Goal: Task Accomplishment & Management: Complete application form

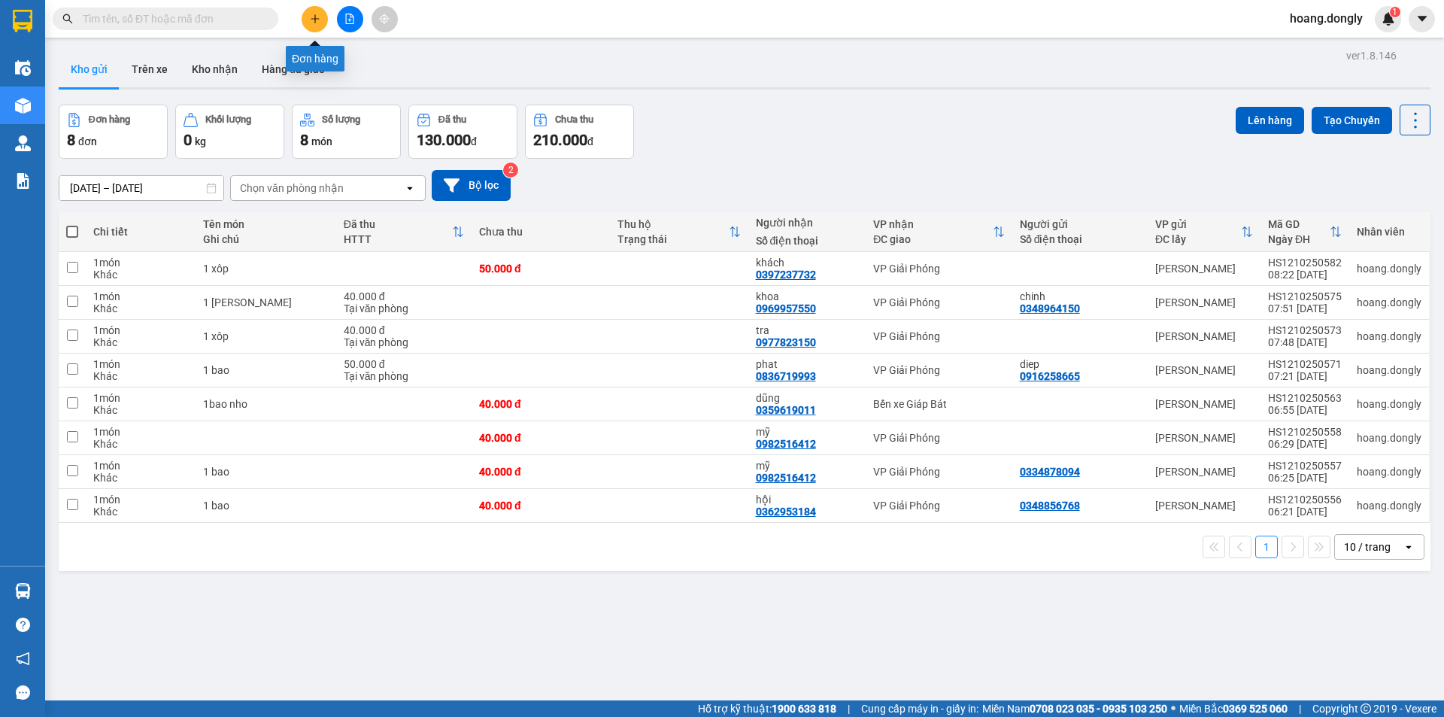
click at [321, 20] on button at bounding box center [315, 19] width 26 height 26
click at [1352, 122] on button "Tạo Chuyến" at bounding box center [1352, 120] width 80 height 27
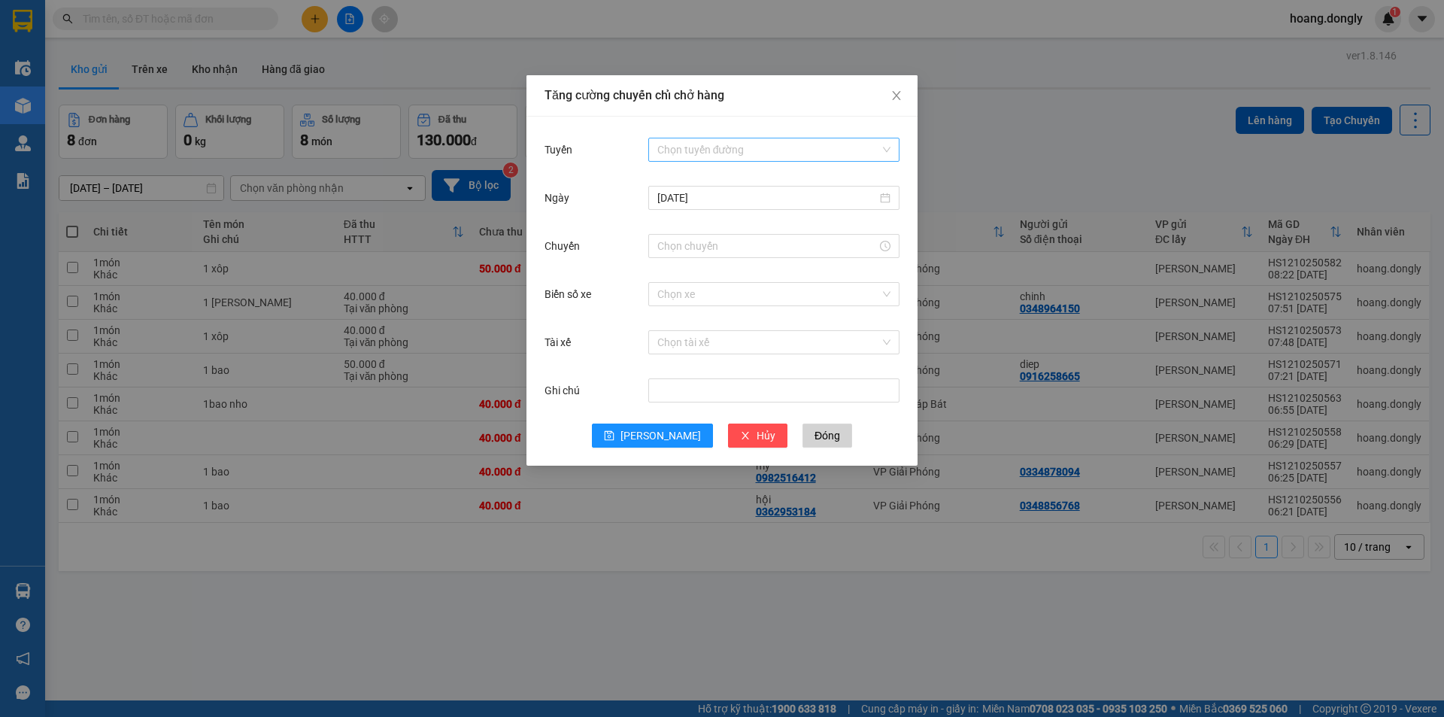
click at [688, 156] on input "Tuyến" at bounding box center [768, 149] width 223 height 23
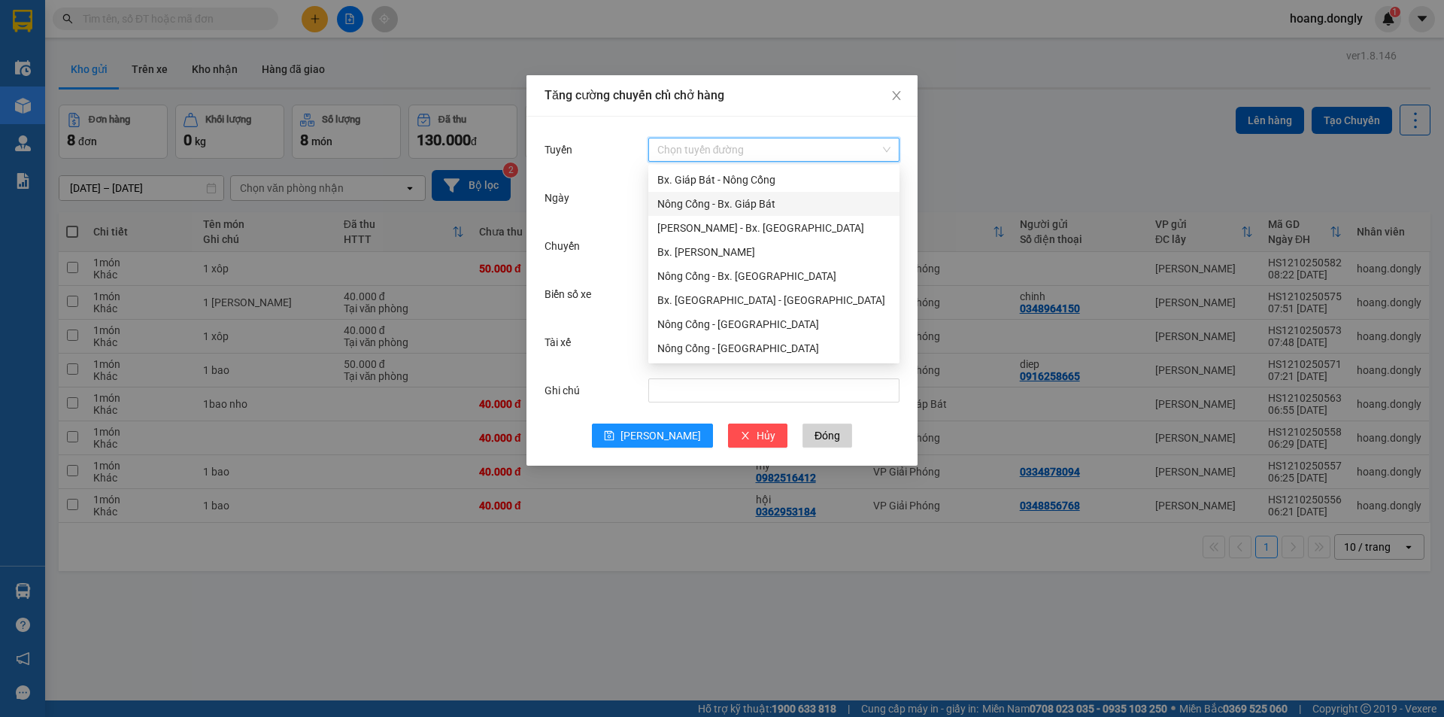
click at [700, 208] on div "Nông Cống - Bx. Giáp Bát" at bounding box center [773, 204] width 233 height 17
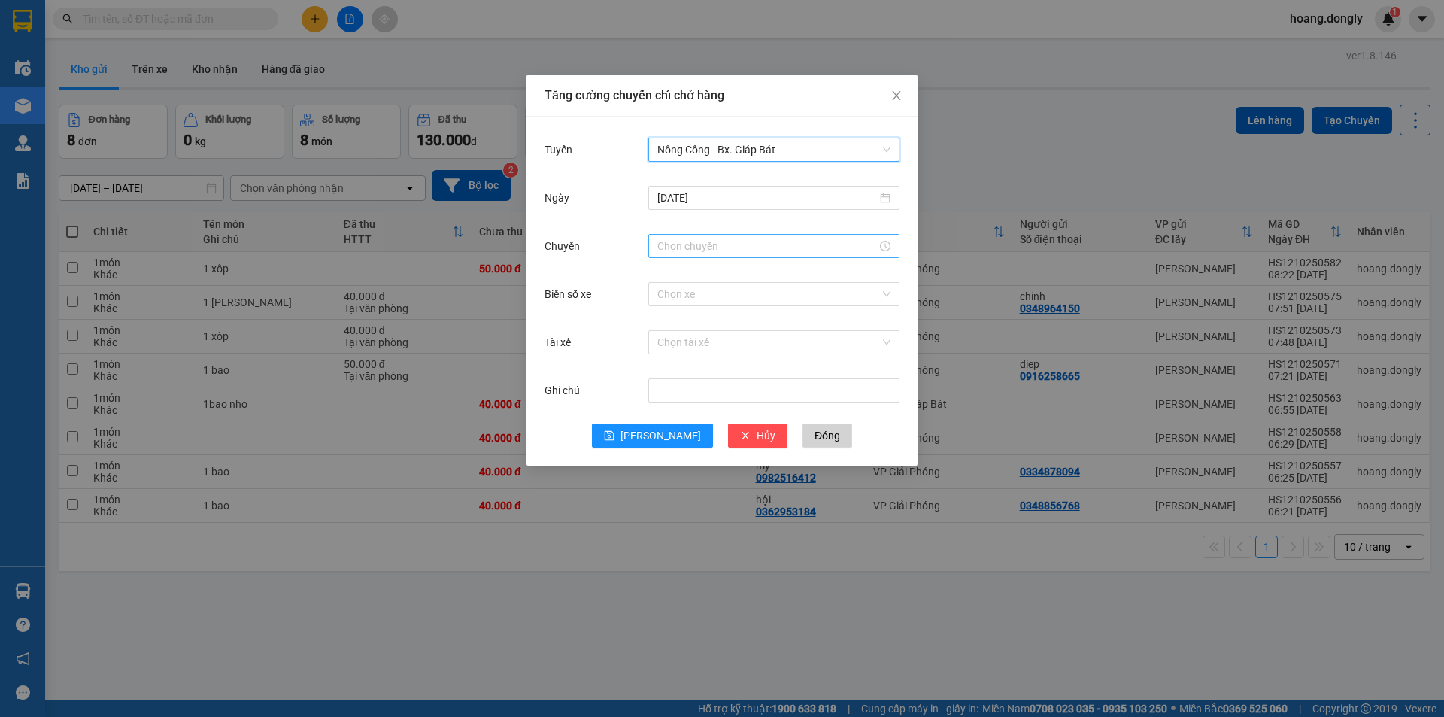
click at [705, 251] on input "Chuyến" at bounding box center [767, 246] width 220 height 17
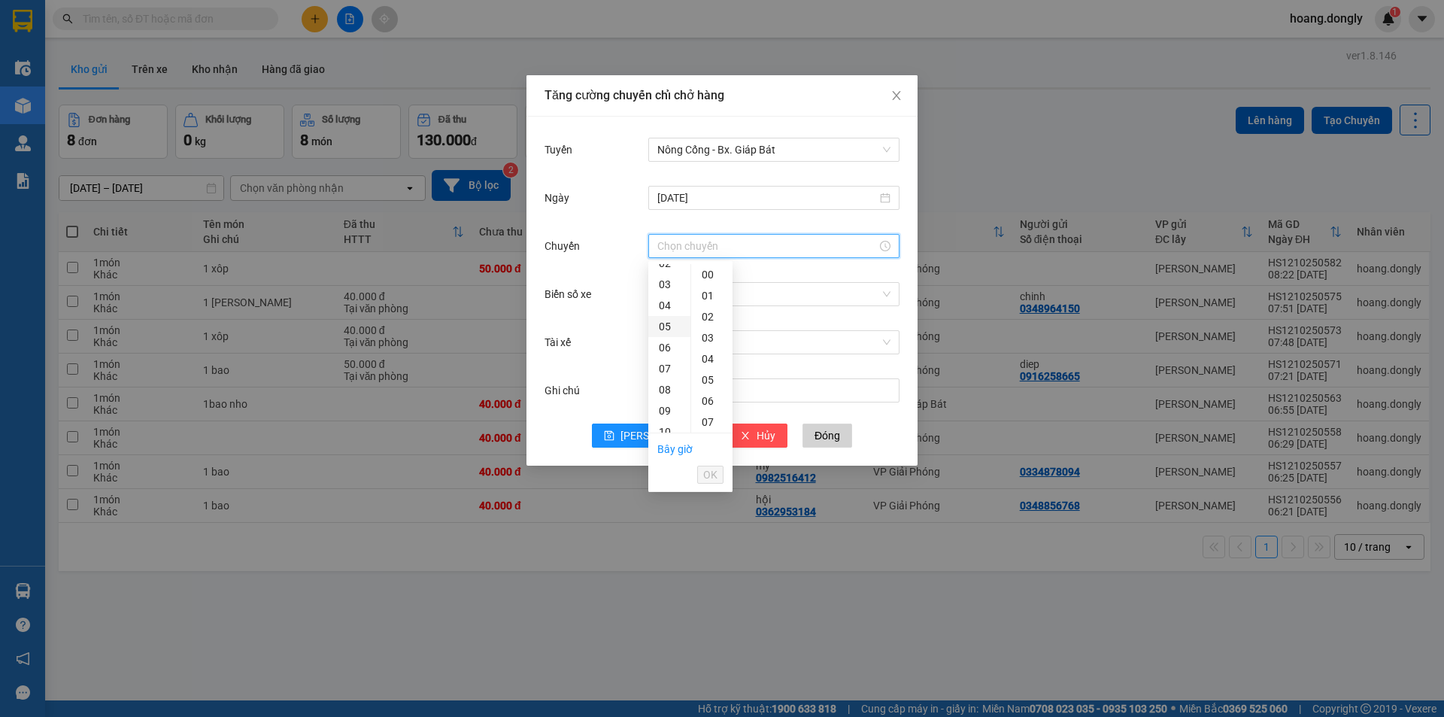
scroll to position [75, 0]
click at [666, 372] on div "08" at bounding box center [669, 367] width 42 height 21
click at [711, 376] on div "30" at bounding box center [711, 379] width 41 height 21
type input "08:30"
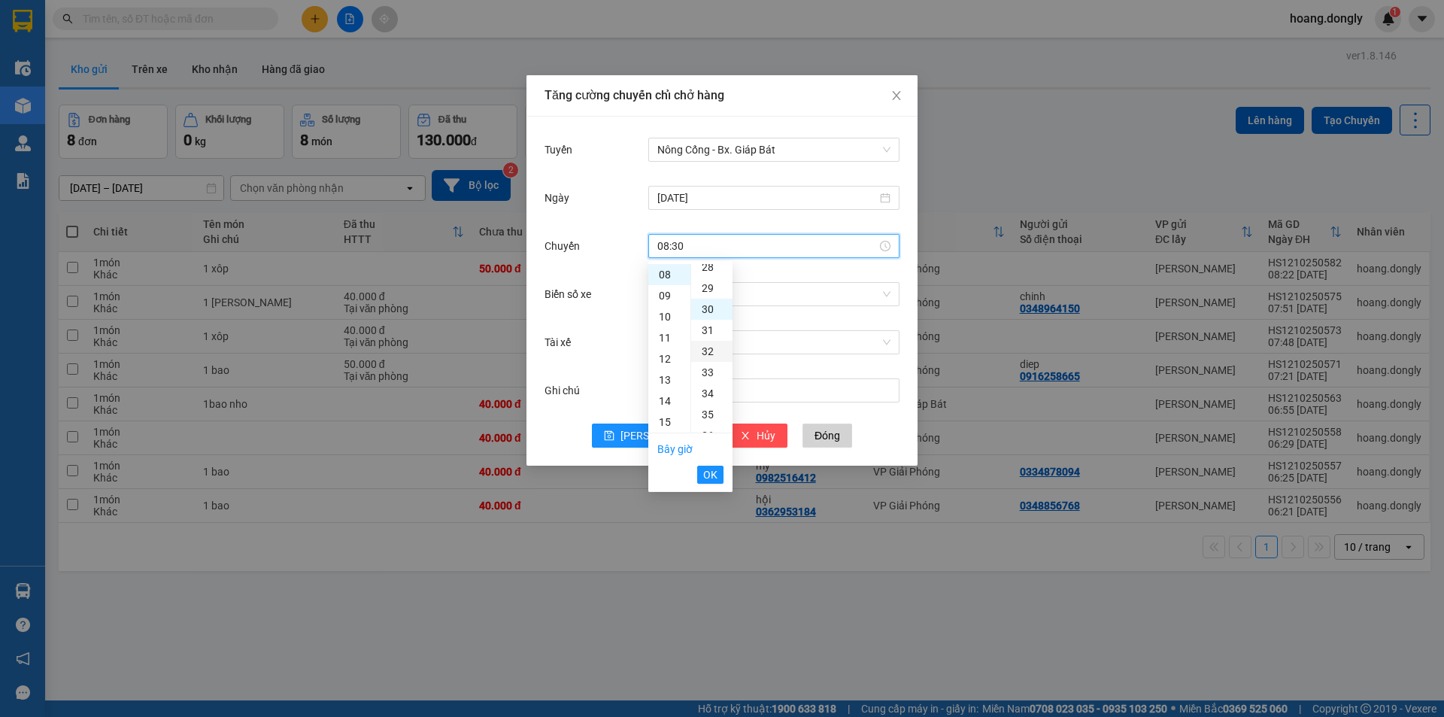
scroll to position [632, 0]
click at [718, 478] on button "OK" at bounding box center [710, 475] width 26 height 18
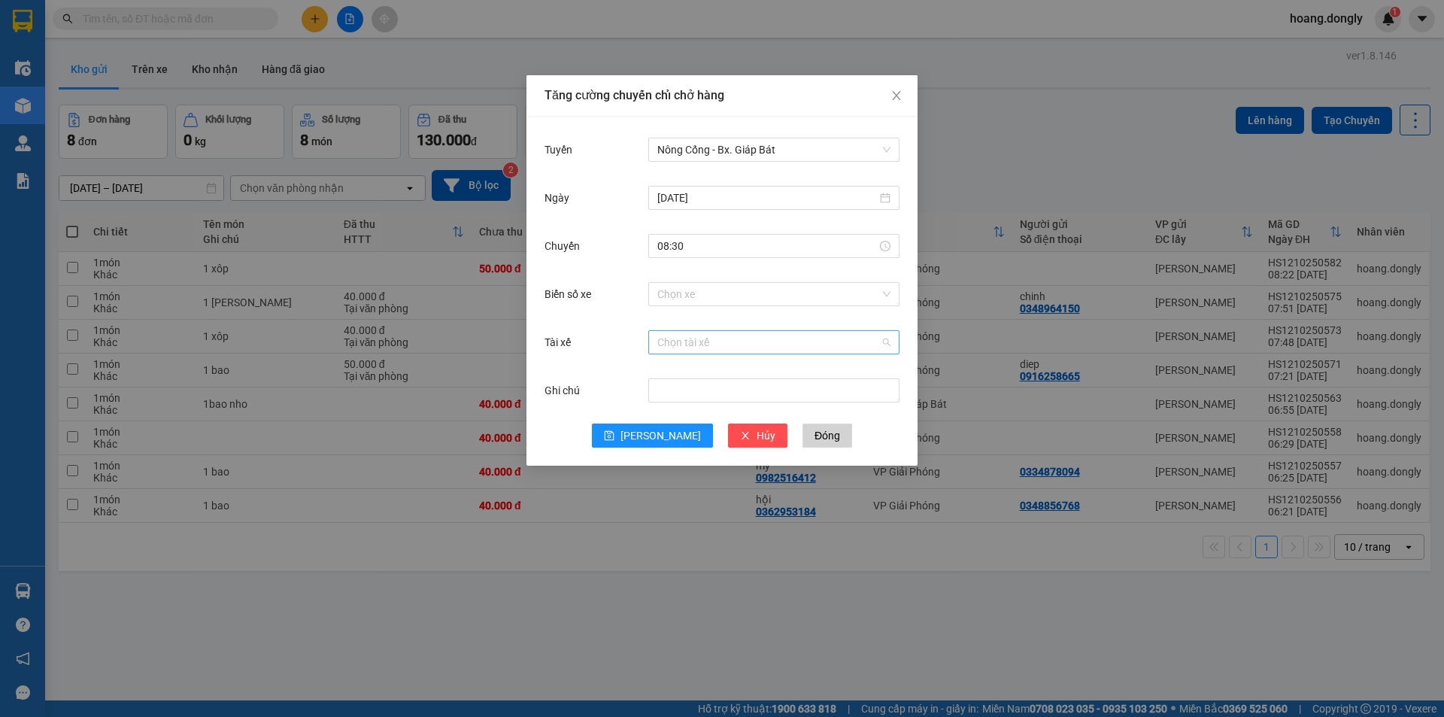
click at [747, 342] on input "Tài xế" at bounding box center [768, 342] width 223 height 23
click at [768, 299] on input "Biển số xe" at bounding box center [768, 294] width 223 height 23
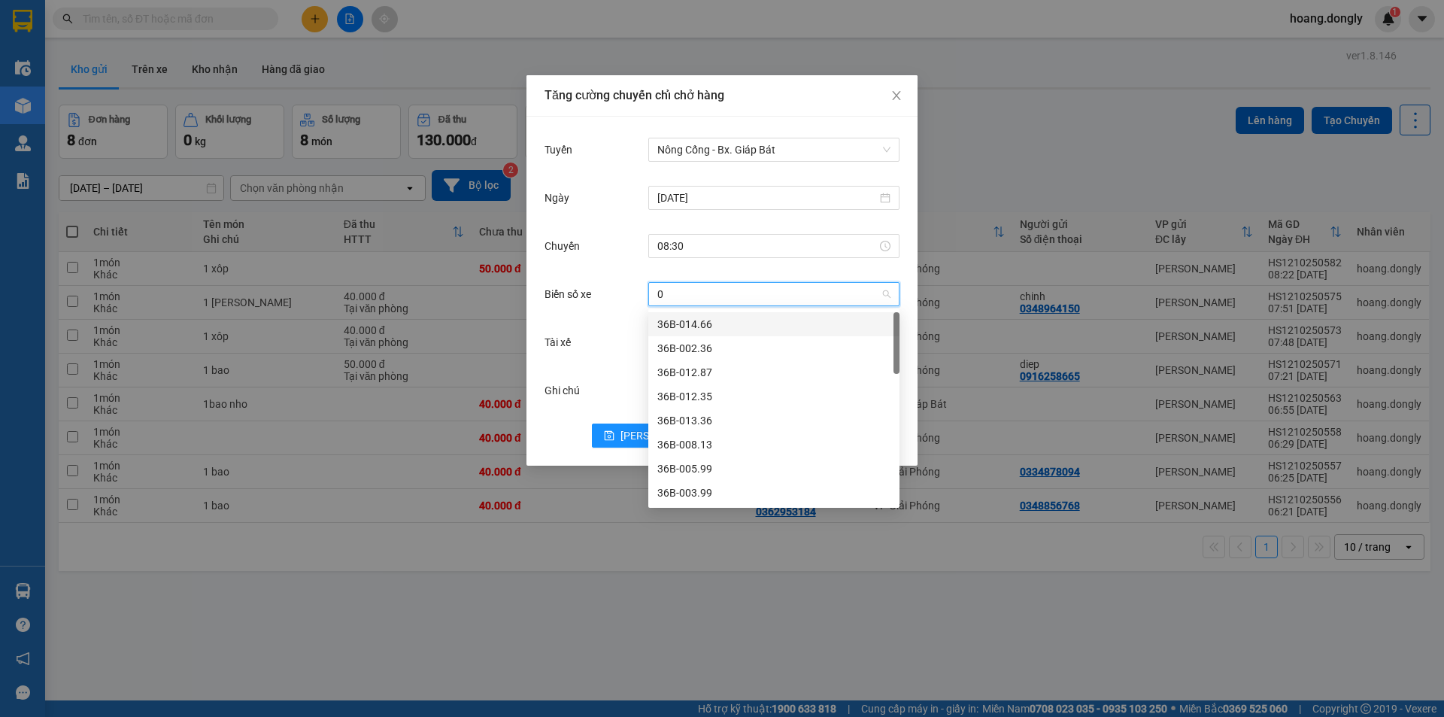
type input "09"
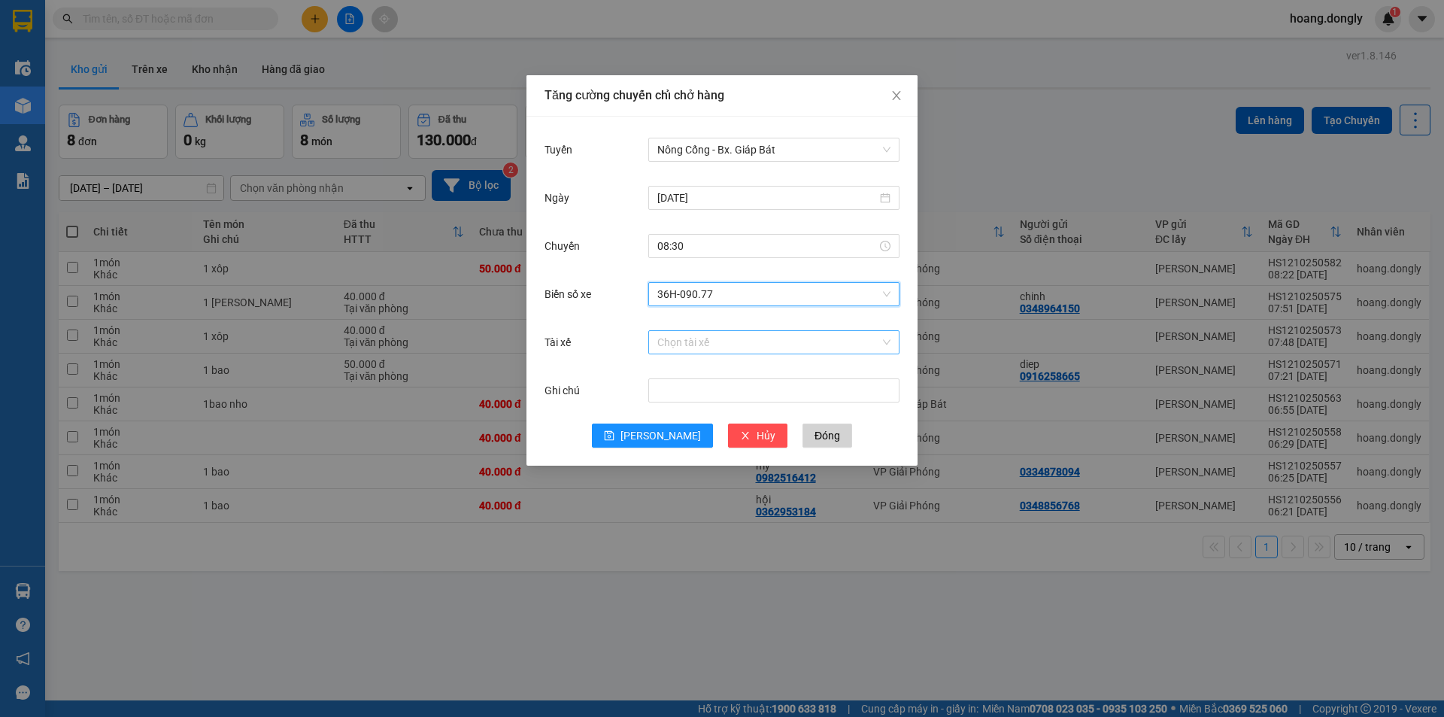
click at [745, 342] on input "Tài xế" at bounding box center [768, 342] width 223 height 23
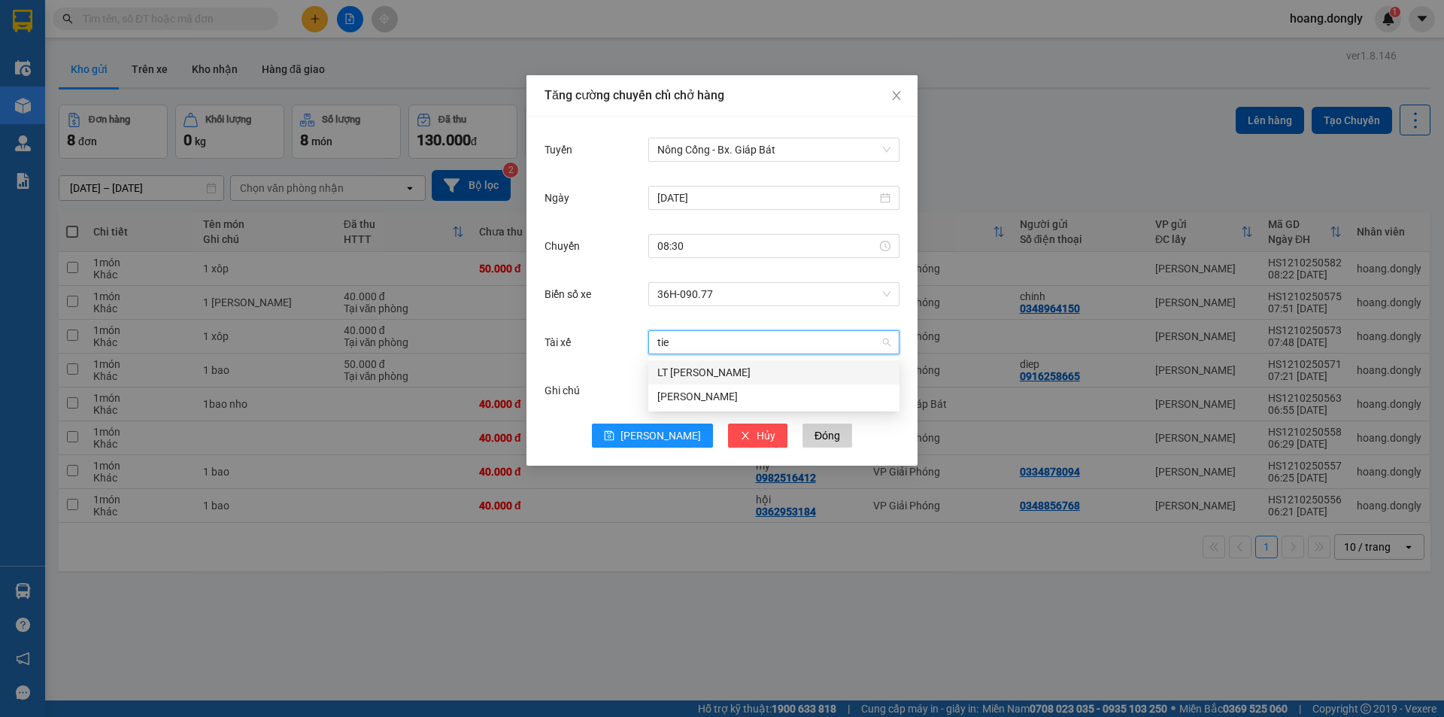
type input "tien"
click at [740, 365] on div "LT [PERSON_NAME]" at bounding box center [773, 372] width 233 height 17
click at [648, 441] on button "[PERSON_NAME]" at bounding box center [652, 435] width 121 height 24
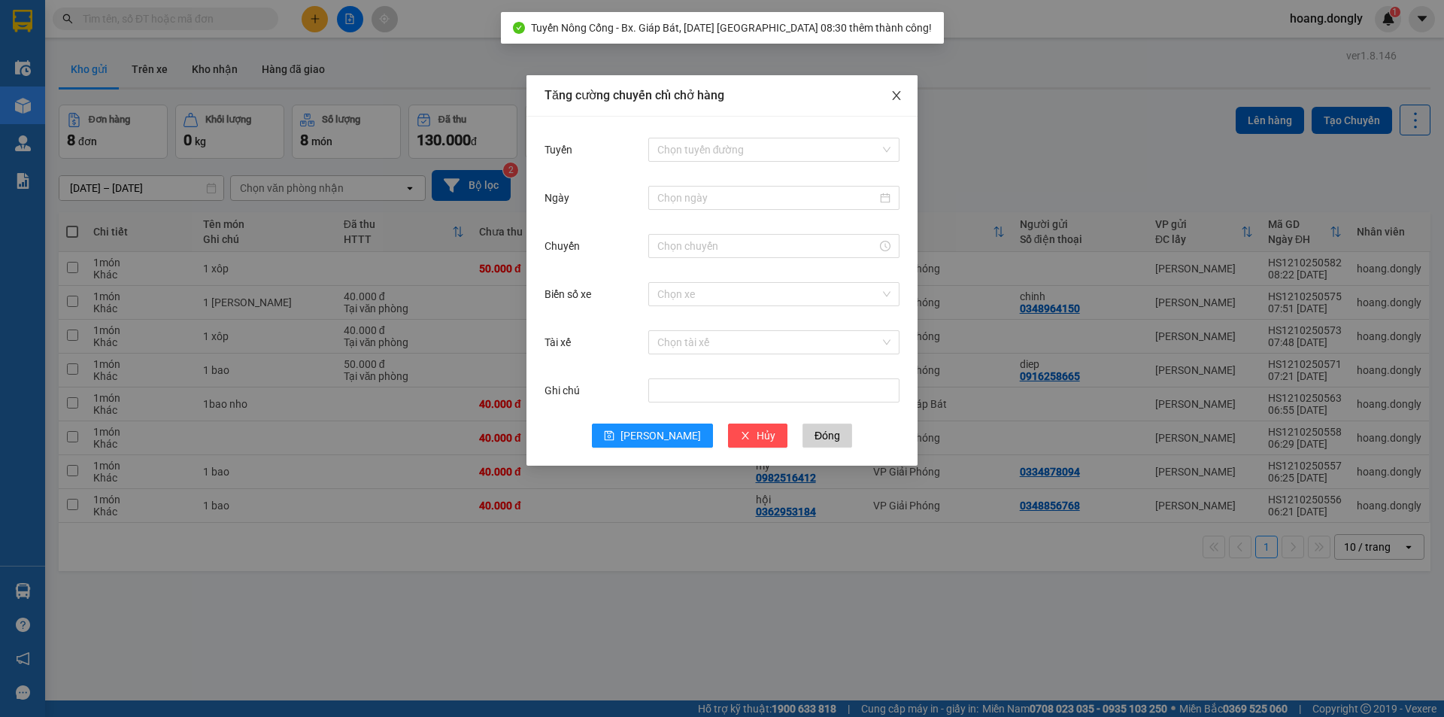
click at [895, 97] on icon "close" at bounding box center [897, 96] width 12 height 12
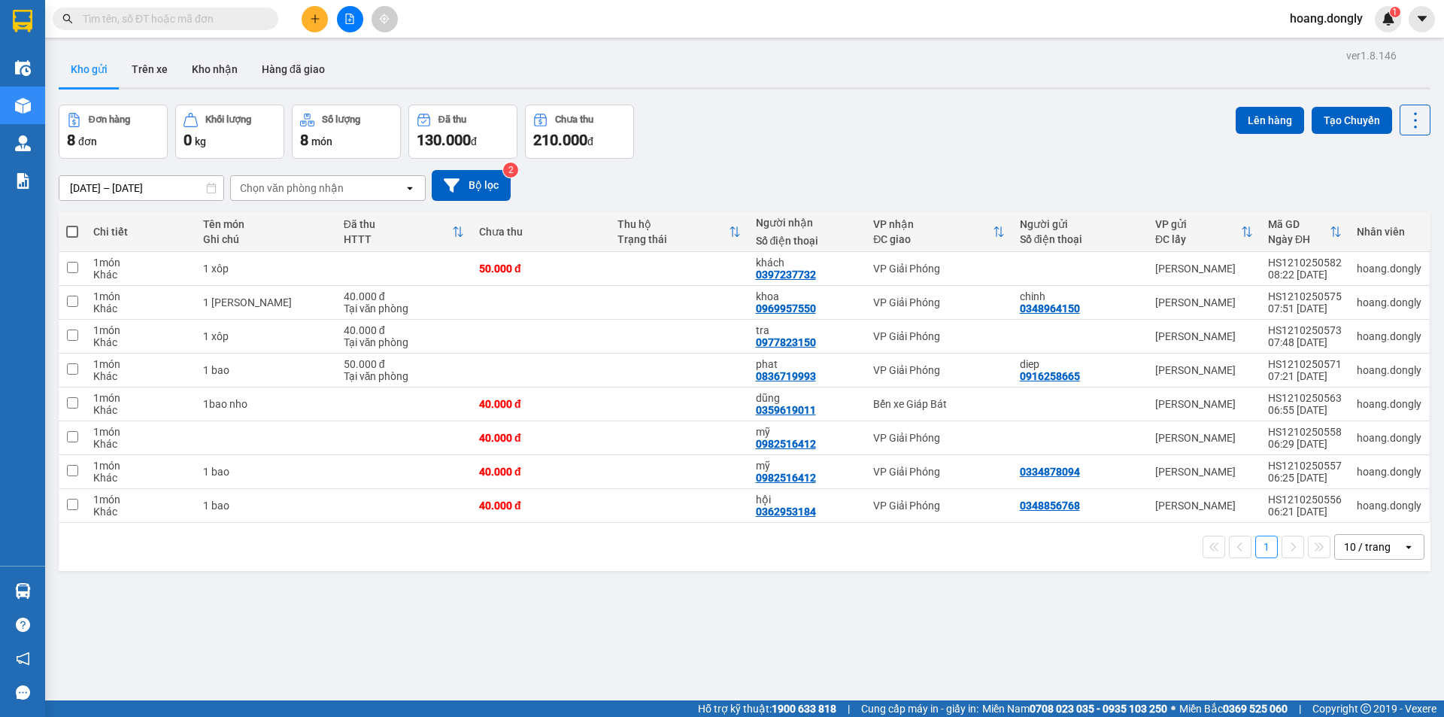
click at [66, 233] on span at bounding box center [72, 232] width 12 height 12
click at [72, 224] on input "checkbox" at bounding box center [72, 224] width 0 height 0
checkbox input "true"
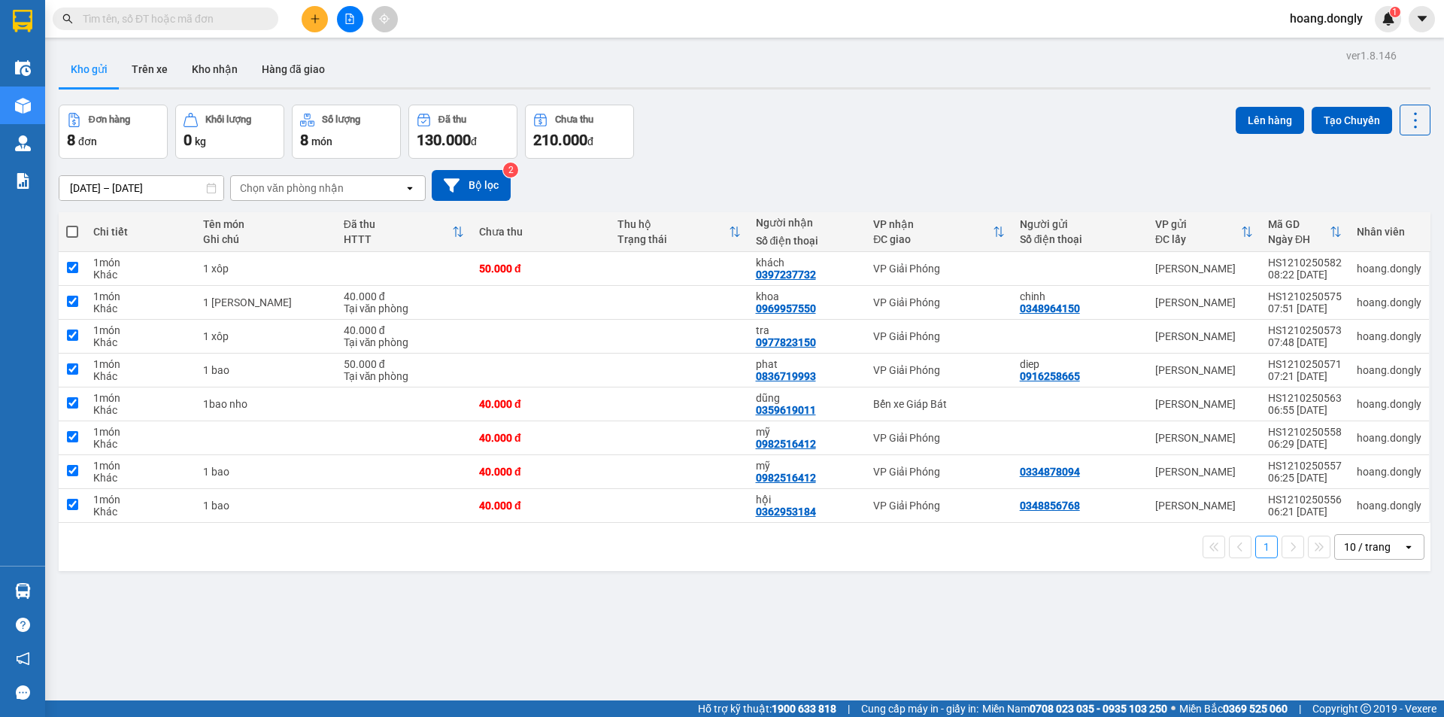
checkbox input "true"
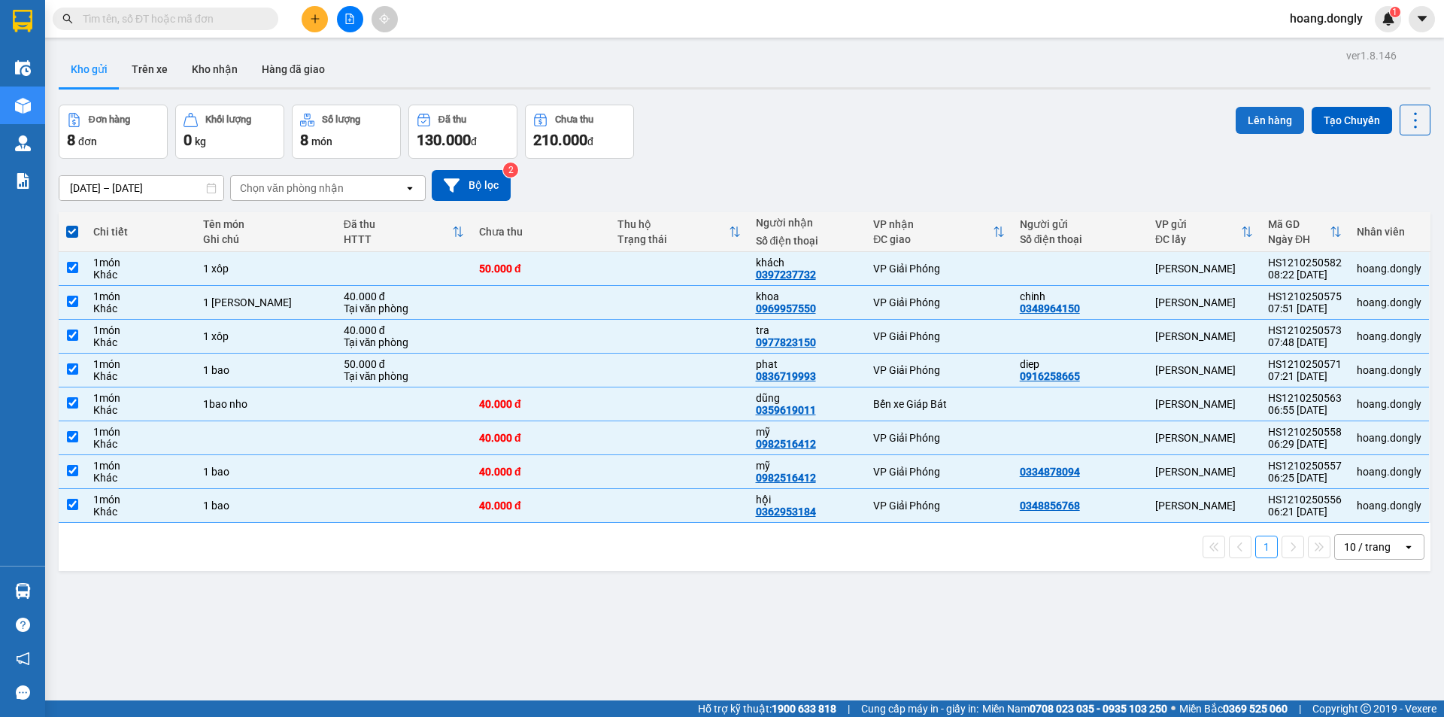
click at [1248, 121] on button "Lên hàng" at bounding box center [1270, 120] width 68 height 27
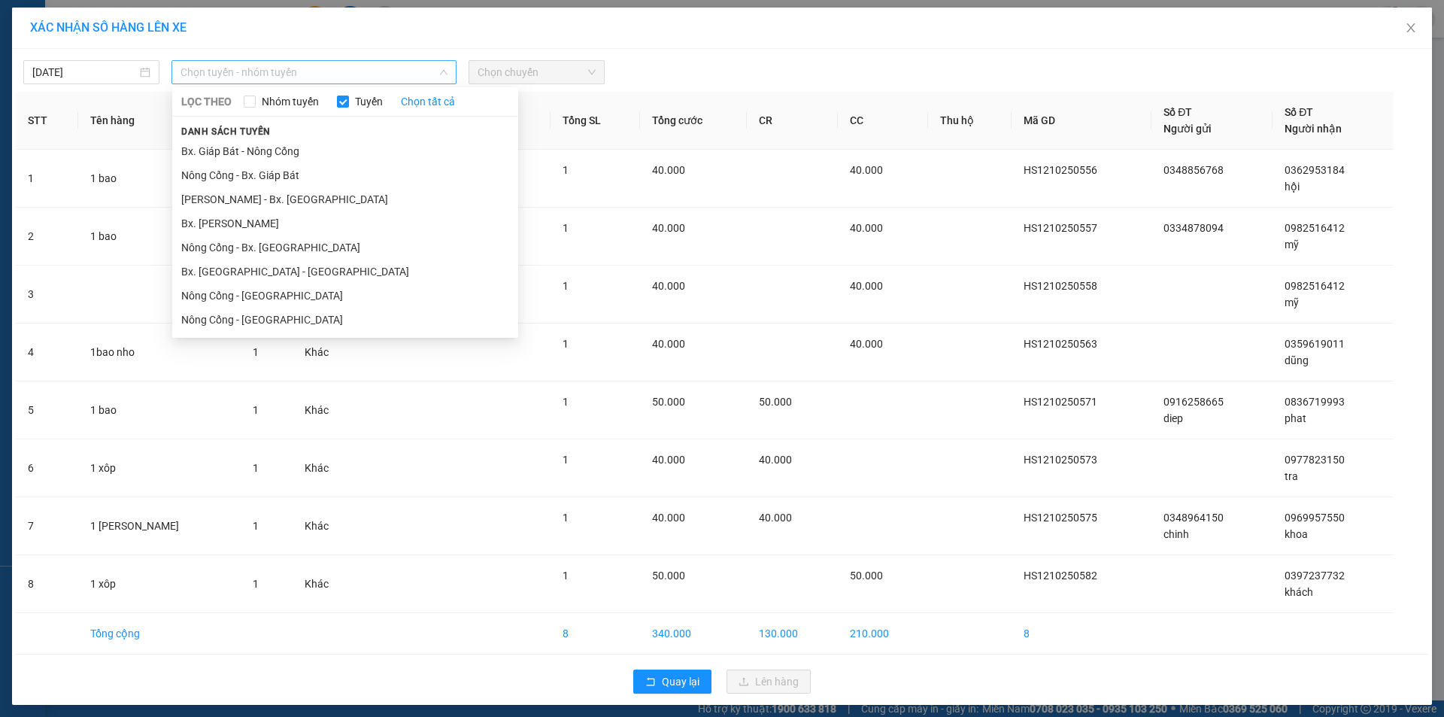
click at [328, 74] on span "Chọn tuyến - nhóm tuyến" at bounding box center [314, 72] width 267 height 23
click at [329, 178] on li "Nông Cống - Bx. Giáp Bát" at bounding box center [345, 175] width 346 height 24
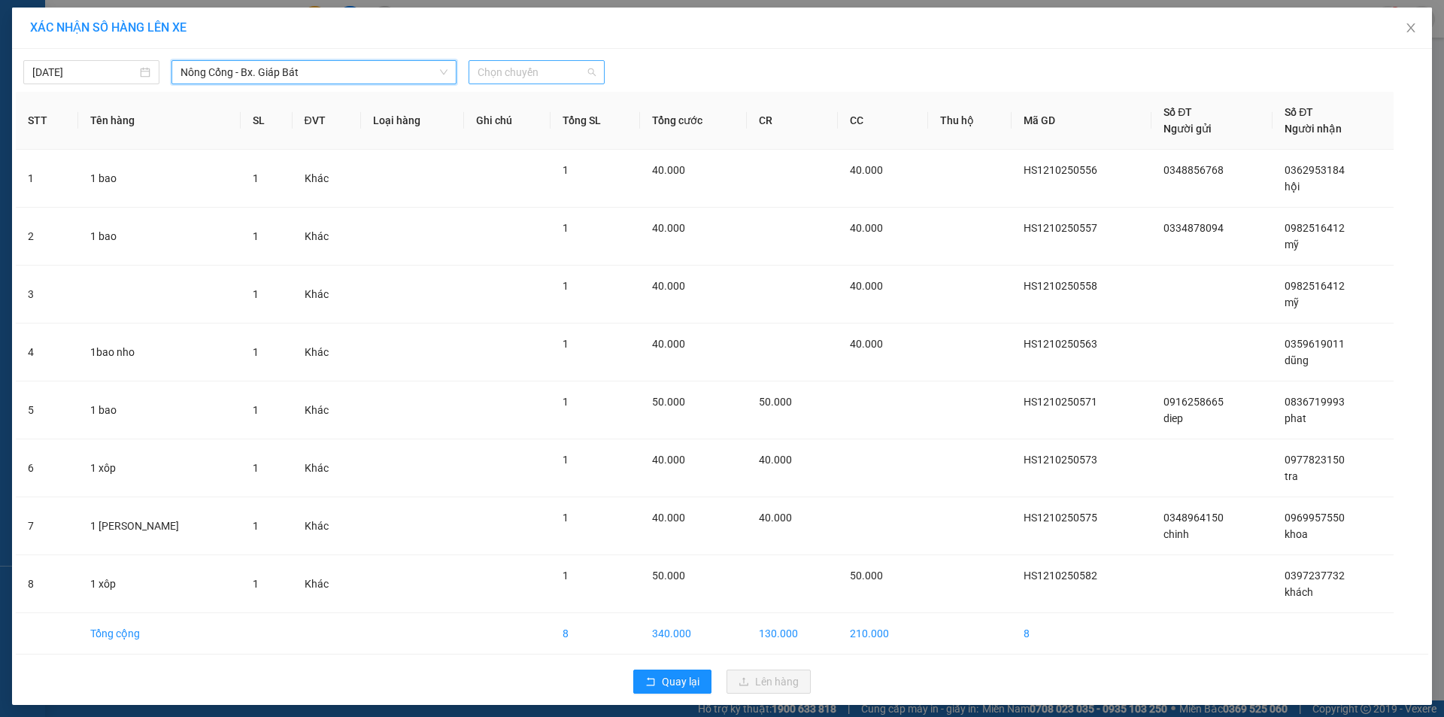
click at [558, 73] on span "Chọn chuyến" at bounding box center [537, 72] width 118 height 23
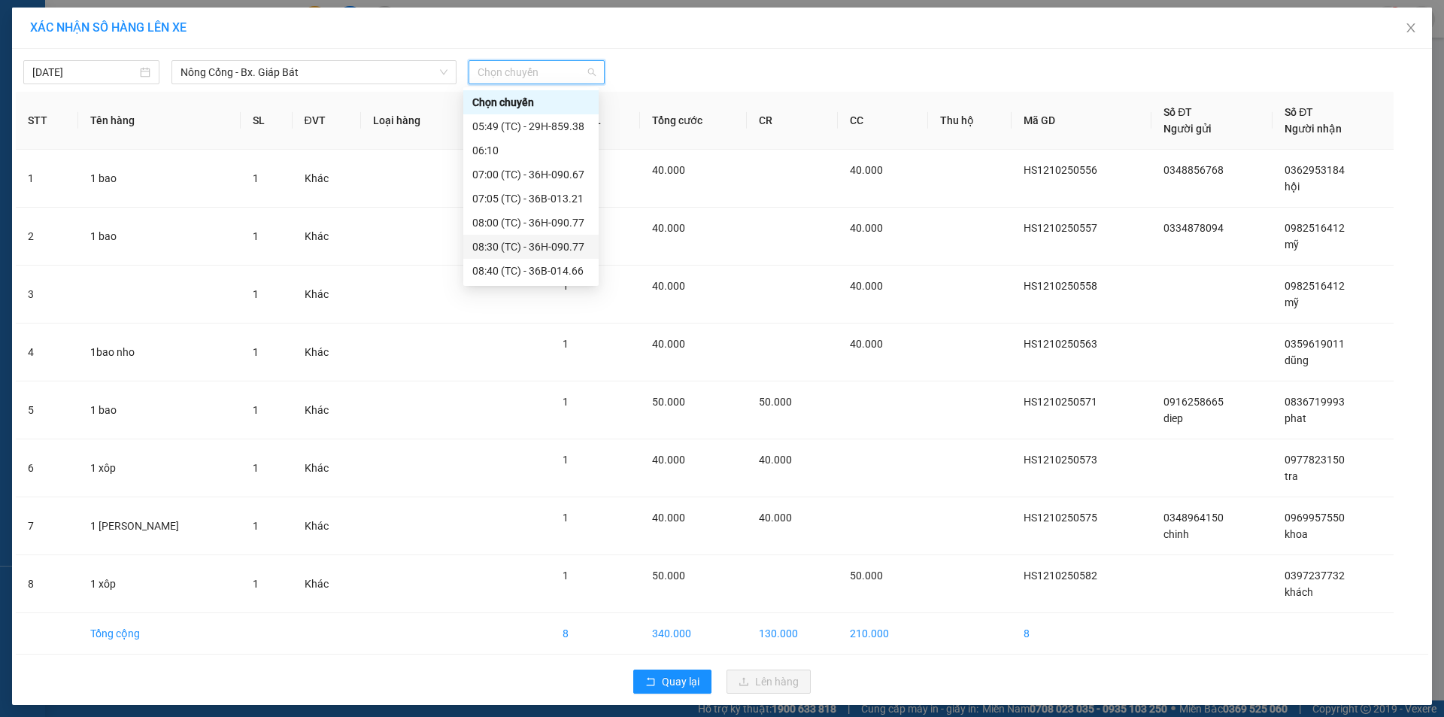
click at [522, 248] on div "08:30 (TC) - 36H-090.77" at bounding box center [530, 246] width 117 height 17
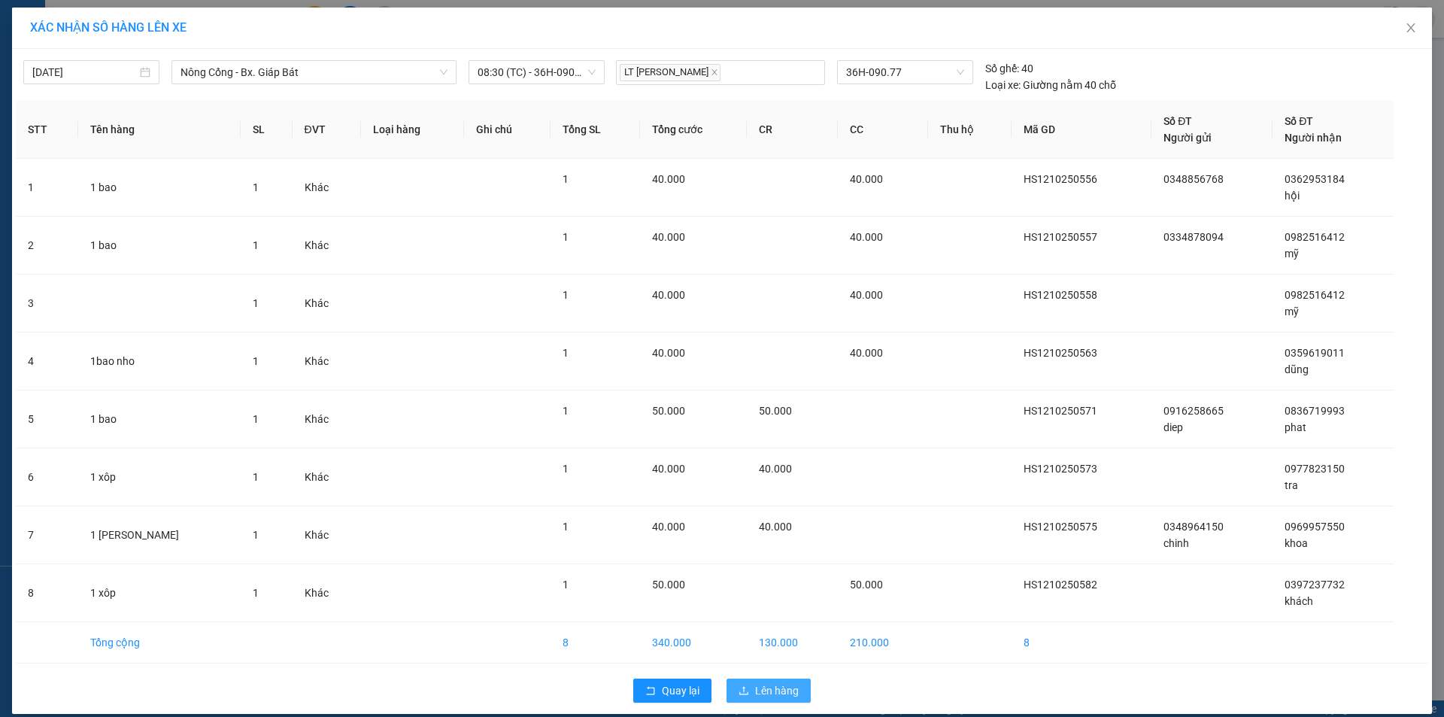
click at [755, 688] on span "Lên hàng" at bounding box center [777, 690] width 44 height 17
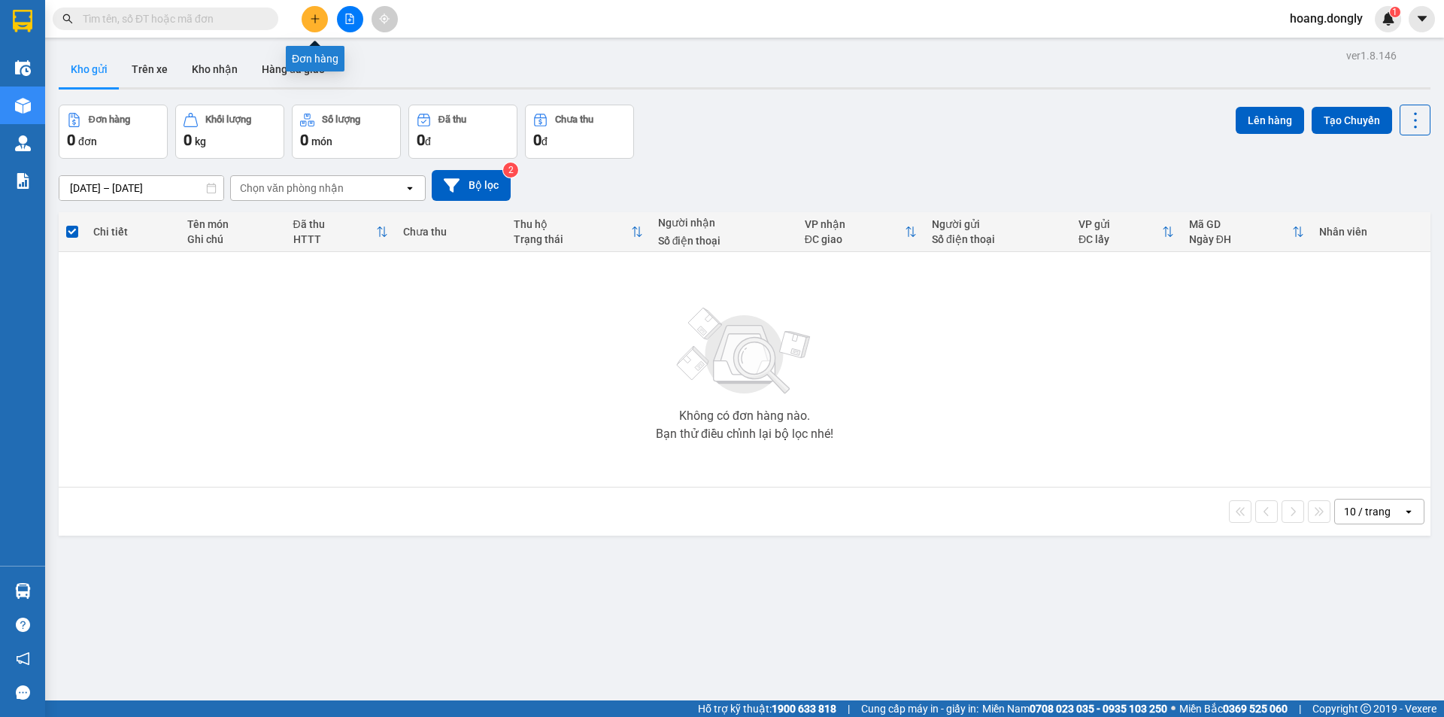
click at [317, 25] on button at bounding box center [315, 19] width 26 height 26
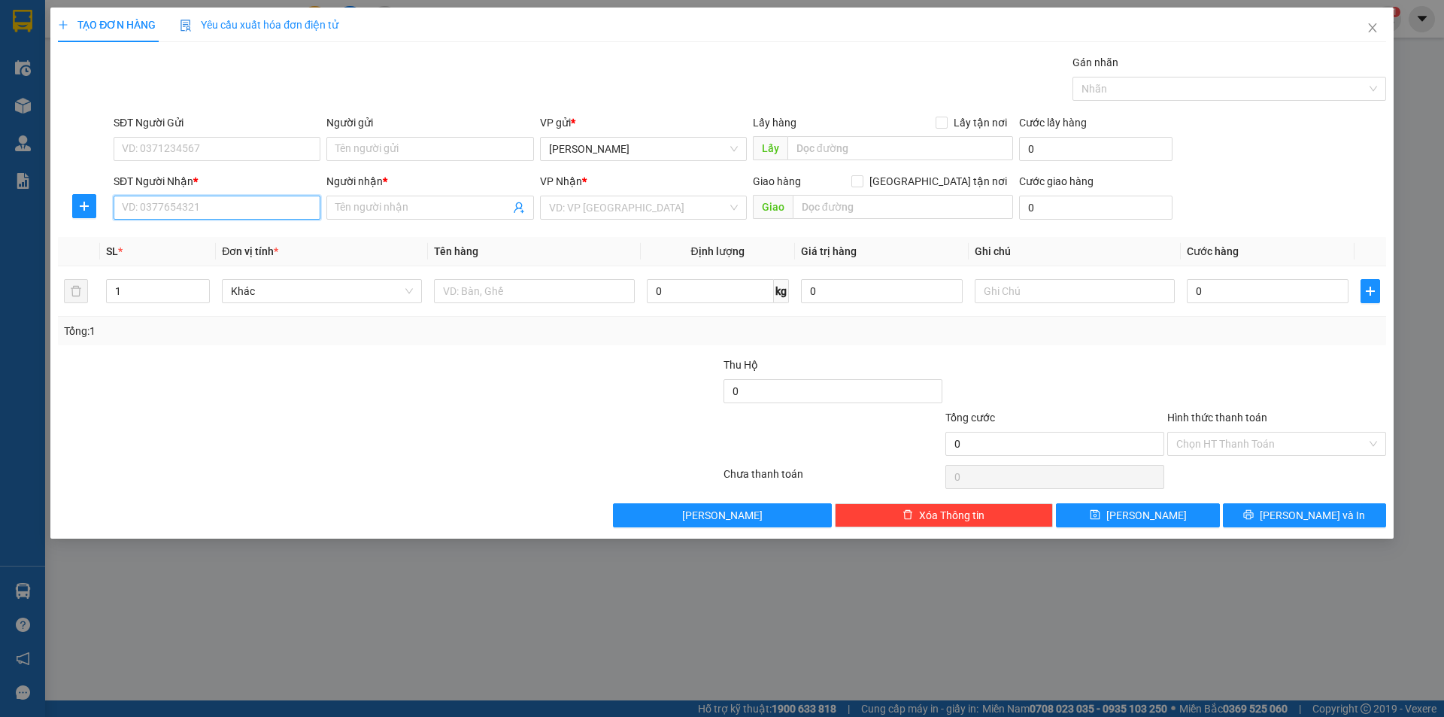
click at [278, 205] on input "SĐT Người Nhận *" at bounding box center [217, 208] width 207 height 24
type input "0985746882"
click at [280, 234] on div "0985746882 - [PERSON_NAME]" at bounding box center [217, 237] width 189 height 17
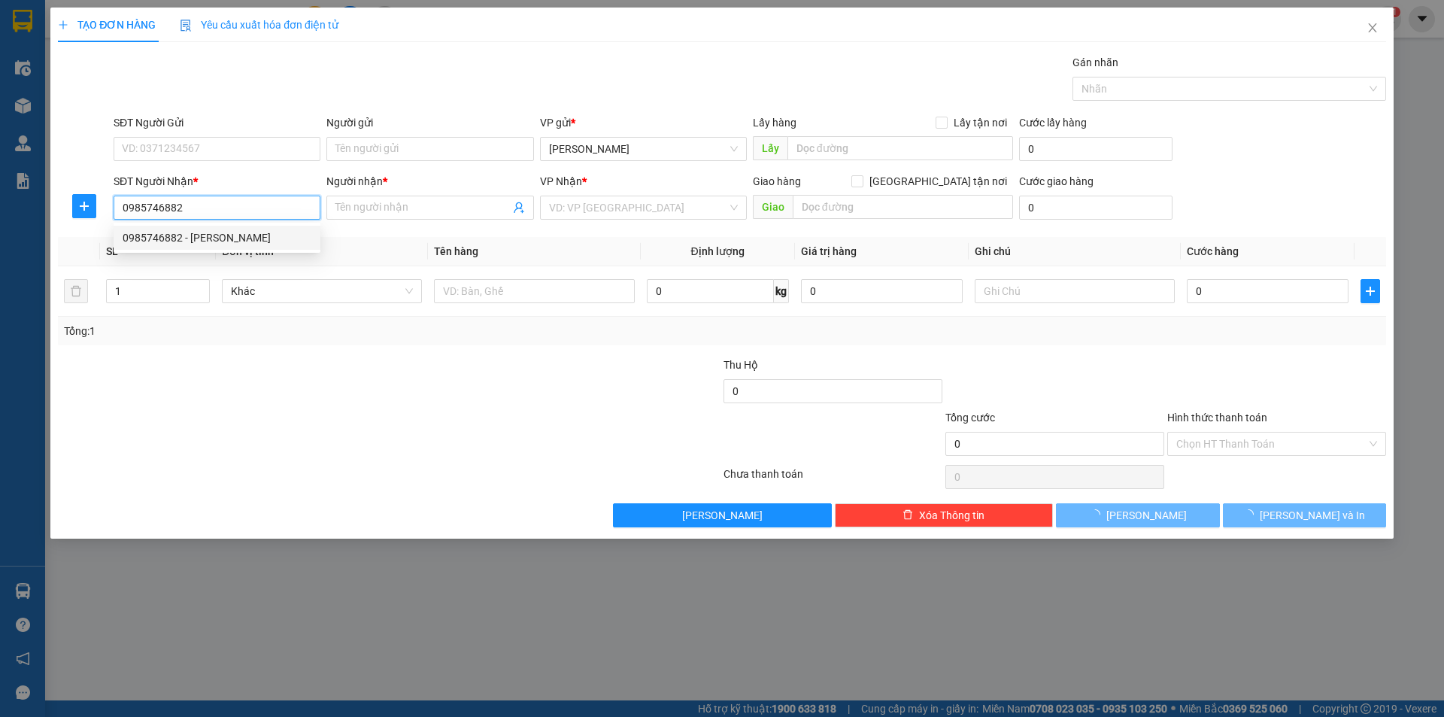
type input "TUNG"
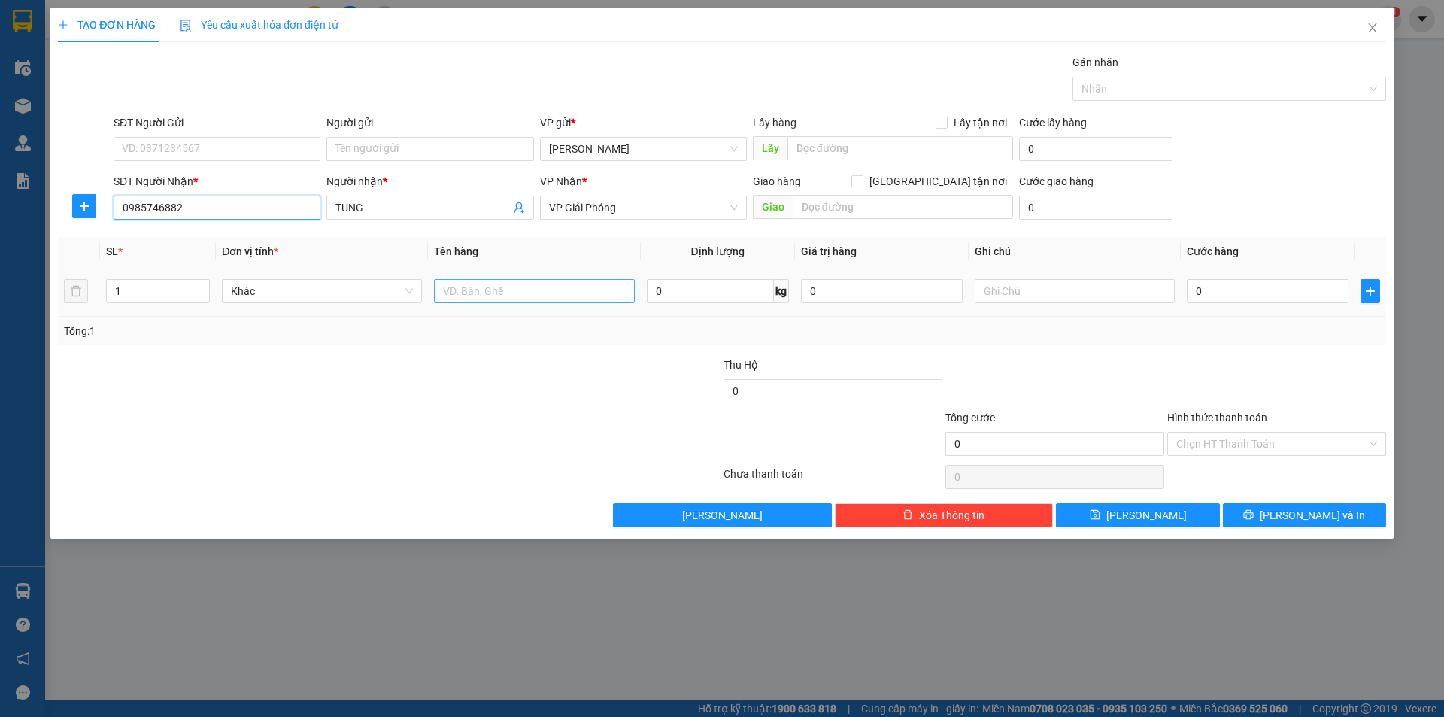
type input "0985746882"
click at [563, 296] on input "text" at bounding box center [534, 291] width 200 height 24
type input "1 xôp"
click at [601, 371] on div at bounding box center [611, 383] width 222 height 53
drag, startPoint x: 1283, startPoint y: 286, endPoint x: 1237, endPoint y: 281, distance: 46.2
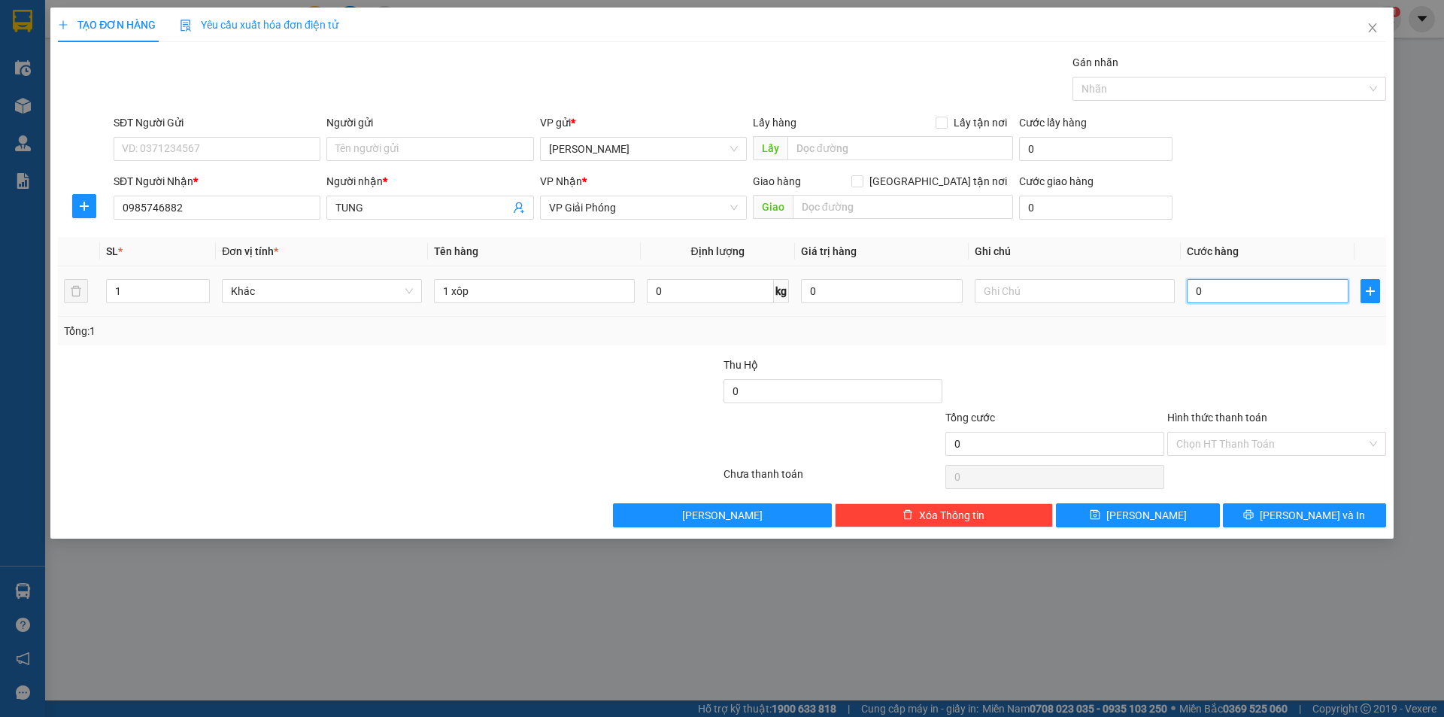
click at [1281, 285] on input "0" at bounding box center [1268, 291] width 162 height 24
click at [1192, 288] on input "0" at bounding box center [1268, 291] width 162 height 24
type input "40"
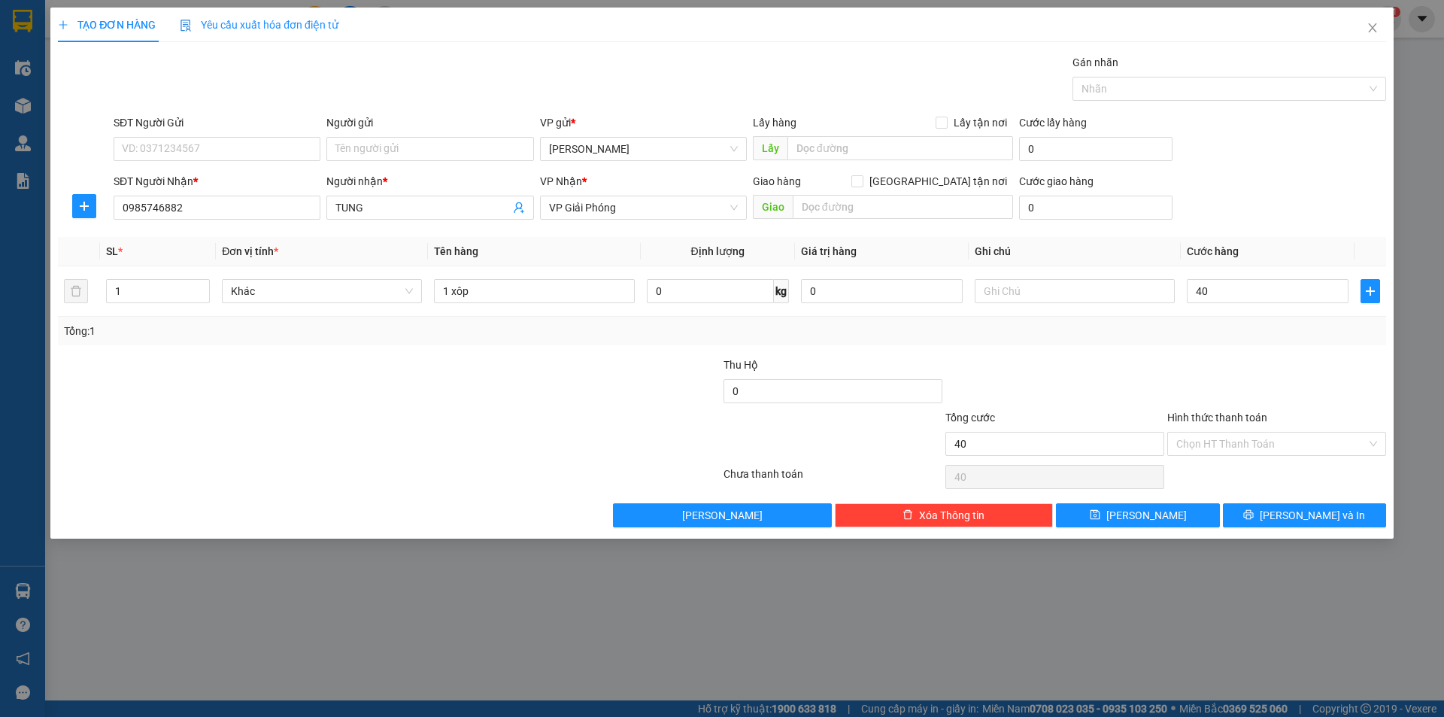
click at [1204, 339] on div "Tổng: 1" at bounding box center [722, 331] width 1328 height 29
type input "40.000"
click at [1264, 447] on input "Hình thức thanh toán" at bounding box center [1271, 444] width 190 height 23
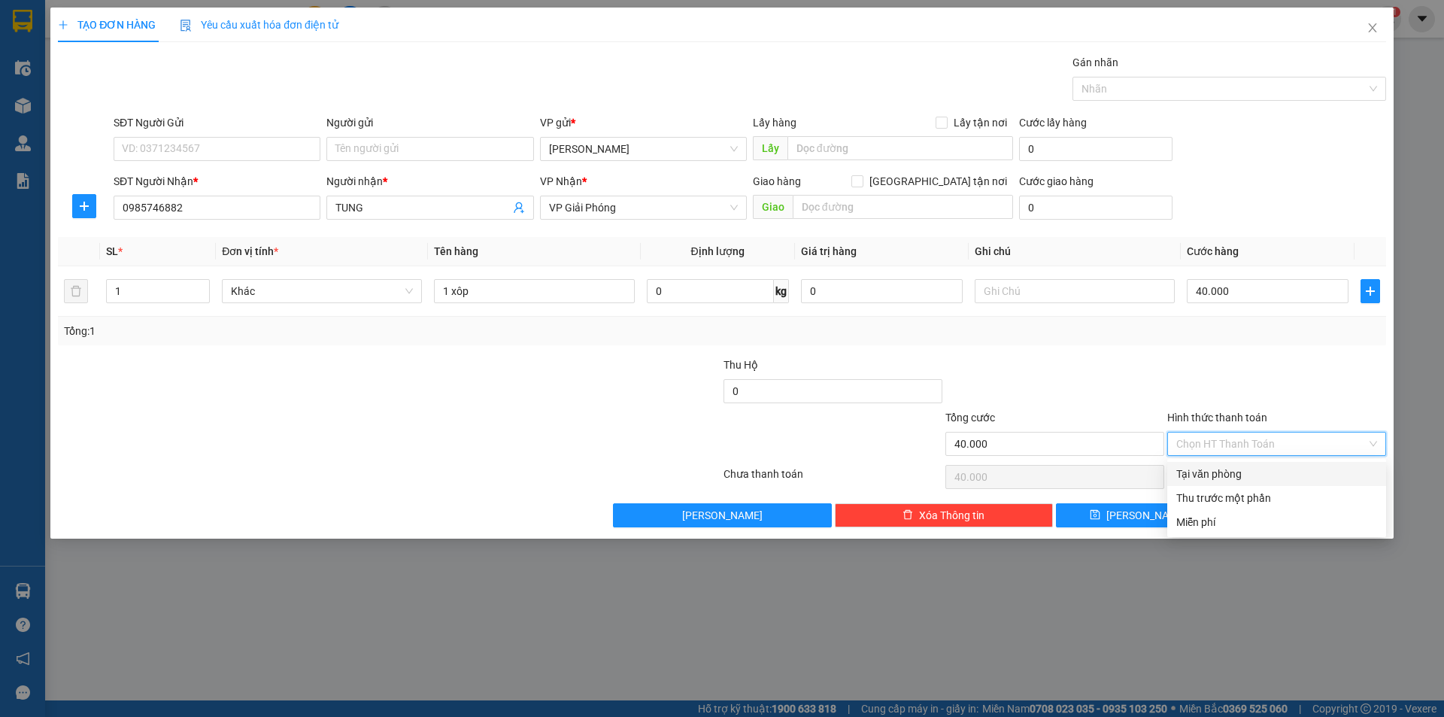
click at [1266, 475] on div "Tại văn phòng" at bounding box center [1276, 474] width 201 height 17
type input "0"
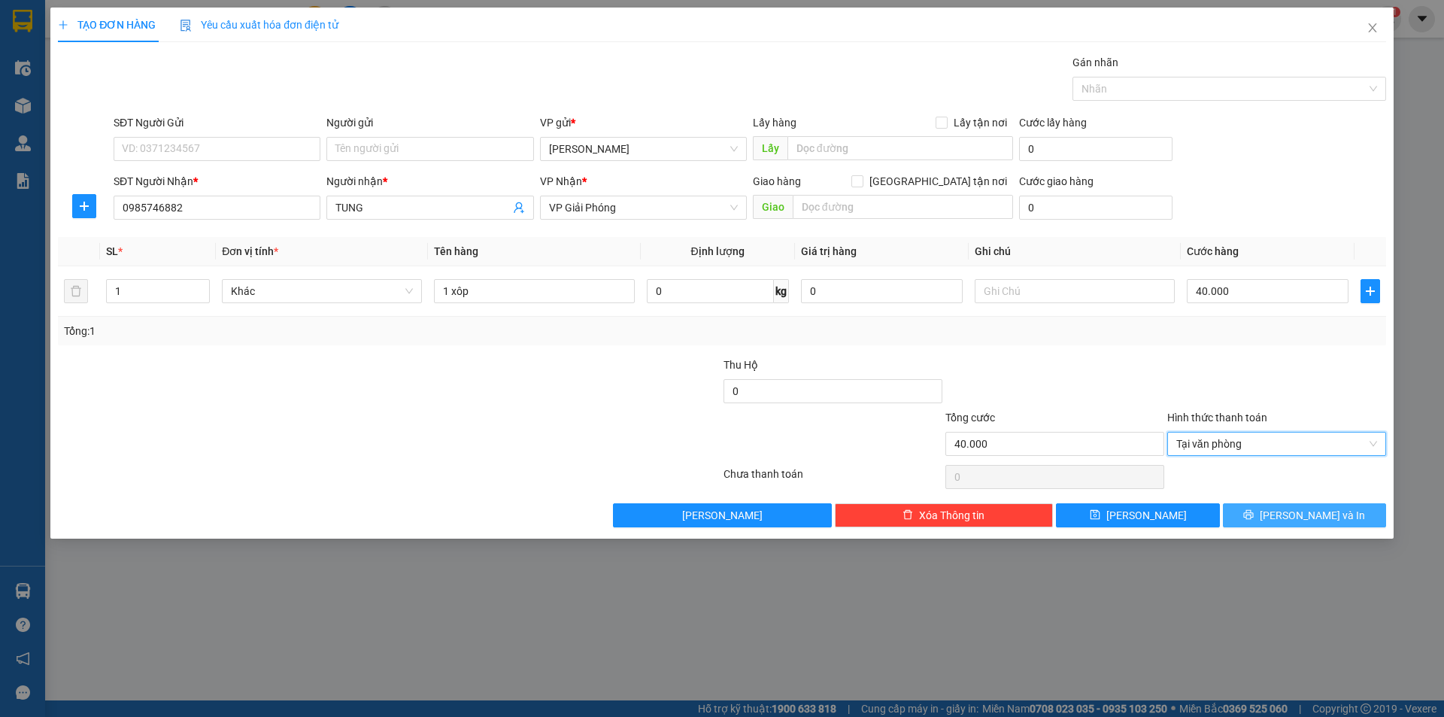
click at [1279, 507] on button "[PERSON_NAME] và In" at bounding box center [1304, 515] width 163 height 24
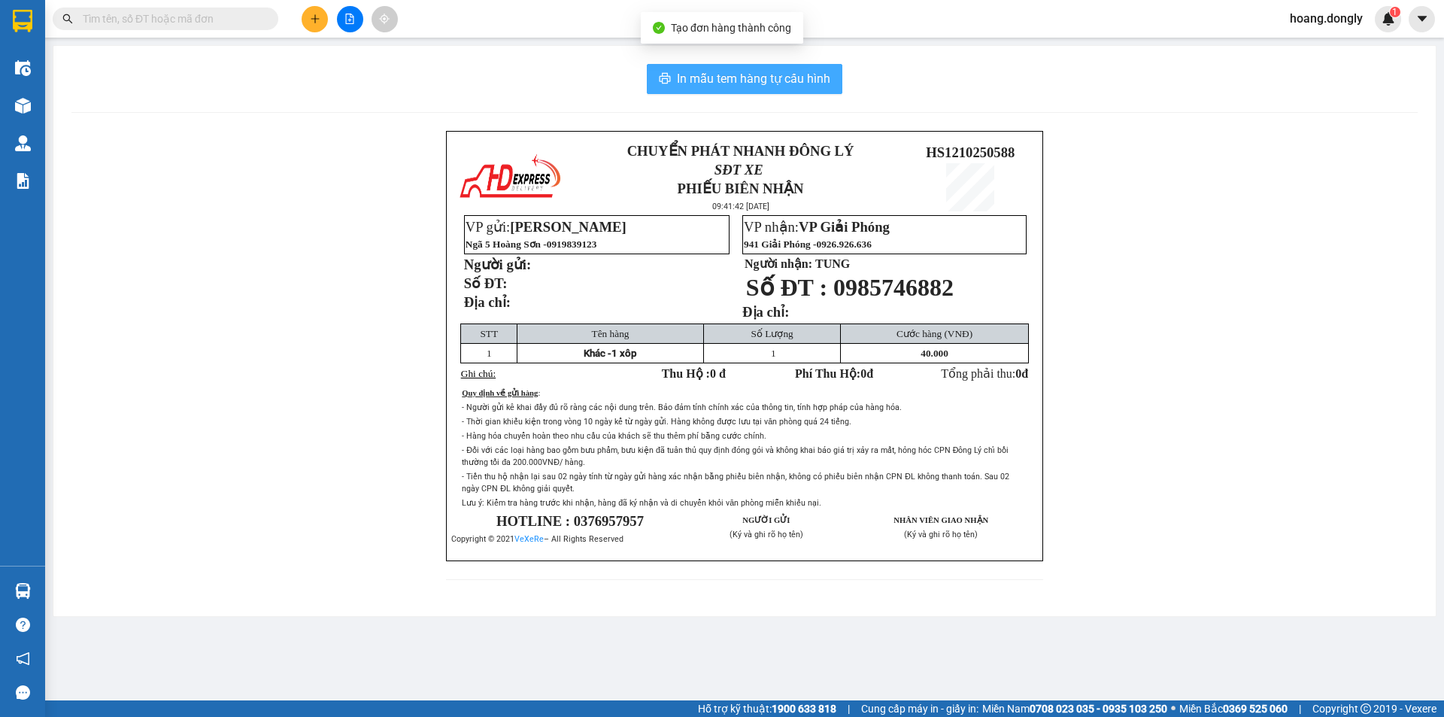
click at [767, 84] on span "In mẫu tem hàng tự cấu hình" at bounding box center [753, 78] width 153 height 19
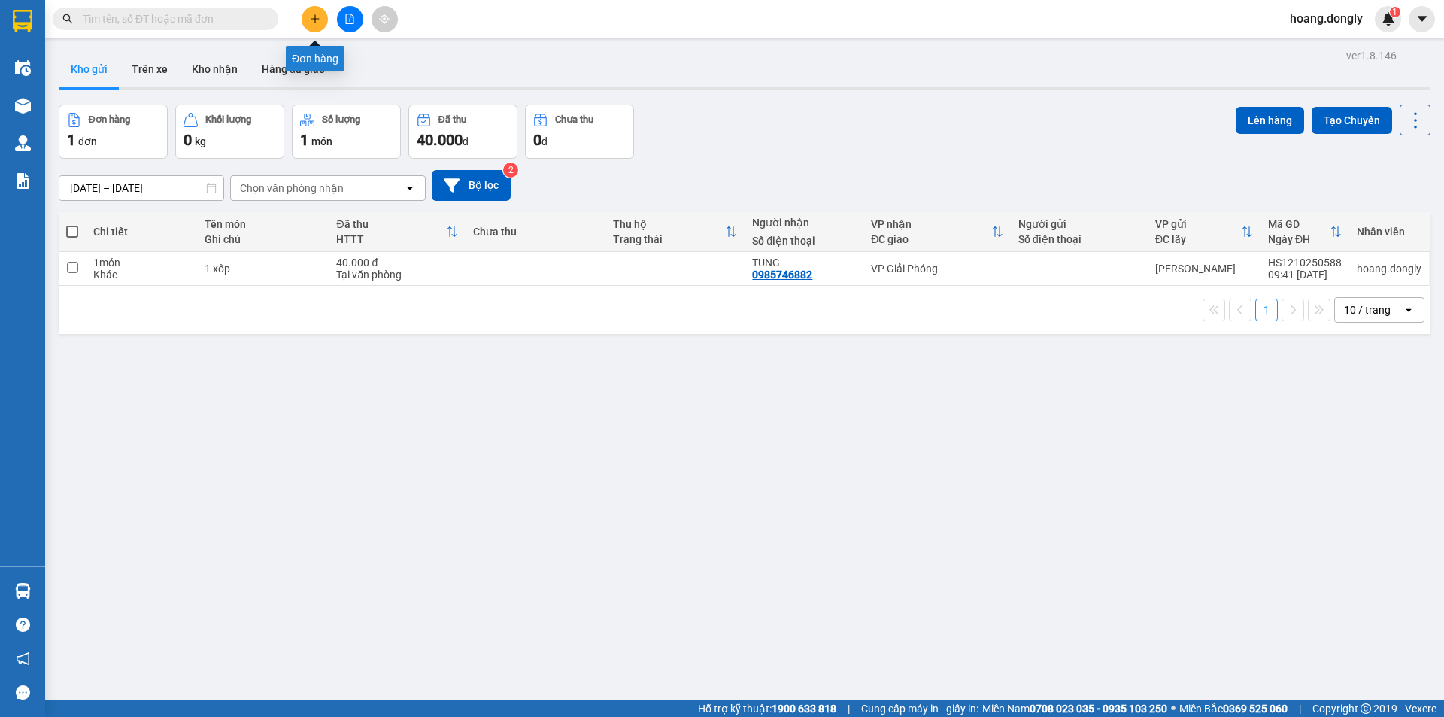
click at [311, 22] on icon "plus" at bounding box center [315, 19] width 11 height 11
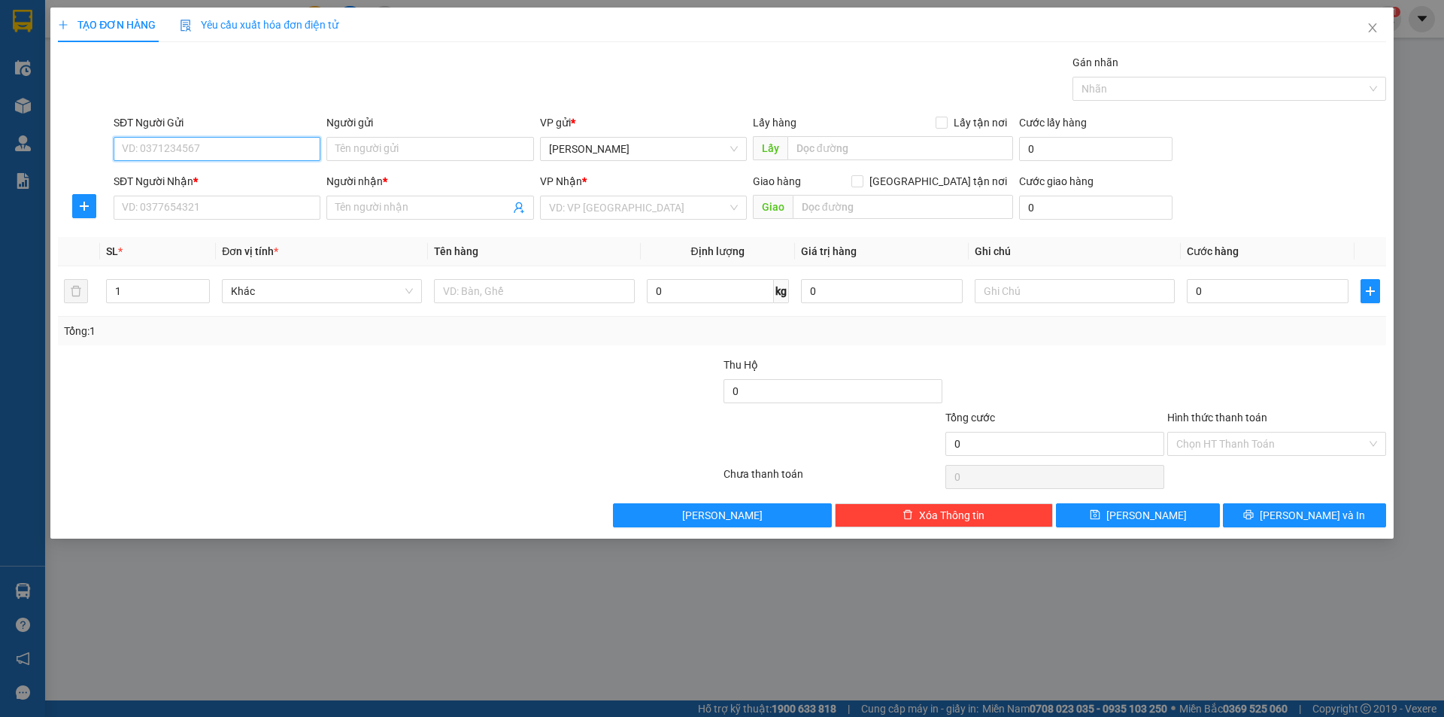
click at [272, 152] on input "SĐT Người Gửi" at bounding box center [217, 149] width 207 height 24
click at [263, 178] on div "0981523338 - duong" at bounding box center [217, 179] width 189 height 17
type input "0981523338"
type input "duong"
type input "0981523338"
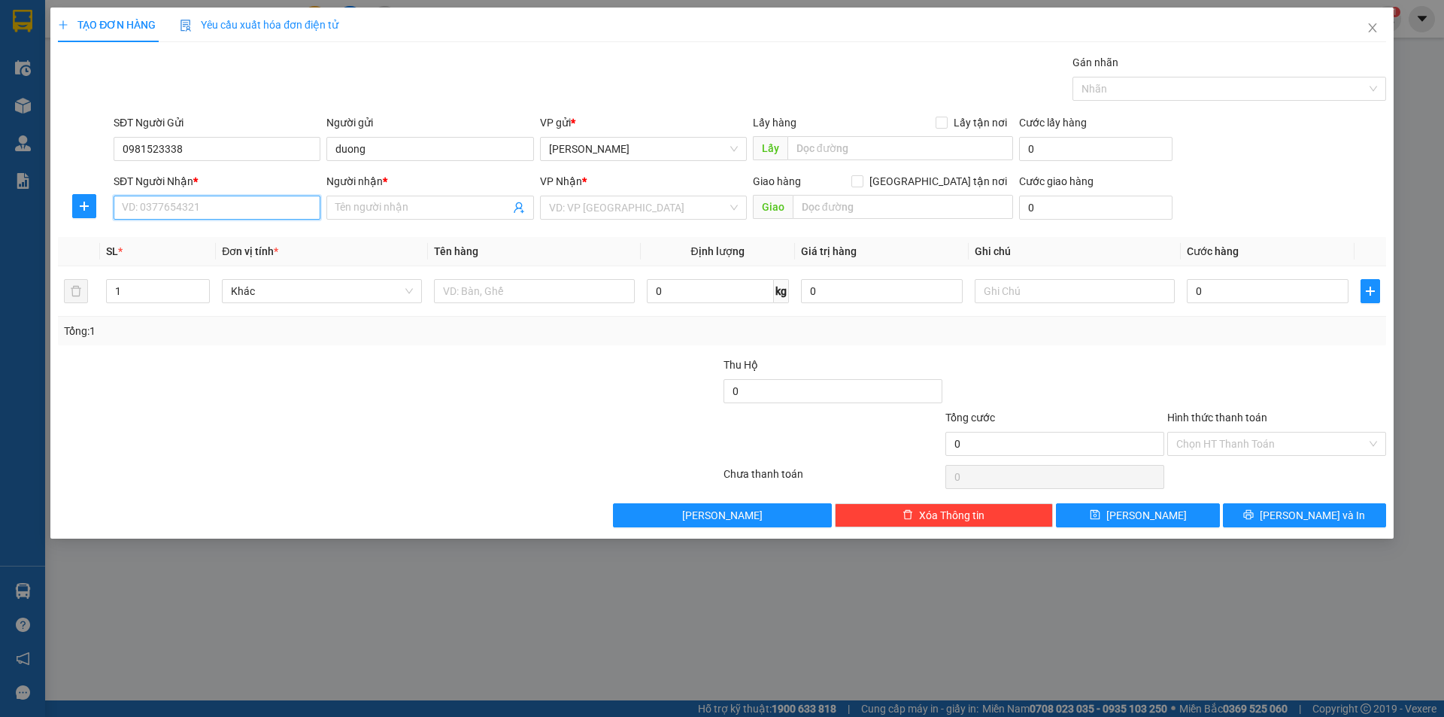
click at [258, 208] on input "SĐT Người Nhận *" at bounding box center [217, 208] width 207 height 24
click at [246, 241] on div "0396979345 - dũng" at bounding box center [217, 237] width 189 height 17
type input "0396979345"
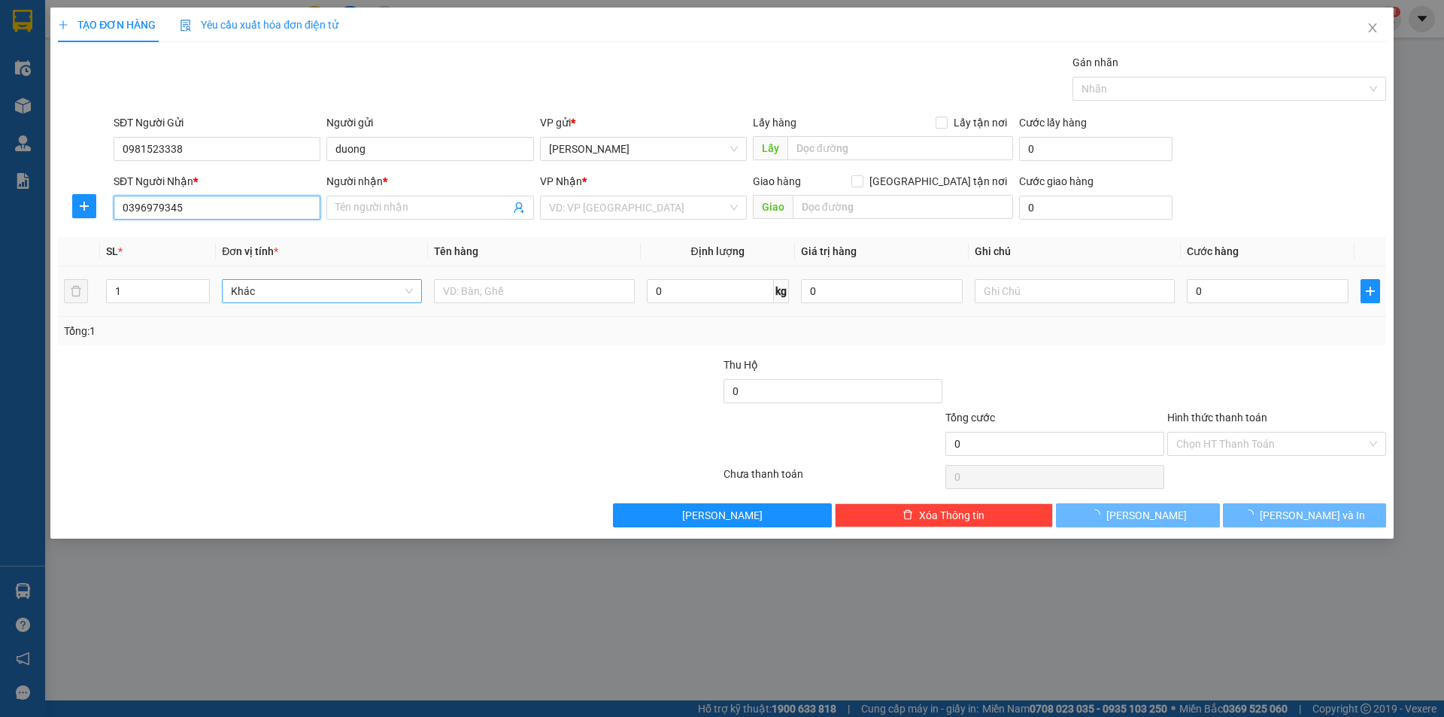
type input "dũng"
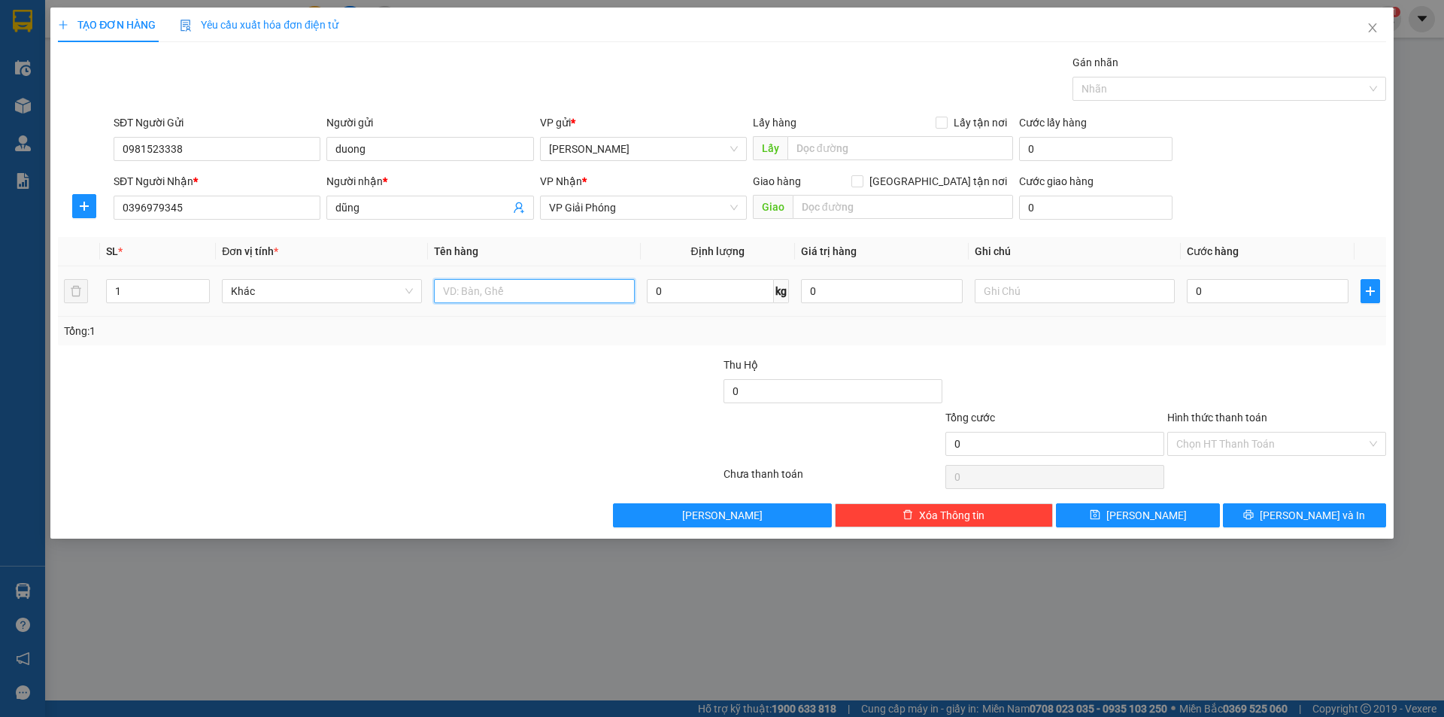
click at [553, 299] on input "text" at bounding box center [534, 291] width 200 height 24
type input "1 bao"
drag, startPoint x: 601, startPoint y: 401, endPoint x: 1137, endPoint y: 296, distance: 545.8
click at [613, 401] on div at bounding box center [611, 383] width 222 height 53
click at [1195, 293] on input "0" at bounding box center [1268, 291] width 162 height 24
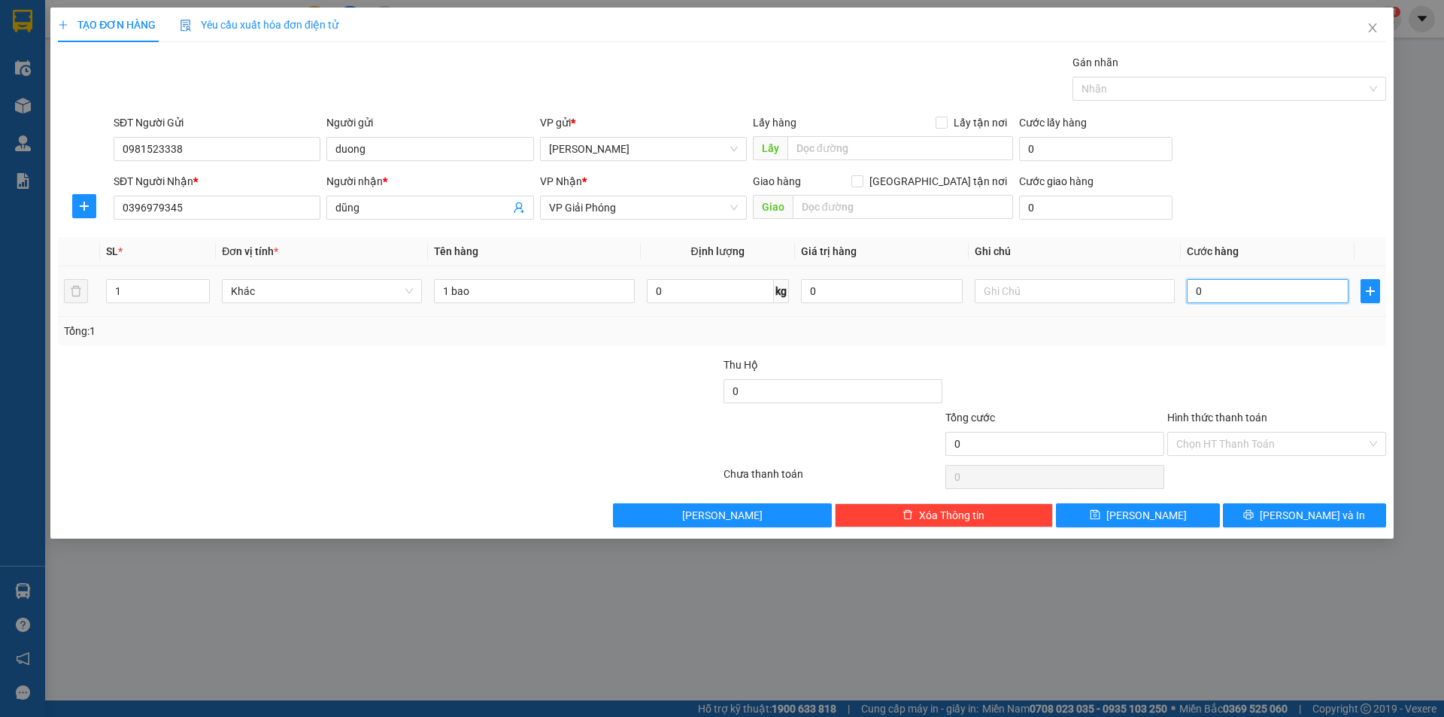
type input "50"
click at [1161, 358] on div at bounding box center [1055, 383] width 222 height 53
type input "50.000"
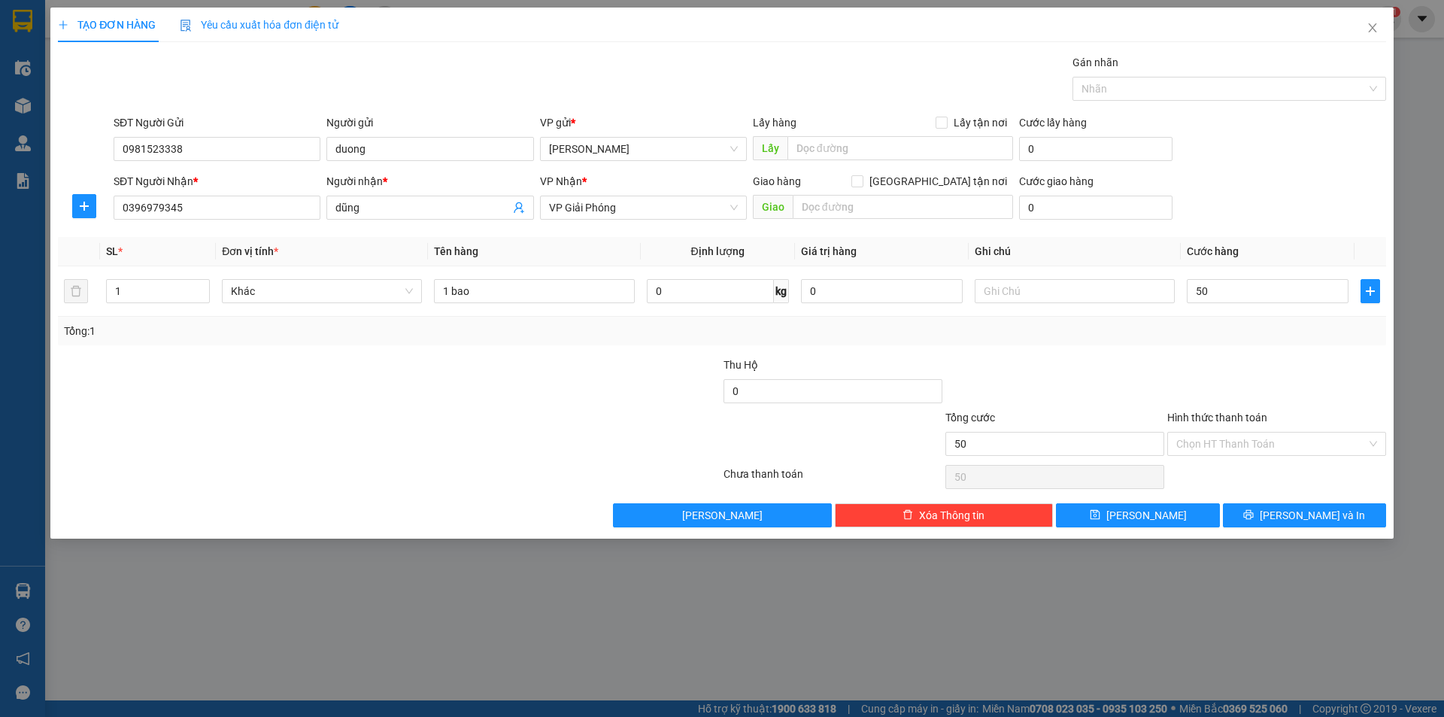
type input "50.000"
click at [1309, 512] on span "[PERSON_NAME] và In" at bounding box center [1312, 515] width 105 height 17
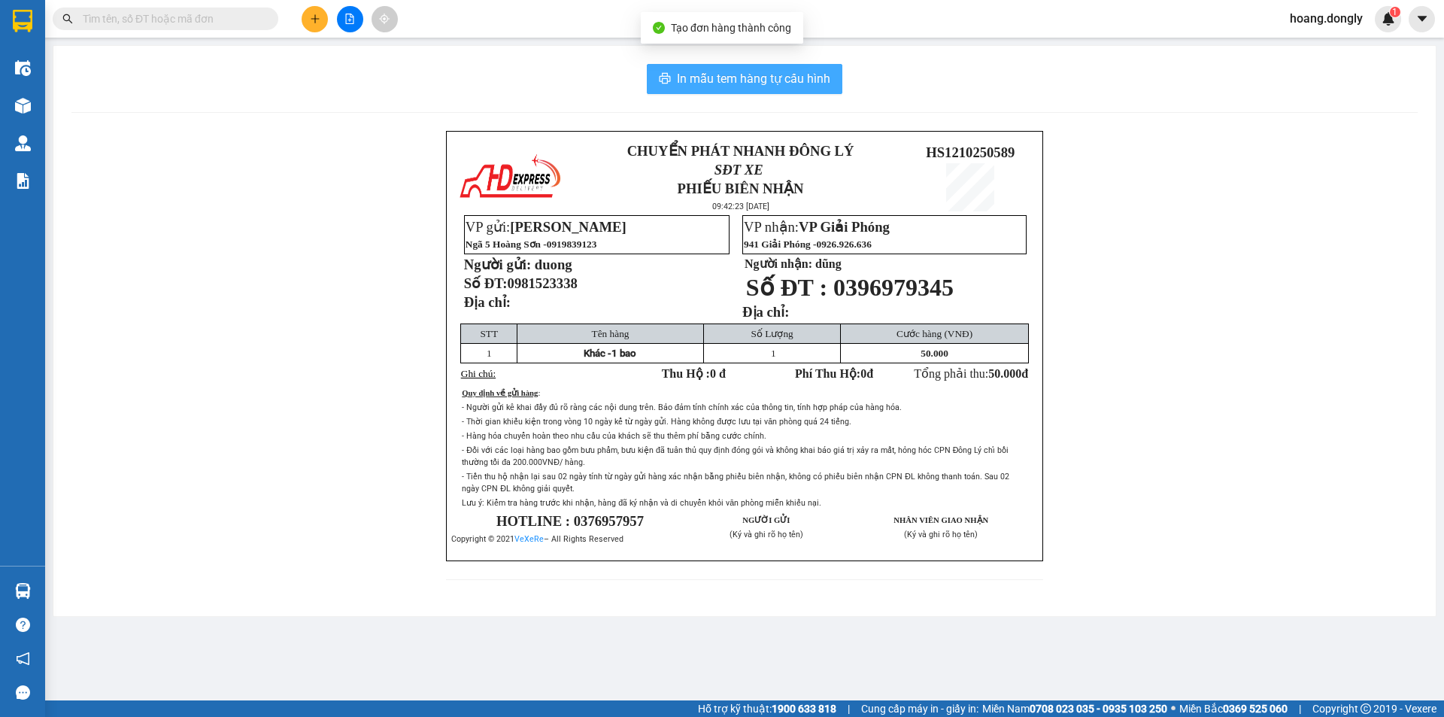
click at [776, 86] on span "In mẫu tem hàng tự cấu hình" at bounding box center [753, 78] width 153 height 19
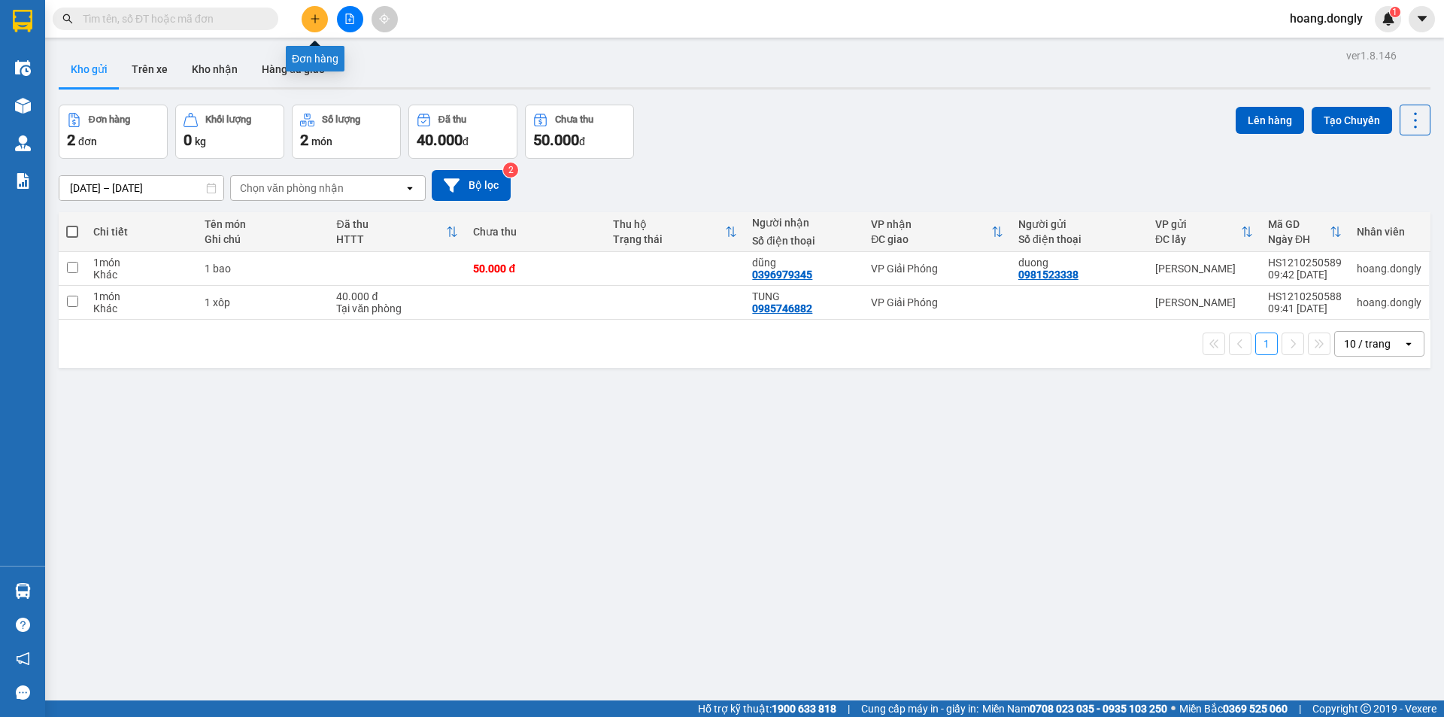
click at [314, 17] on button at bounding box center [315, 19] width 26 height 26
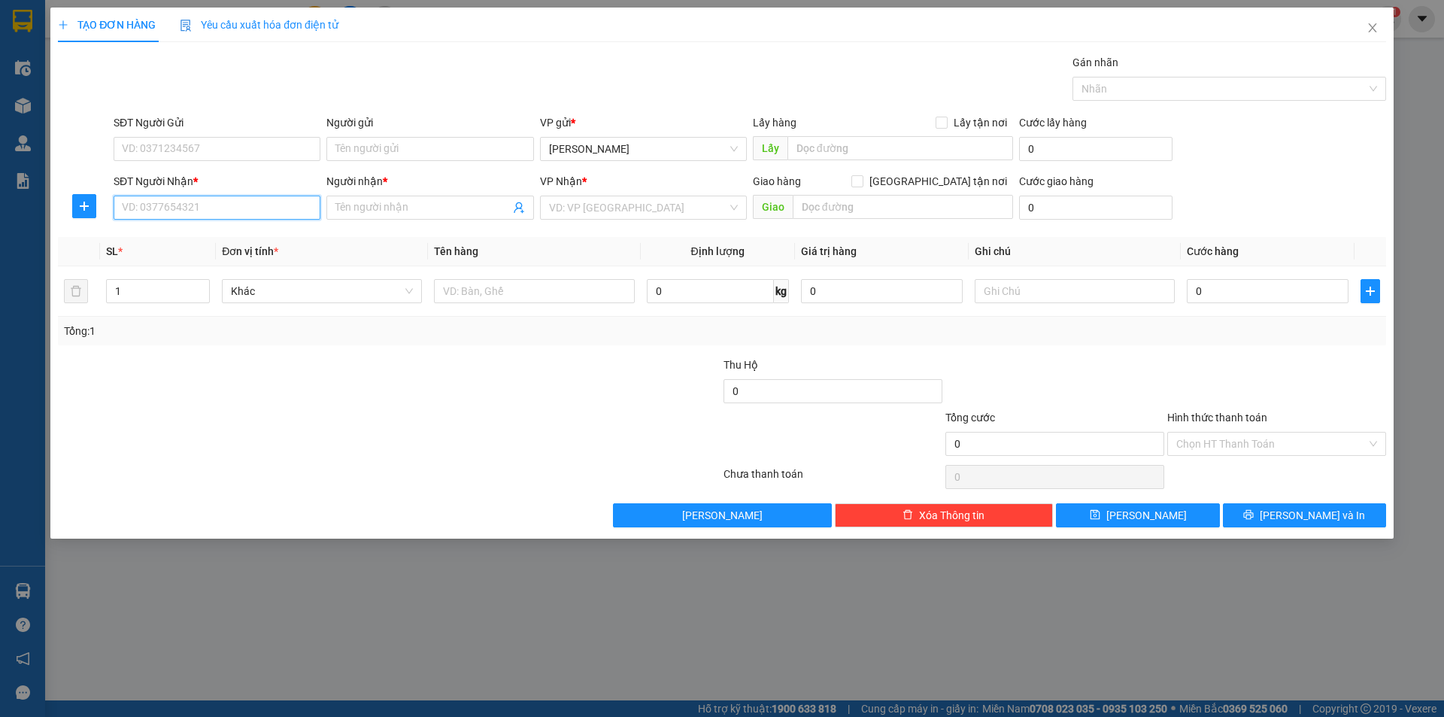
click at [266, 206] on input "SĐT Người Nhận *" at bounding box center [217, 208] width 207 height 24
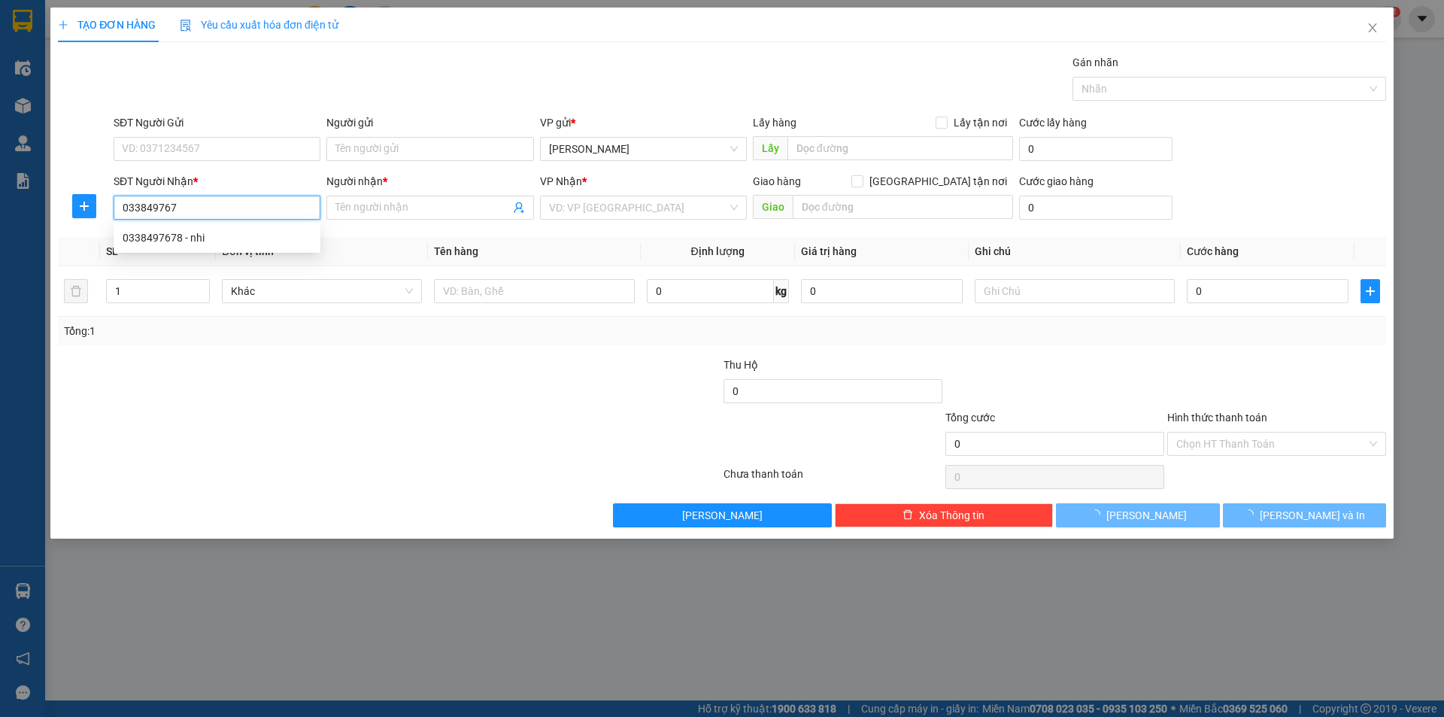
type input "0338497678"
click at [288, 235] on div "0338497678 - nhi" at bounding box center [217, 237] width 189 height 17
type input "nhi"
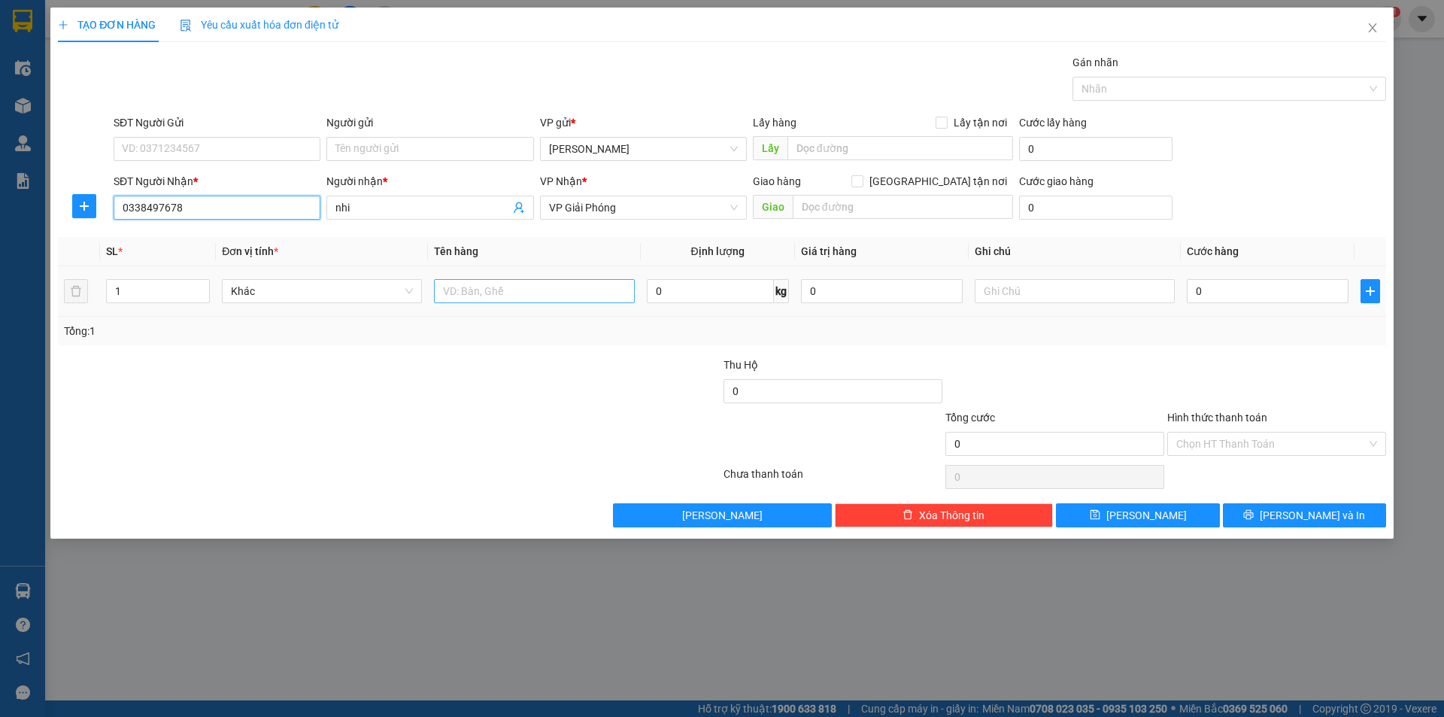
type input "0338497678"
click at [485, 287] on input "text" at bounding box center [534, 291] width 200 height 24
click at [442, 348] on div "Transit Pickup Surcharge Ids Transit Deliver Surcharge Ids Transit Deliver Surc…" at bounding box center [722, 290] width 1328 height 473
click at [1244, 296] on input "0" at bounding box center [1268, 291] width 162 height 24
click at [1189, 290] on input "0" at bounding box center [1268, 291] width 162 height 24
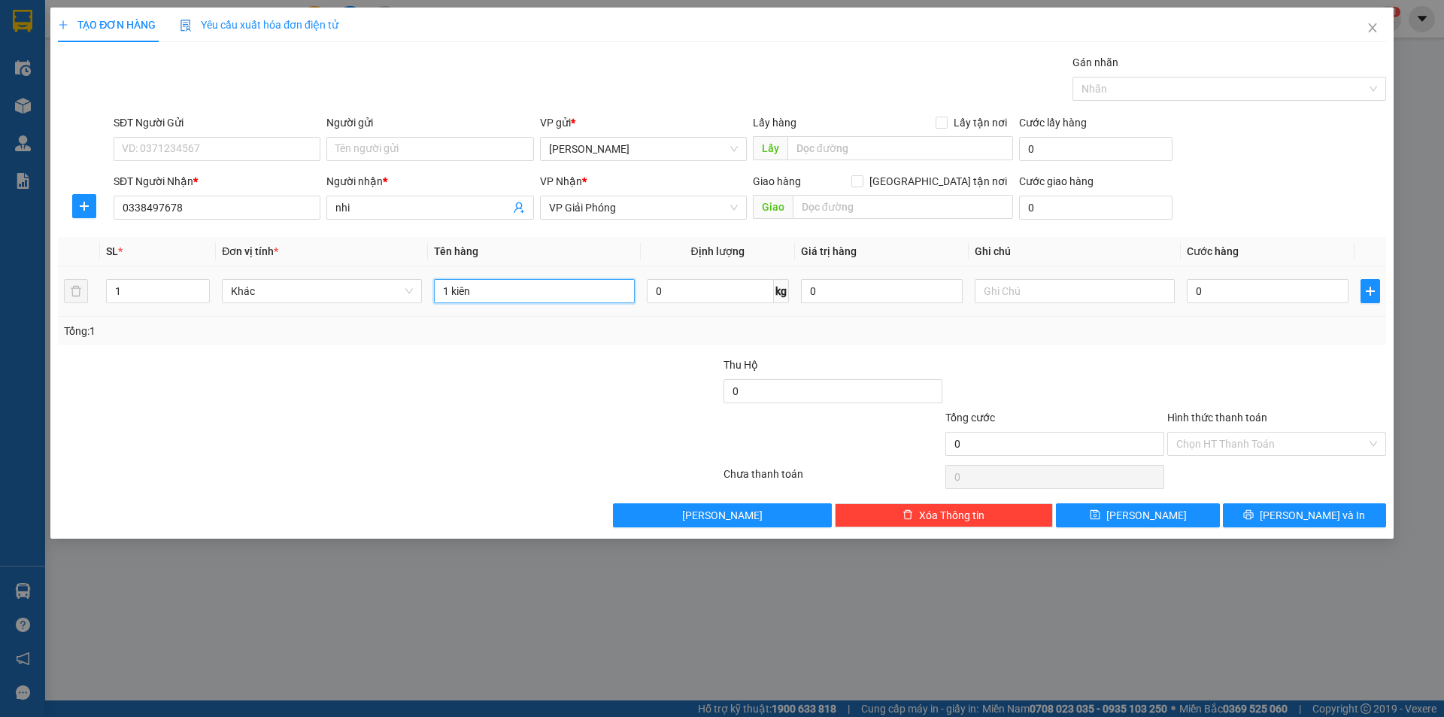
click at [537, 290] on input "1 kiên" at bounding box center [534, 291] width 200 height 24
type input "1 xôp"
drag, startPoint x: 541, startPoint y: 351, endPoint x: 512, endPoint y: 301, distance: 57.3
click at [536, 338] on div "Transit Pickup Surcharge Ids Transit Deliver Surcharge Ids Transit Deliver Surc…" at bounding box center [722, 290] width 1328 height 473
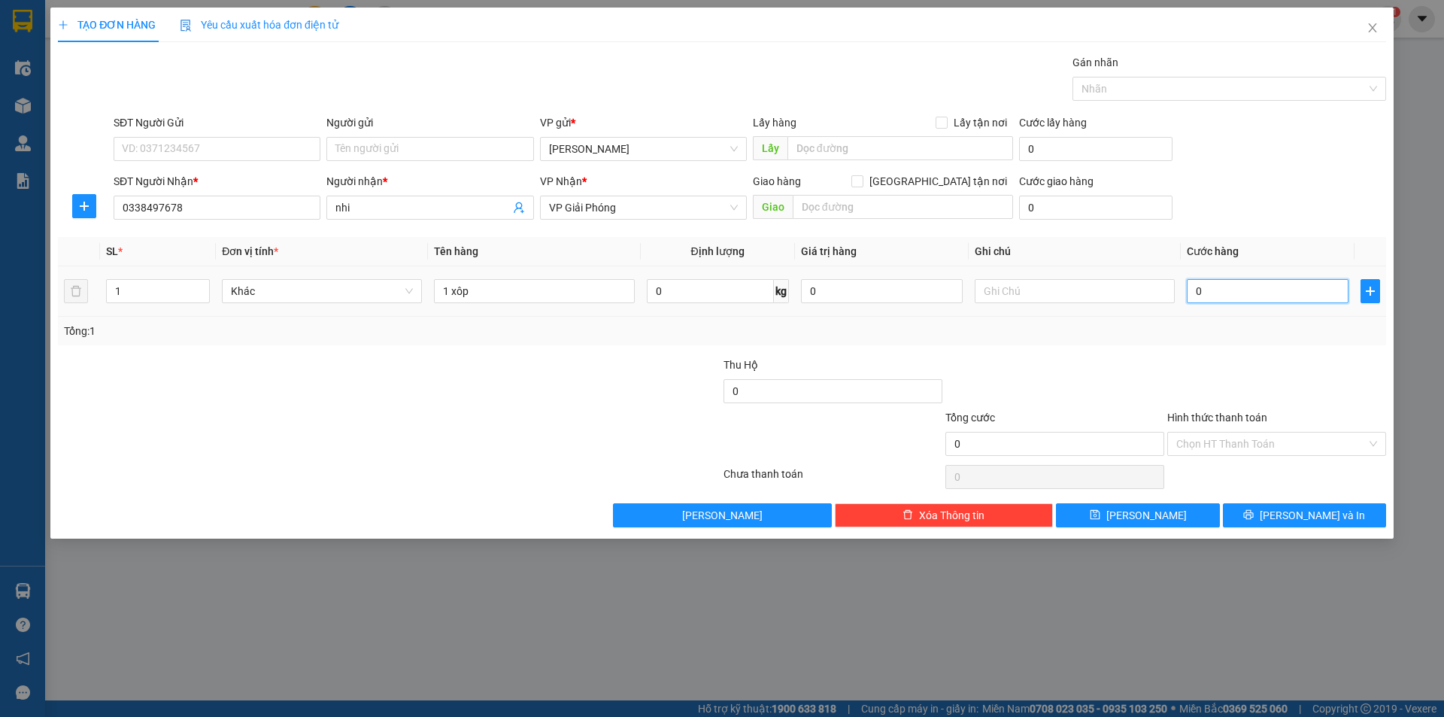
drag, startPoint x: 1219, startPoint y: 295, endPoint x: 1175, endPoint y: 287, distance: 45.0
click at [1218, 295] on input "0" at bounding box center [1268, 291] width 162 height 24
click at [1190, 289] on input "0" at bounding box center [1268, 291] width 162 height 24
type input "50"
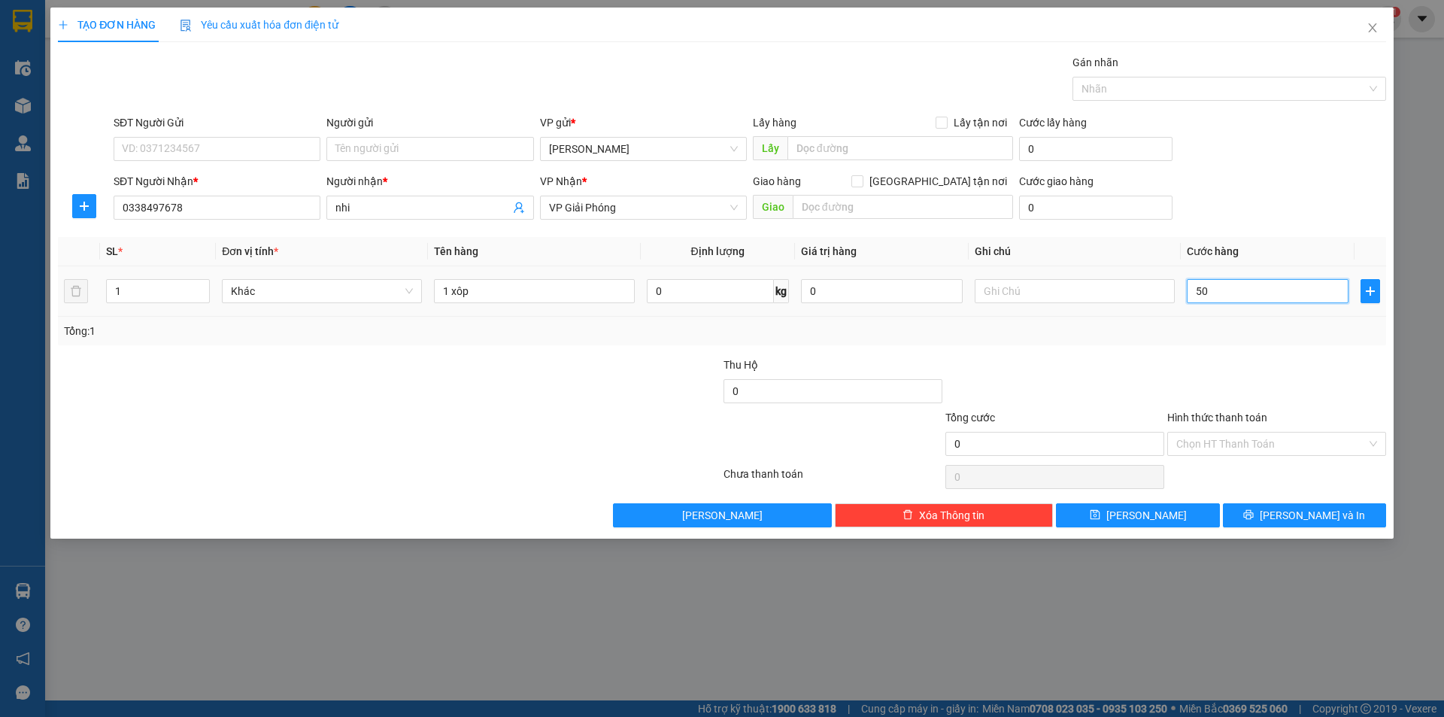
type input "50"
type input "50.000"
click at [1249, 373] on div at bounding box center [1277, 383] width 222 height 53
click at [1288, 441] on input "Hình thức thanh toán" at bounding box center [1271, 444] width 190 height 23
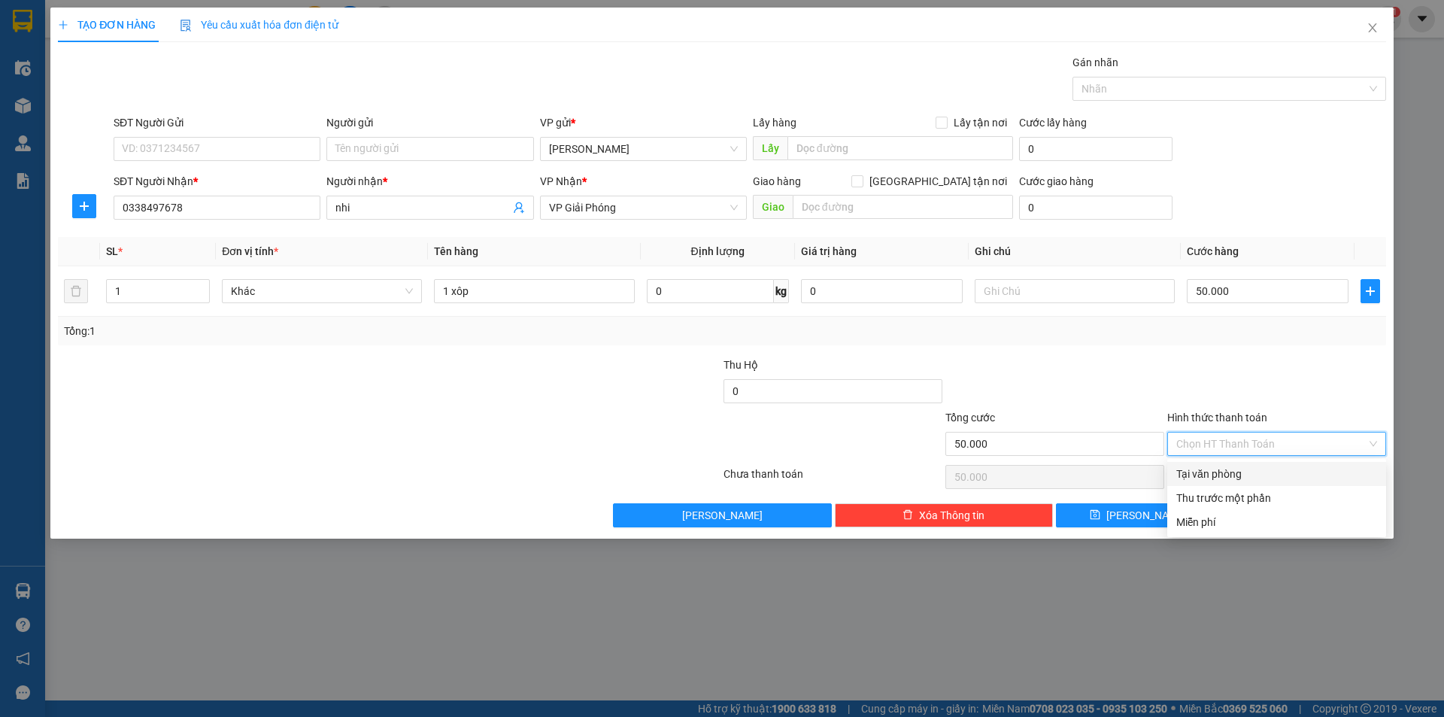
drag, startPoint x: 1271, startPoint y: 475, endPoint x: 1267, endPoint y: 483, distance: 8.4
click at [1271, 476] on div "Tại văn phòng" at bounding box center [1276, 474] width 201 height 17
type input "0"
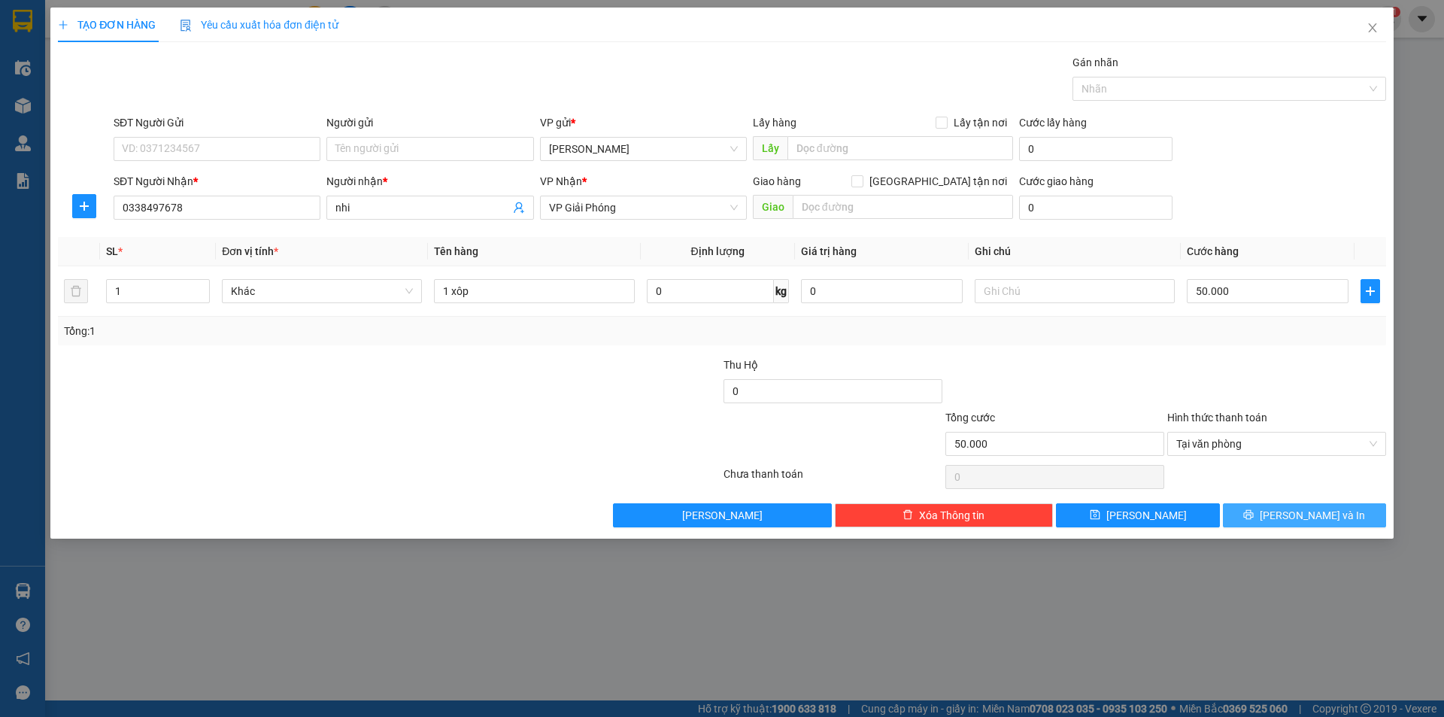
click at [1274, 519] on button "[PERSON_NAME] và In" at bounding box center [1304, 515] width 163 height 24
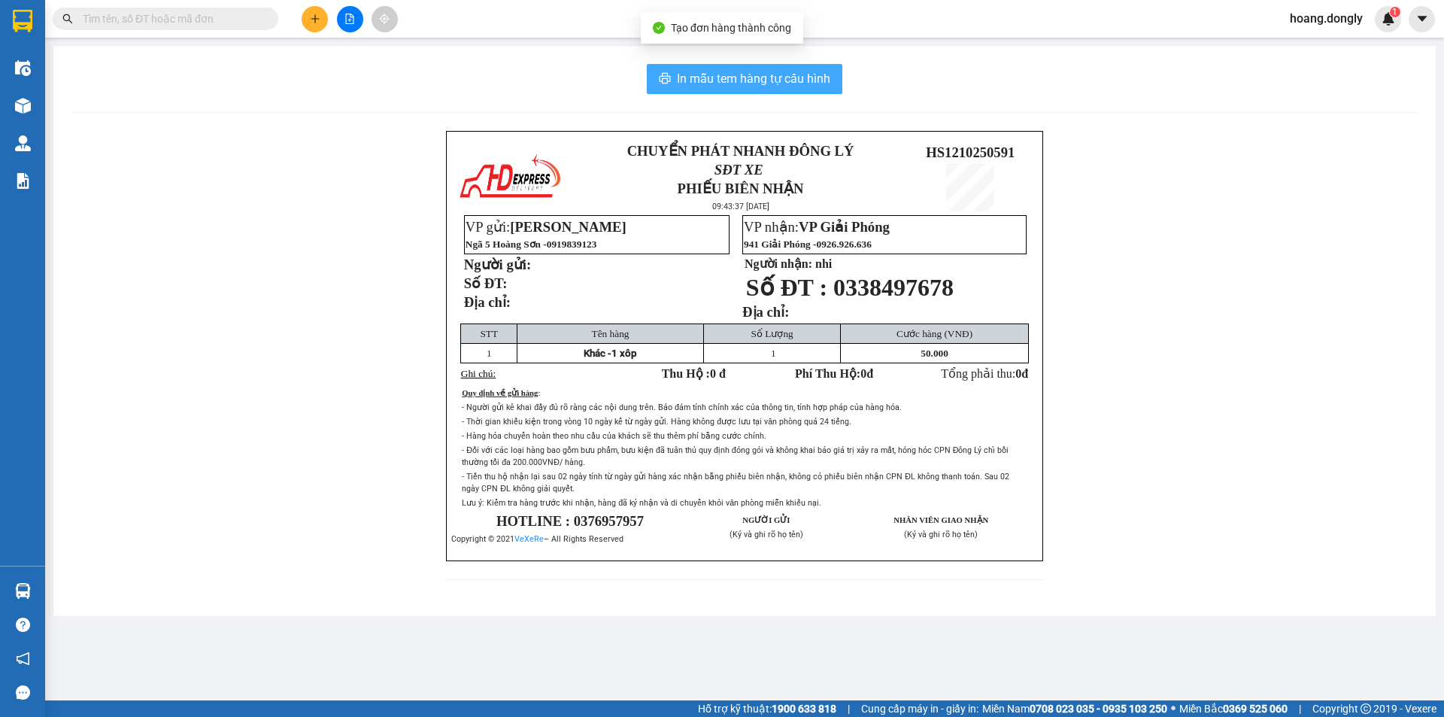
click at [817, 86] on span "In mẫu tem hàng tự cấu hình" at bounding box center [753, 78] width 153 height 19
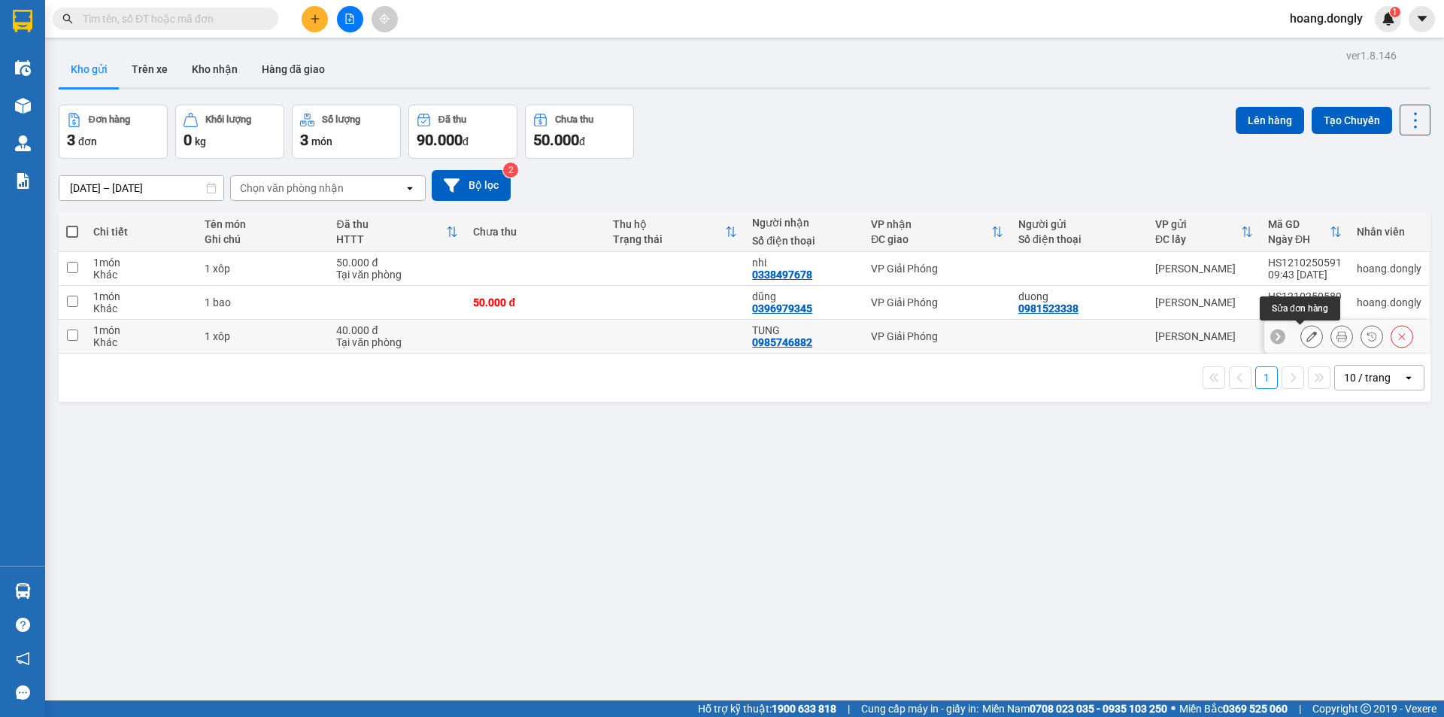
click at [1308, 336] on button at bounding box center [1311, 336] width 21 height 26
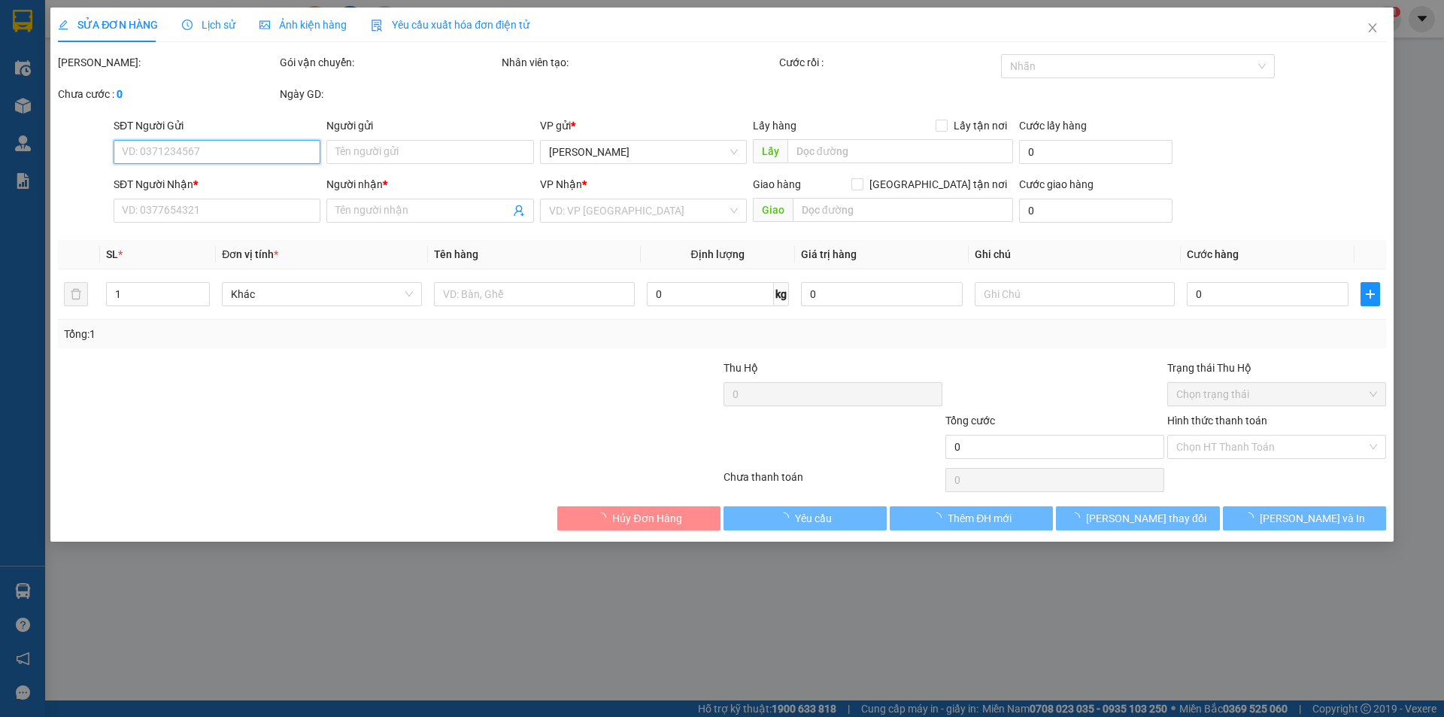
type input "0985746882"
type input "TUNG"
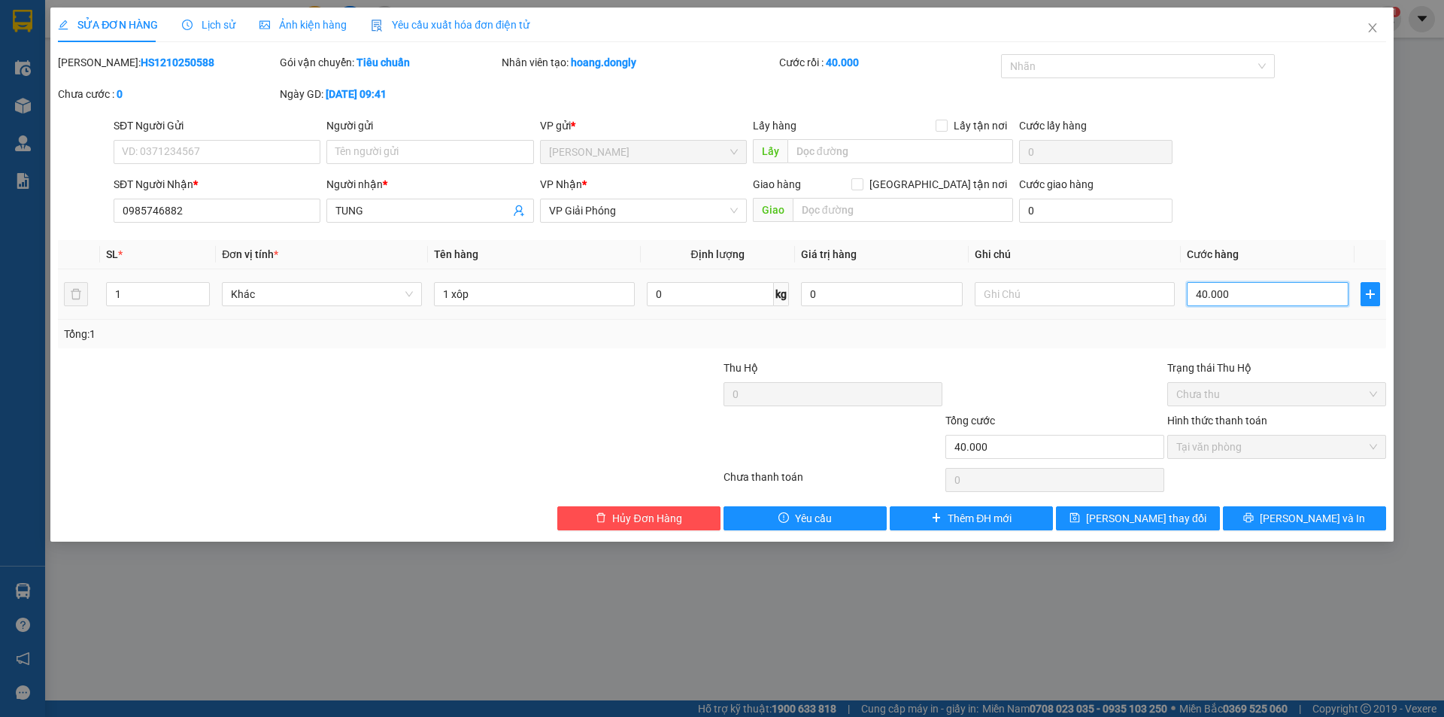
click at [1209, 296] on input "40.000" at bounding box center [1268, 294] width 162 height 24
type input "0"
click at [1190, 291] on input "0" at bounding box center [1268, 294] width 162 height 24
type input "80"
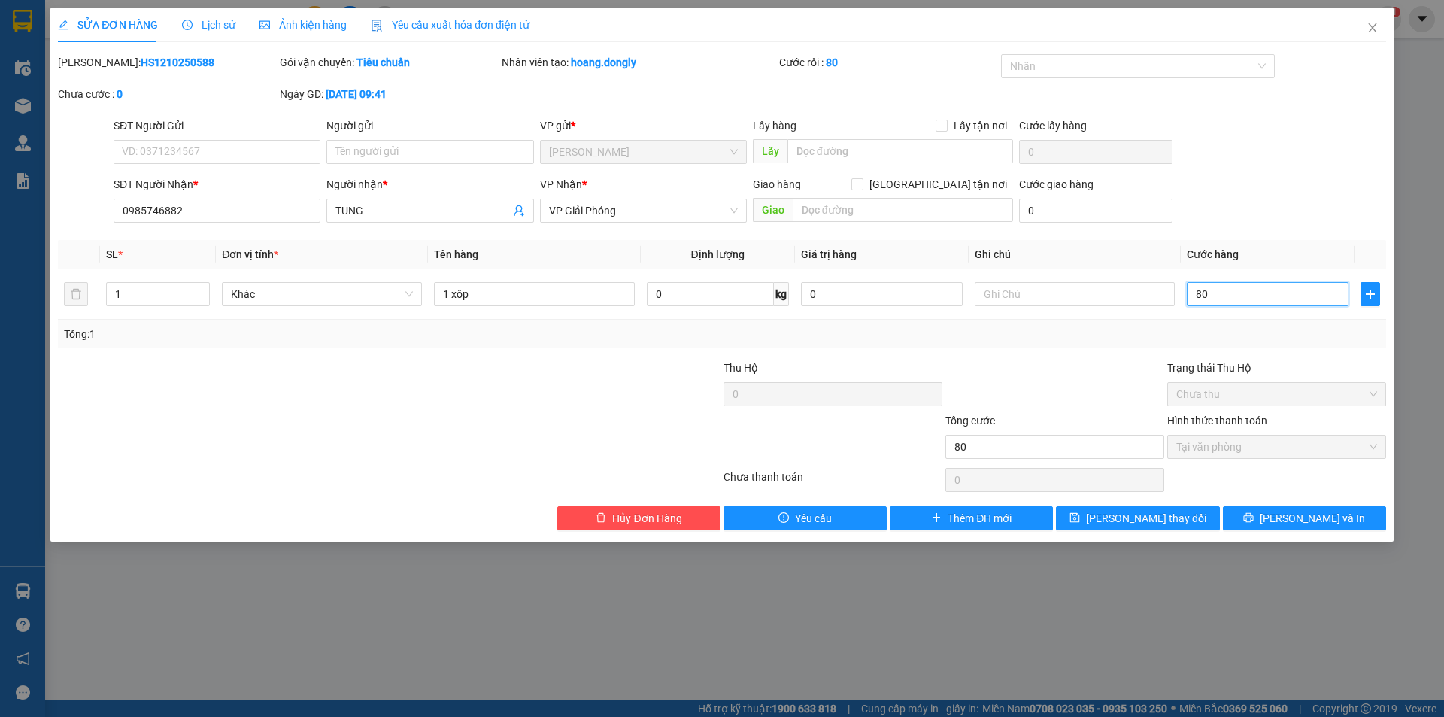
type input "80"
type input "80.000"
click at [1207, 337] on div "Tổng: 1" at bounding box center [722, 334] width 1316 height 17
click at [1277, 400] on span "Chưa thu" at bounding box center [1276, 394] width 201 height 23
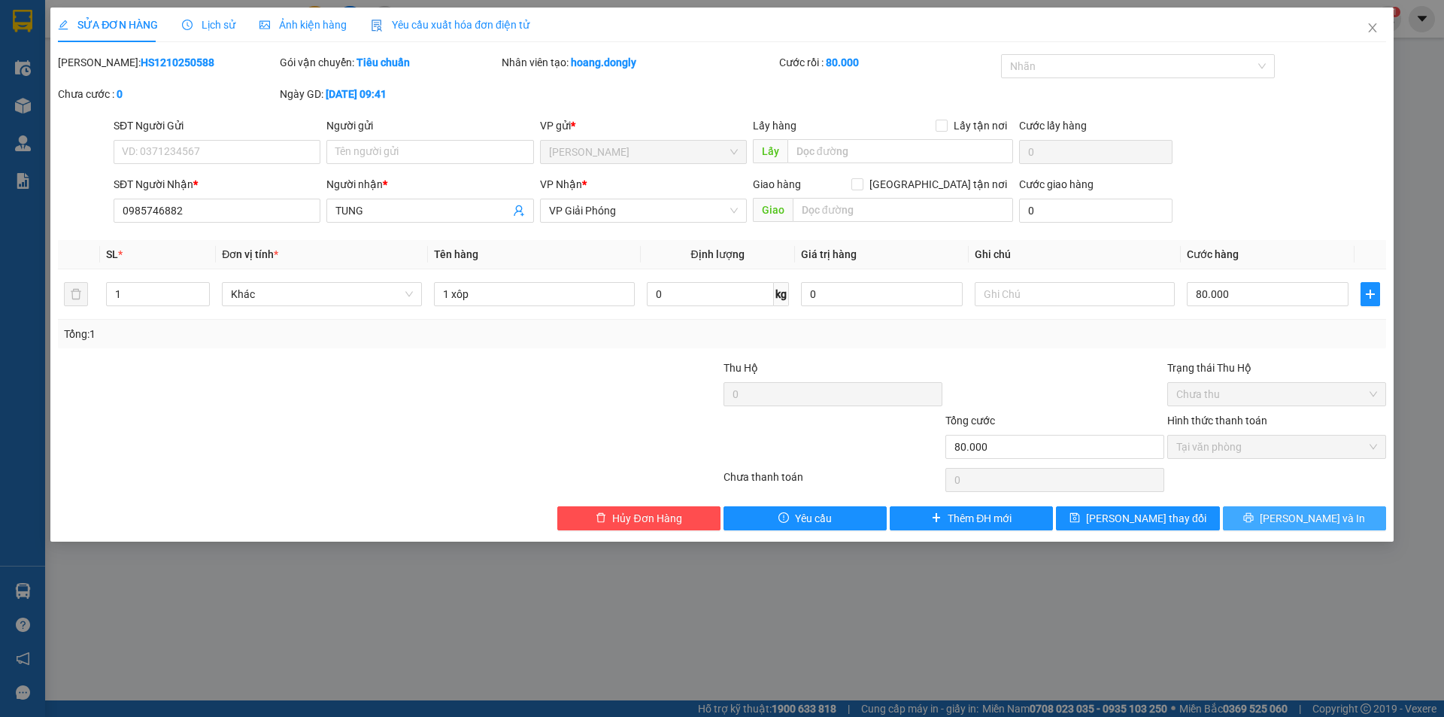
click at [1349, 524] on button "[PERSON_NAME] và In" at bounding box center [1304, 518] width 163 height 24
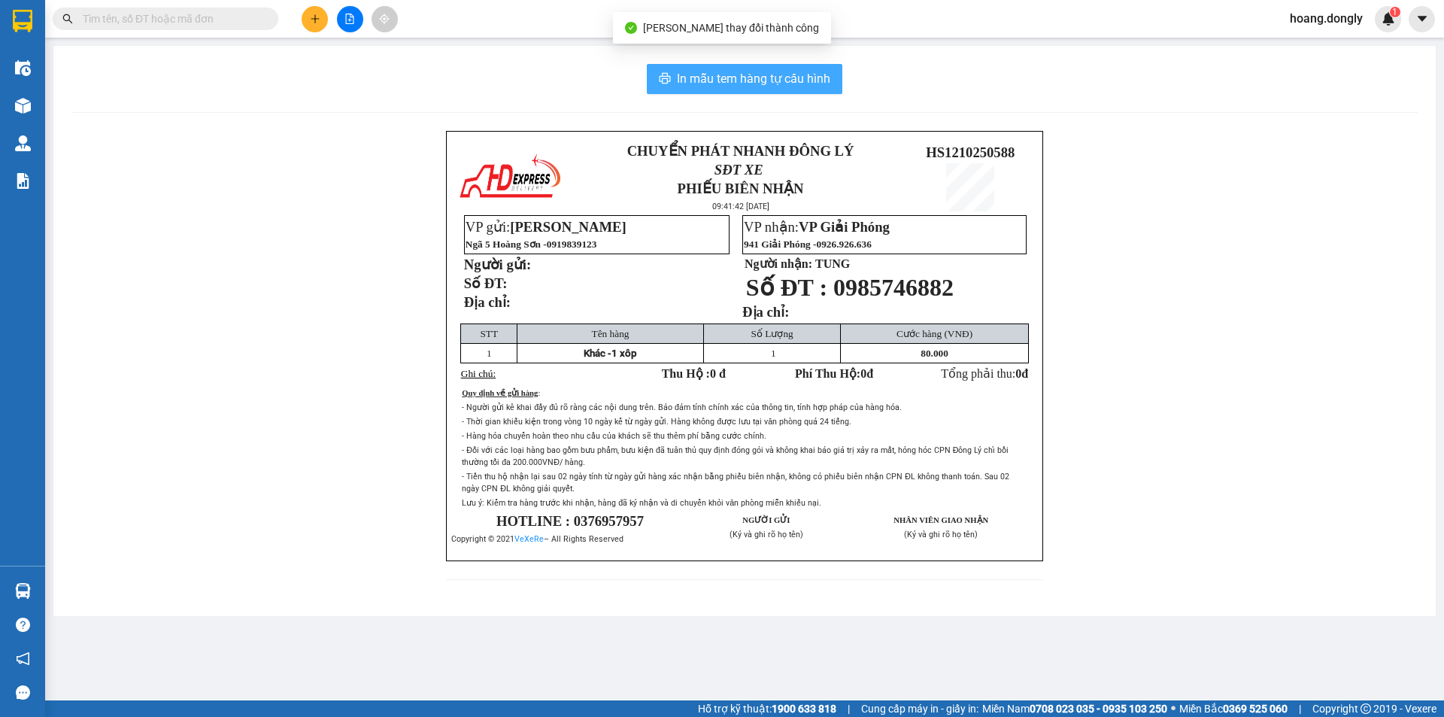
click at [762, 87] on span "In mẫu tem hàng tự cấu hình" at bounding box center [753, 78] width 153 height 19
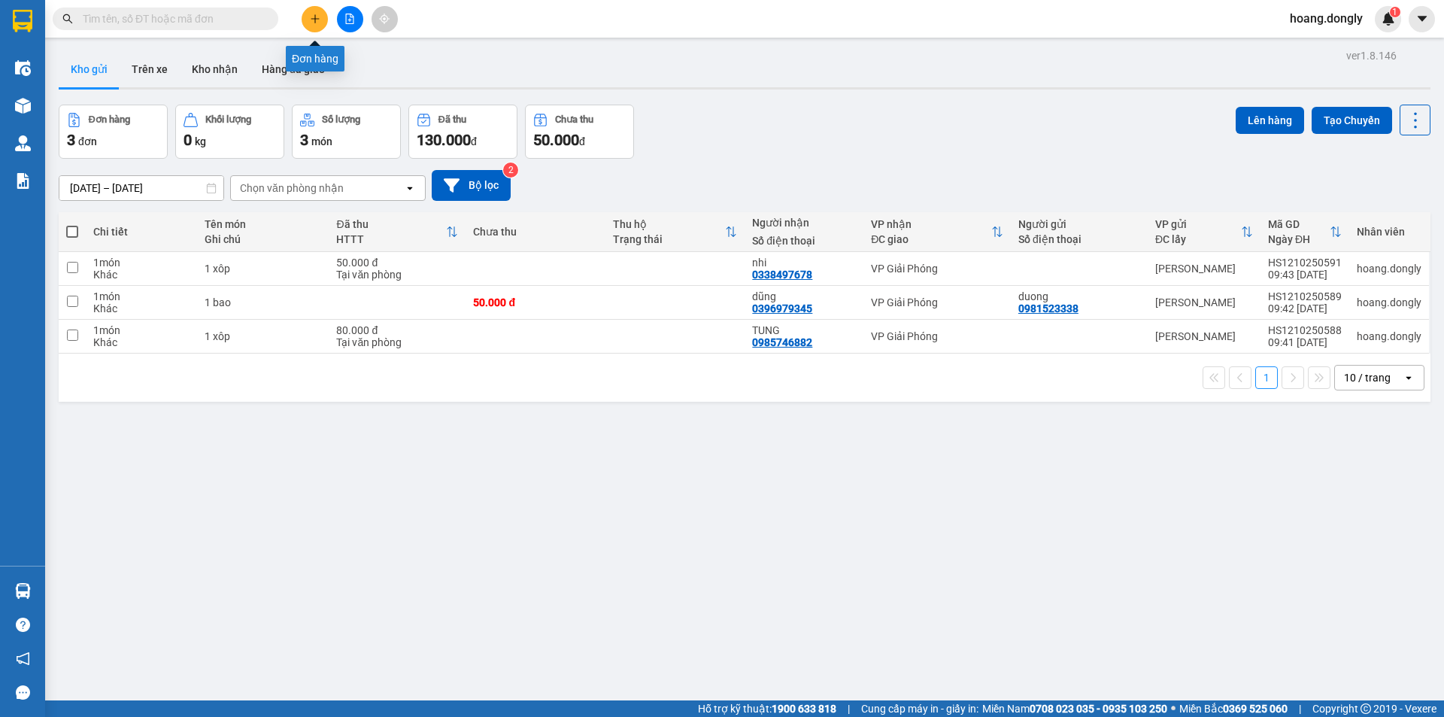
click at [323, 17] on button at bounding box center [315, 19] width 26 height 26
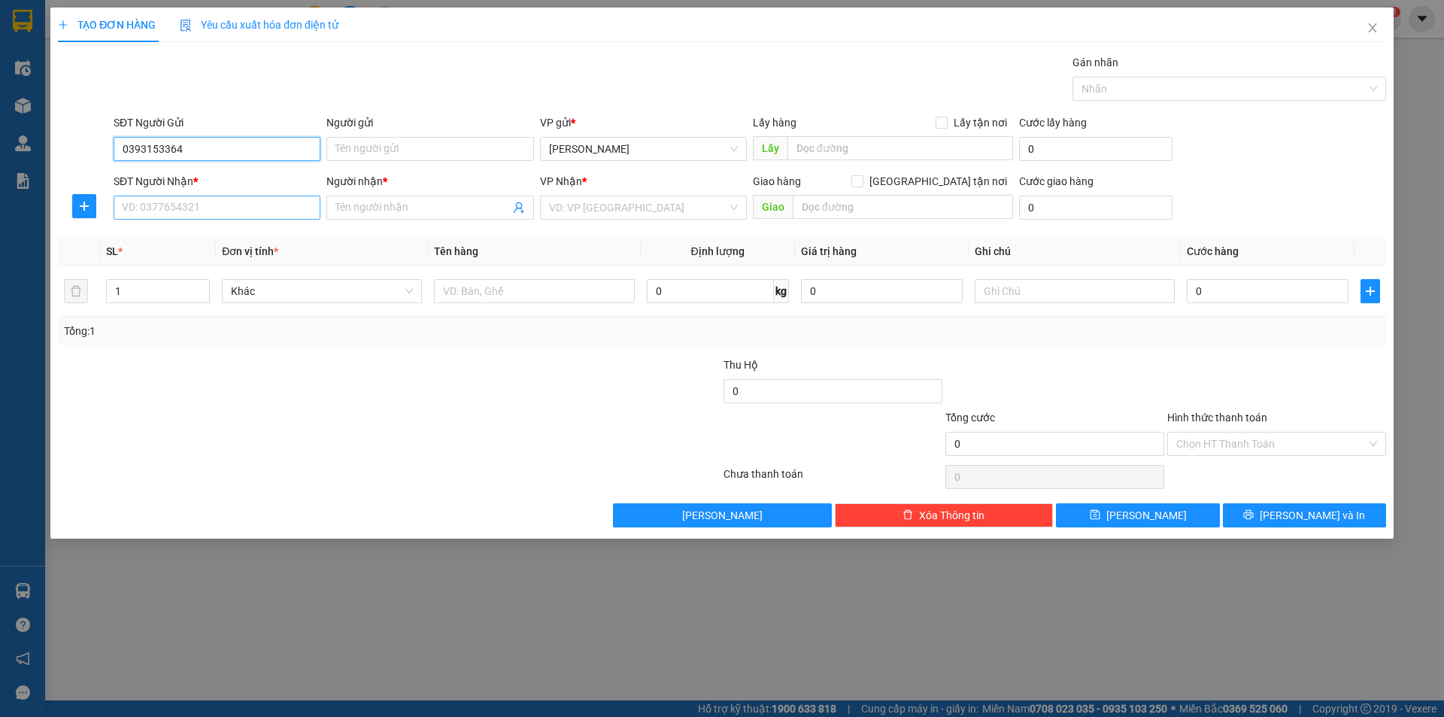
type input "0393153364"
click at [223, 211] on input "SĐT Người Nhận *" at bounding box center [217, 208] width 207 height 24
type input "0387332385"
click at [365, 201] on input "Người nhận *" at bounding box center [422, 207] width 174 height 17
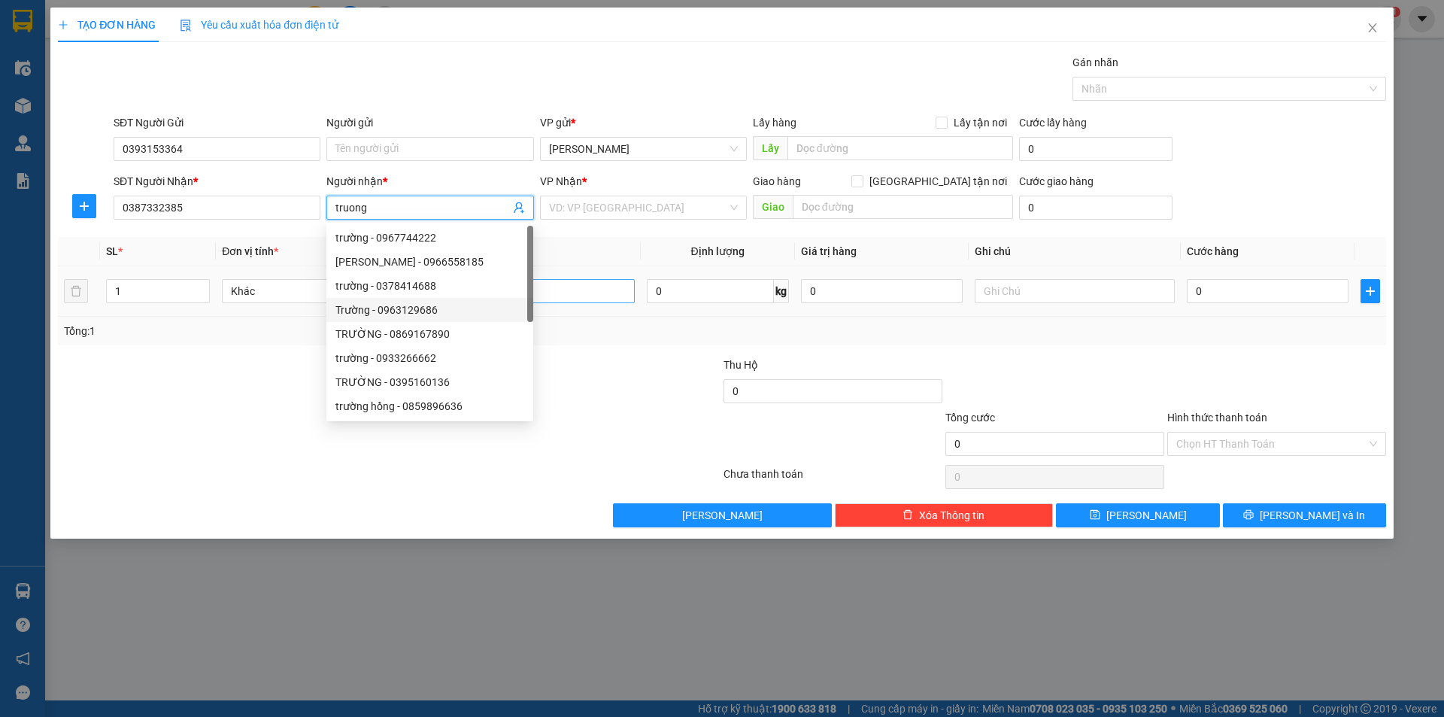
type input "truong"
click at [565, 298] on input "text" at bounding box center [534, 291] width 200 height 24
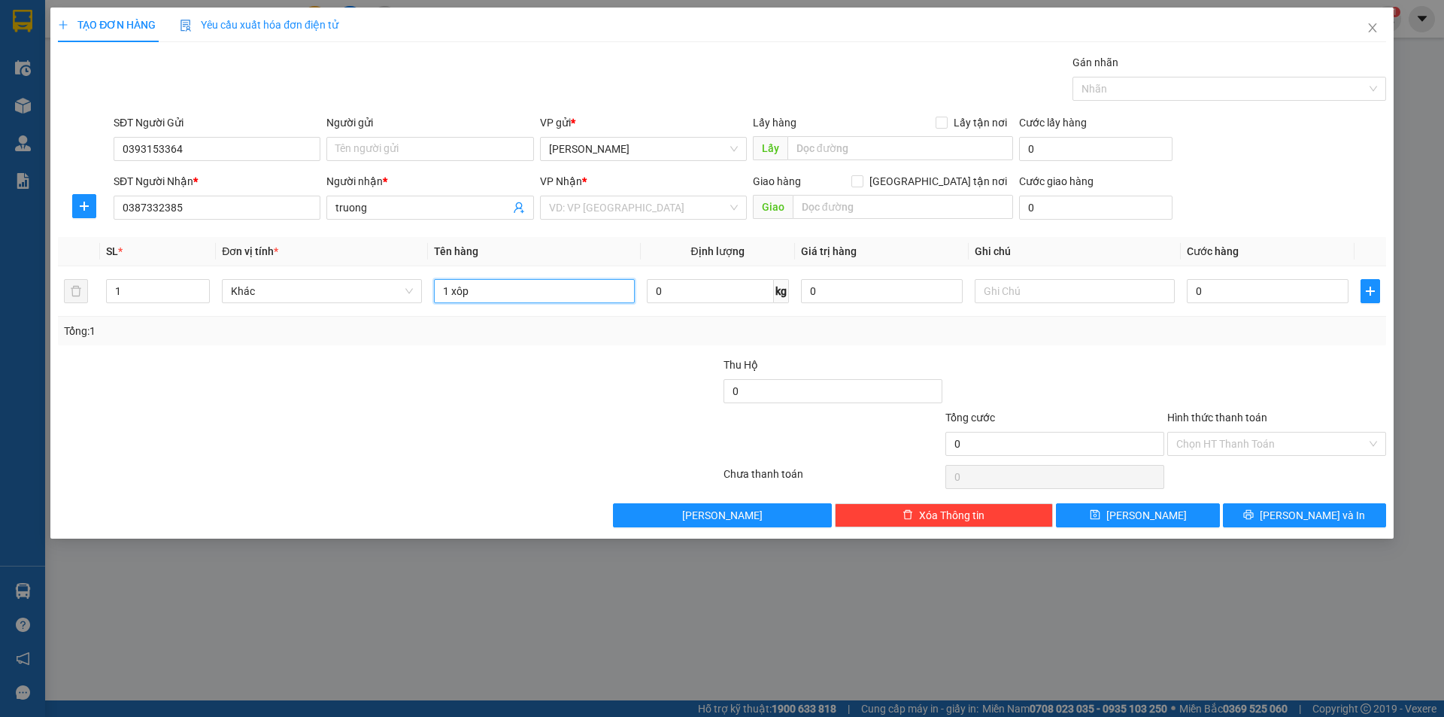
type input "1 xôp"
drag, startPoint x: 529, startPoint y: 426, endPoint x: 549, endPoint y: 427, distance: 20.3
click at [532, 425] on div at bounding box center [611, 435] width 222 height 53
click at [619, 218] on input "search" at bounding box center [638, 207] width 178 height 23
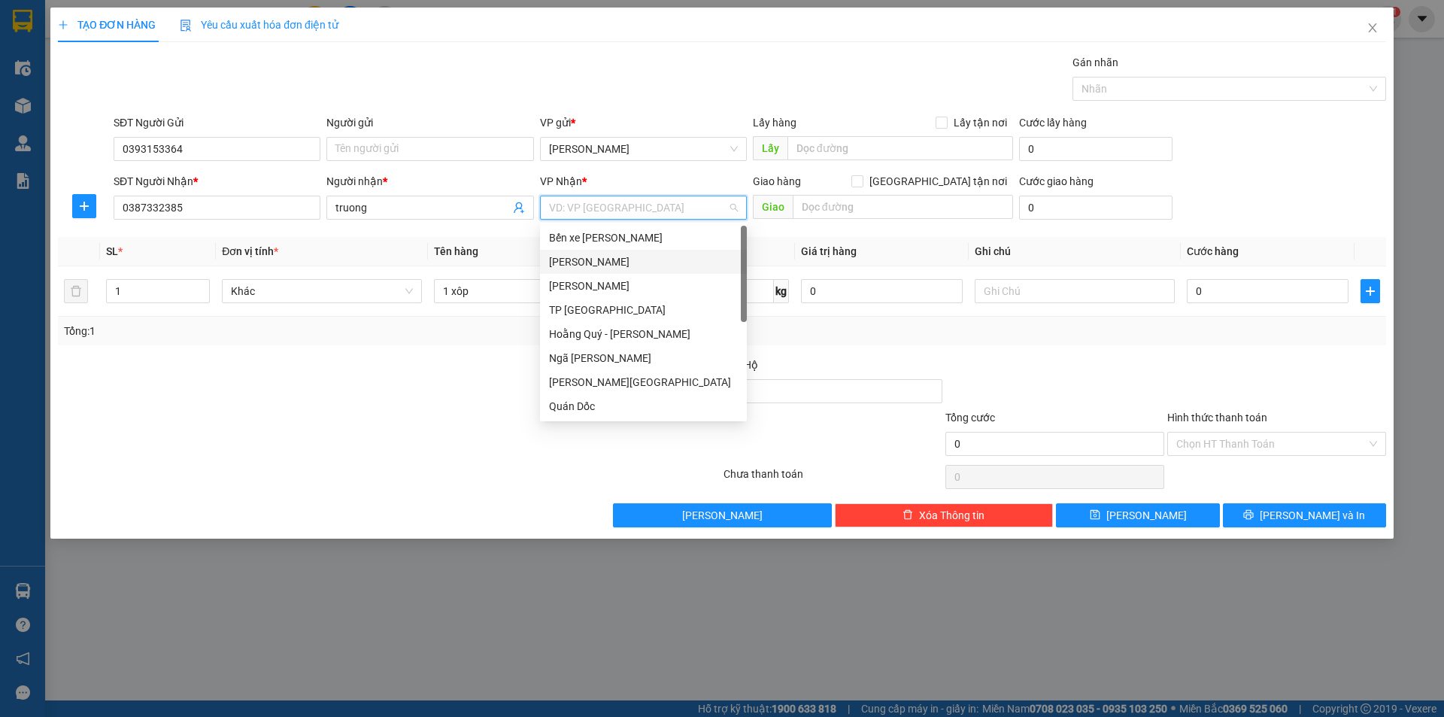
click at [634, 269] on div "[PERSON_NAME]" at bounding box center [643, 261] width 189 height 17
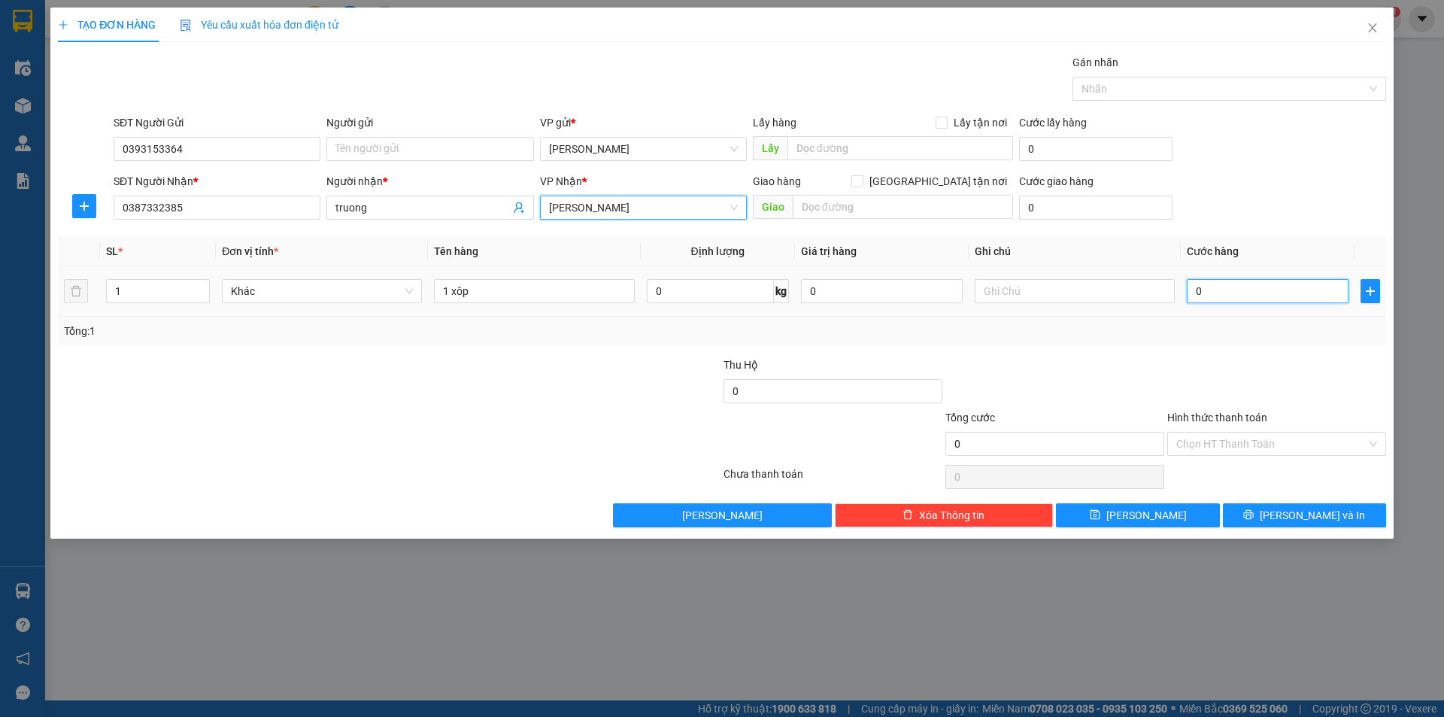
click at [1255, 296] on input "0" at bounding box center [1268, 291] width 162 height 24
click at [1190, 295] on input "0" at bounding box center [1268, 291] width 162 height 24
type input "50"
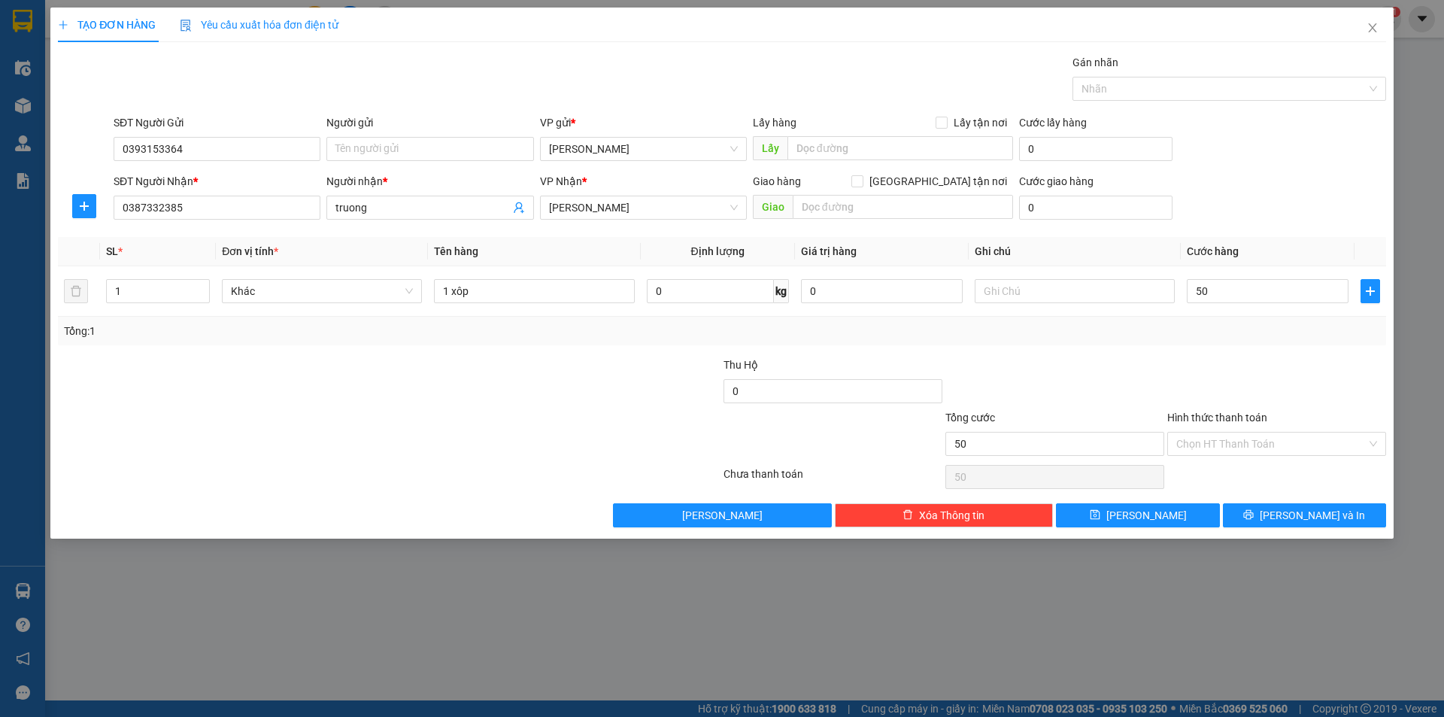
type input "50.000"
click at [1230, 347] on div "Transit Pickup Surcharge Ids Transit Deliver Surcharge Ids Transit Deliver Surc…" at bounding box center [722, 290] width 1328 height 473
click at [1226, 447] on input "Hình thức thanh toán" at bounding box center [1271, 444] width 190 height 23
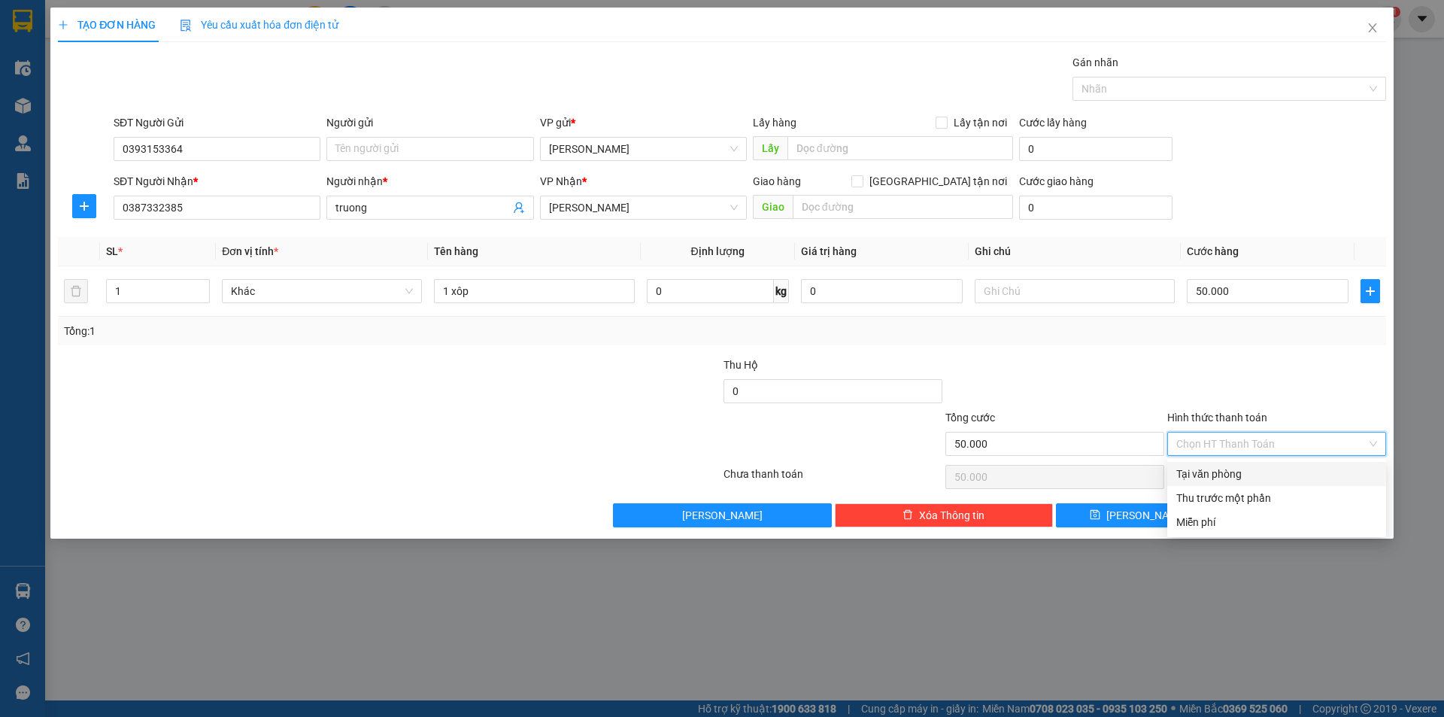
click at [1276, 476] on div "Tại văn phòng" at bounding box center [1276, 474] width 201 height 17
type input "0"
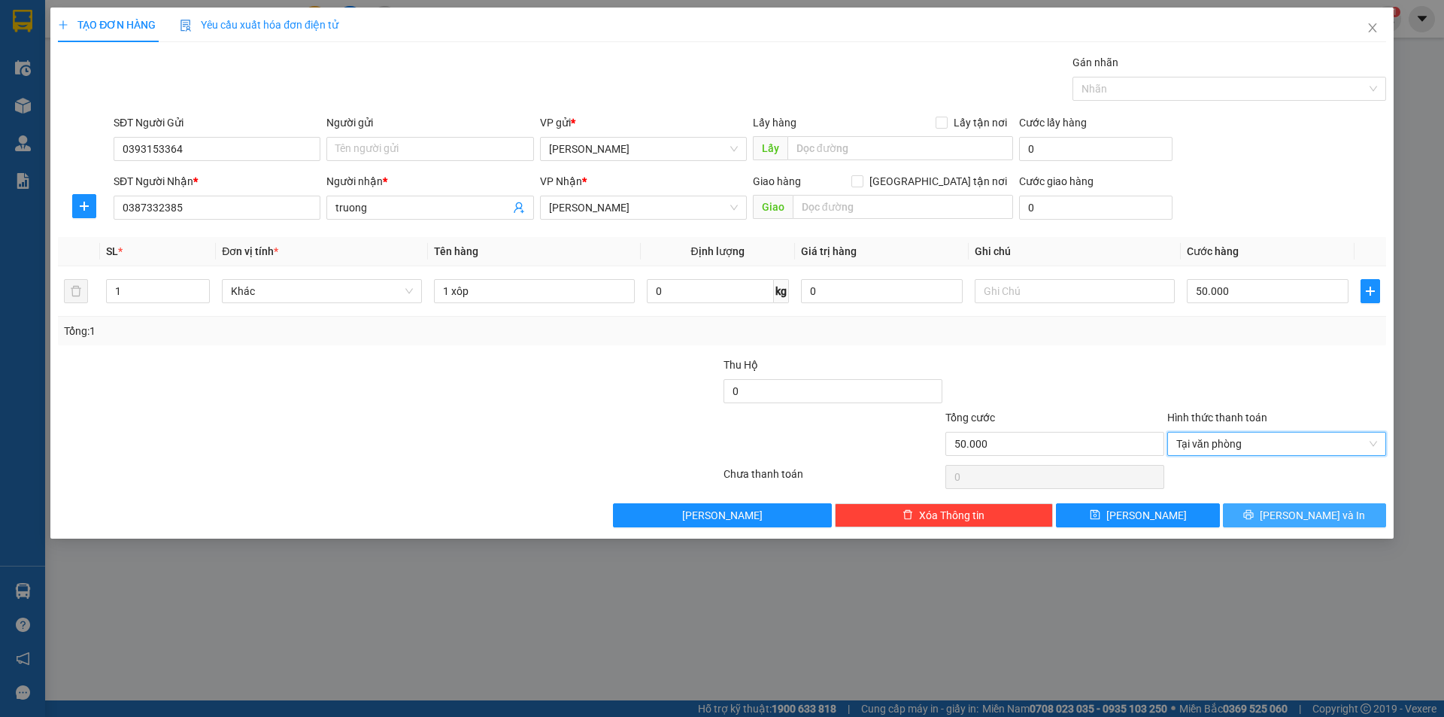
click at [1297, 515] on span "[PERSON_NAME] và In" at bounding box center [1312, 515] width 105 height 17
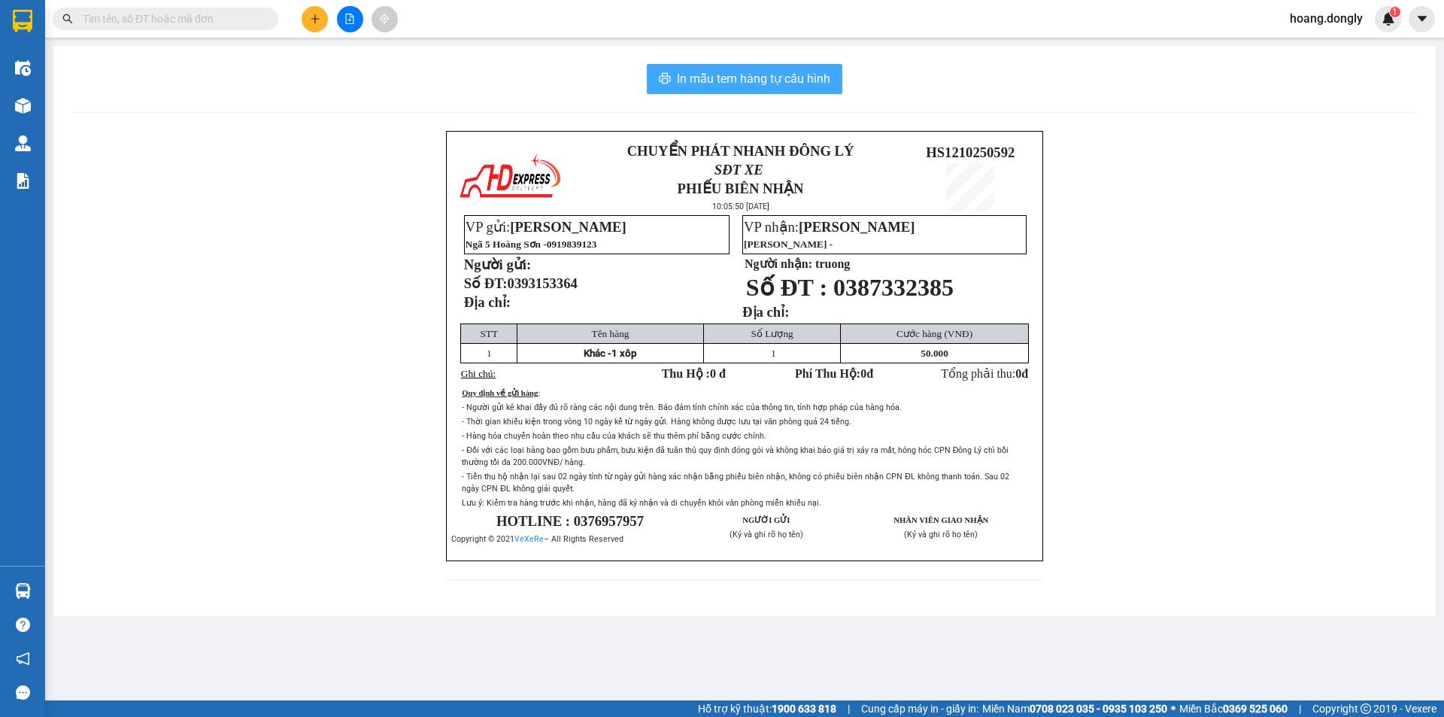
click at [808, 77] on span "In mẫu tem hàng tự cấu hình" at bounding box center [753, 78] width 153 height 19
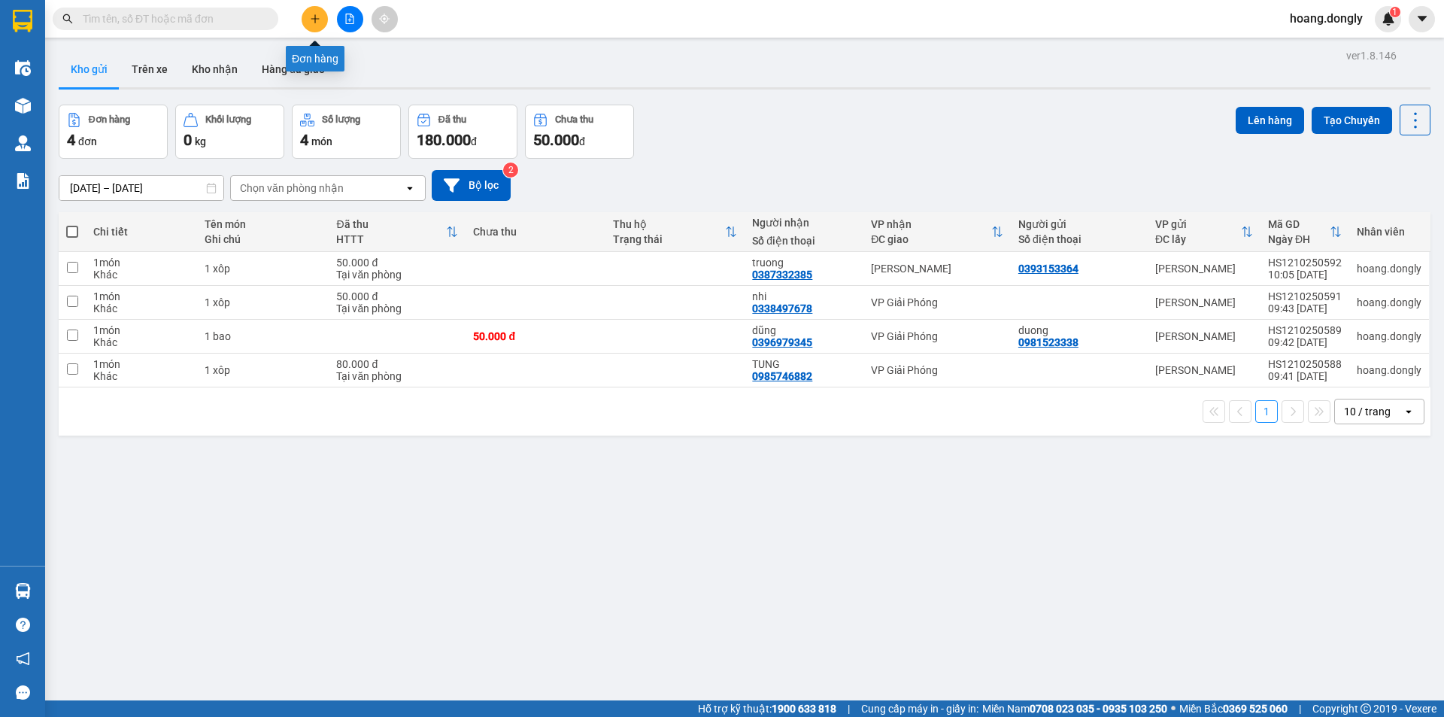
click at [317, 25] on button at bounding box center [315, 19] width 26 height 26
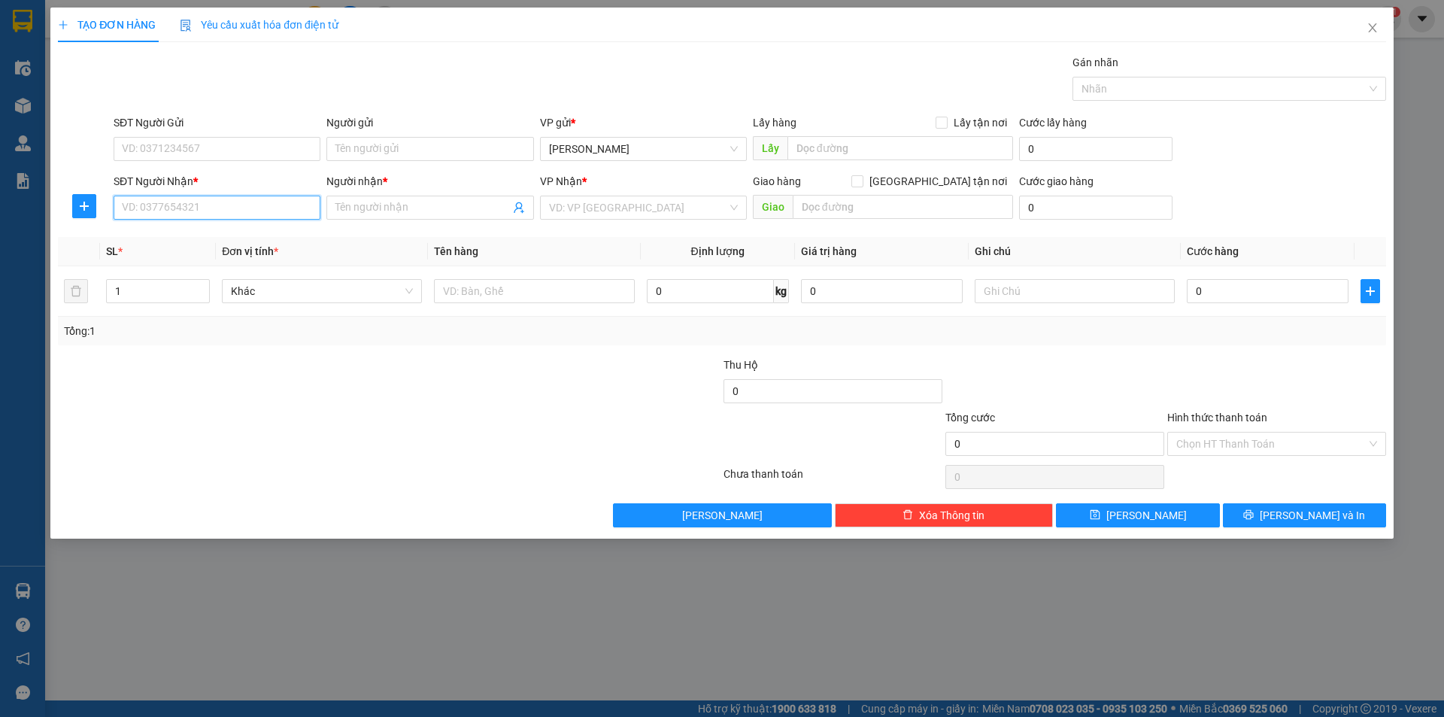
click at [284, 205] on input "SĐT Người Nhận *" at bounding box center [217, 208] width 207 height 24
type input "0984833619"
click at [402, 202] on input "Người nhận *" at bounding box center [422, 207] width 174 height 17
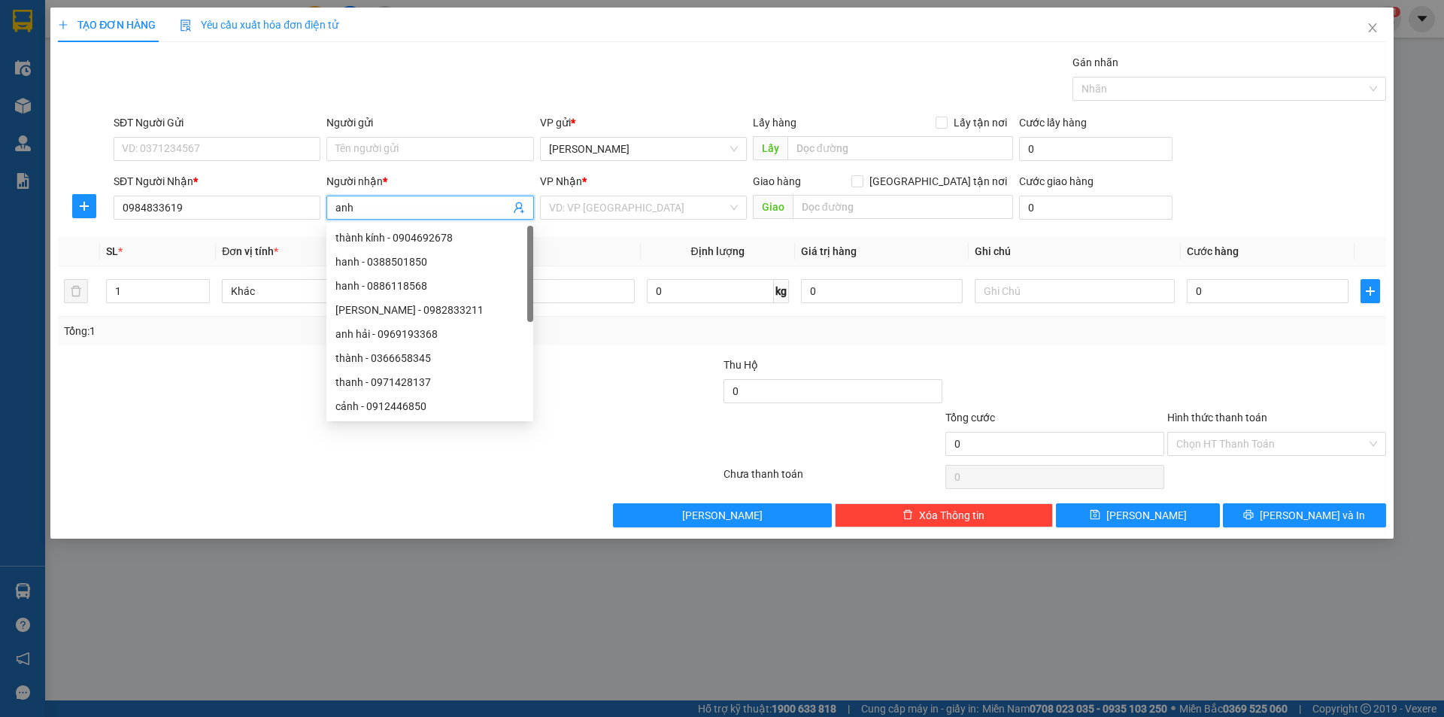
type input "anh"
click at [554, 95] on div "Gói vận chuyển * Tiêu chuẩn Gán nhãn Nhãn" at bounding box center [750, 80] width 1279 height 53
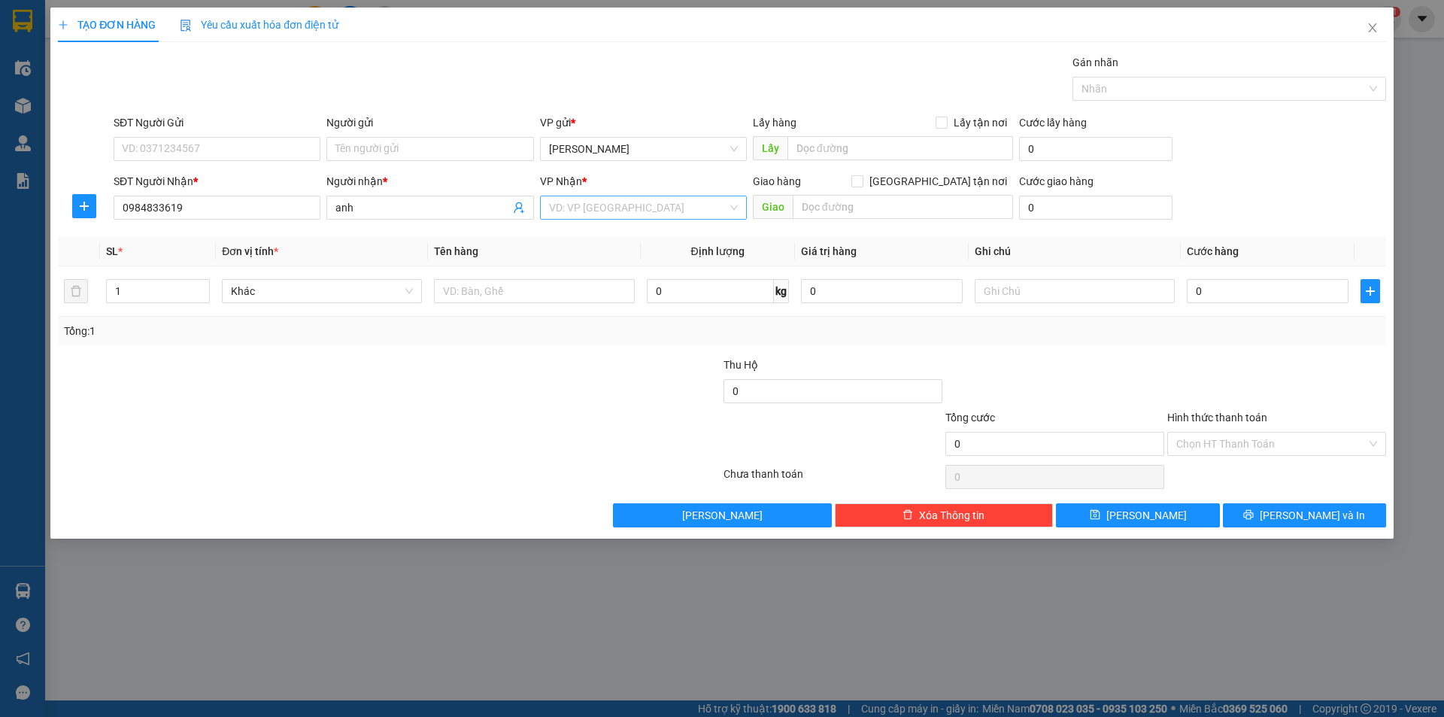
click at [688, 211] on input "search" at bounding box center [638, 207] width 178 height 23
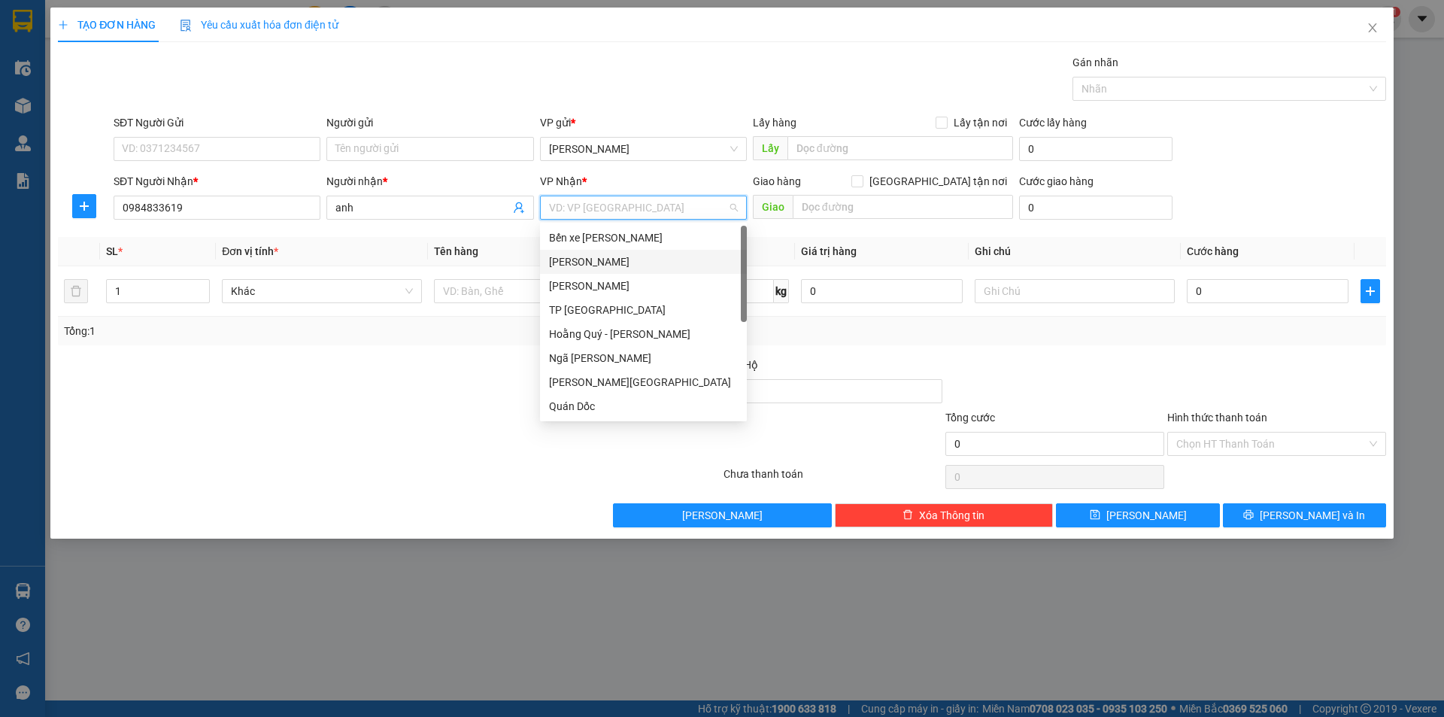
click at [665, 260] on div "[PERSON_NAME]" at bounding box center [643, 261] width 189 height 17
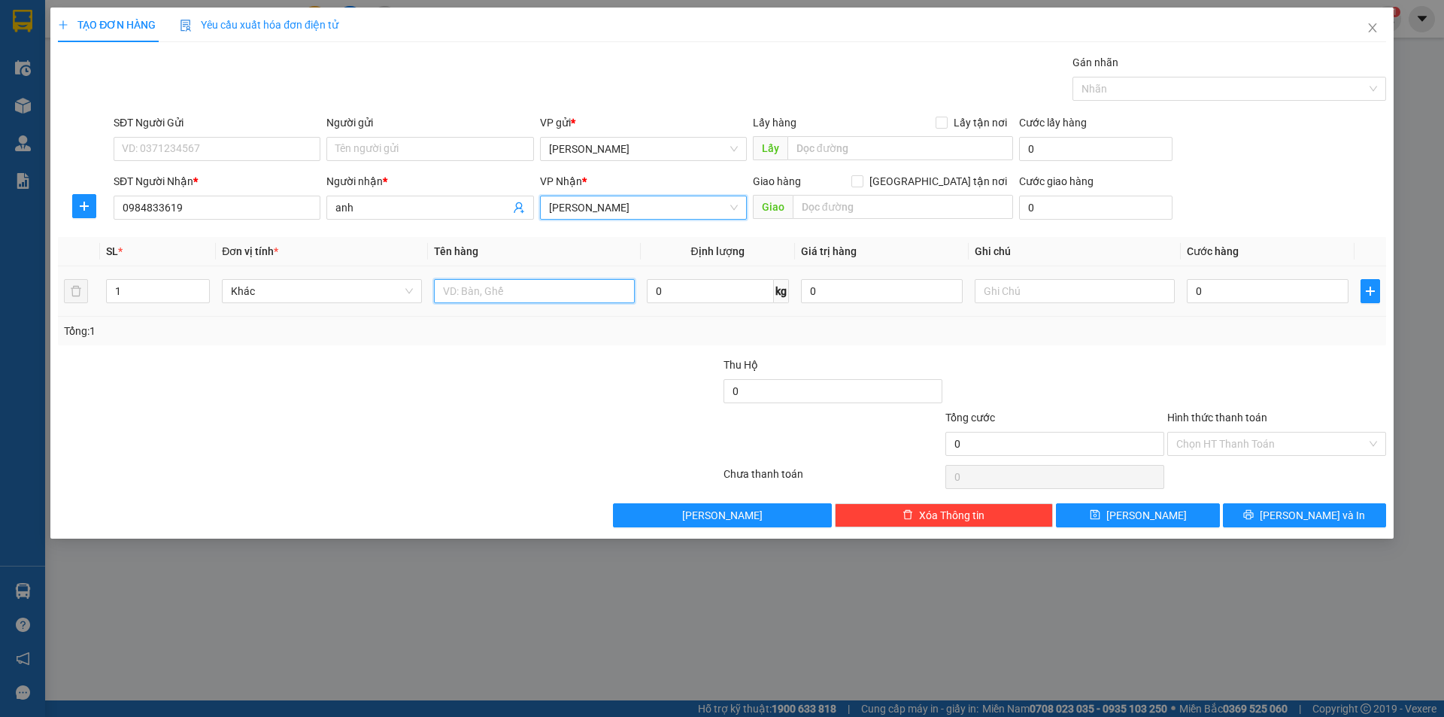
click at [568, 285] on input "text" at bounding box center [534, 291] width 200 height 24
type input "1 kiên"
click at [489, 368] on div at bounding box center [278, 383] width 444 height 53
click at [1222, 290] on input "0" at bounding box center [1268, 291] width 162 height 24
click at [1189, 290] on input "0" at bounding box center [1268, 291] width 162 height 24
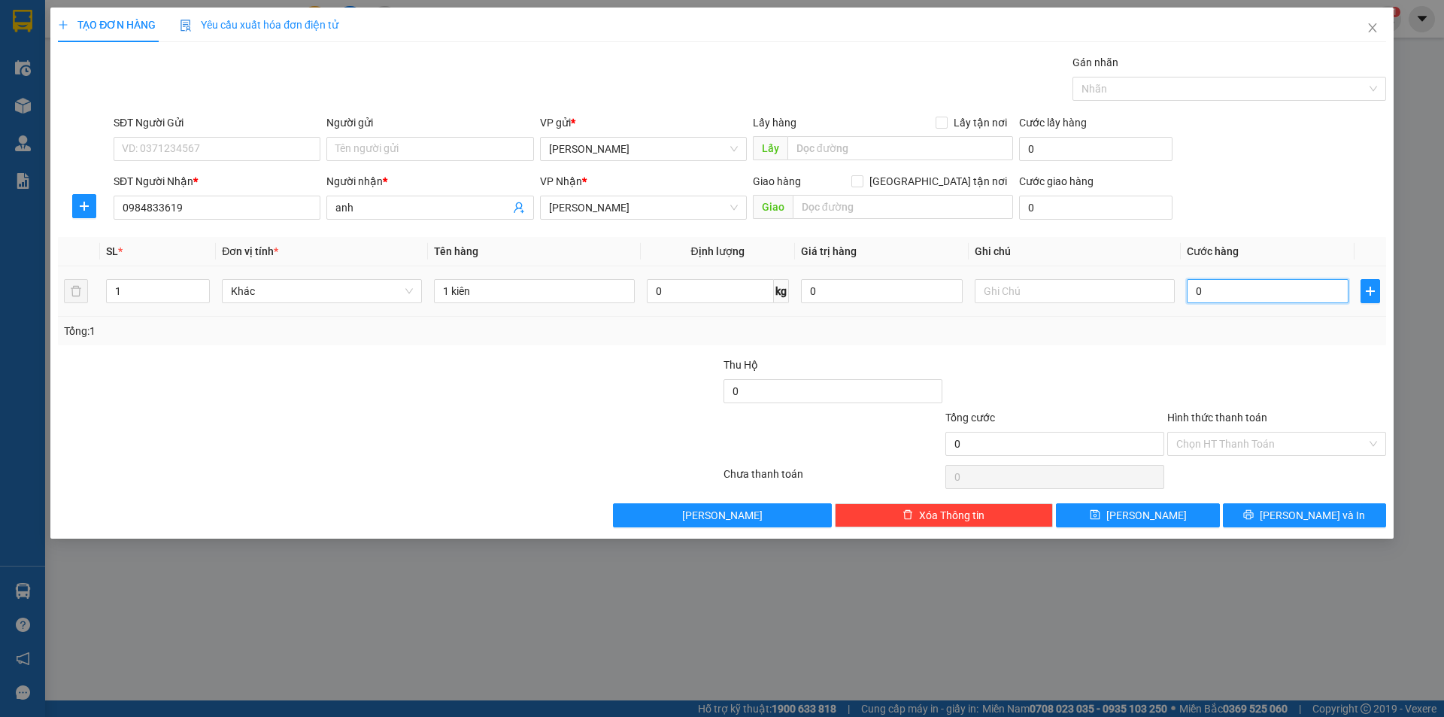
type input "50"
click at [1228, 343] on div "Tổng: 1" at bounding box center [722, 331] width 1328 height 29
type input "50.000"
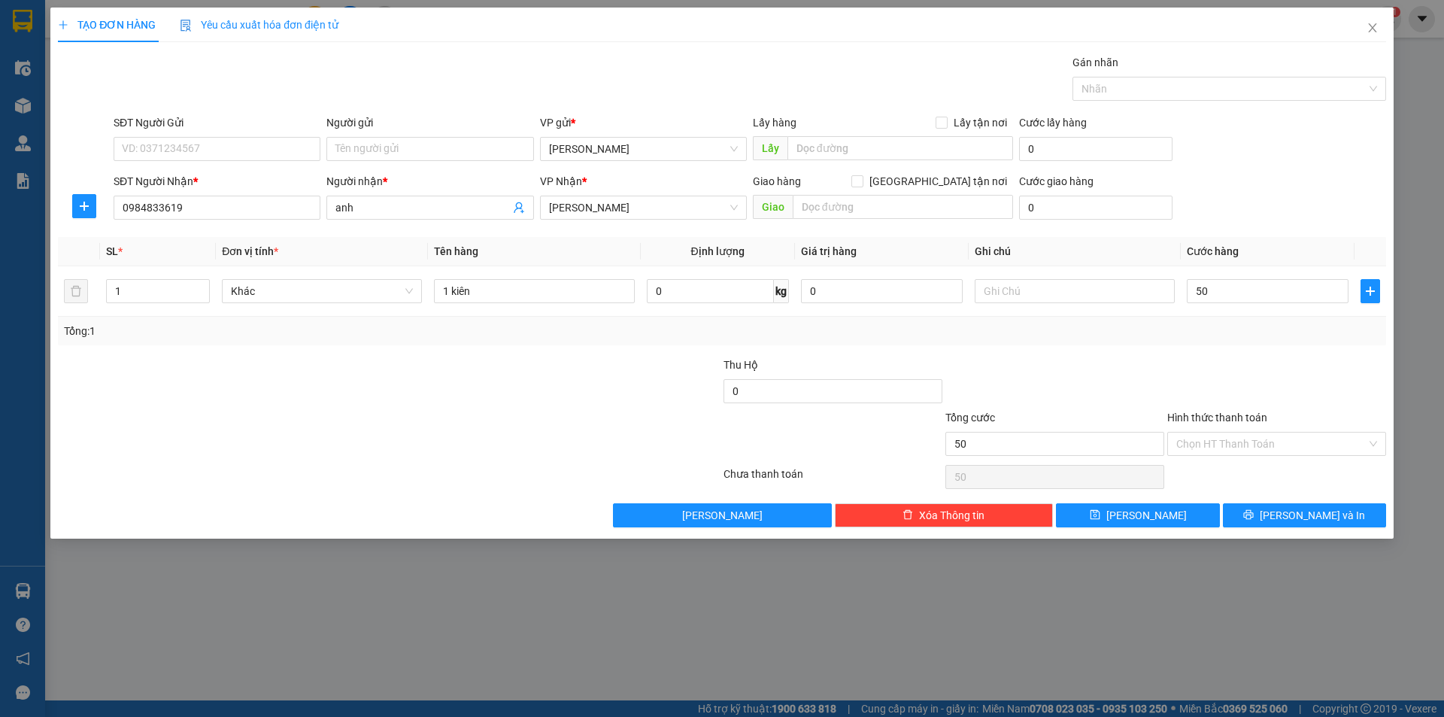
type input "50.000"
click at [1245, 444] on input "Hình thức thanh toán" at bounding box center [1271, 444] width 190 height 23
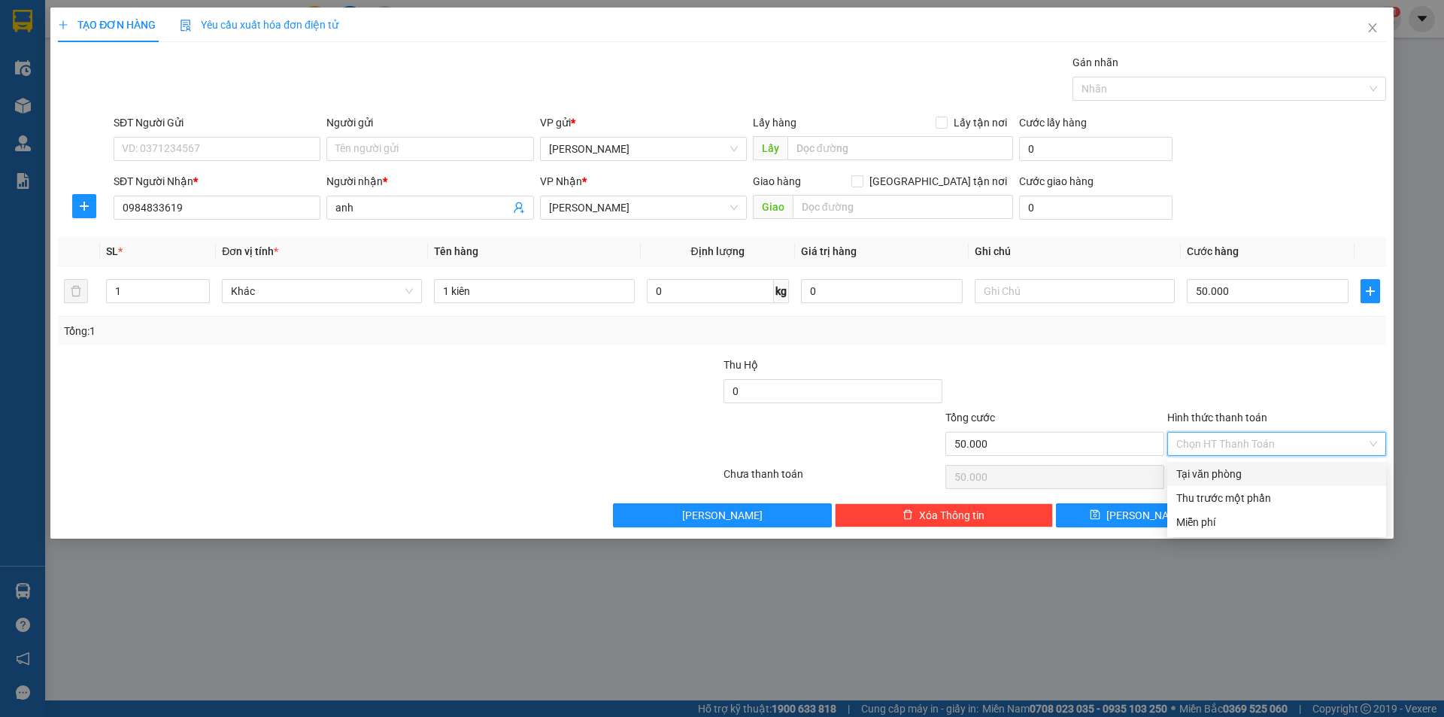
click at [1234, 472] on div "Tại văn phòng" at bounding box center [1276, 474] width 201 height 17
type input "0"
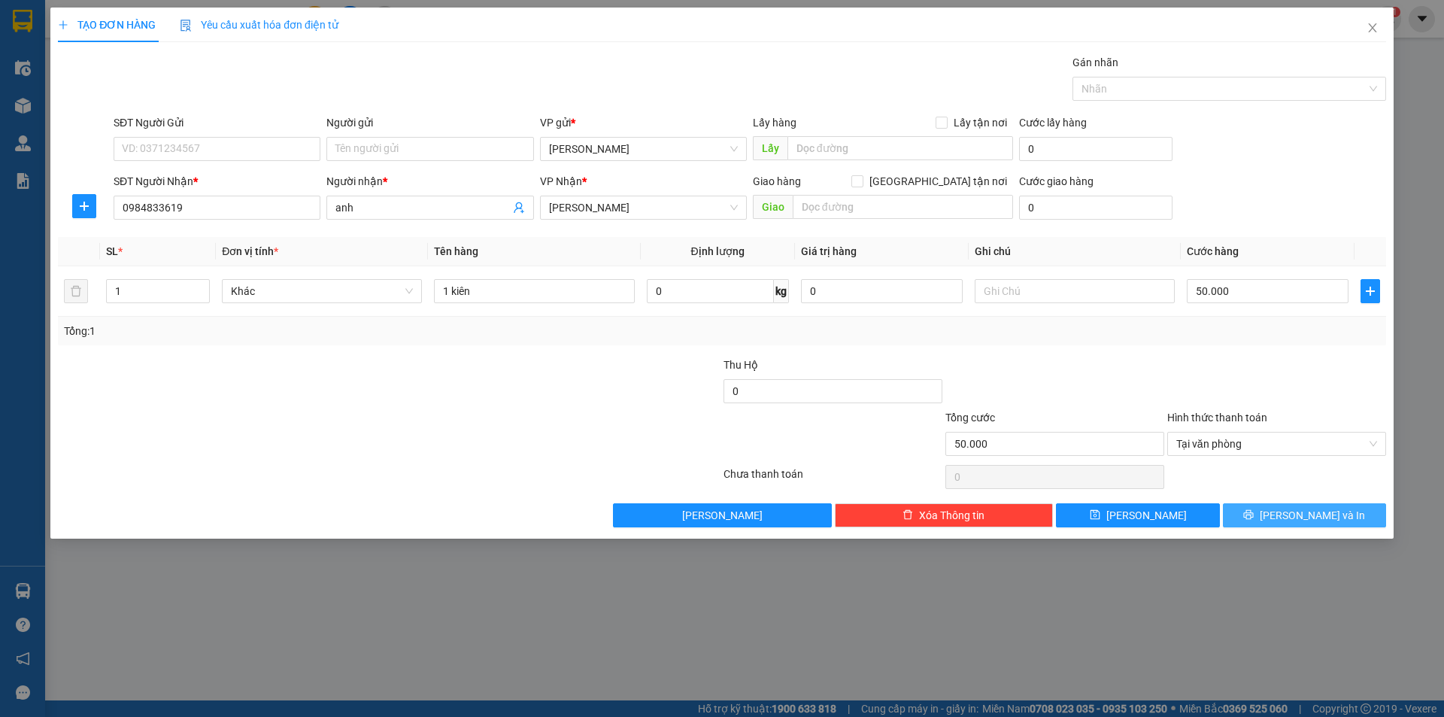
click at [1247, 510] on button "[PERSON_NAME] và In" at bounding box center [1304, 515] width 163 height 24
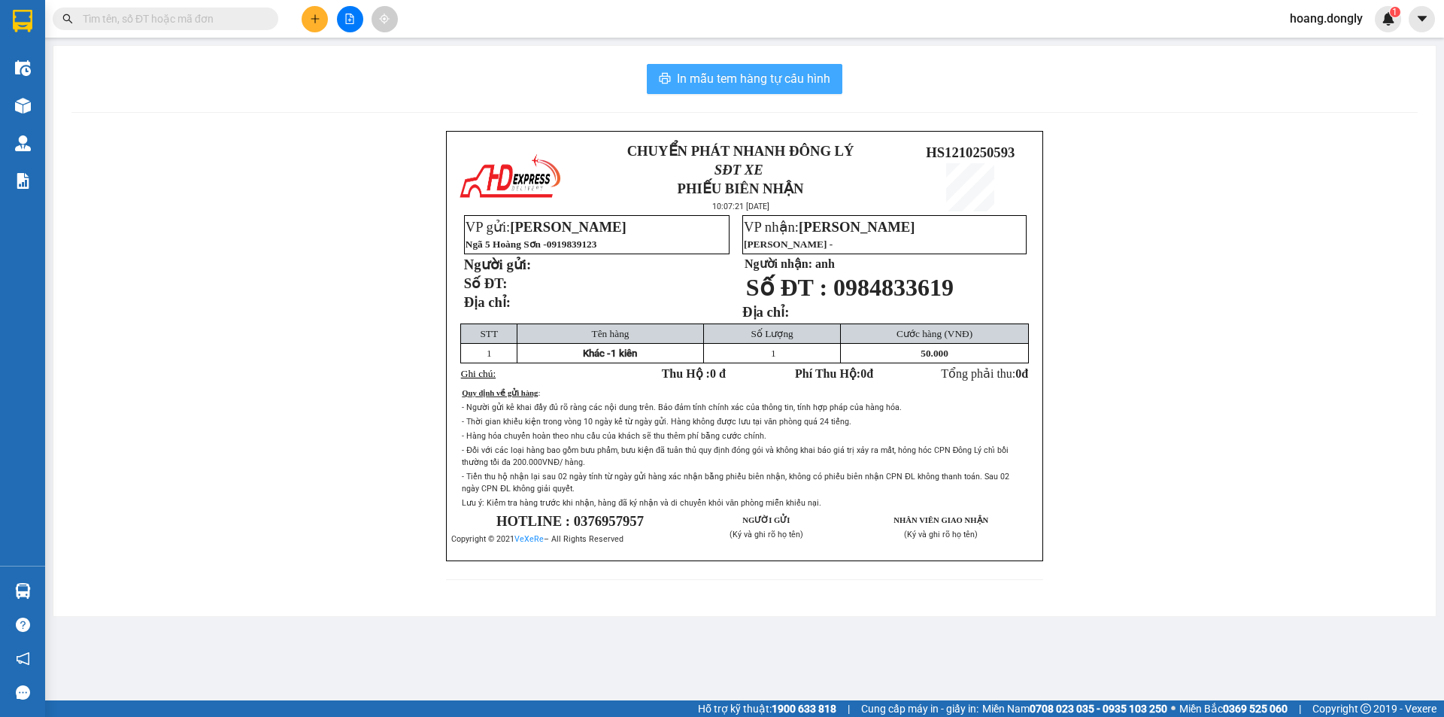
click at [809, 75] on span "In mẫu tem hàng tự cấu hình" at bounding box center [753, 78] width 153 height 19
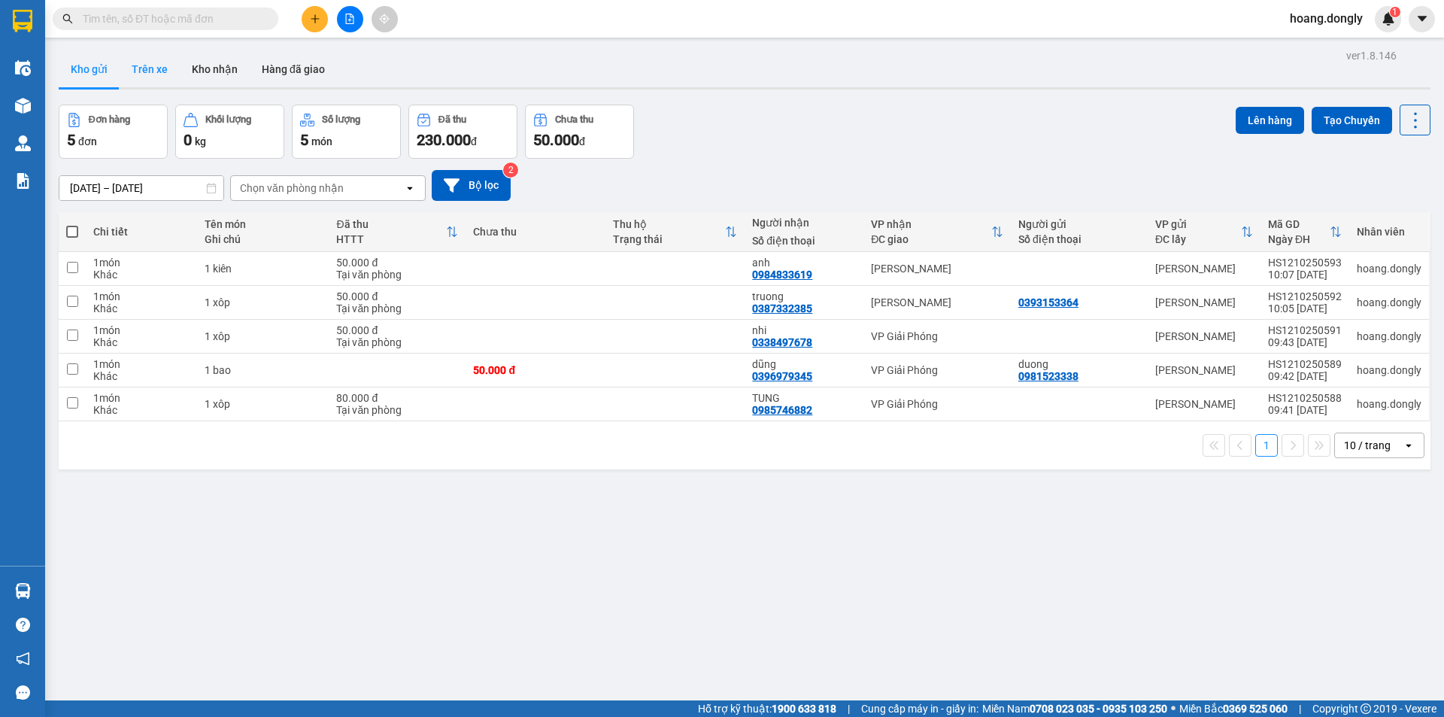
click at [159, 65] on button "Trên xe" at bounding box center [150, 69] width 60 height 36
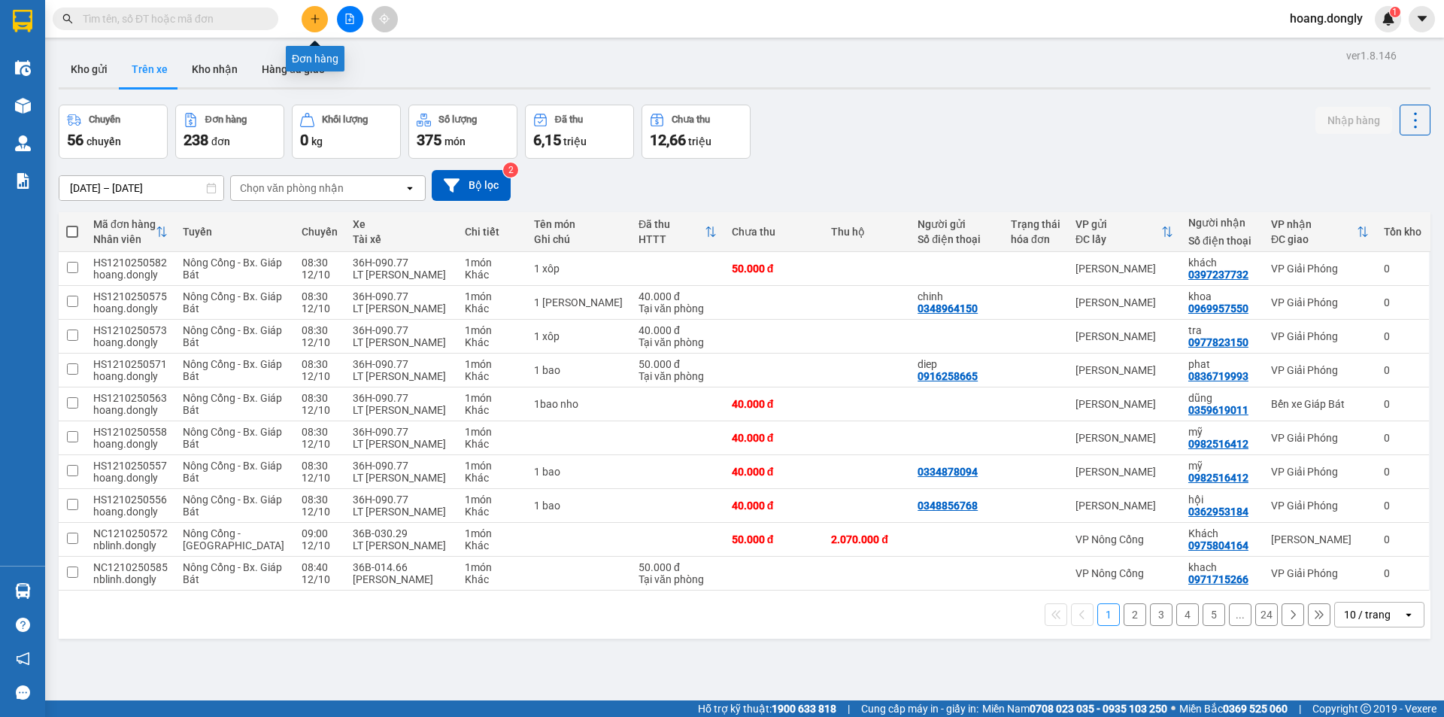
click at [308, 25] on button at bounding box center [315, 19] width 26 height 26
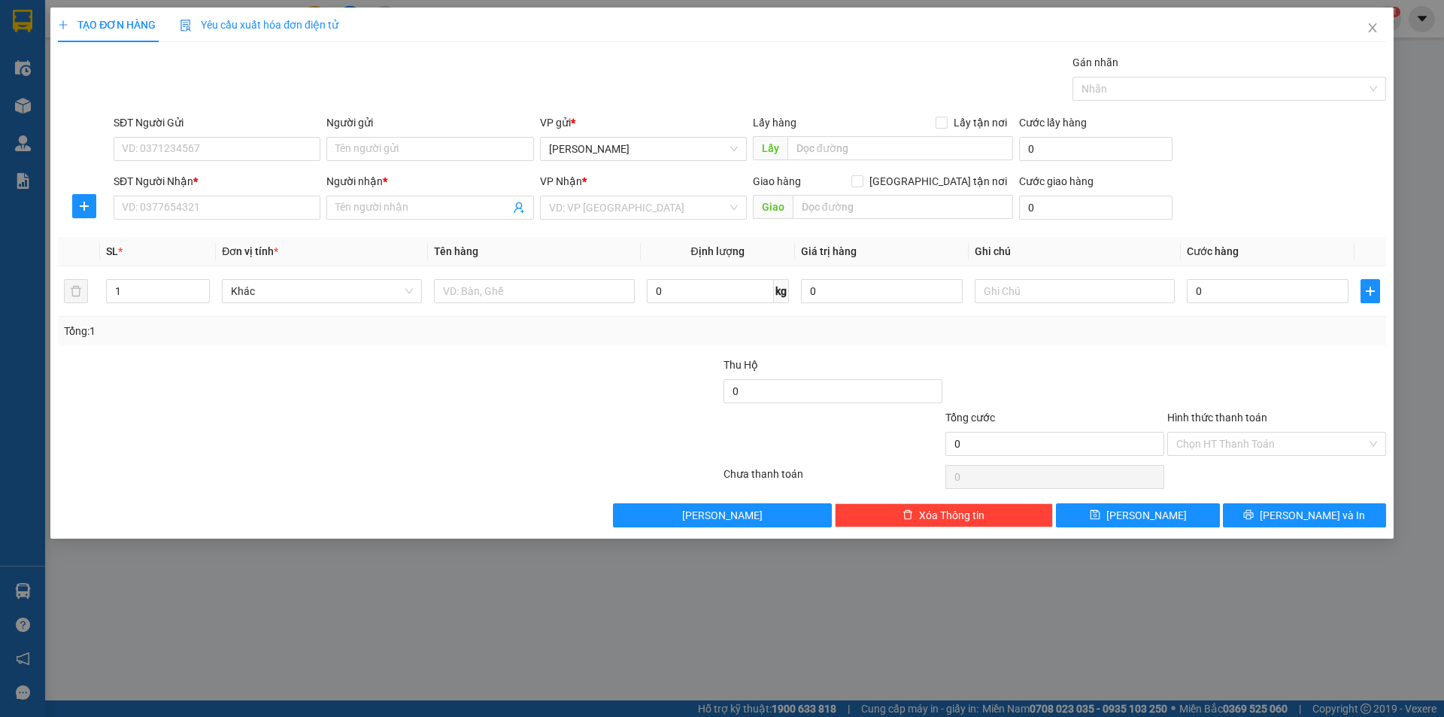
click at [281, 136] on div "SĐT Người Gửi" at bounding box center [217, 125] width 207 height 23
click at [294, 150] on input "SĐT Người Gửi" at bounding box center [217, 149] width 207 height 24
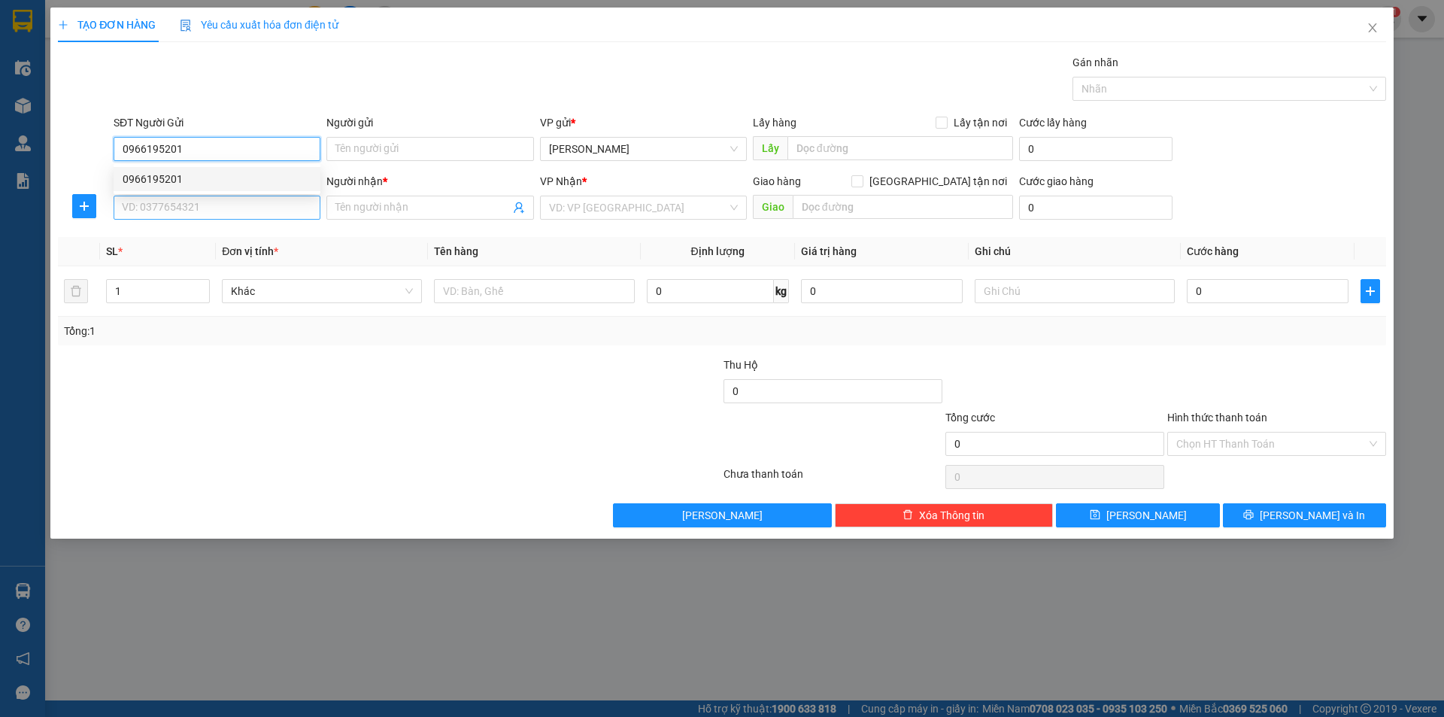
type input "0966195201"
click at [302, 217] on input "SĐT Người Nhận *" at bounding box center [217, 208] width 207 height 24
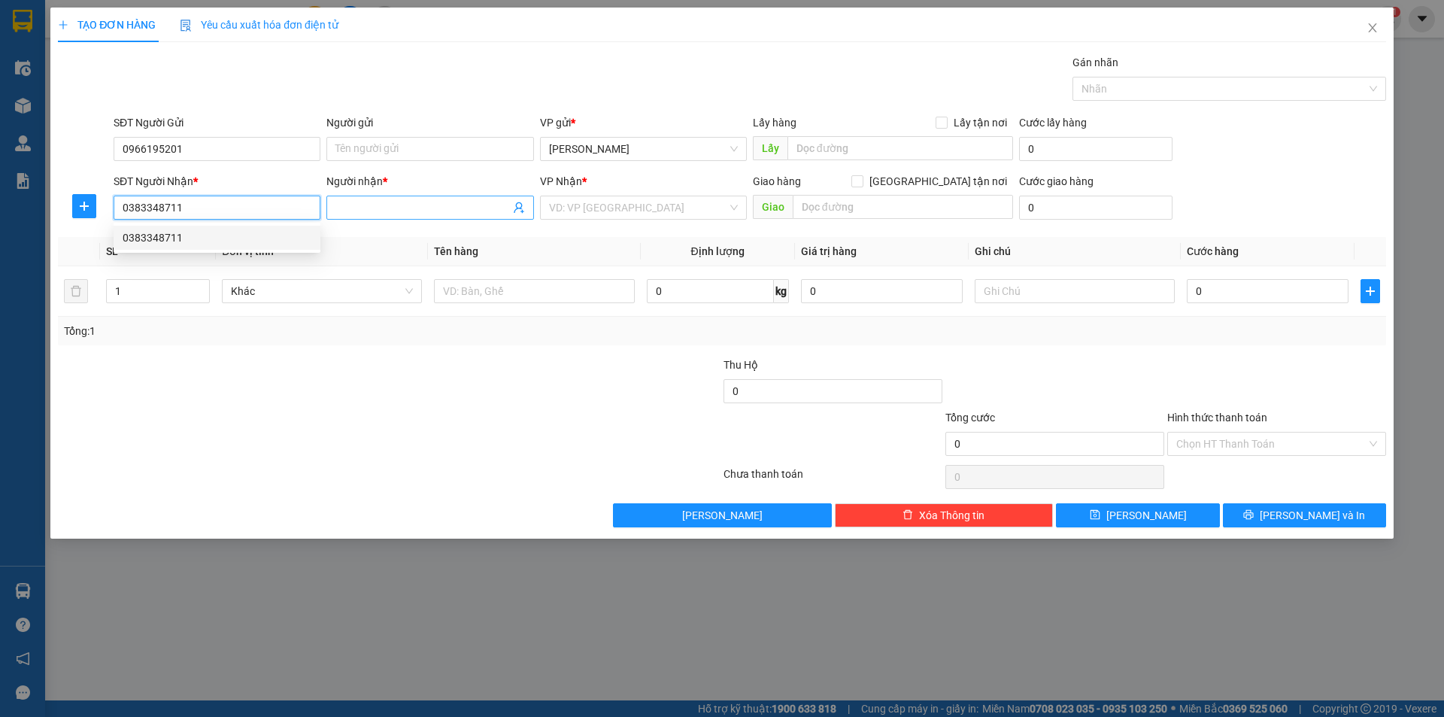
type input "0383348711"
click at [431, 197] on span at bounding box center [429, 208] width 207 height 24
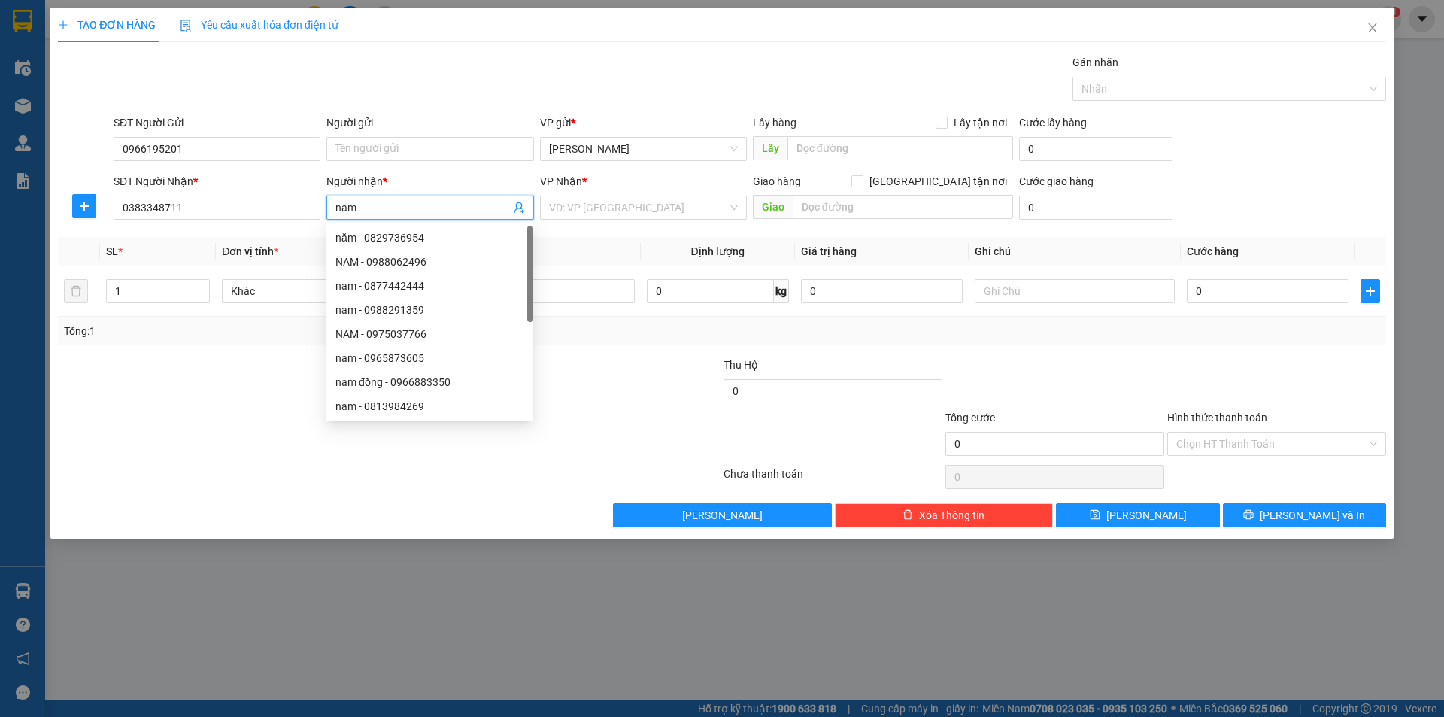
type input "nam"
drag, startPoint x: 612, startPoint y: 98, endPoint x: 593, endPoint y: 202, distance: 106.2
click at [606, 119] on div "Transit Pickup Surcharge Ids Transit Deliver Surcharge Ids Transit Deliver Surc…" at bounding box center [722, 290] width 1328 height 473
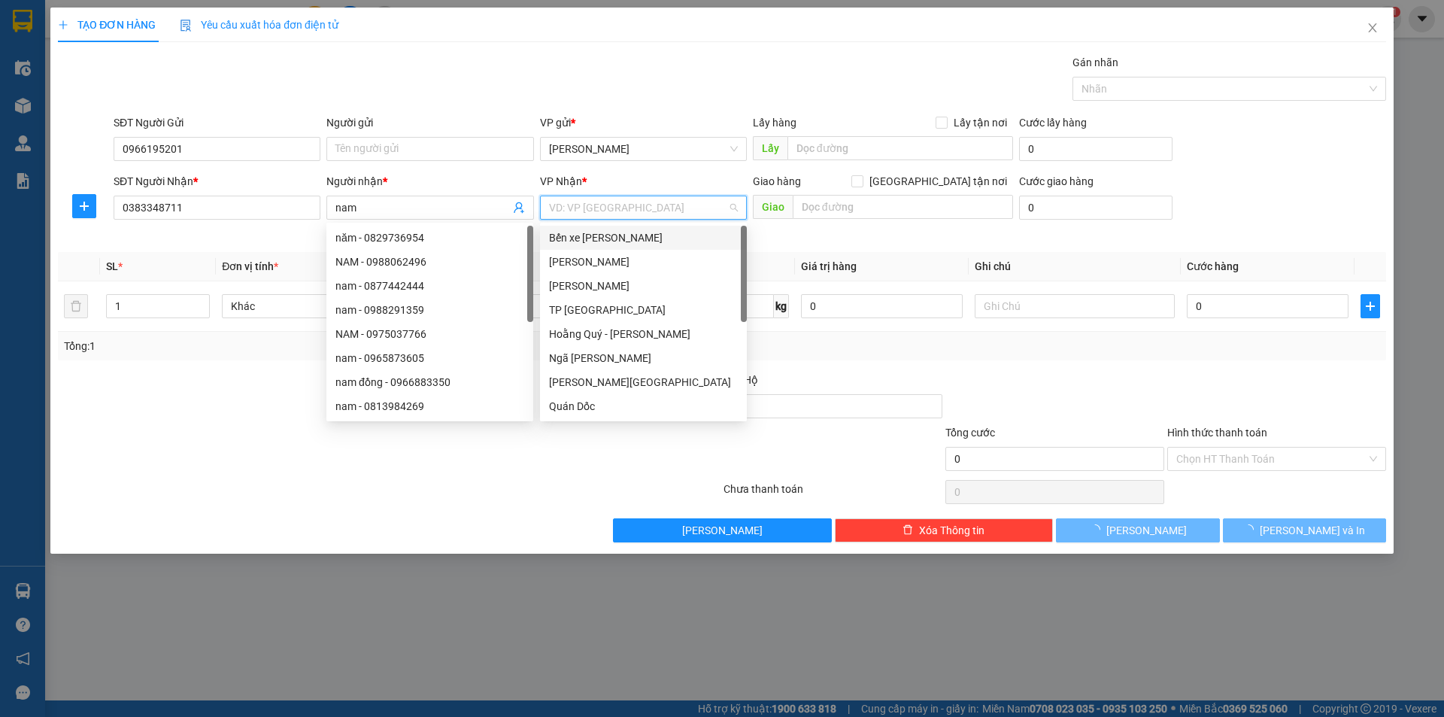
click at [593, 202] on input "search" at bounding box center [638, 207] width 178 height 23
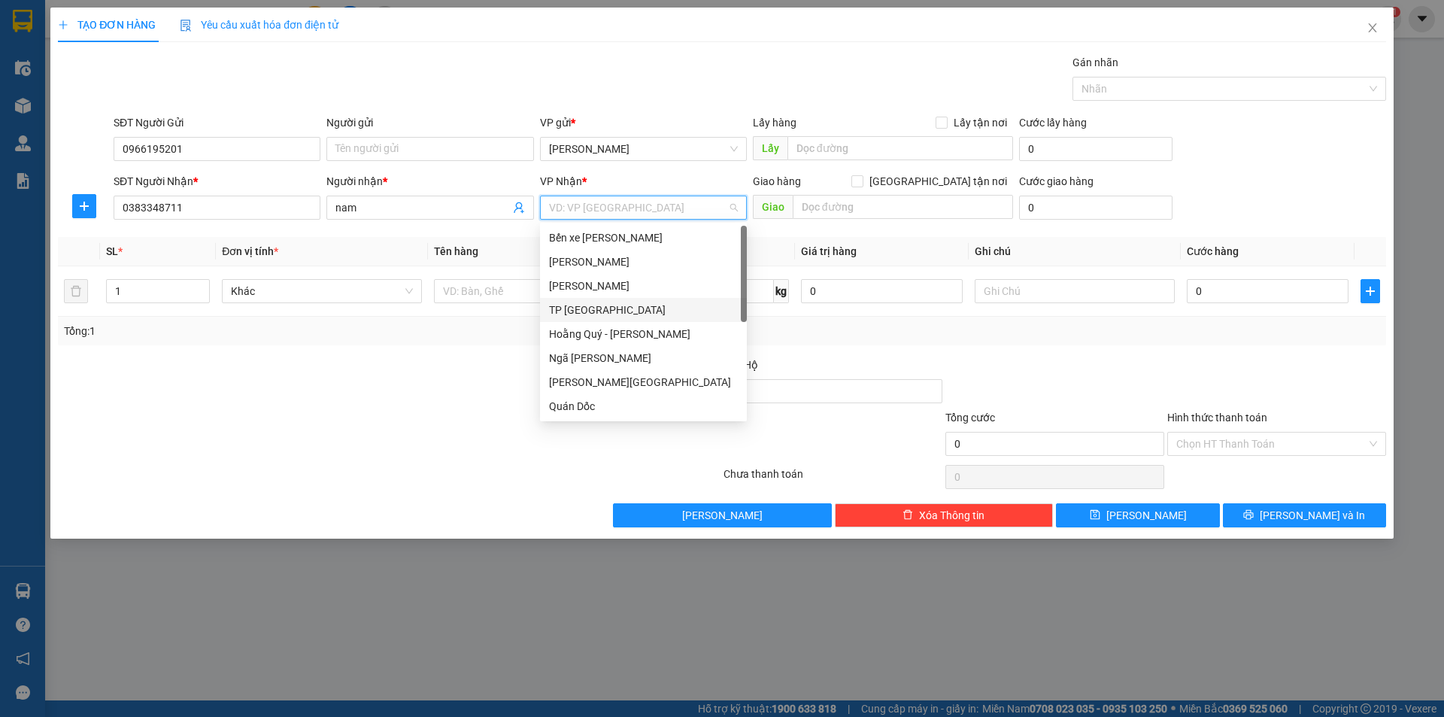
scroll to position [217, 0]
click at [632, 385] on div "VP Giải Phóng" at bounding box center [643, 382] width 189 height 17
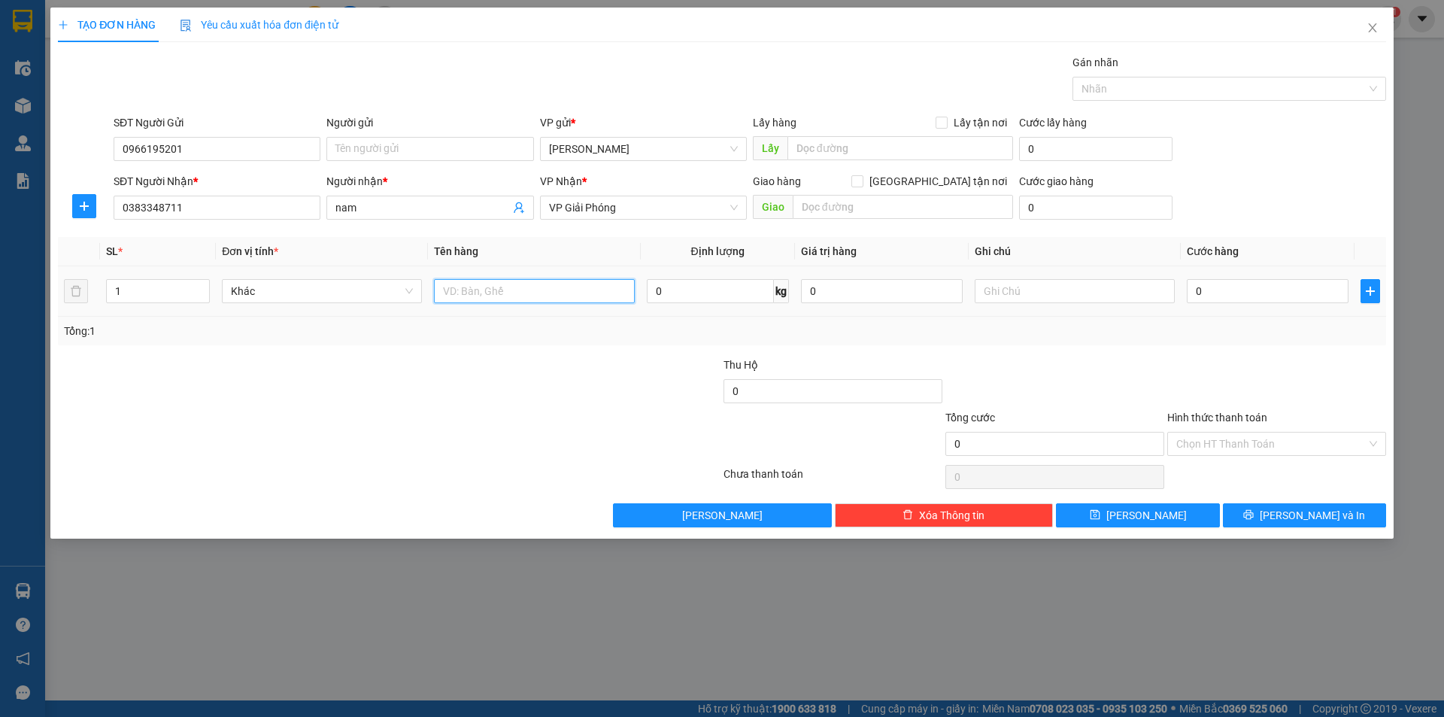
click at [508, 288] on input "text" at bounding box center [534, 291] width 200 height 24
type input "1 xôp"
drag, startPoint x: 513, startPoint y: 323, endPoint x: 549, endPoint y: 317, distance: 36.6
click at [520, 323] on div "Tổng: 1" at bounding box center [310, 331] width 493 height 17
click at [1256, 296] on input "0" at bounding box center [1268, 291] width 162 height 24
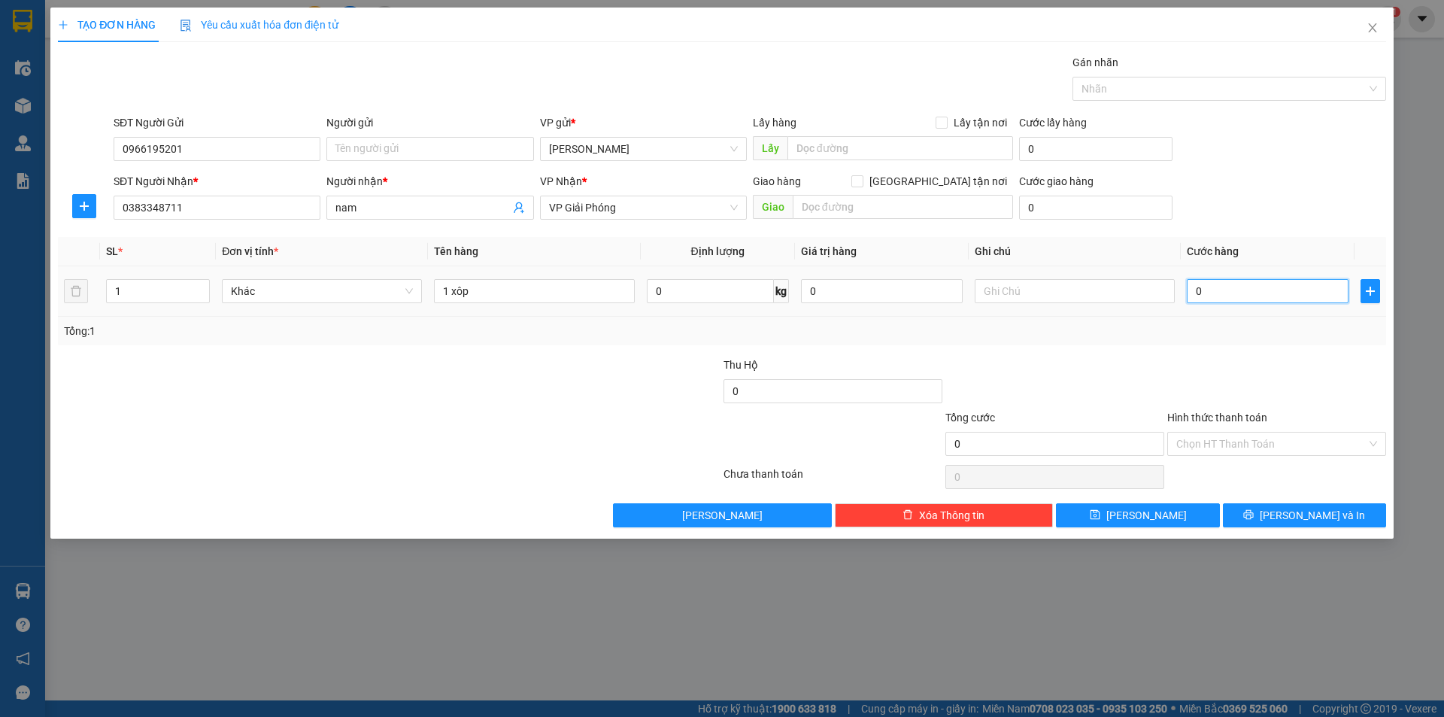
click at [1189, 290] on input "0" at bounding box center [1268, 291] width 162 height 24
click at [1192, 290] on input "0" at bounding box center [1268, 291] width 162 height 24
type input "50"
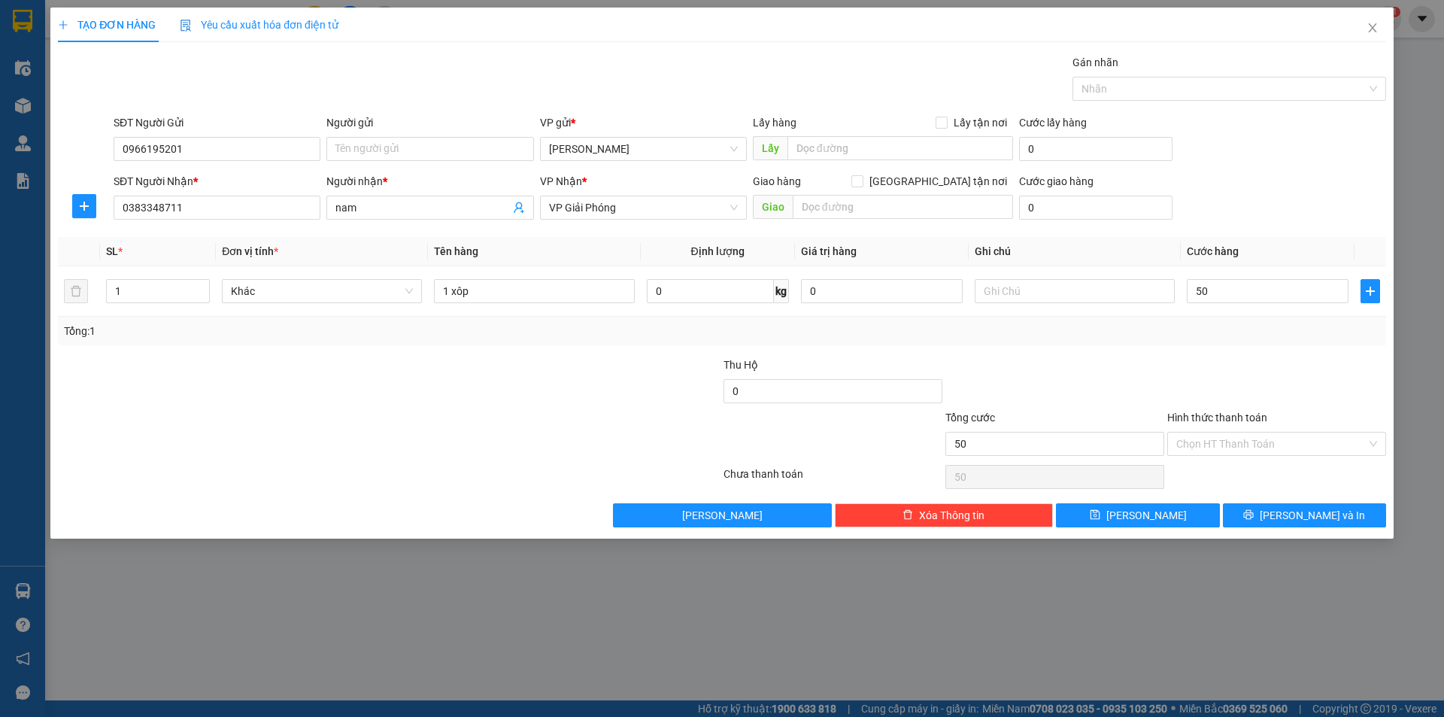
drag, startPoint x: 1321, startPoint y: 381, endPoint x: 1298, endPoint y: 429, distance: 52.5
click at [1319, 384] on div at bounding box center [1277, 383] width 222 height 53
type input "50.000"
click at [1293, 455] on div "Chọn HT Thanh Toán" at bounding box center [1276, 444] width 219 height 24
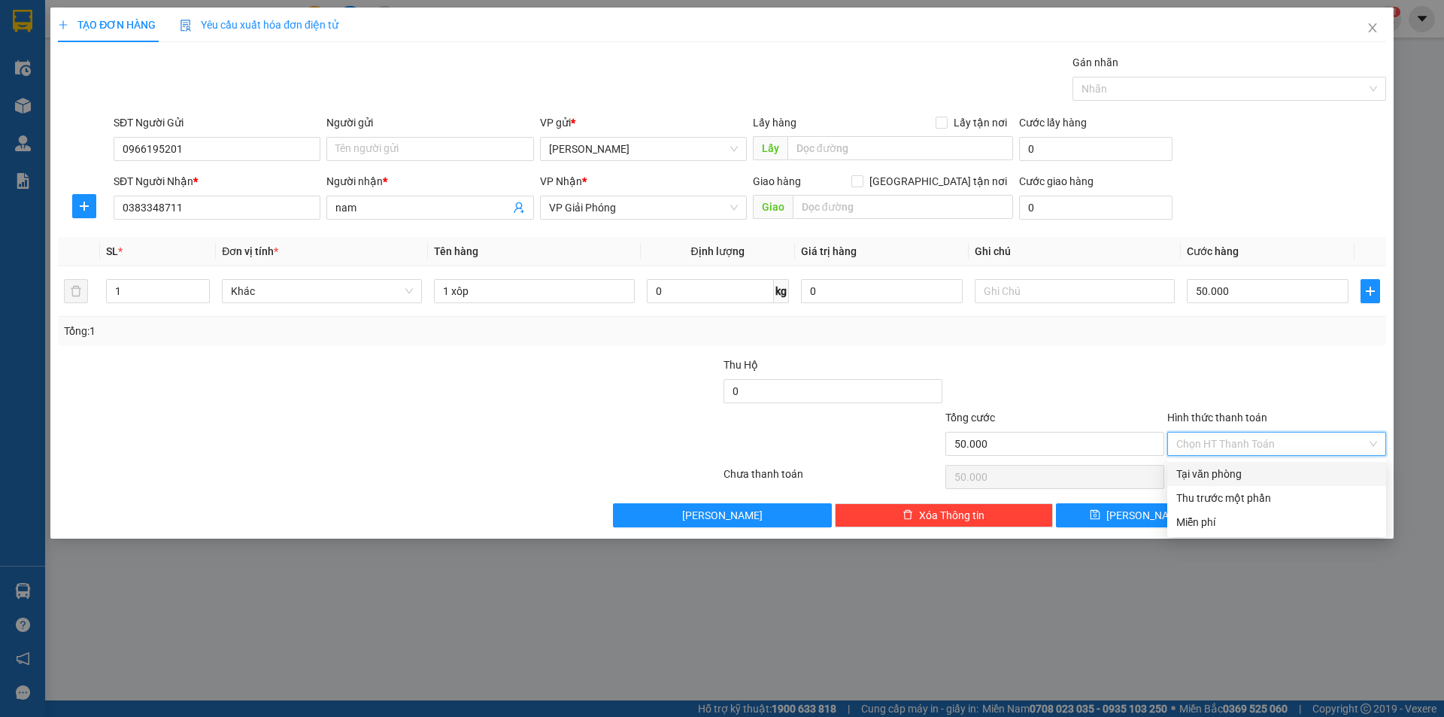
click at [1283, 476] on div "Tại văn phòng" at bounding box center [1276, 474] width 201 height 17
type input "0"
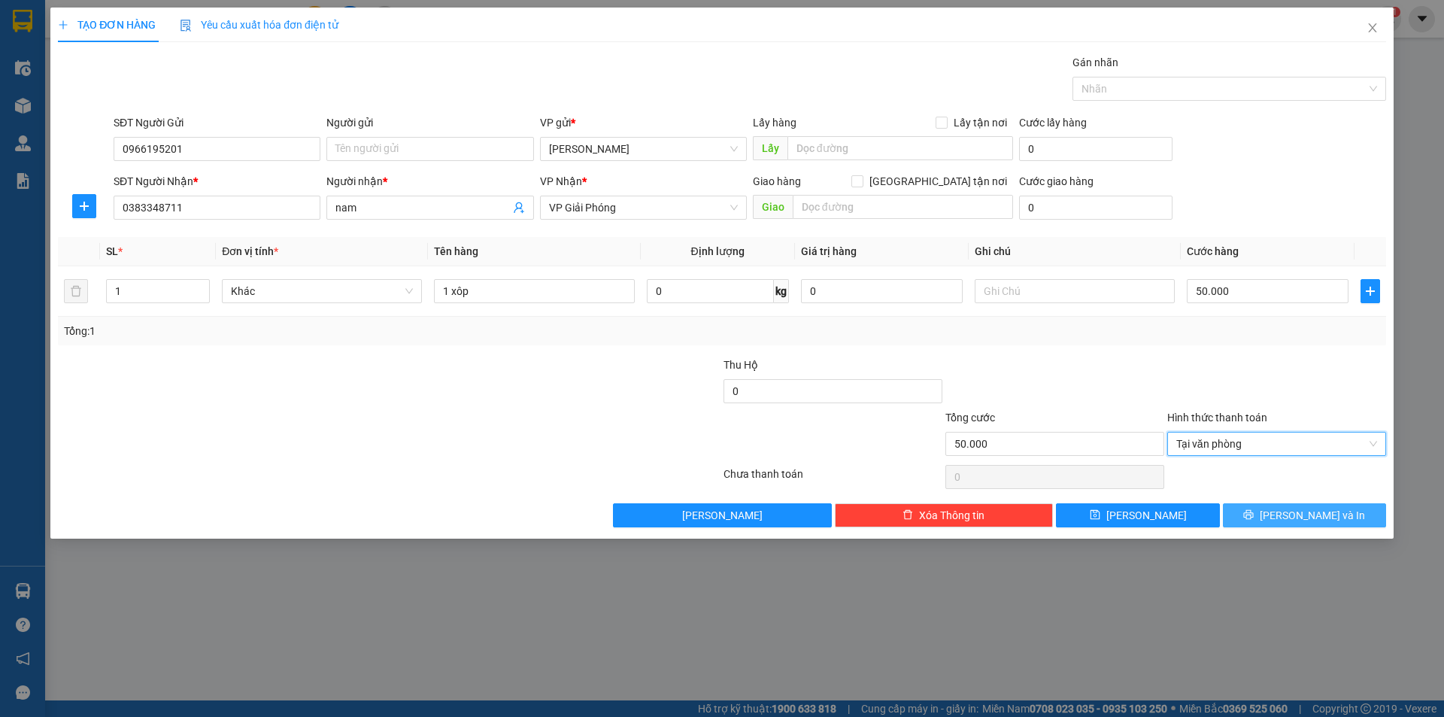
click at [1289, 521] on button "[PERSON_NAME] và In" at bounding box center [1304, 515] width 163 height 24
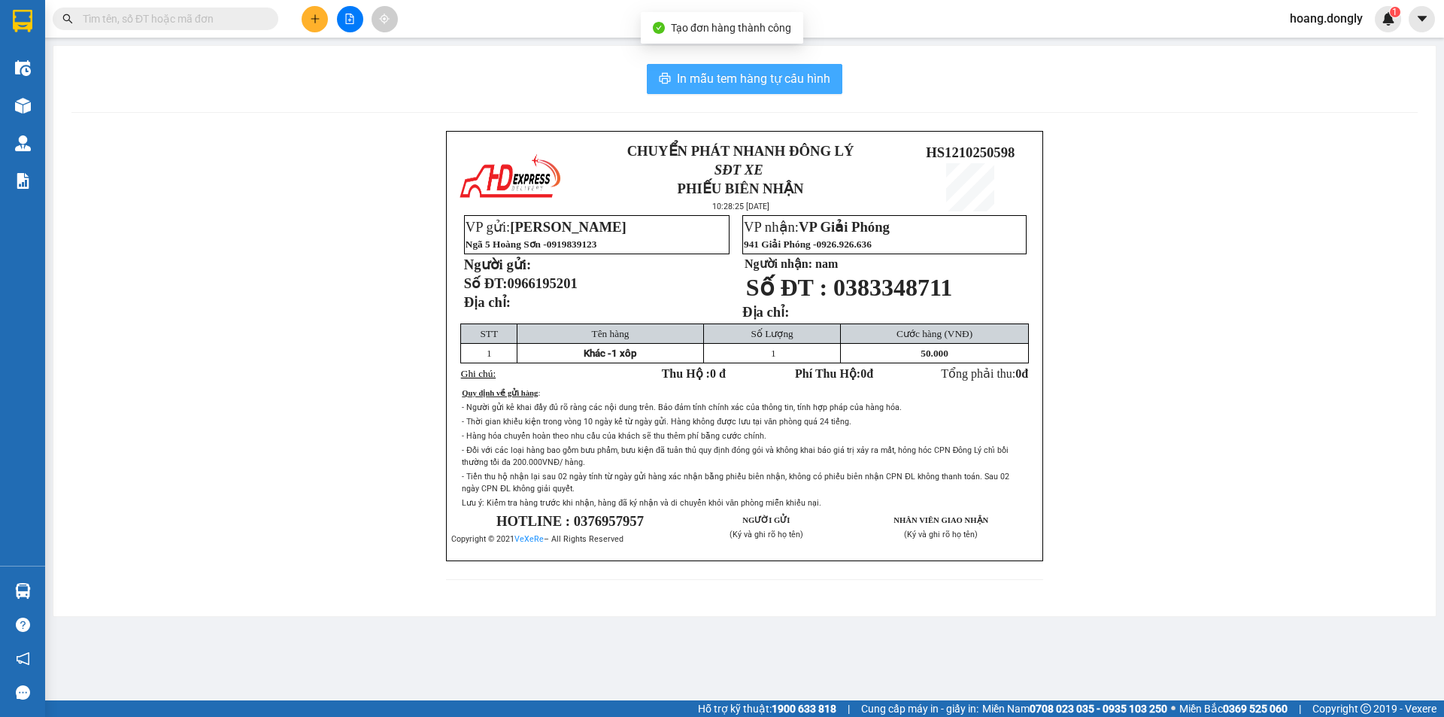
click at [763, 73] on span "In mẫu tem hàng tự cấu hình" at bounding box center [753, 78] width 153 height 19
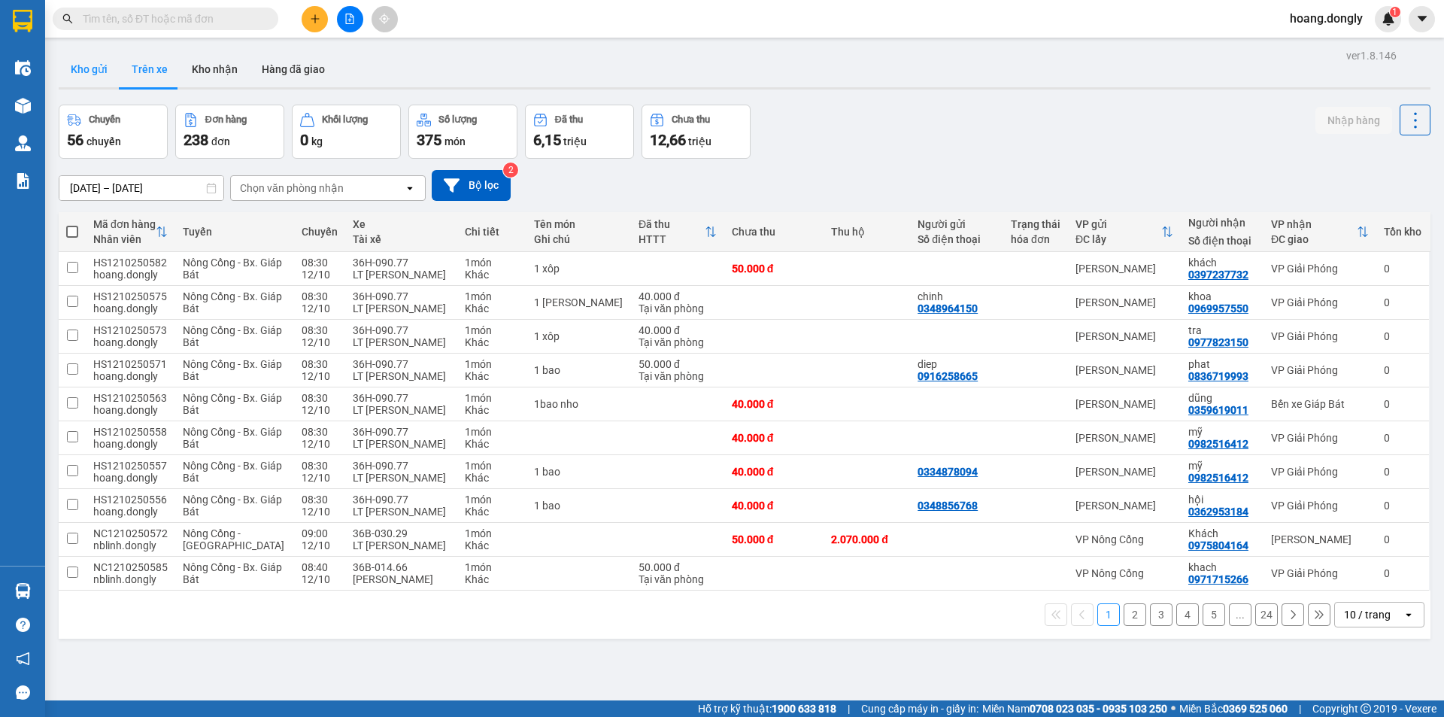
click at [86, 77] on button "Kho gửi" at bounding box center [89, 69] width 61 height 36
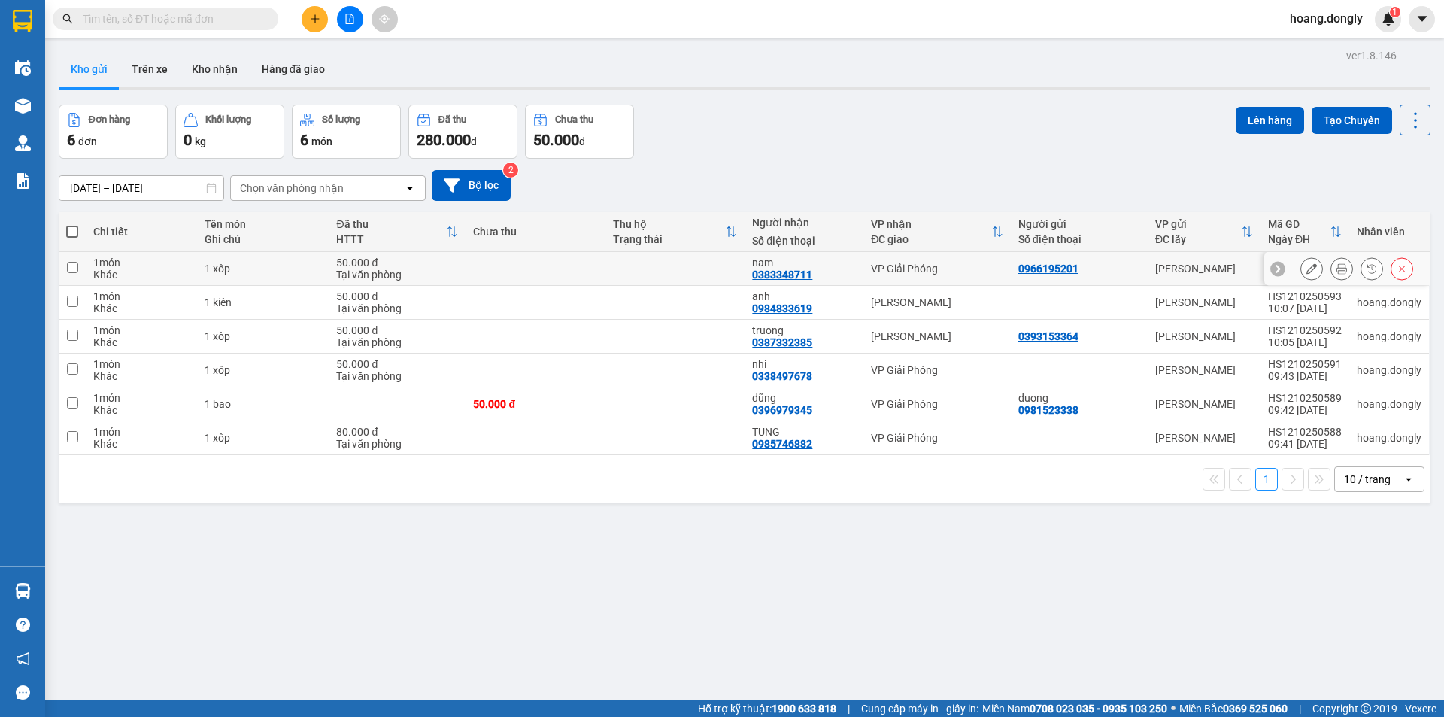
click at [719, 266] on td at bounding box center [675, 269] width 139 height 34
checkbox input "true"
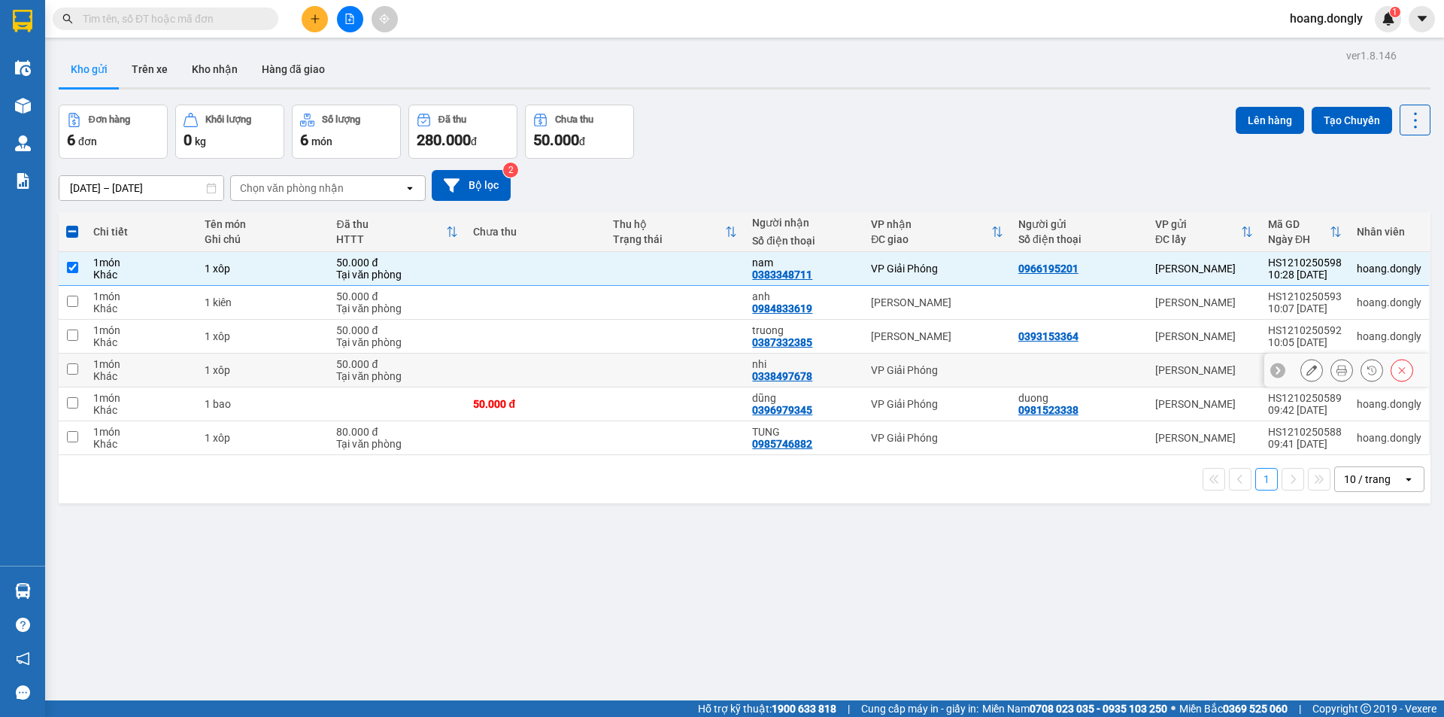
click at [719, 370] on td at bounding box center [675, 371] width 139 height 34
checkbox input "true"
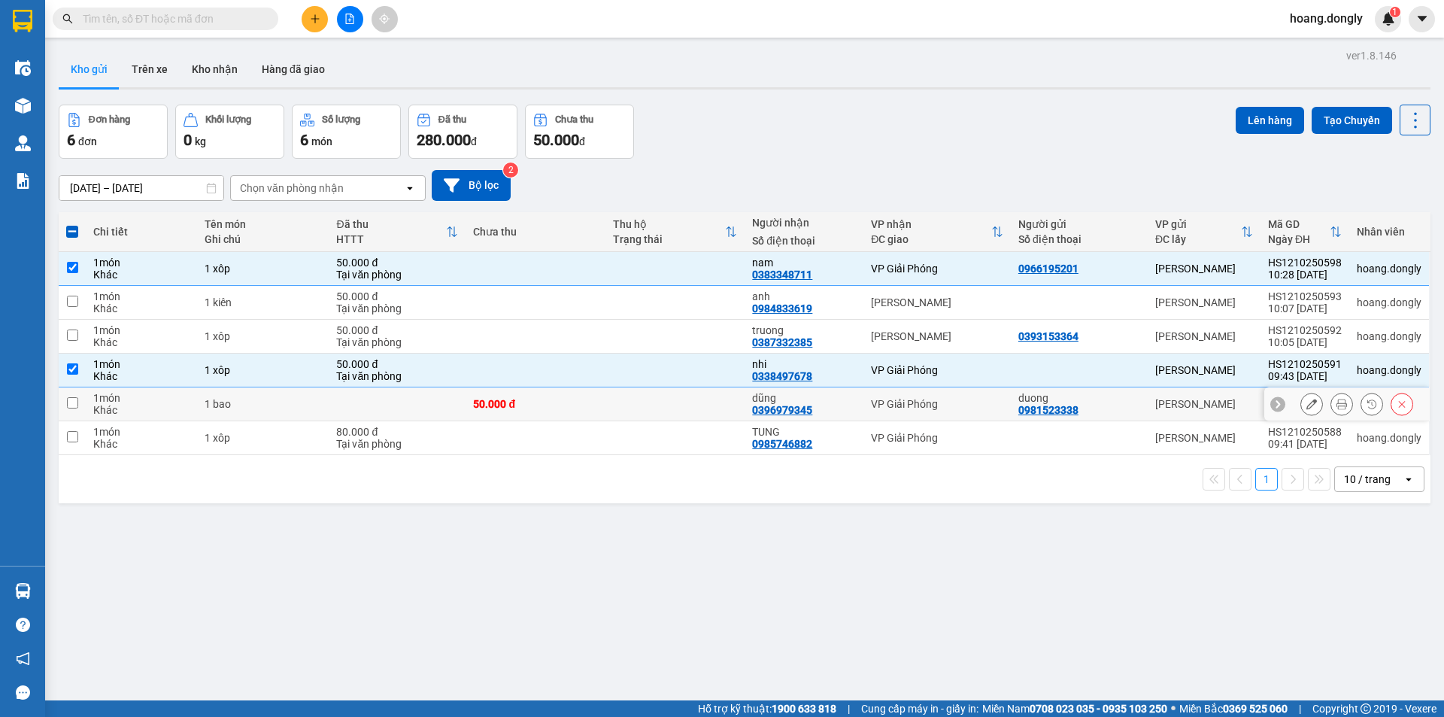
click at [711, 412] on td at bounding box center [675, 404] width 139 height 34
checkbox input "true"
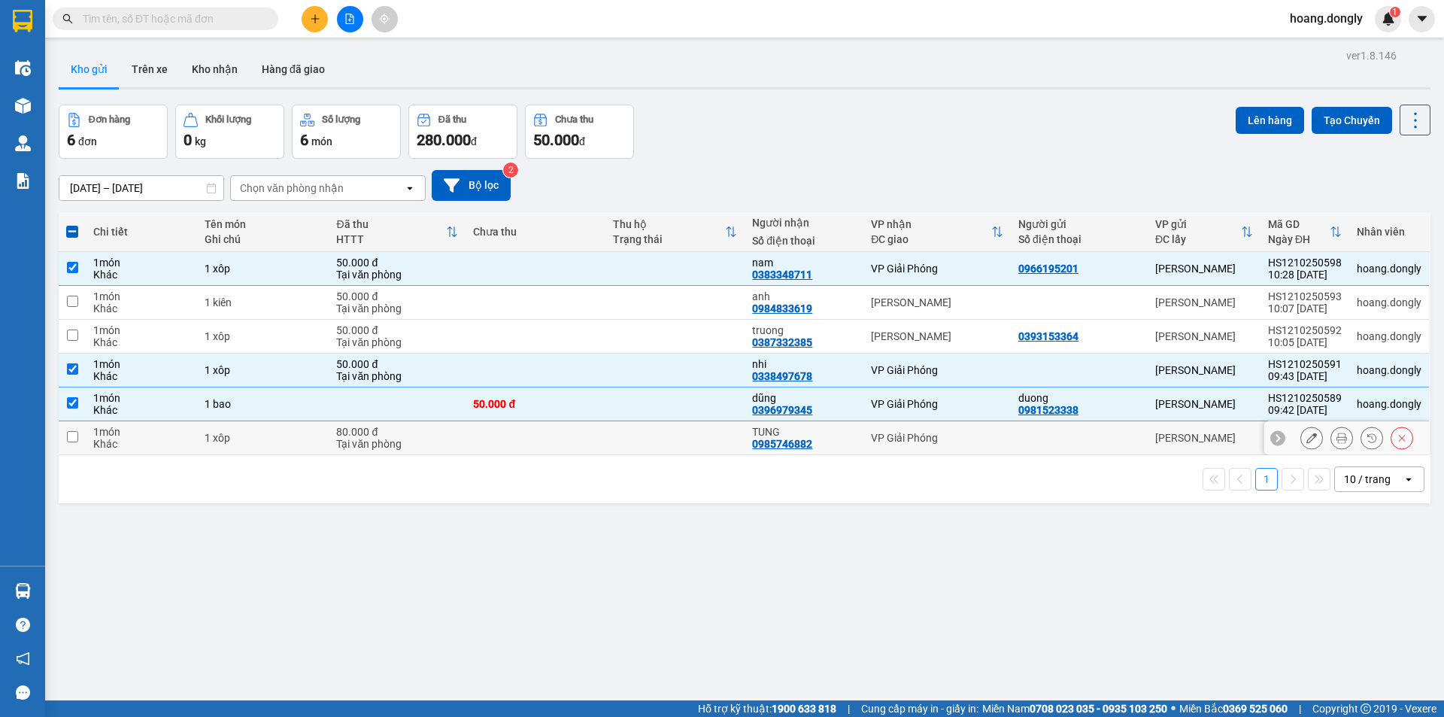
click at [718, 435] on td at bounding box center [675, 438] width 139 height 34
checkbox input "true"
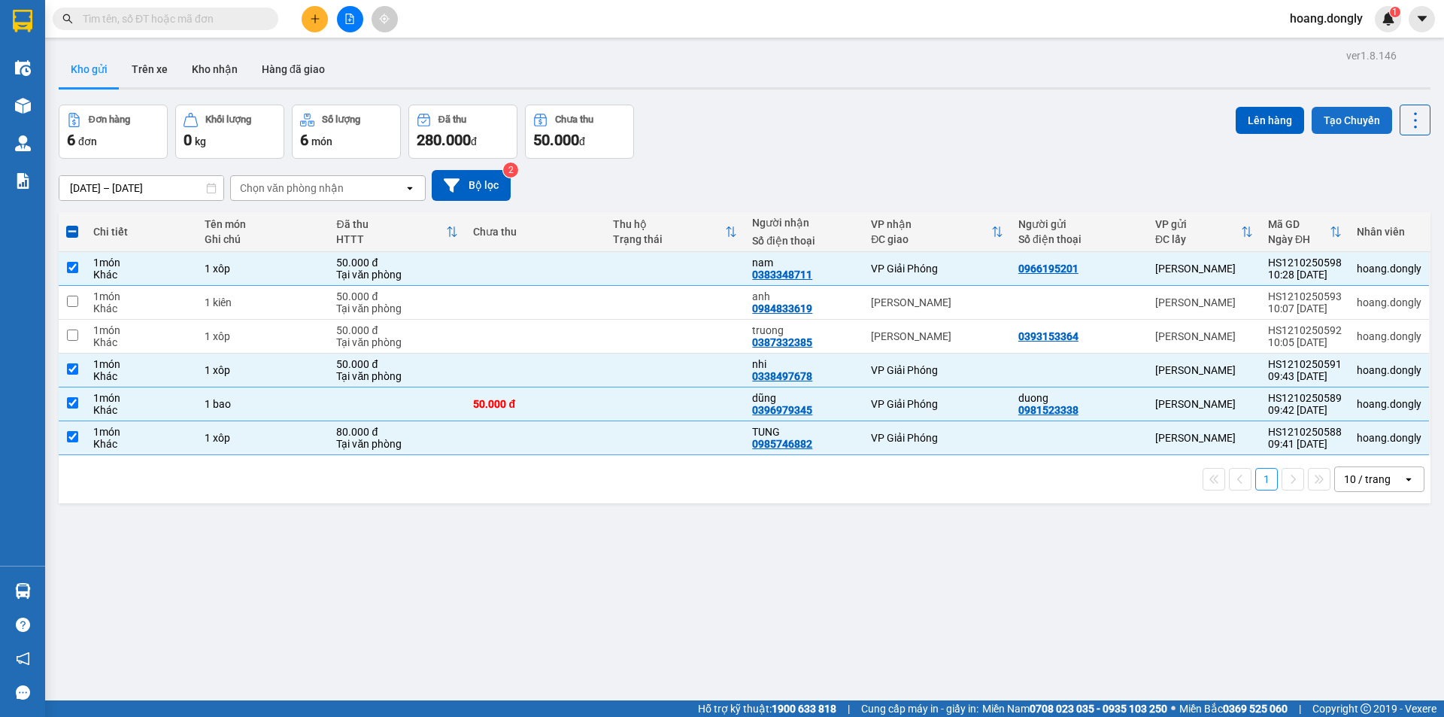
click at [1359, 124] on button "Tạo Chuyến" at bounding box center [1352, 120] width 80 height 27
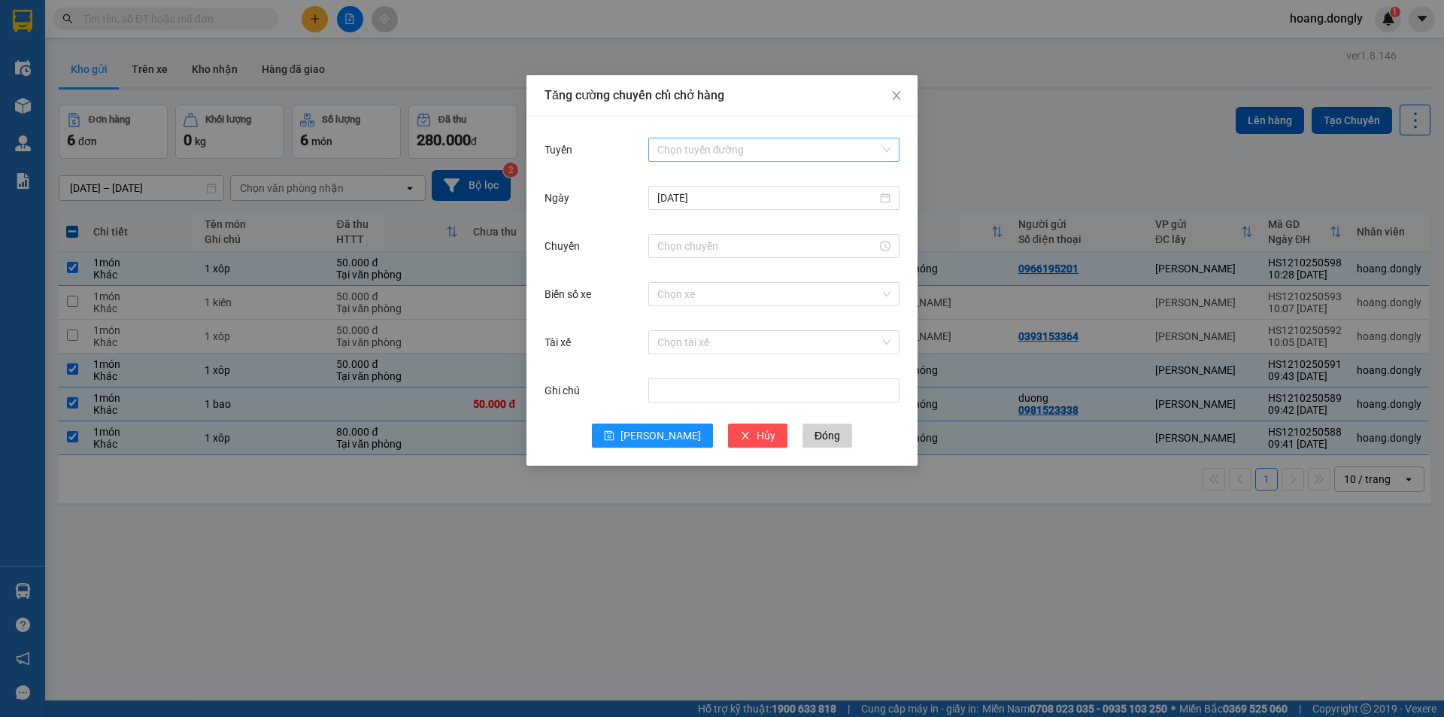
click at [708, 157] on input "Tuyến" at bounding box center [768, 149] width 223 height 23
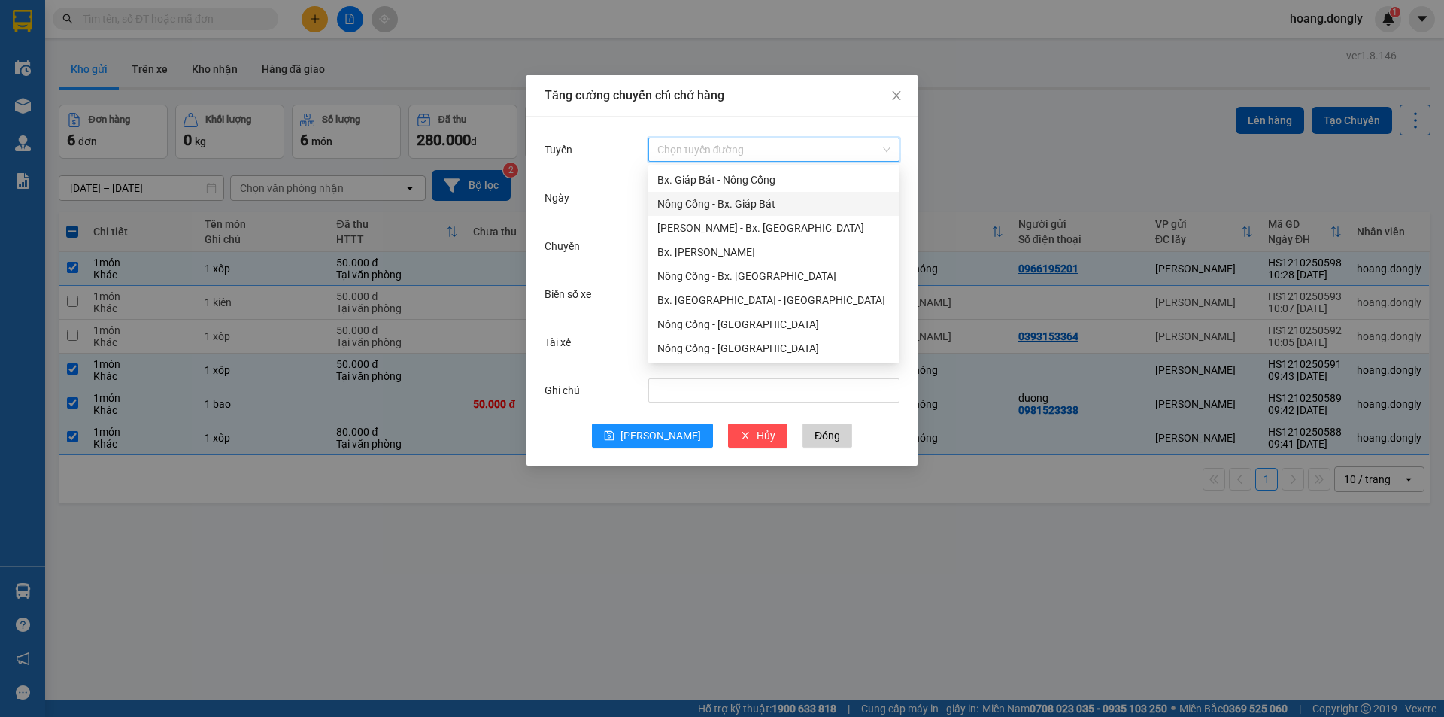
click at [721, 205] on div "Nông Cống - Bx. Giáp Bát" at bounding box center [773, 204] width 233 height 17
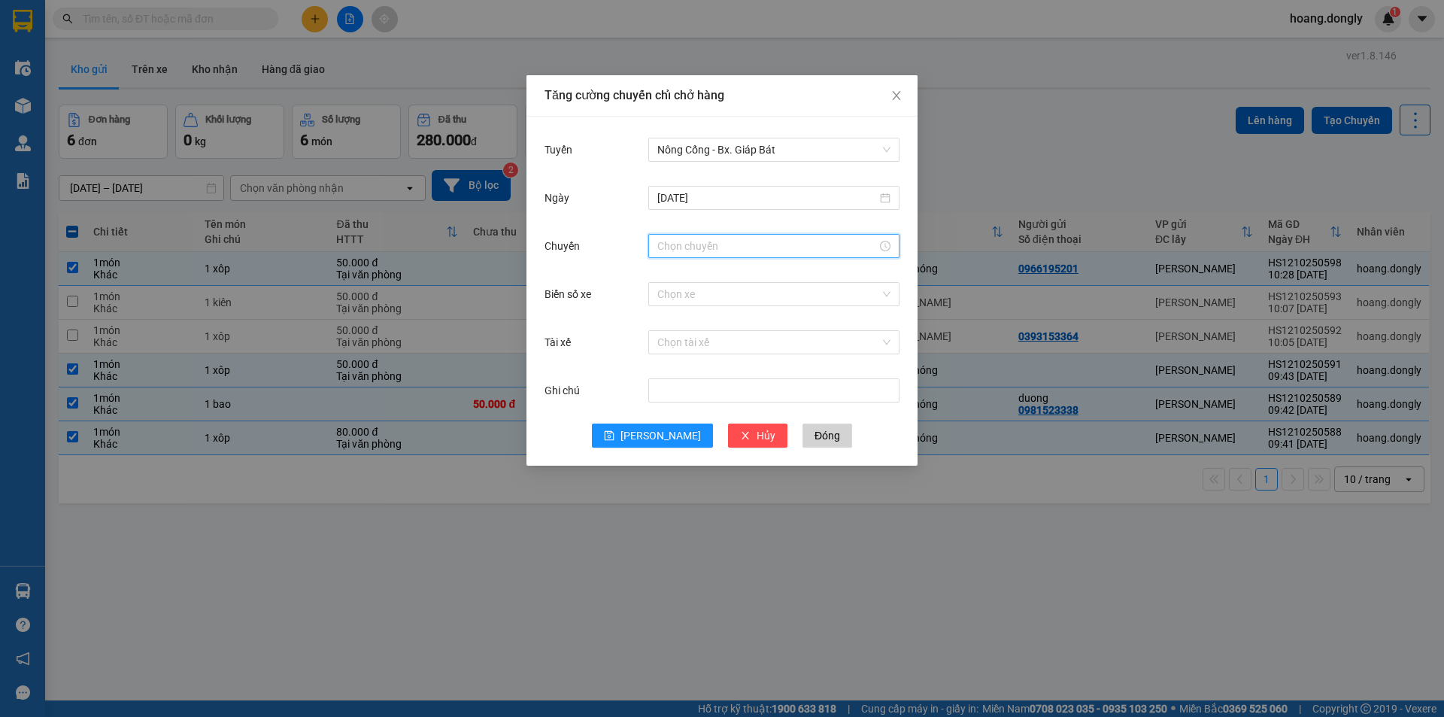
click at [731, 241] on input "Chuyến" at bounding box center [767, 246] width 220 height 17
click at [663, 356] on div "11" at bounding box center [669, 355] width 42 height 21
click at [669, 326] on div "10" at bounding box center [669, 328] width 42 height 21
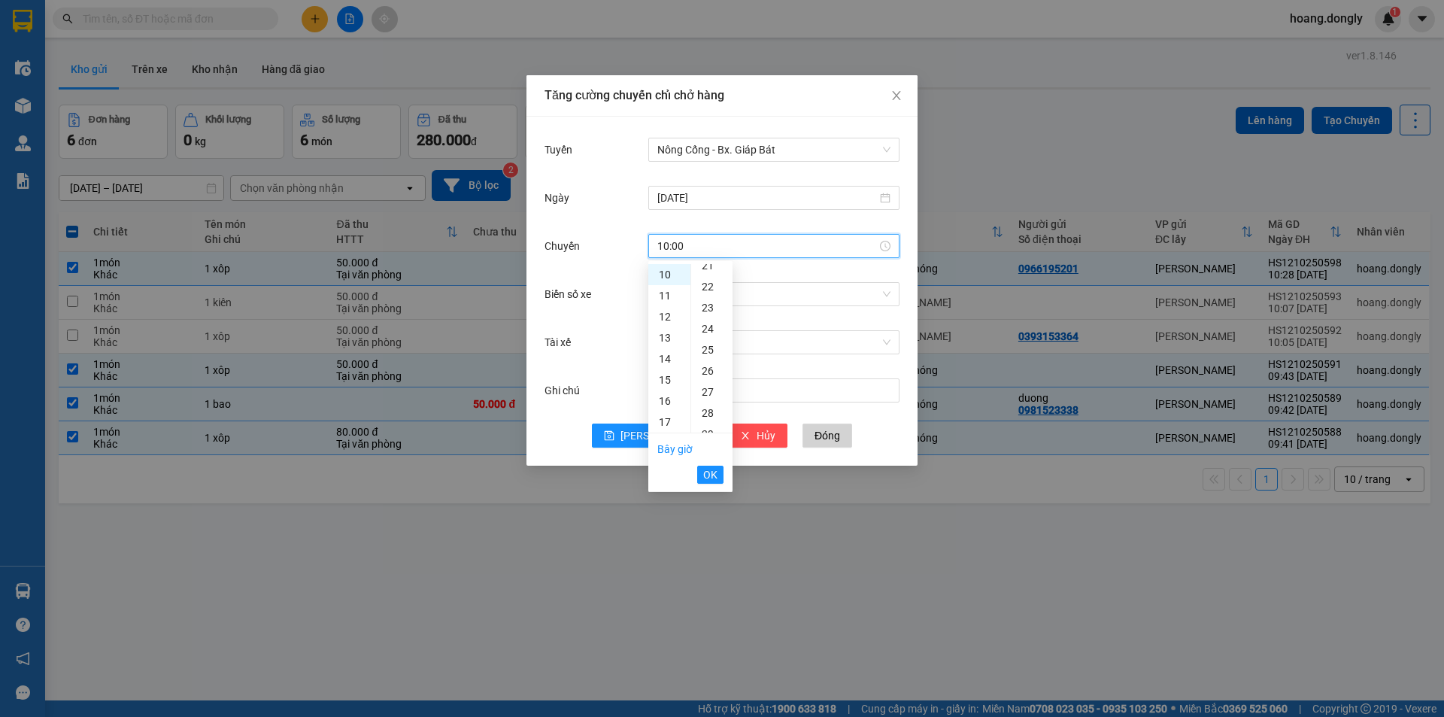
scroll to position [527, 0]
click at [710, 377] on div "30" at bounding box center [711, 379] width 41 height 21
type input "10:30"
click at [709, 471] on span "OK" at bounding box center [710, 474] width 14 height 17
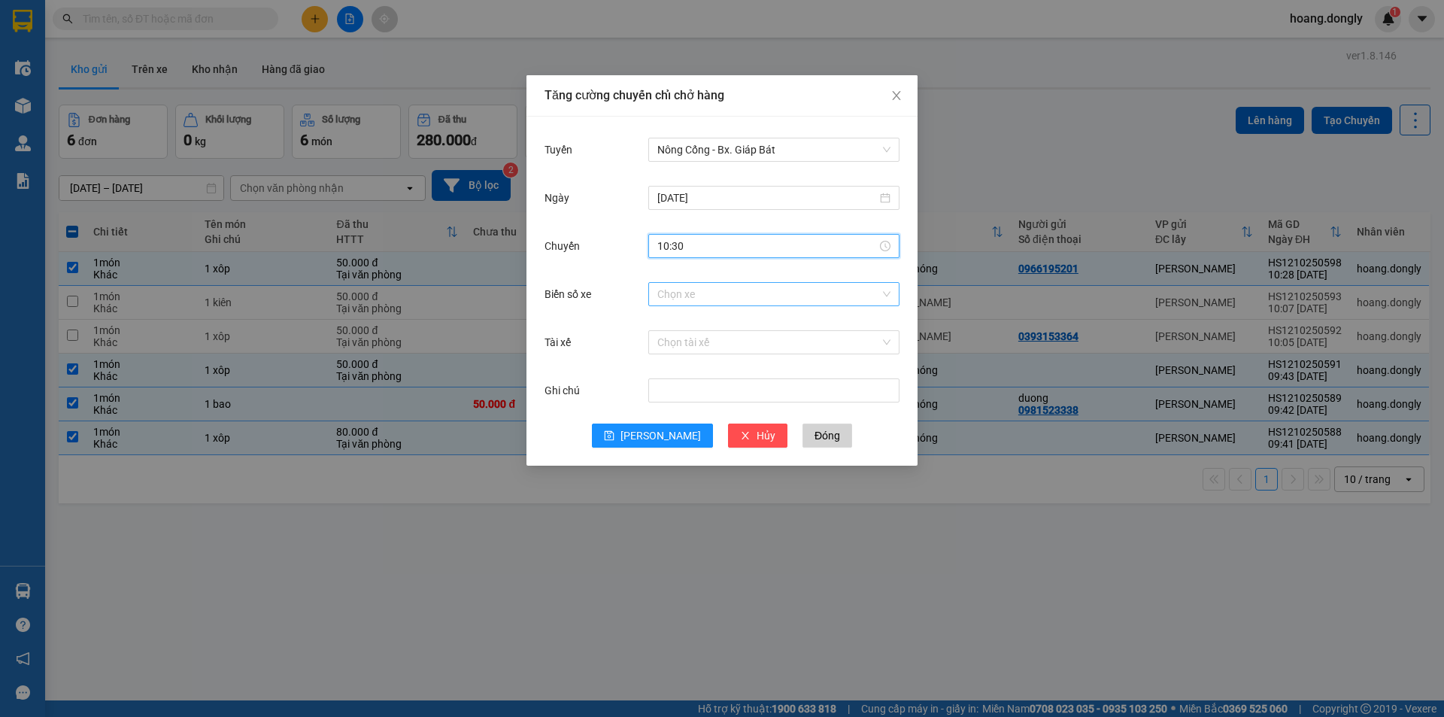
click at [784, 288] on input "Biển số xe" at bounding box center [768, 294] width 223 height 23
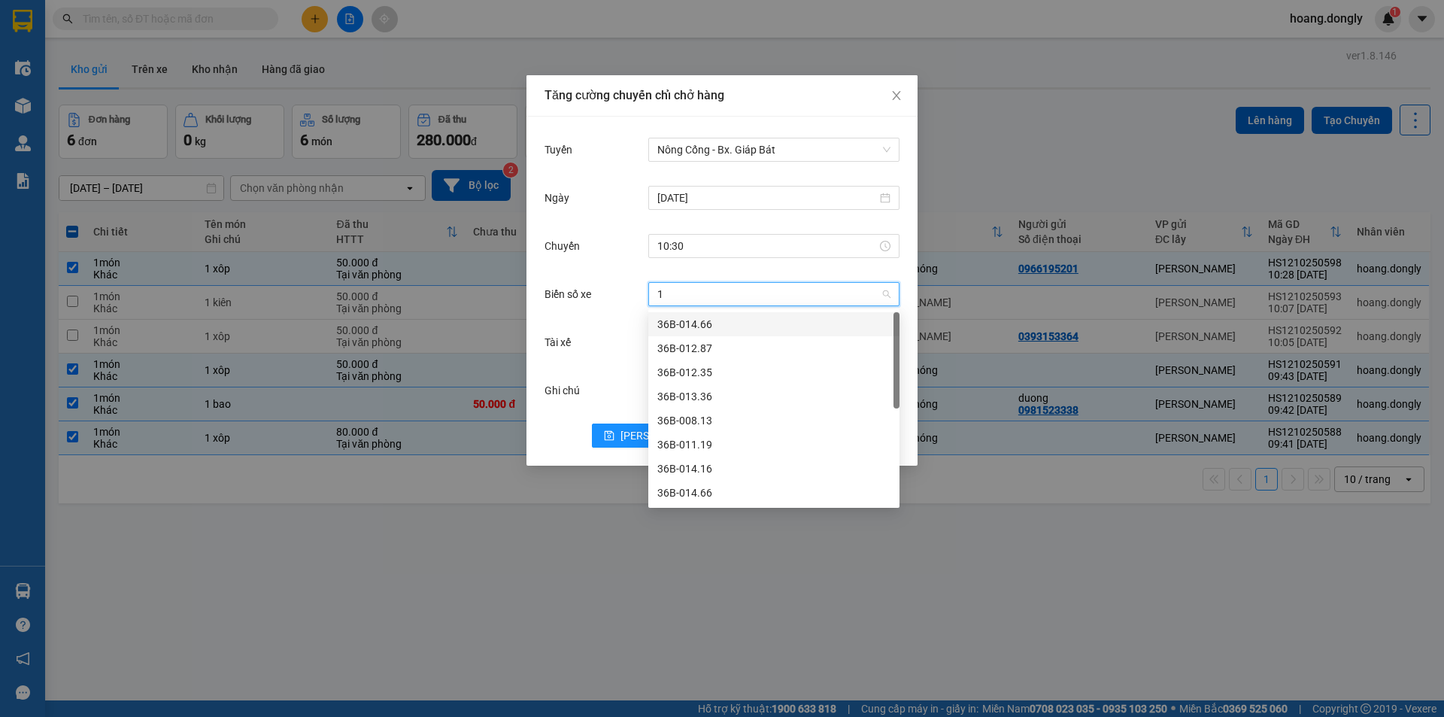
type input "14"
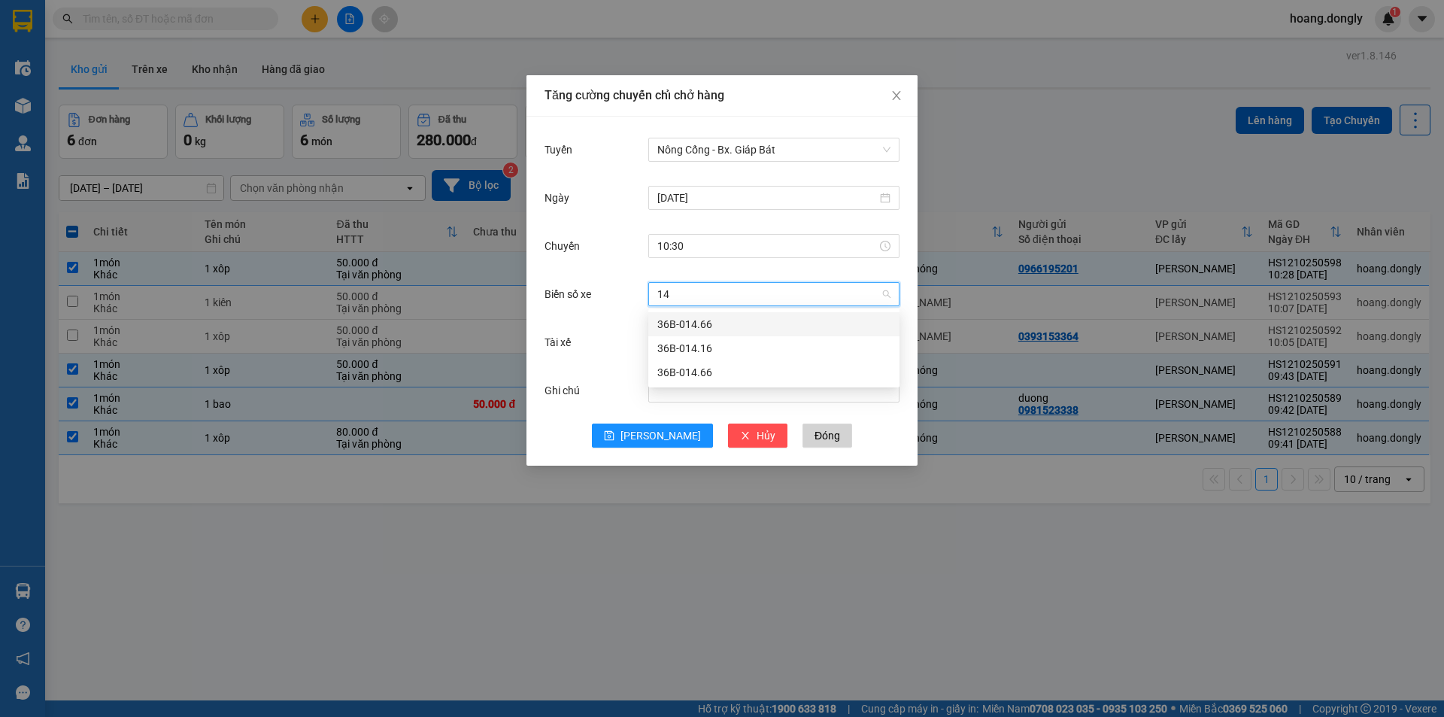
click at [826, 348] on div "36B-014.16" at bounding box center [773, 348] width 233 height 17
click at [827, 343] on input "Tài xế" at bounding box center [768, 342] width 223 height 23
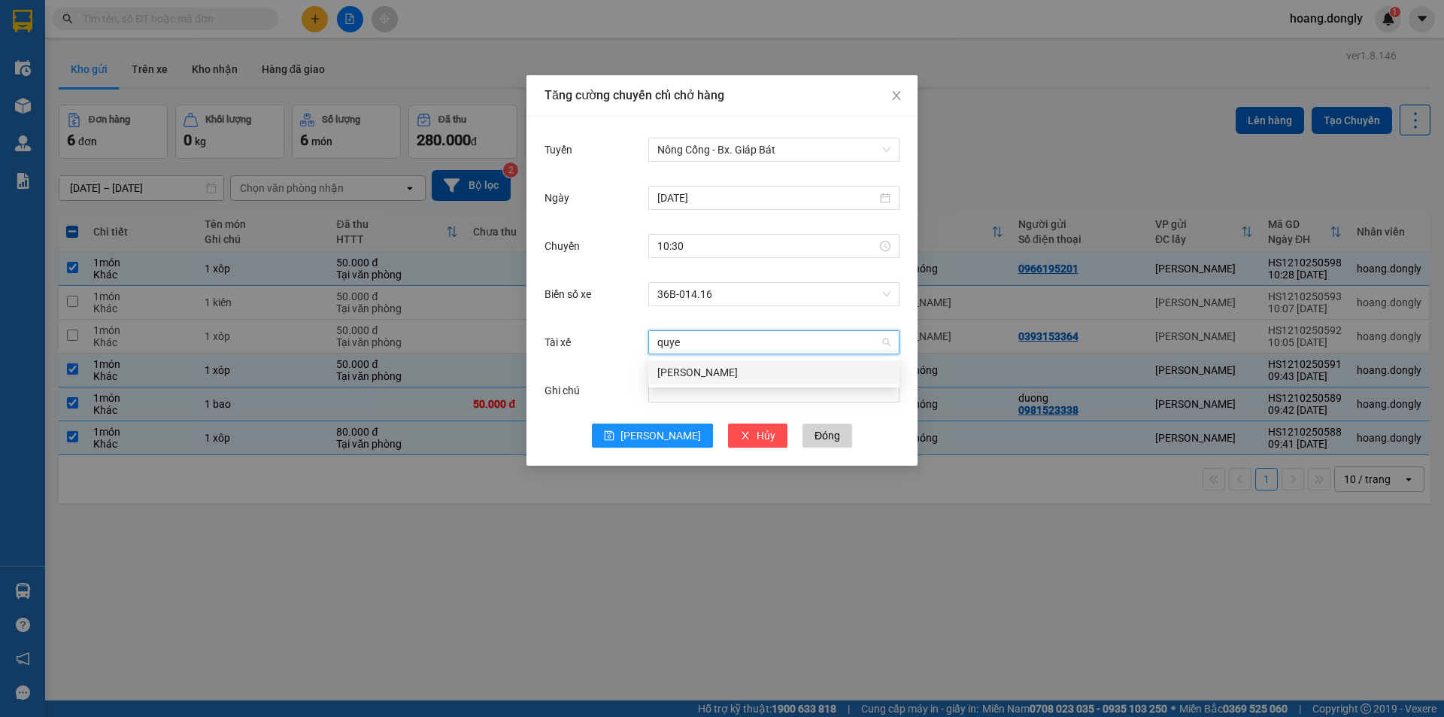
type input "quyen"
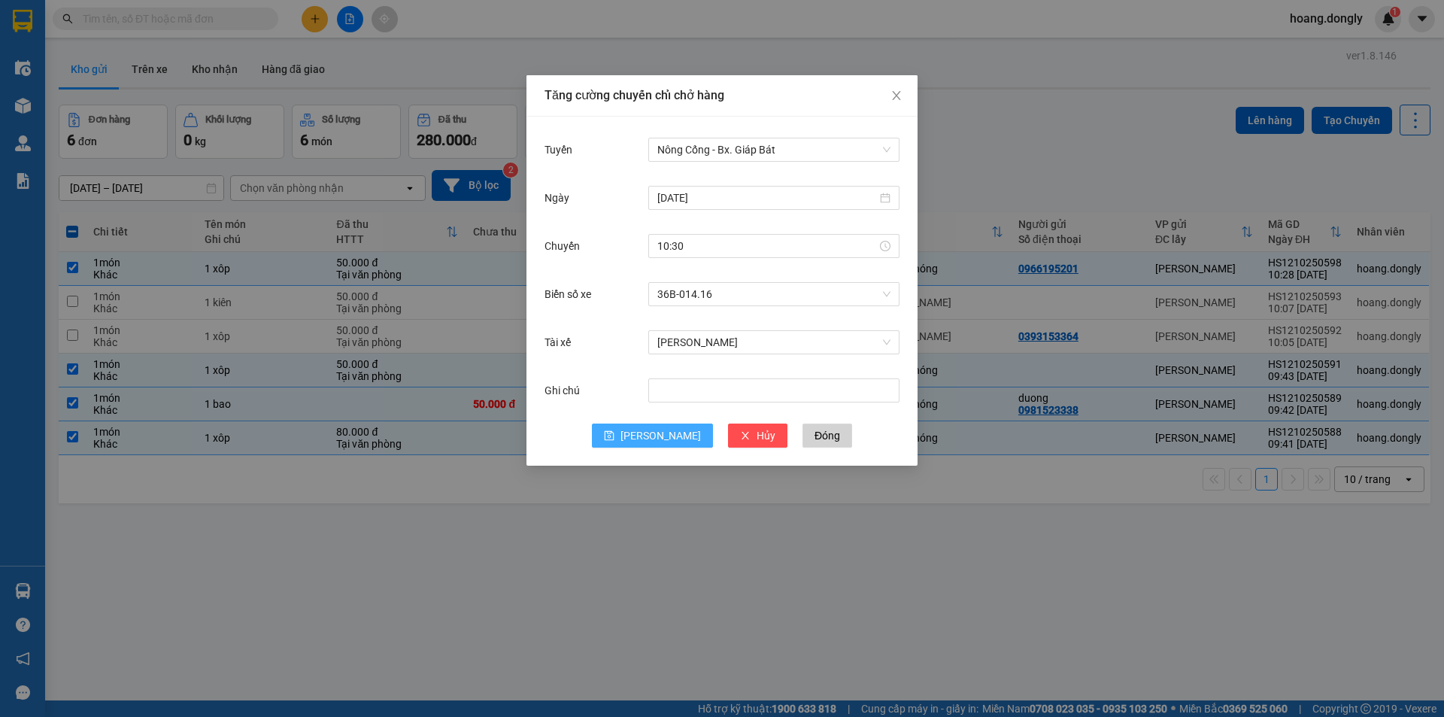
click at [657, 442] on span "[PERSON_NAME]" at bounding box center [661, 435] width 80 height 17
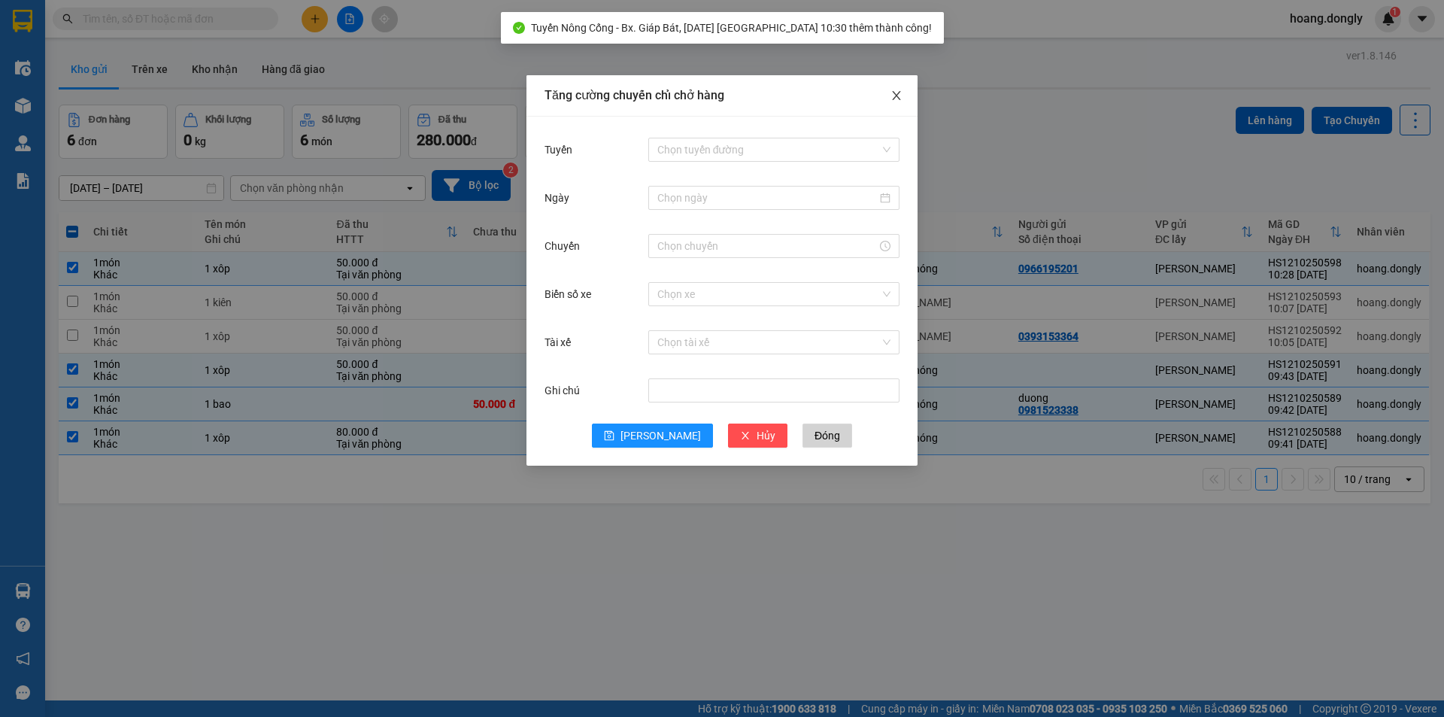
click at [898, 92] on icon "close" at bounding box center [897, 96] width 12 height 12
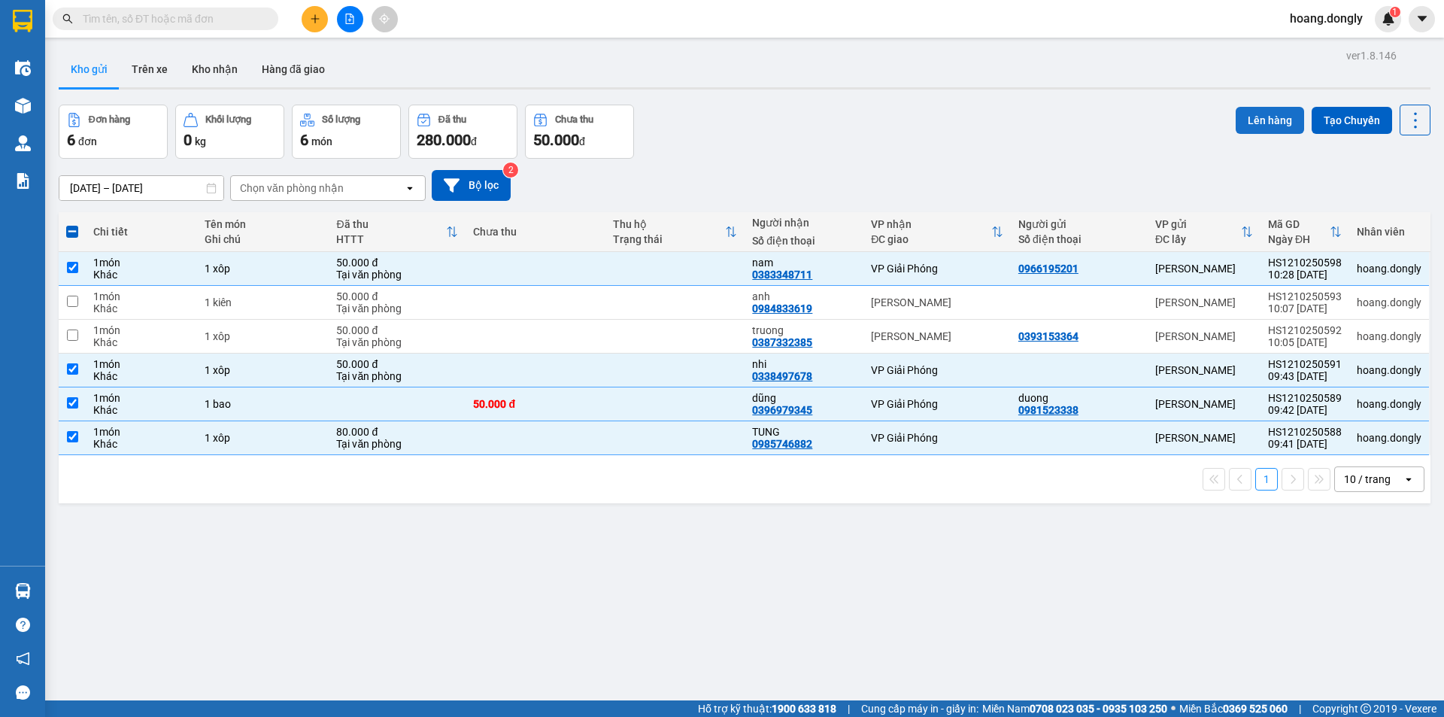
click at [1280, 118] on button "Lên hàng" at bounding box center [1270, 120] width 68 height 27
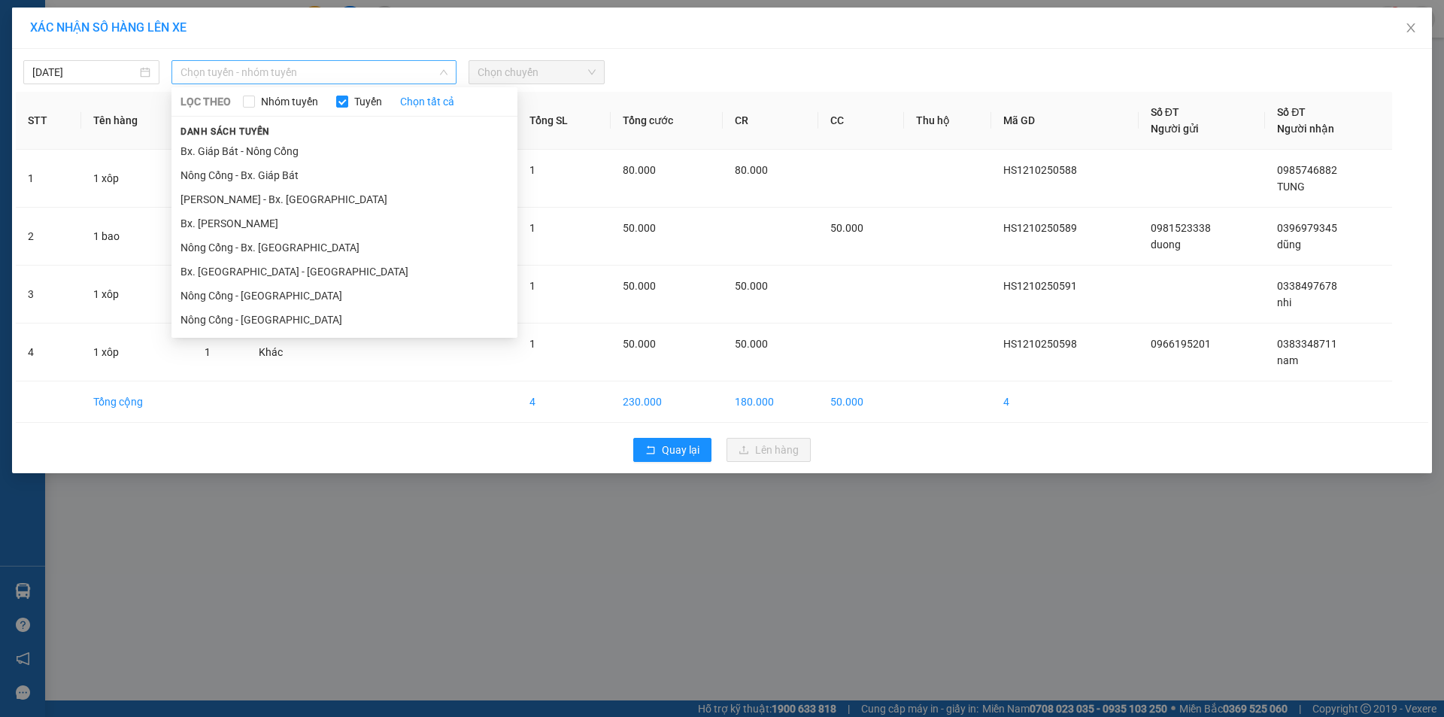
click at [436, 68] on span "Chọn tuyến - nhóm tuyến" at bounding box center [314, 72] width 267 height 23
drag, startPoint x: 444, startPoint y: 178, endPoint x: 610, endPoint y: 90, distance: 187.7
click at [448, 175] on li "Nông Cống - Bx. Giáp Bát" at bounding box center [345, 175] width 346 height 24
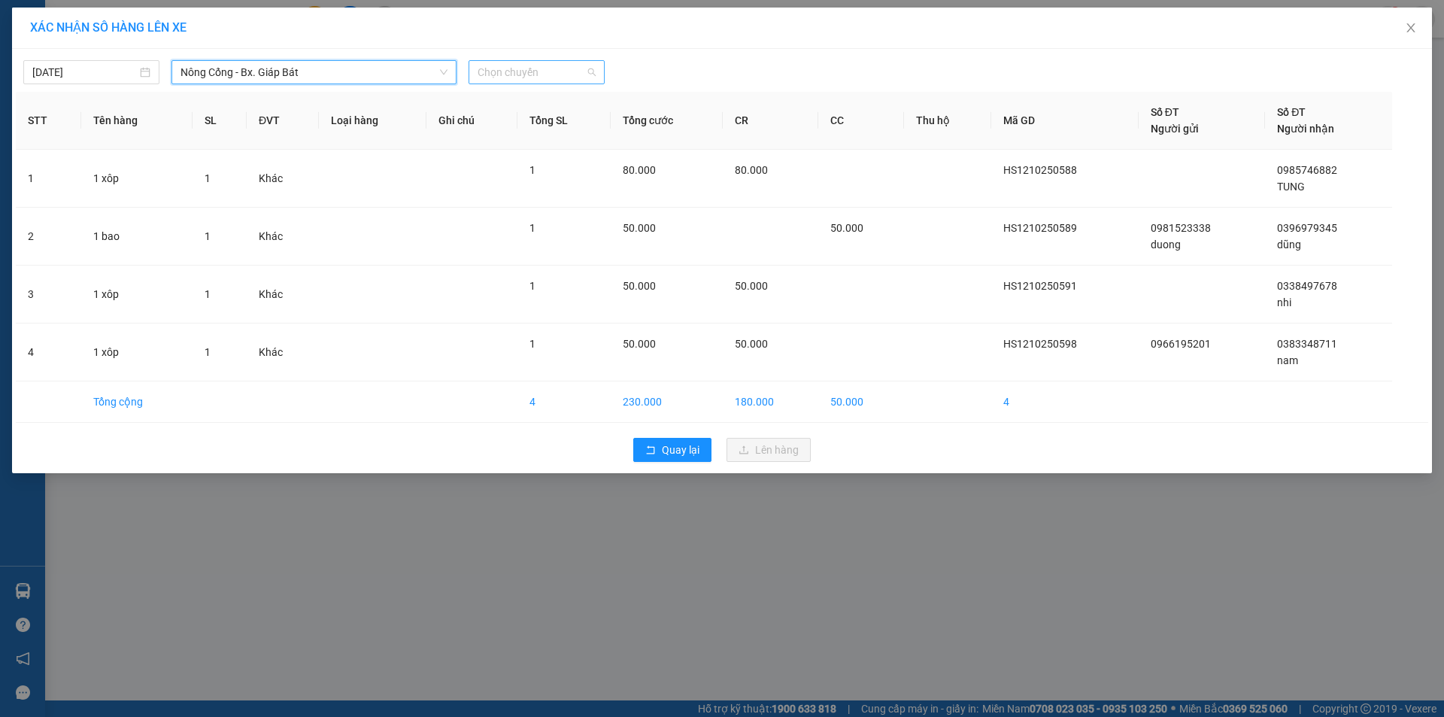
click at [563, 66] on span "Chọn chuyến" at bounding box center [537, 72] width 118 height 23
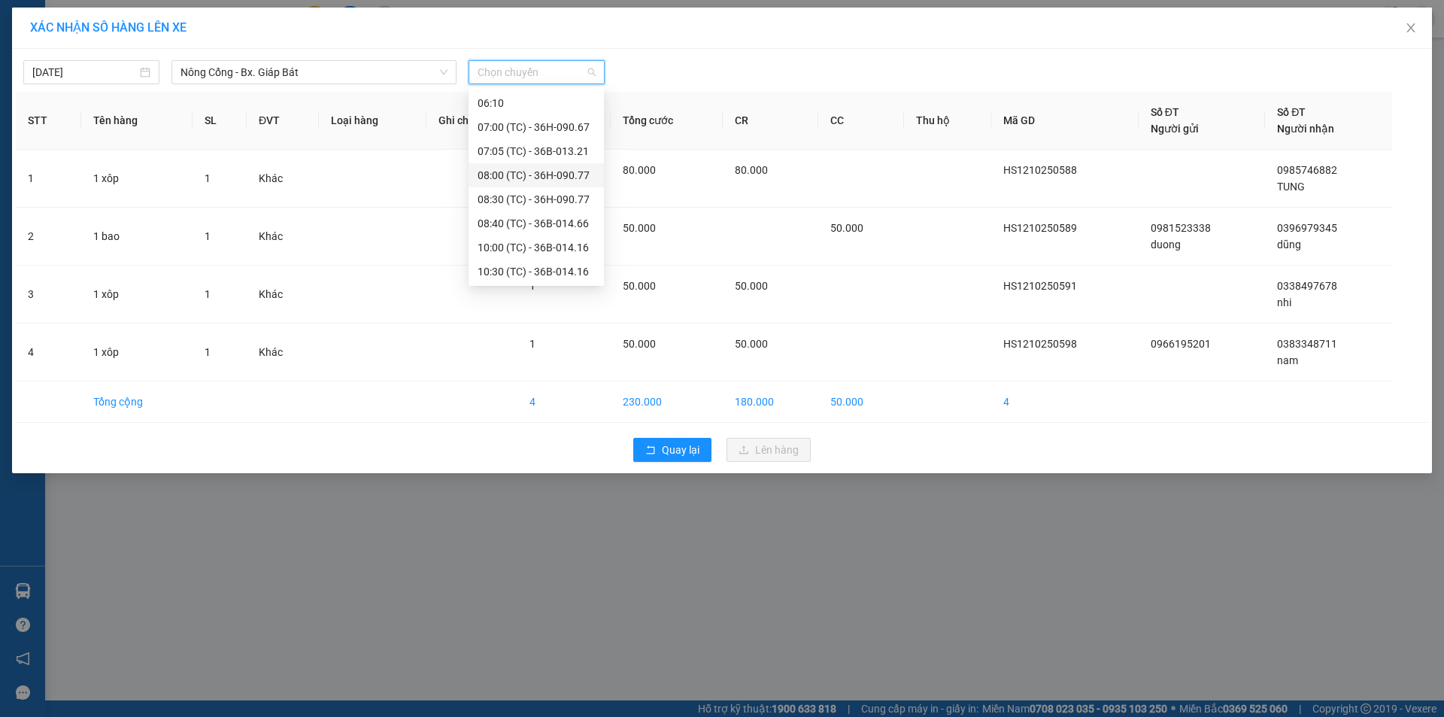
scroll to position [72, 0]
click at [566, 247] on div "10:30 (TC) - 36B-014.16" at bounding box center [536, 246] width 117 height 17
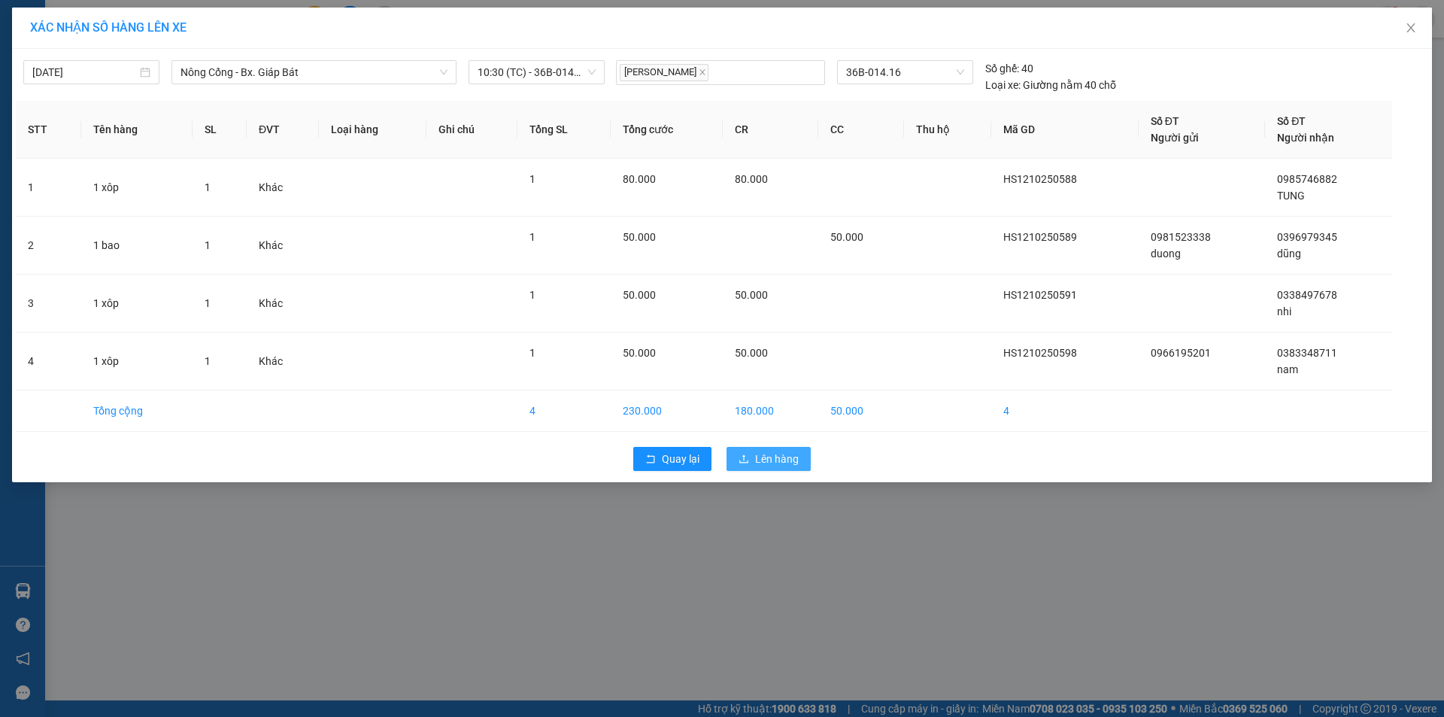
click at [761, 465] on span "Lên hàng" at bounding box center [777, 459] width 44 height 17
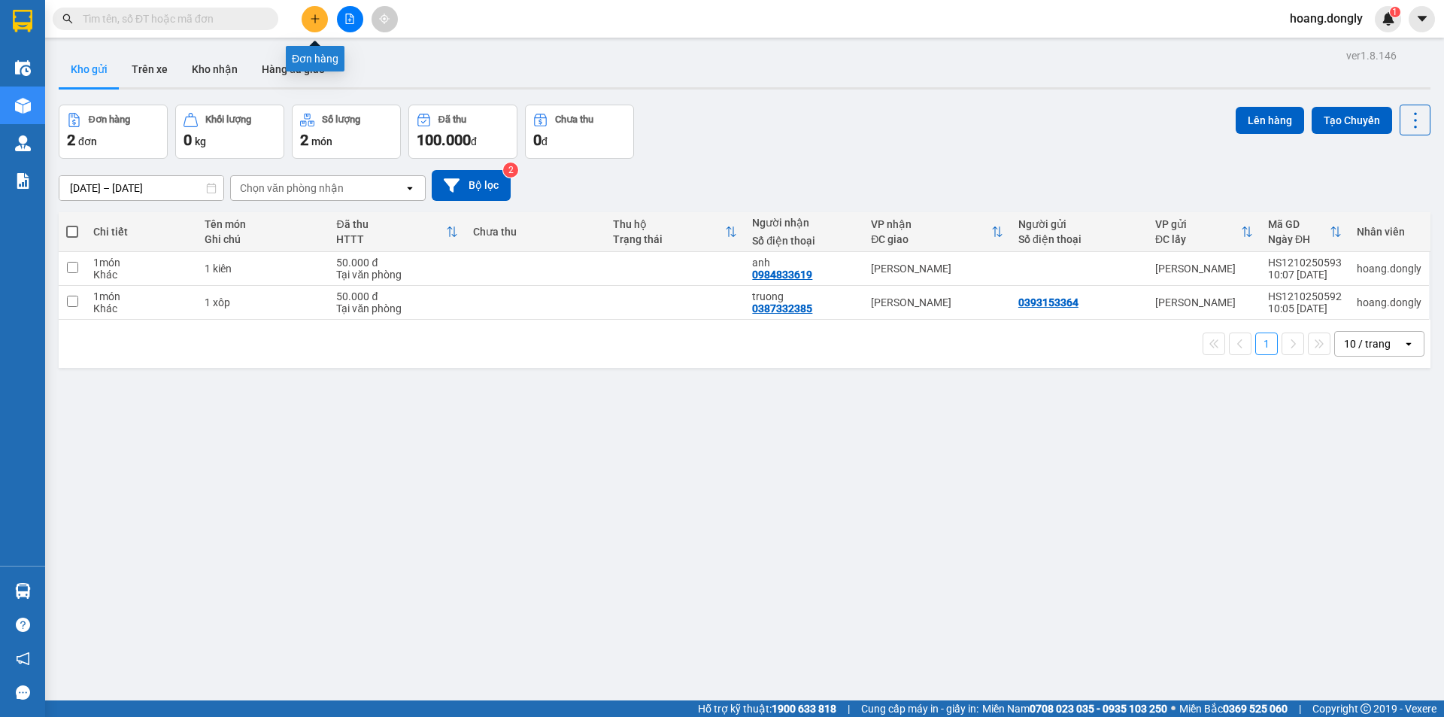
click at [311, 23] on icon "plus" at bounding box center [315, 19] width 11 height 11
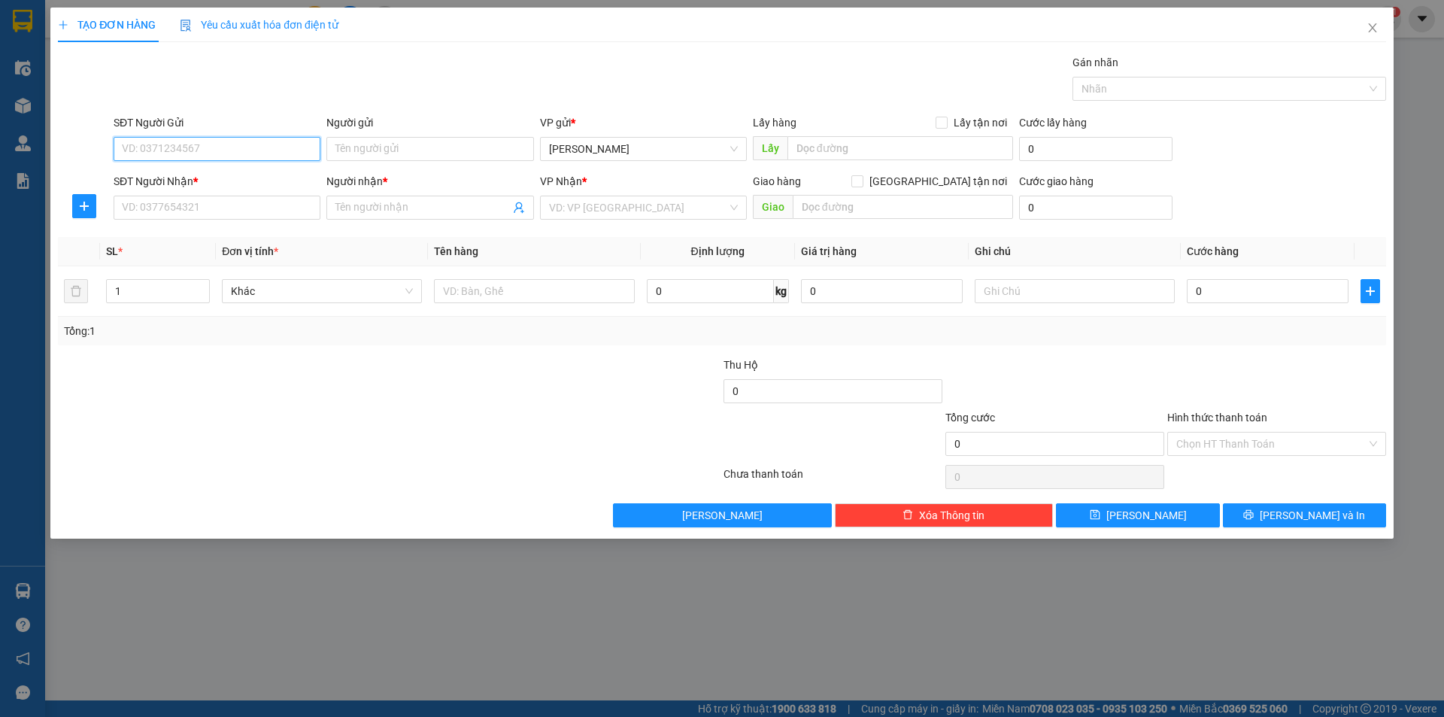
click at [303, 155] on input "SĐT Người Gửi" at bounding box center [217, 149] width 207 height 24
type input "0946585386"
click at [295, 207] on input "SĐT Người Nhận *" at bounding box center [217, 208] width 207 height 24
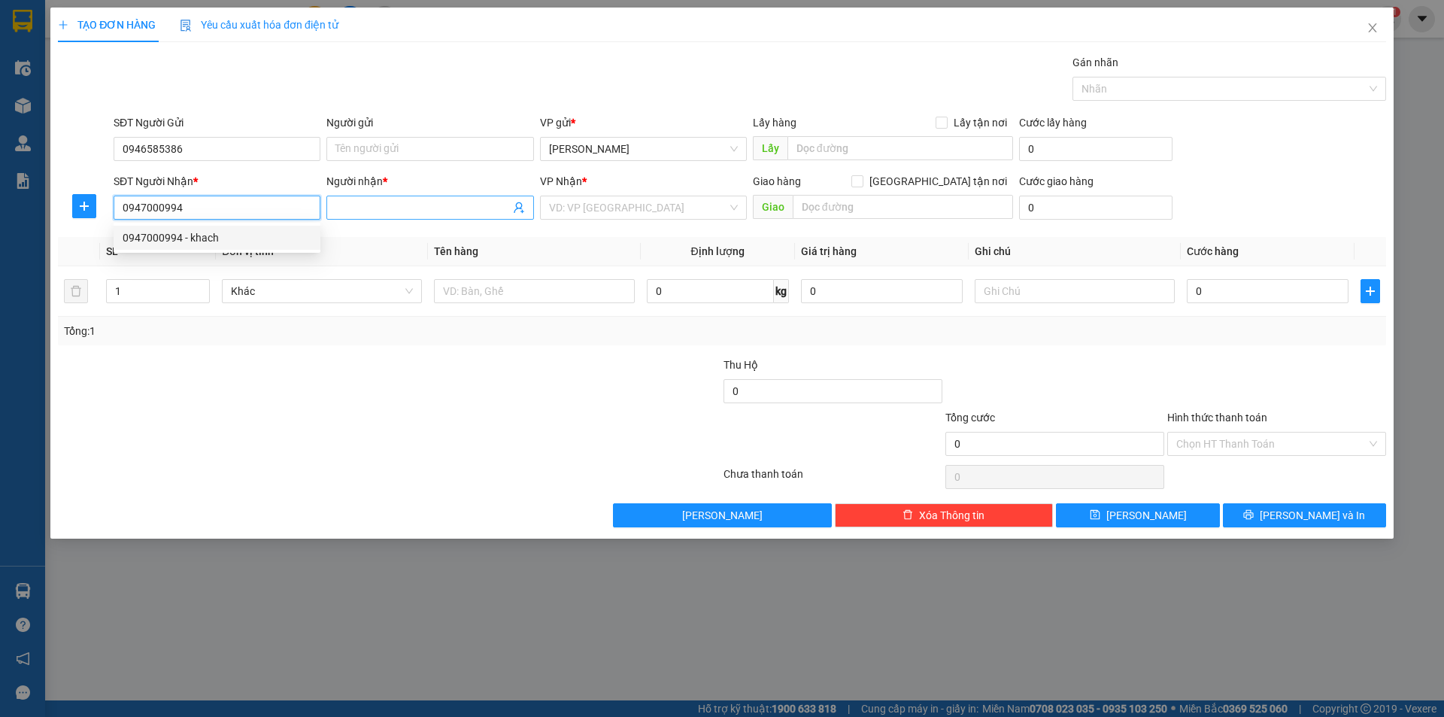
type input "0947000994"
click at [445, 205] on input "Người nhận *" at bounding box center [422, 207] width 174 height 17
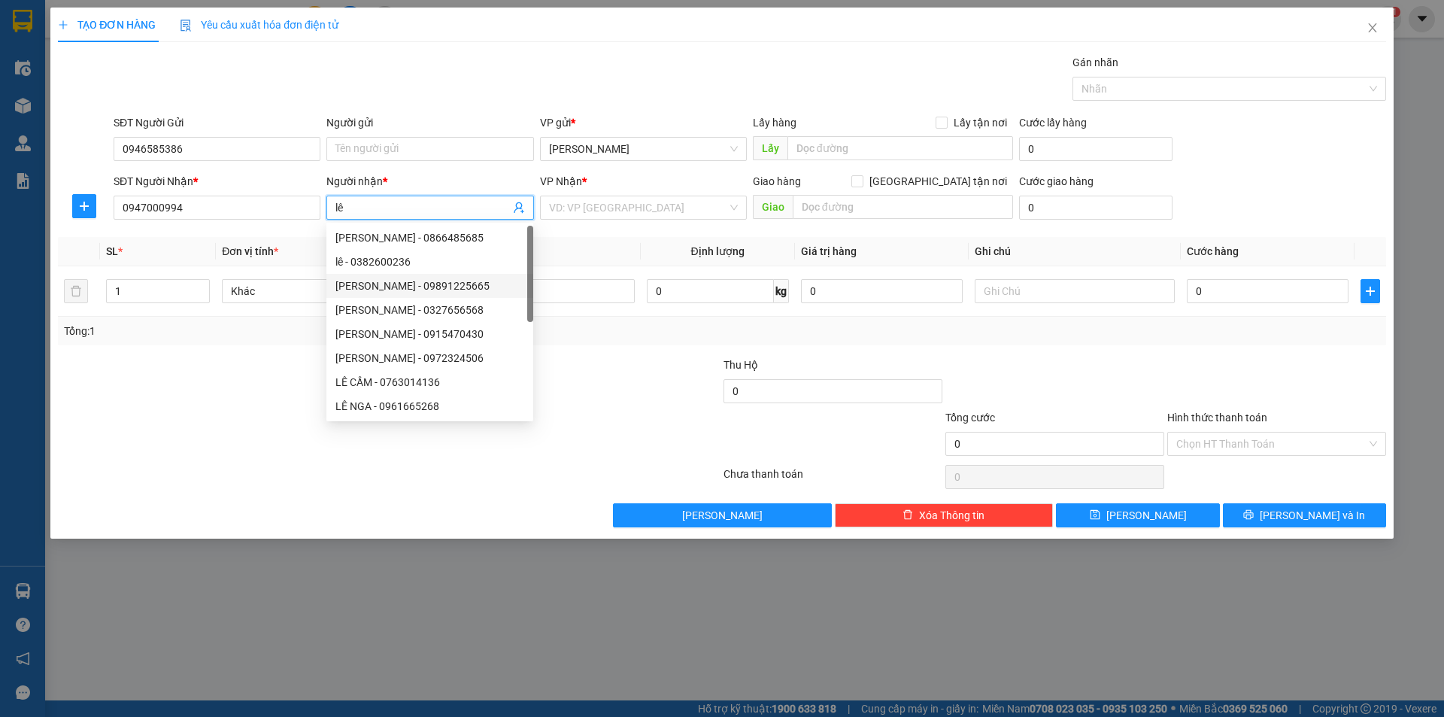
type input "lê"
drag, startPoint x: 678, startPoint y: 422, endPoint x: 667, endPoint y: 414, distance: 13.6
click at [667, 409] on div at bounding box center [611, 383] width 222 height 53
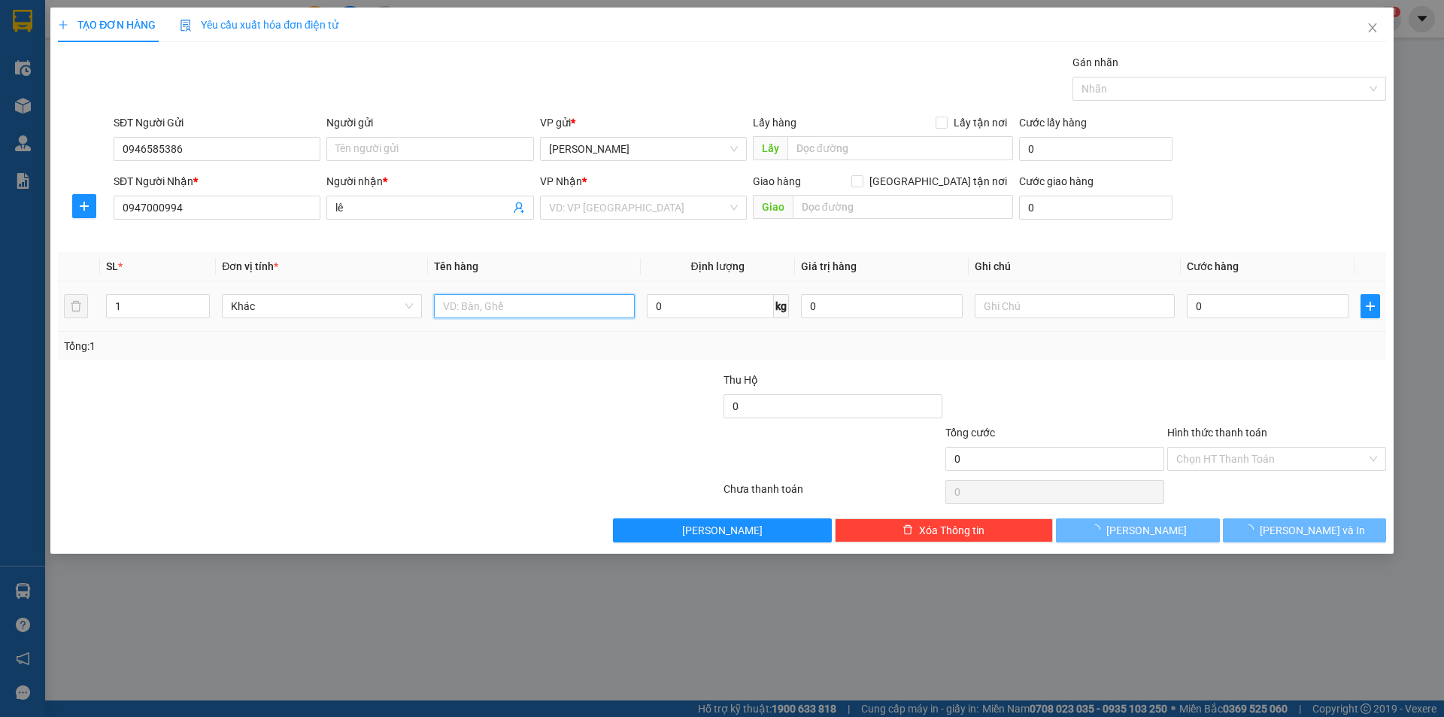
click at [548, 308] on input "text" at bounding box center [534, 306] width 200 height 24
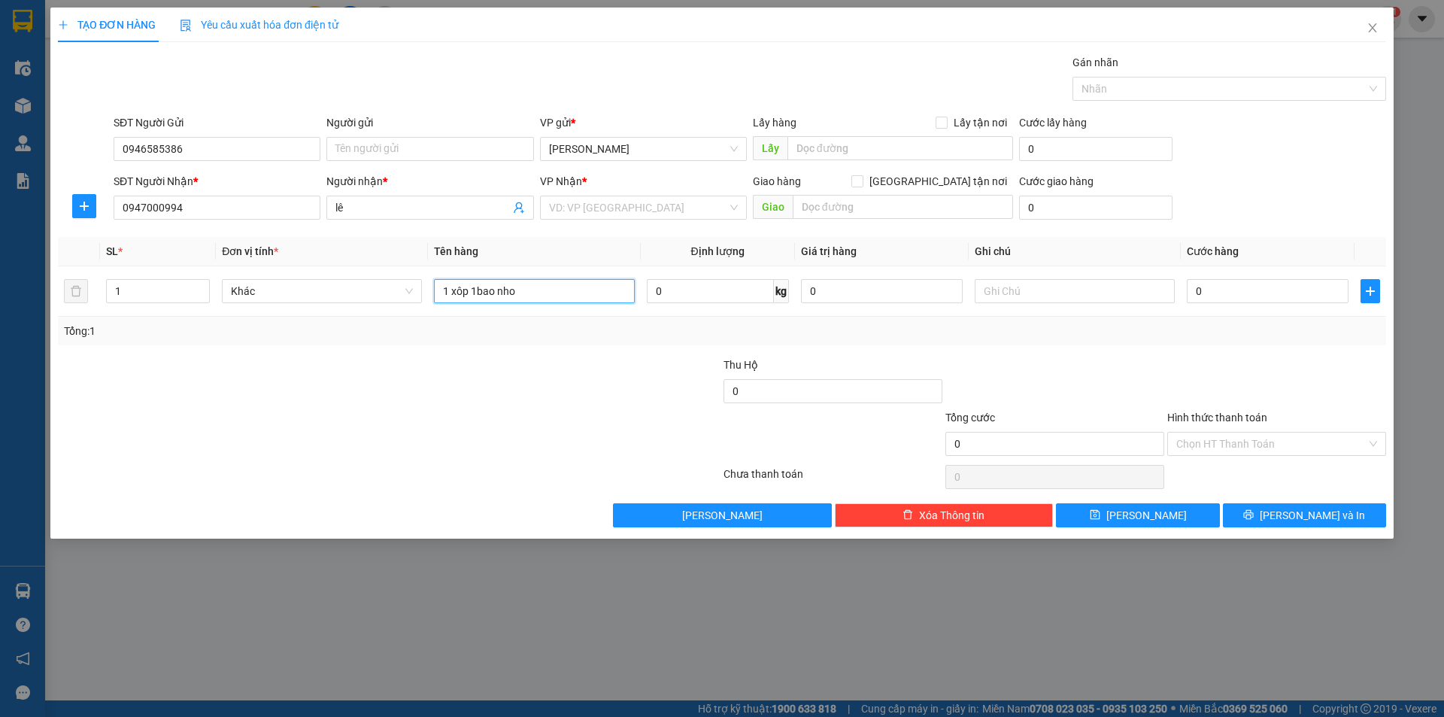
type input "1 xôp 1bao nho"
drag, startPoint x: 539, startPoint y: 366, endPoint x: 700, endPoint y: 332, distance: 163.8
click at [542, 366] on div at bounding box center [611, 383] width 222 height 53
click at [678, 212] on input "search" at bounding box center [638, 207] width 178 height 23
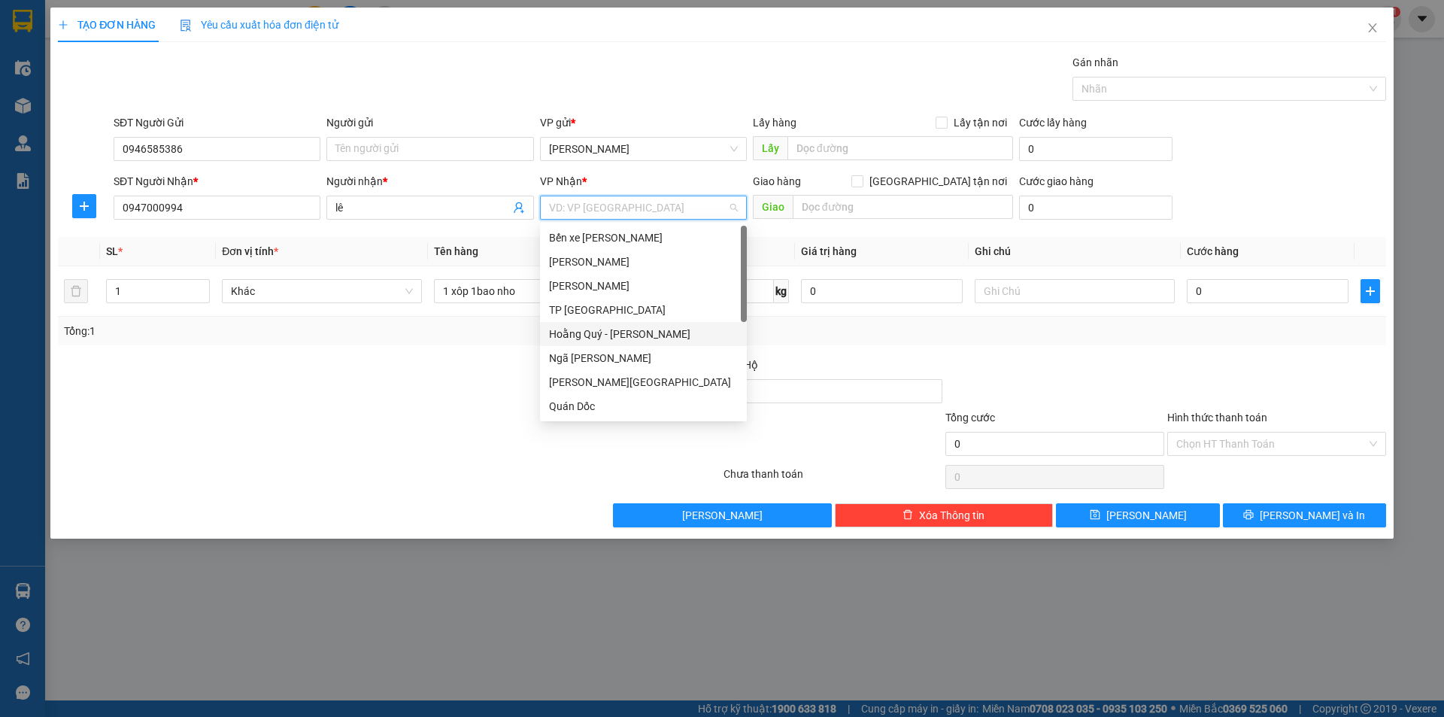
scroll to position [217, 0]
click at [687, 381] on div "VP Giải Phóng" at bounding box center [643, 382] width 189 height 17
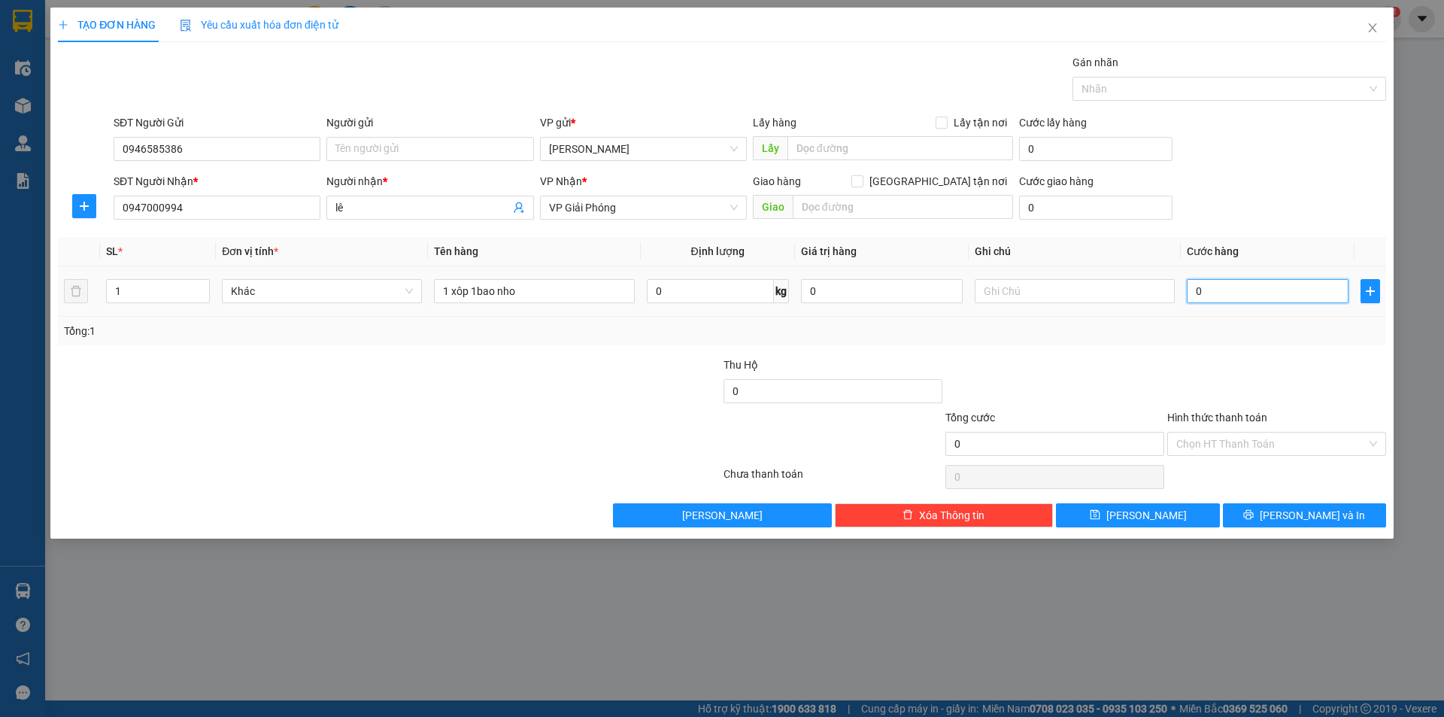
drag, startPoint x: 1240, startPoint y: 293, endPoint x: 1230, endPoint y: 298, distance: 11.8
click at [1239, 293] on input "0" at bounding box center [1268, 291] width 162 height 24
click at [1188, 293] on input "0" at bounding box center [1268, 291] width 162 height 24
type input "80"
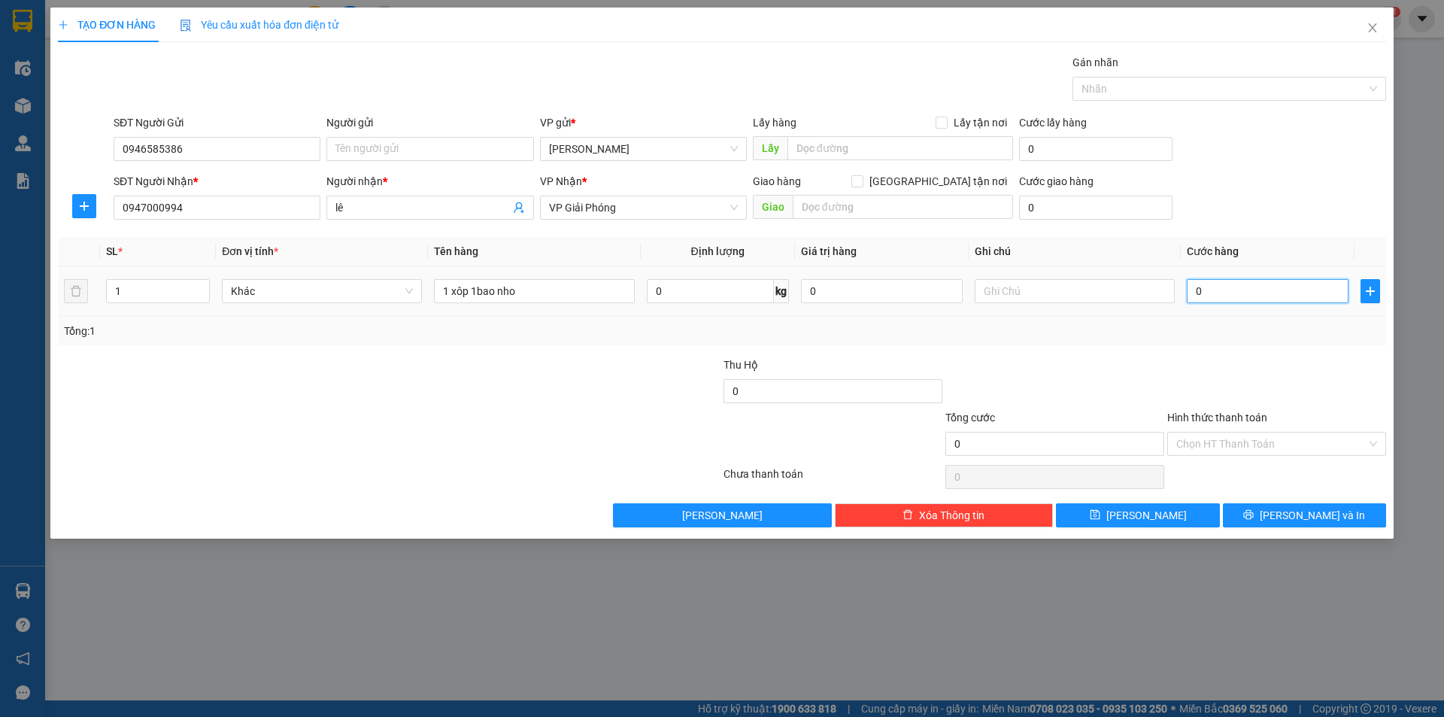
type input "80"
drag, startPoint x: 1189, startPoint y: 353, endPoint x: 1181, endPoint y: 354, distance: 8.3
click at [1192, 354] on div "Transit Pickup Surcharge Ids Transit Deliver Surcharge Ids Transit Deliver Surc…" at bounding box center [722, 290] width 1328 height 473
type input "80.000"
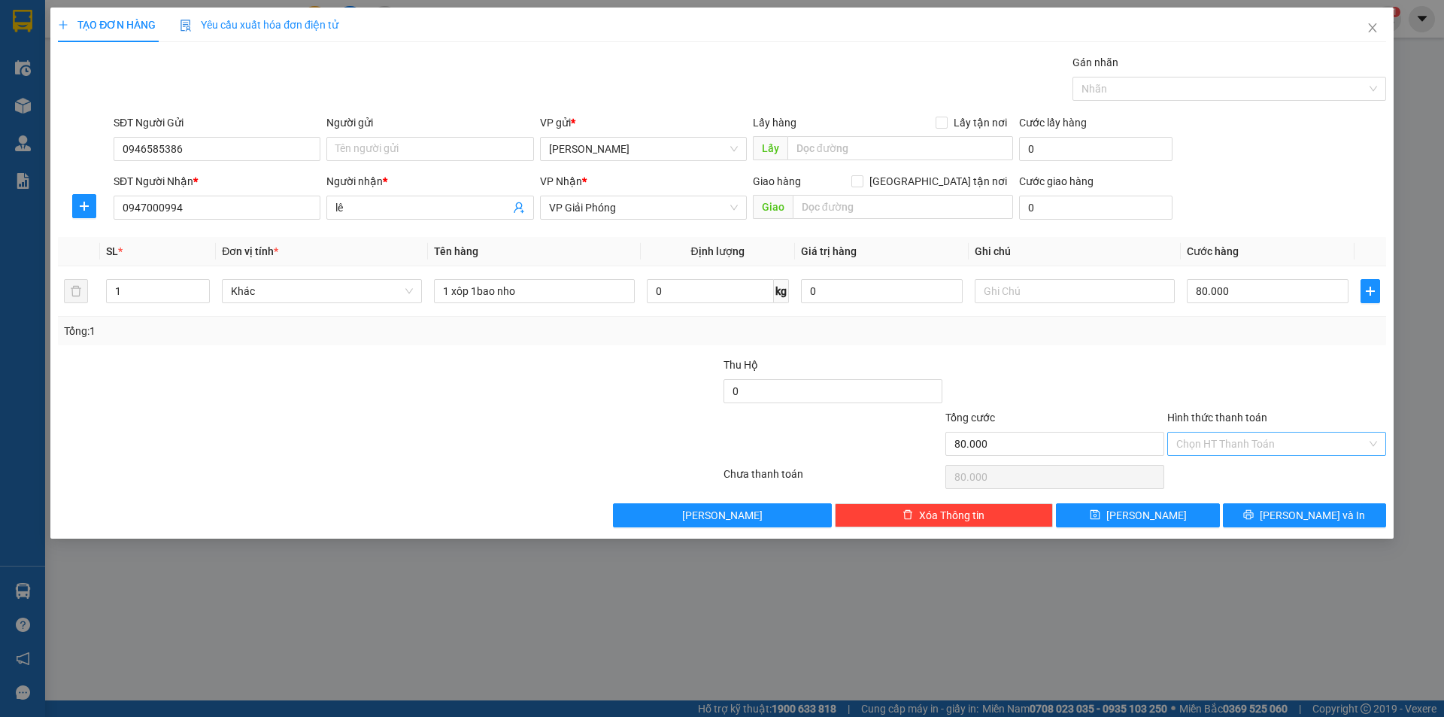
click at [1280, 440] on input "Hình thức thanh toán" at bounding box center [1271, 444] width 190 height 23
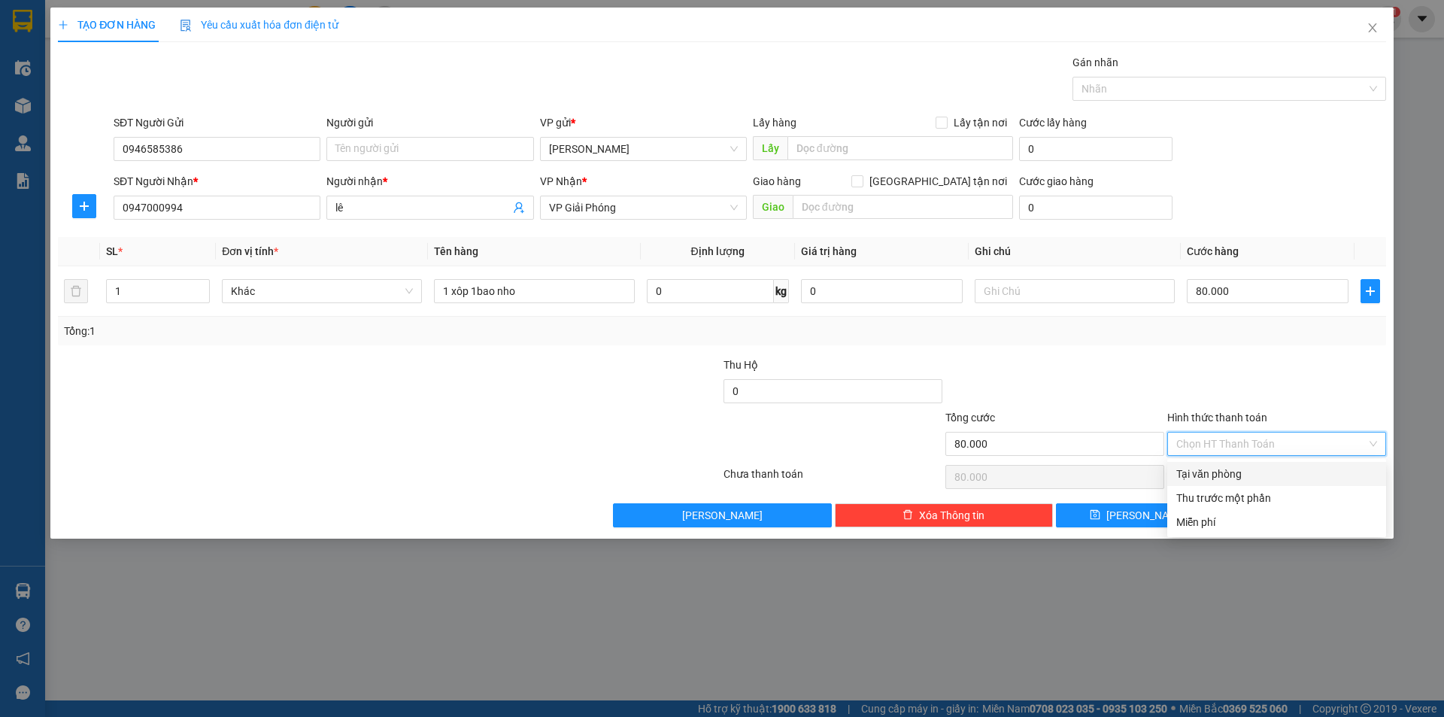
click at [1249, 481] on div "Tại văn phòng" at bounding box center [1276, 474] width 201 height 17
type input "0"
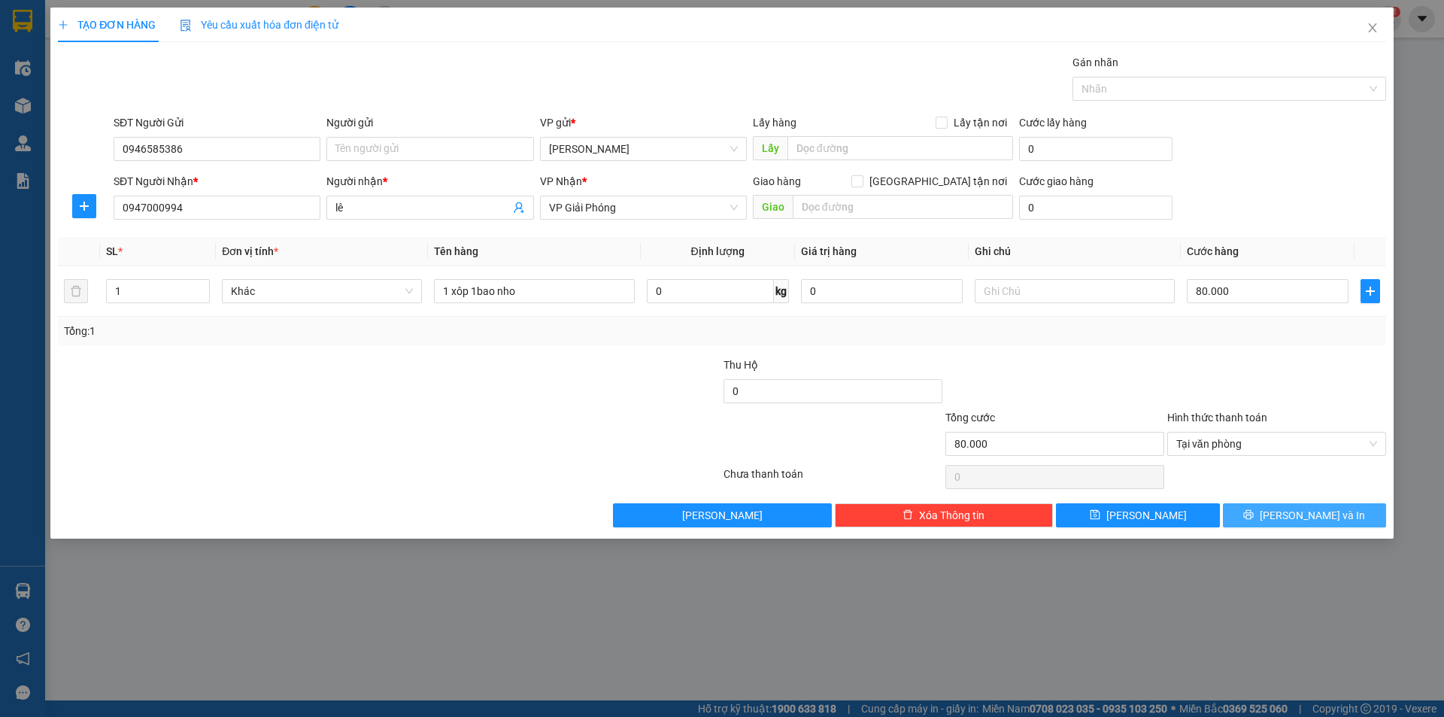
click at [1301, 521] on span "[PERSON_NAME] và In" at bounding box center [1312, 515] width 105 height 17
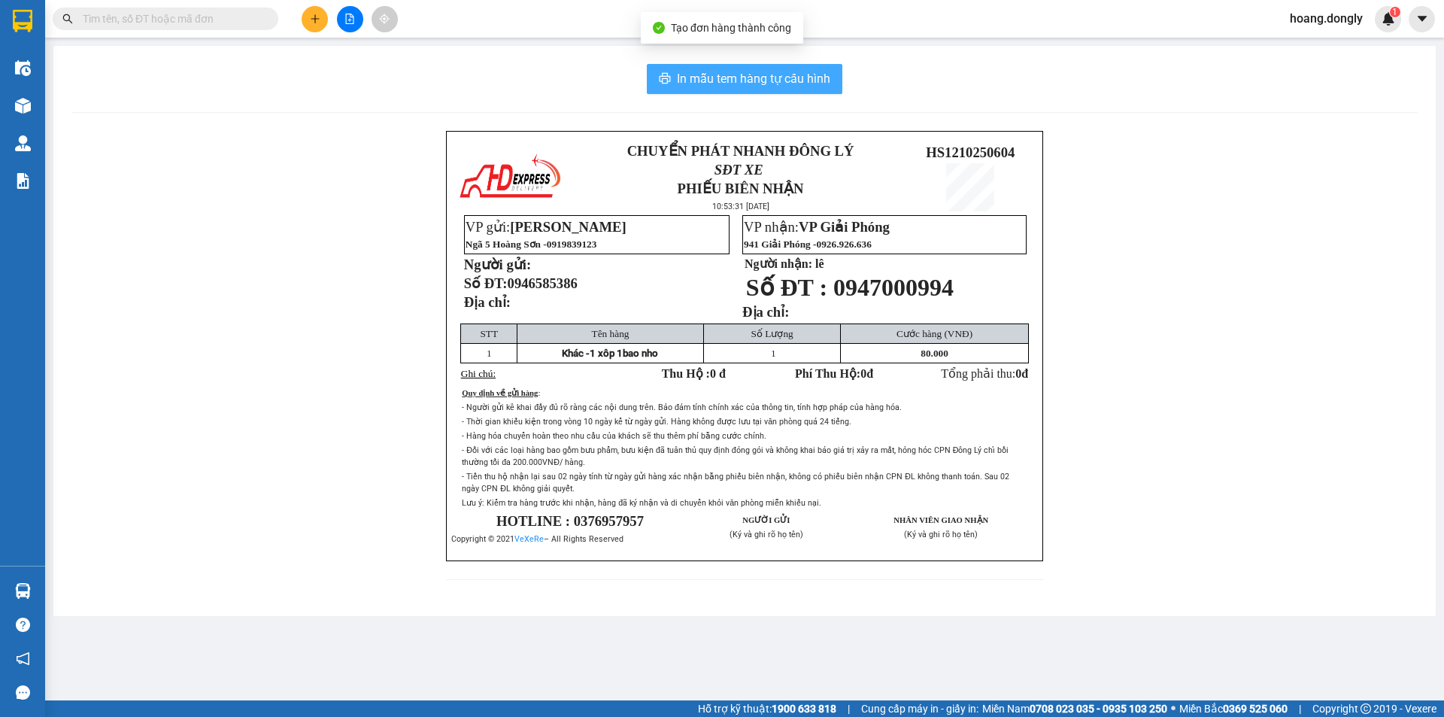
click at [701, 74] on span "In mẫu tem hàng tự cấu hình" at bounding box center [753, 78] width 153 height 19
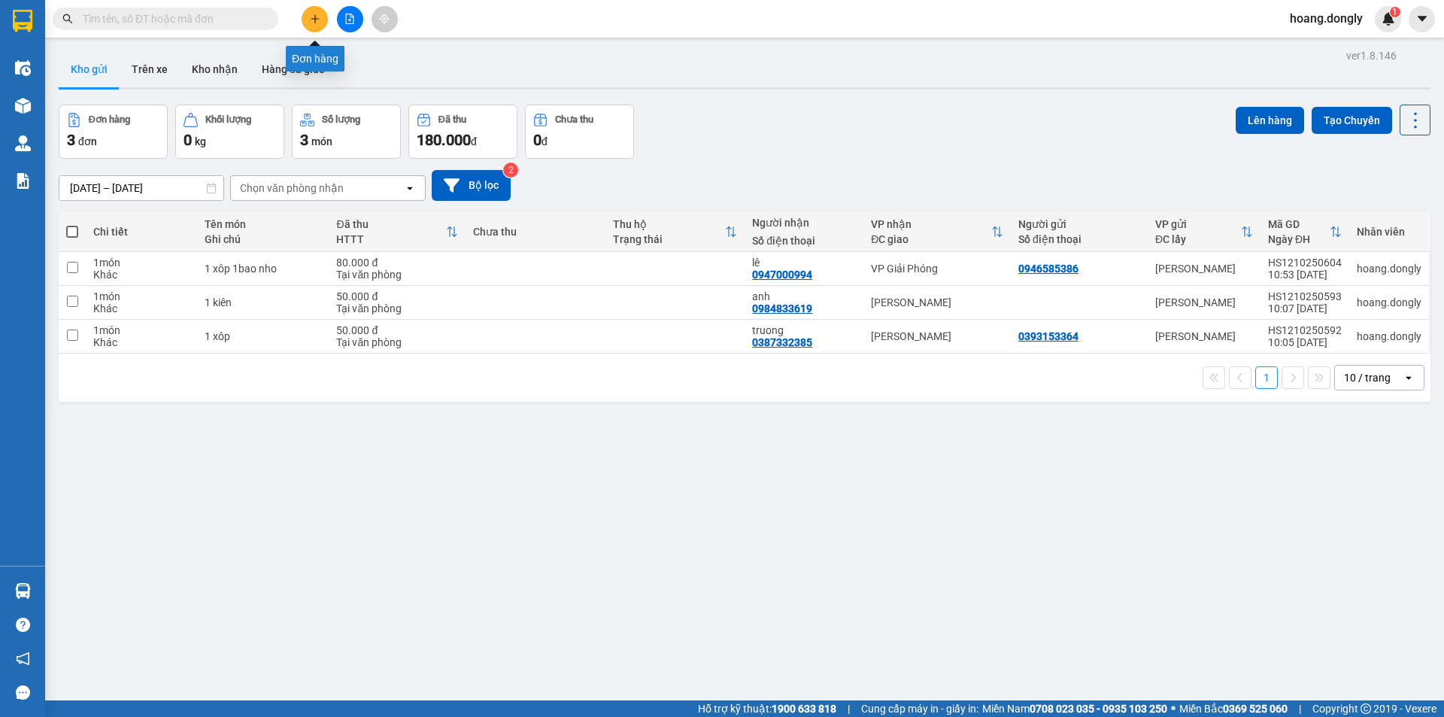
click at [321, 30] on button at bounding box center [315, 19] width 26 height 26
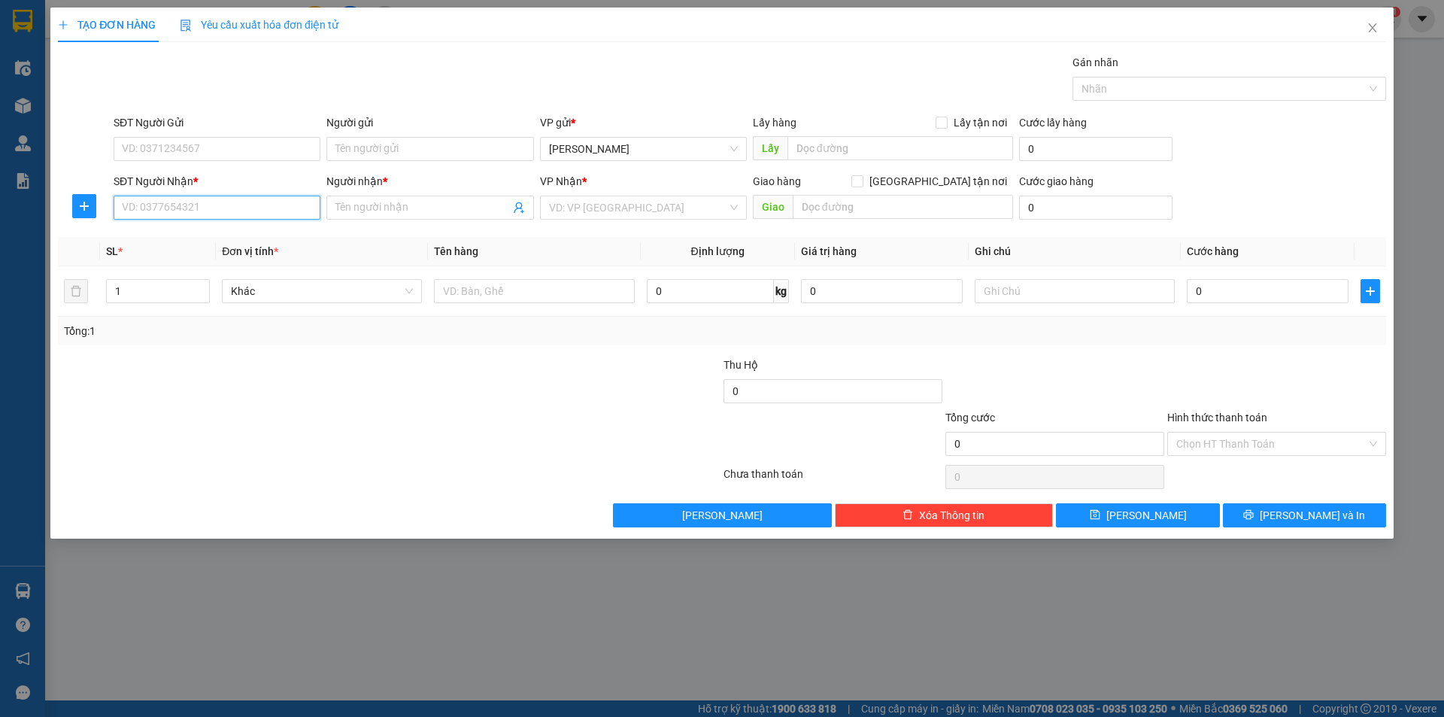
click at [267, 207] on input "SĐT Người Nhận *" at bounding box center [217, 208] width 207 height 24
type input "0912808353"
drag, startPoint x: 263, startPoint y: 243, endPoint x: 263, endPoint y: 234, distance: 9.0
click at [263, 242] on div "0912808353 - vân" at bounding box center [217, 237] width 189 height 17
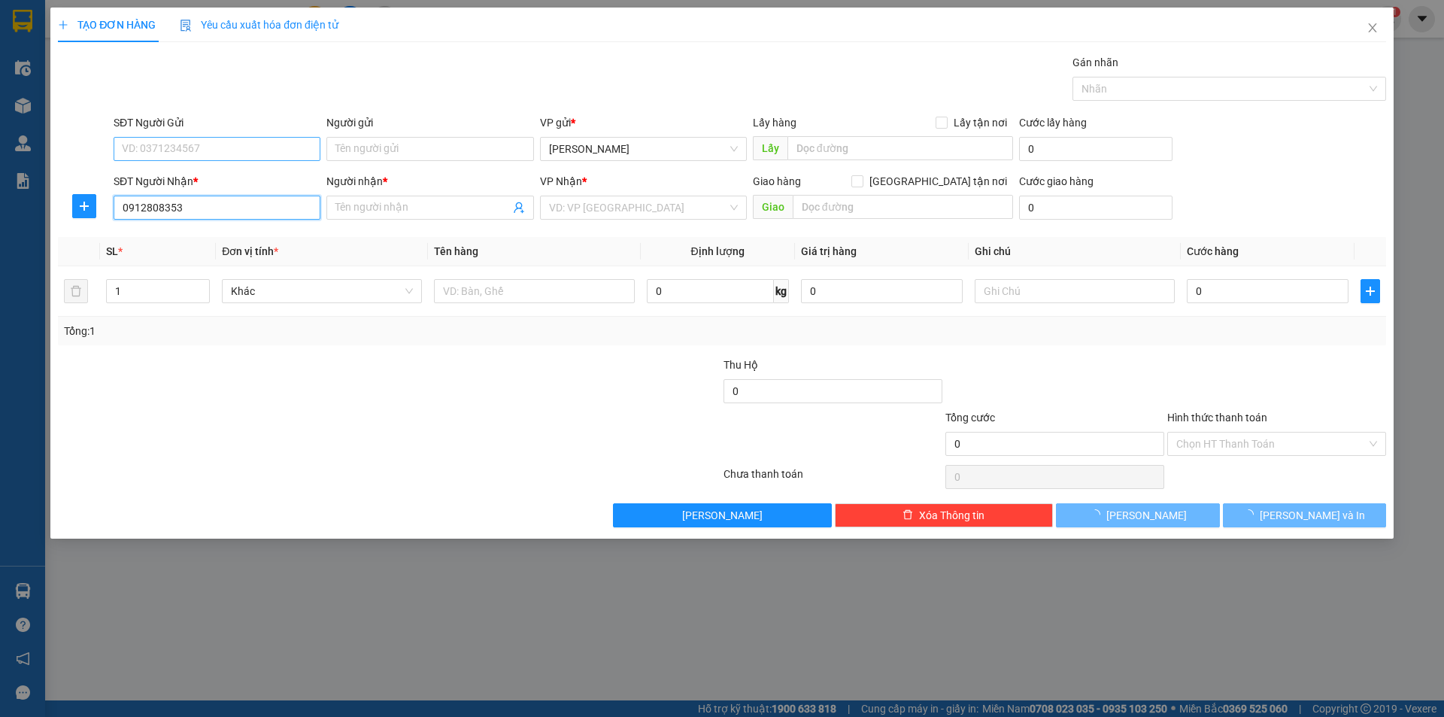
type input "vân"
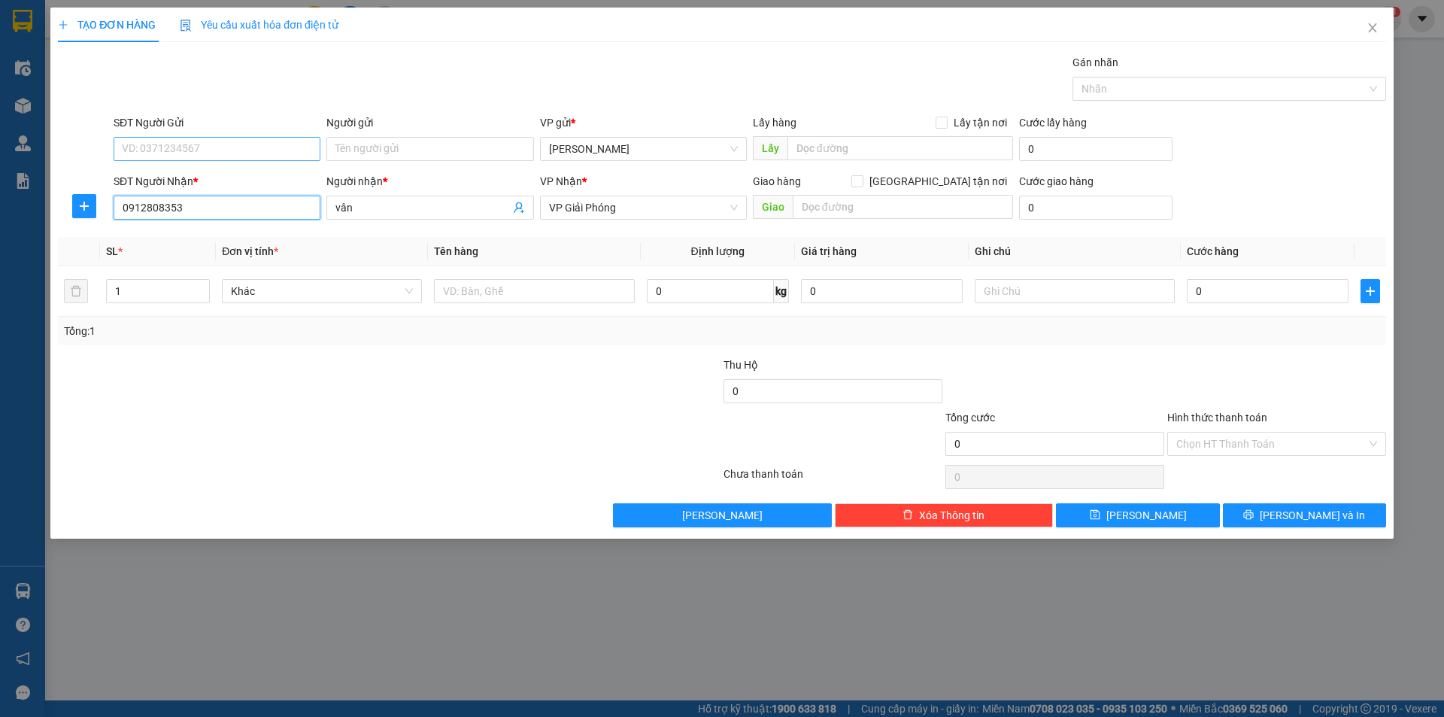
type input "0912808353"
click at [257, 152] on input "SĐT Người Gửi" at bounding box center [217, 149] width 207 height 24
type input "0975418956"
drag, startPoint x: 359, startPoint y: 391, endPoint x: 366, endPoint y: 367, distance: 25.2
click at [359, 389] on div at bounding box center [278, 383] width 444 height 53
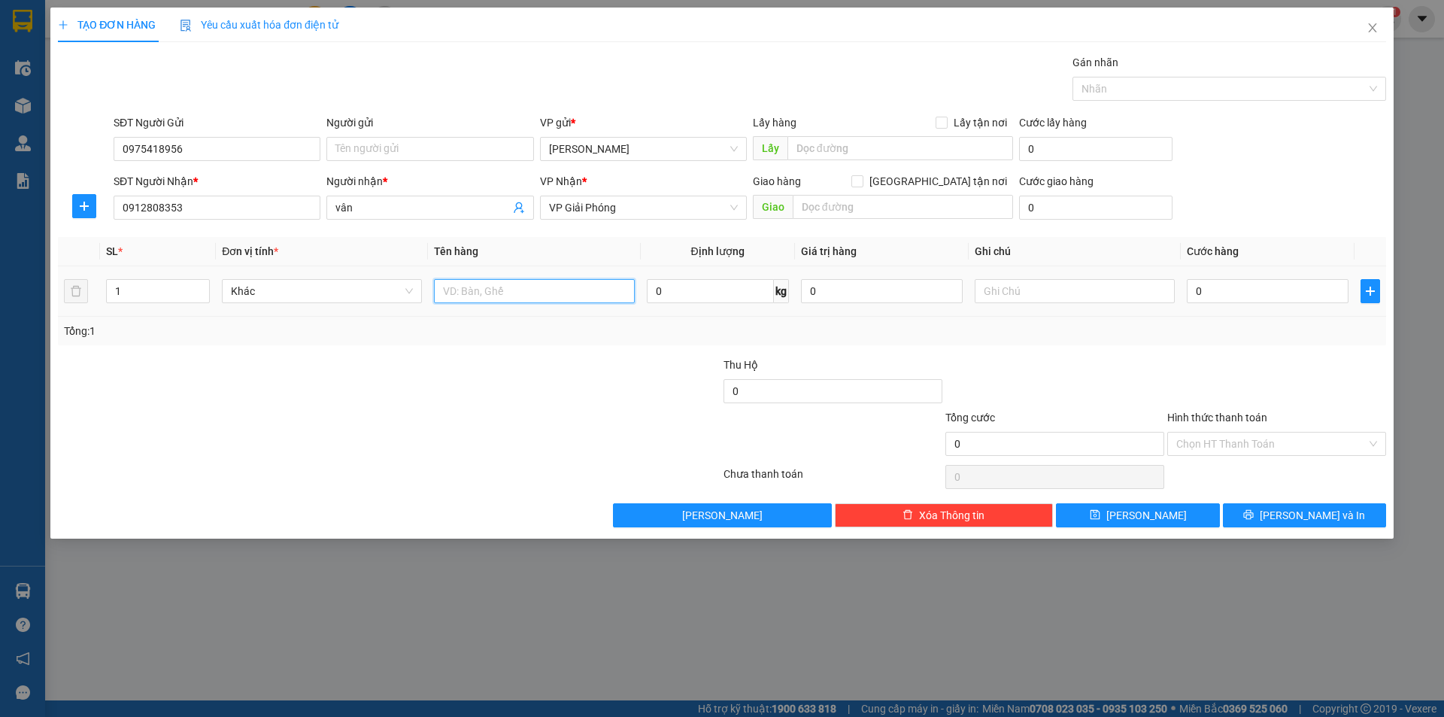
click at [541, 293] on input "text" at bounding box center [534, 291] width 200 height 24
type input "1 bao"
drag, startPoint x: 615, startPoint y: 418, endPoint x: 616, endPoint y: 402, distance: 15.9
click at [615, 419] on div at bounding box center [611, 435] width 222 height 53
click at [1195, 290] on input "0" at bounding box center [1268, 291] width 162 height 24
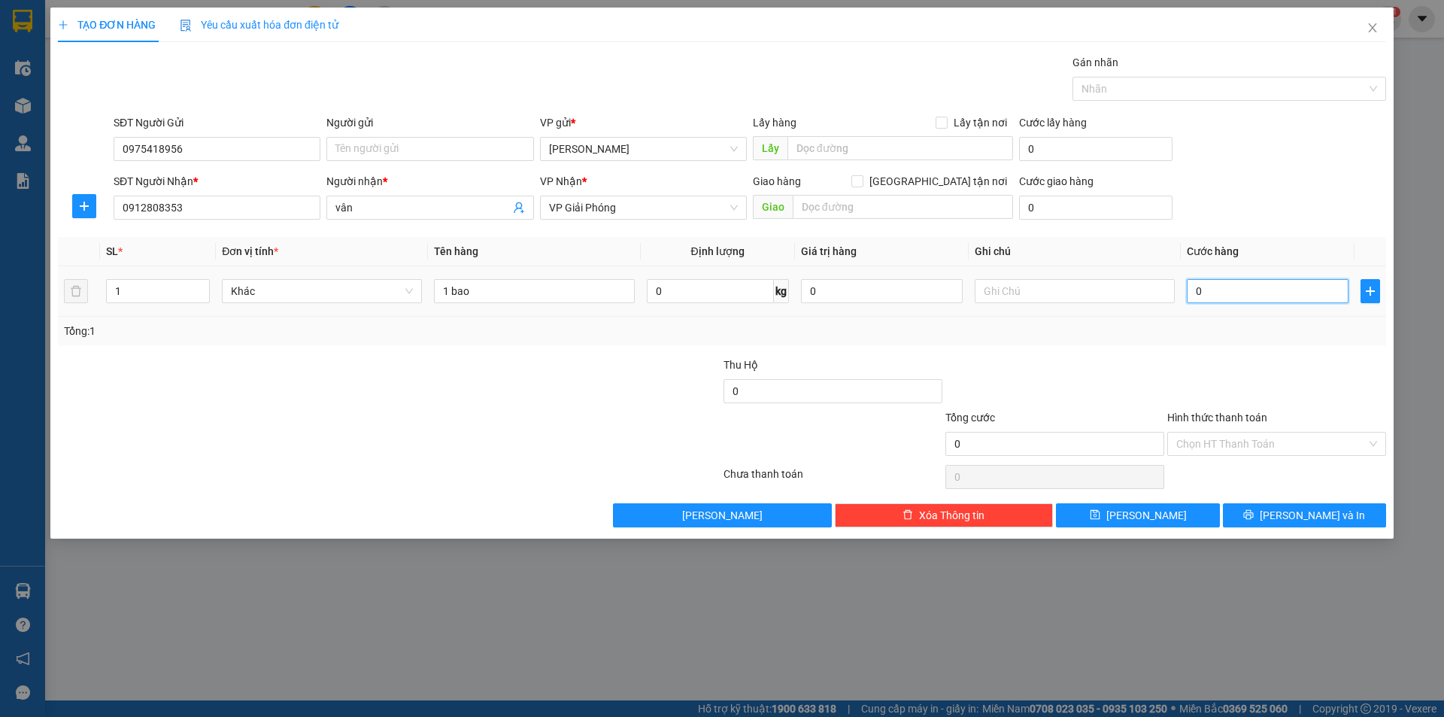
type input "50"
type input "50.000"
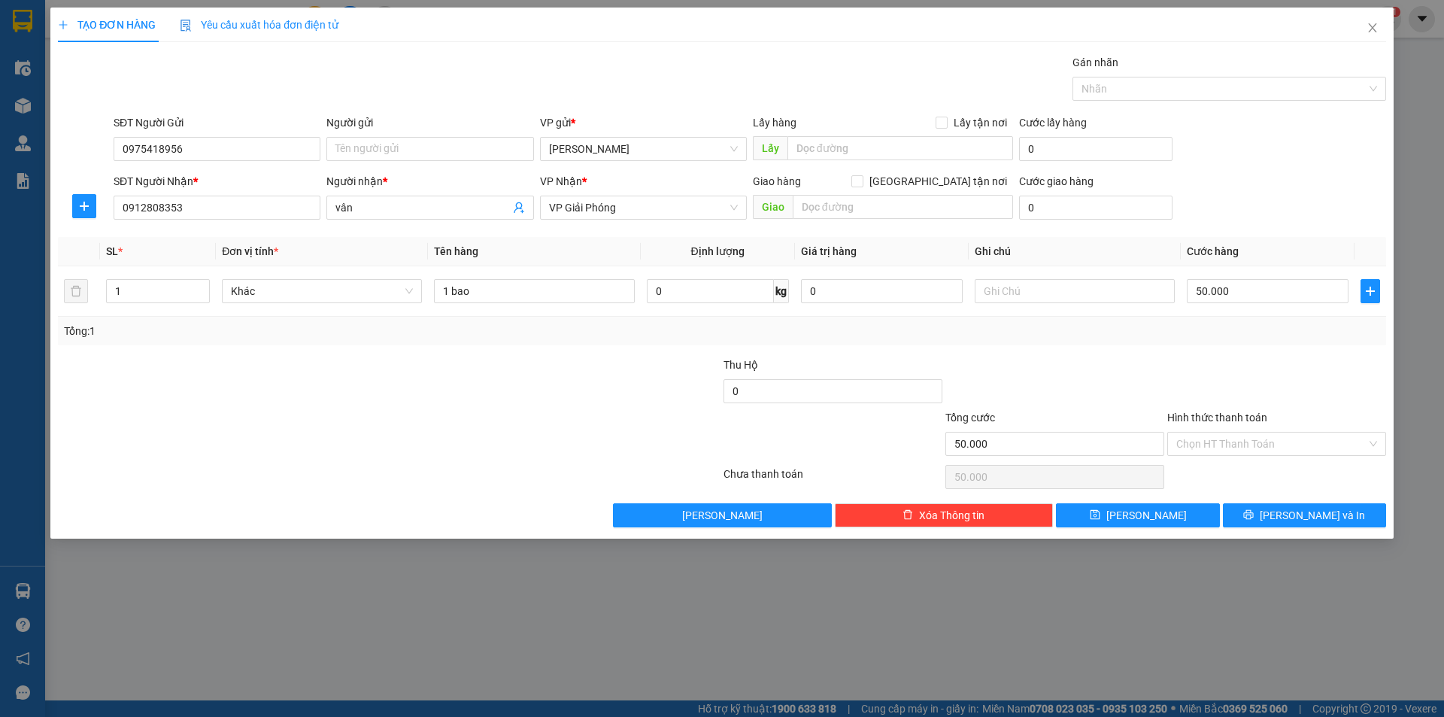
click at [1164, 336] on div "Tổng: 1" at bounding box center [722, 331] width 1316 height 17
click at [1270, 448] on input "Hình thức thanh toán" at bounding box center [1271, 444] width 190 height 23
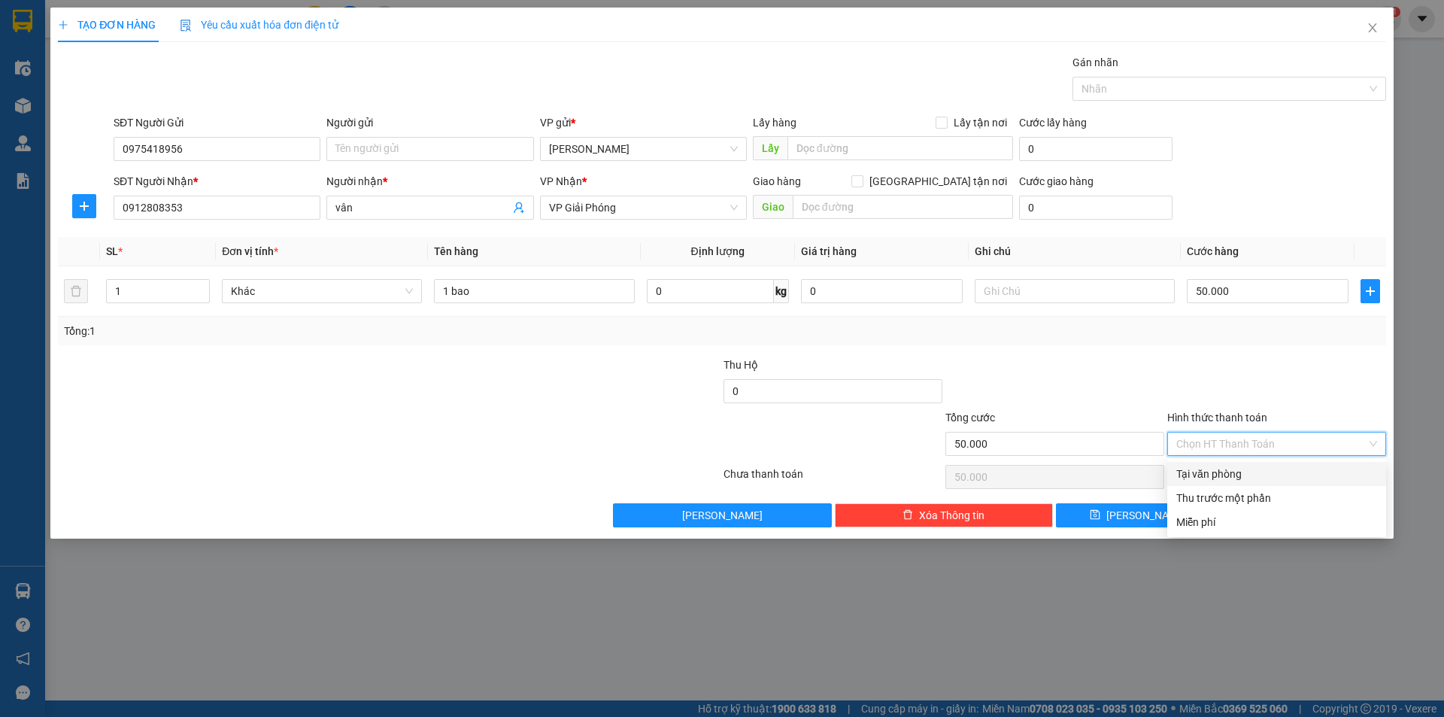
click at [1234, 482] on div "Tại văn phòng" at bounding box center [1276, 474] width 219 height 24
type input "0"
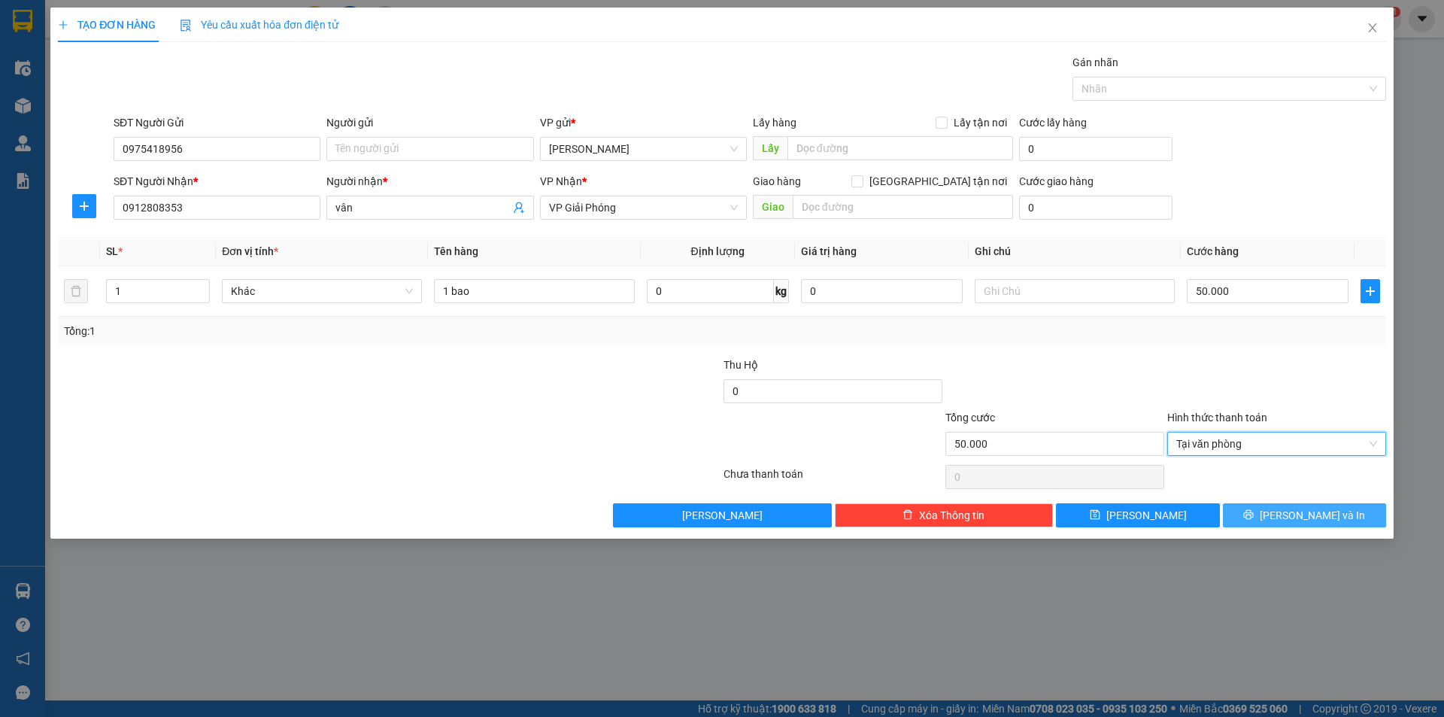
click at [1288, 512] on button "[PERSON_NAME] và In" at bounding box center [1304, 515] width 163 height 24
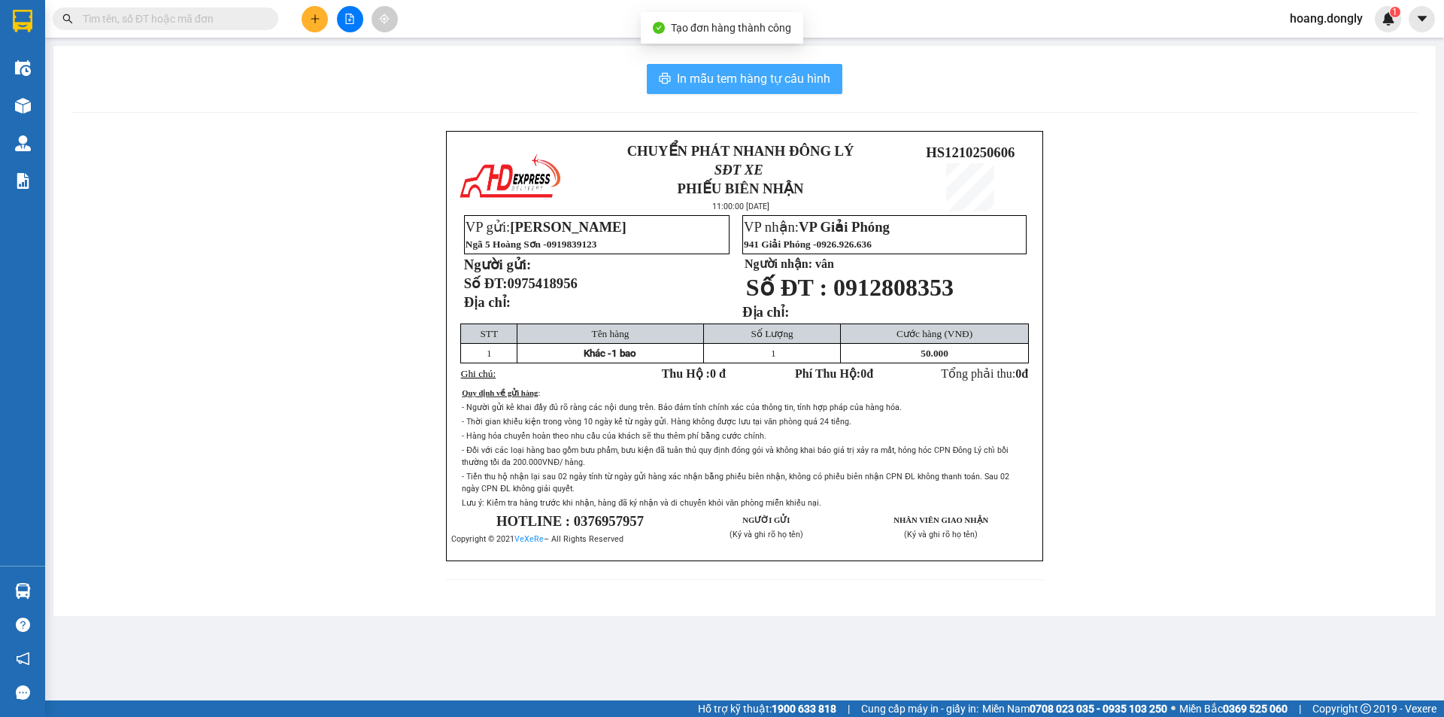
click at [756, 88] on span "In mẫu tem hàng tự cấu hình" at bounding box center [753, 78] width 153 height 19
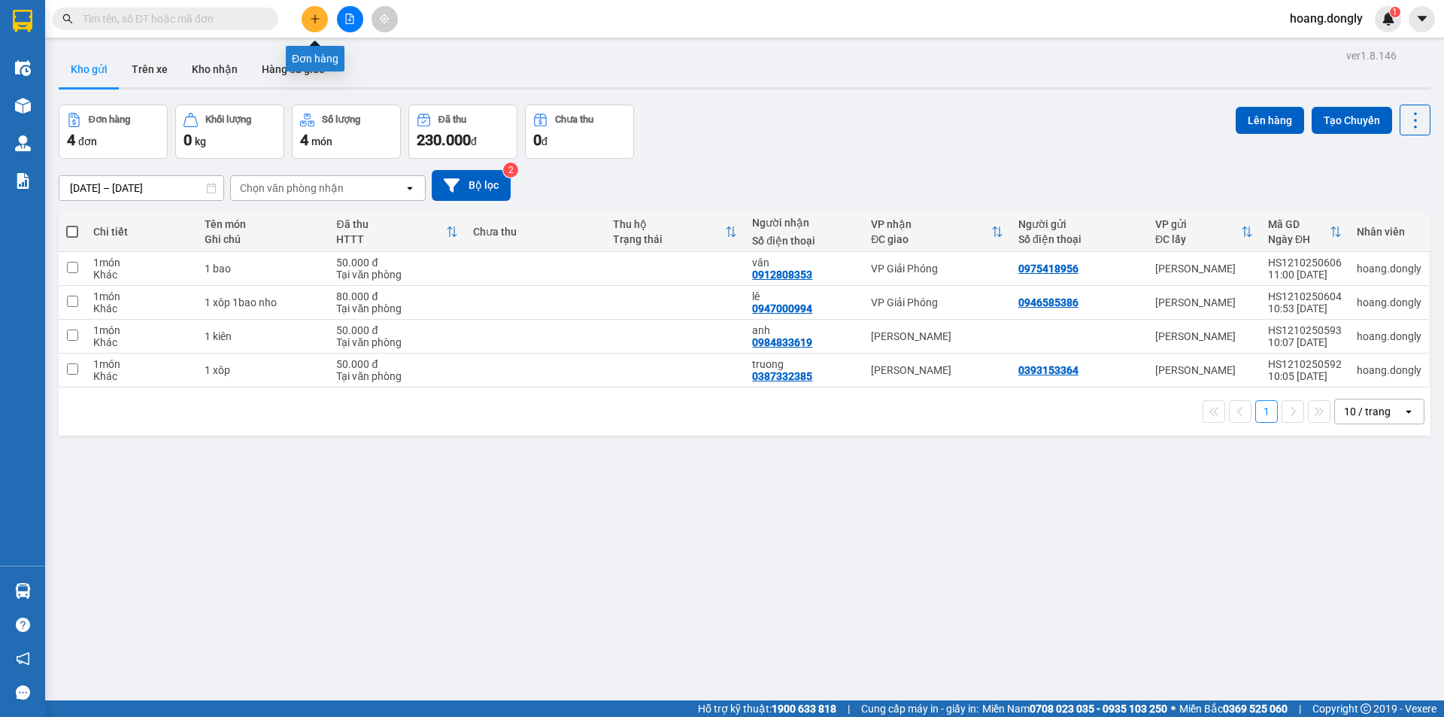
click at [321, 14] on button at bounding box center [315, 19] width 26 height 26
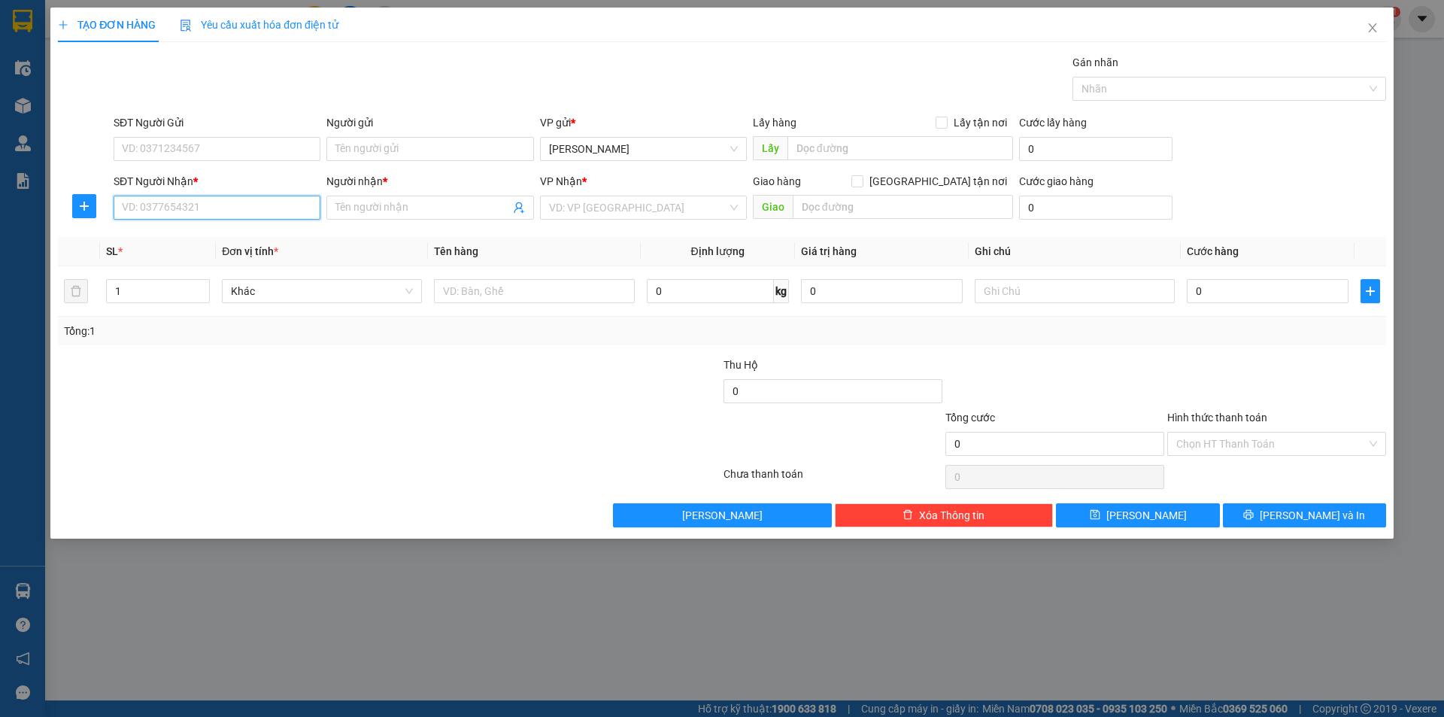
click at [217, 205] on input "SĐT Người Nhận *" at bounding box center [217, 208] width 207 height 24
type input "0865407496"
click at [379, 202] on input "Người nhận *" at bounding box center [422, 207] width 174 height 17
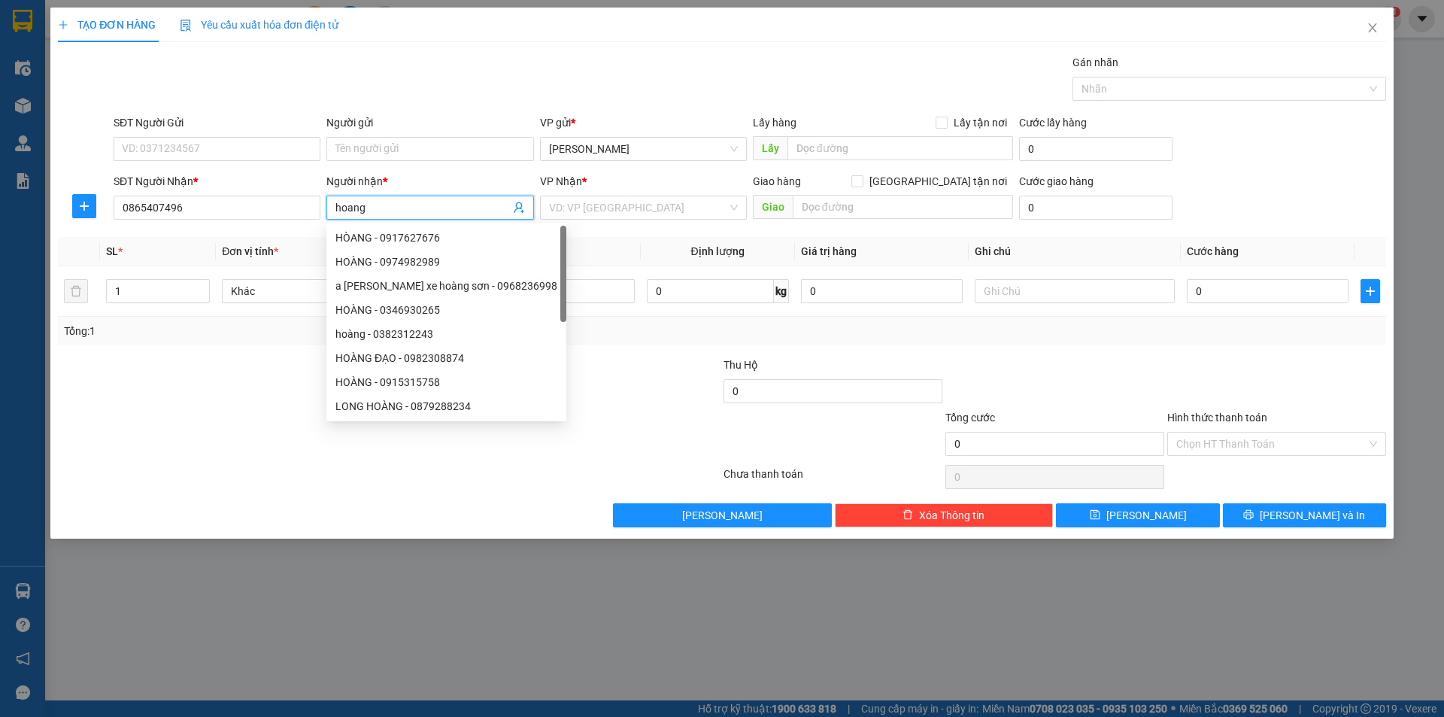
type input "hoang"
click at [439, 90] on div "Gói vận chuyển * Tiêu chuẩn Gán nhãn Nhãn" at bounding box center [750, 80] width 1279 height 53
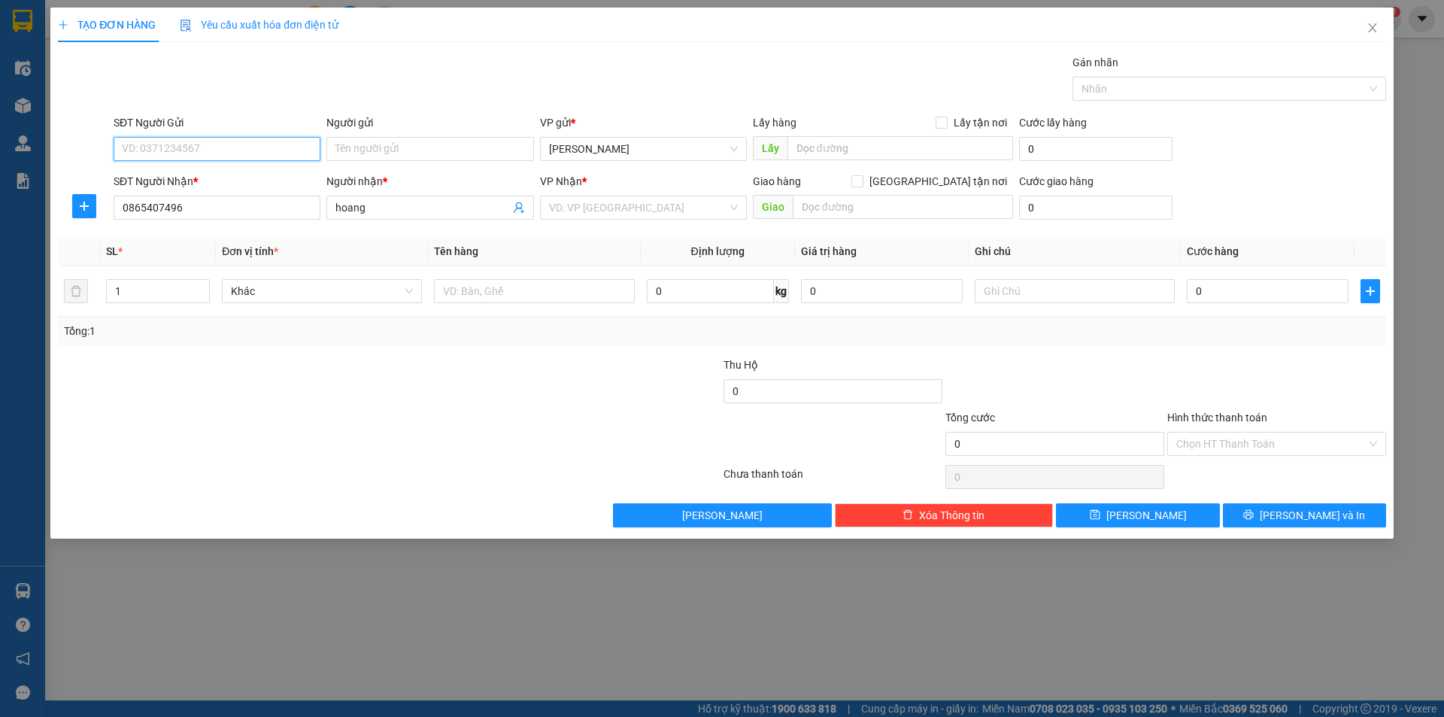
click at [250, 144] on input "SĐT Người Gửi" at bounding box center [217, 149] width 207 height 24
type input "0967758495"
drag, startPoint x: 247, startPoint y: 487, endPoint x: 252, endPoint y: 479, distance: 8.8
click at [250, 484] on div at bounding box center [389, 477] width 666 height 30
click at [672, 205] on input "search" at bounding box center [638, 207] width 178 height 23
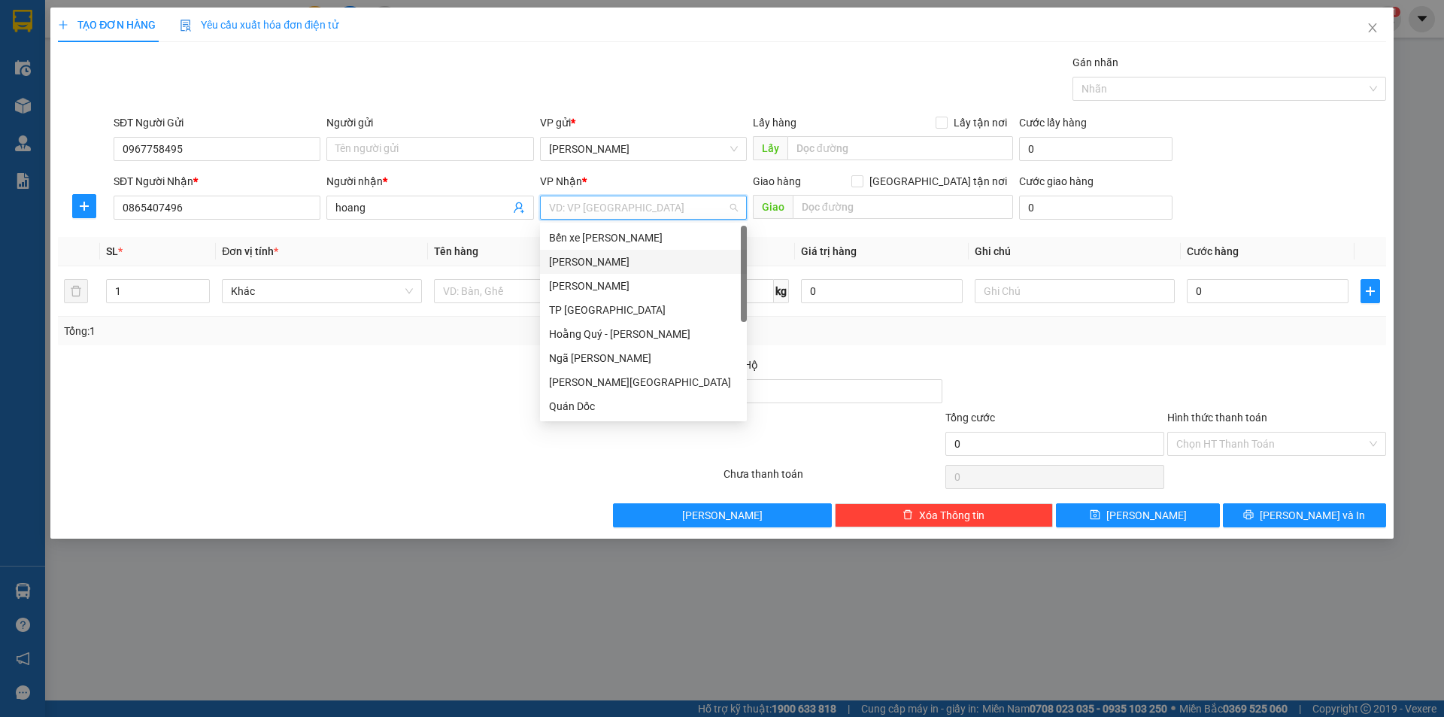
click at [636, 262] on div "[PERSON_NAME]" at bounding box center [643, 261] width 189 height 17
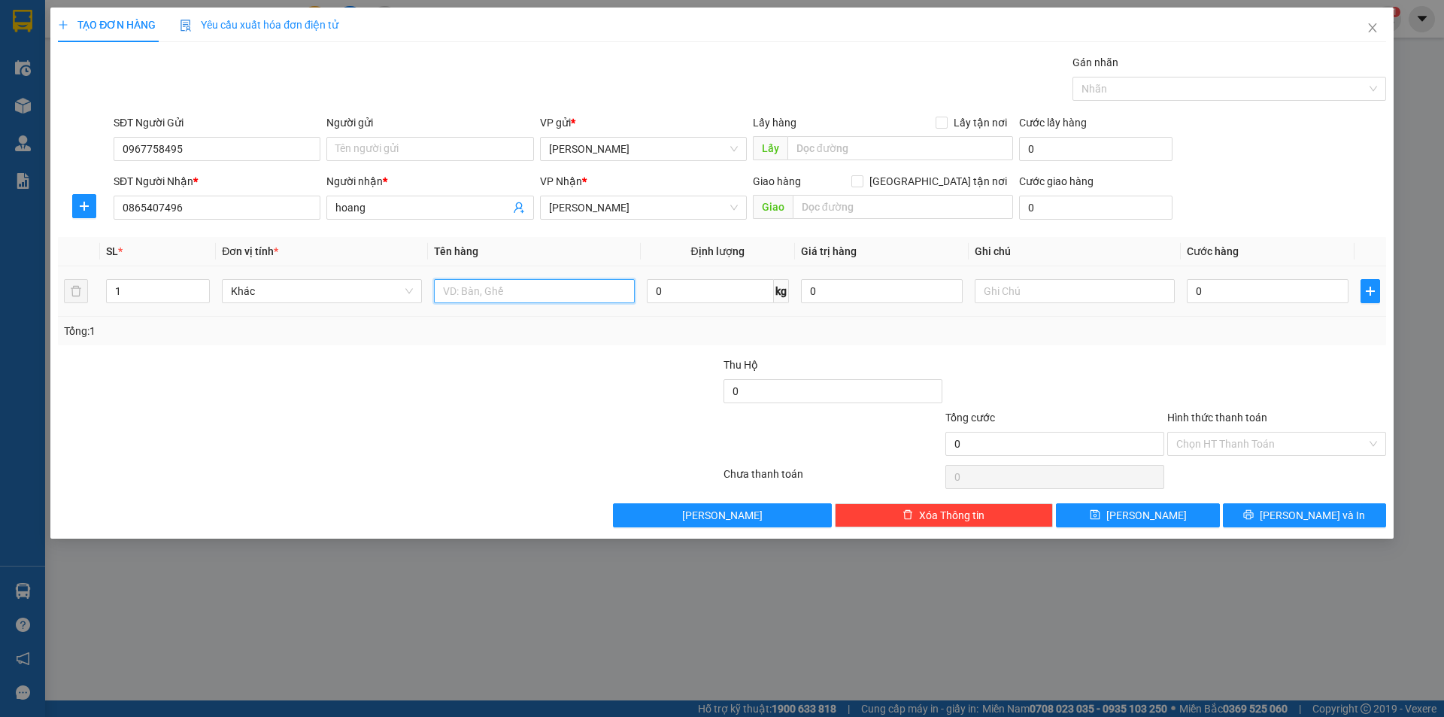
drag, startPoint x: 569, startPoint y: 283, endPoint x: 568, endPoint y: 266, distance: 16.6
click at [566, 281] on input "text" at bounding box center [534, 291] width 200 height 24
click at [477, 292] on input "1n xe vmay" at bounding box center [534, 291] width 200 height 24
type input "1n xe may"
click at [503, 338] on div "Tổng: 1" at bounding box center [310, 331] width 493 height 17
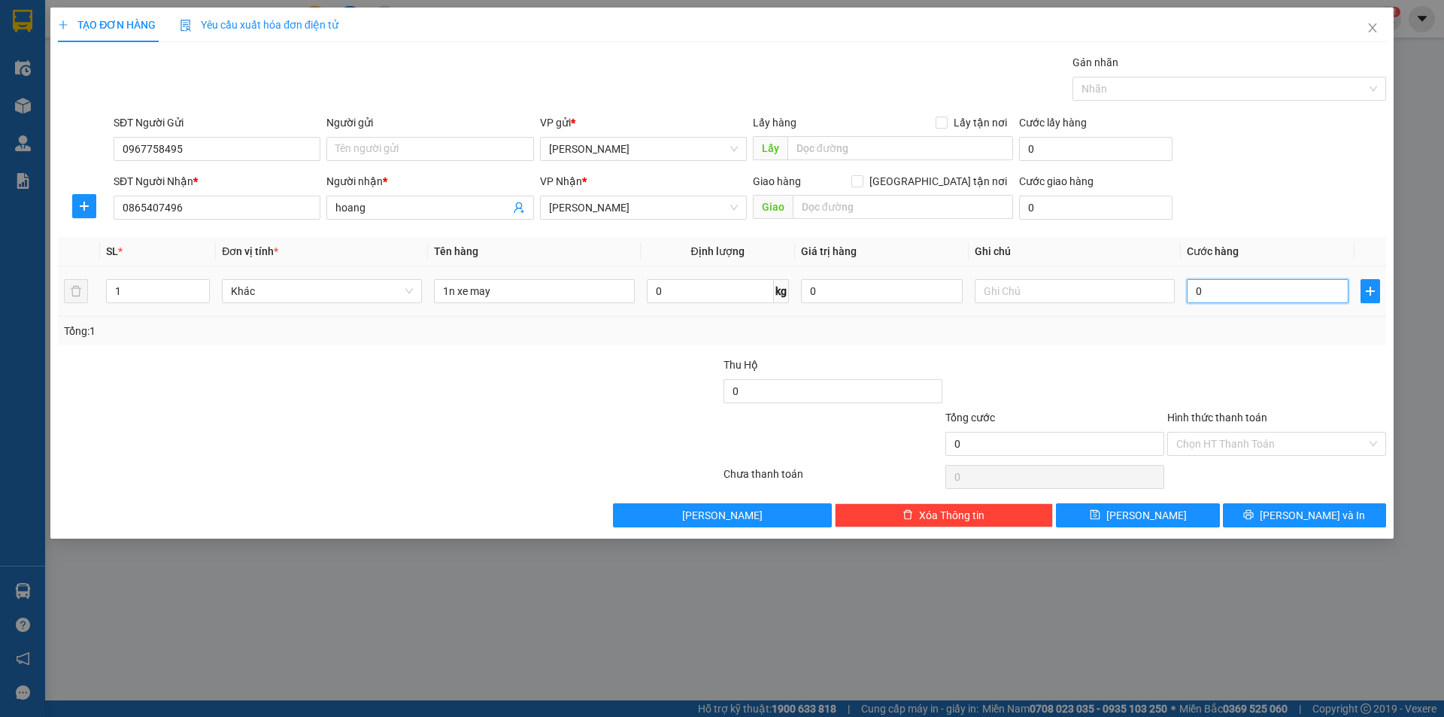
click at [1226, 290] on input "0" at bounding box center [1268, 291] width 162 height 24
click at [1189, 290] on input "0" at bounding box center [1268, 291] width 162 height 24
type input "30"
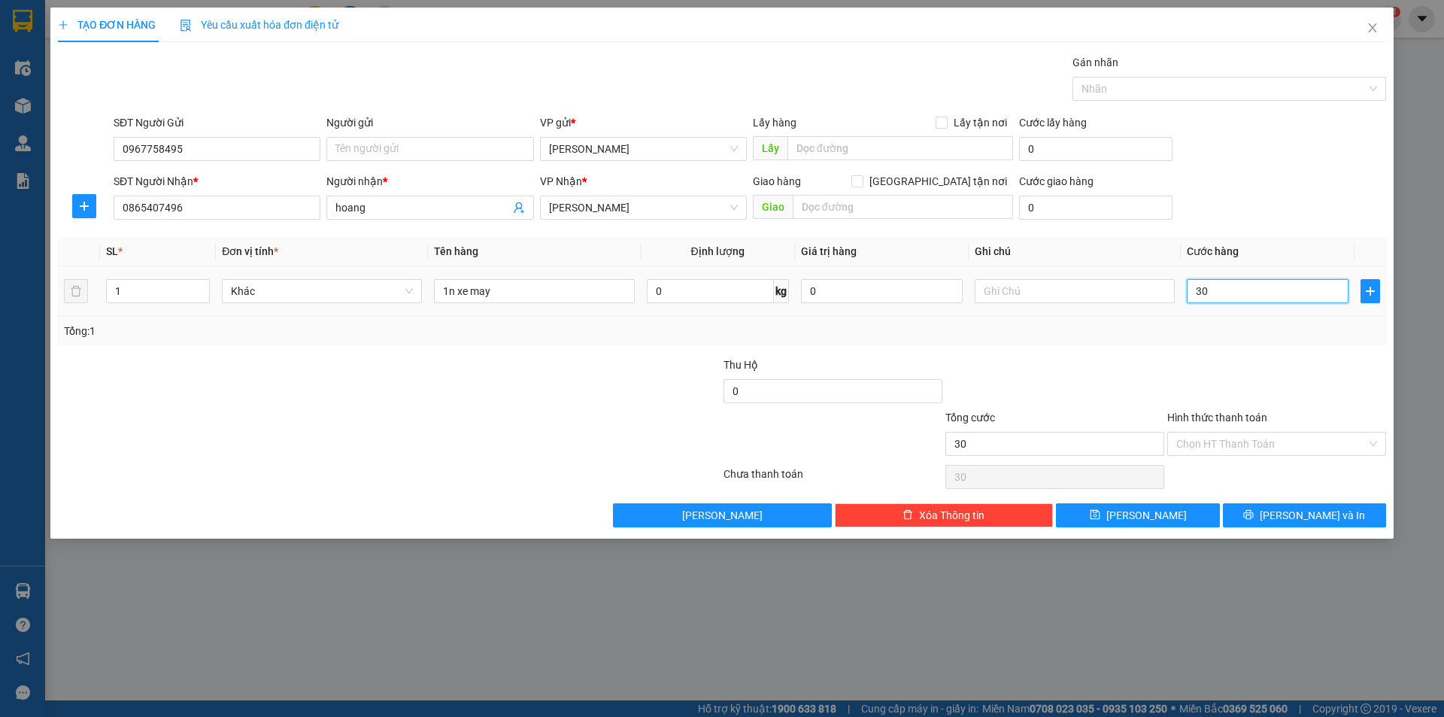
type input "300"
type input "300.000"
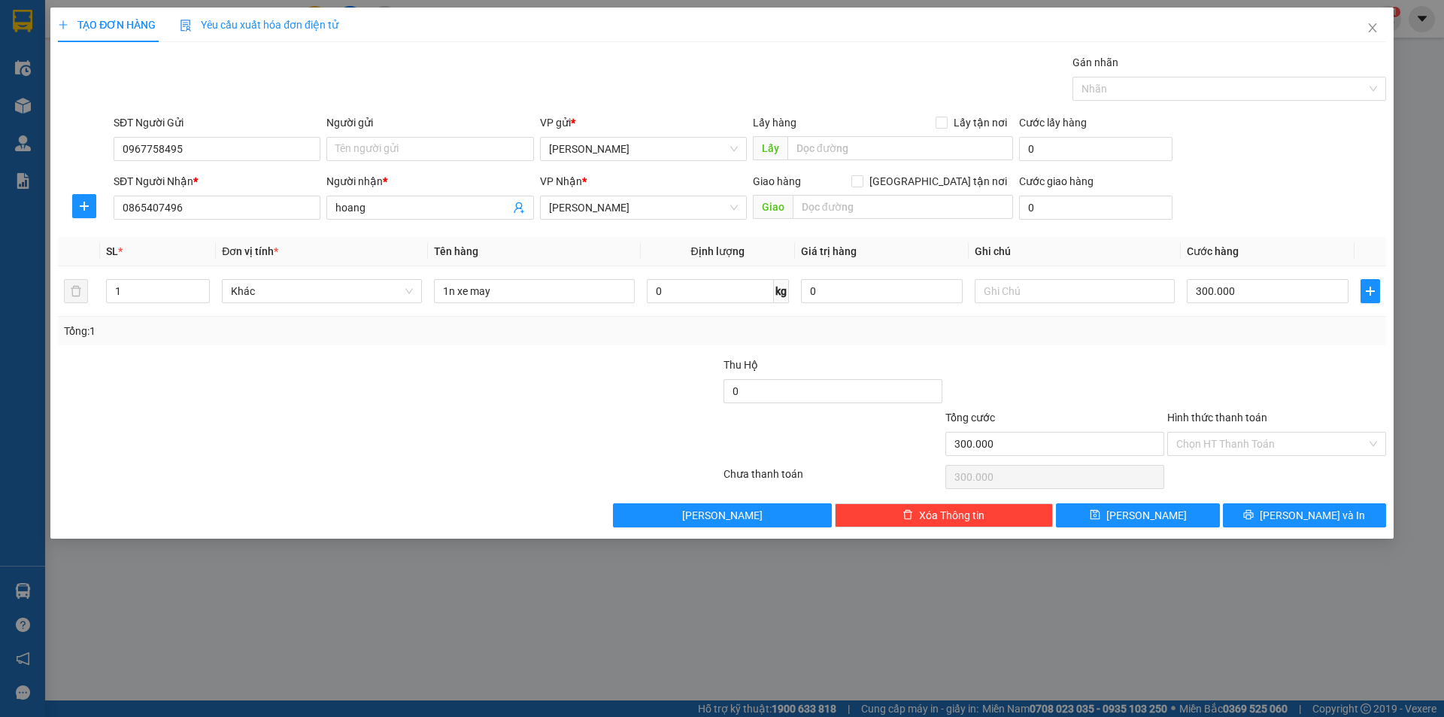
click at [1184, 366] on div at bounding box center [1277, 383] width 222 height 53
click at [1265, 436] on input "Hình thức thanh toán" at bounding box center [1271, 444] width 190 height 23
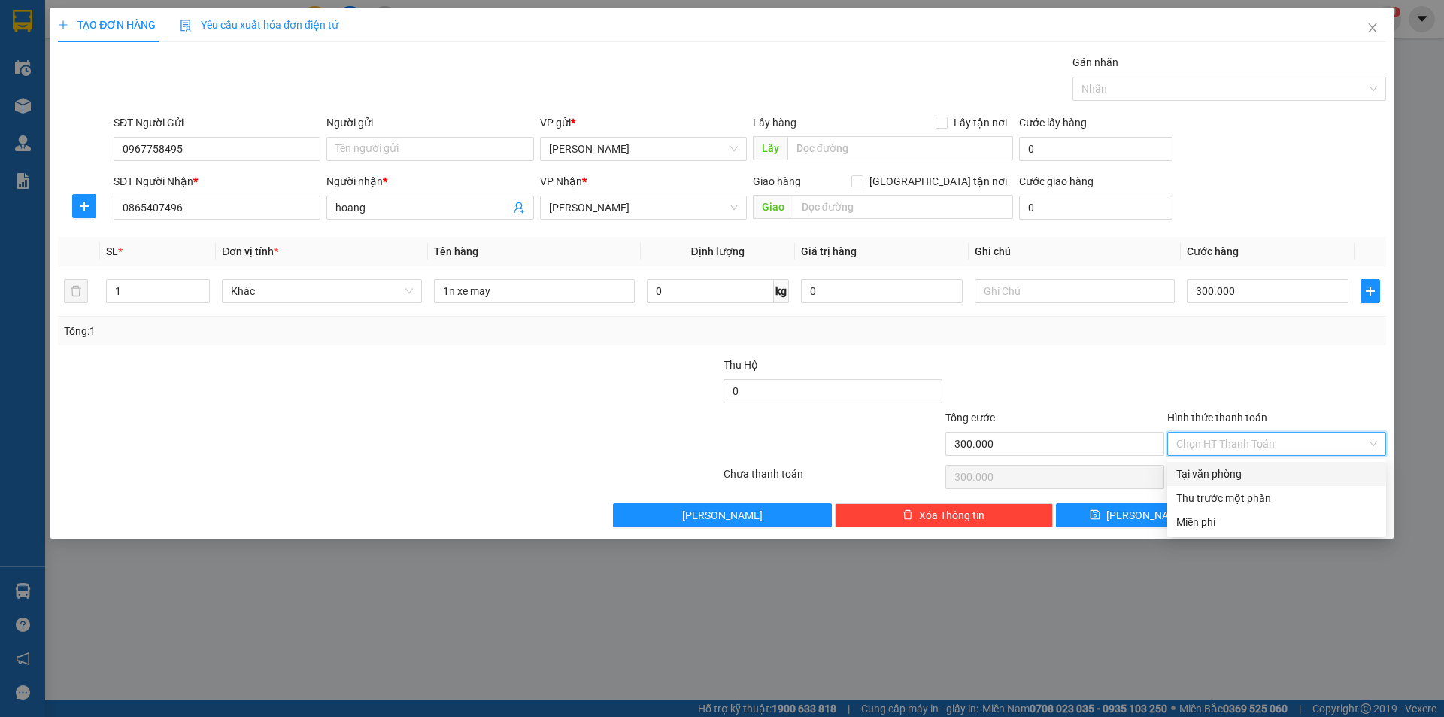
drag, startPoint x: 1253, startPoint y: 469, endPoint x: 1287, endPoint y: 520, distance: 61.3
click at [1254, 469] on div "Tại văn phòng" at bounding box center [1276, 474] width 201 height 17
type input "0"
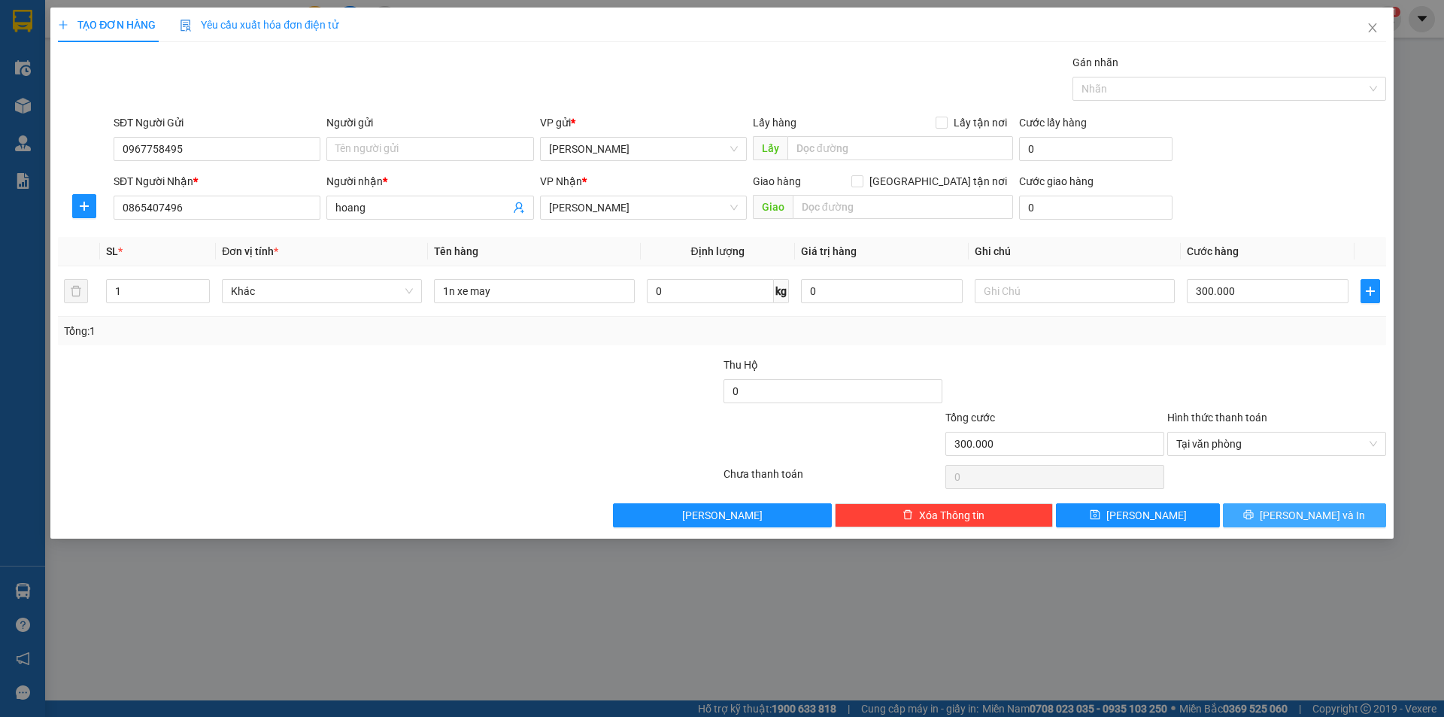
click at [1254, 512] on icon "printer" at bounding box center [1248, 514] width 11 height 11
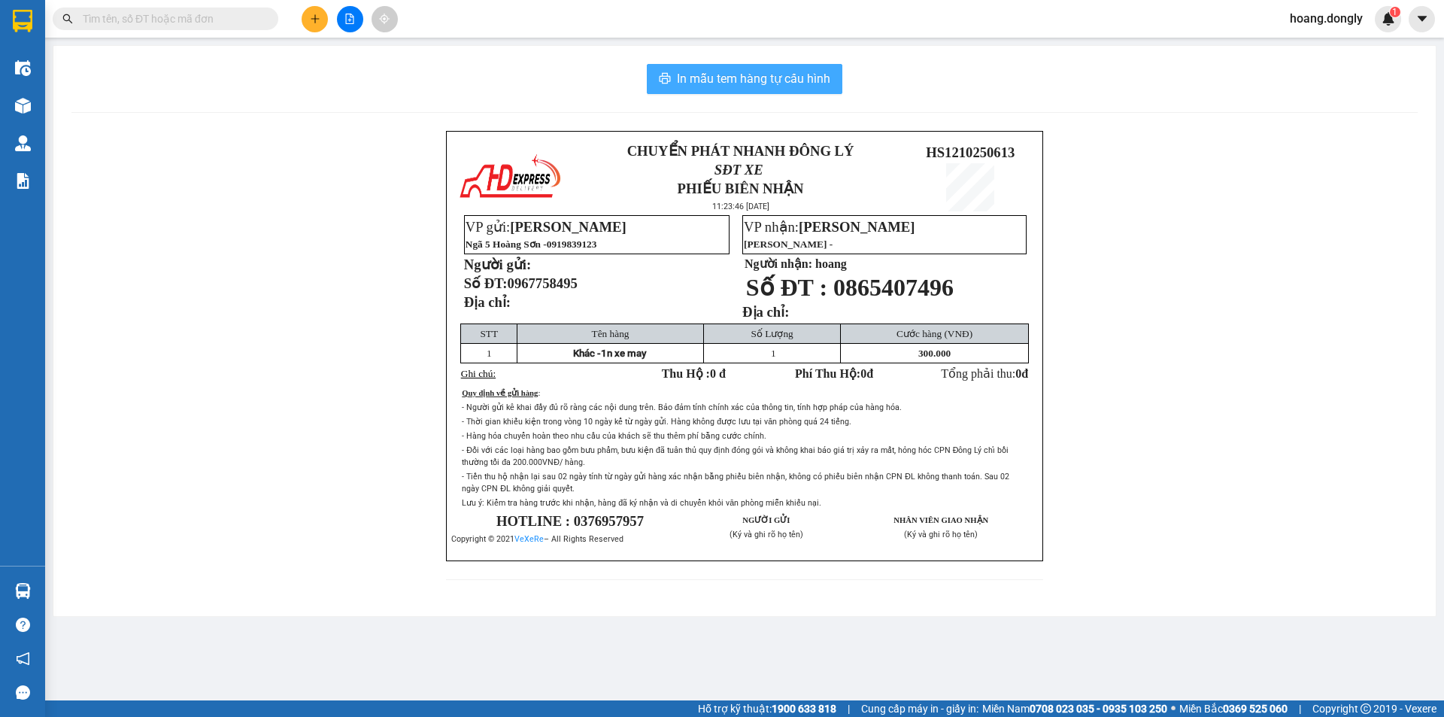
click at [795, 84] on span "In mẫu tem hàng tự cấu hình" at bounding box center [753, 78] width 153 height 19
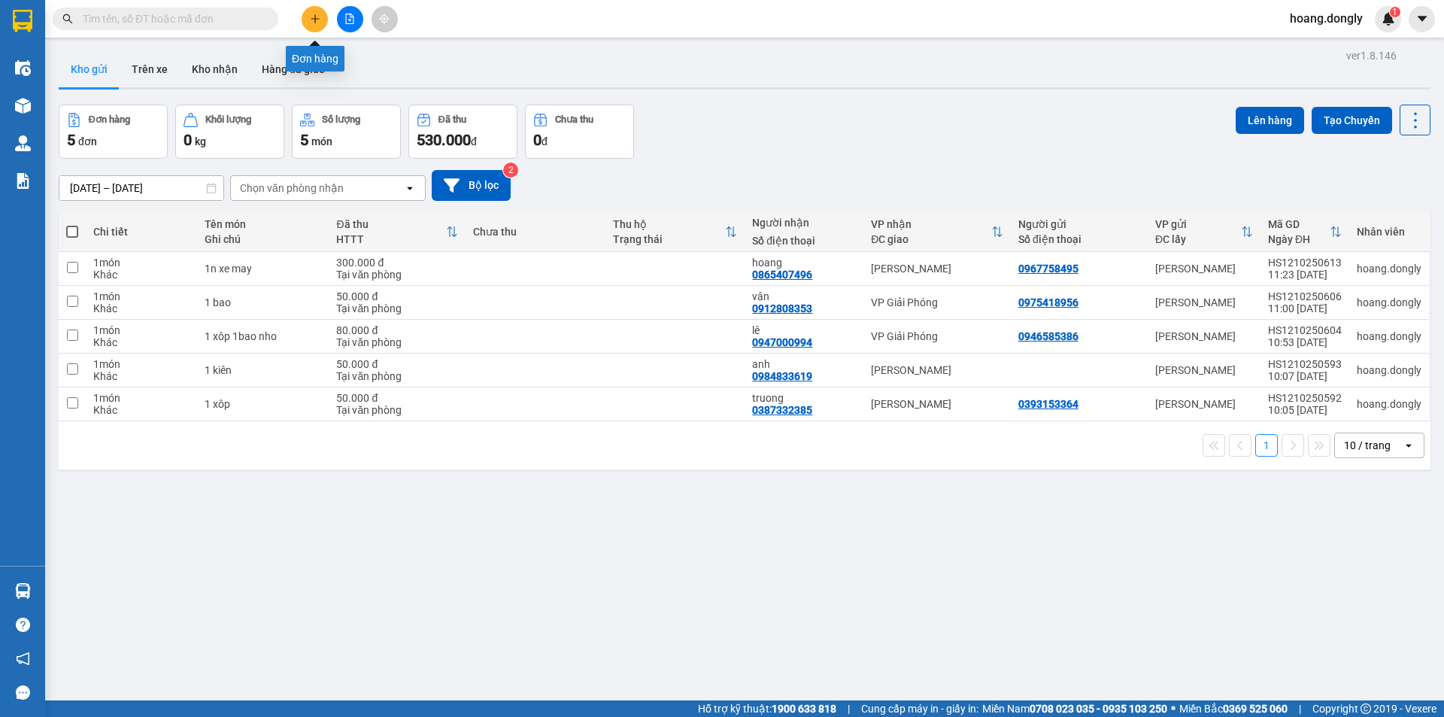
click at [320, 26] on button at bounding box center [315, 19] width 26 height 26
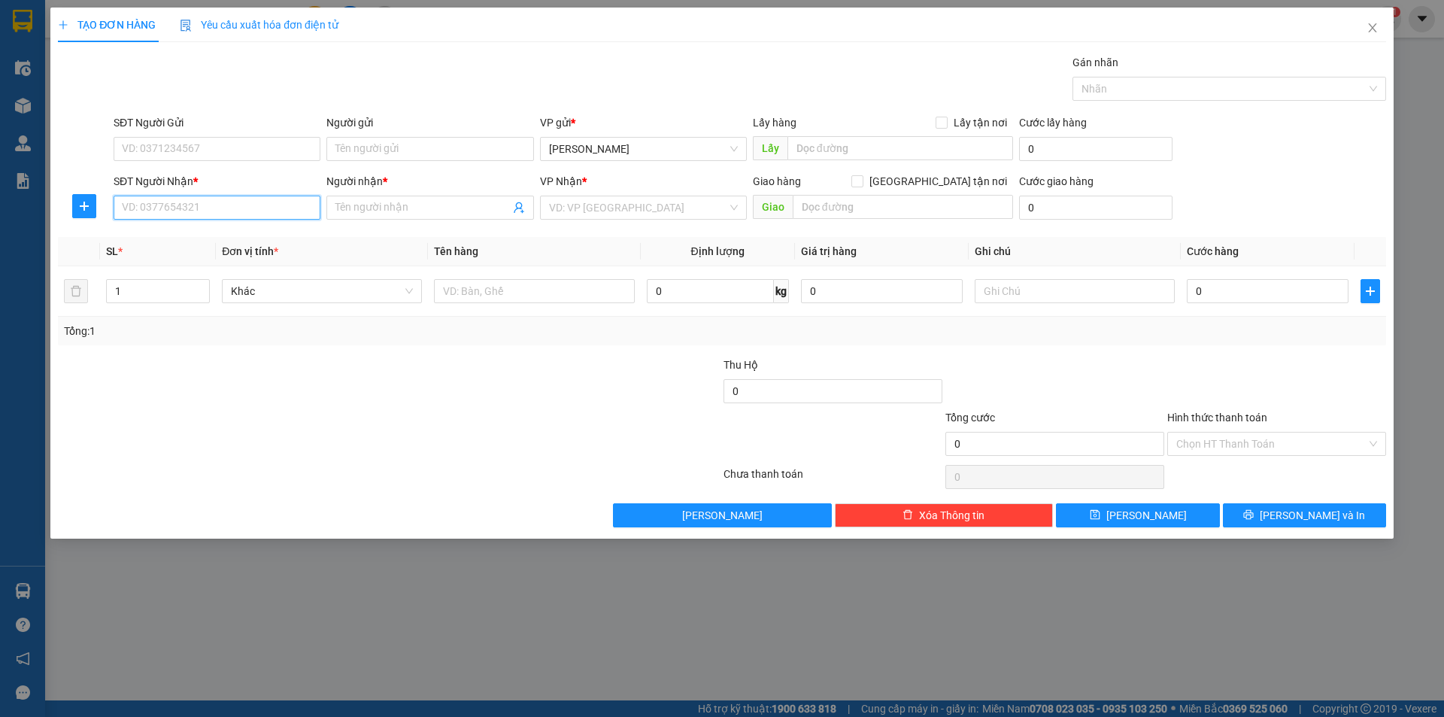
click at [275, 210] on input "SĐT Người Nhận *" at bounding box center [217, 208] width 207 height 24
type input "0"
click at [293, 144] on input "SĐT Người Gửi" at bounding box center [217, 149] width 207 height 24
type input "0377996314"
click at [287, 211] on input "SĐT Người Nhận *" at bounding box center [217, 208] width 207 height 24
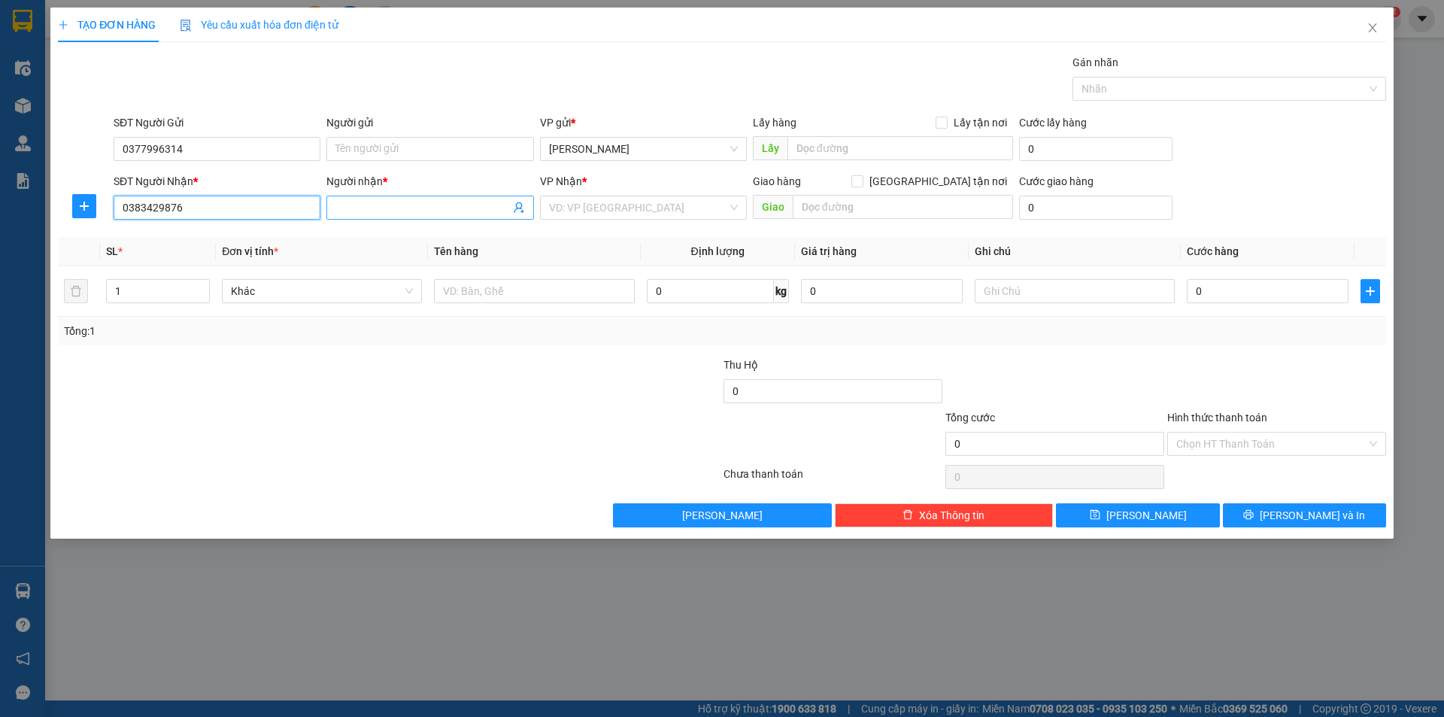
type input "0383429876"
click at [385, 205] on input "Người nhận *" at bounding box center [422, 207] width 174 height 17
type input "quyenh"
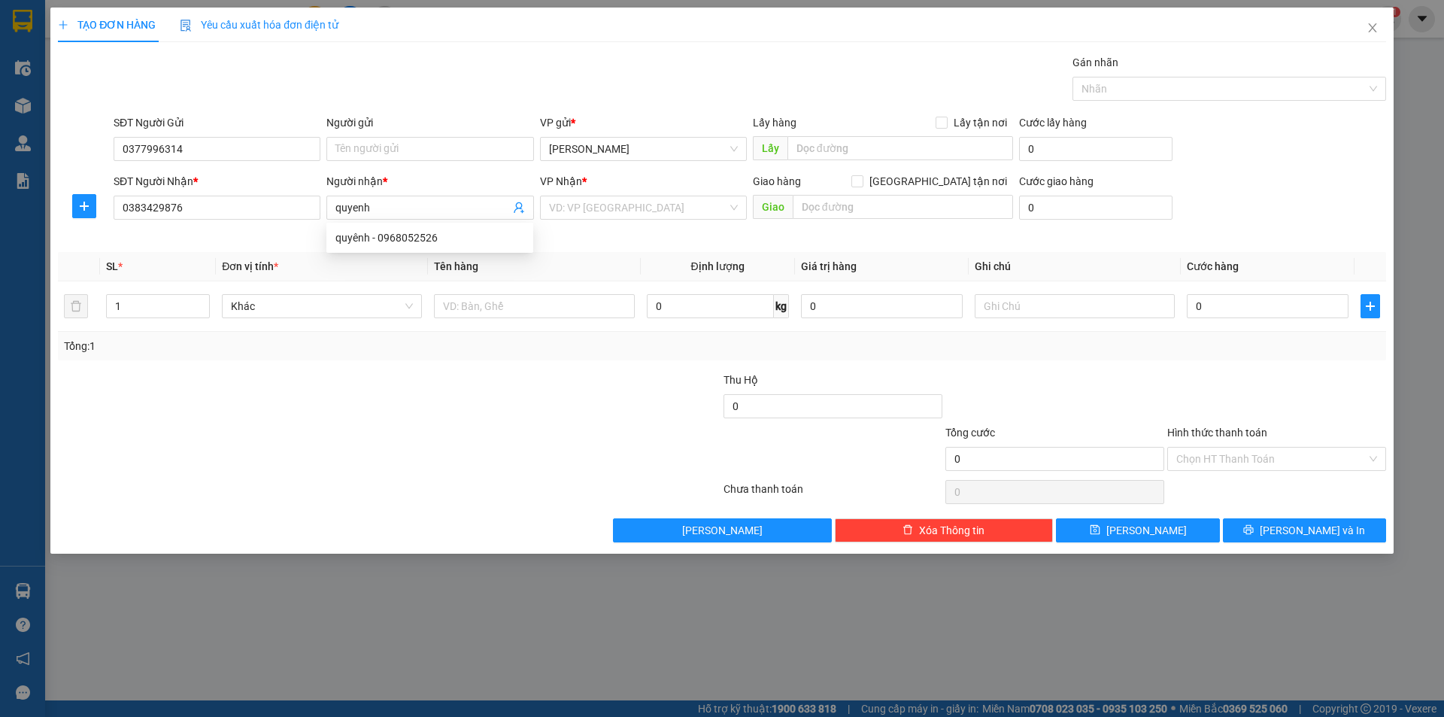
drag, startPoint x: 472, startPoint y: 63, endPoint x: 475, endPoint y: 80, distance: 16.7
click at [472, 63] on div "Gói vận chuyển * Tiêu chuẩn Gán nhãn Nhãn" at bounding box center [750, 80] width 1279 height 53
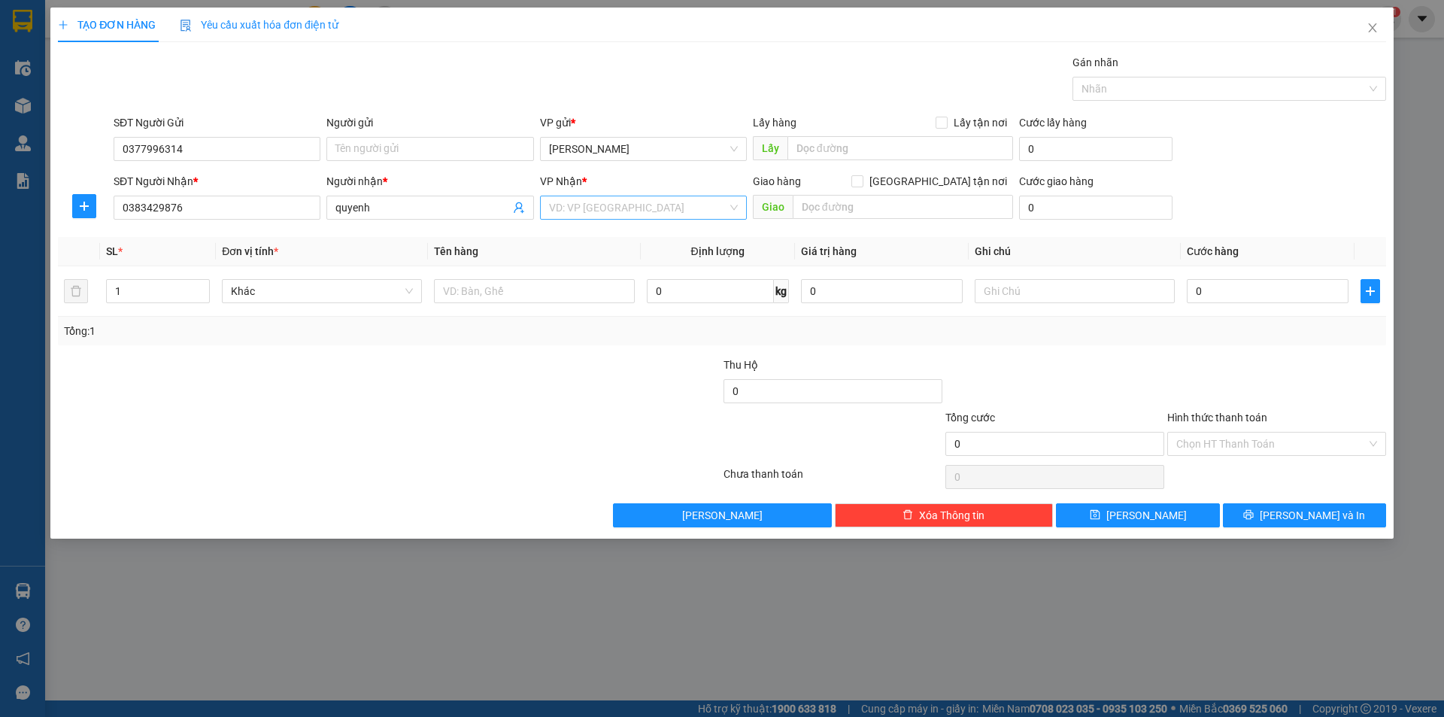
click at [637, 211] on input "search" at bounding box center [638, 207] width 178 height 23
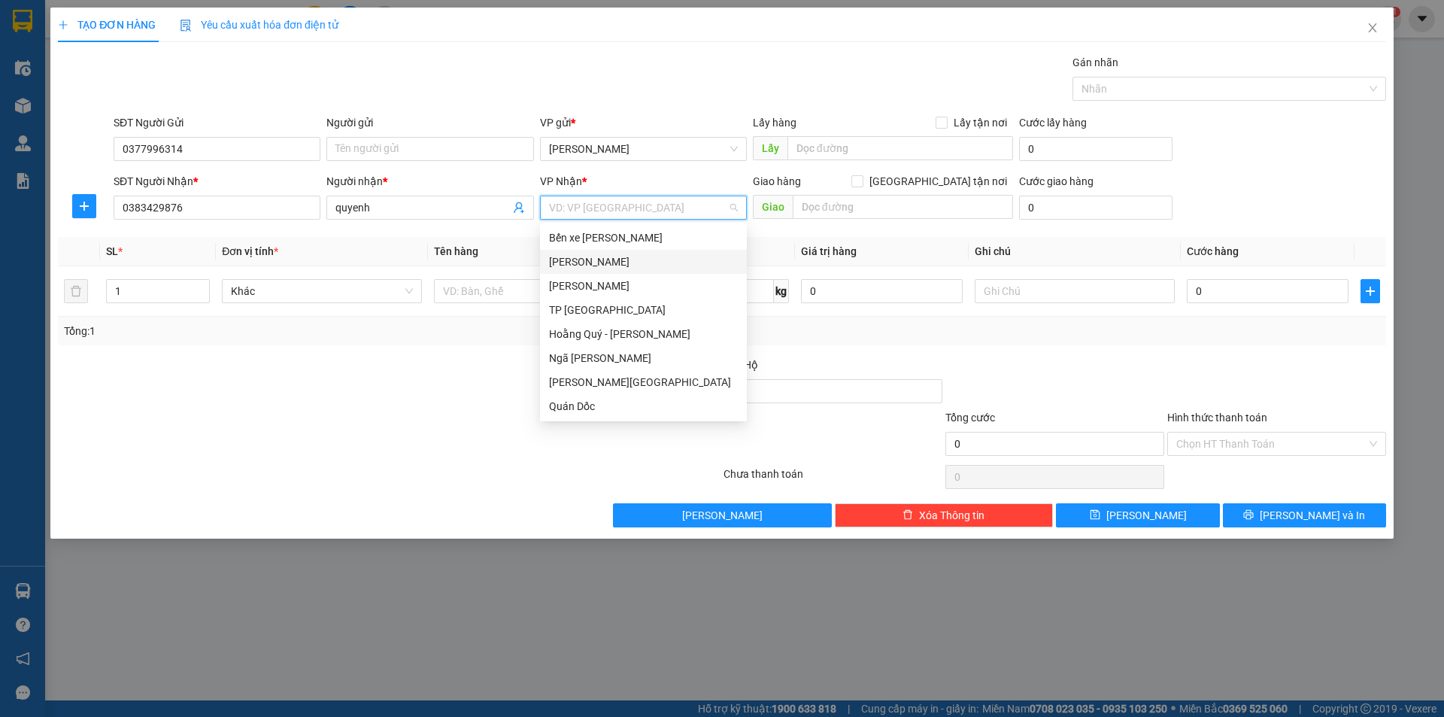
click at [613, 260] on div "[PERSON_NAME]" at bounding box center [643, 261] width 189 height 17
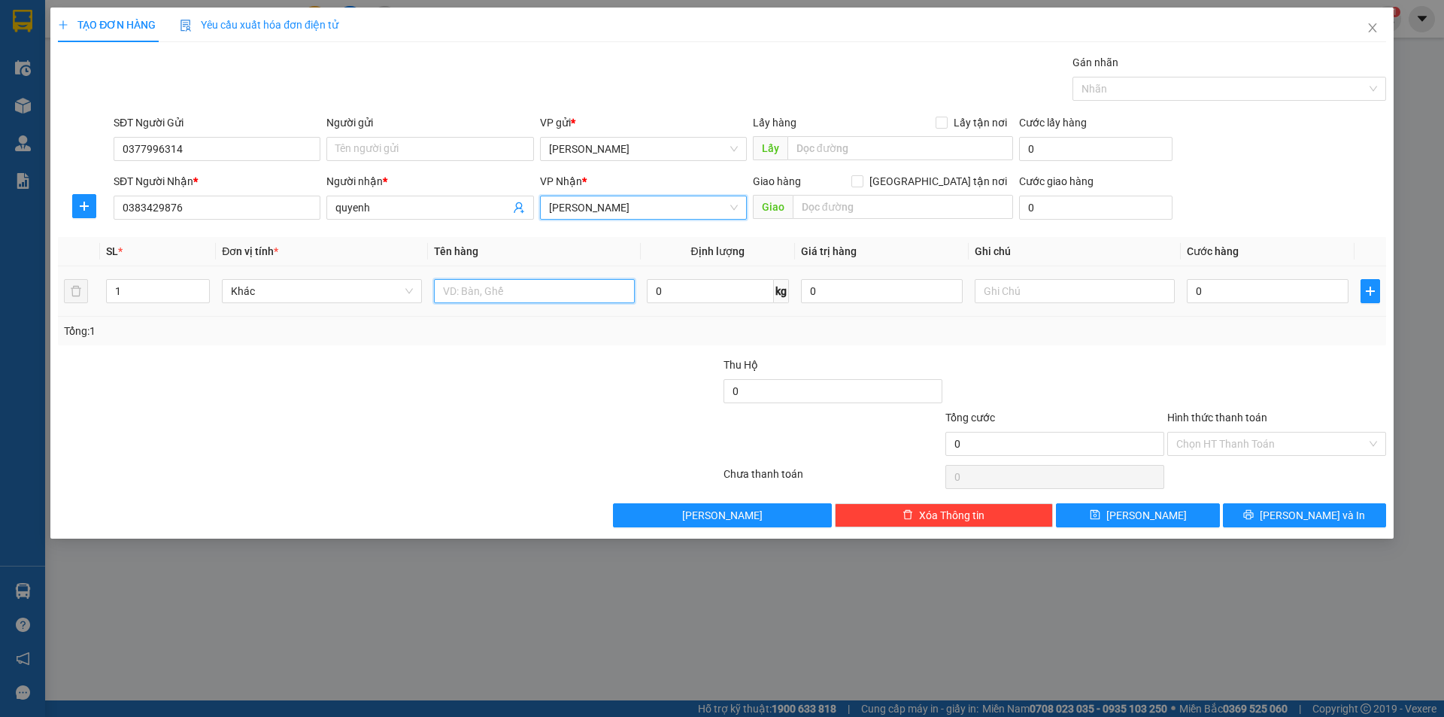
click at [587, 292] on input "text" at bounding box center [534, 291] width 200 height 24
type input "1"
type input "2 kiên"
click at [561, 353] on div "Transit Pickup Surcharge Ids Transit Deliver Surcharge Ids Transit Deliver Surc…" at bounding box center [722, 290] width 1328 height 473
drag, startPoint x: 1251, startPoint y: 291, endPoint x: 1223, endPoint y: 296, distance: 28.3
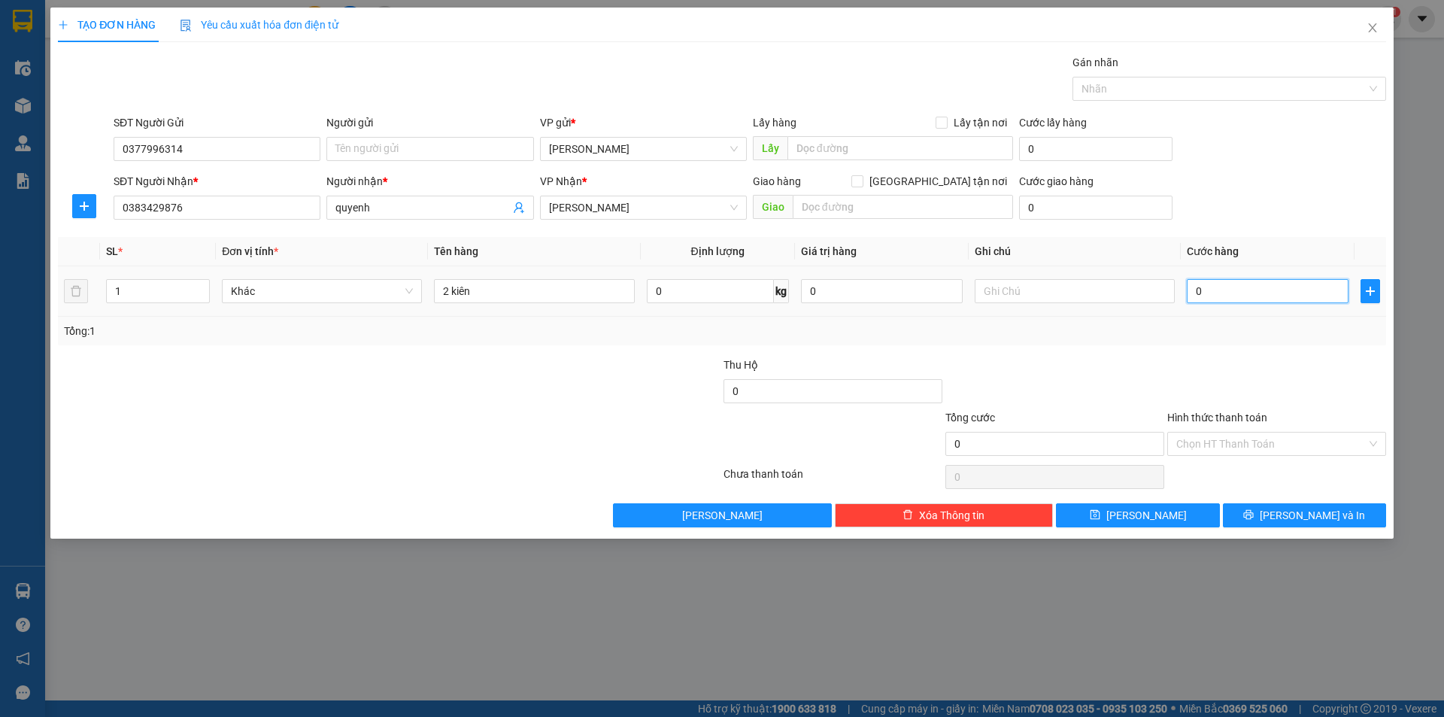
click at [1249, 292] on input "0" at bounding box center [1268, 291] width 162 height 24
click at [1189, 292] on input "0" at bounding box center [1268, 291] width 162 height 24
type input "80"
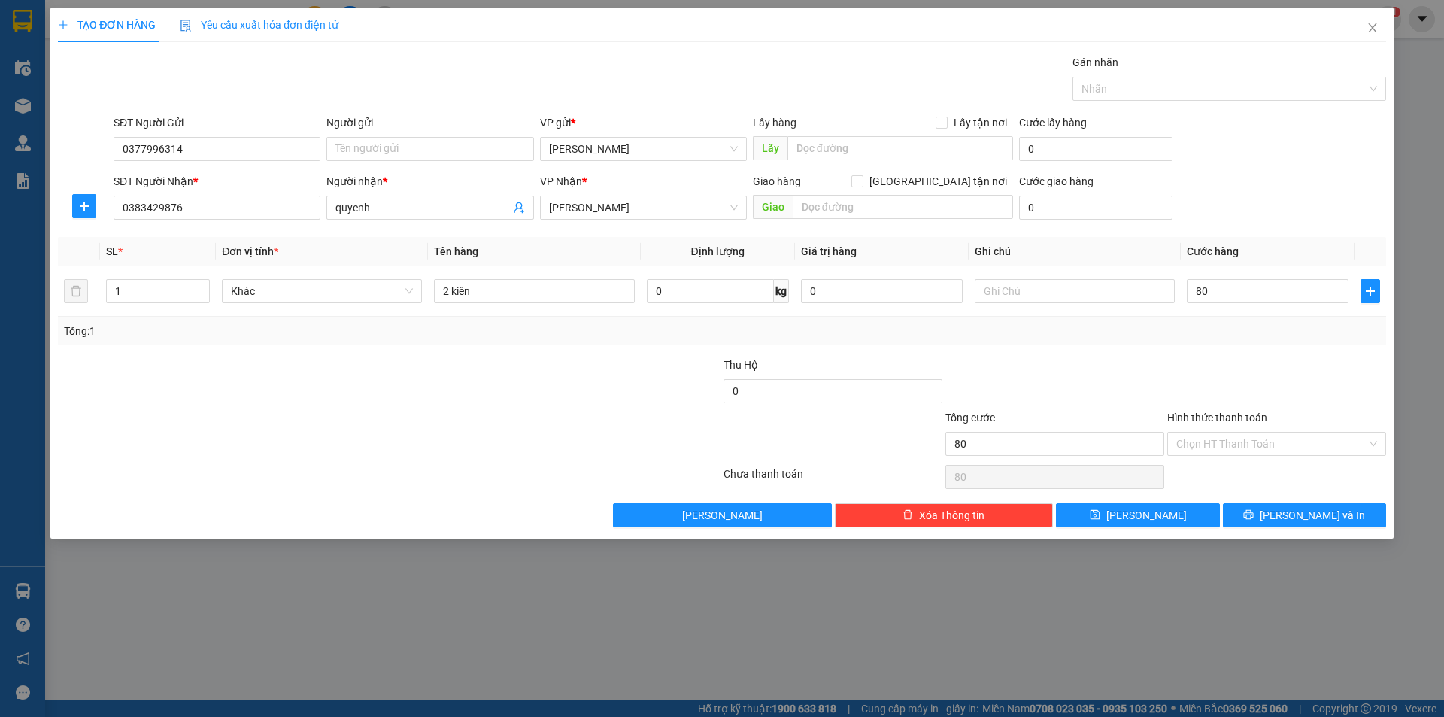
type input "80.000"
drag, startPoint x: 1261, startPoint y: 352, endPoint x: 1240, endPoint y: 444, distance: 94.2
click at [1261, 361] on div "Transit Pickup Surcharge Ids Transit Deliver Surcharge Ids Transit Deliver Surc…" at bounding box center [722, 290] width 1328 height 473
click at [1240, 444] on input "Hình thức thanh toán" at bounding box center [1271, 444] width 190 height 23
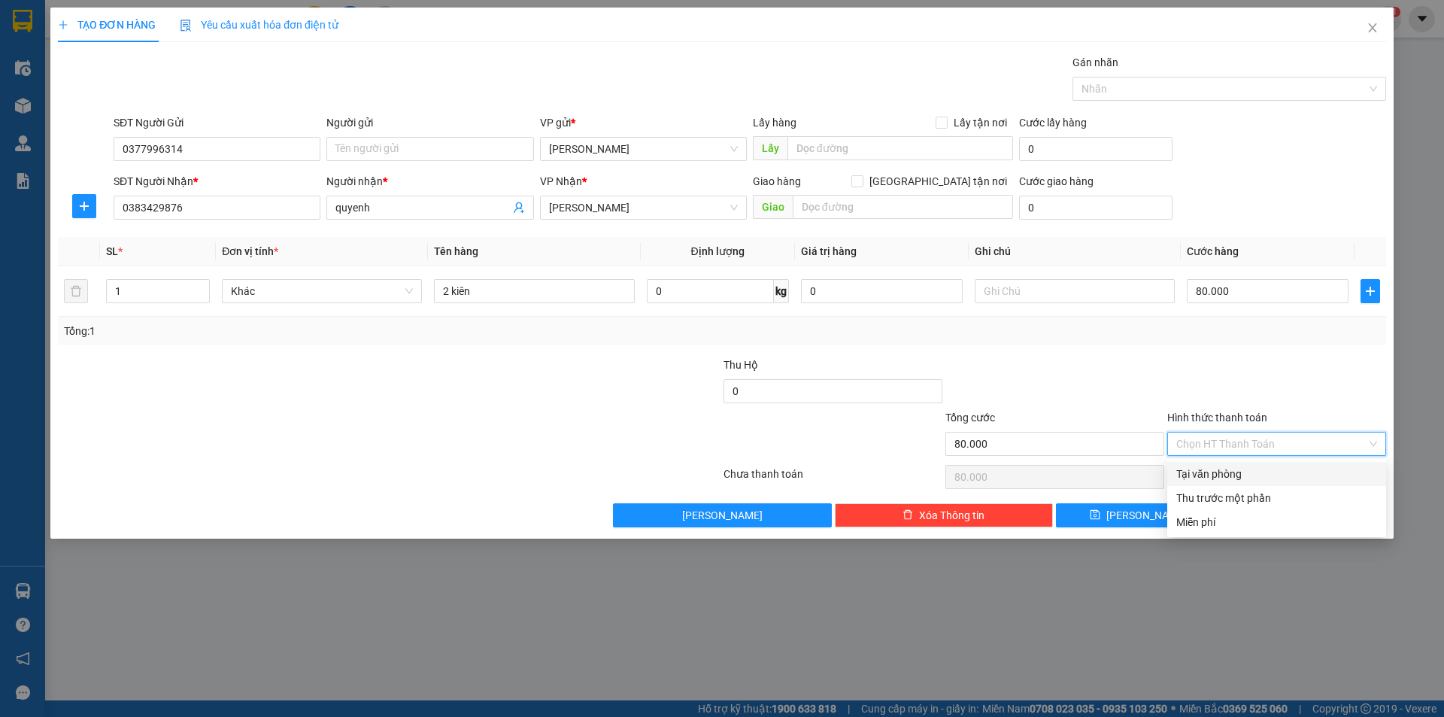
click at [1258, 481] on div "Tại văn phòng" at bounding box center [1276, 474] width 201 height 17
type input "0"
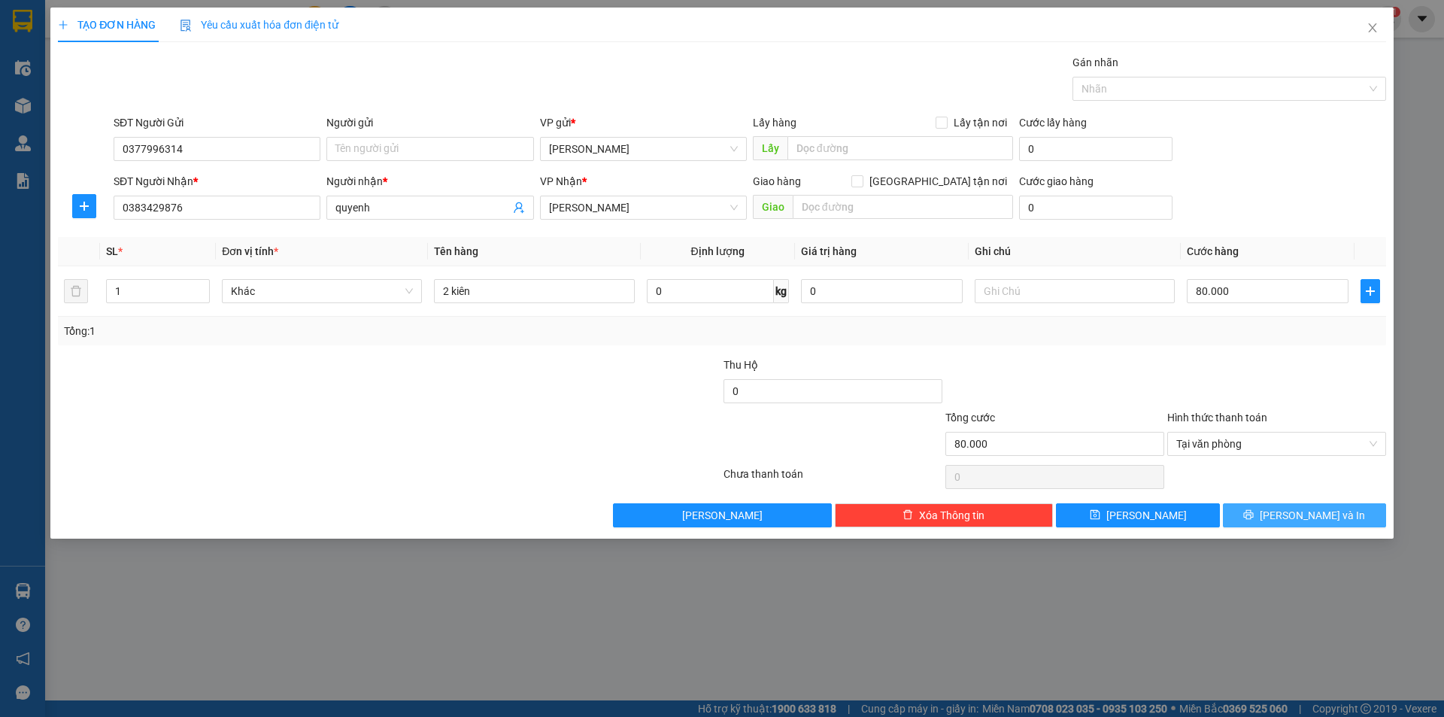
click at [1261, 512] on button "[PERSON_NAME] và In" at bounding box center [1304, 515] width 163 height 24
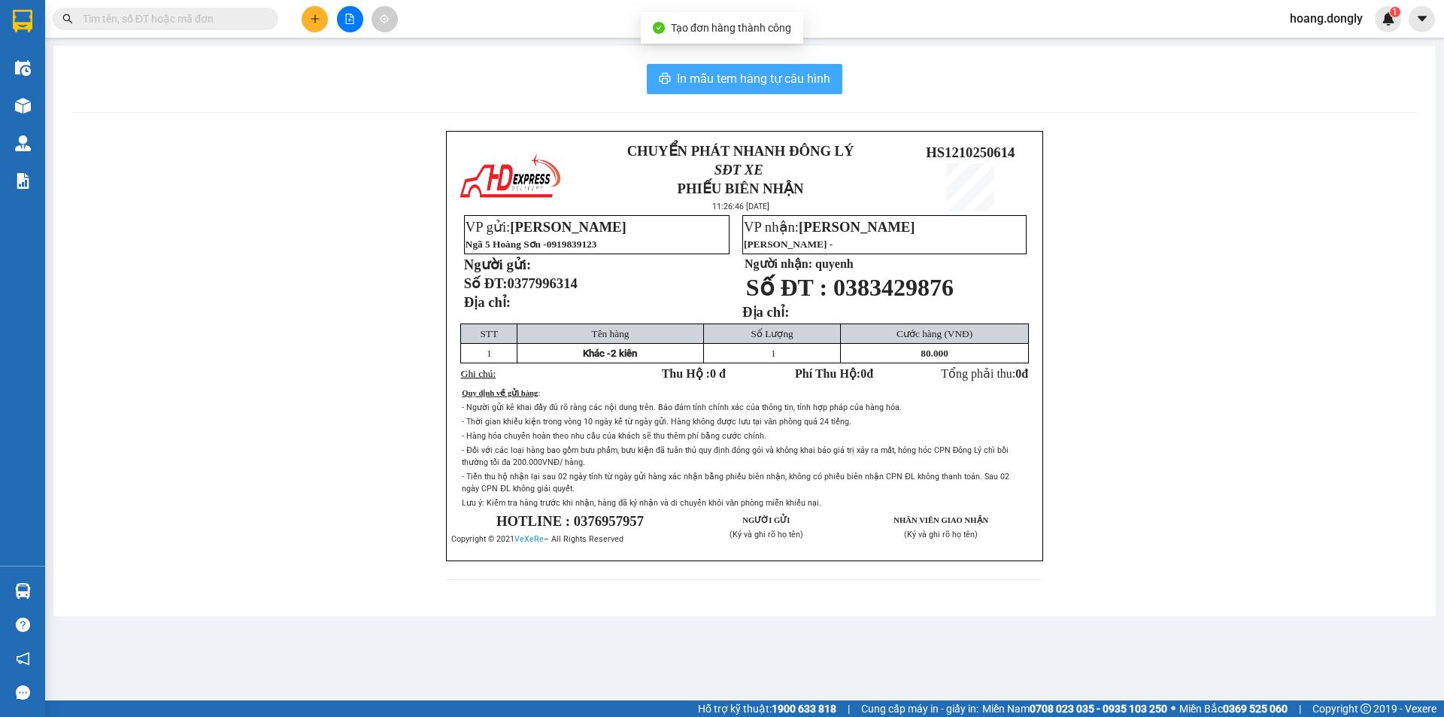
click at [698, 80] on span "In mẫu tem hàng tự cấu hình" at bounding box center [753, 78] width 153 height 19
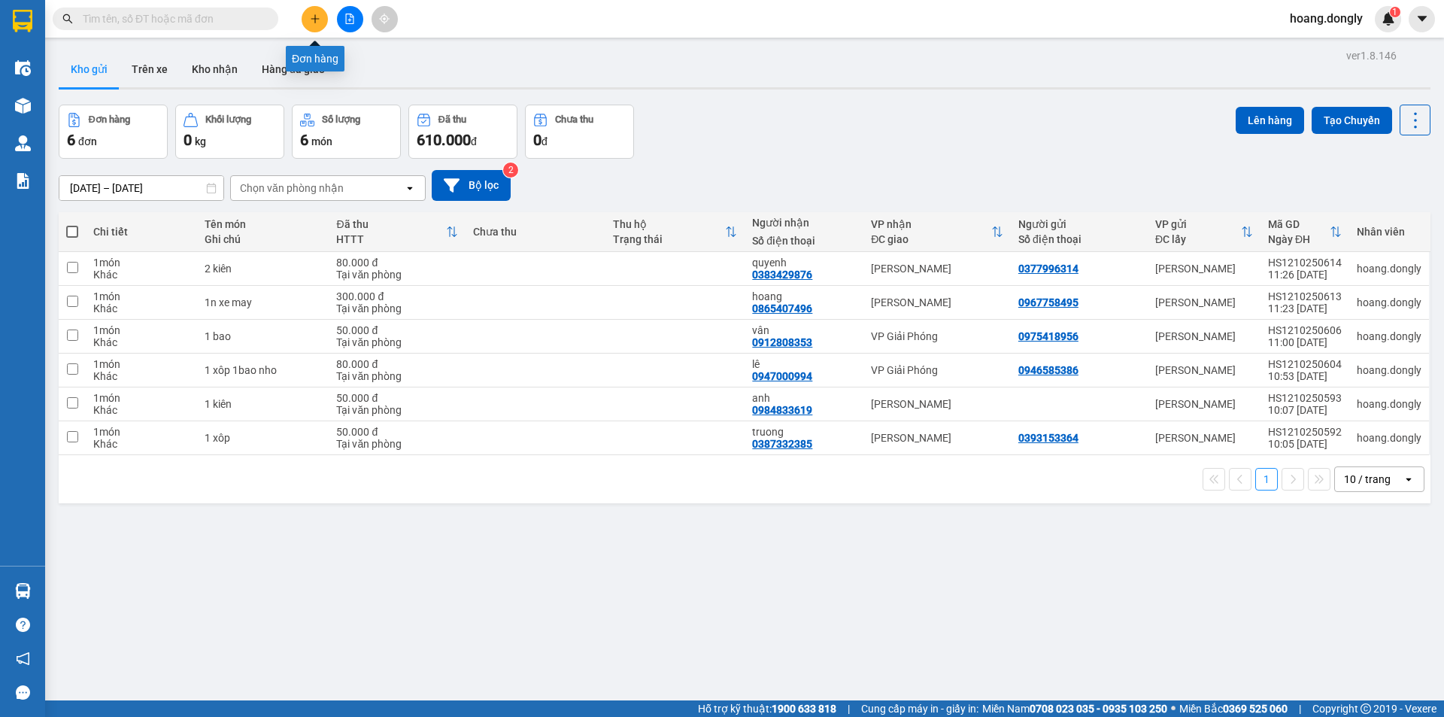
click at [312, 17] on icon "plus" at bounding box center [315, 19] width 11 height 11
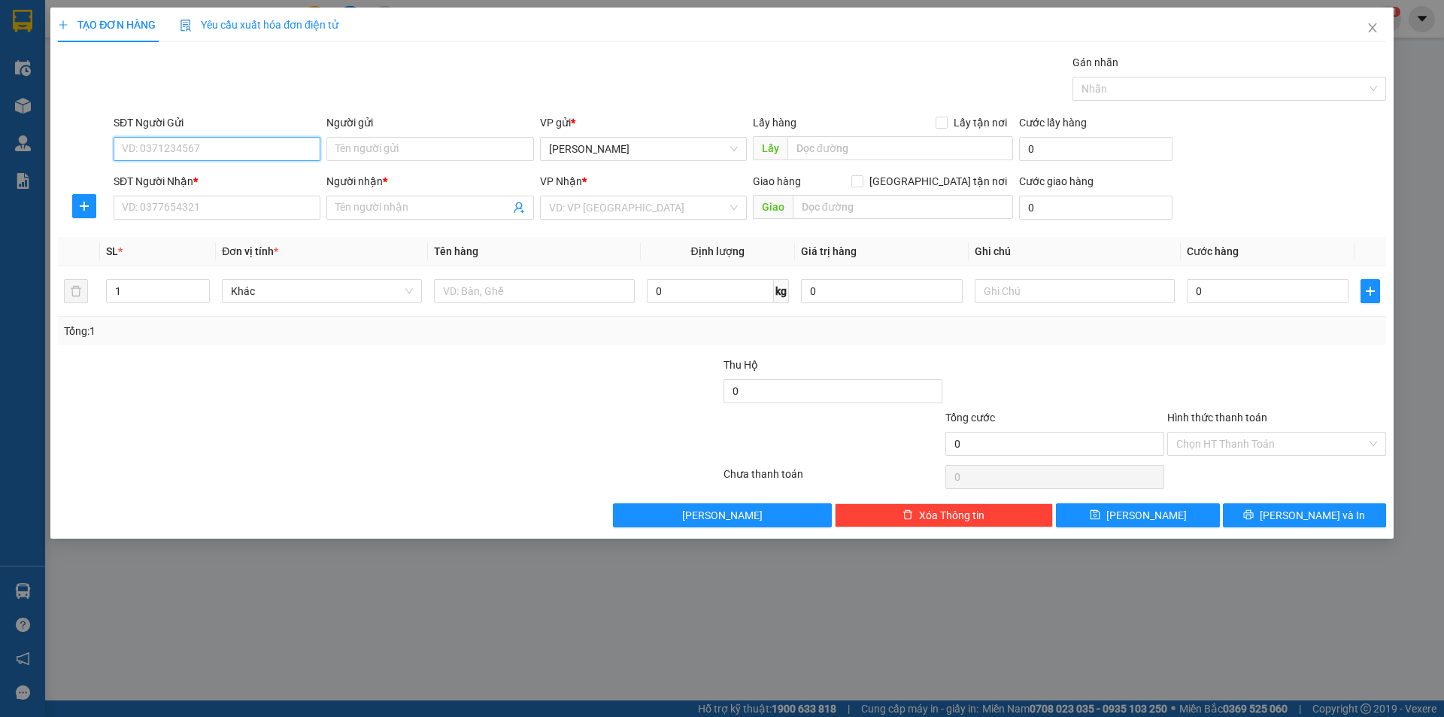
click at [278, 141] on input "SĐT Người Gửi" at bounding box center [217, 149] width 207 height 24
click at [245, 205] on input "SĐT Người Nhận *" at bounding box center [217, 208] width 207 height 24
type input "0386418013"
click at [257, 144] on input "SĐT Người Gửi" at bounding box center [217, 149] width 207 height 24
type input "0365314151"
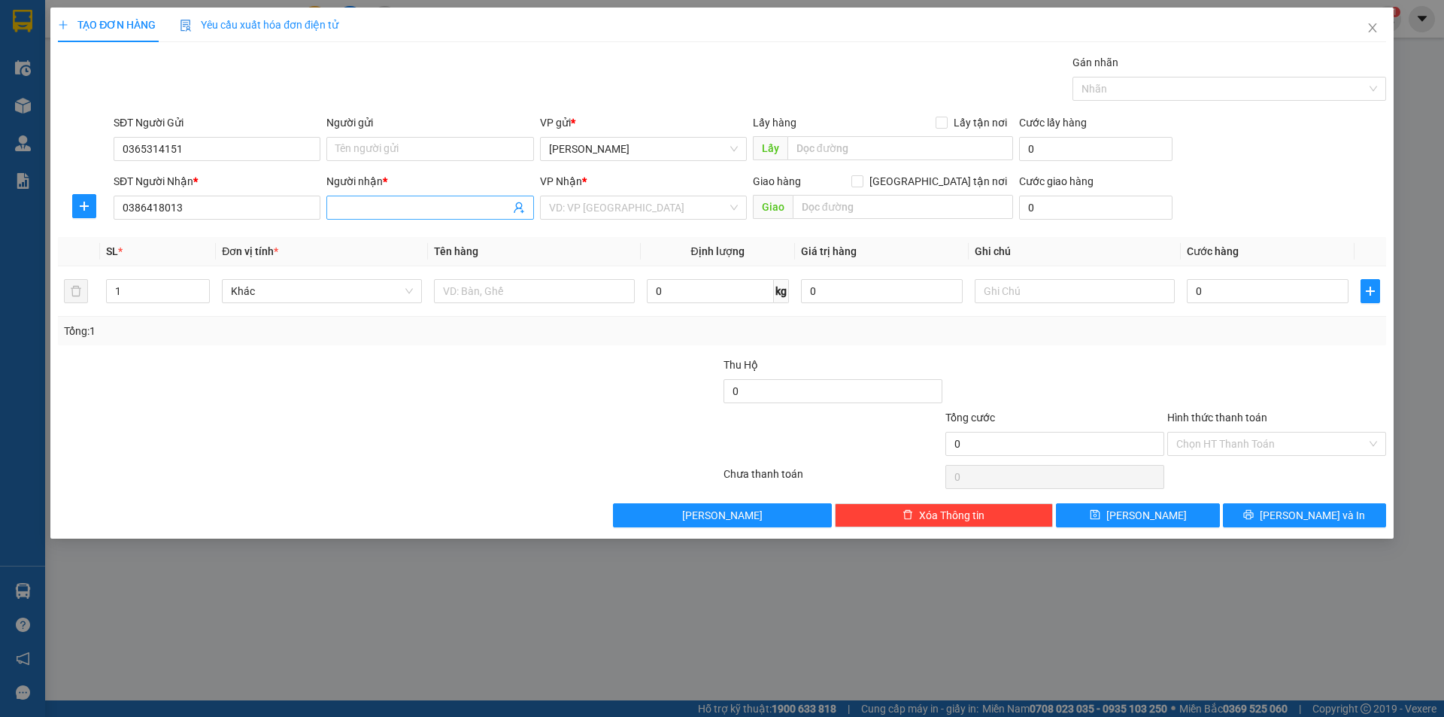
click at [402, 200] on input "Người nhận *" at bounding box center [422, 207] width 174 height 17
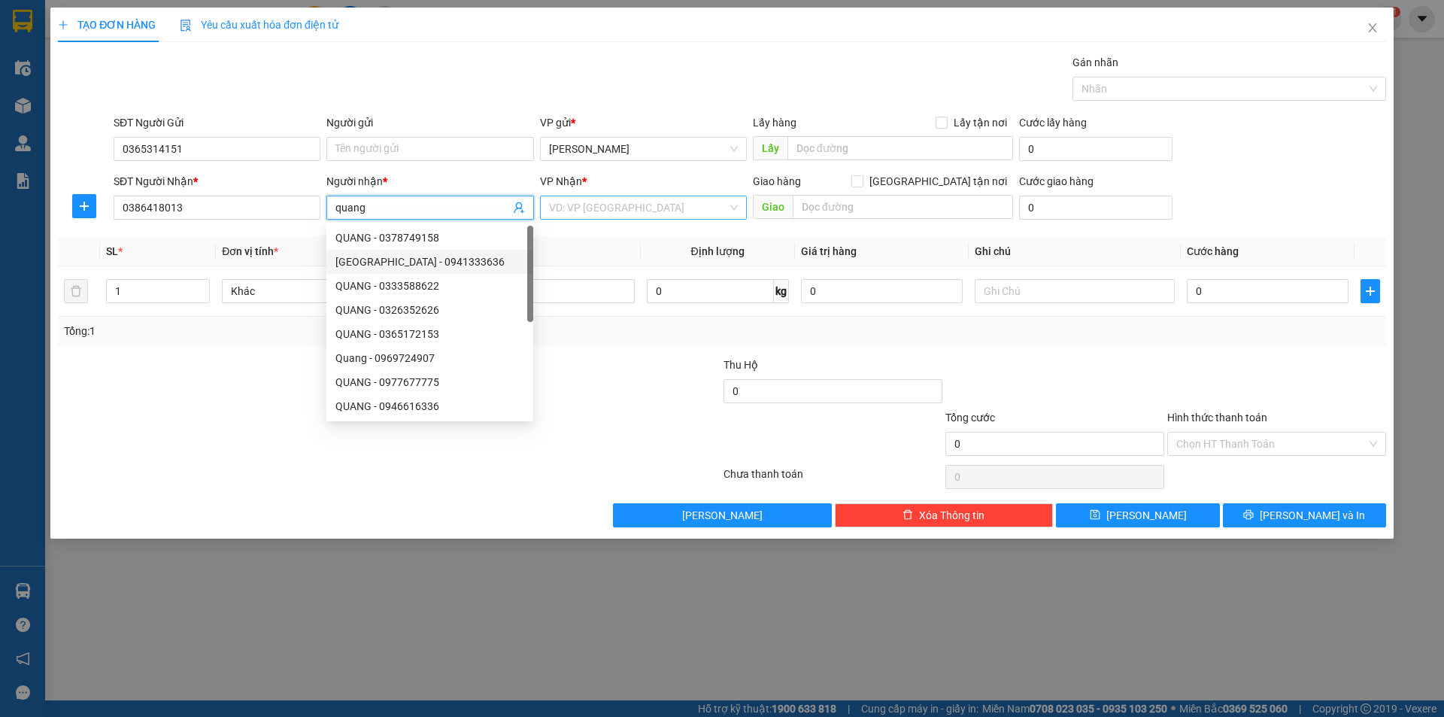
type input "quang"
click at [595, 214] on input "search" at bounding box center [638, 207] width 178 height 23
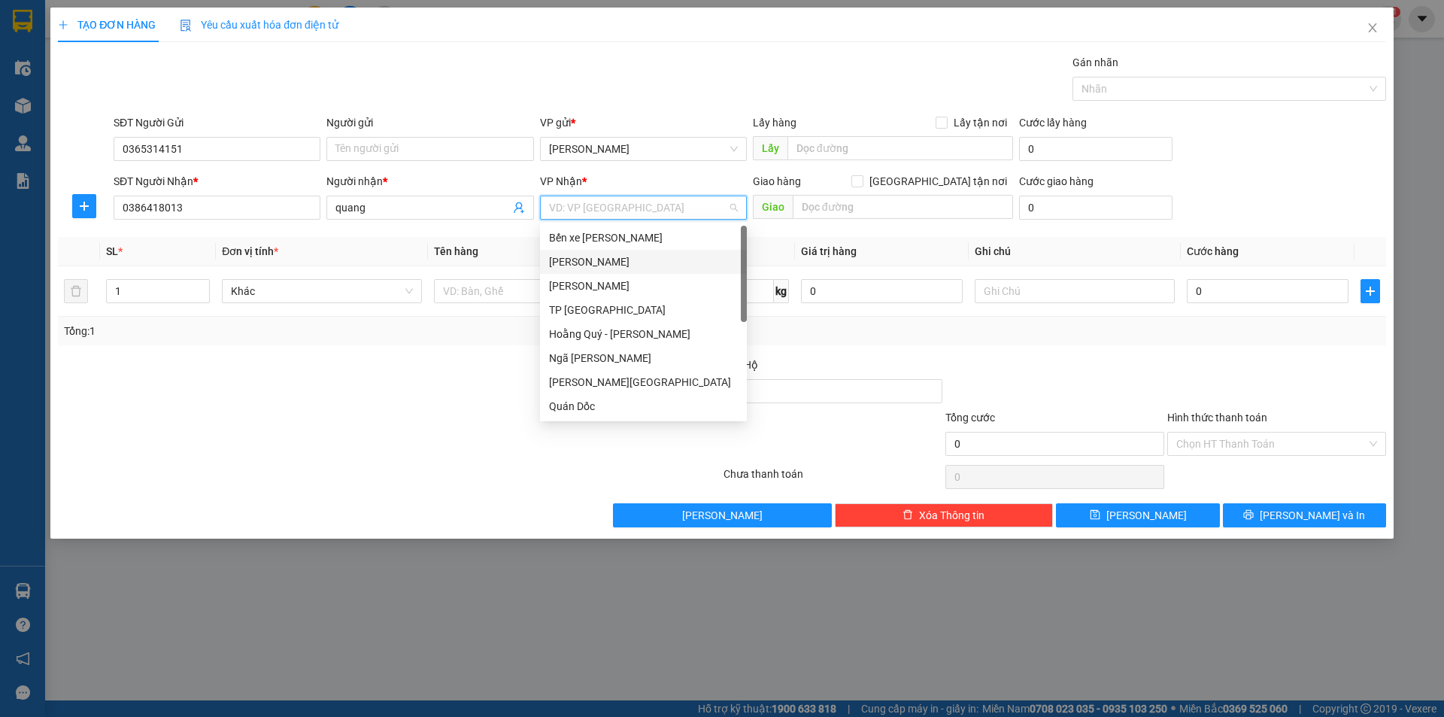
click at [592, 265] on div "[PERSON_NAME]" at bounding box center [643, 261] width 189 height 17
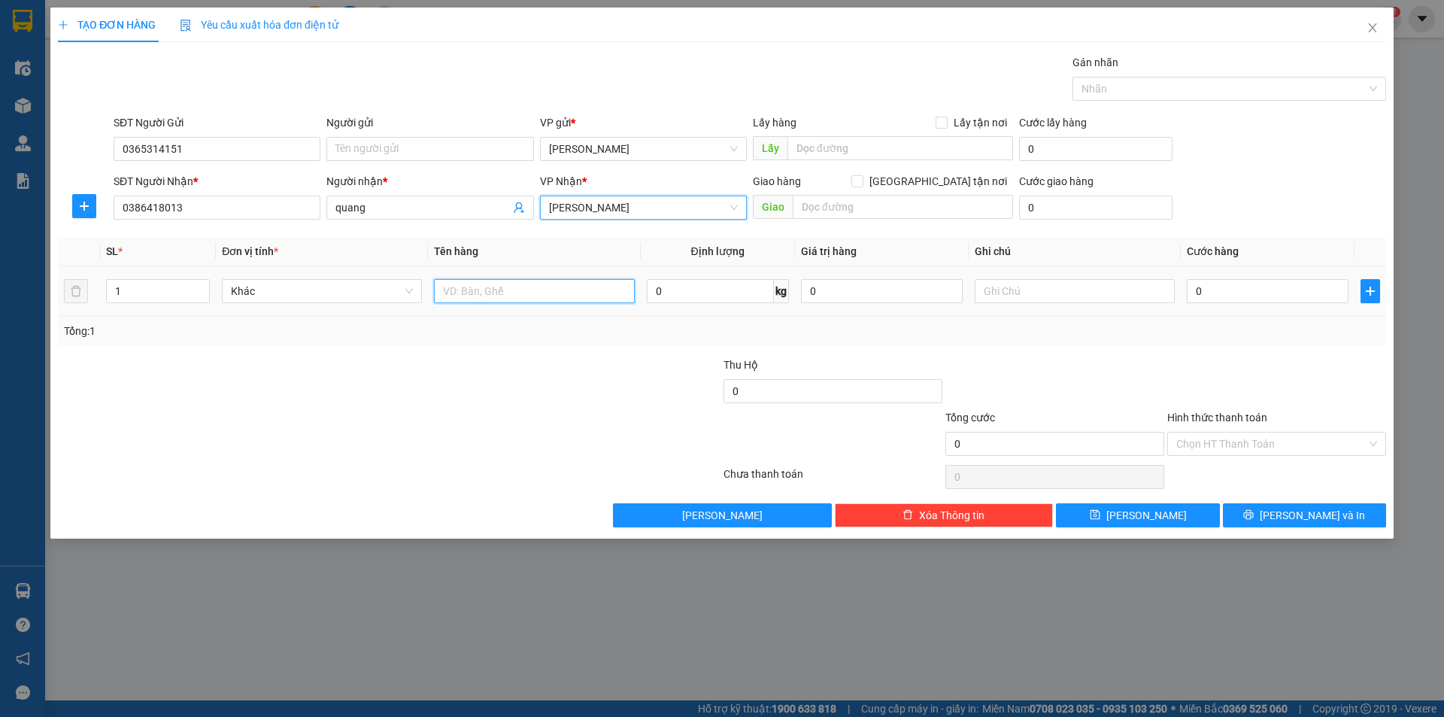
click at [539, 286] on input "text" at bounding box center [534, 291] width 200 height 24
drag, startPoint x: 471, startPoint y: 352, endPoint x: 448, endPoint y: 310, distance: 48.1
click at [466, 339] on div "Transit Pickup Surcharge Ids Transit Deliver Surcharge Ids Transit Deliver Surc…" at bounding box center [722, 290] width 1328 height 473
click at [496, 296] on input "2 kiên" at bounding box center [534, 291] width 200 height 24
type input "2"
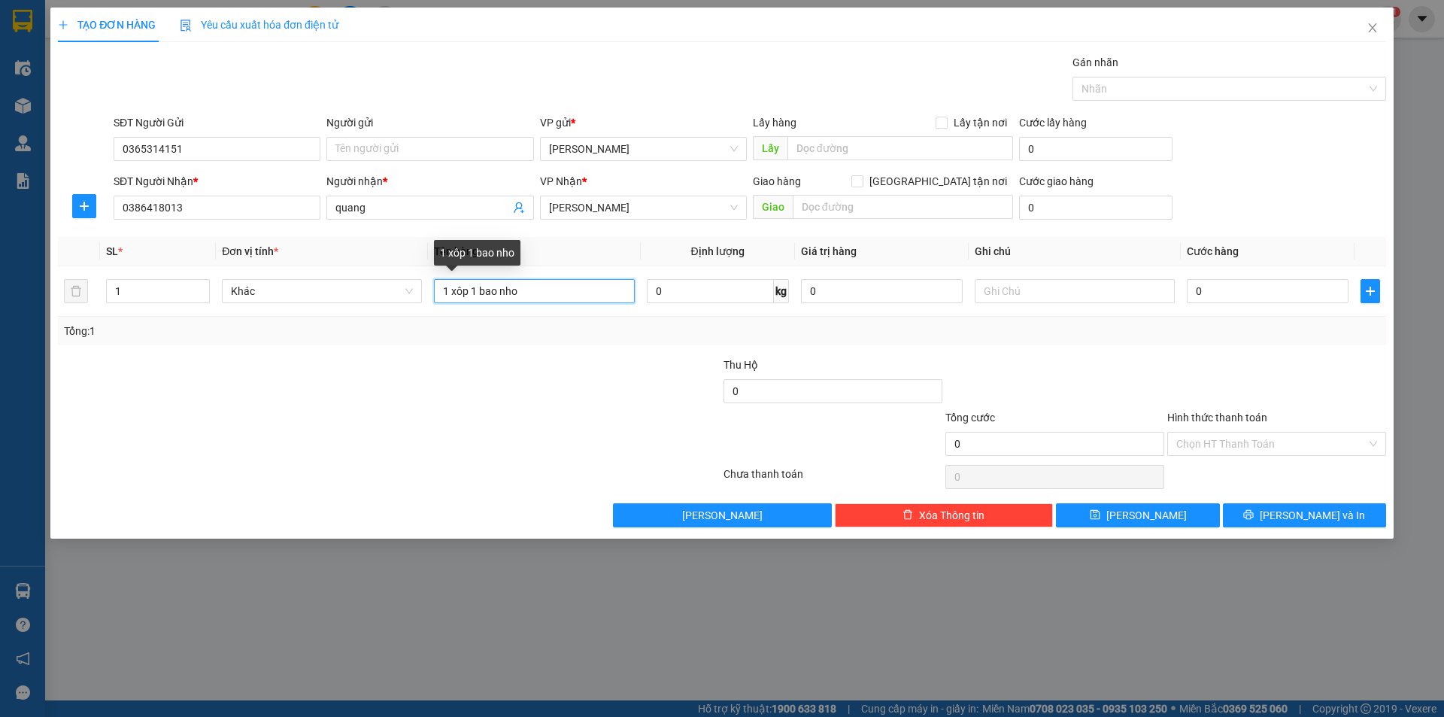
type input "1 xôp 1 bao nho"
click at [527, 354] on div "Transit Pickup Surcharge Ids Transit Deliver Surcharge Ids Transit Deliver Surc…" at bounding box center [722, 290] width 1328 height 473
click at [1246, 293] on input "0" at bounding box center [1268, 291] width 162 height 24
click at [1192, 293] on input "0" at bounding box center [1268, 291] width 162 height 24
type input "80"
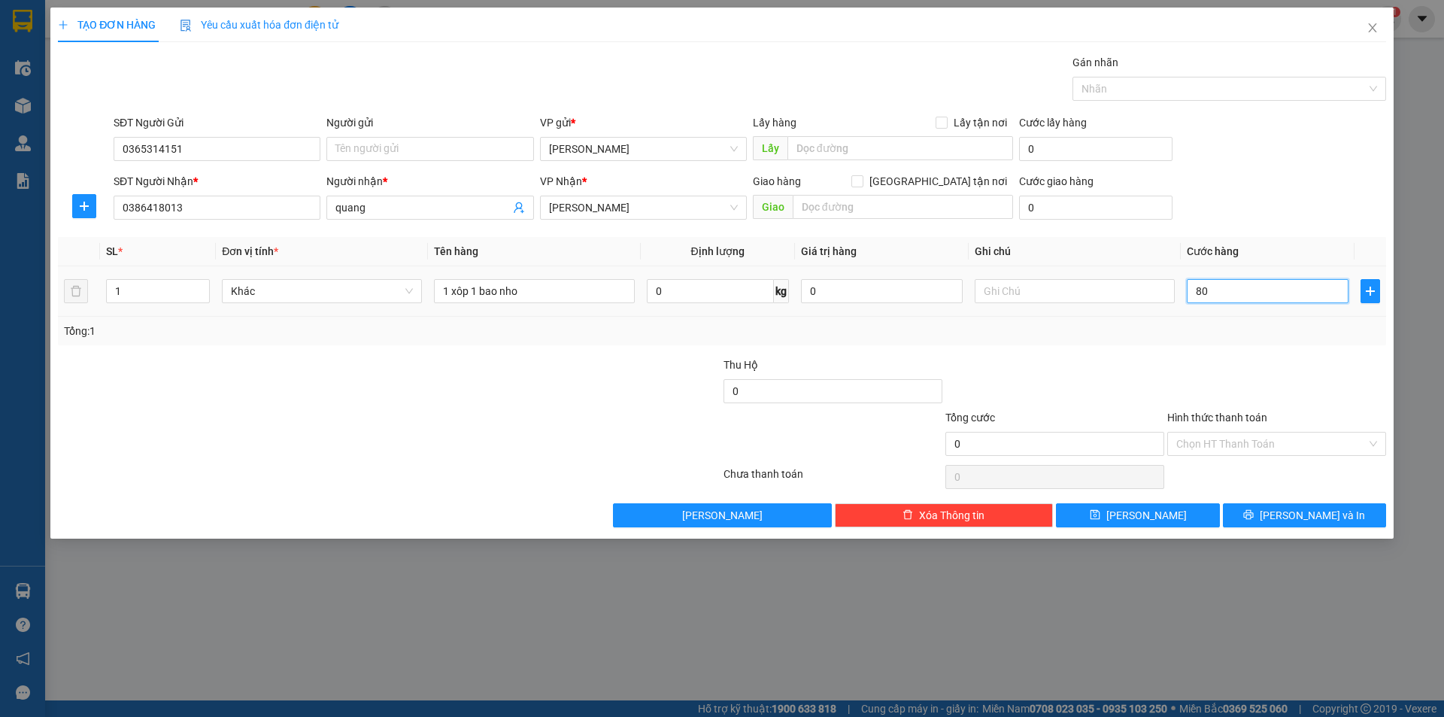
type input "80"
type input "800"
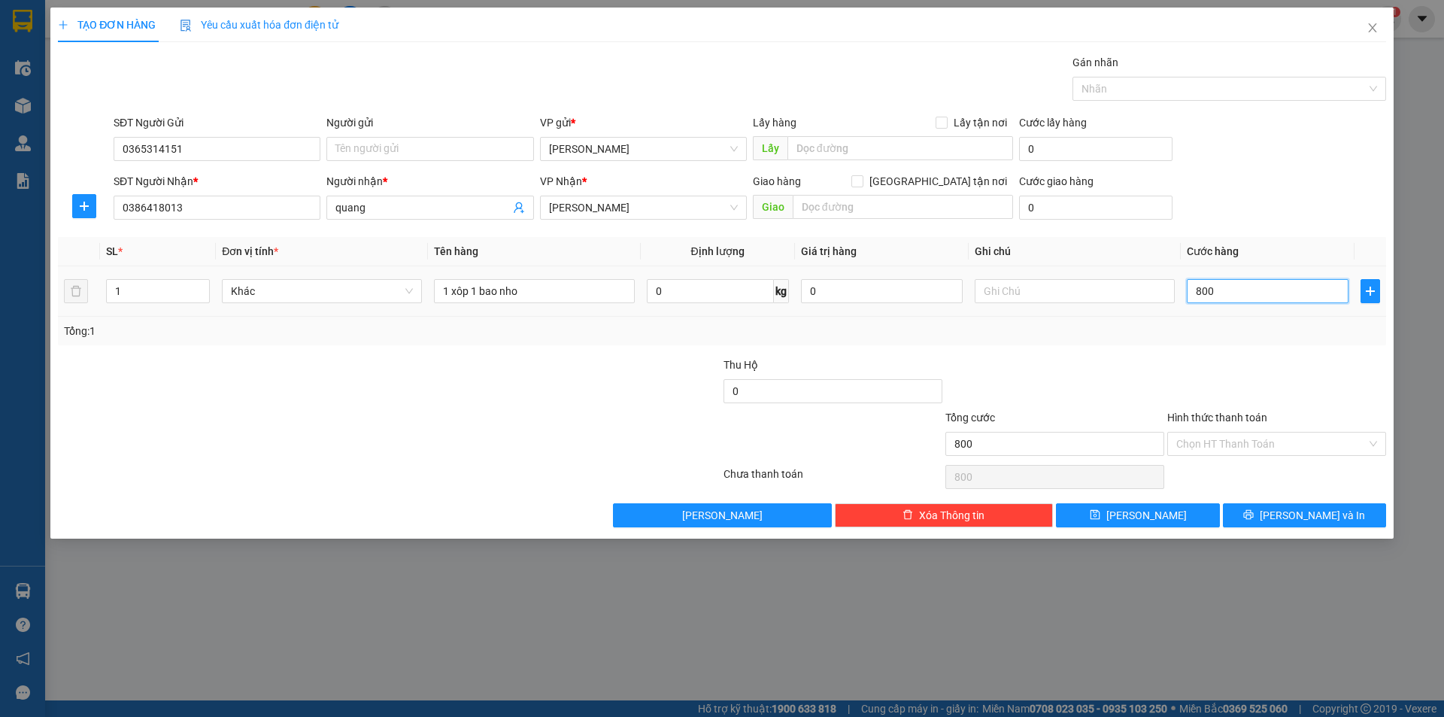
type input "80"
click at [1206, 342] on div "Tổng: 1" at bounding box center [722, 331] width 1328 height 29
type input "80.000"
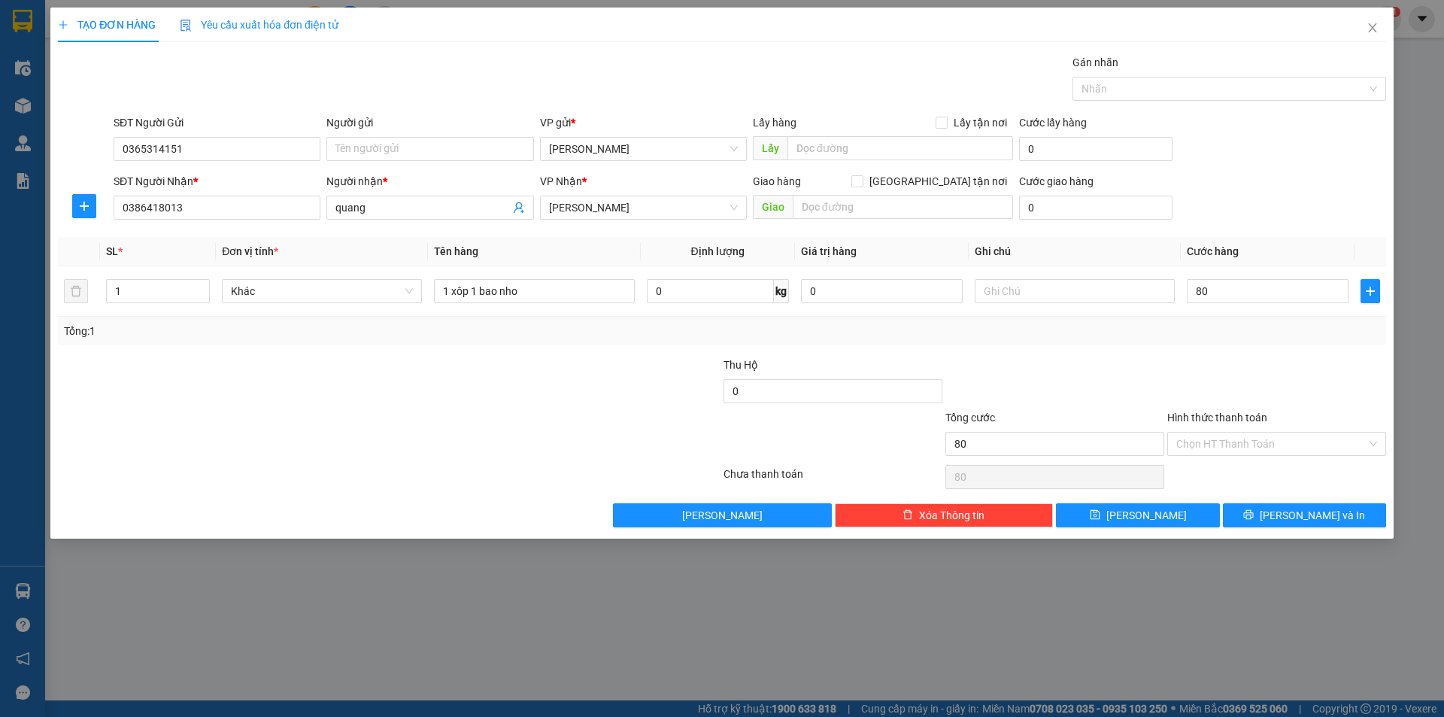
type input "80.000"
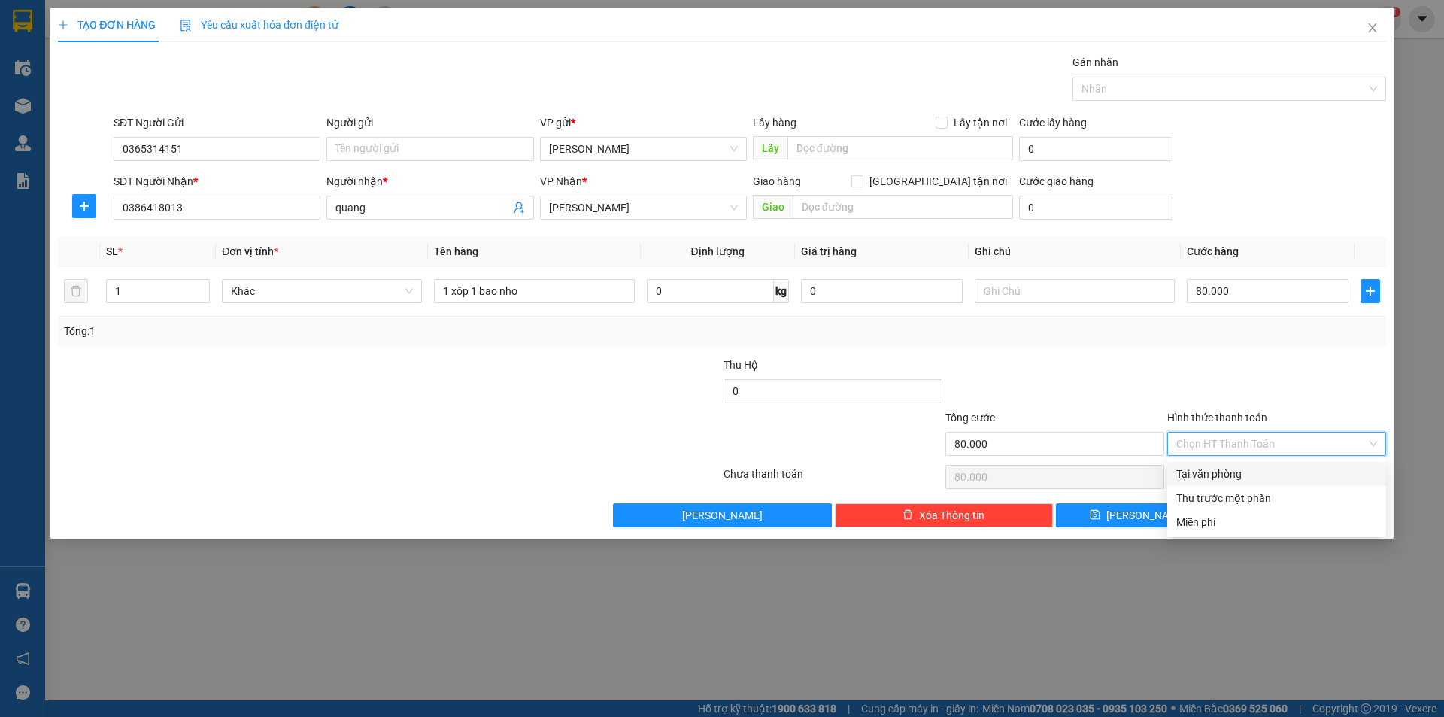
click at [1294, 451] on input "Hình thức thanh toán" at bounding box center [1271, 444] width 190 height 23
click at [1277, 469] on div "Tại văn phòng" at bounding box center [1276, 474] width 201 height 17
type input "0"
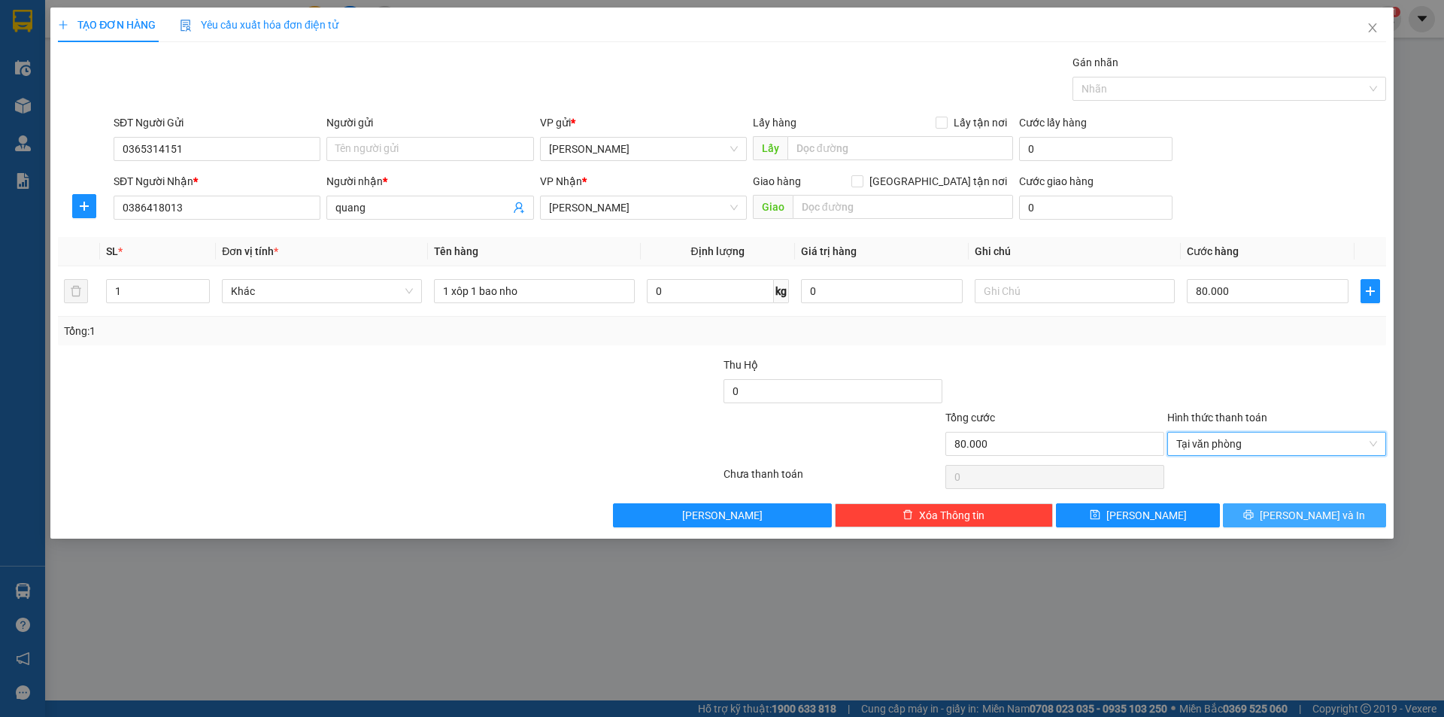
click at [1254, 521] on span "printer" at bounding box center [1248, 515] width 11 height 12
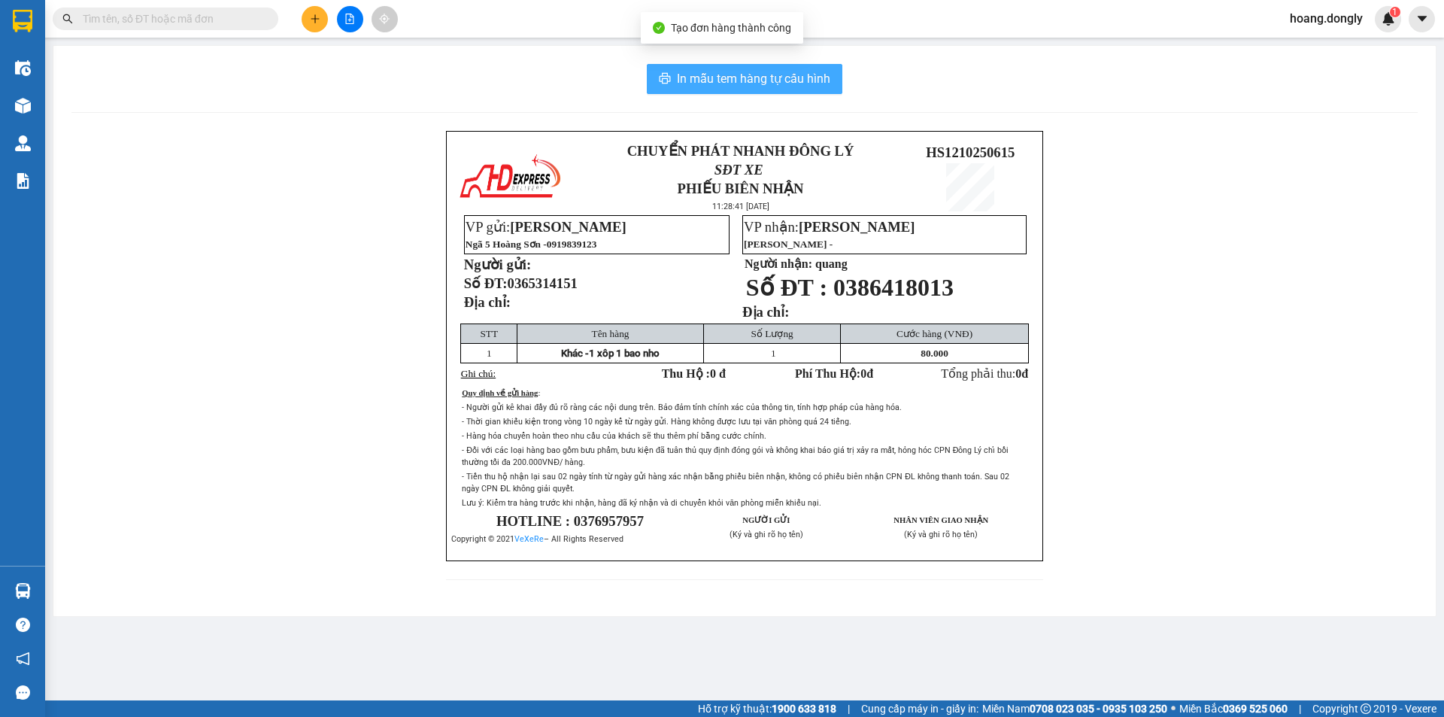
click at [740, 82] on span "In mẫu tem hàng tự cấu hình" at bounding box center [753, 78] width 153 height 19
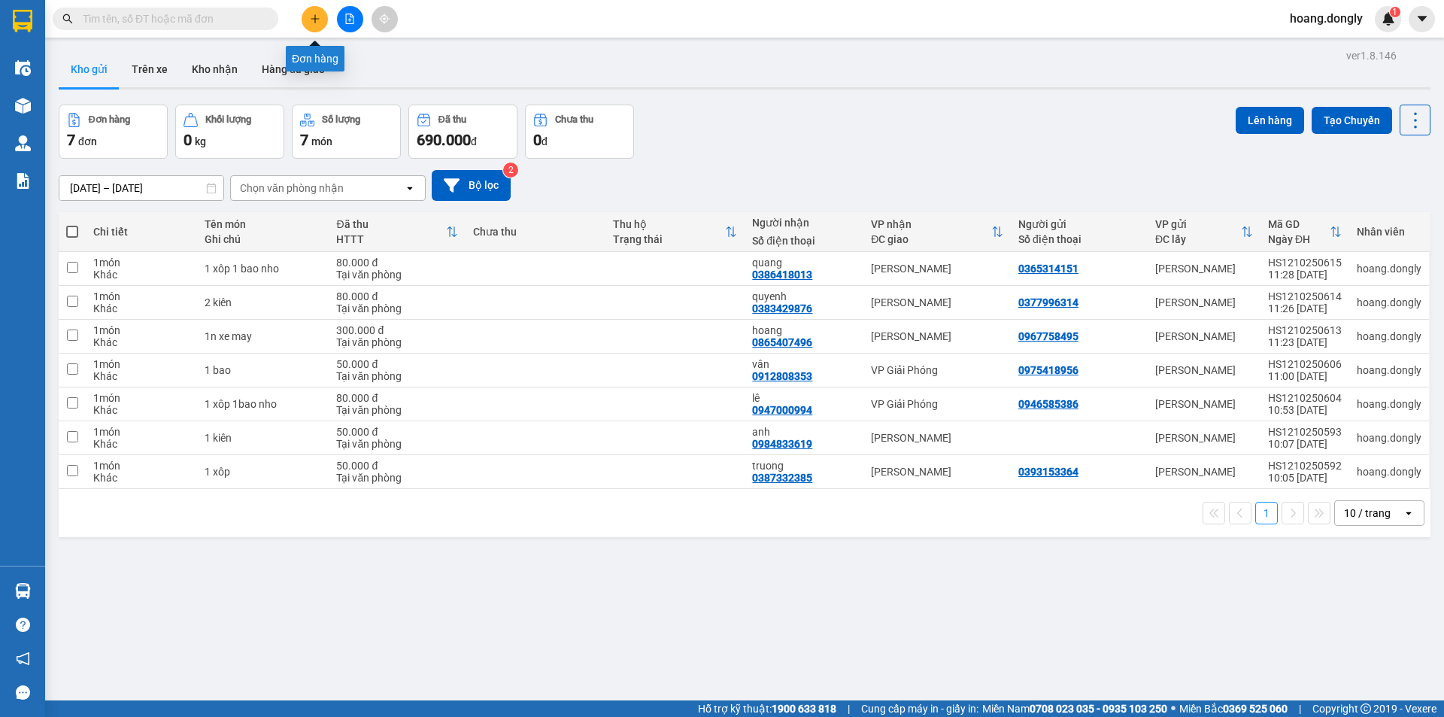
click at [310, 24] on button at bounding box center [315, 19] width 26 height 26
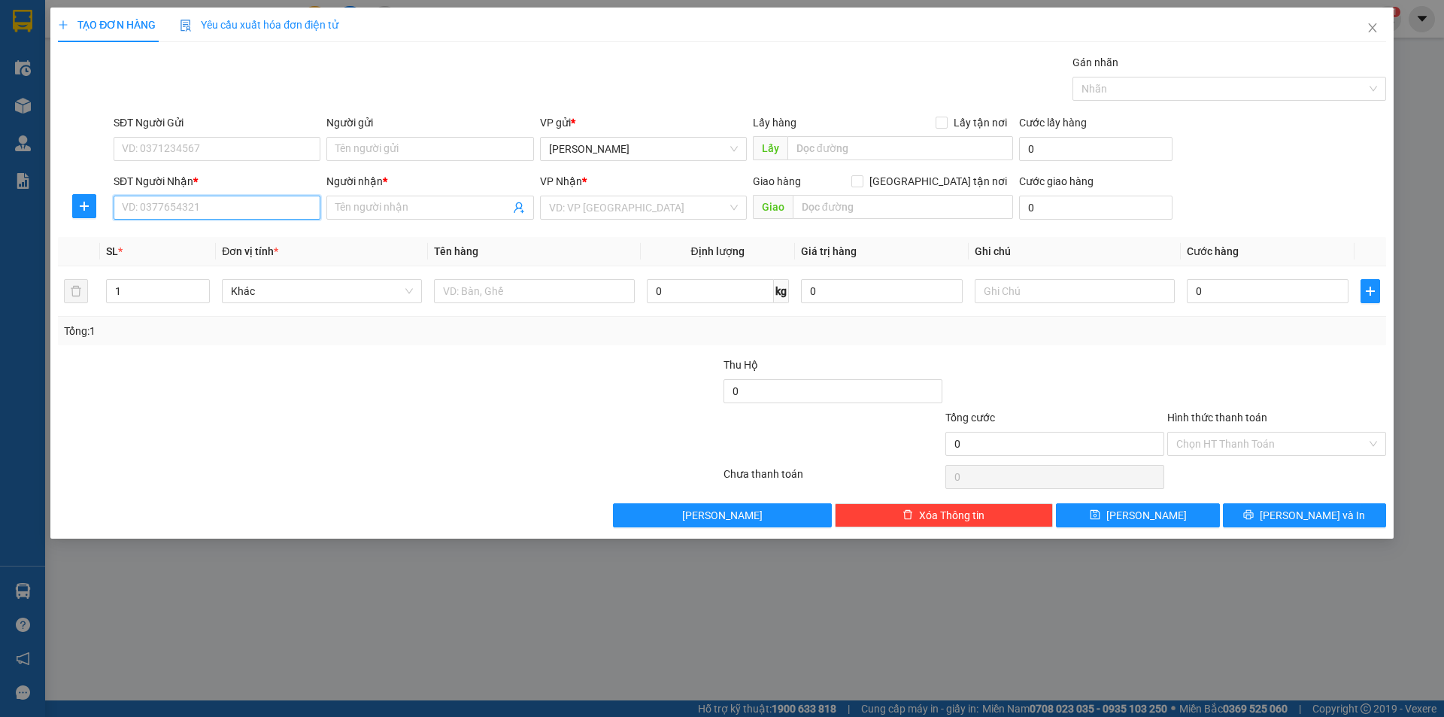
click at [300, 205] on input "SĐT Người Nhận *" at bounding box center [217, 208] width 207 height 24
type input "0868855341"
click at [384, 211] on input "Người nhận *" at bounding box center [422, 207] width 174 height 17
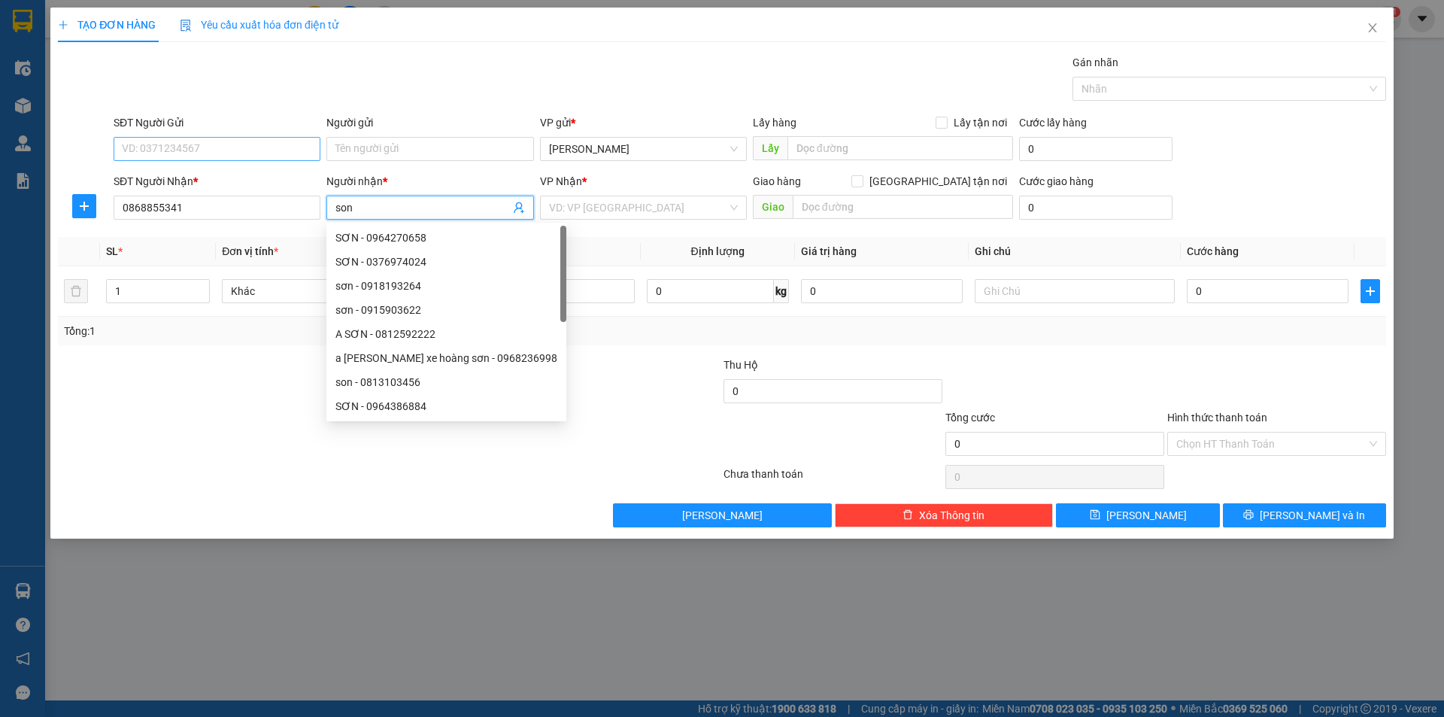
type input "son"
click at [207, 153] on input "SĐT Người Gửi" at bounding box center [217, 149] width 207 height 24
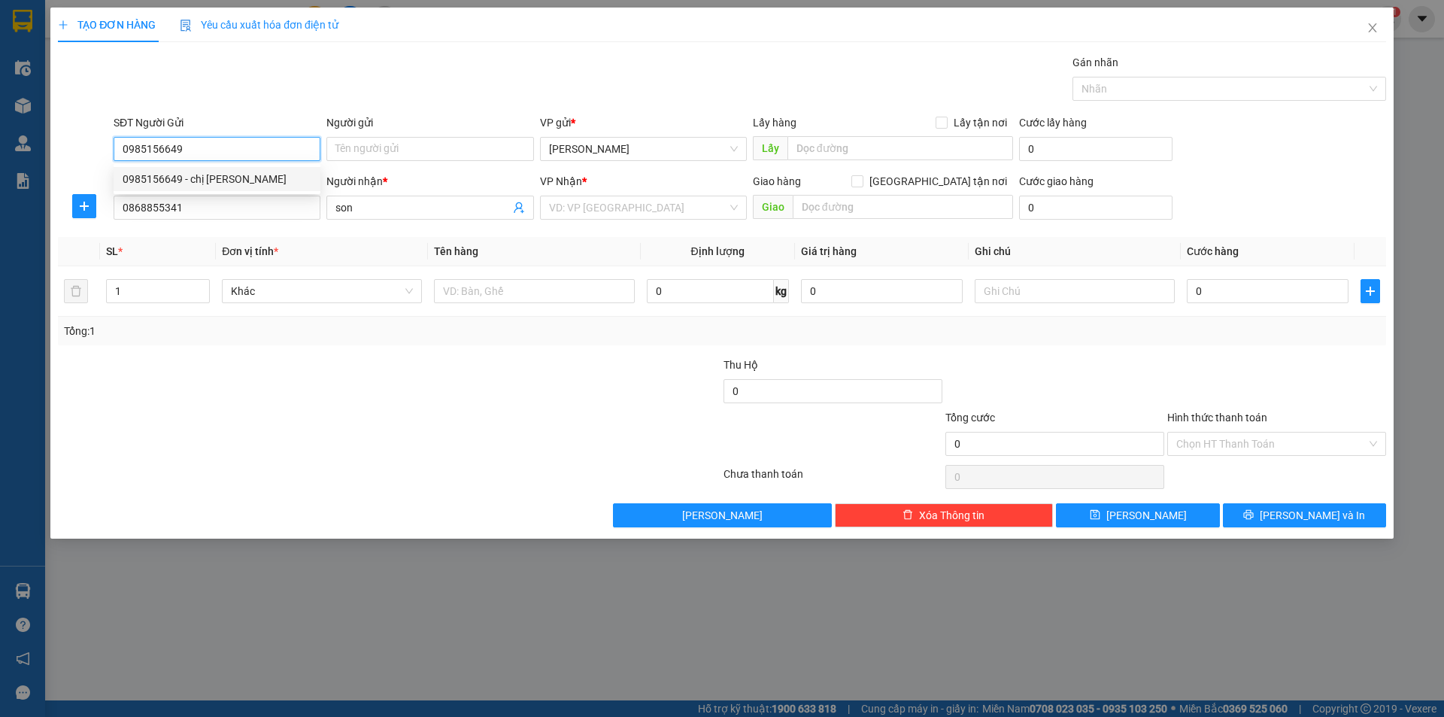
type input "0985156649"
click at [427, 79] on div "Gói vận chuyển * Tiêu chuẩn Gán nhãn Nhãn" at bounding box center [750, 80] width 1279 height 53
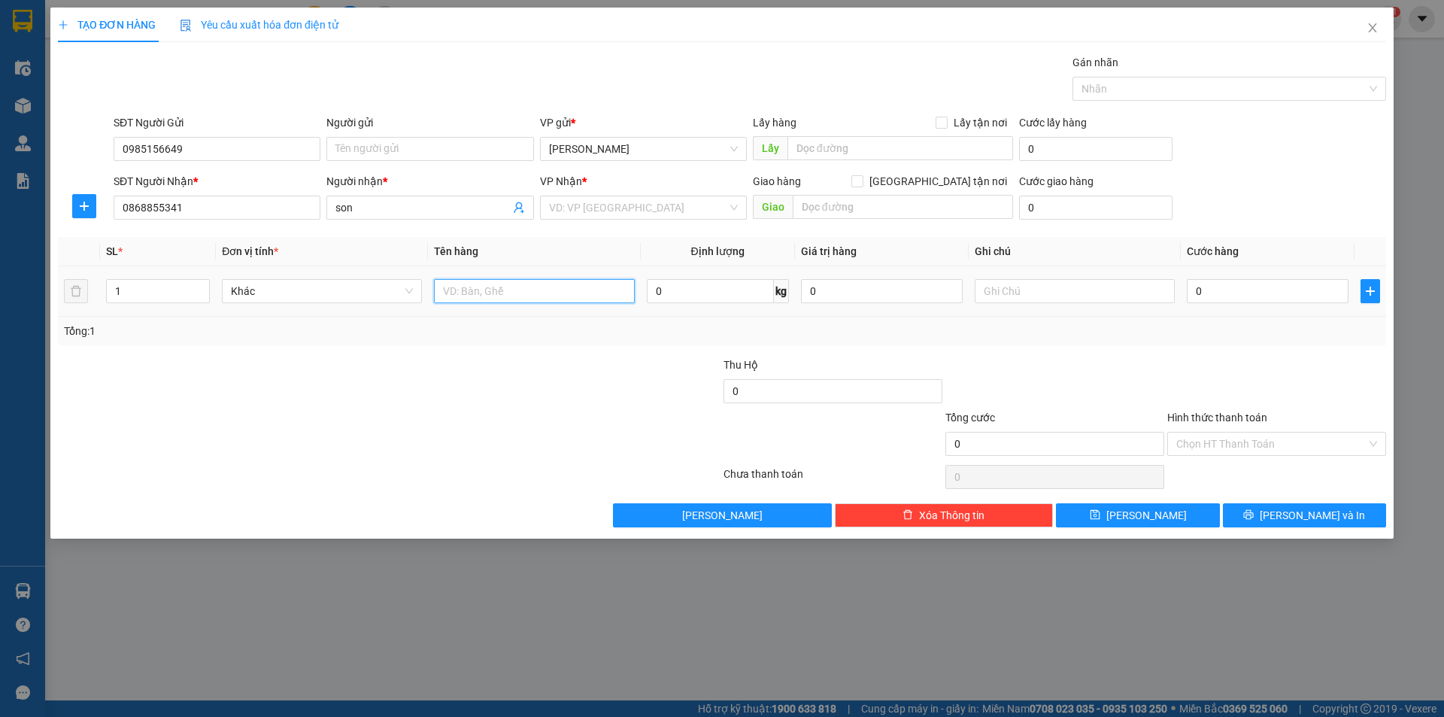
click at [509, 295] on input "text" at bounding box center [534, 291] width 200 height 24
type input "1 xôp 1chan"
click at [533, 379] on div at bounding box center [611, 383] width 222 height 53
click at [1189, 290] on input "0" at bounding box center [1268, 291] width 162 height 24
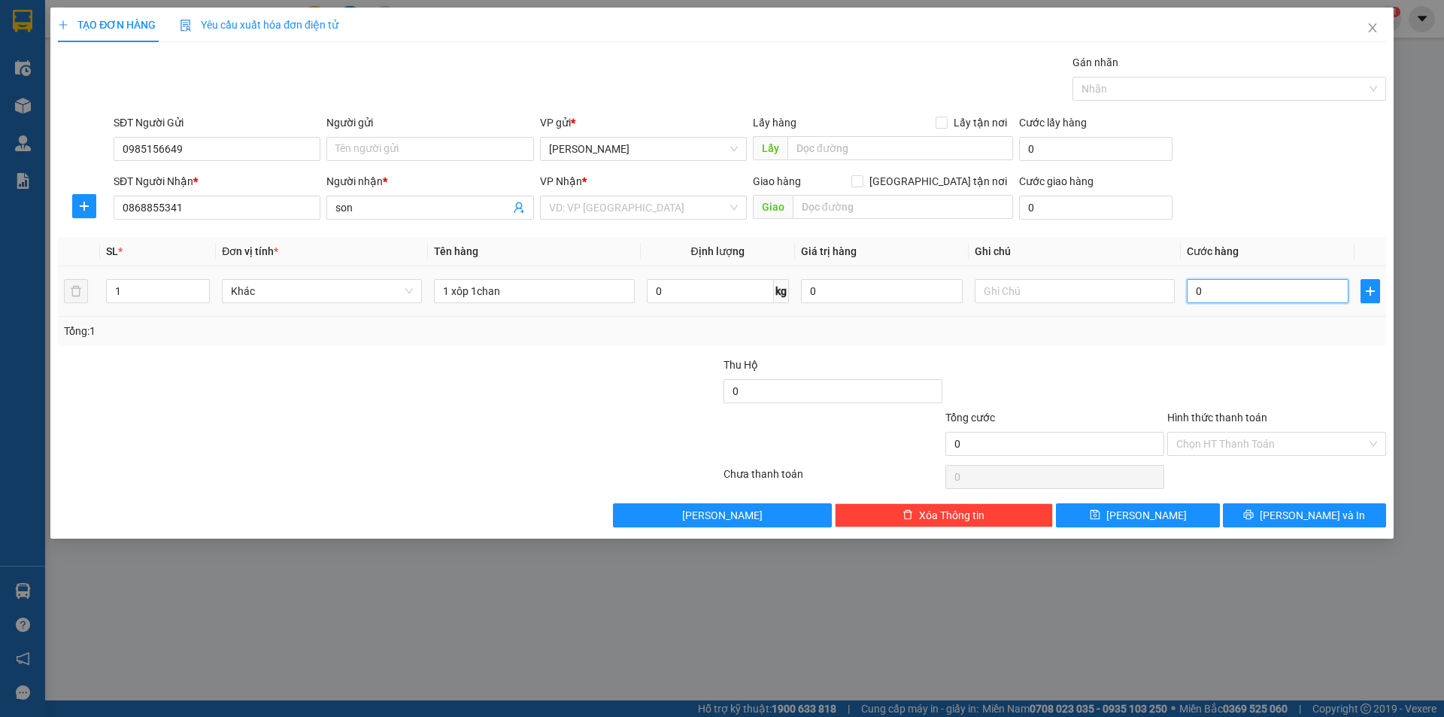
type input "10"
type input "100"
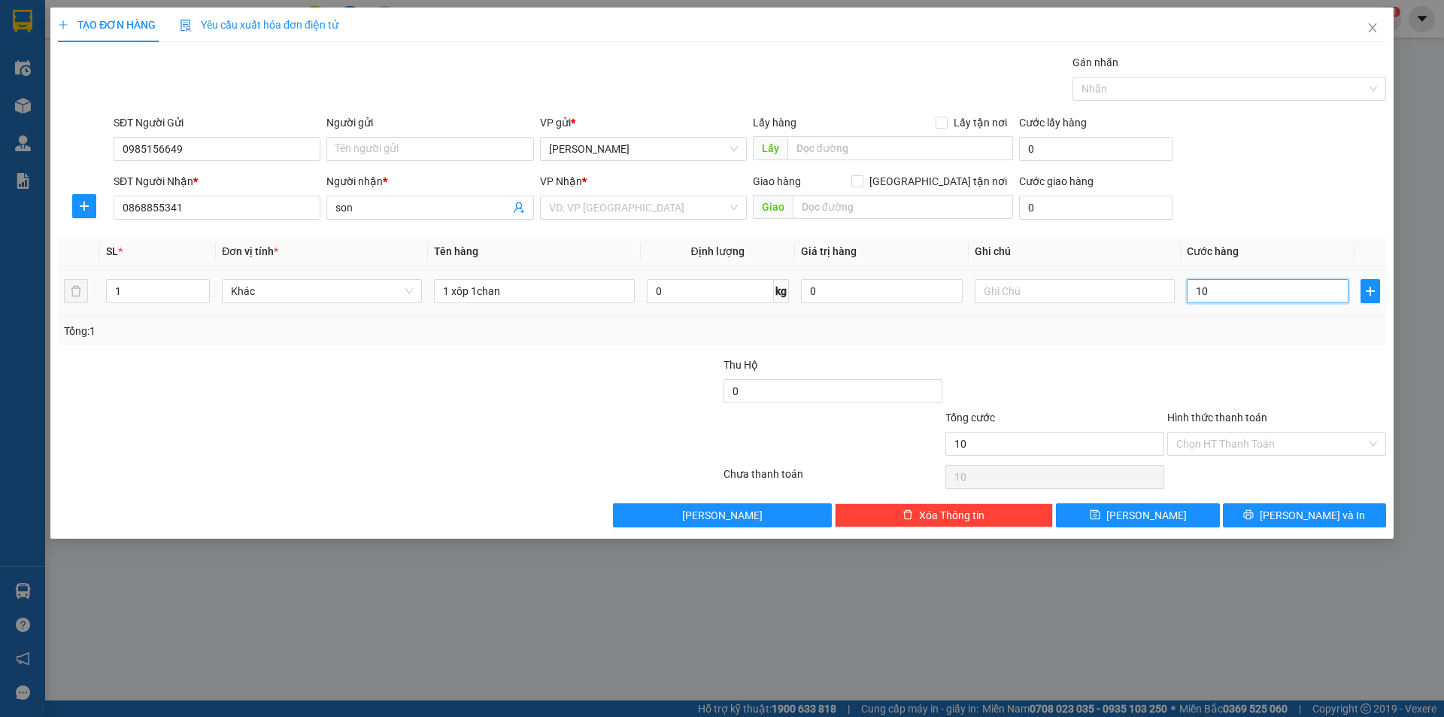
type input "100"
type input "100.000"
click at [1207, 349] on div "Transit Pickup Surcharge Ids Transit Deliver Surcharge Ids Transit Deliver Surc…" at bounding box center [722, 290] width 1328 height 473
click at [1294, 449] on input "Hình thức thanh toán" at bounding box center [1271, 444] width 190 height 23
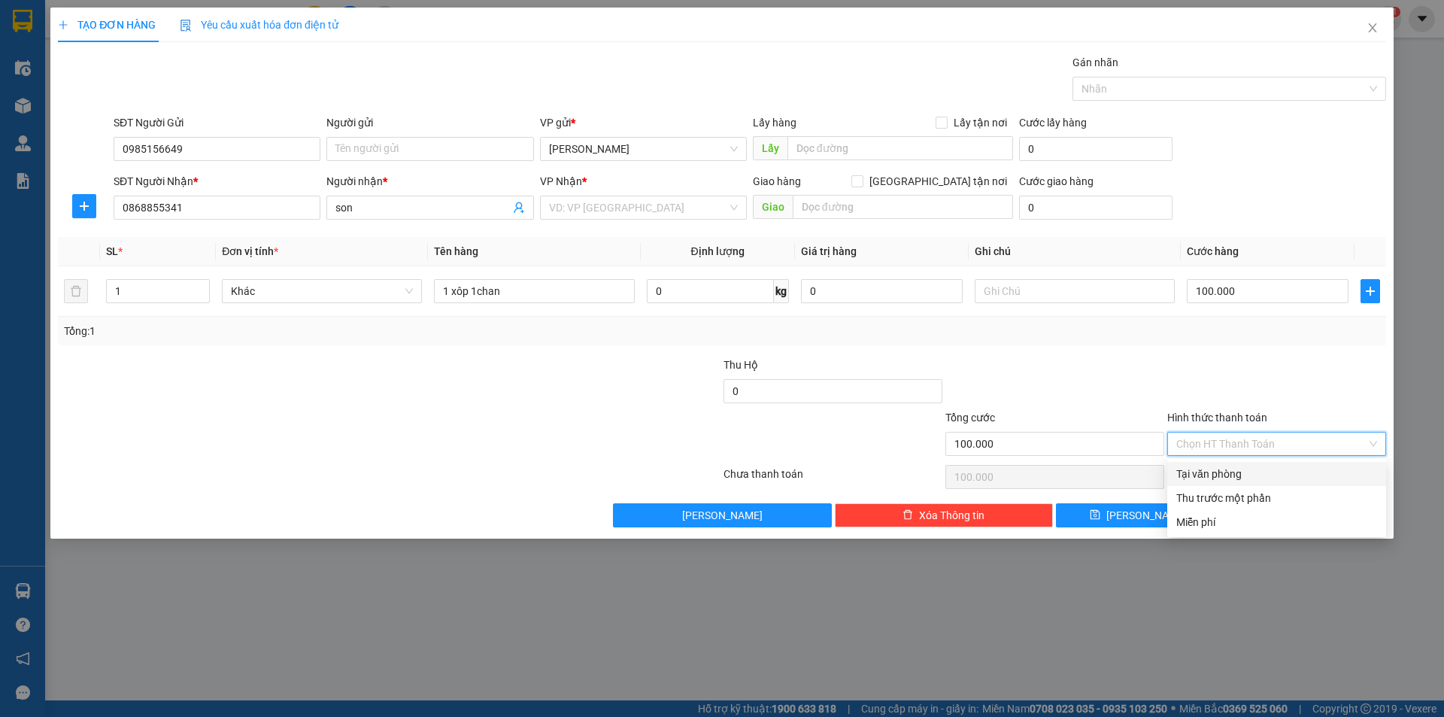
click at [1240, 472] on div "Tại văn phòng" at bounding box center [1276, 474] width 201 height 17
type input "0"
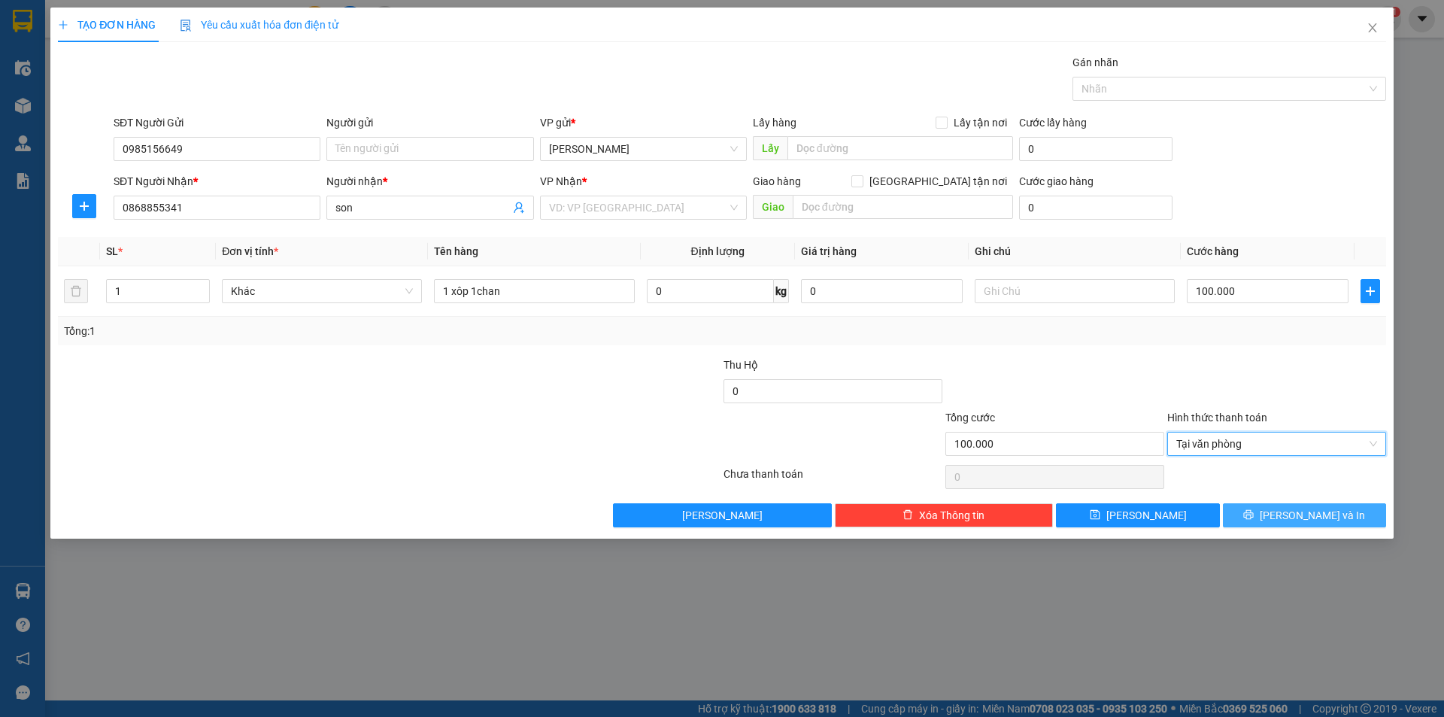
click at [1310, 509] on span "[PERSON_NAME] và In" at bounding box center [1312, 515] width 105 height 17
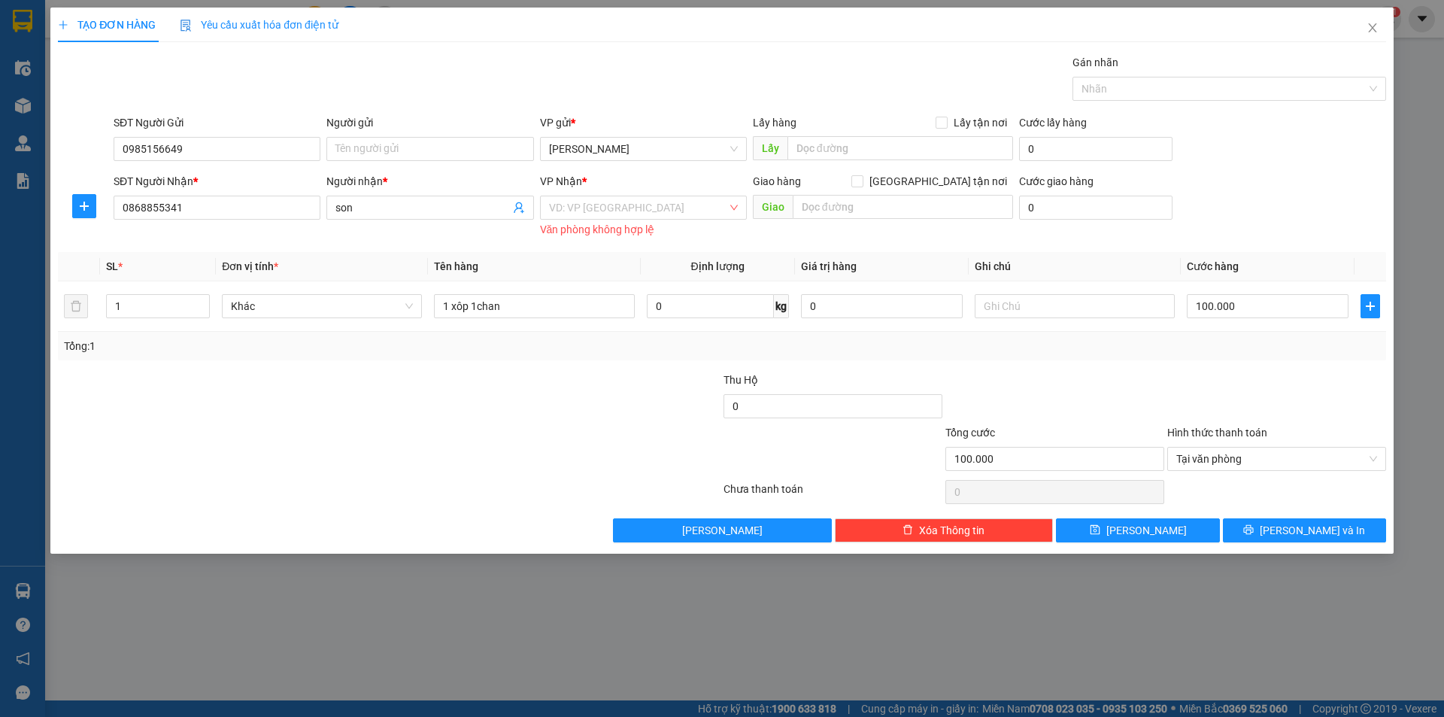
drag, startPoint x: 658, startPoint y: 205, endPoint x: 640, endPoint y: 195, distance: 20.9
click at [657, 205] on input "search" at bounding box center [638, 207] width 178 height 23
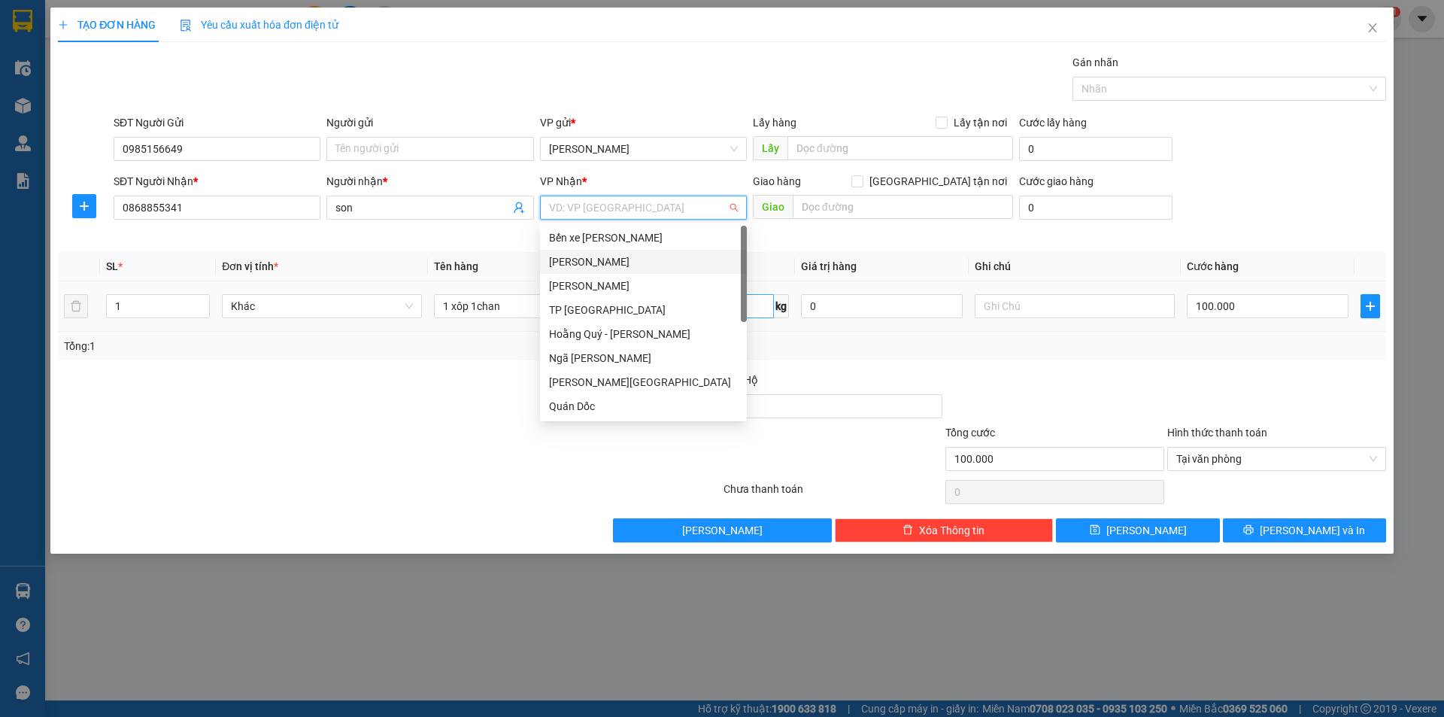
drag, startPoint x: 660, startPoint y: 265, endPoint x: 722, endPoint y: 302, distance: 72.2
click at [661, 265] on div "[PERSON_NAME]" at bounding box center [643, 261] width 189 height 17
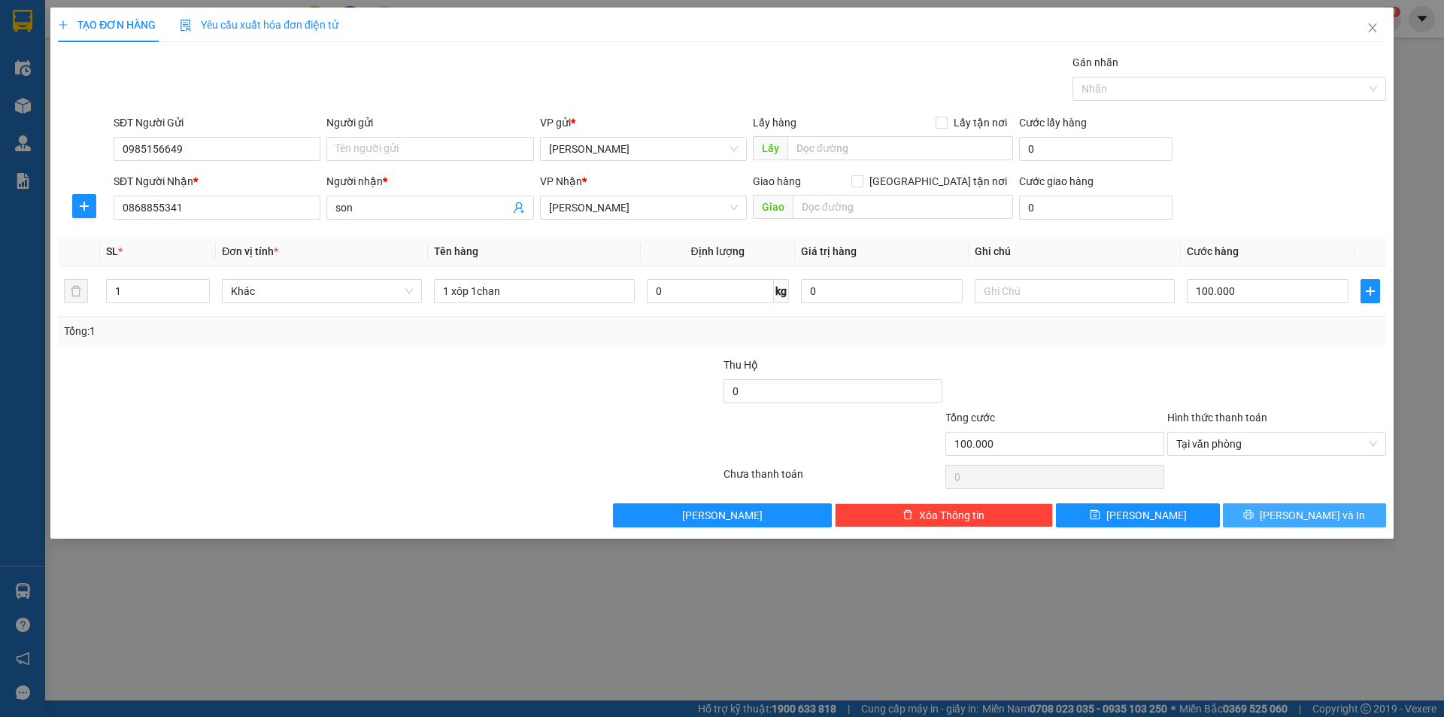
click at [1301, 517] on span "[PERSON_NAME] và In" at bounding box center [1312, 515] width 105 height 17
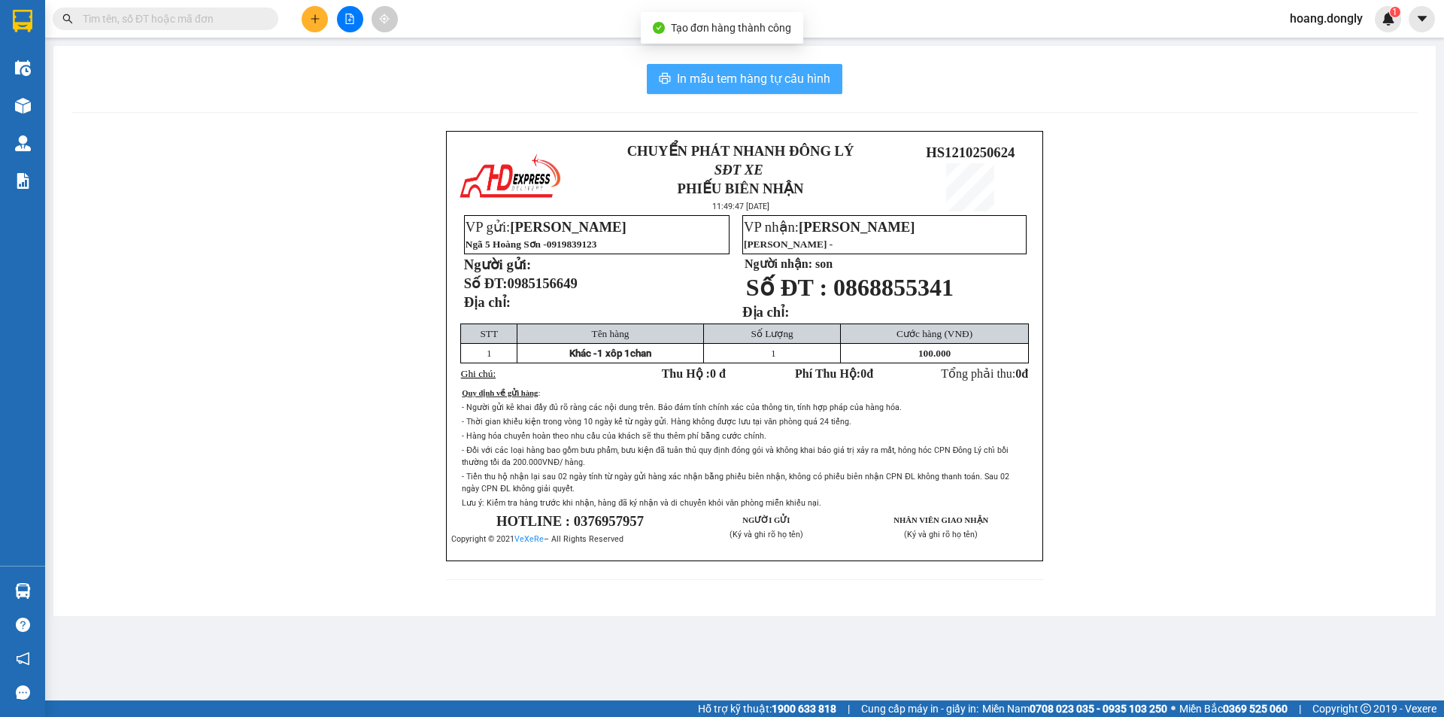
click at [756, 80] on span "In mẫu tem hàng tự cấu hình" at bounding box center [753, 78] width 153 height 19
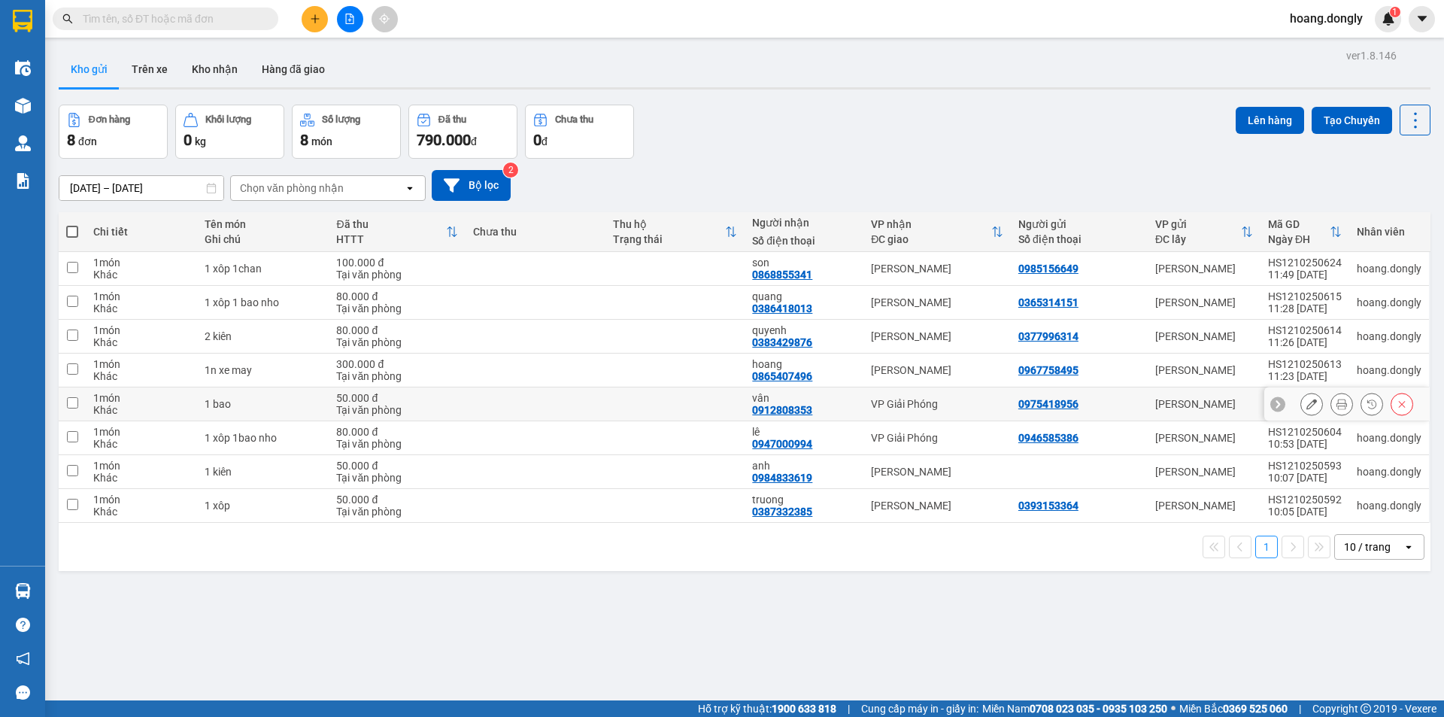
click at [884, 401] on div "VP Giải Phóng" at bounding box center [937, 404] width 132 height 12
checkbox input "true"
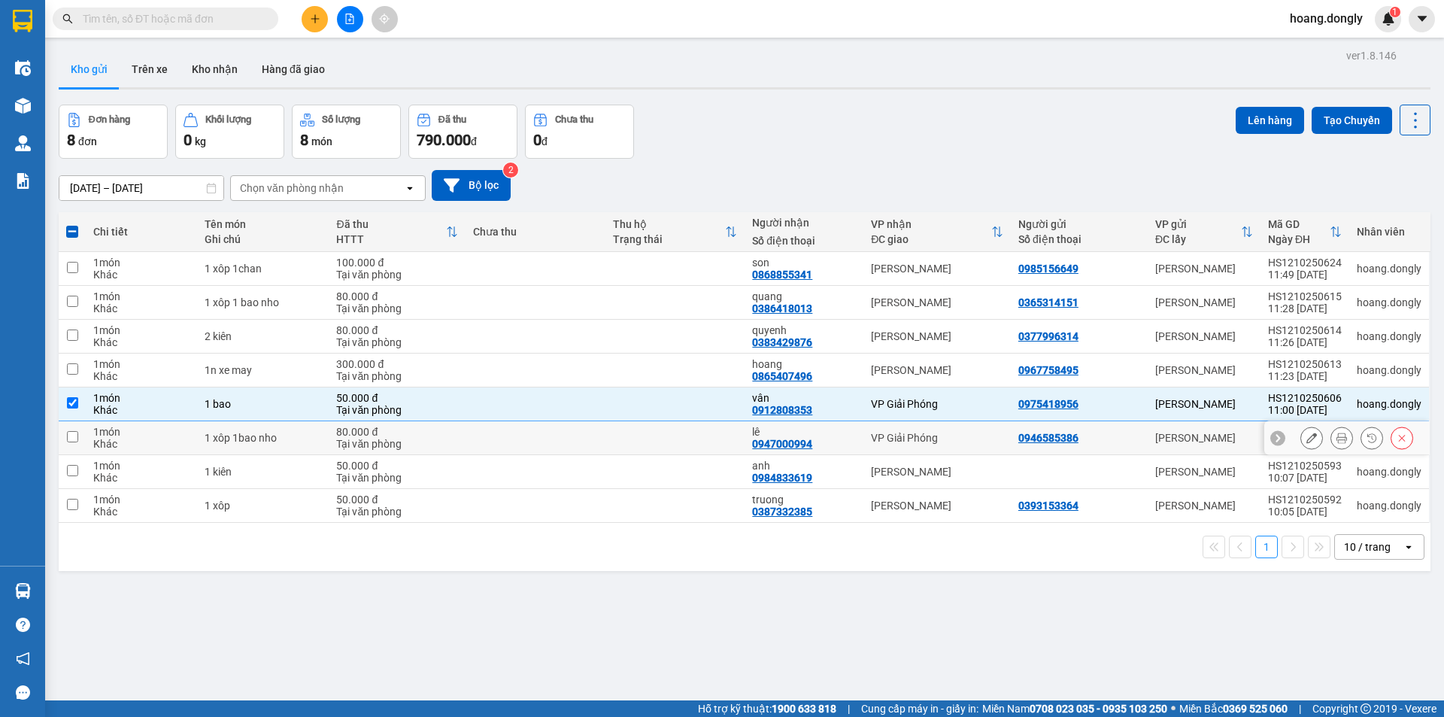
click at [864, 437] on td "VP Giải Phóng" at bounding box center [937, 438] width 147 height 34
checkbox input "true"
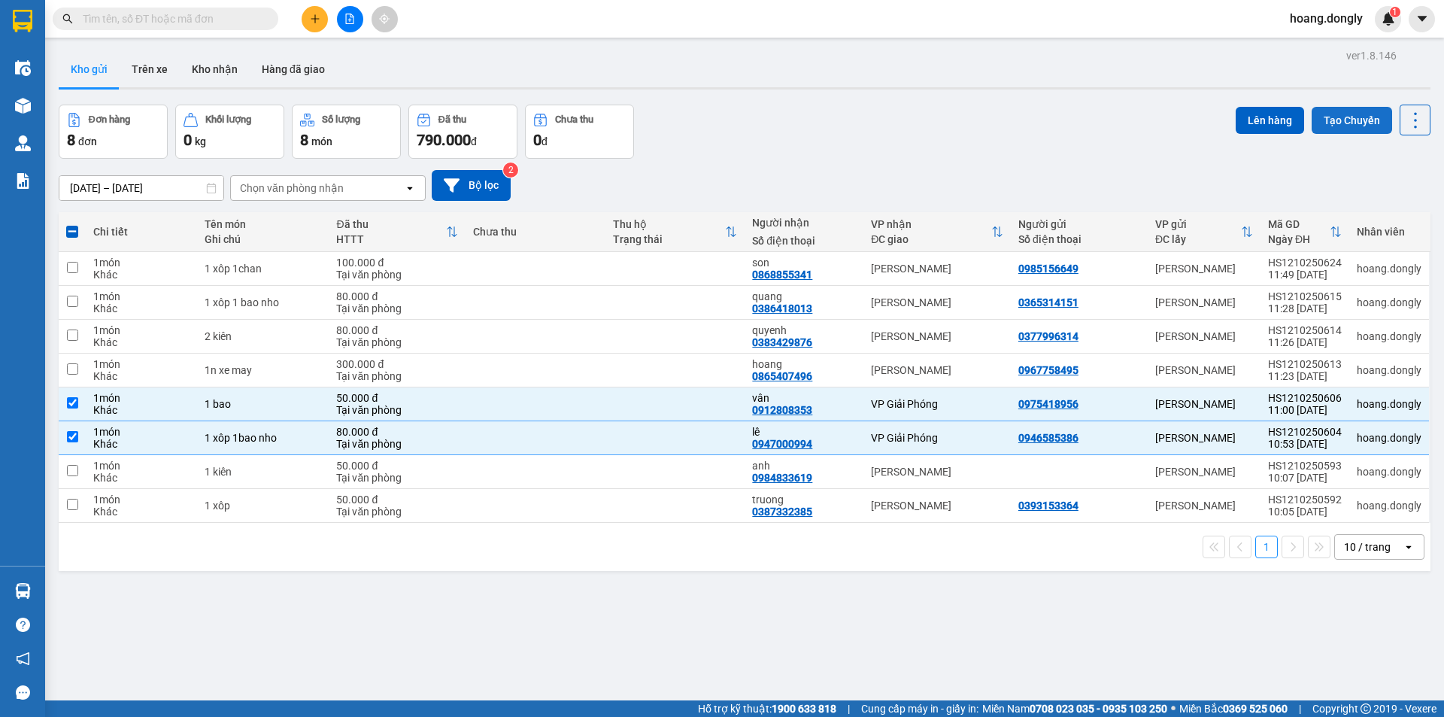
click at [1363, 119] on button "Tạo Chuyến" at bounding box center [1352, 120] width 80 height 27
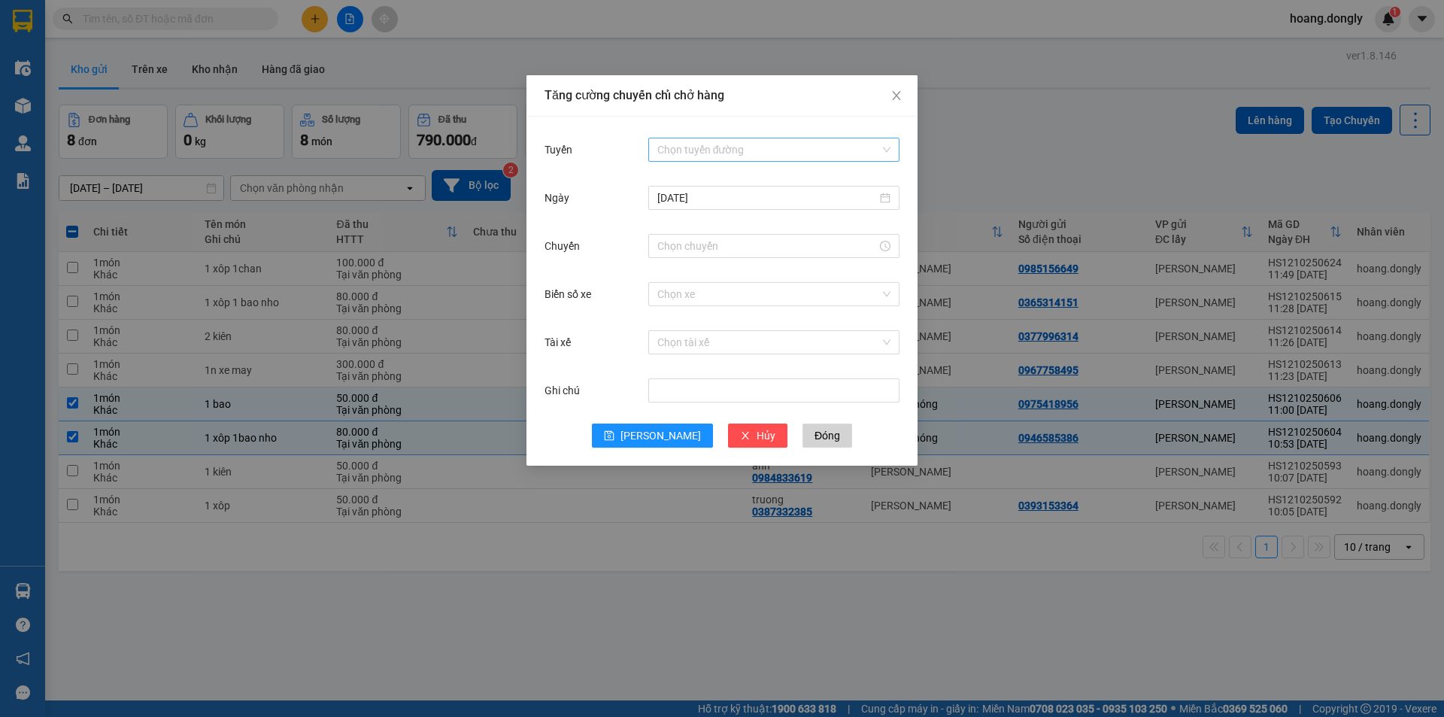
click at [743, 149] on input "Tuyến" at bounding box center [768, 149] width 223 height 23
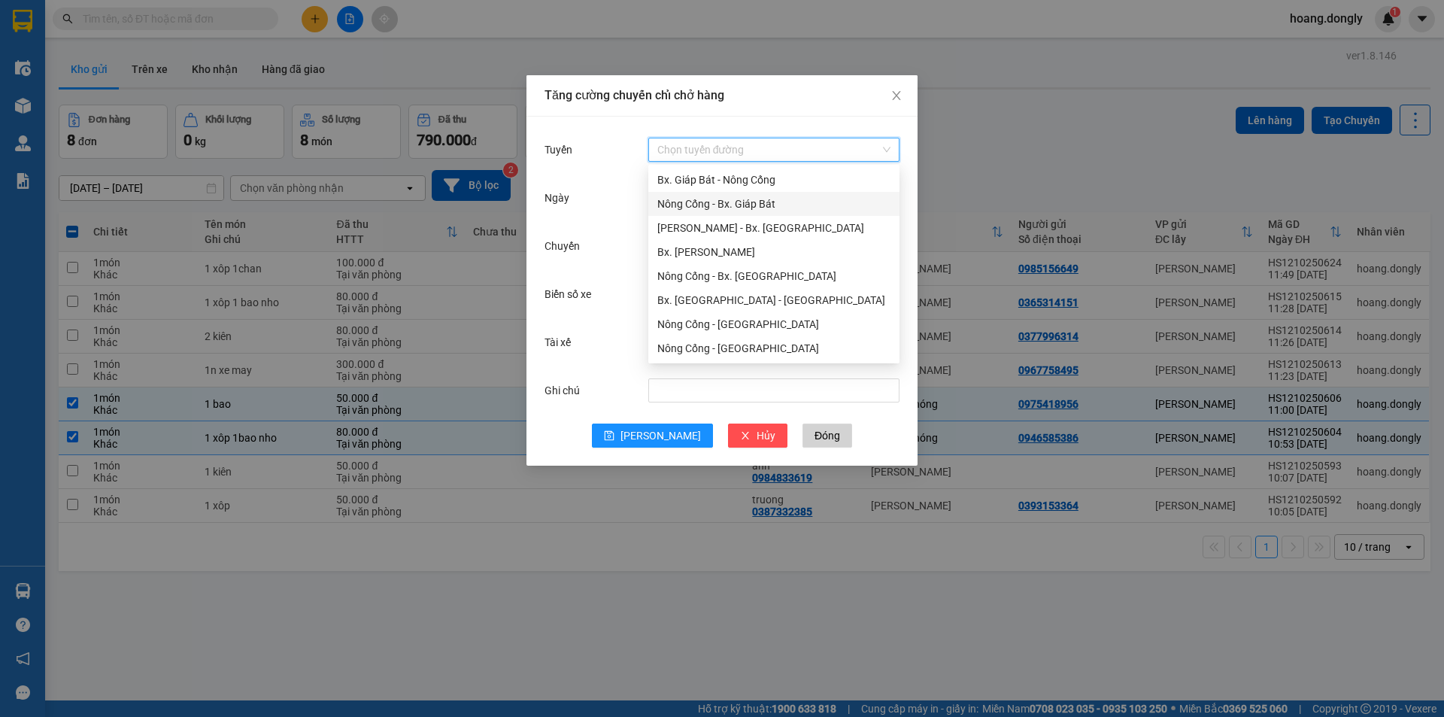
click at [726, 206] on div "Nông Cống - Bx. Giáp Bát" at bounding box center [773, 204] width 233 height 17
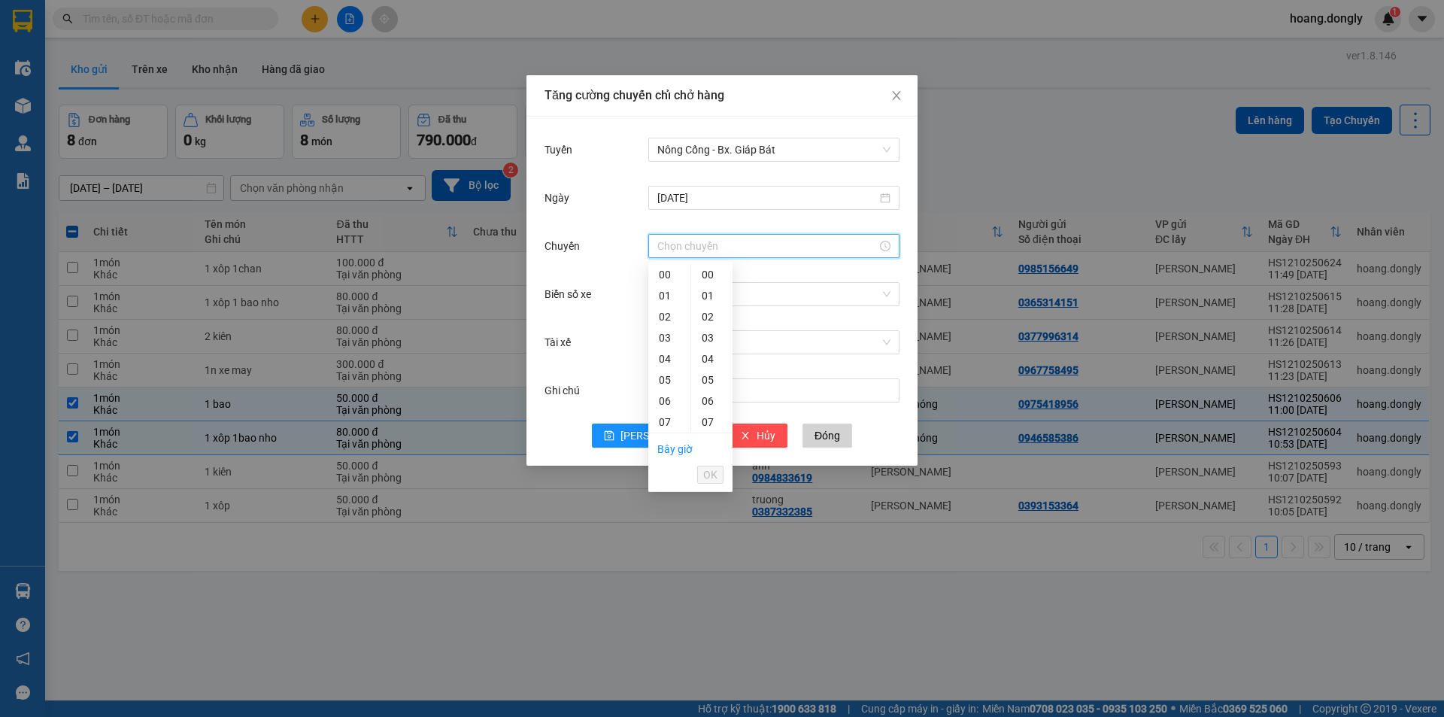
click at [749, 247] on input "Chuyến" at bounding box center [767, 246] width 220 height 17
click at [666, 279] on div "11" at bounding box center [669, 280] width 42 height 21
click at [706, 295] on div "40" at bounding box center [711, 289] width 41 height 21
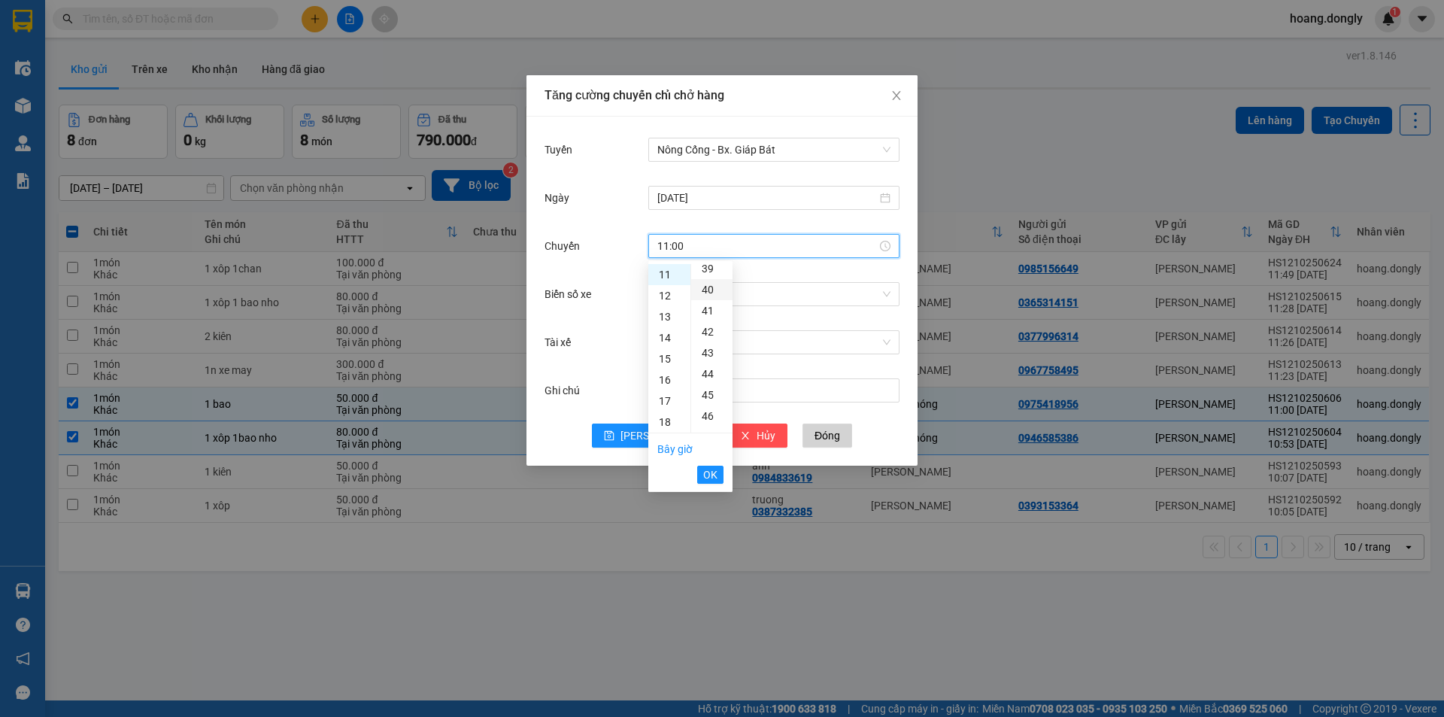
type input "11:40"
click at [709, 477] on span "OK" at bounding box center [710, 474] width 14 height 17
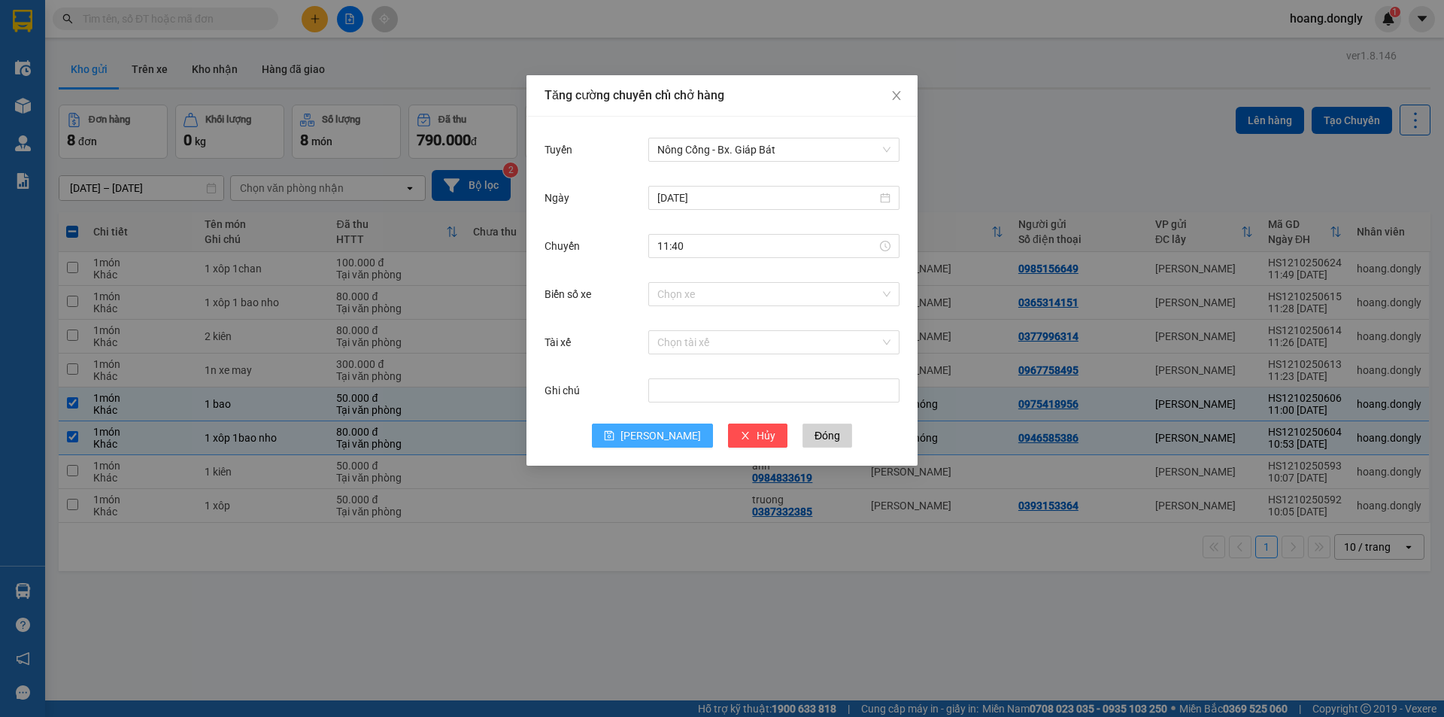
click at [615, 433] on icon "save" at bounding box center [609, 435] width 11 height 11
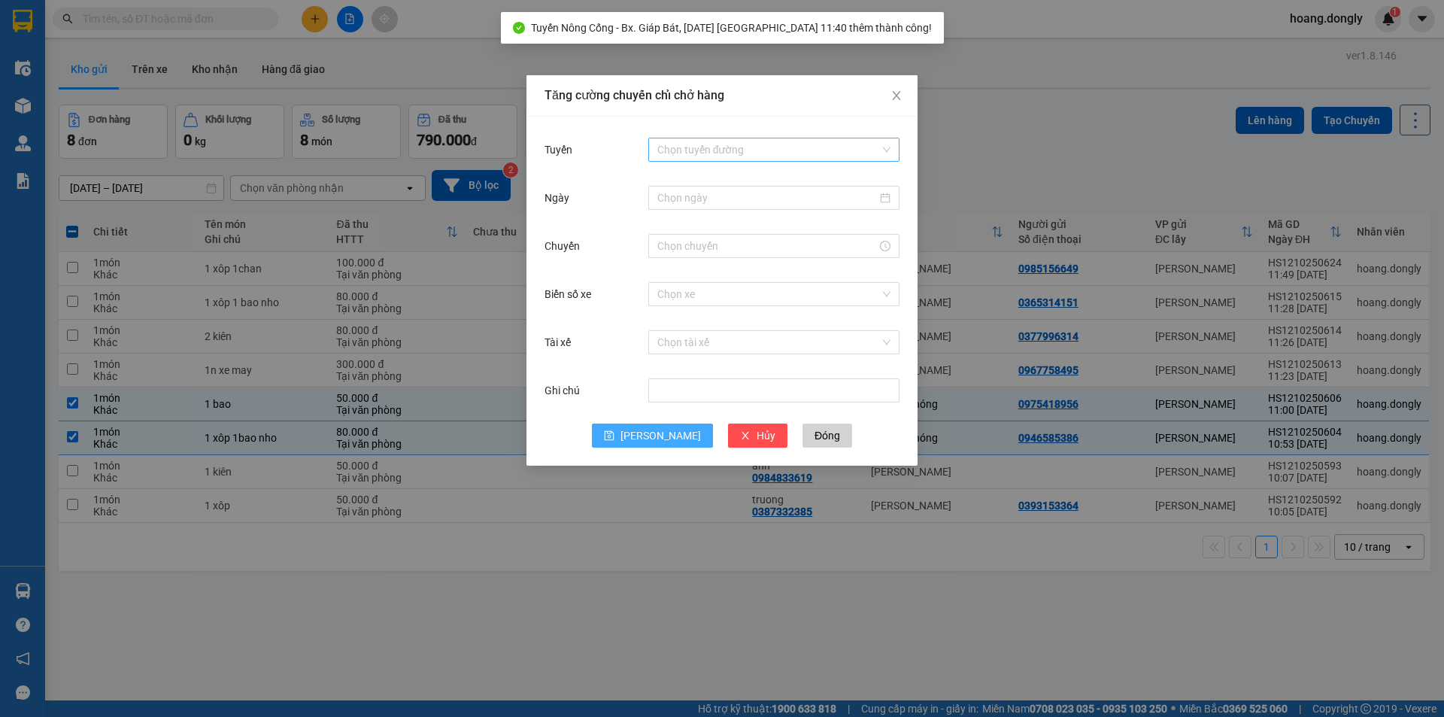
click at [773, 150] on input "Tuyến" at bounding box center [768, 149] width 223 height 23
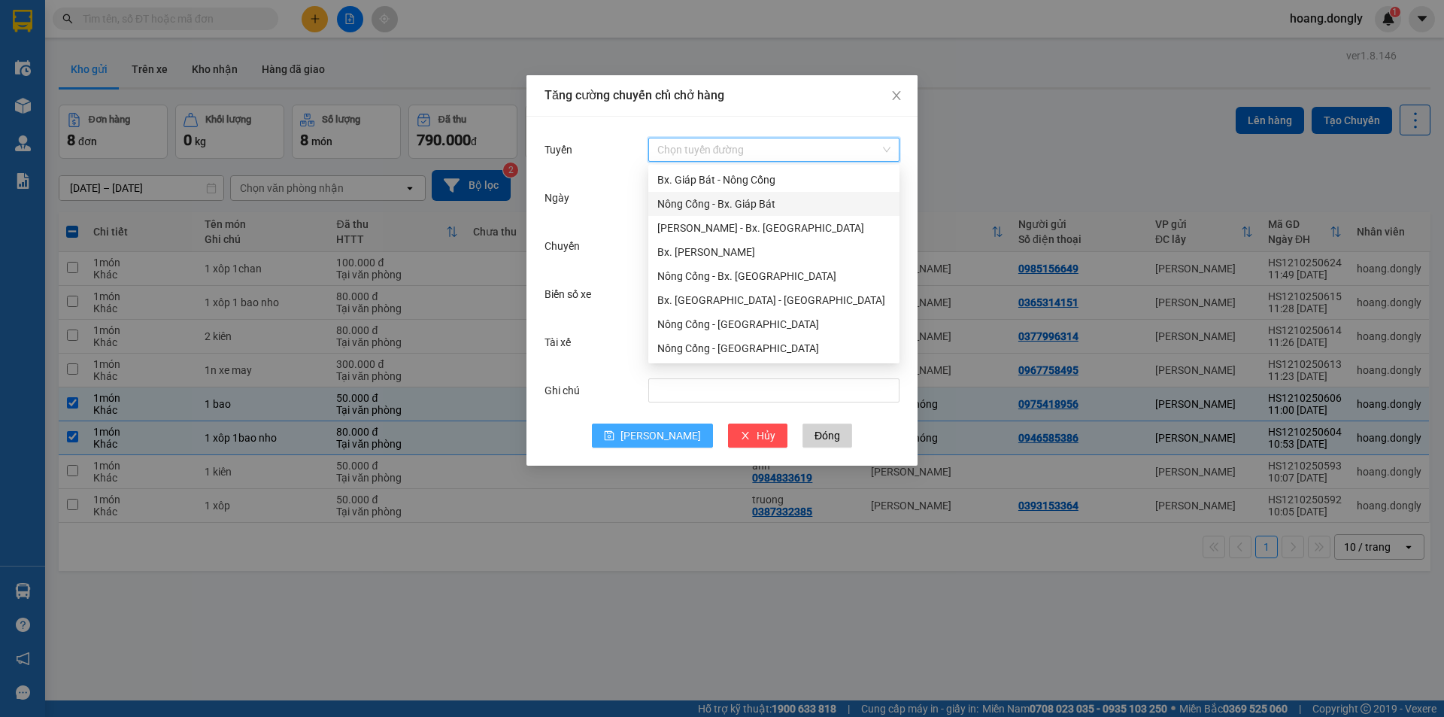
click at [752, 206] on div "Nông Cống - Bx. Giáp Bát" at bounding box center [773, 204] width 233 height 17
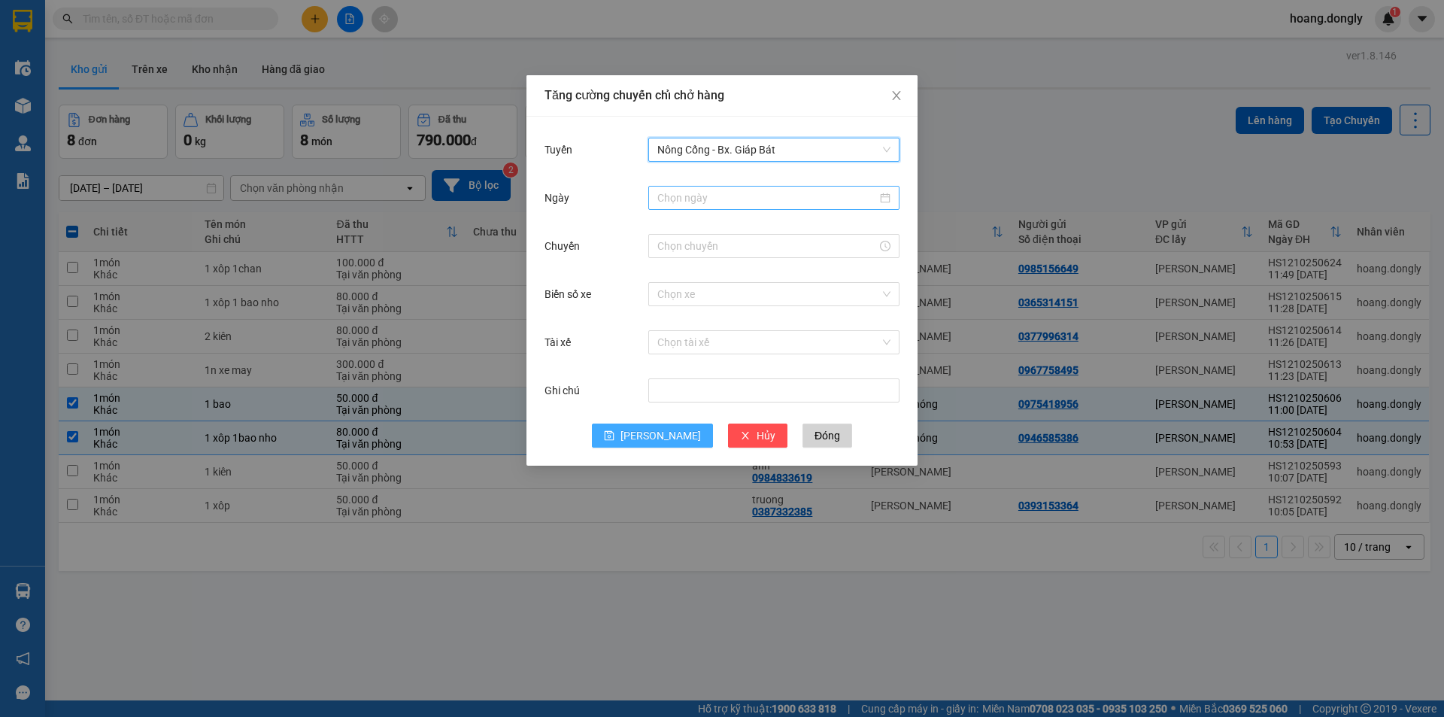
click at [763, 200] on input "Ngày" at bounding box center [767, 198] width 220 height 17
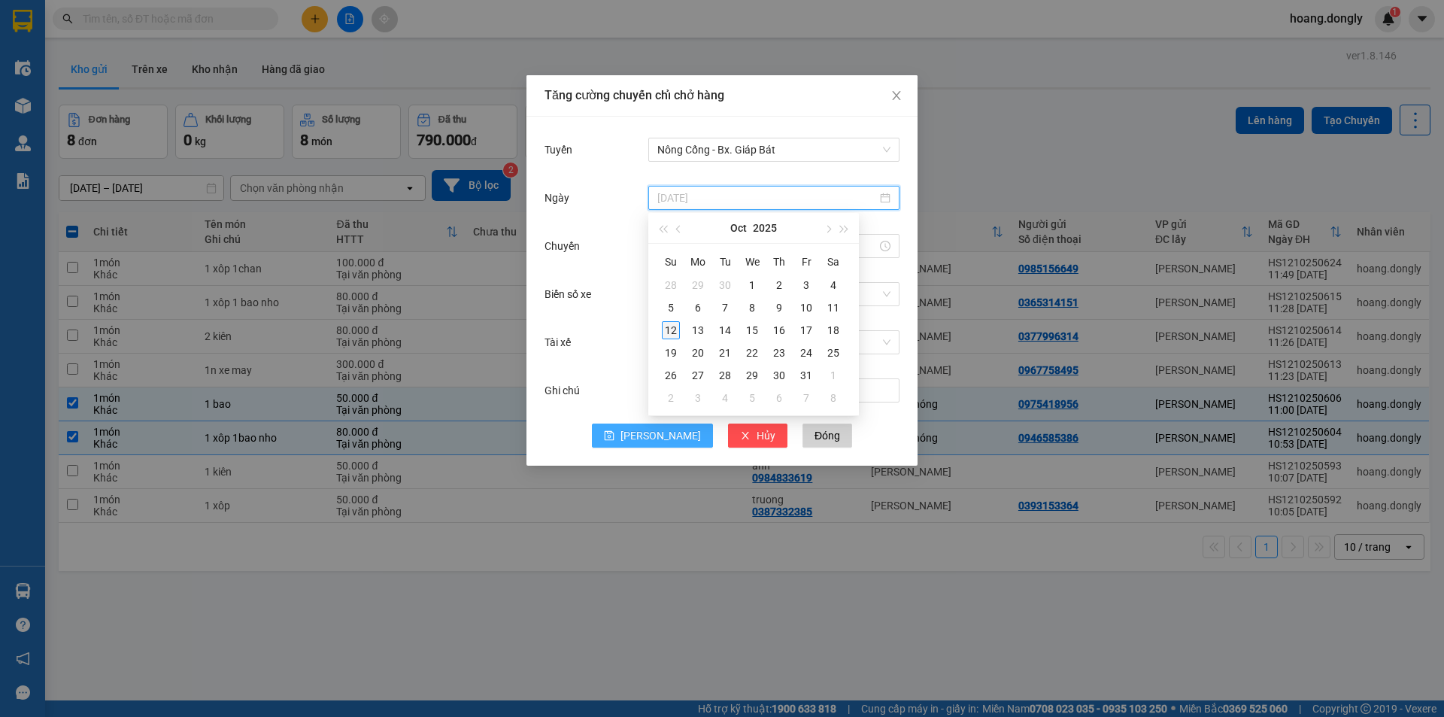
type input "[DATE]"
click at [672, 327] on div "12" at bounding box center [671, 330] width 18 height 18
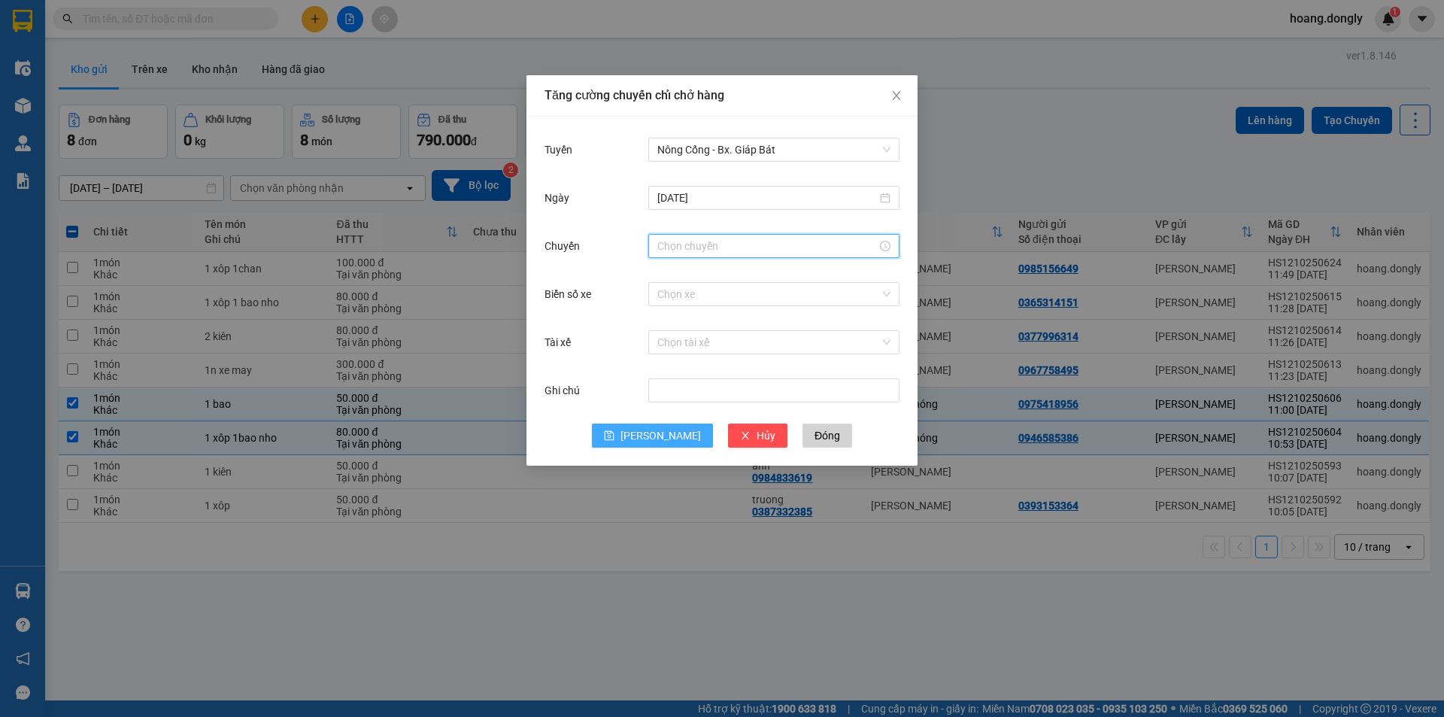
click at [706, 248] on input "Chuyến" at bounding box center [767, 246] width 220 height 17
click at [667, 278] on div "11" at bounding box center [669, 274] width 42 height 21
click at [715, 360] on div "40" at bounding box center [711, 364] width 41 height 21
type input "11:40"
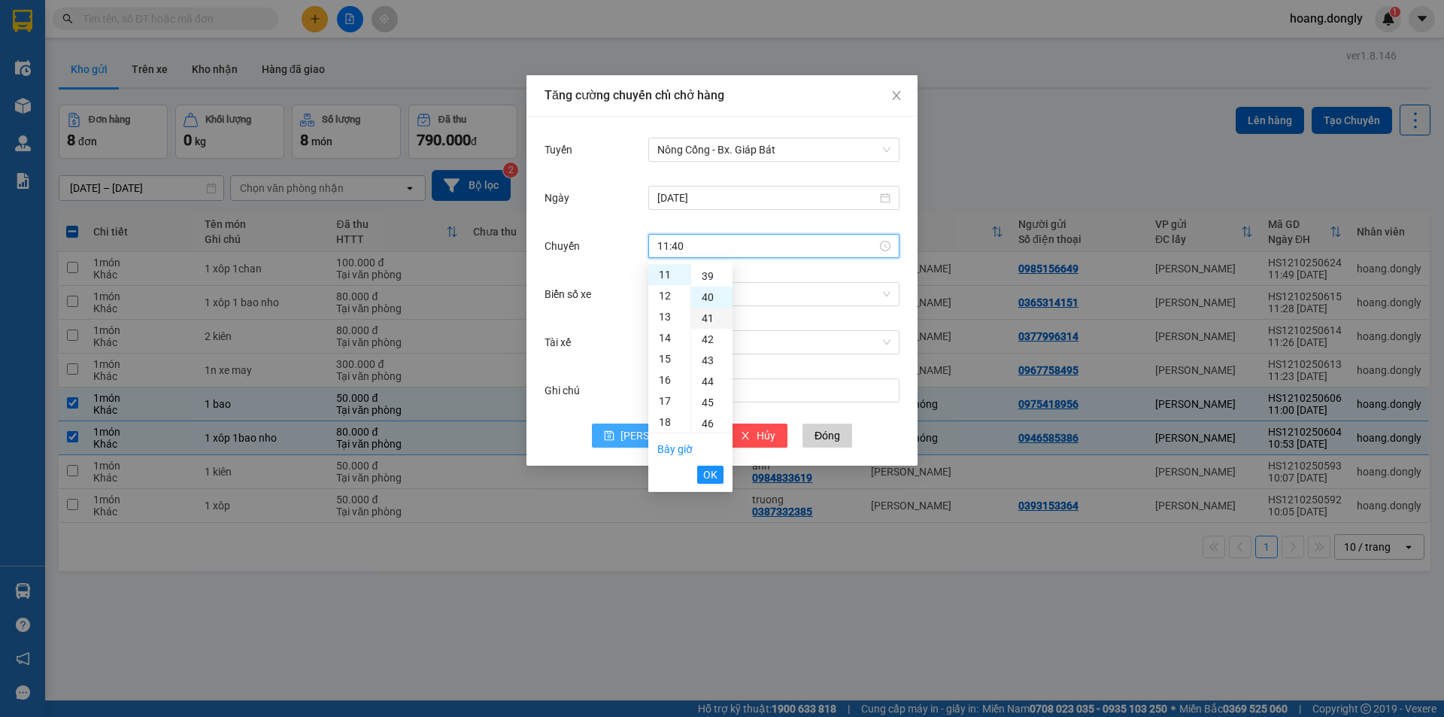
scroll to position [842, 0]
click at [707, 479] on span "OK" at bounding box center [710, 474] width 14 height 17
click at [750, 290] on input "Biển số xe" at bounding box center [768, 294] width 223 height 23
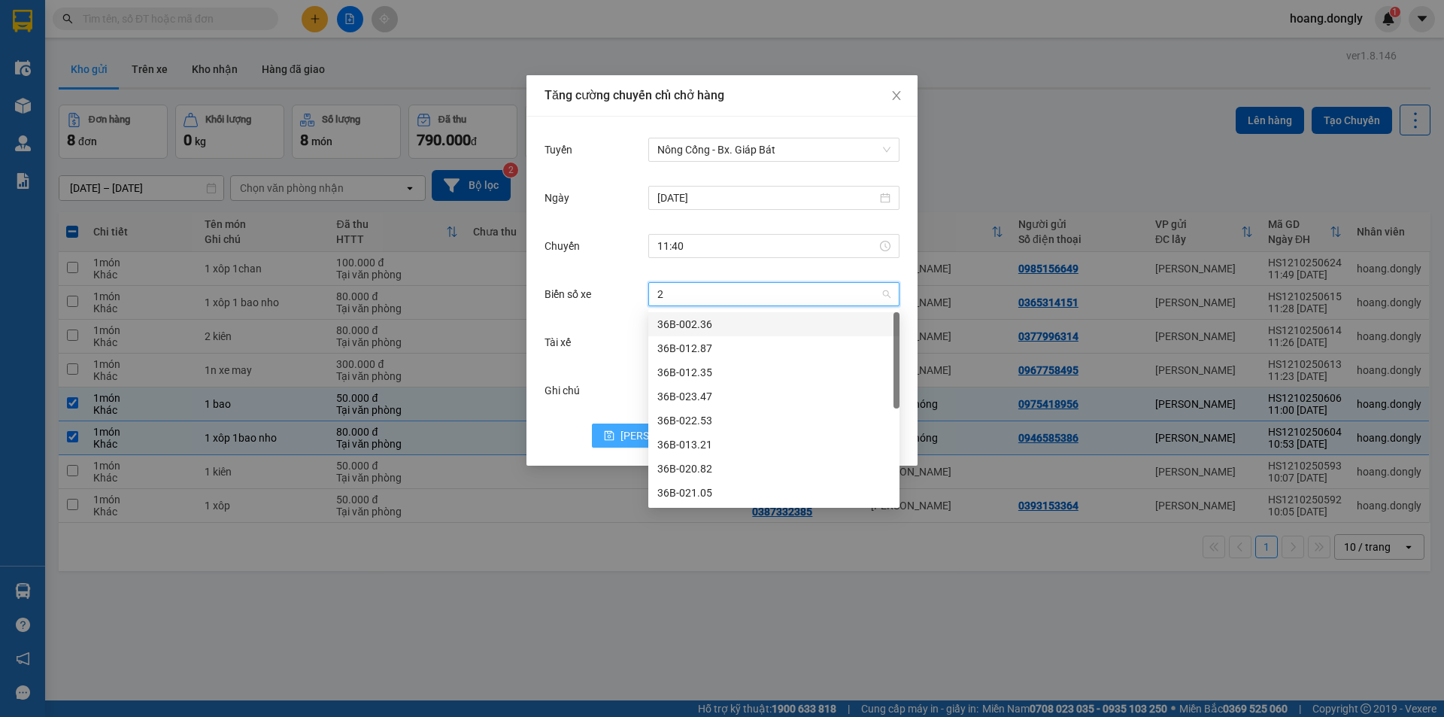
type input "28"
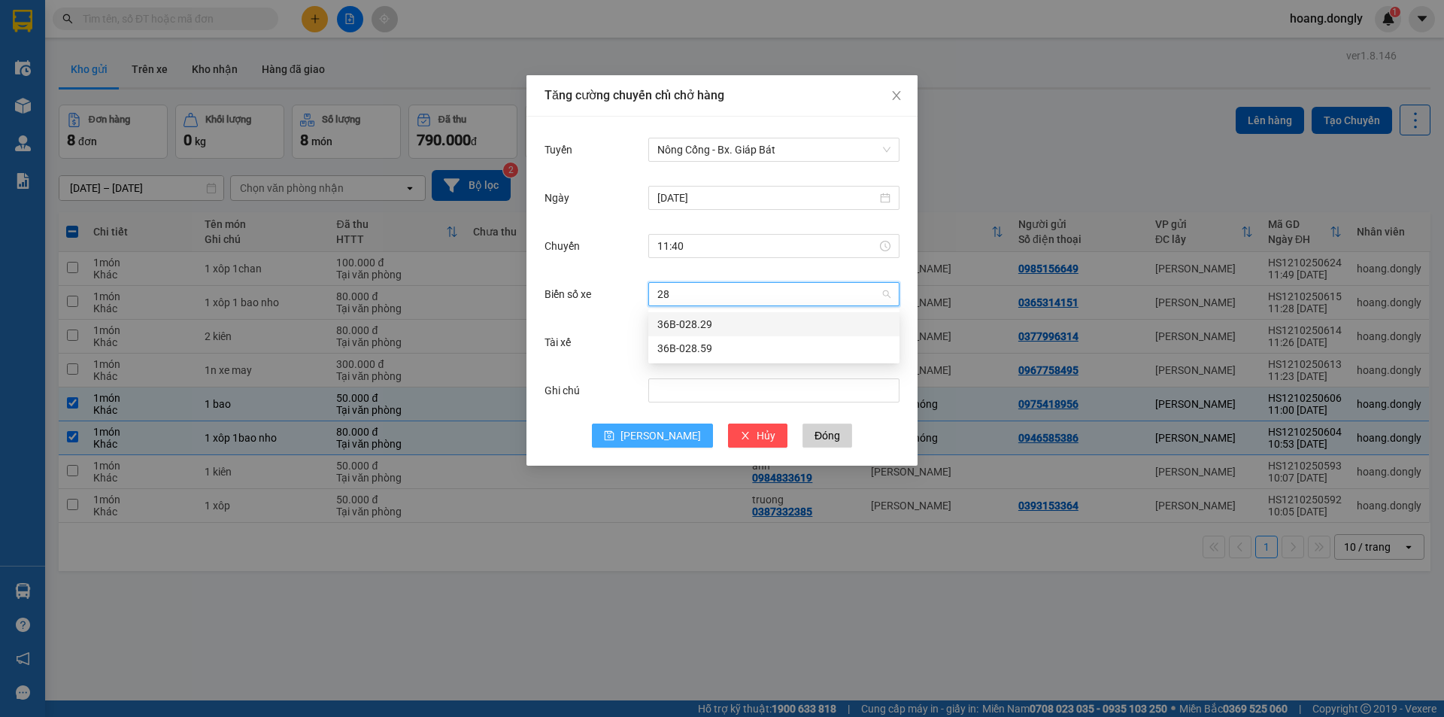
click at [757, 353] on div "36B-028.59" at bounding box center [773, 348] width 233 height 17
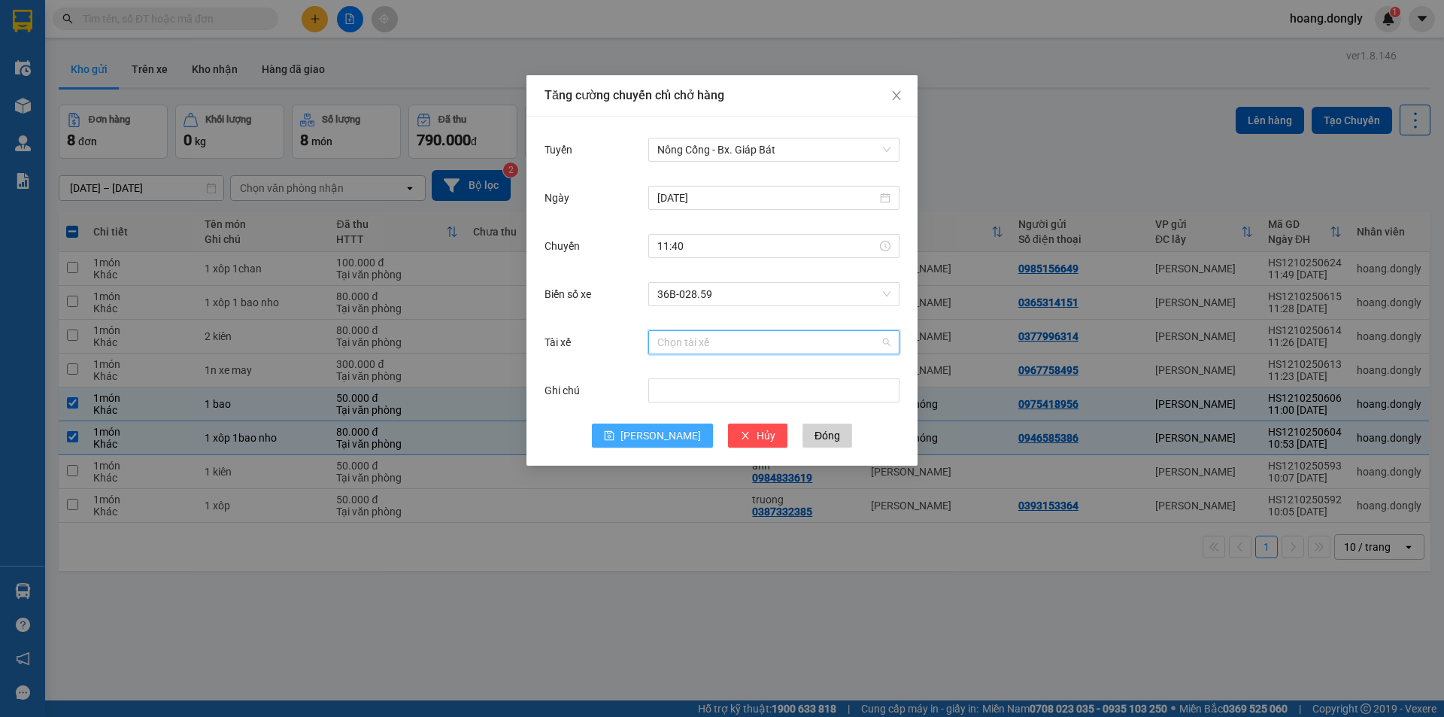
click at [751, 343] on input "Tài xế" at bounding box center [768, 342] width 223 height 23
type input "t"
type input "truong"
click at [797, 376] on div "LT [PERSON_NAME]" at bounding box center [773, 372] width 233 height 17
click at [648, 428] on button "[PERSON_NAME]" at bounding box center [652, 435] width 121 height 24
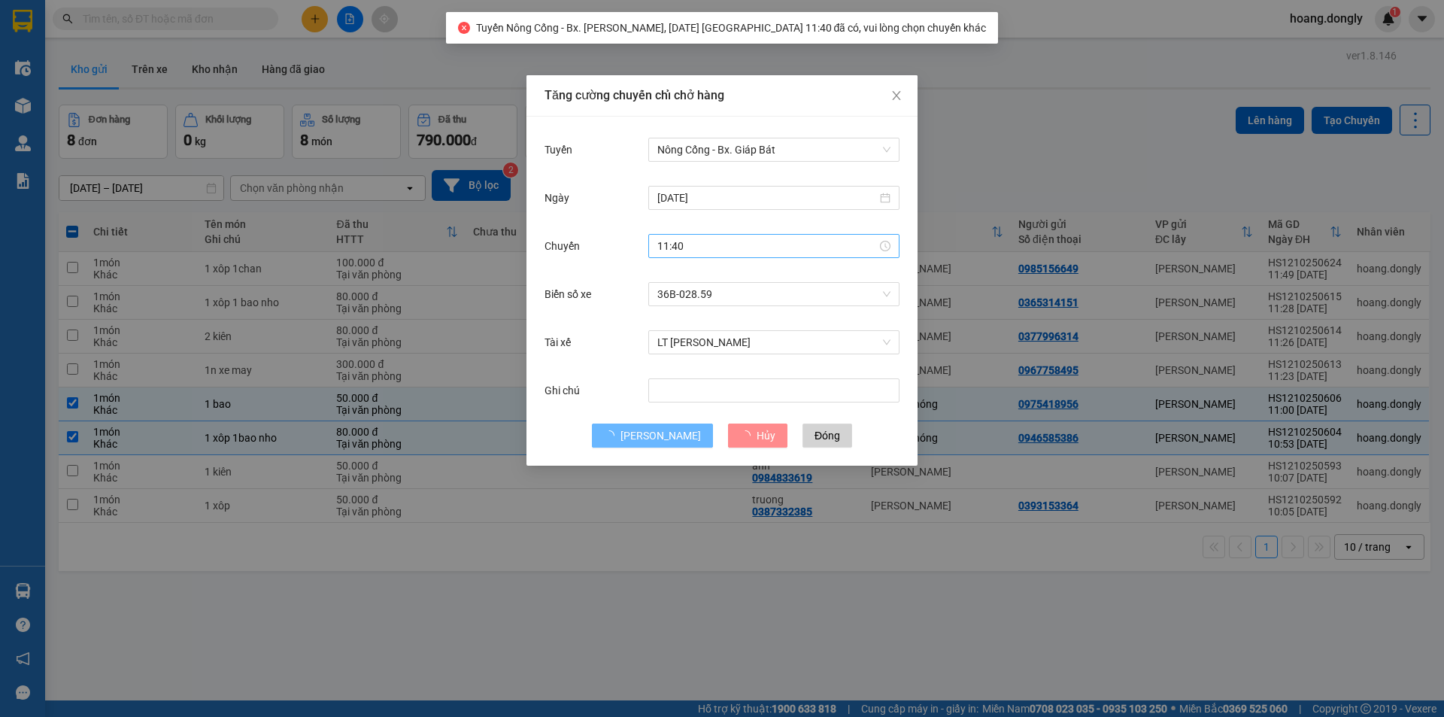
click at [744, 246] on input "11:40" at bounding box center [767, 246] width 220 height 17
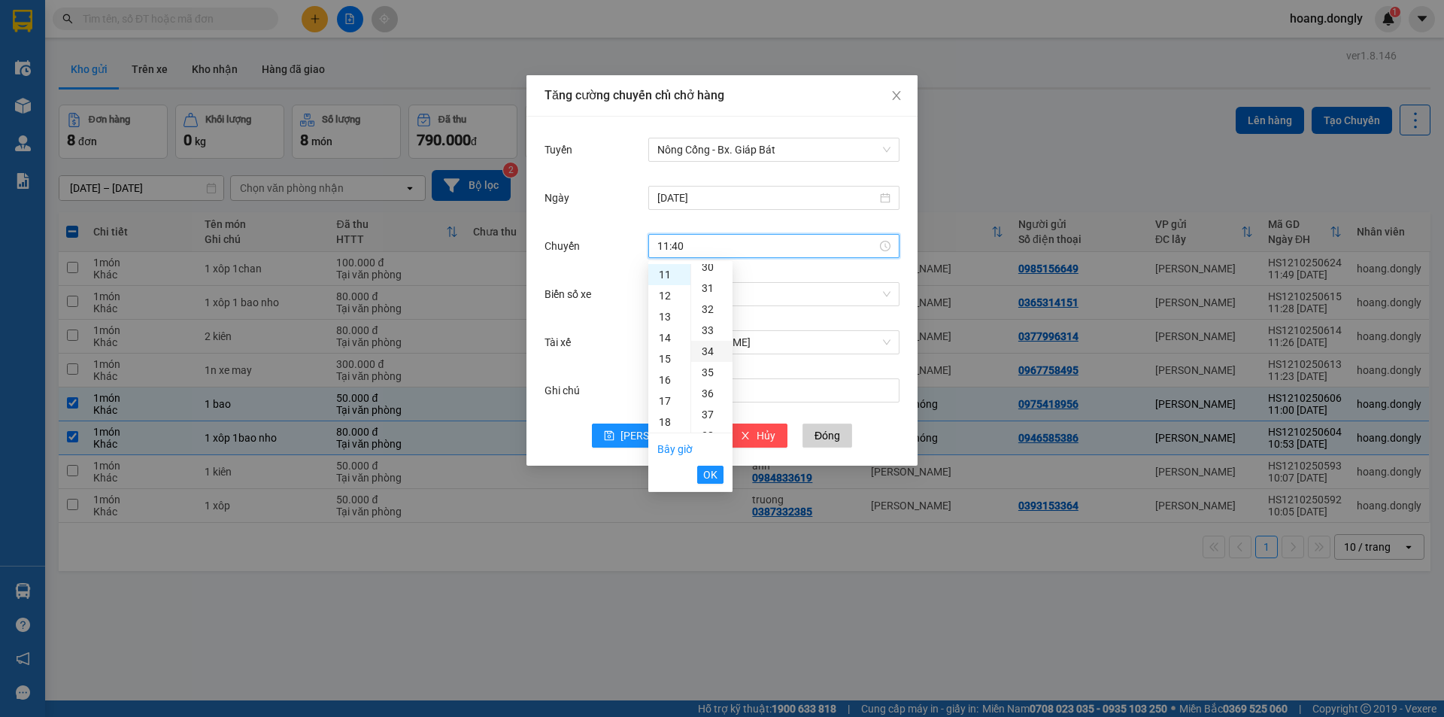
scroll to position [617, 0]
click at [715, 293] on div "30" at bounding box center [711, 289] width 41 height 21
type input "11:30"
click at [716, 479] on span "OK" at bounding box center [710, 474] width 14 height 17
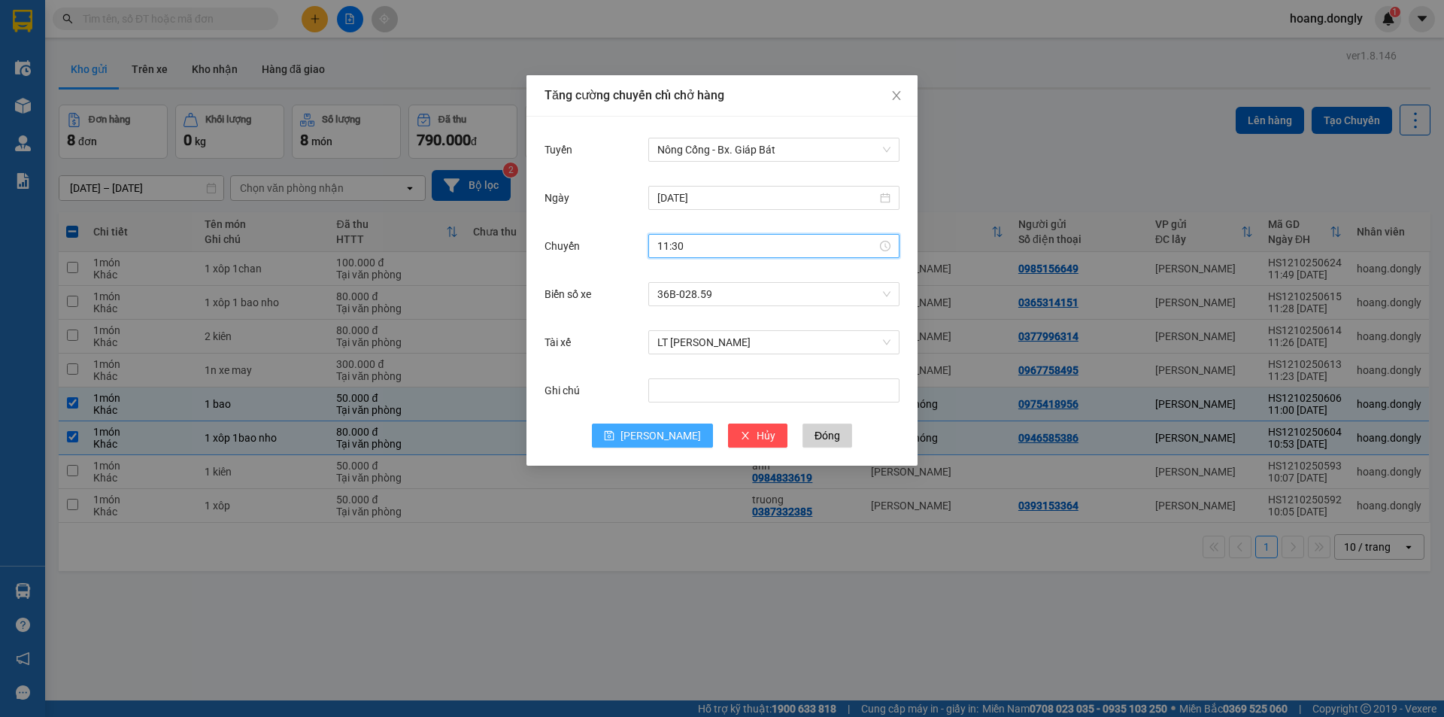
click at [651, 431] on button "[PERSON_NAME]" at bounding box center [652, 435] width 121 height 24
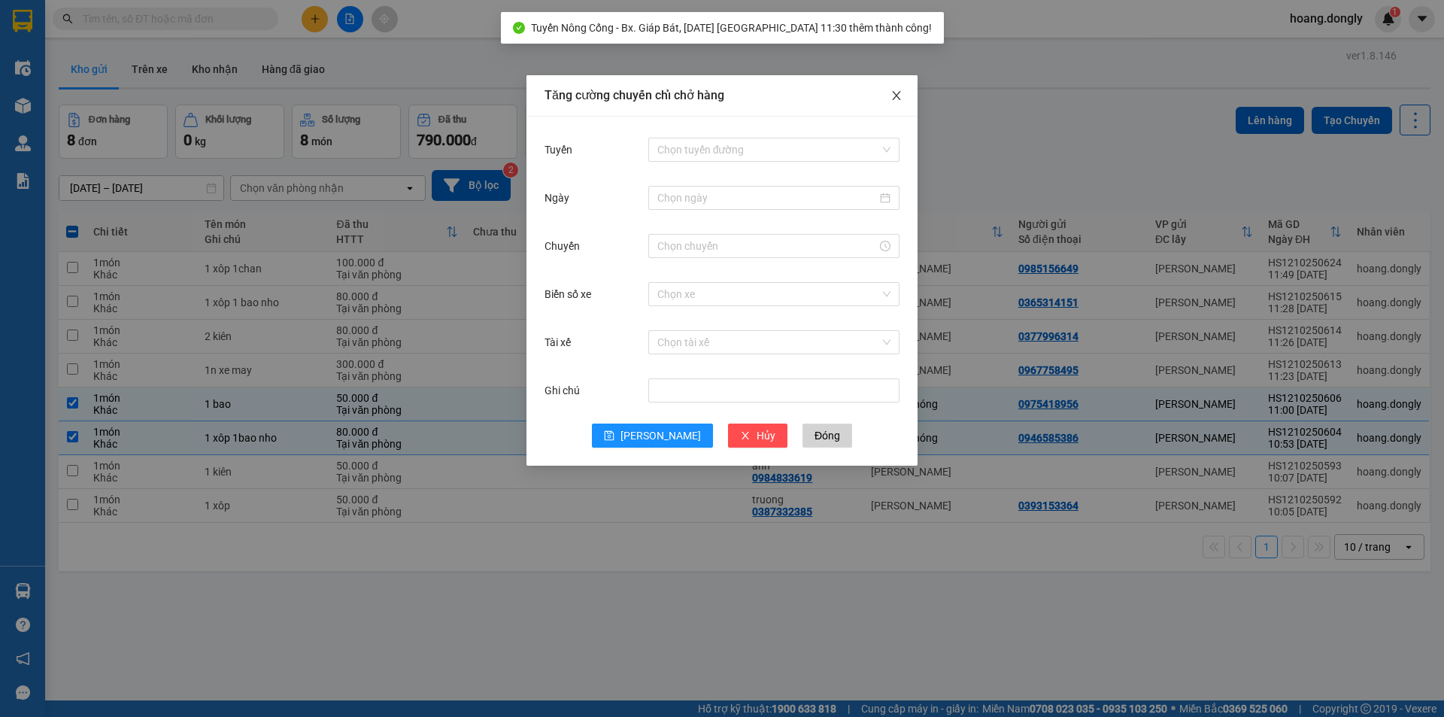
click at [893, 93] on icon "close" at bounding box center [897, 96] width 12 height 12
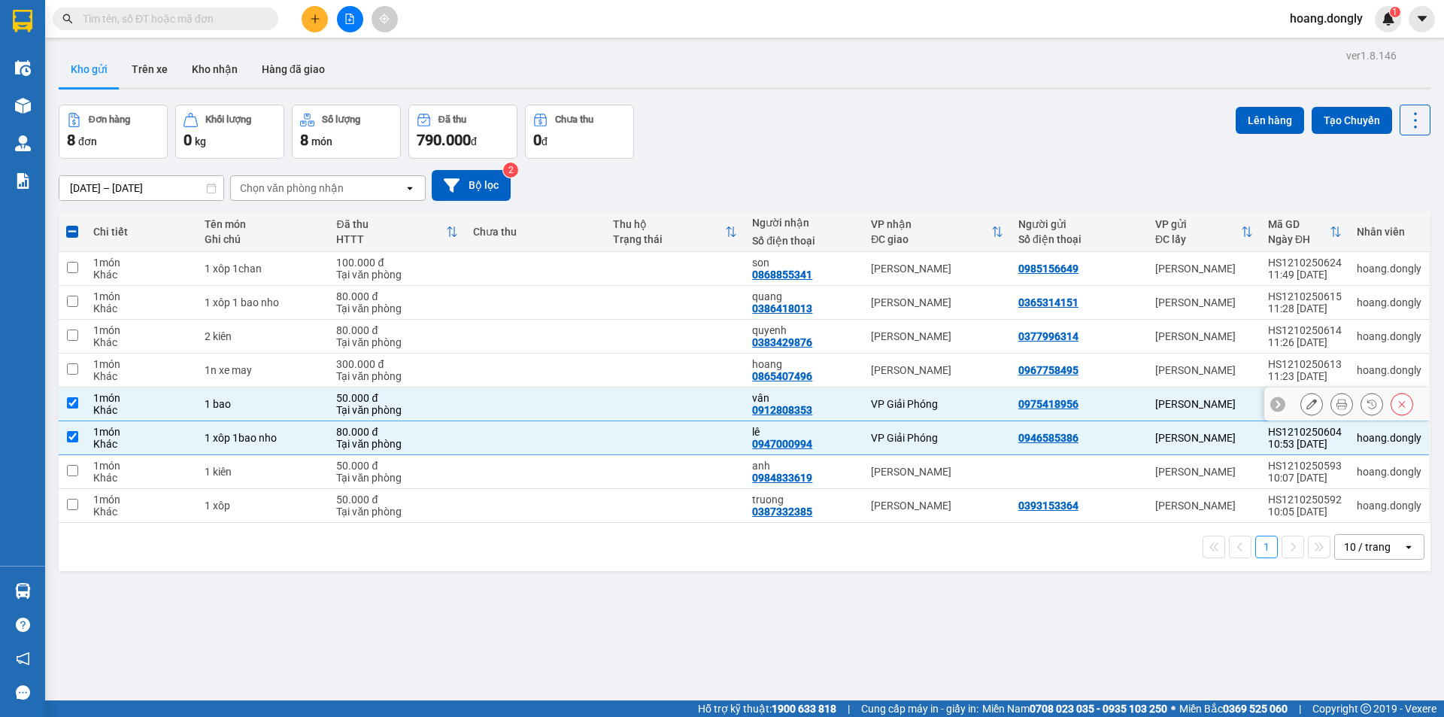
click at [985, 410] on td "VP Giải Phóng" at bounding box center [937, 404] width 147 height 34
checkbox input "false"
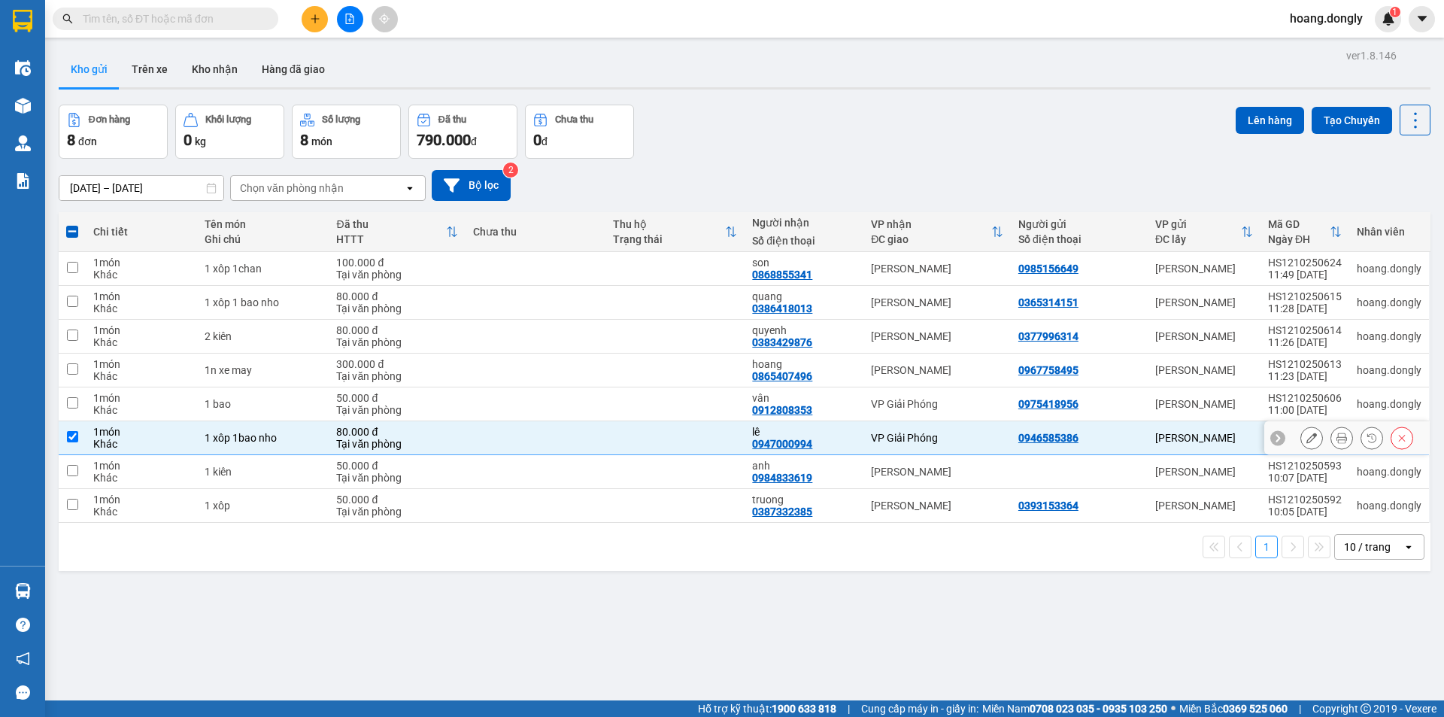
click at [989, 442] on div "VP Giải Phóng" at bounding box center [937, 438] width 132 height 12
checkbox input "false"
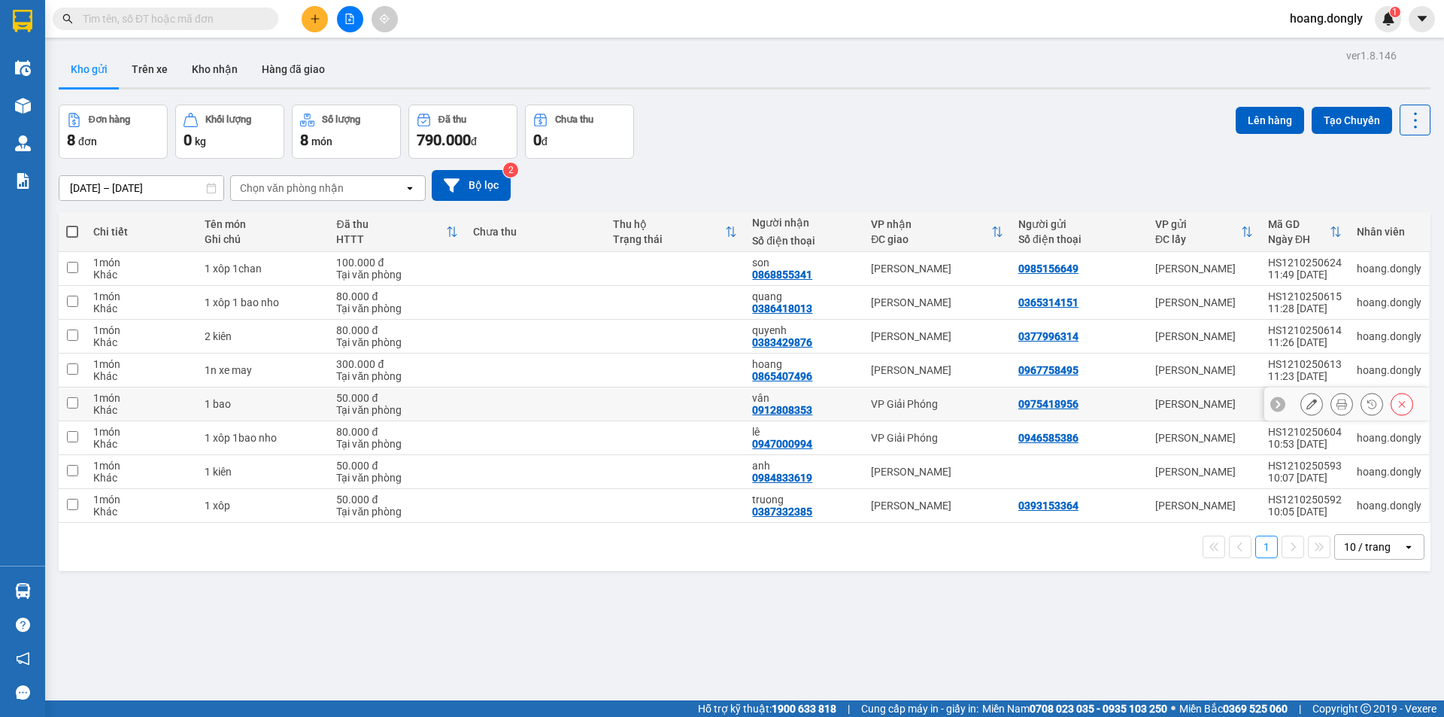
click at [985, 405] on div "VP Giải Phóng" at bounding box center [937, 404] width 132 height 12
checkbox input "true"
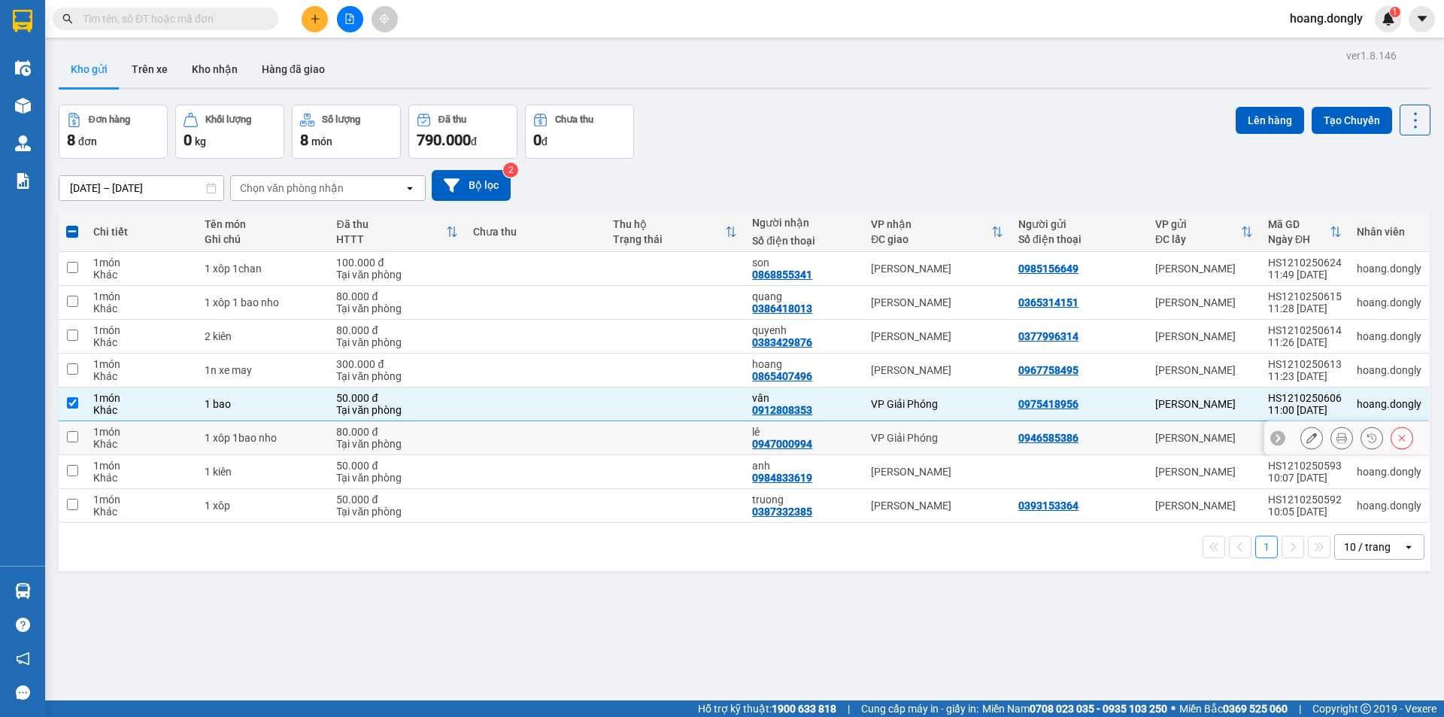
click at [985, 435] on div "VP Giải Phóng" at bounding box center [937, 438] width 132 height 12
checkbox input "true"
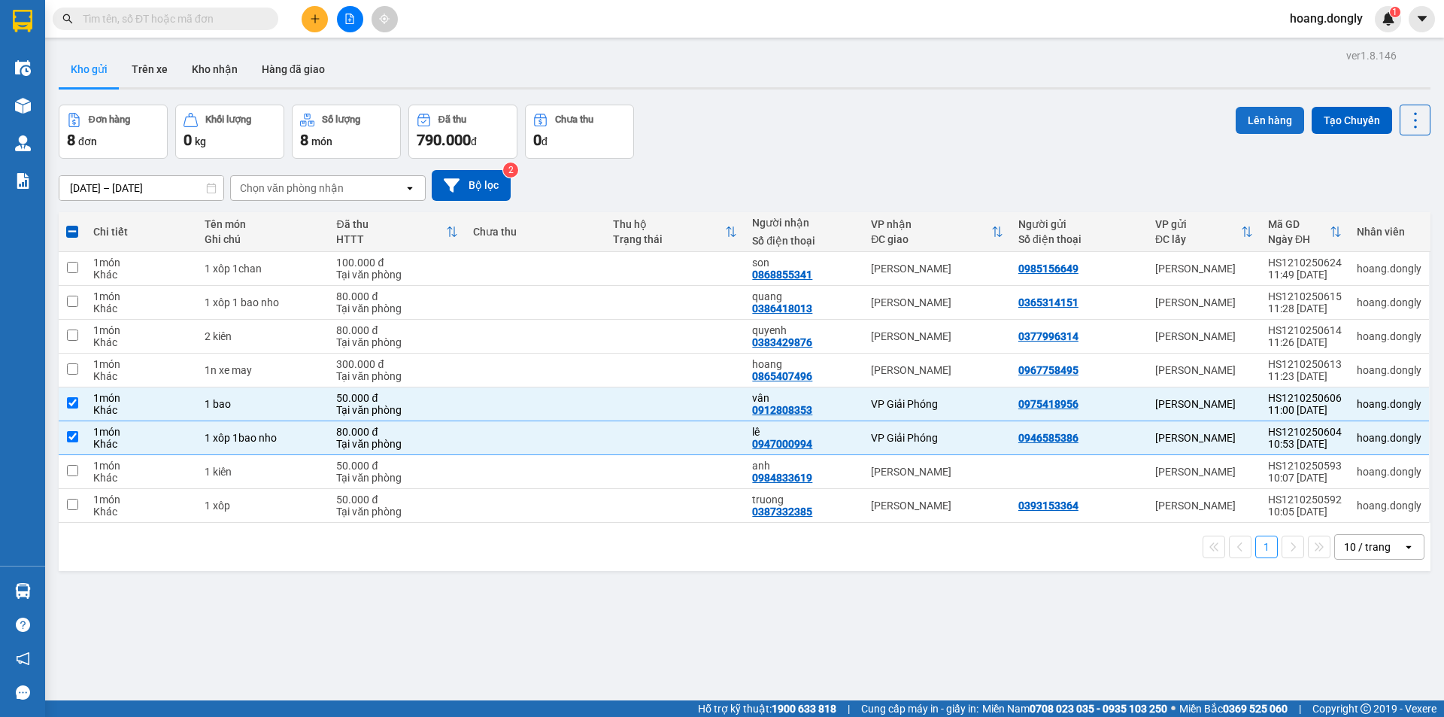
click at [1258, 127] on button "Lên hàng" at bounding box center [1270, 120] width 68 height 27
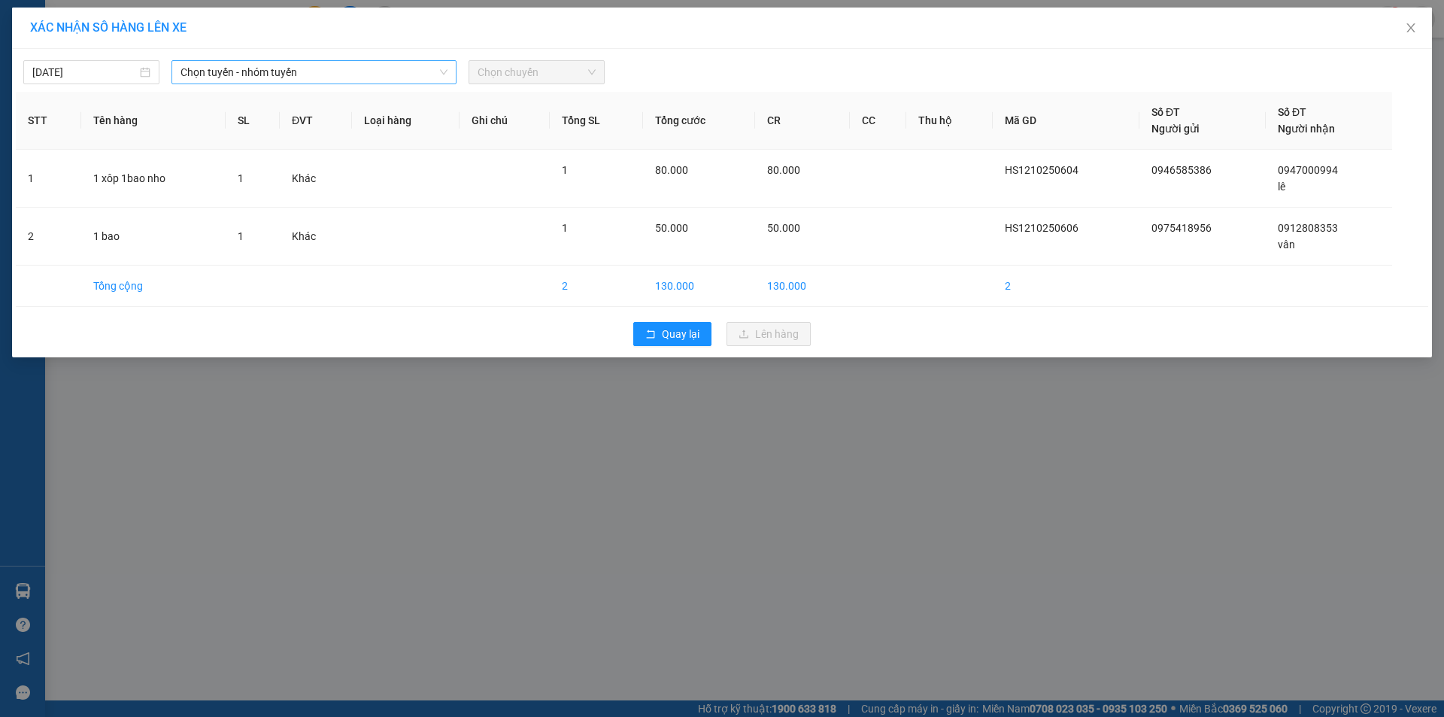
click at [368, 69] on span "Chọn tuyến - nhóm tuyến" at bounding box center [314, 72] width 267 height 23
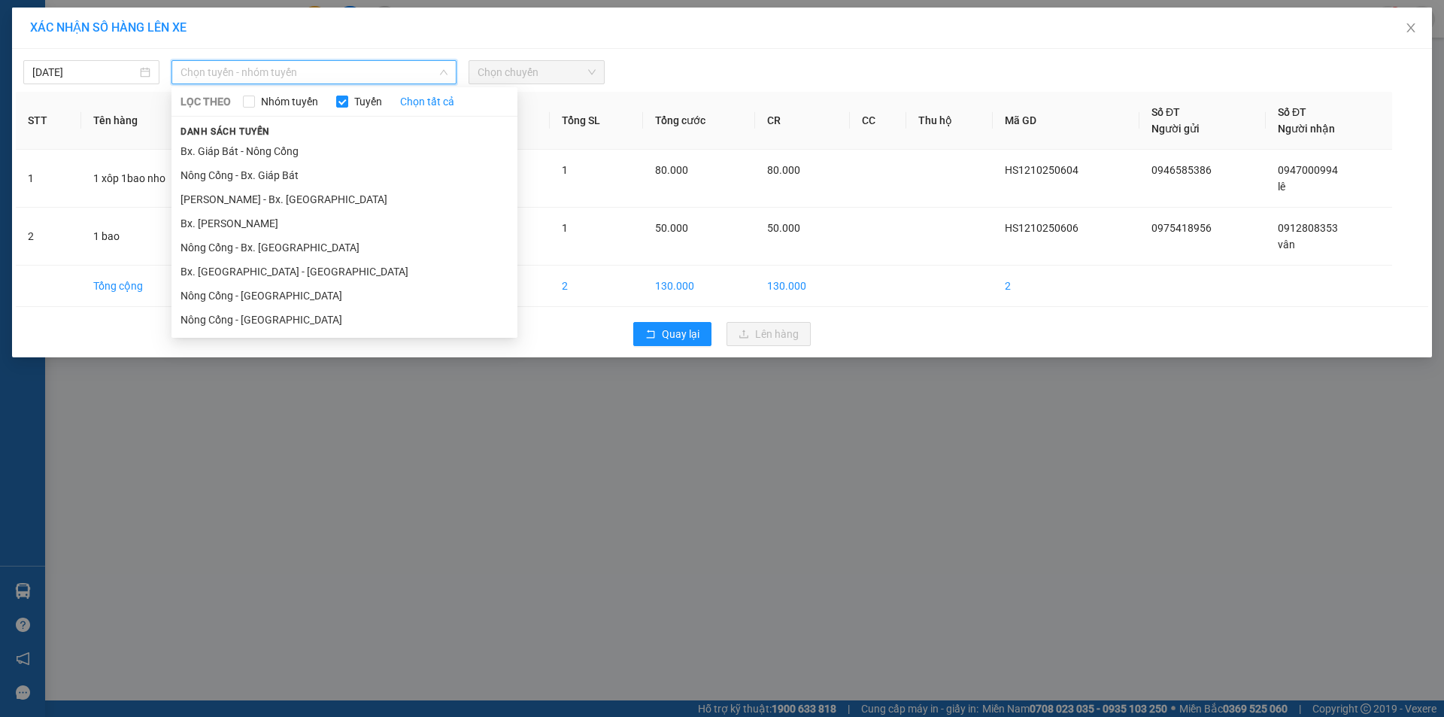
drag, startPoint x: 368, startPoint y: 170, endPoint x: 411, endPoint y: 135, distance: 55.7
click at [371, 169] on li "Nông Cống - Bx. Giáp Bát" at bounding box center [345, 175] width 346 height 24
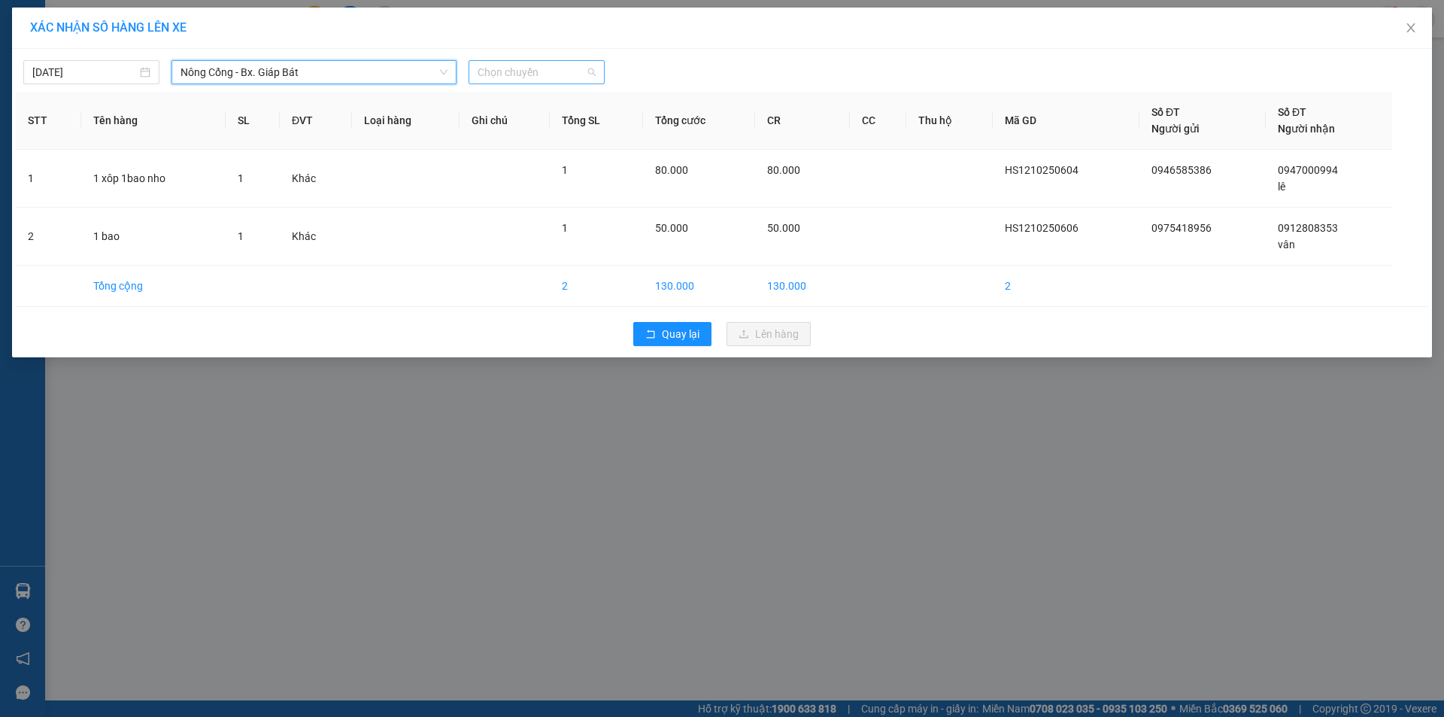
click at [522, 74] on span "Chọn chuyến" at bounding box center [537, 72] width 118 height 23
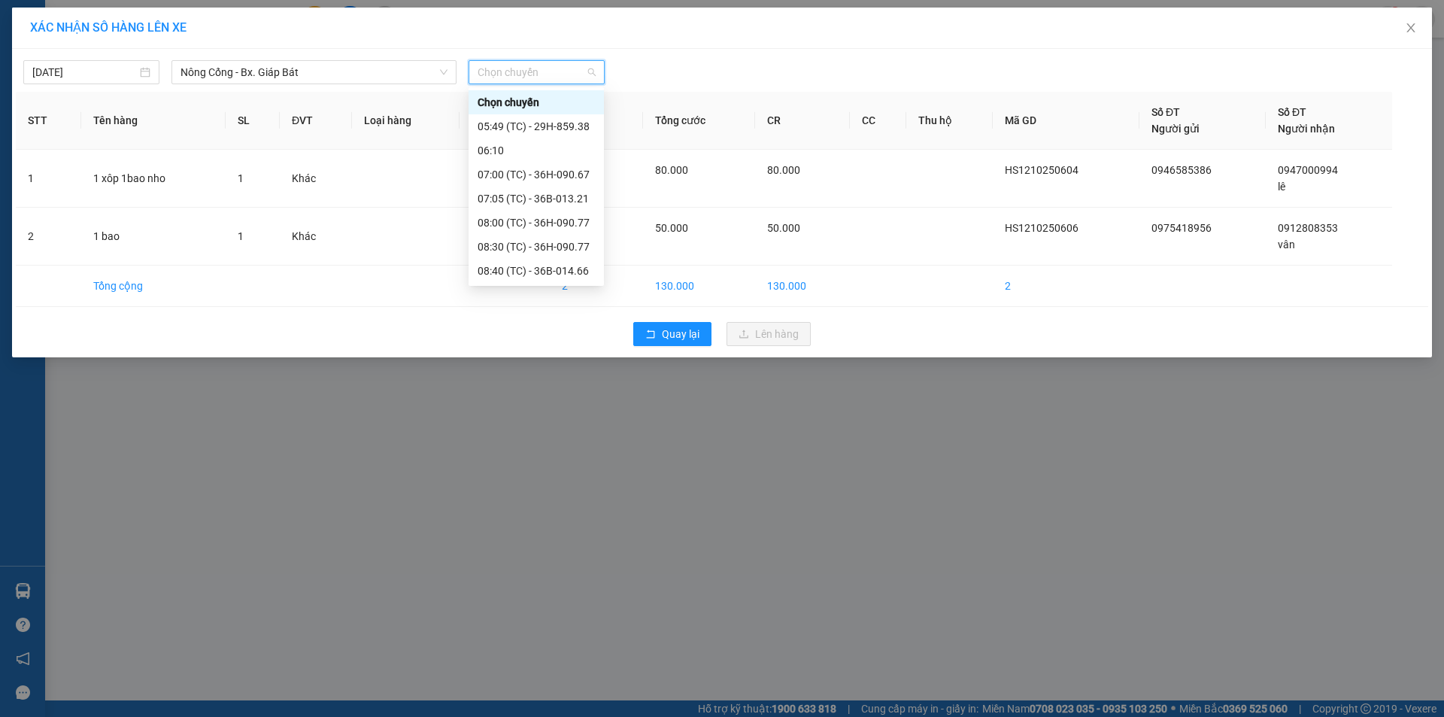
scroll to position [144, 0]
click at [527, 244] on div "11:30 (TC) - 36B-028.59" at bounding box center [536, 246] width 117 height 17
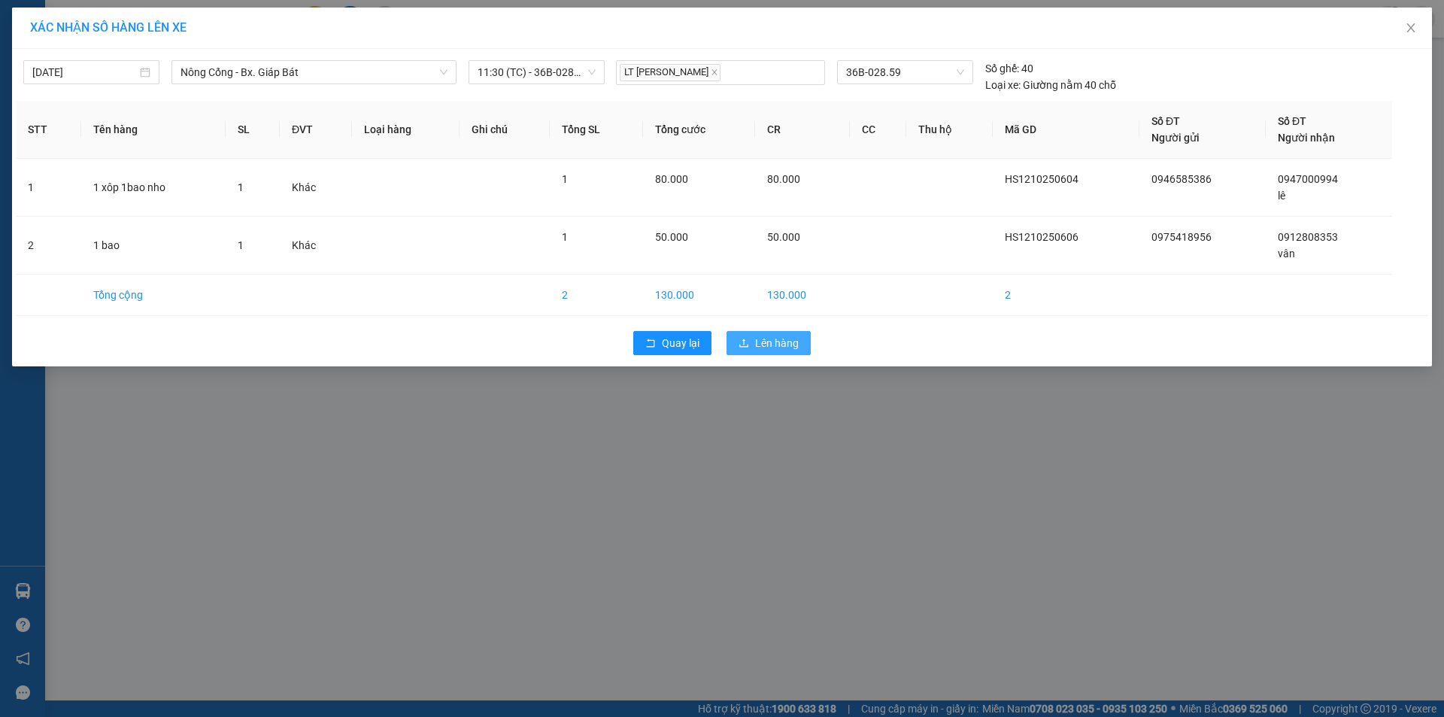
click at [791, 340] on span "Lên hàng" at bounding box center [777, 343] width 44 height 17
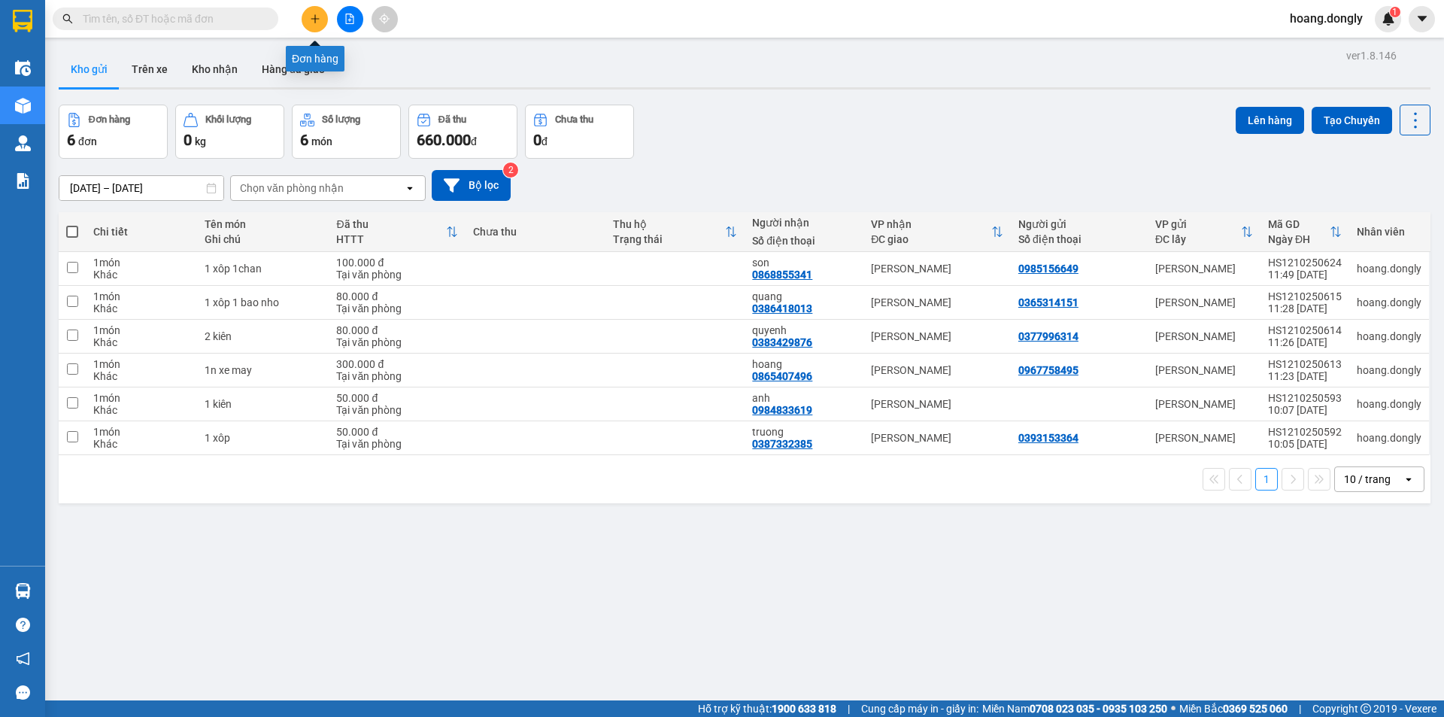
click at [308, 26] on button at bounding box center [315, 19] width 26 height 26
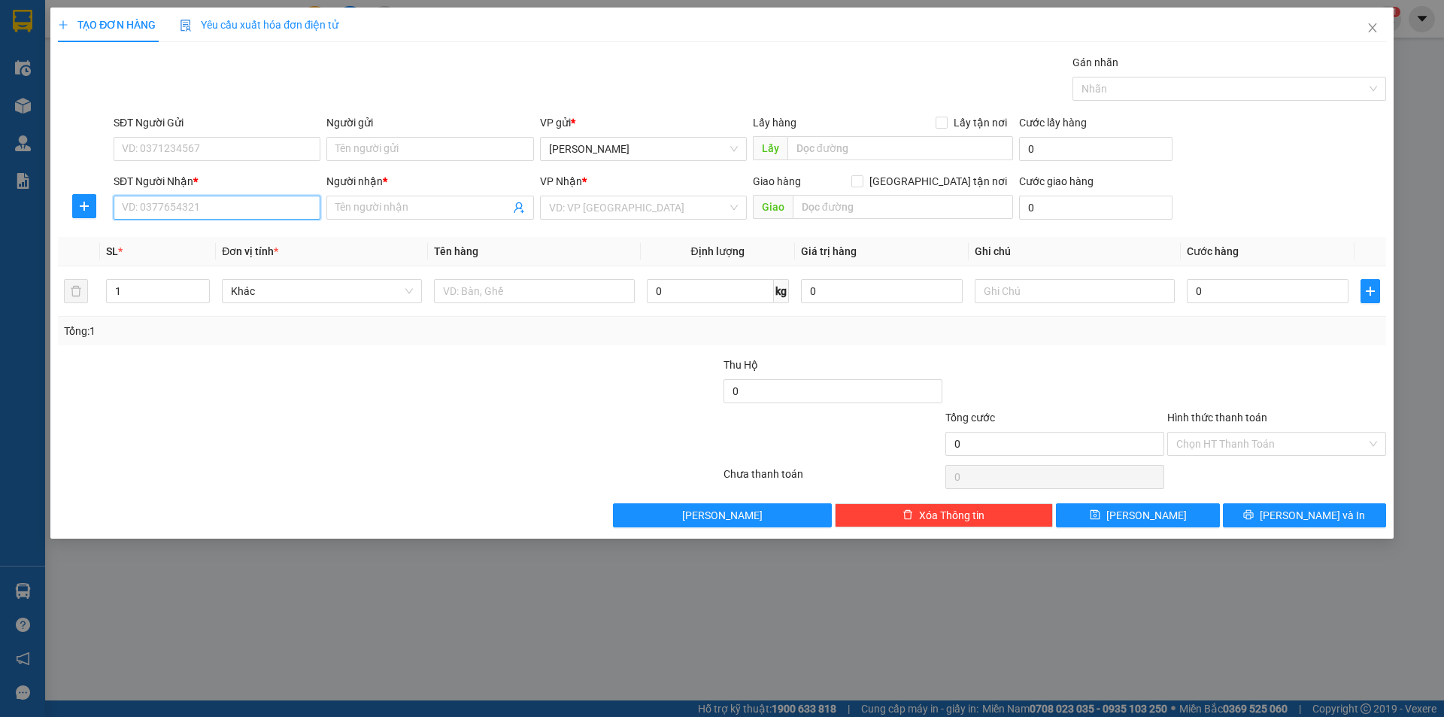
click at [269, 209] on input "SĐT Người Nhận *" at bounding box center [217, 208] width 207 height 24
type input "0369434393"
click at [291, 250] on div "0369434393 0369434393 - dũng" at bounding box center [217, 238] width 207 height 30
click at [369, 206] on input "Người nhận *" at bounding box center [422, 207] width 174 height 17
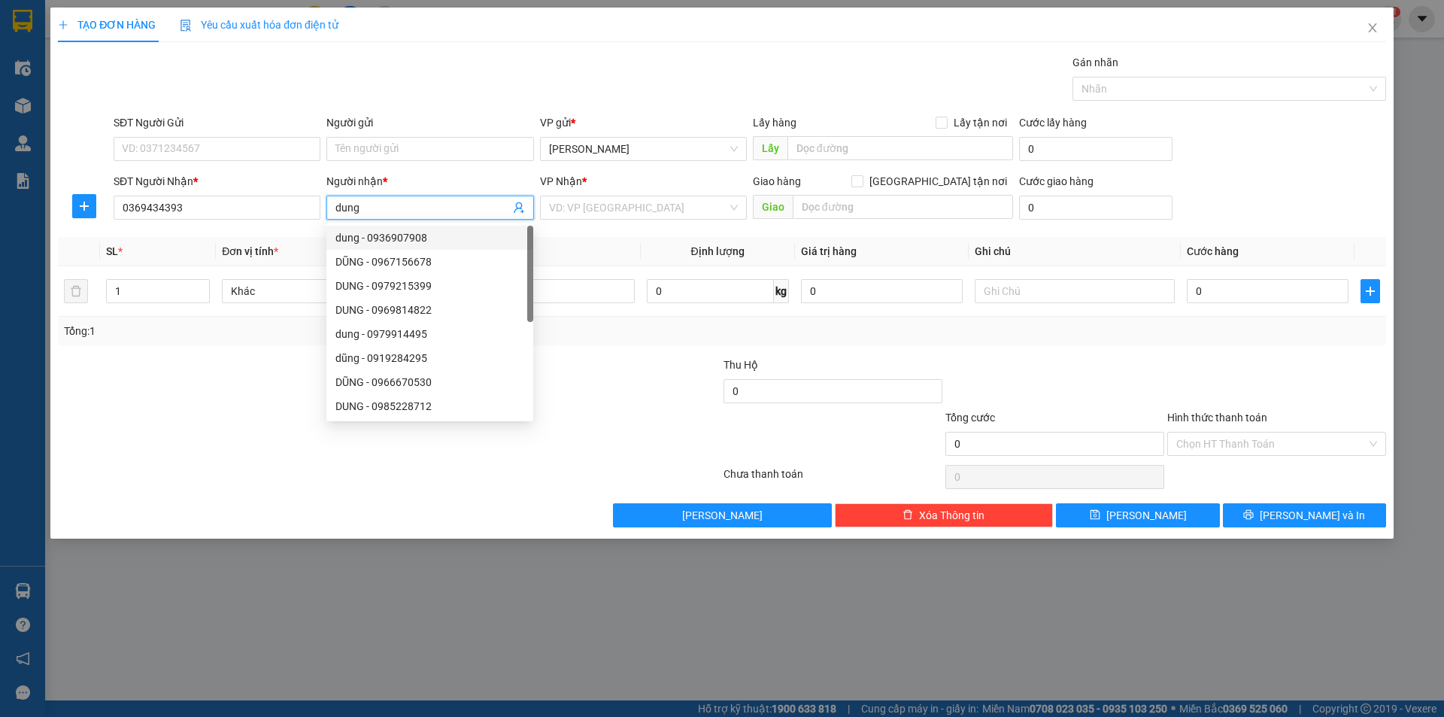
type input "dung"
click at [439, 86] on div "Gói vận chuyển * Tiêu chuẩn Gán nhãn Nhãn" at bounding box center [750, 80] width 1279 height 53
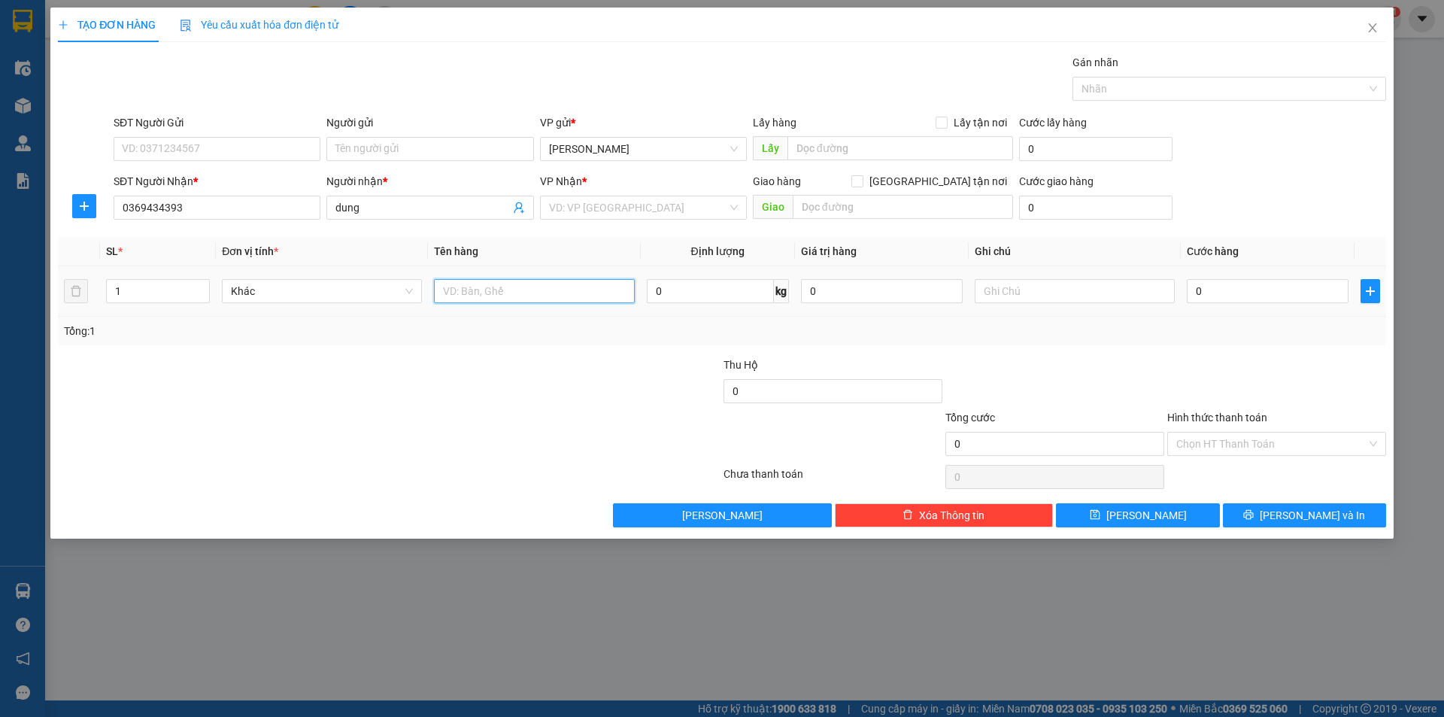
click at [567, 289] on input "text" at bounding box center [534, 291] width 200 height 24
type input "1 xôp"
click at [651, 107] on div "Transit Pickup Surcharge Ids Transit Deliver Surcharge Ids Transit Deliver Surc…" at bounding box center [722, 290] width 1328 height 473
click at [655, 211] on input "search" at bounding box center [638, 207] width 178 height 23
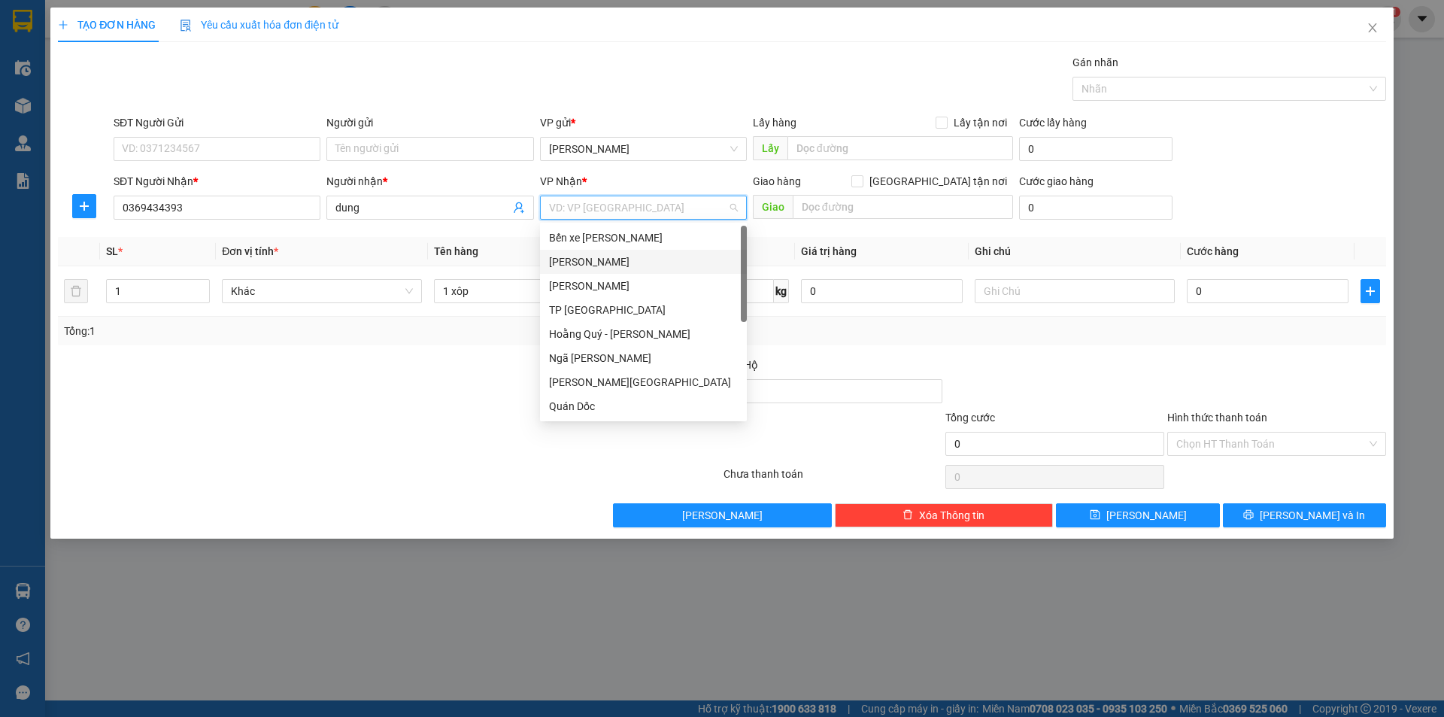
click at [657, 272] on div "[PERSON_NAME]" at bounding box center [643, 262] width 207 height 24
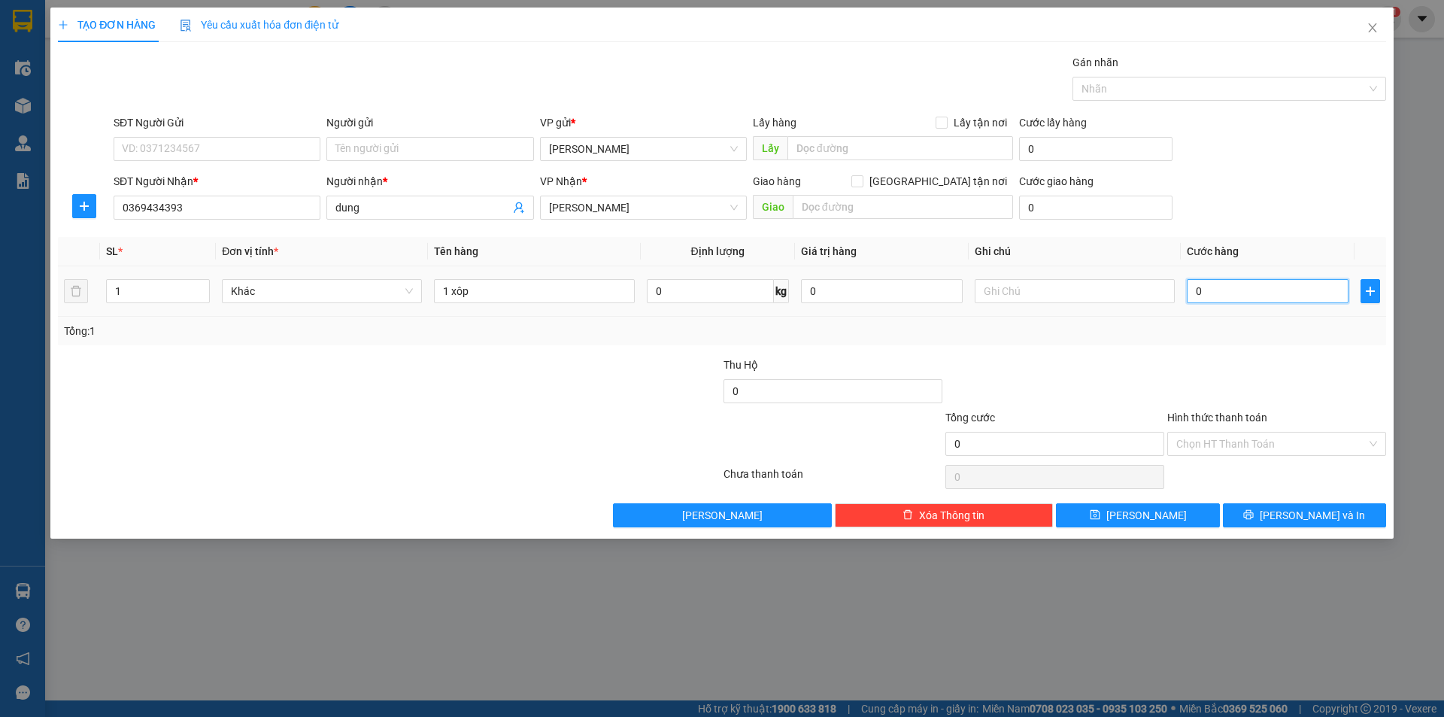
click at [1195, 292] on input "0" at bounding box center [1268, 291] width 162 height 24
type input "50"
type input "50.000"
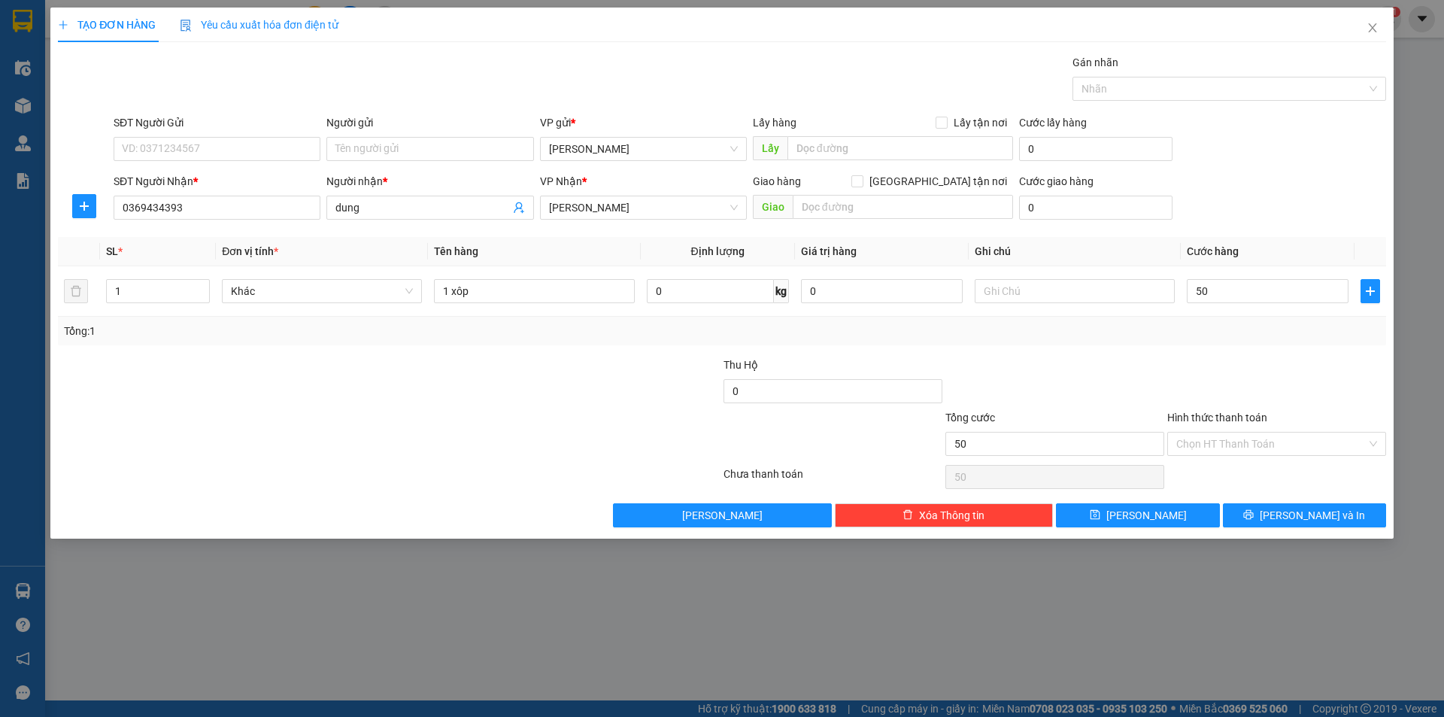
type input "50.000"
drag, startPoint x: 1153, startPoint y: 338, endPoint x: 1163, endPoint y: 336, distance: 10.0
click at [1154, 338] on div "Tổng: 1" at bounding box center [722, 331] width 1316 height 17
click at [1291, 515] on button "[PERSON_NAME] và In" at bounding box center [1304, 515] width 163 height 24
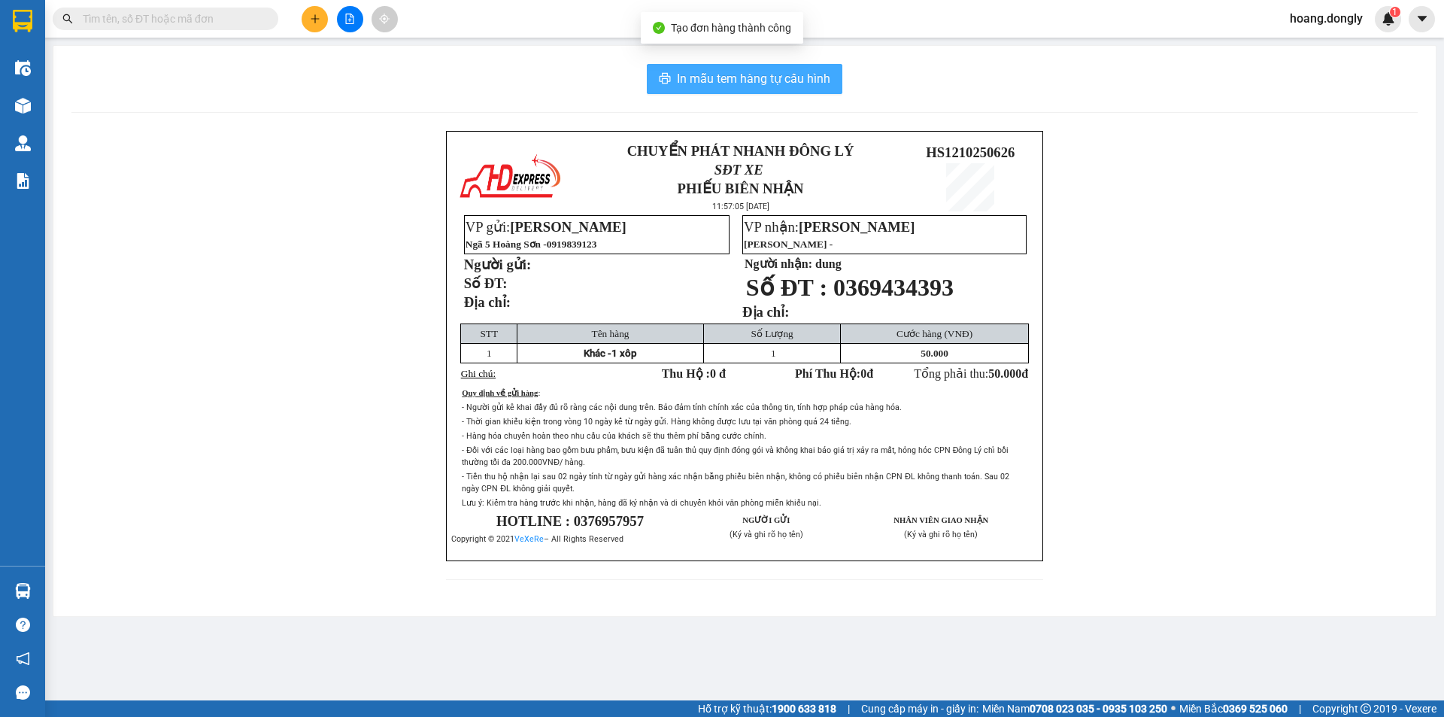
click at [730, 80] on span "In mẫu tem hàng tự cấu hình" at bounding box center [753, 78] width 153 height 19
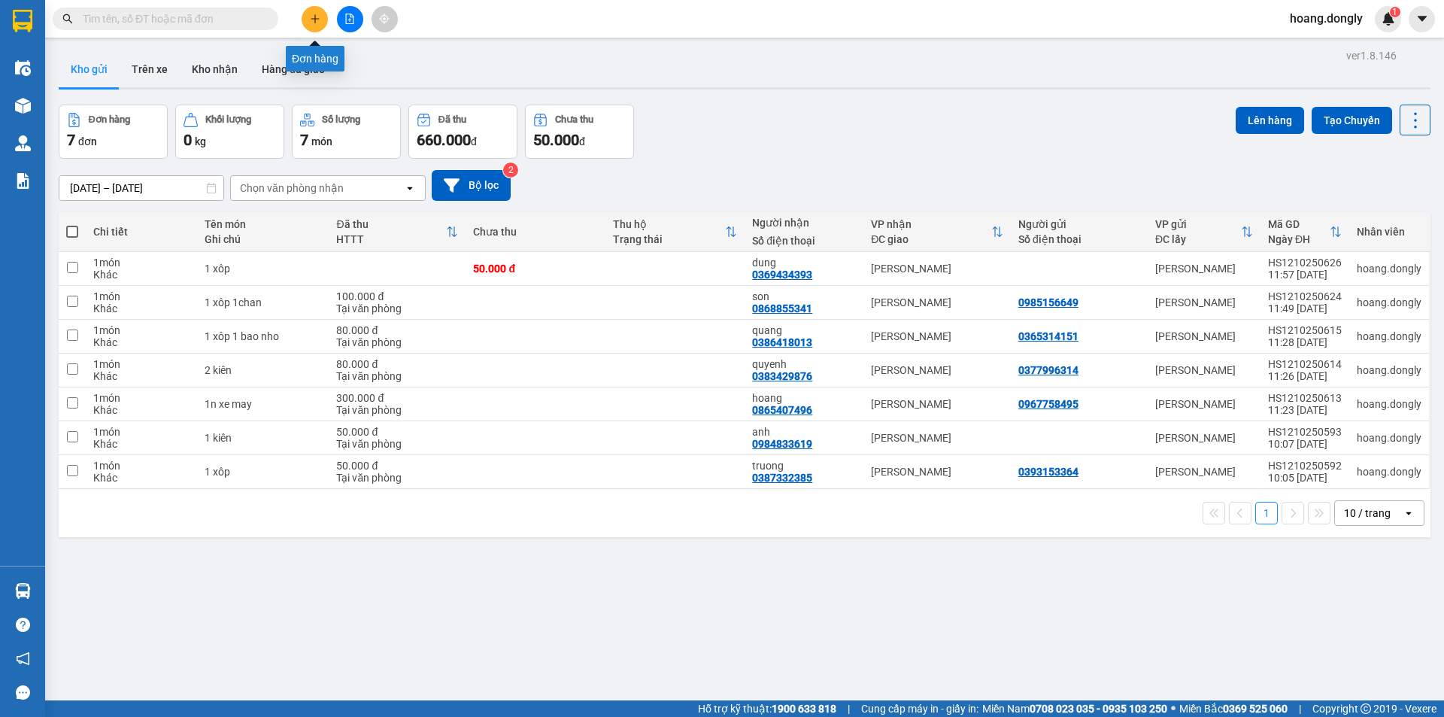
click at [314, 24] on button at bounding box center [315, 19] width 26 height 26
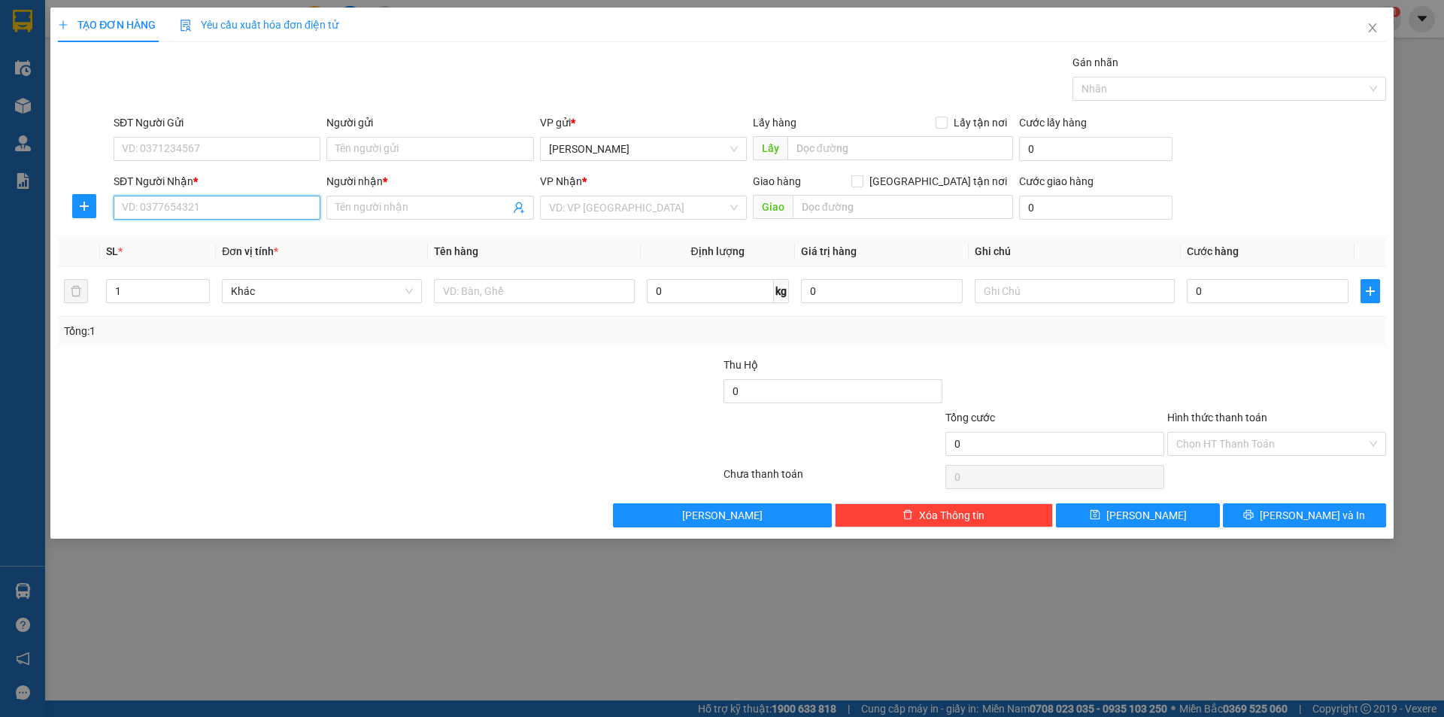
click at [242, 214] on input "SĐT Người Nhận *" at bounding box center [217, 208] width 207 height 24
click at [372, 203] on input "Người nhận *" at bounding box center [422, 207] width 174 height 17
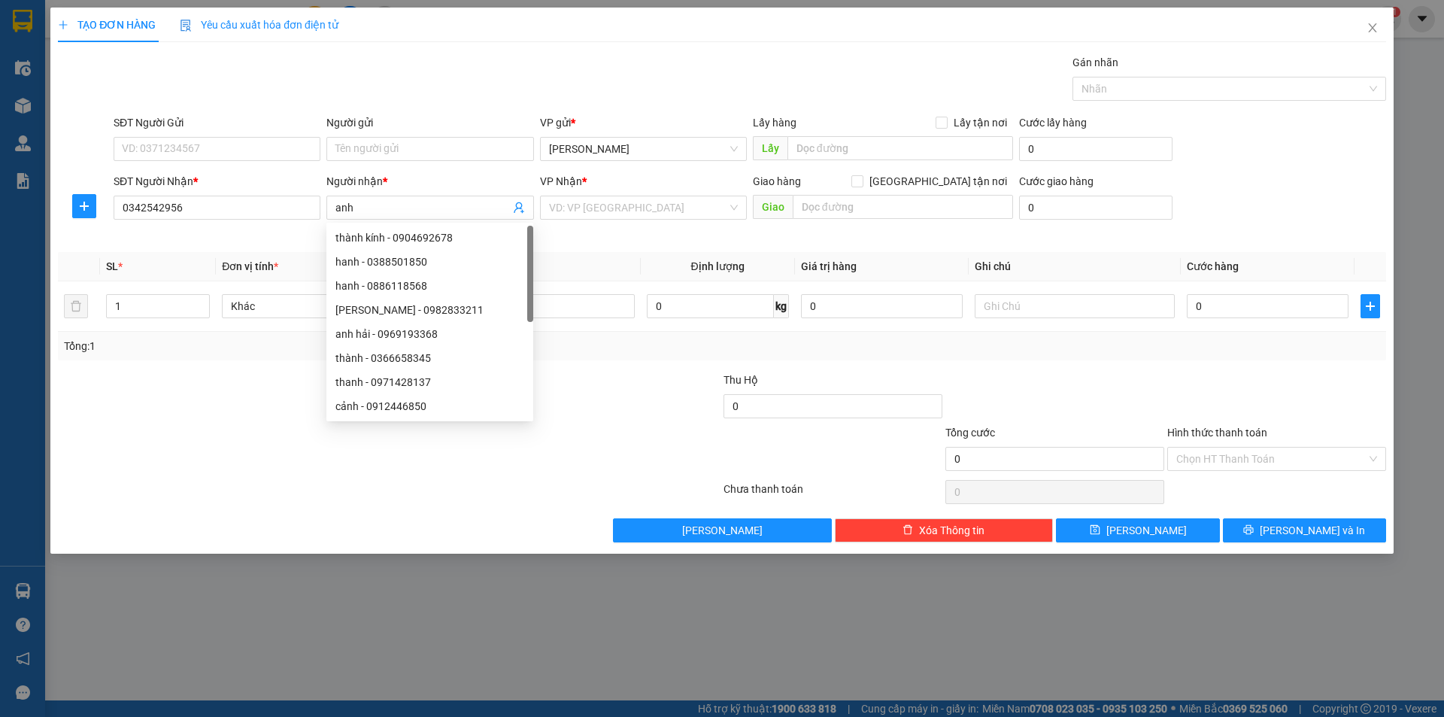
drag, startPoint x: 578, startPoint y: 387, endPoint x: 528, endPoint y: 281, distance: 117.1
click at [568, 373] on div at bounding box center [611, 398] width 222 height 53
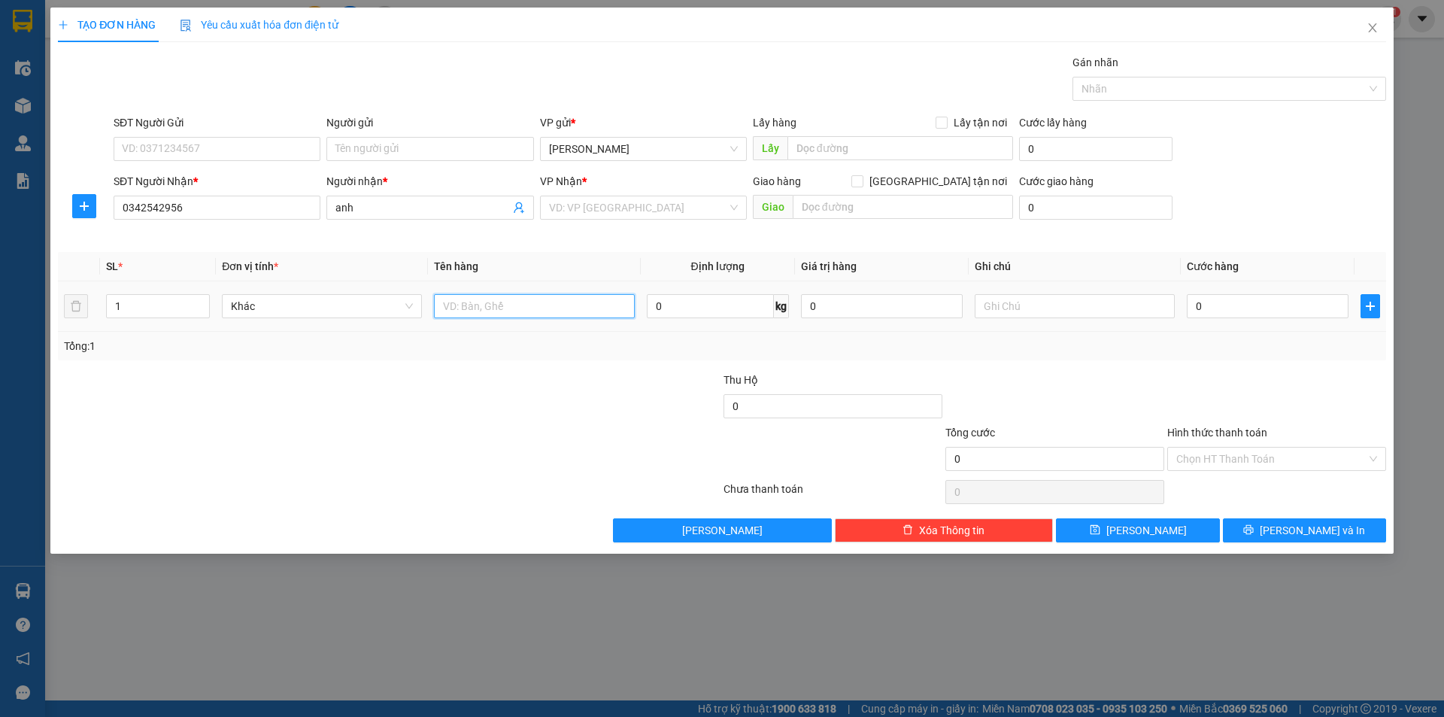
click at [550, 307] on input "text" at bounding box center [534, 306] width 200 height 24
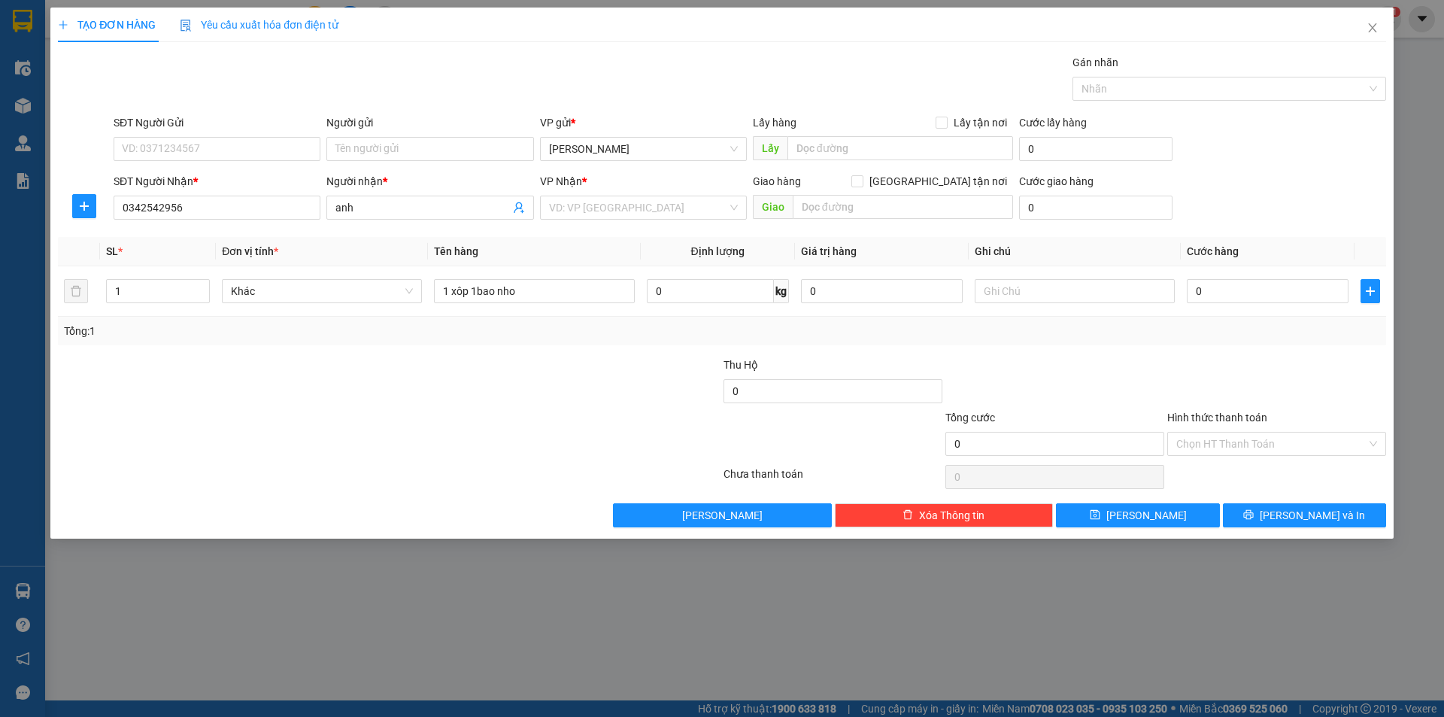
click at [572, 351] on div "Transit Pickup Surcharge Ids Transit Deliver Surcharge Ids Transit Deliver Surc…" at bounding box center [722, 290] width 1328 height 473
click at [689, 207] on input "search" at bounding box center [638, 207] width 178 height 23
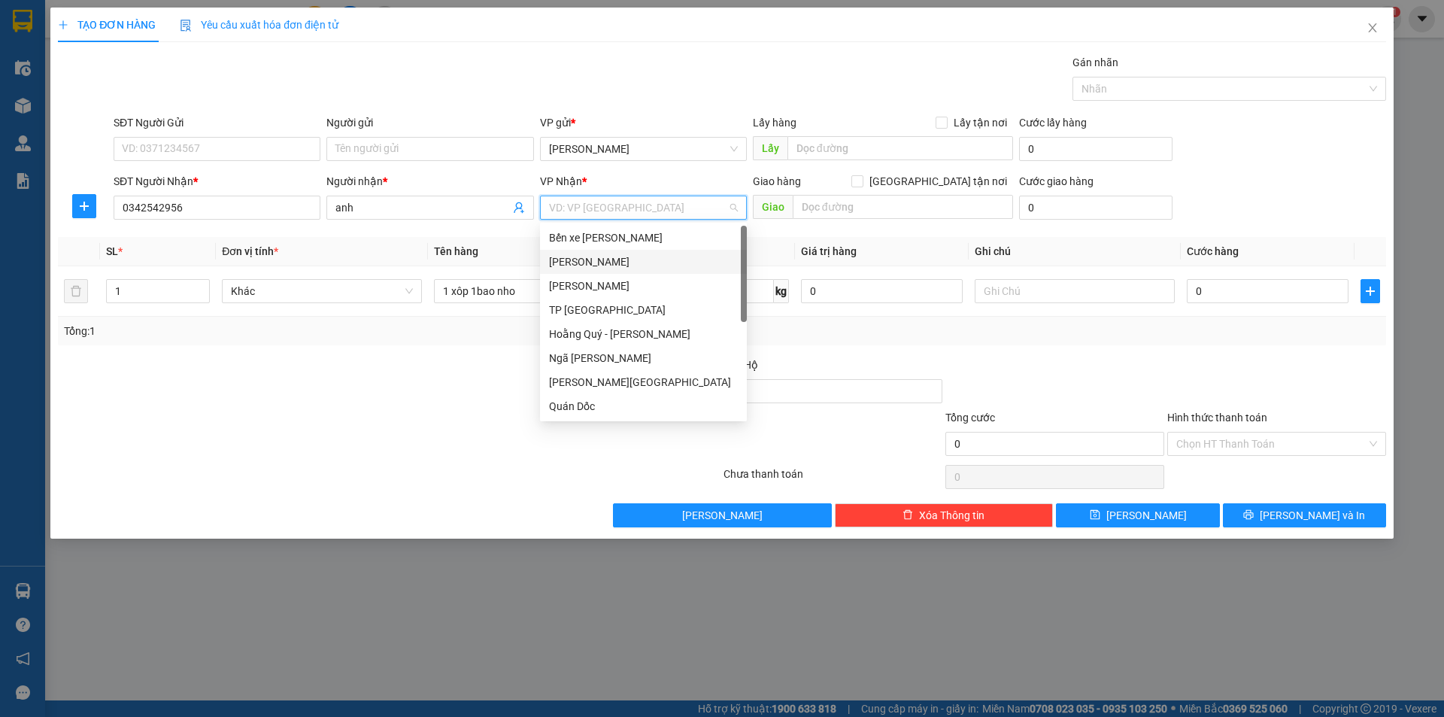
click at [700, 266] on div "[PERSON_NAME]" at bounding box center [643, 261] width 189 height 17
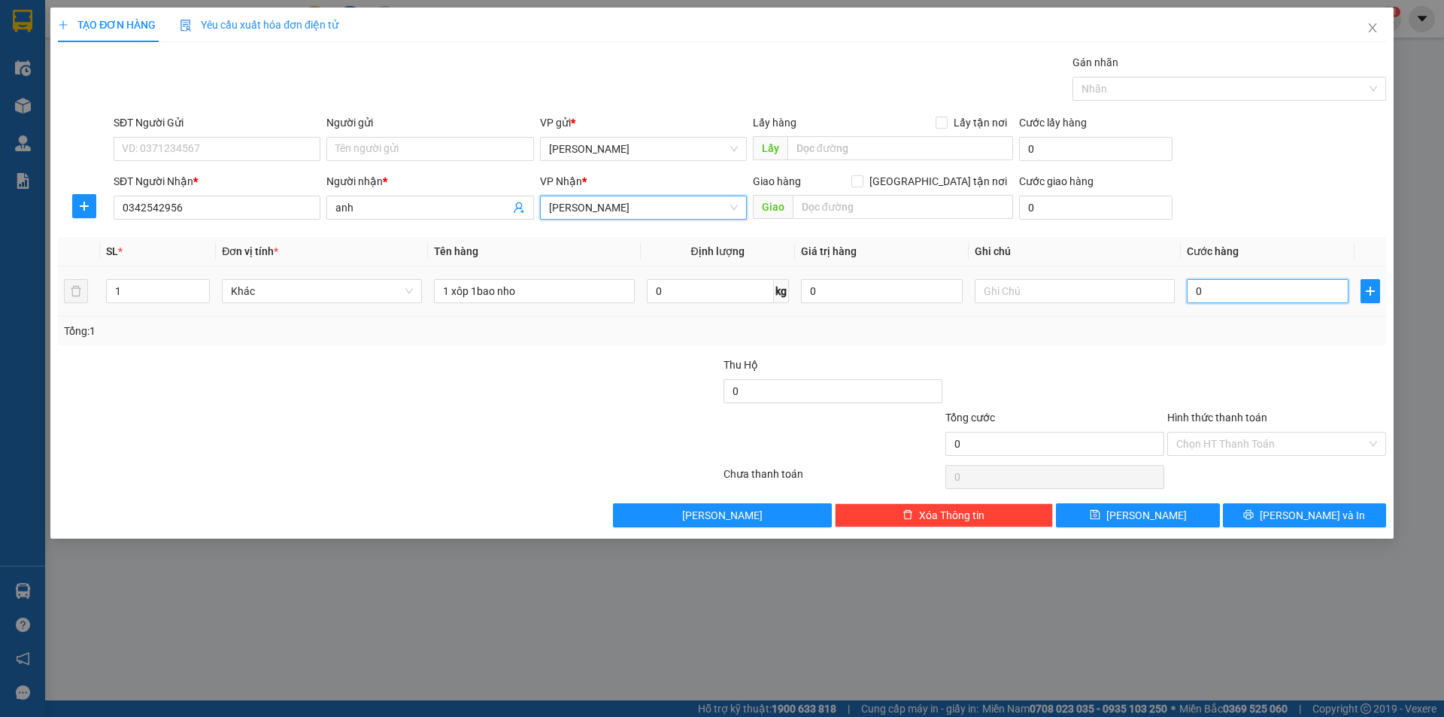
click at [1218, 288] on input "0" at bounding box center [1268, 291] width 162 height 24
click at [1192, 289] on input "0" at bounding box center [1268, 291] width 162 height 24
click at [1209, 376] on div at bounding box center [1277, 383] width 222 height 53
click at [1287, 442] on input "Hình thức thanh toán" at bounding box center [1271, 444] width 190 height 23
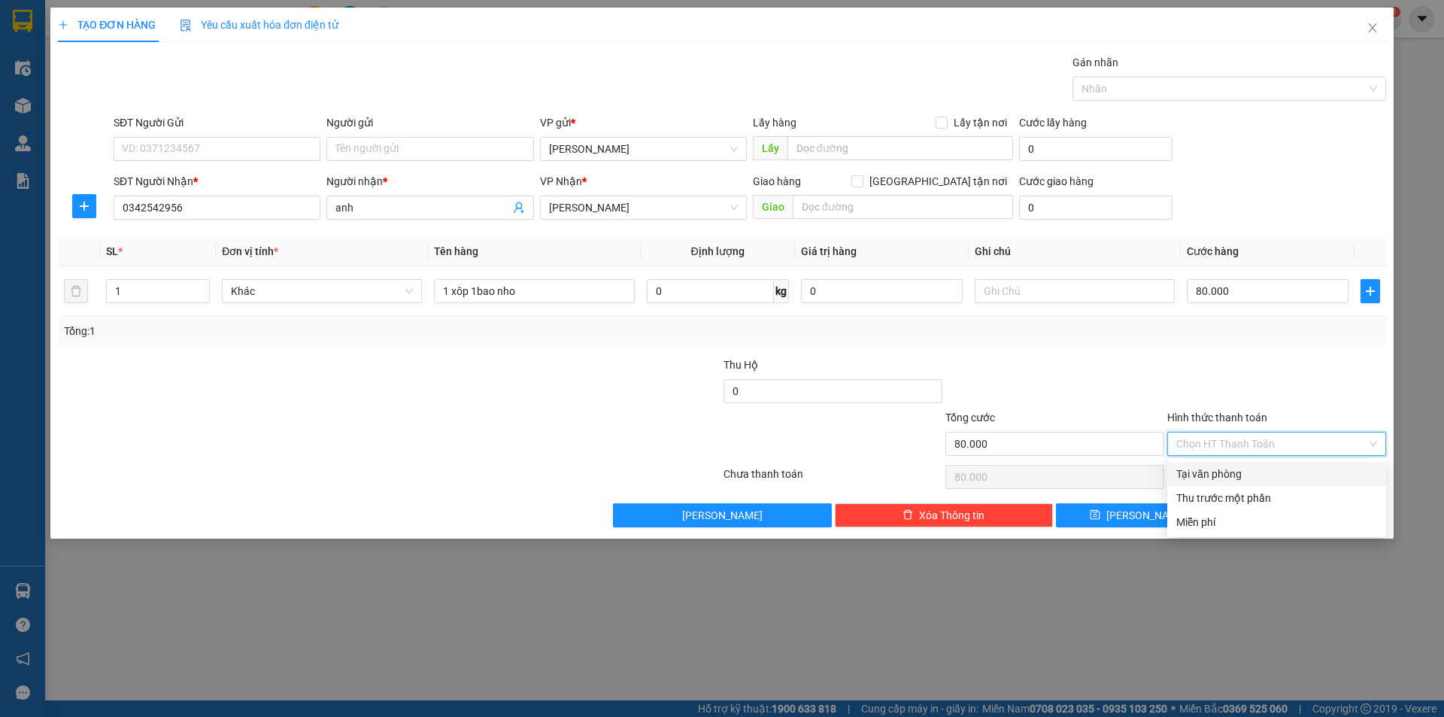
click at [1286, 467] on div "Tại văn phòng" at bounding box center [1276, 474] width 201 height 17
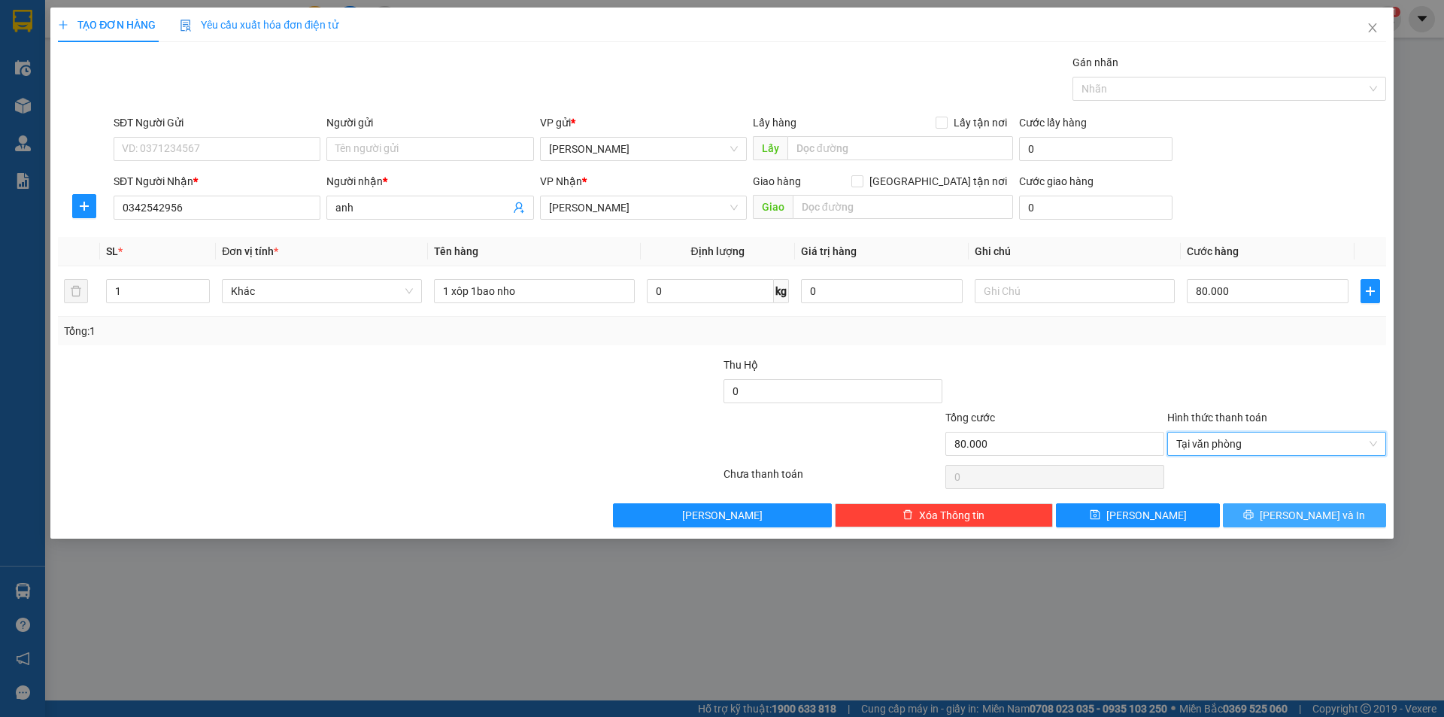
click at [1297, 521] on span "[PERSON_NAME] và In" at bounding box center [1312, 515] width 105 height 17
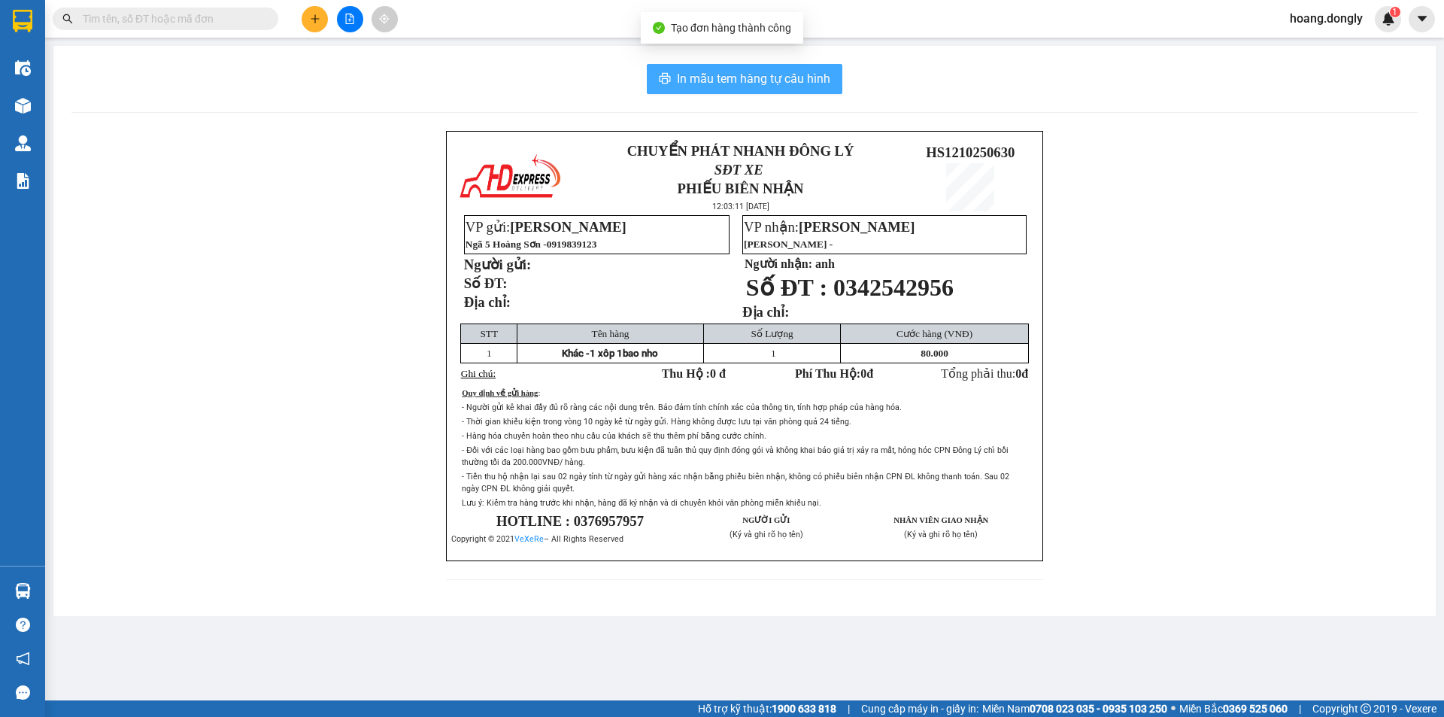
click at [782, 85] on span "In mẫu tem hàng tự cấu hình" at bounding box center [753, 78] width 153 height 19
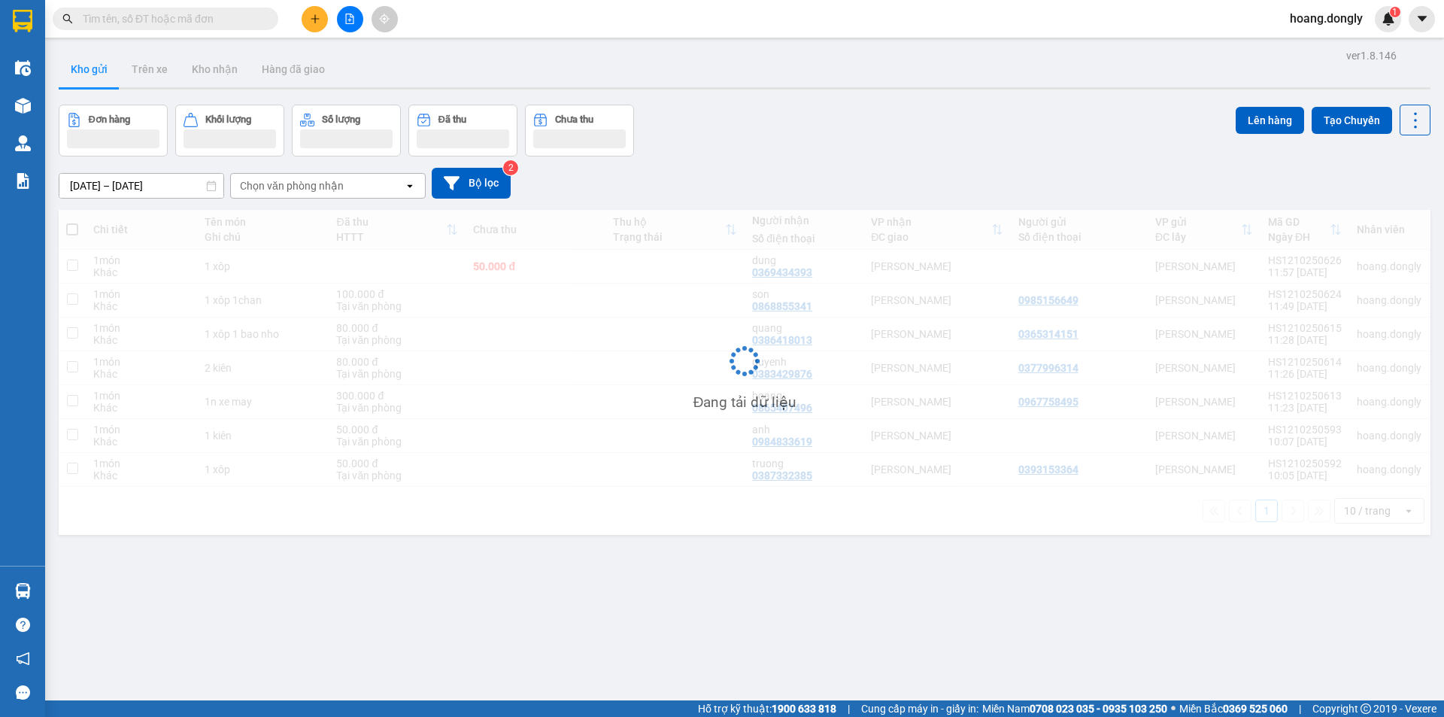
click at [762, 80] on div "Kho gửi Trên xe Kho nhận Hàng đã giao" at bounding box center [745, 71] width 1372 height 40
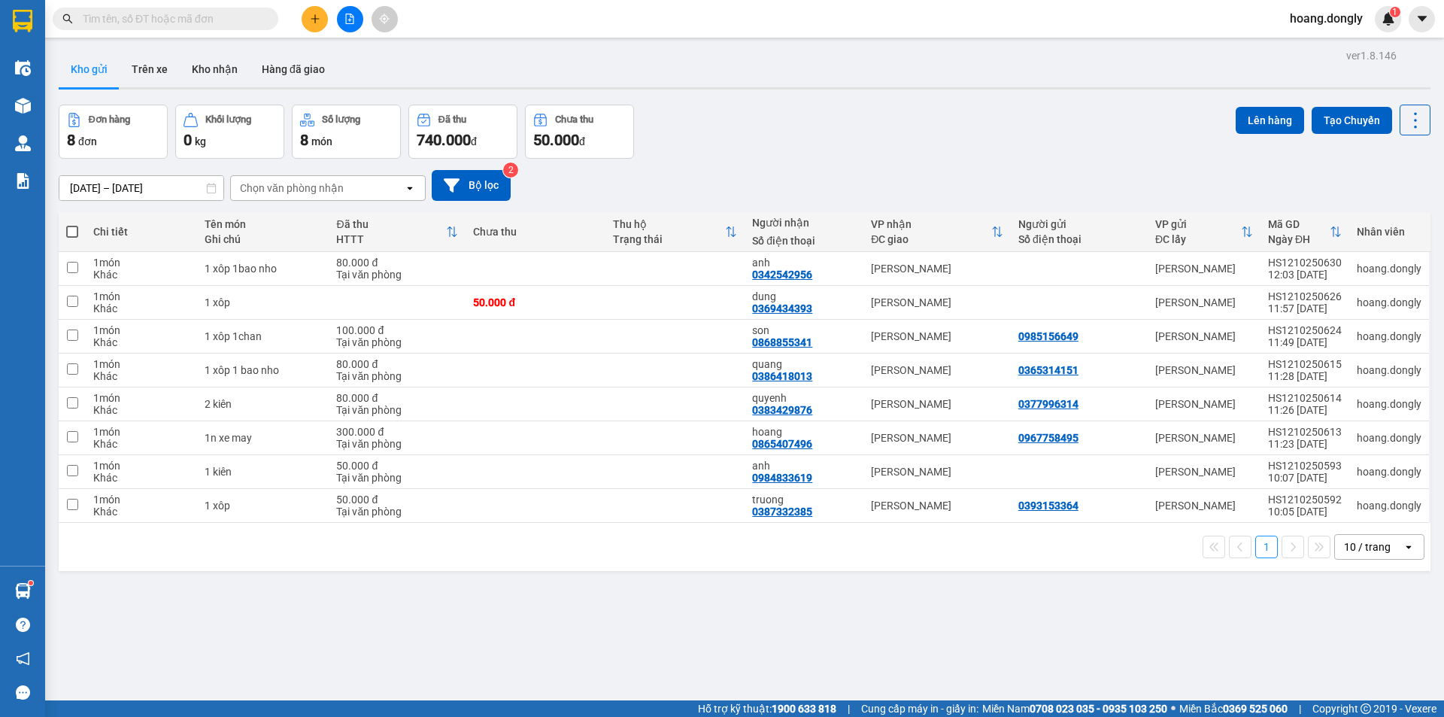
click at [310, 18] on icon "plus" at bounding box center [315, 19] width 11 height 11
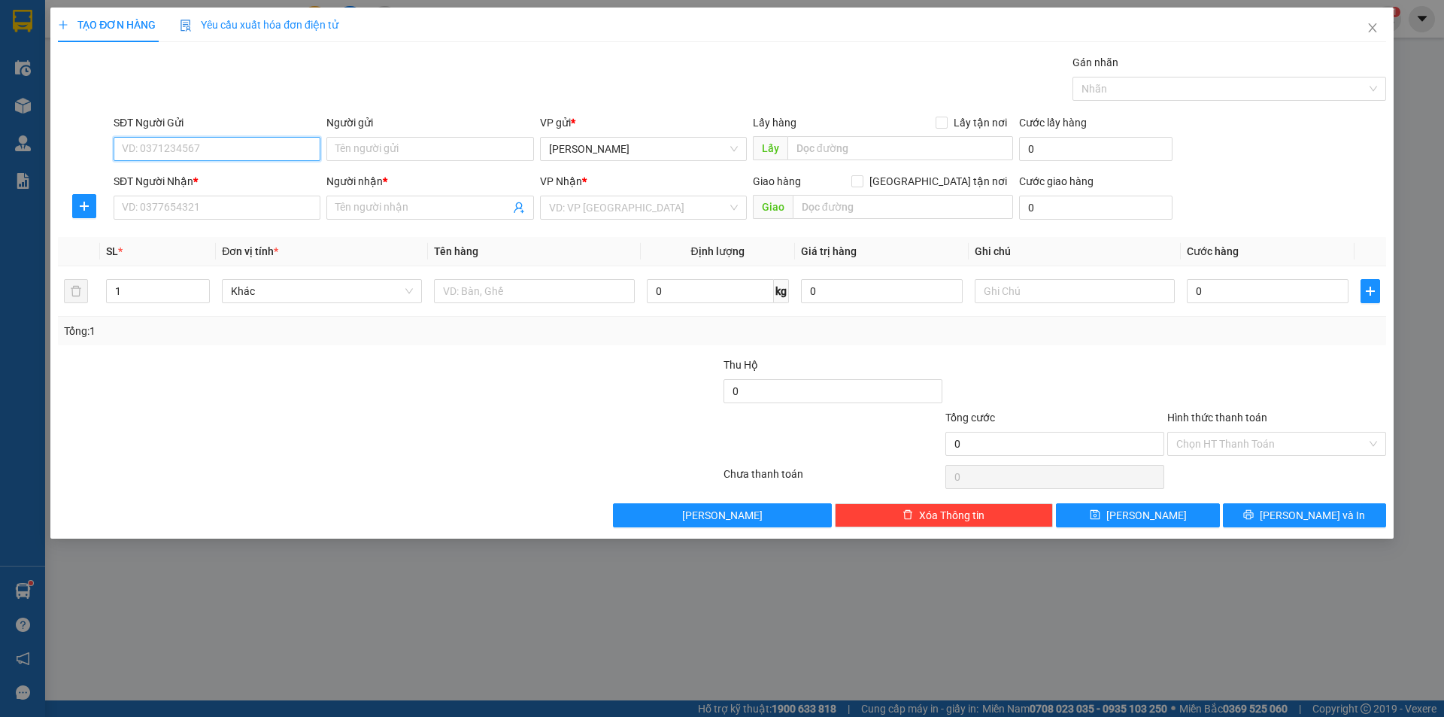
click at [265, 143] on input "SĐT Người Gửi" at bounding box center [217, 149] width 207 height 24
click at [430, 154] on input "Người gửi" at bounding box center [429, 149] width 207 height 24
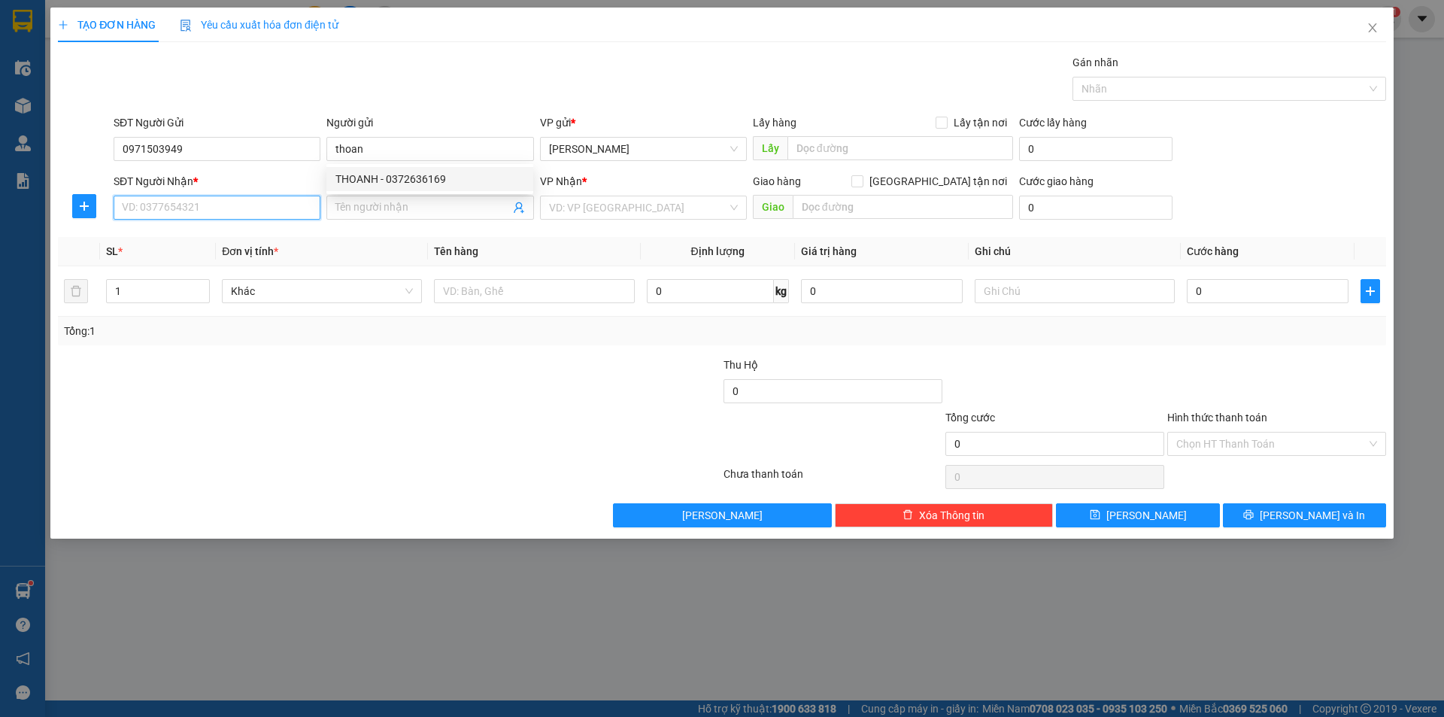
click at [148, 202] on input "SĐT Người Nhận *" at bounding box center [217, 208] width 207 height 24
click at [393, 208] on input "Người nhận *" at bounding box center [422, 207] width 174 height 17
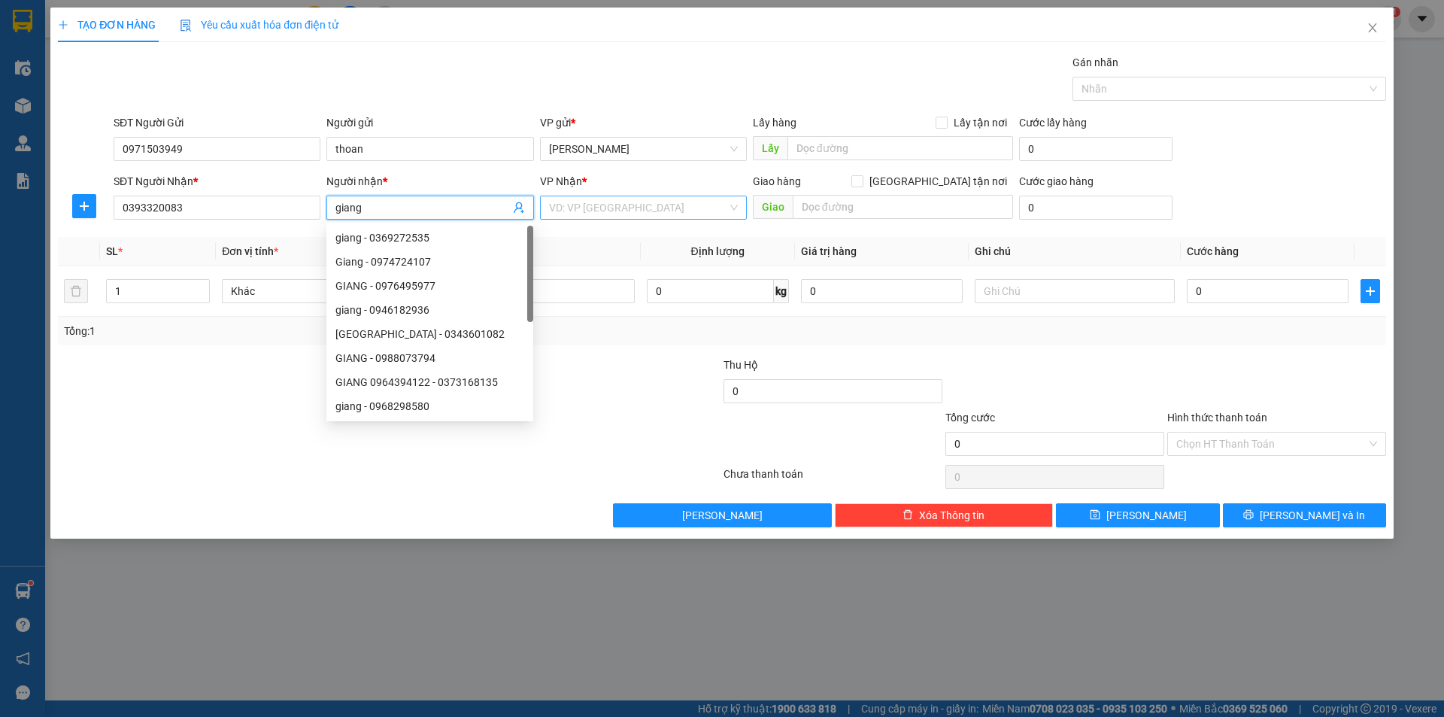
click at [584, 202] on input "search" at bounding box center [638, 207] width 178 height 23
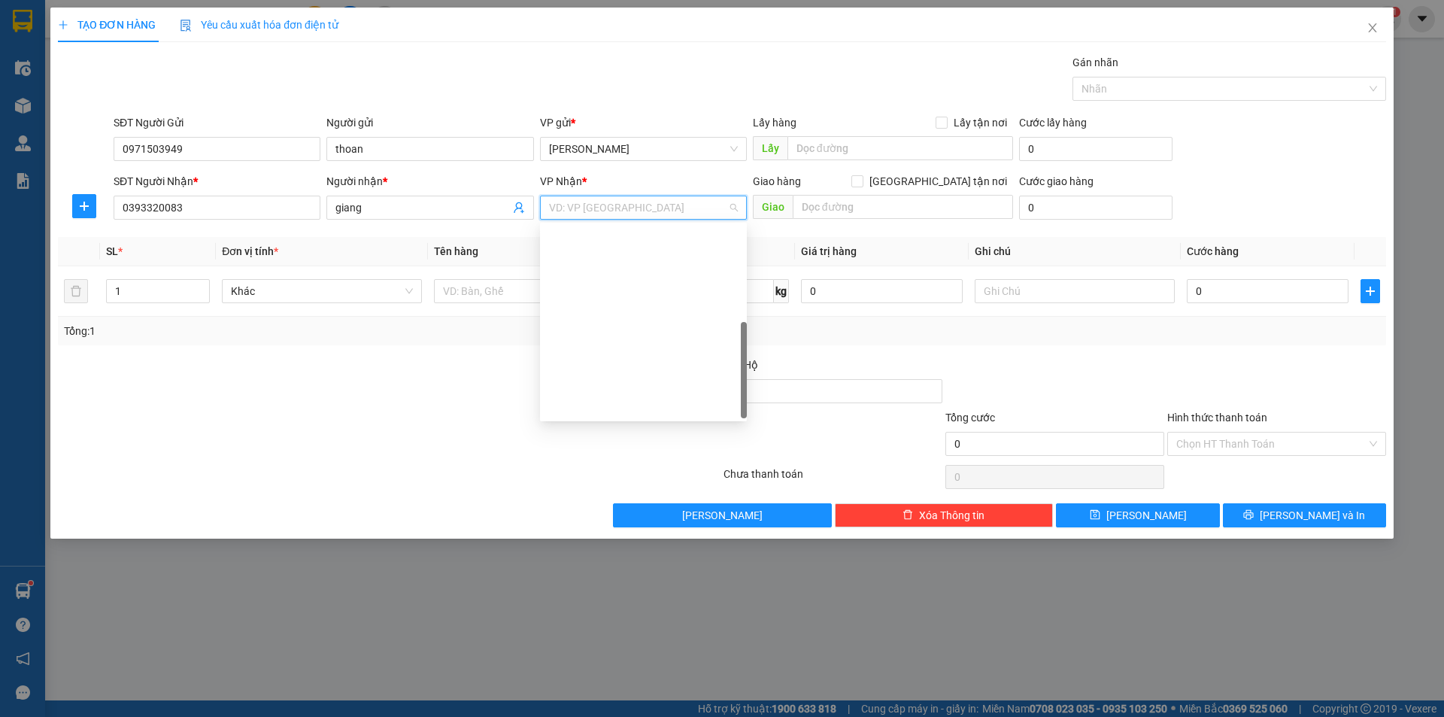
click at [604, 590] on div "VP Giải Phóng" at bounding box center [643, 598] width 189 height 17
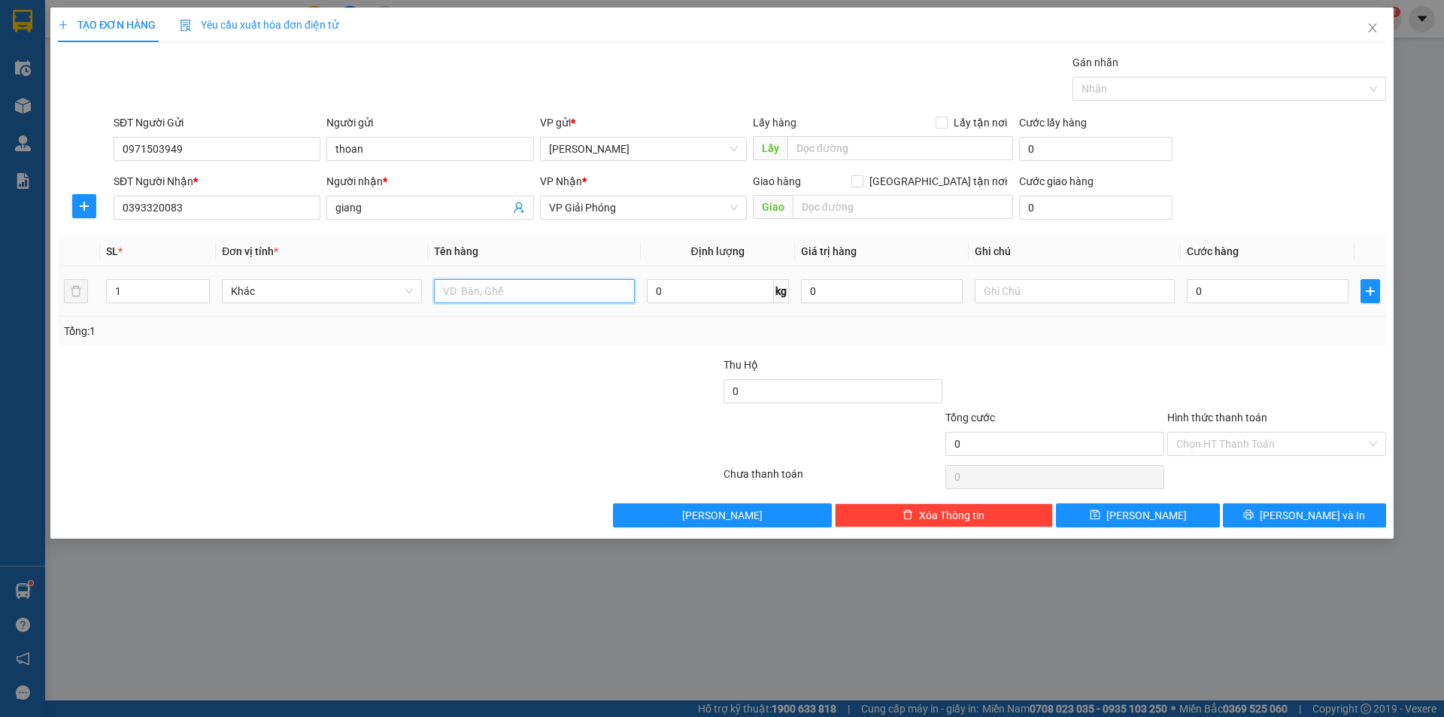
click at [478, 294] on input "text" at bounding box center [534, 291] width 200 height 24
click at [581, 352] on div "Transit Pickup Surcharge Ids Transit Deliver Surcharge Ids Transit Deliver Surc…" at bounding box center [722, 290] width 1328 height 473
click at [1192, 288] on input "0" at bounding box center [1268, 291] width 162 height 24
click at [1190, 287] on input "0" at bounding box center [1268, 291] width 162 height 24
drag, startPoint x: 1213, startPoint y: 341, endPoint x: 1225, endPoint y: 341, distance: 11.3
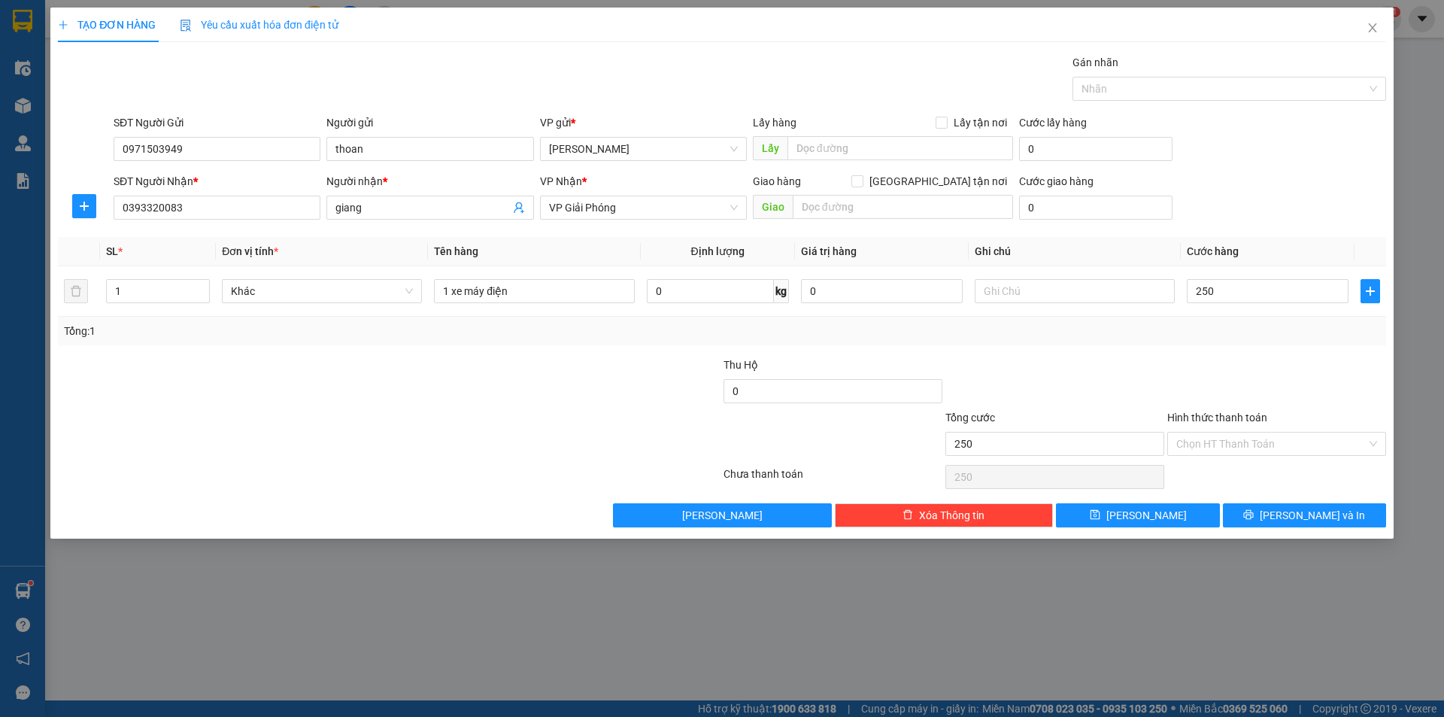
click at [1215, 341] on div "Tổng: 1" at bounding box center [722, 331] width 1328 height 29
click at [1378, 442] on div "Chọn HT Thanh Toán" at bounding box center [1276, 444] width 219 height 24
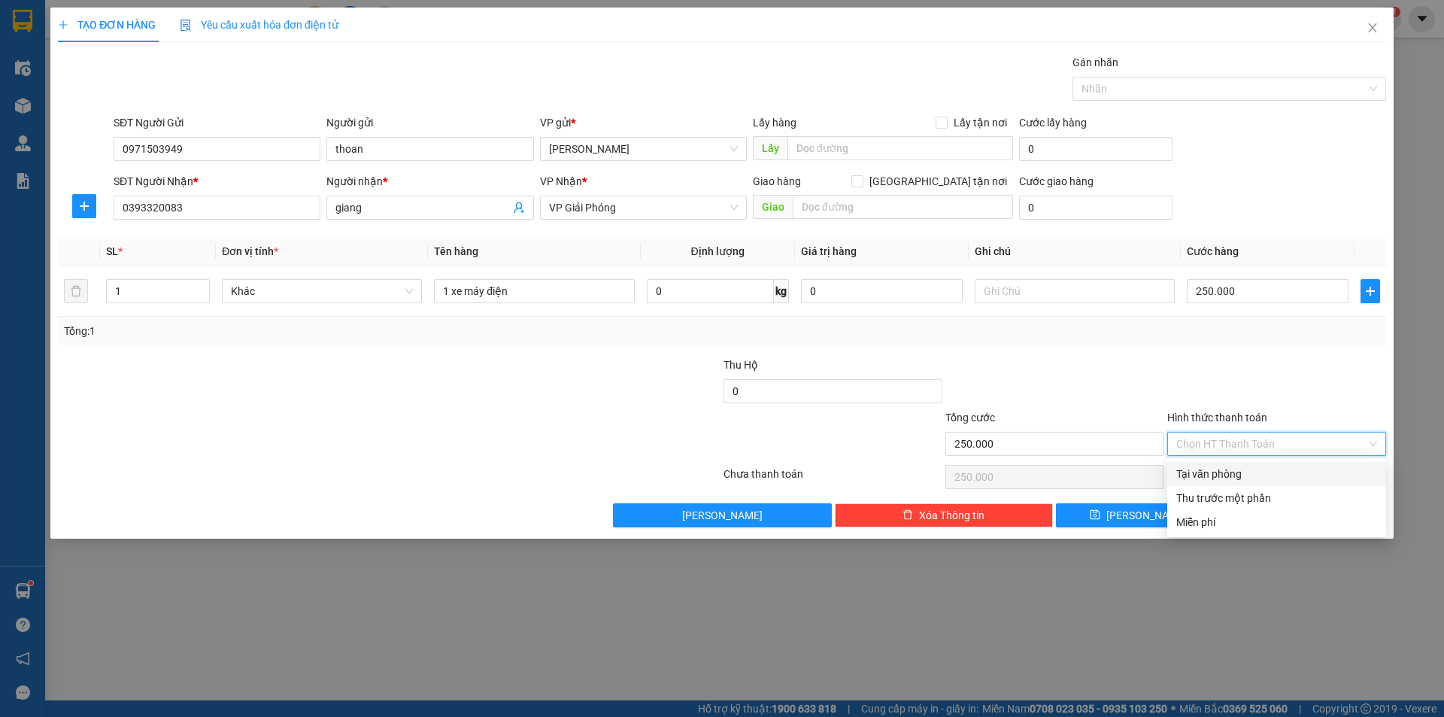
click at [1210, 471] on div "Tại văn phòng" at bounding box center [1276, 474] width 201 height 17
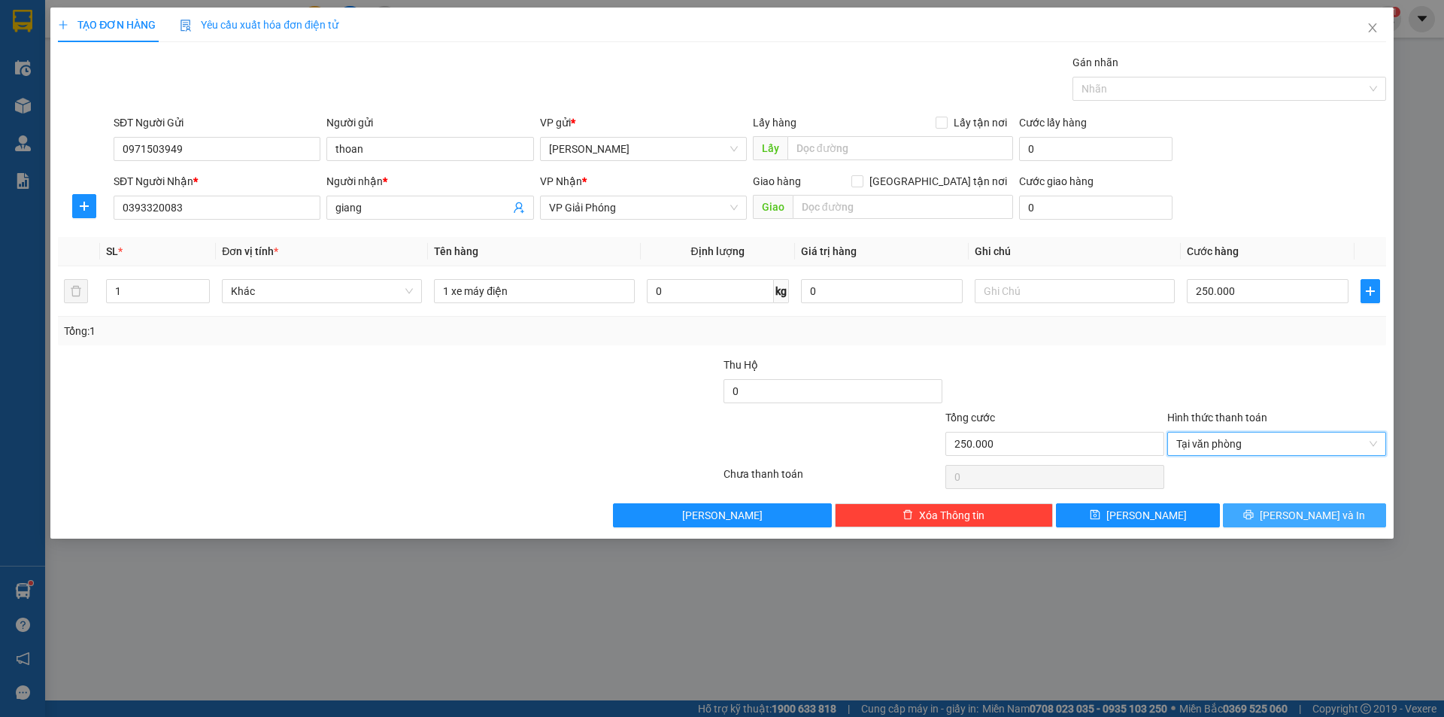
click at [1307, 517] on span "[PERSON_NAME] và In" at bounding box center [1312, 515] width 105 height 17
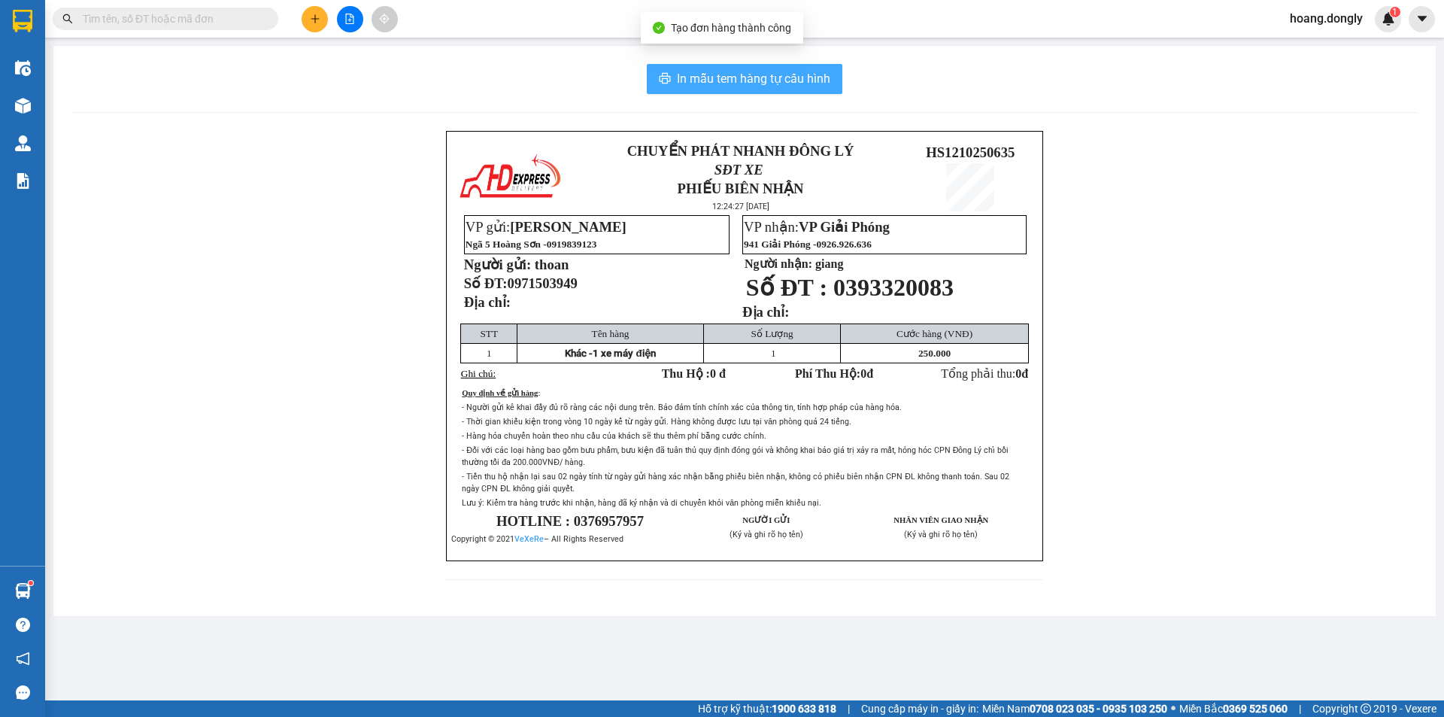
click at [734, 86] on span "In mẫu tem hàng tự cấu hình" at bounding box center [753, 78] width 153 height 19
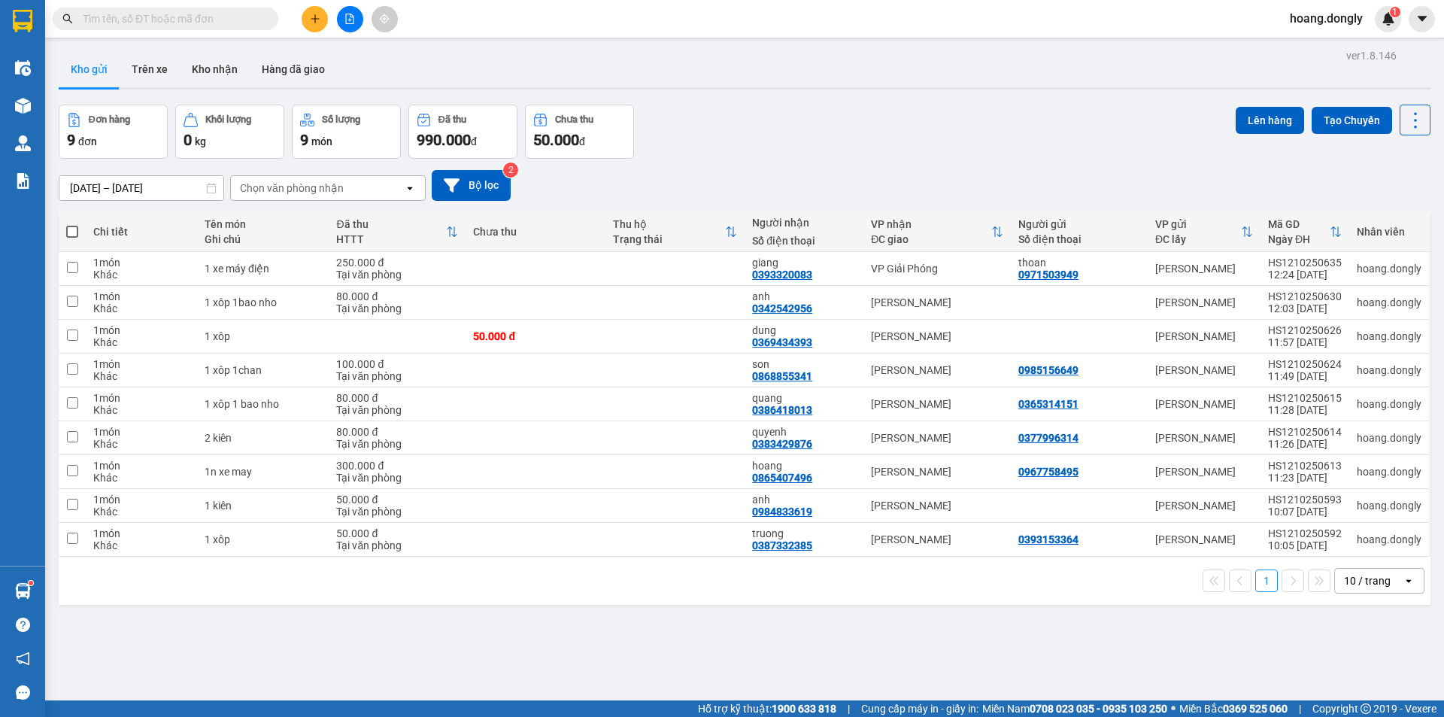
click at [1342, 103] on div "ver 1.8.146 Kho gửi Trên xe Kho nhận Hàng đã giao Đơn hàng 9 đơn Khối lượng 0 k…" at bounding box center [745, 403] width 1384 height 717
click at [1347, 117] on button "Tạo Chuyến" at bounding box center [1352, 120] width 80 height 27
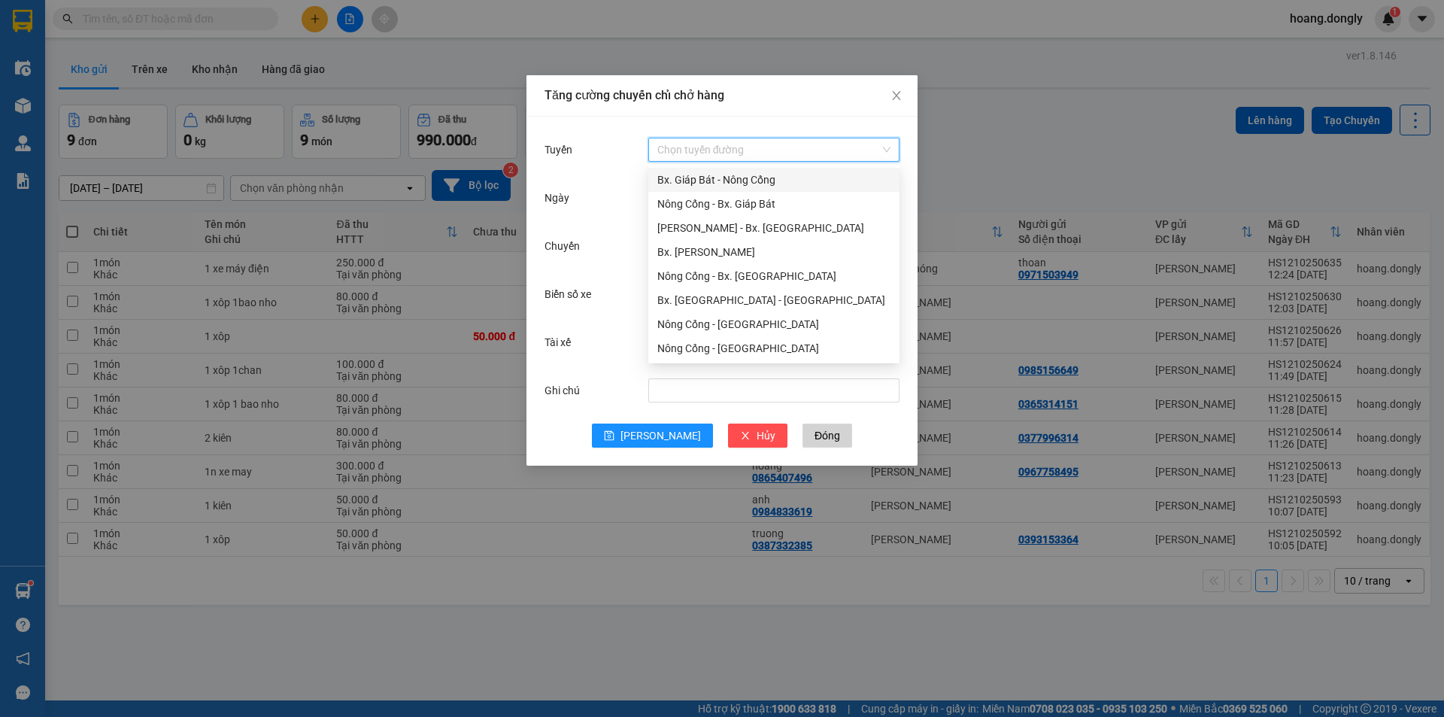
click at [747, 153] on input "Tuyến" at bounding box center [768, 149] width 223 height 23
click at [749, 277] on div "Nông Cống - Bx. [GEOGRAPHIC_DATA]" at bounding box center [773, 276] width 233 height 17
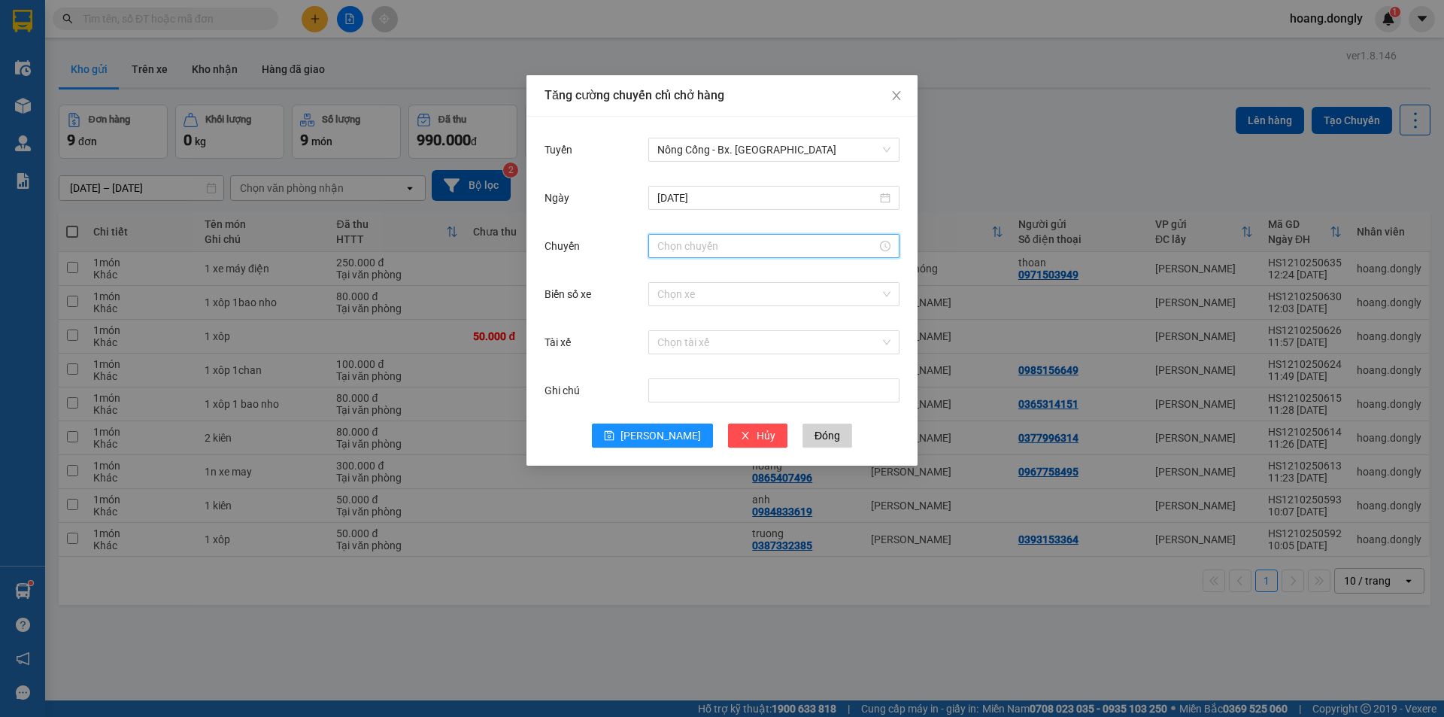
click at [689, 242] on input "Chuyến" at bounding box center [767, 246] width 220 height 17
click at [668, 517] on div "12" at bounding box center [669, 527] width 42 height 21
click at [712, 475] on div "10" at bounding box center [711, 485] width 41 height 21
click at [711, 475] on span "OK" at bounding box center [710, 474] width 14 height 17
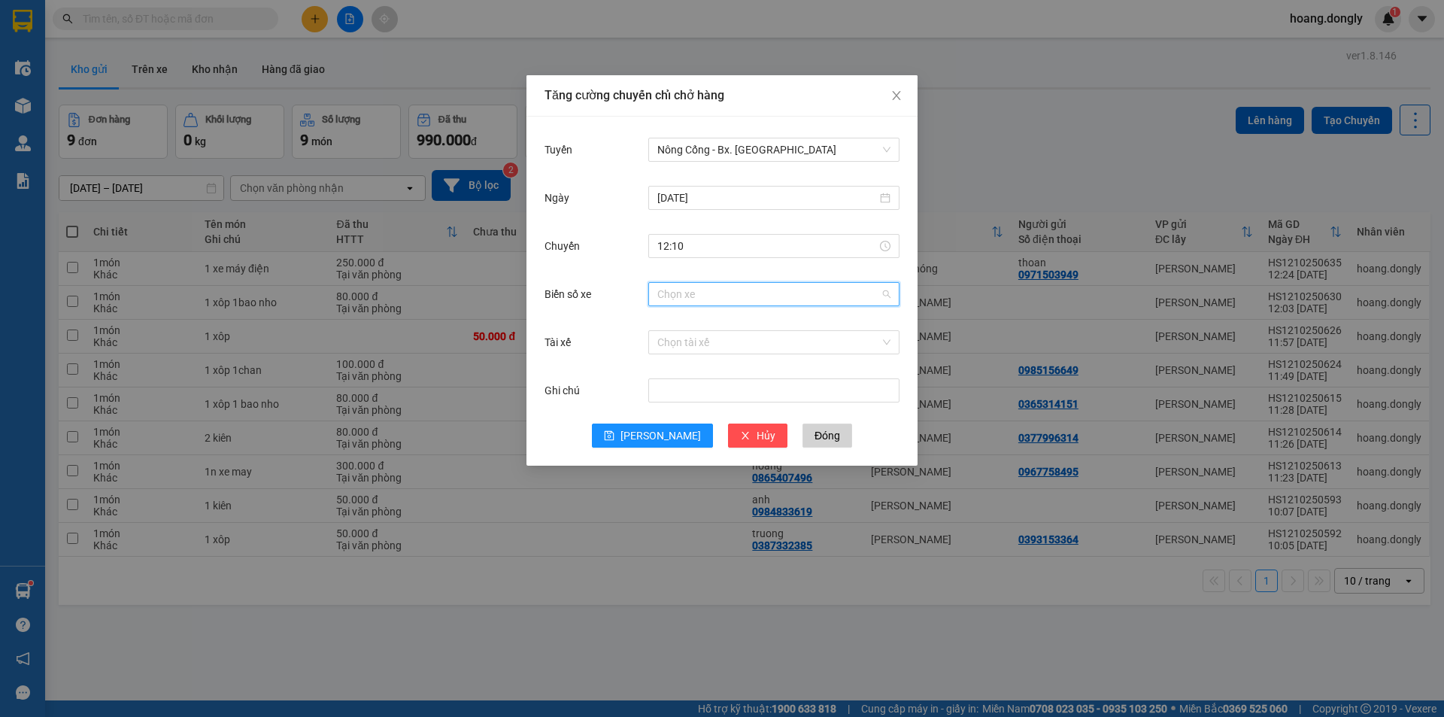
click at [706, 300] on input "Biển số xe" at bounding box center [768, 294] width 223 height 23
click at [705, 327] on div "36B-013.36" at bounding box center [773, 324] width 233 height 17
click at [703, 343] on input "Tài xế" at bounding box center [768, 342] width 223 height 23
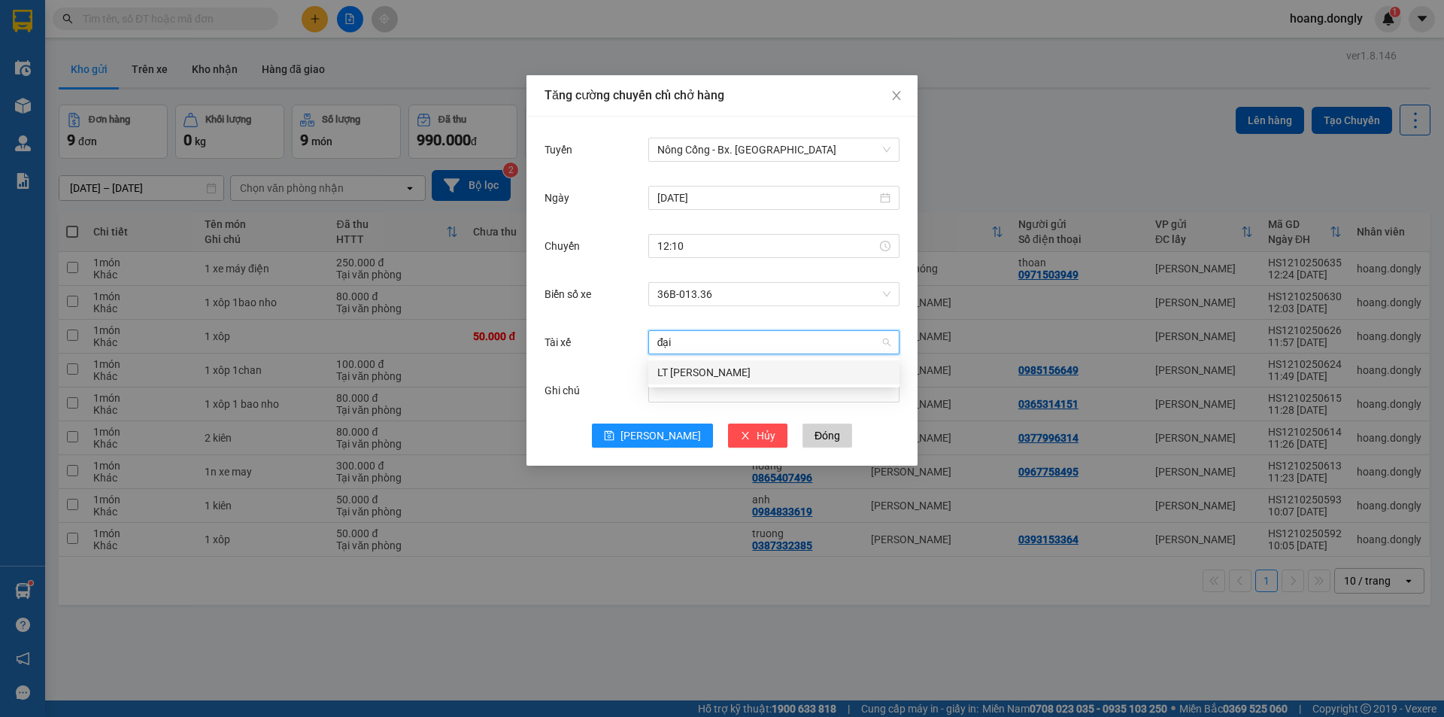
click at [714, 368] on div "LT [PERSON_NAME]" at bounding box center [773, 372] width 233 height 17
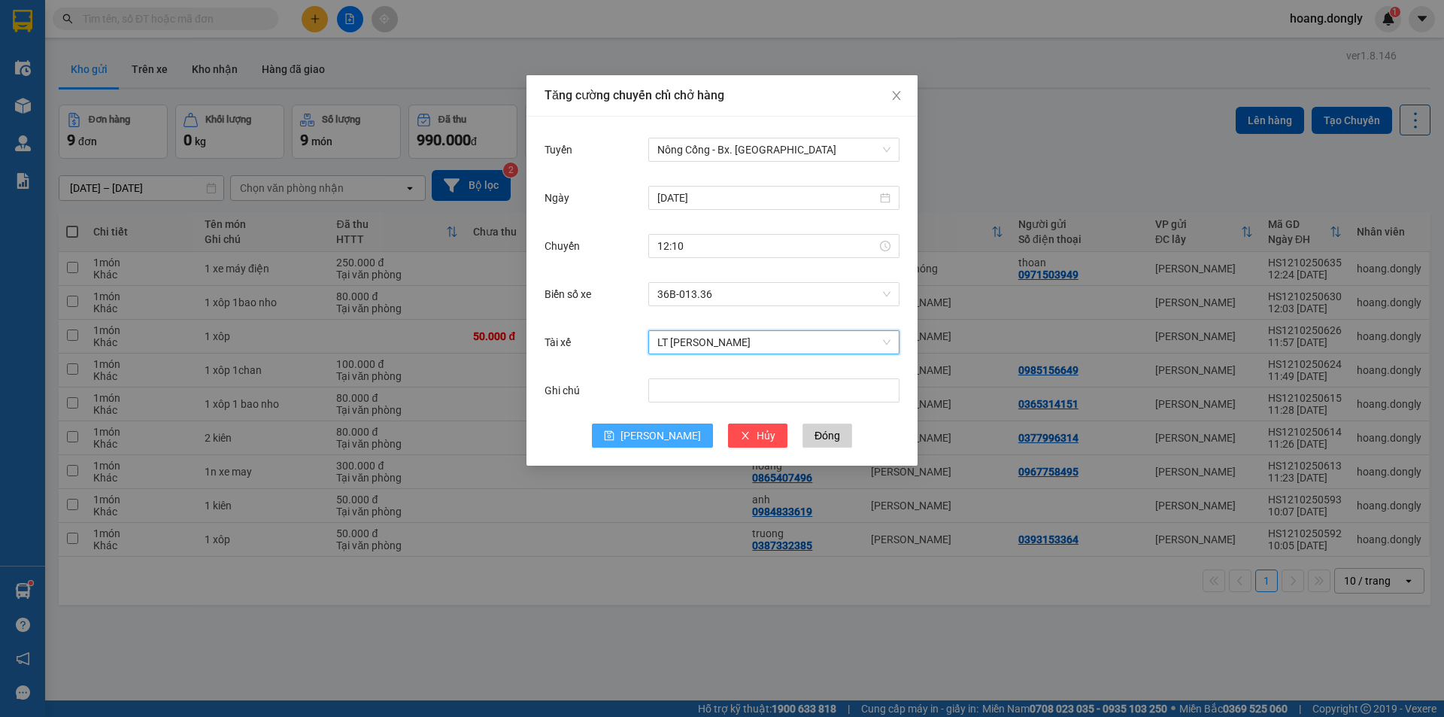
click at [651, 439] on button "[PERSON_NAME]" at bounding box center [652, 435] width 121 height 24
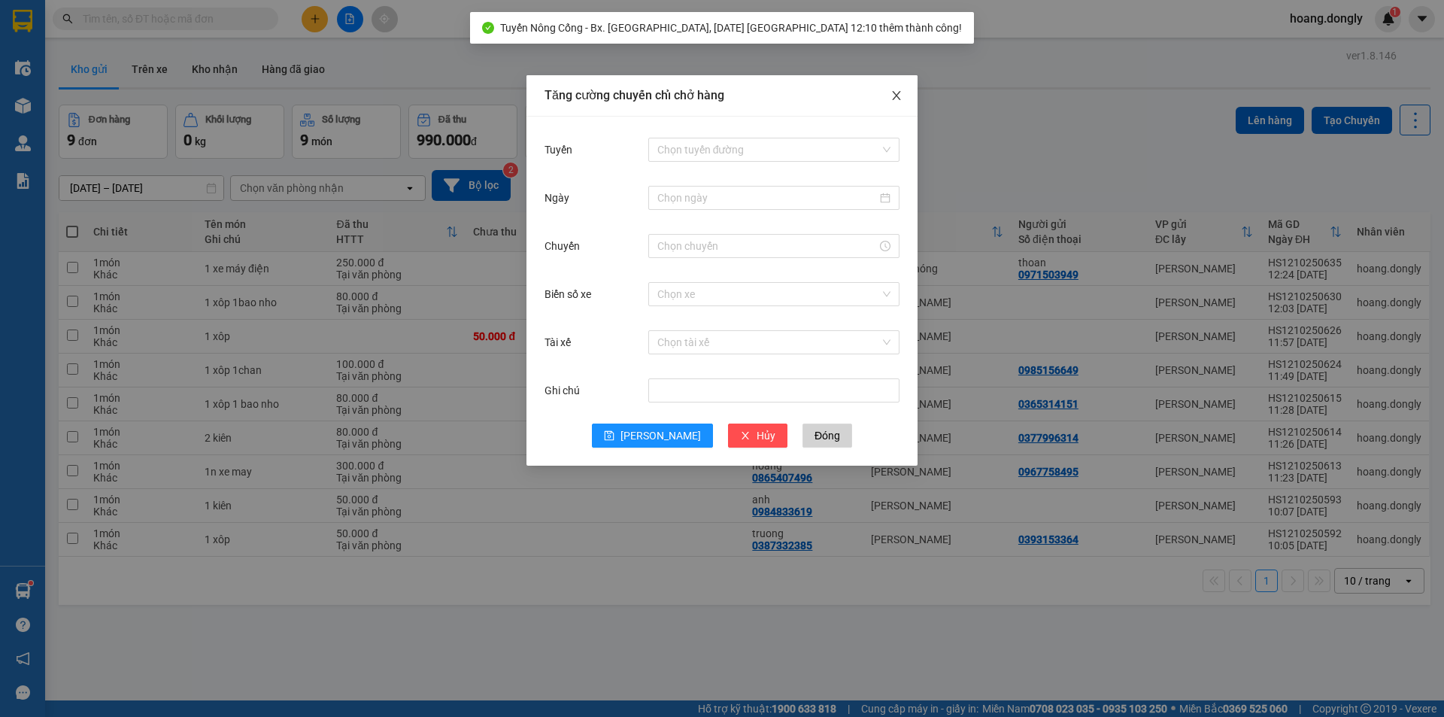
click at [900, 94] on icon "close" at bounding box center [897, 96] width 12 height 12
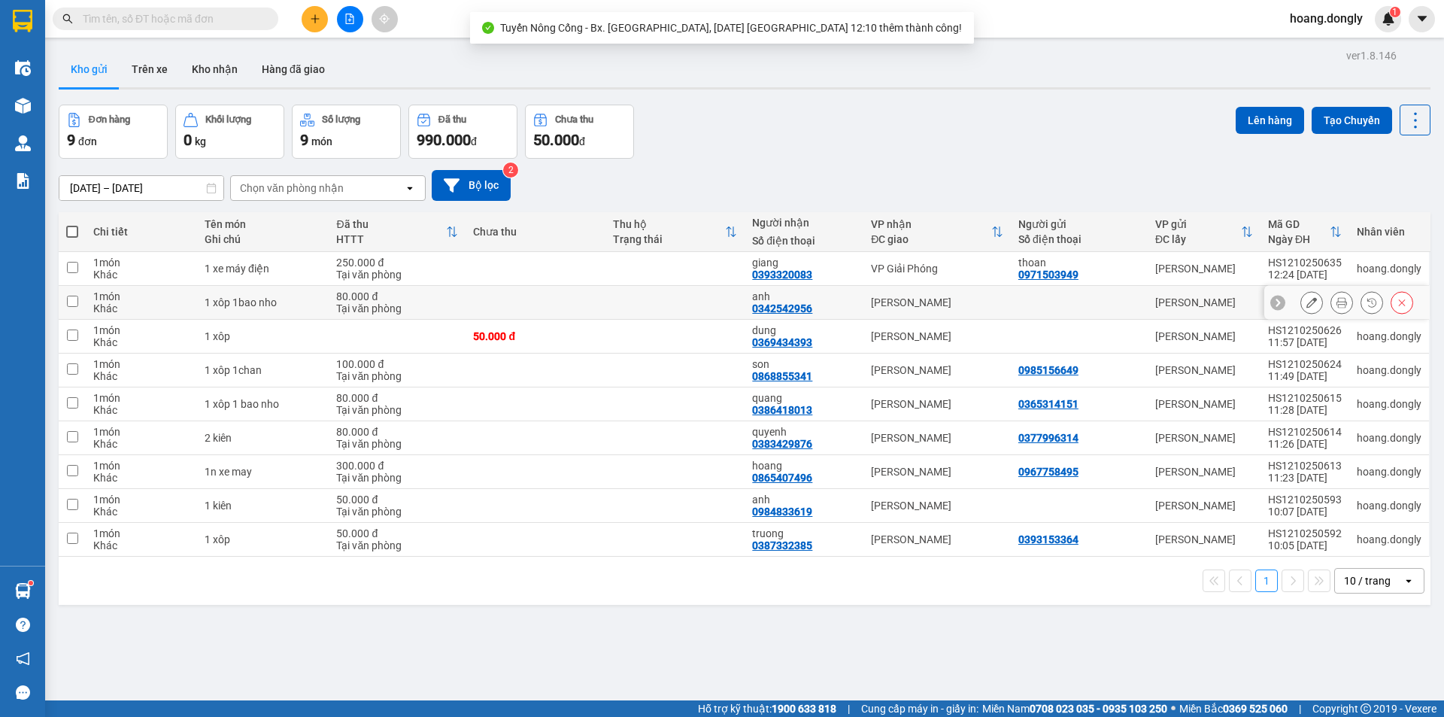
click at [357, 298] on div "80.000 đ" at bounding box center [397, 296] width 122 height 12
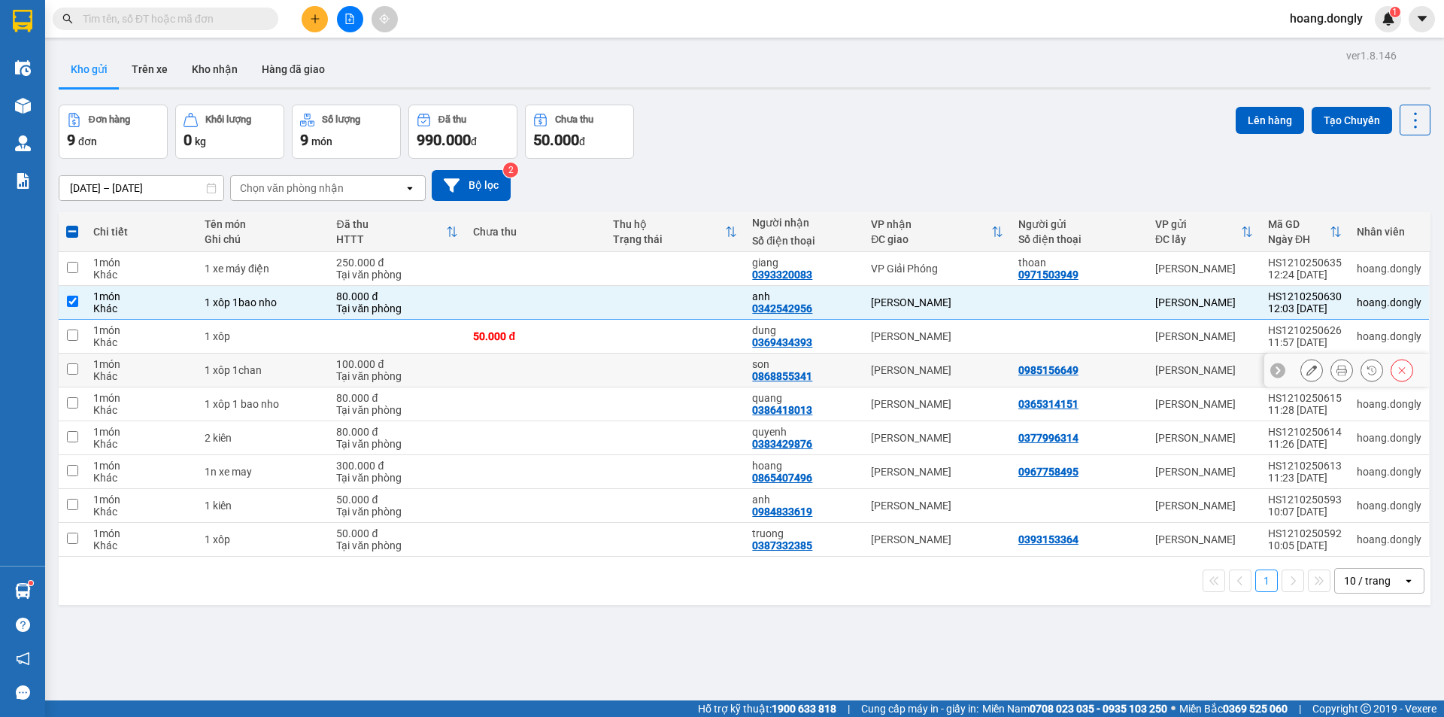
click at [343, 373] on div "Tại văn phòng" at bounding box center [397, 376] width 122 height 12
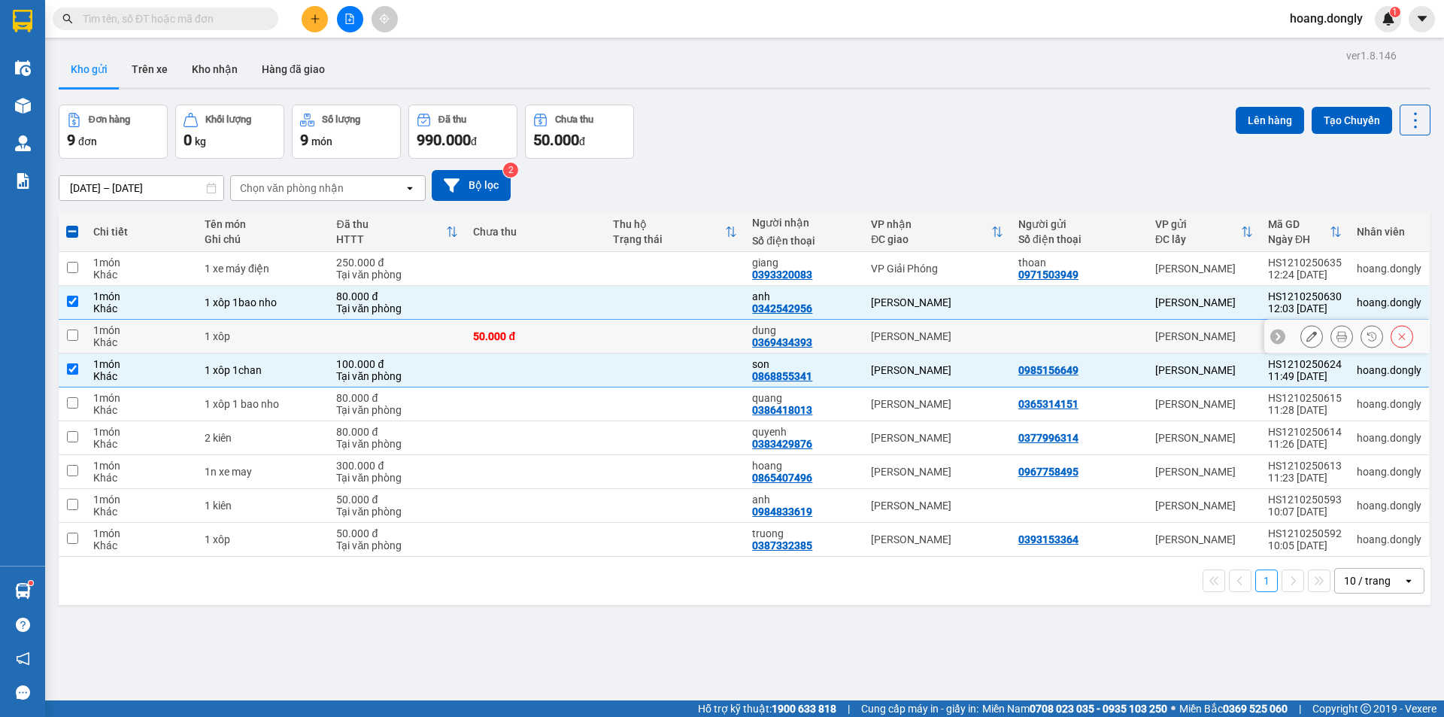
drag, startPoint x: 147, startPoint y: 335, endPoint x: 158, endPoint y: 338, distance: 11.0
click at [150, 335] on div "1 món Khác" at bounding box center [141, 336] width 96 height 24
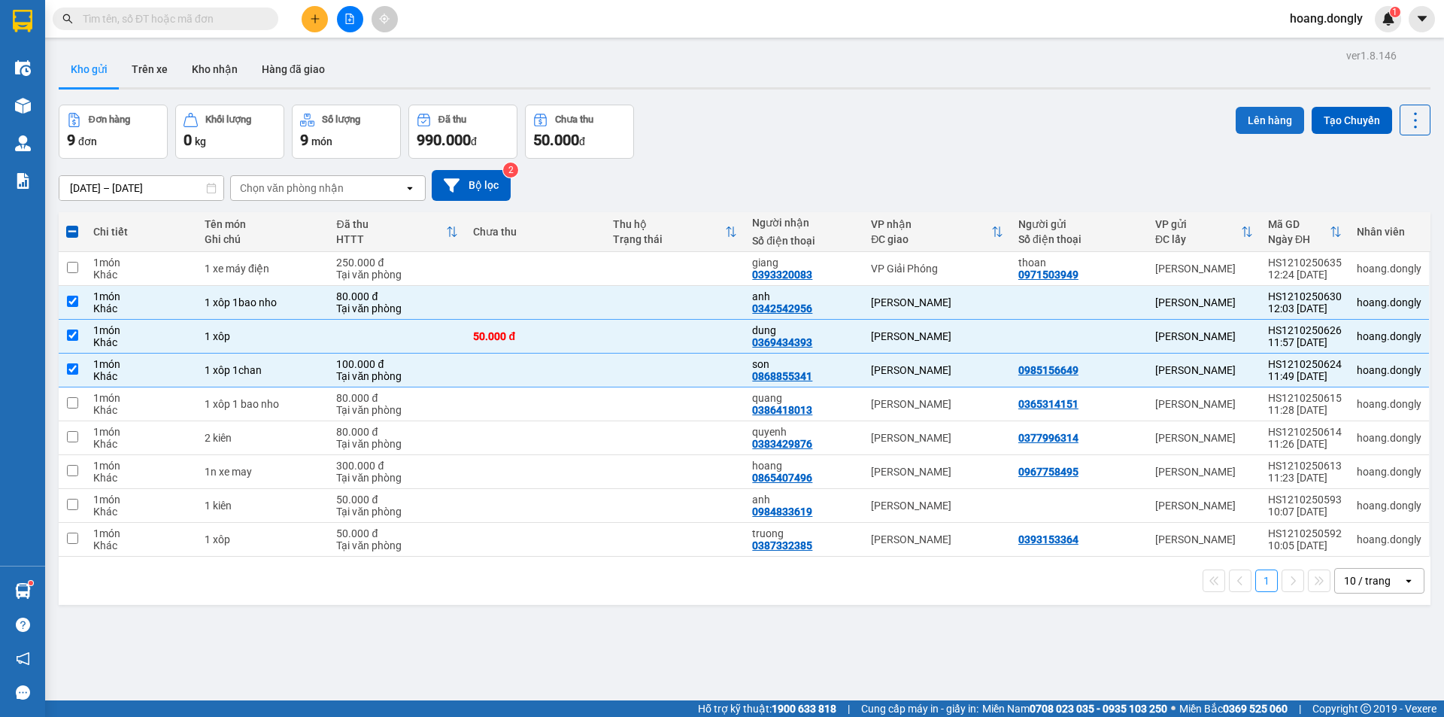
click at [1249, 114] on button "Lên hàng" at bounding box center [1270, 120] width 68 height 27
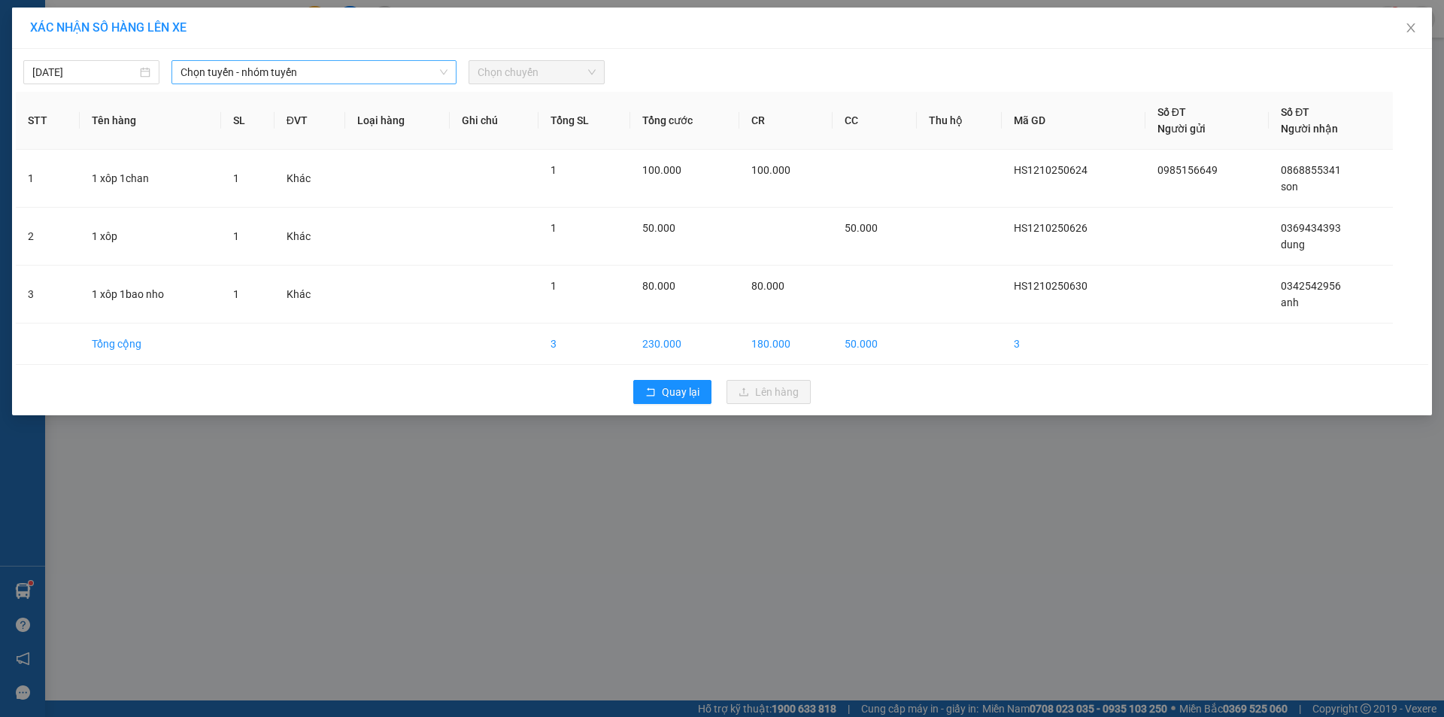
click at [378, 73] on span "Chọn tuyến - nhóm tuyến" at bounding box center [314, 72] width 267 height 23
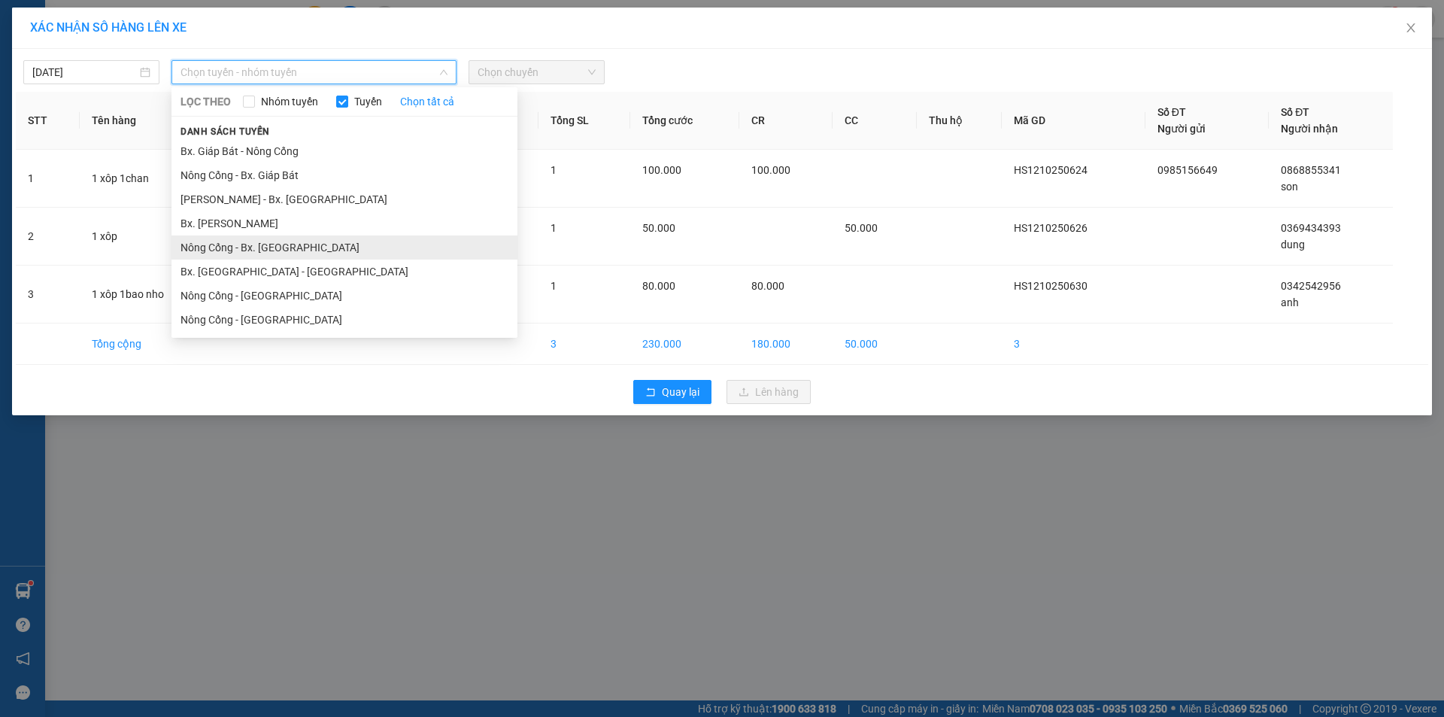
drag, startPoint x: 291, startPoint y: 246, endPoint x: 322, endPoint y: 241, distance: 31.3
click at [292, 246] on li "Nông Cống - Bx. [GEOGRAPHIC_DATA]" at bounding box center [345, 247] width 346 height 24
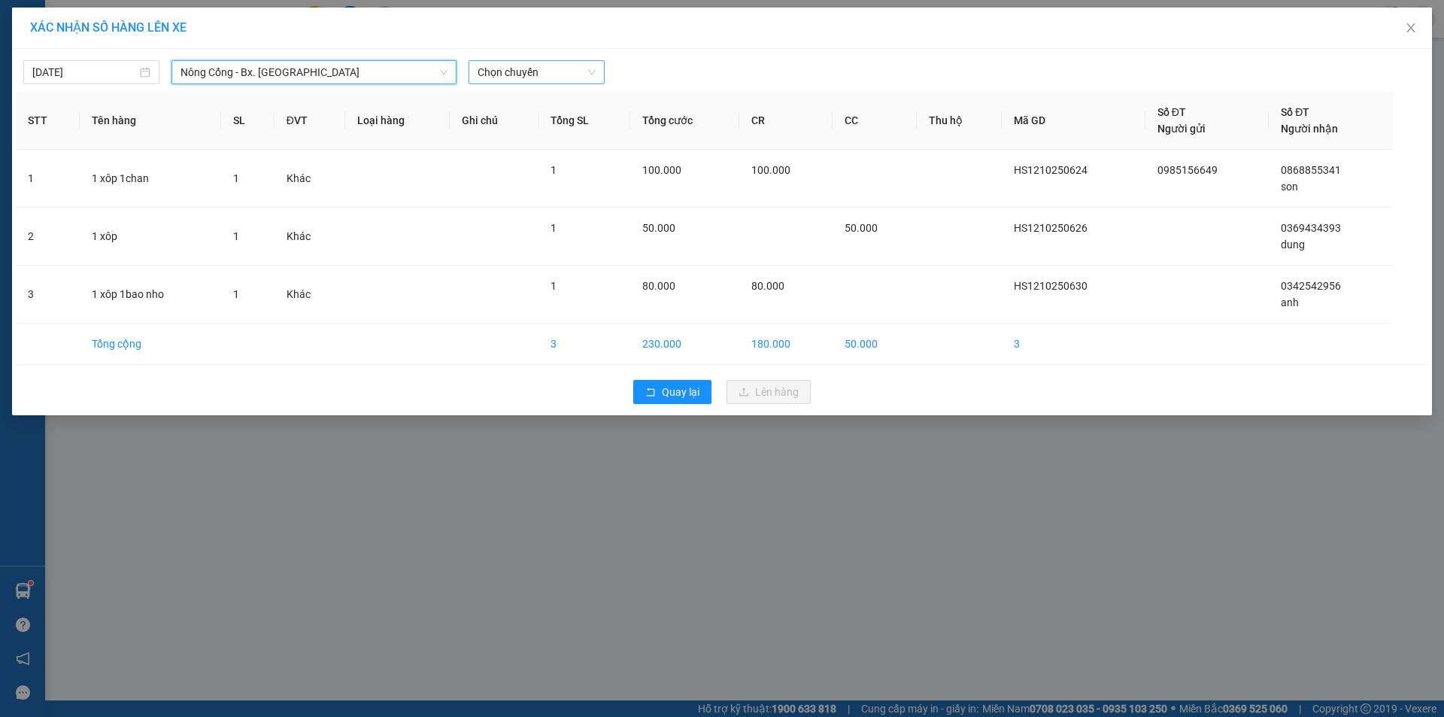
click at [555, 65] on span "Chọn chuyến" at bounding box center [537, 72] width 118 height 23
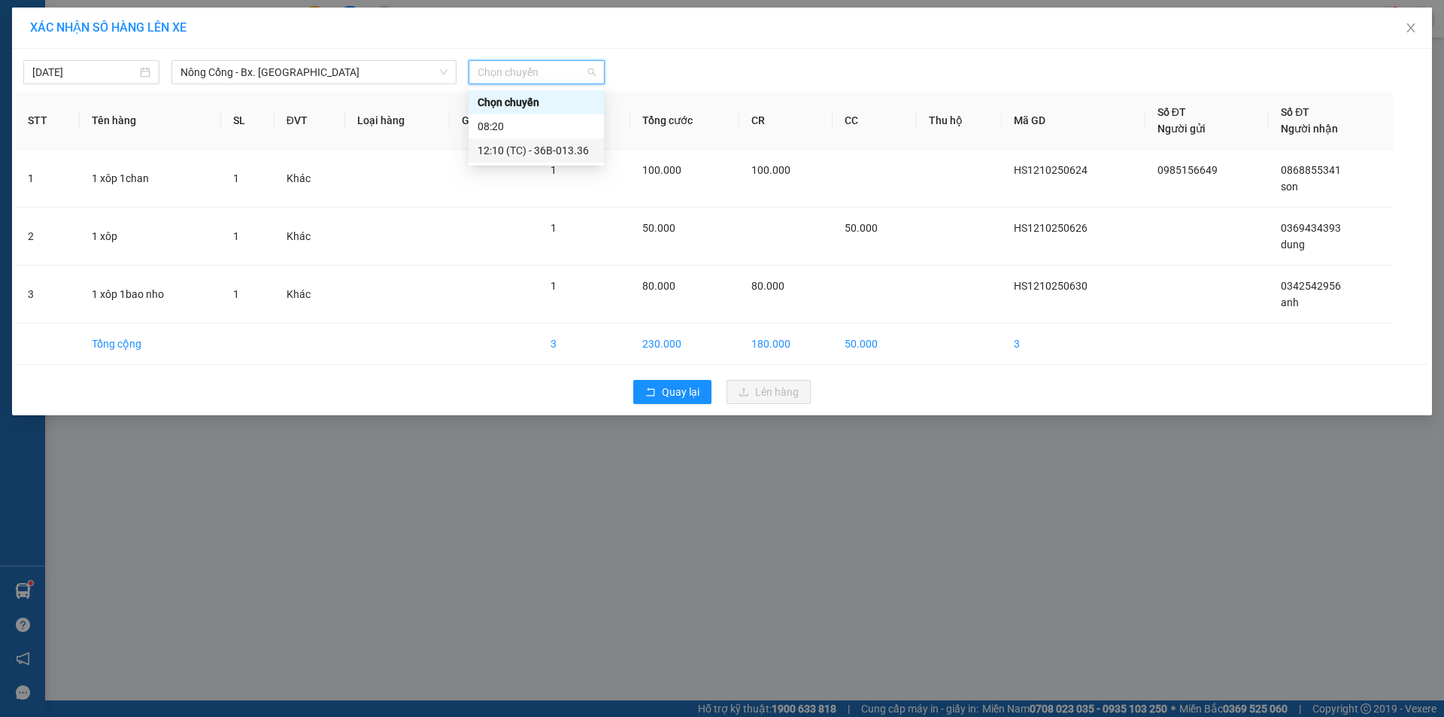
click at [519, 150] on div "12:10 (TC) - 36B-013.36" at bounding box center [536, 150] width 117 height 17
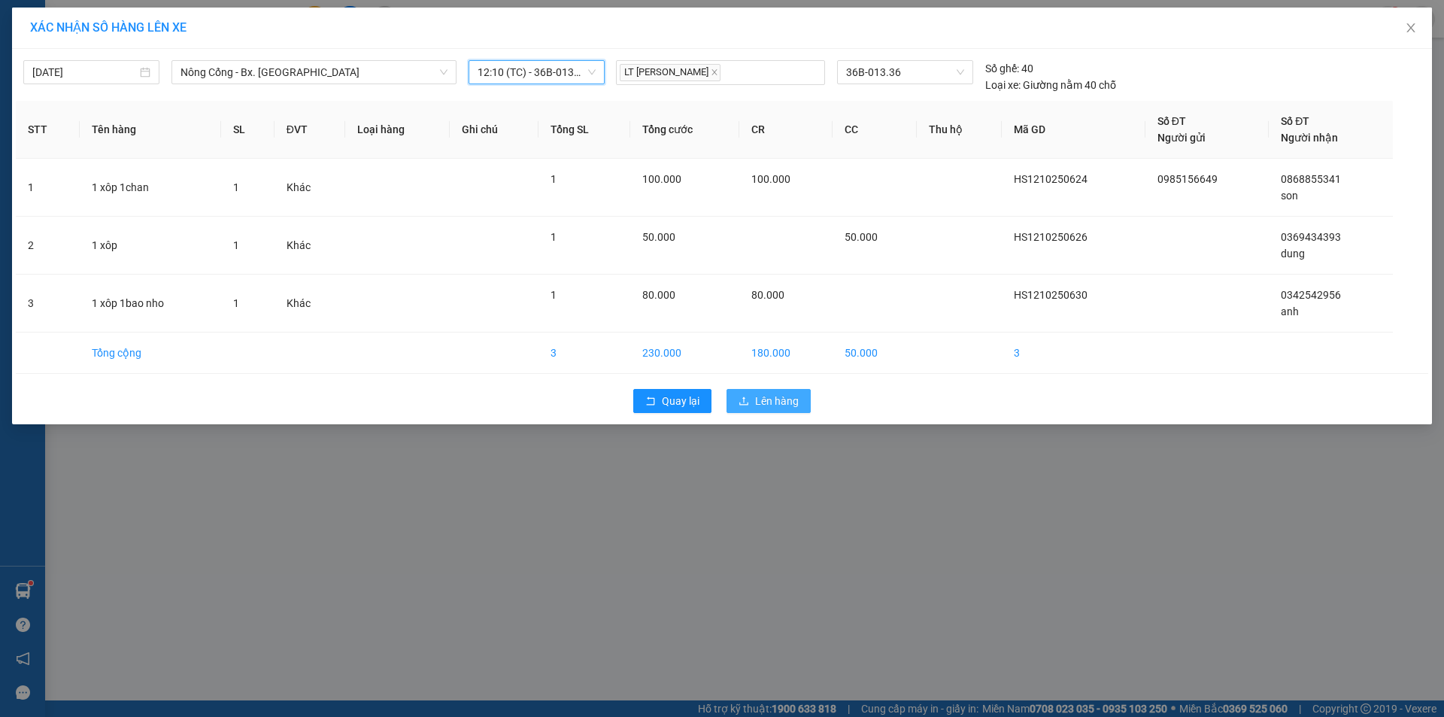
click at [771, 400] on span "Lên hàng" at bounding box center [777, 401] width 44 height 17
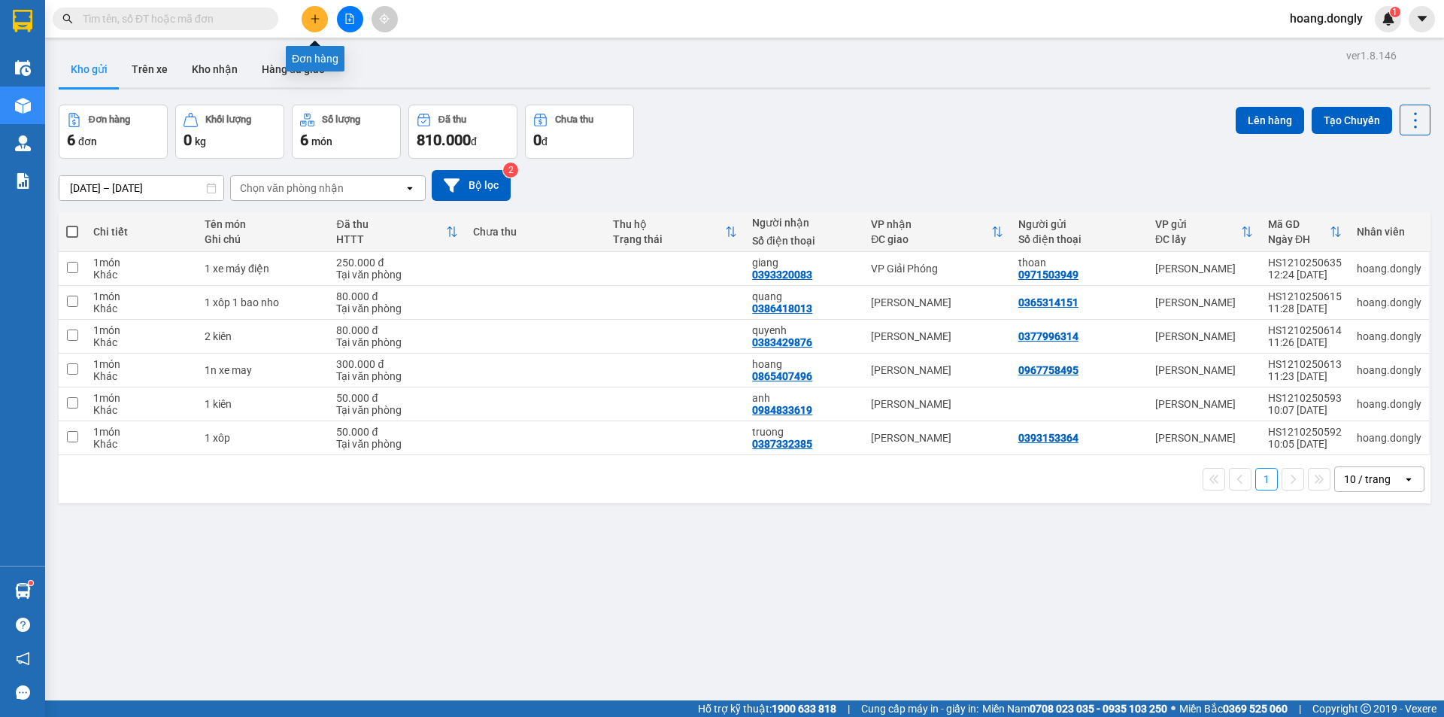
click at [312, 28] on button at bounding box center [315, 19] width 26 height 26
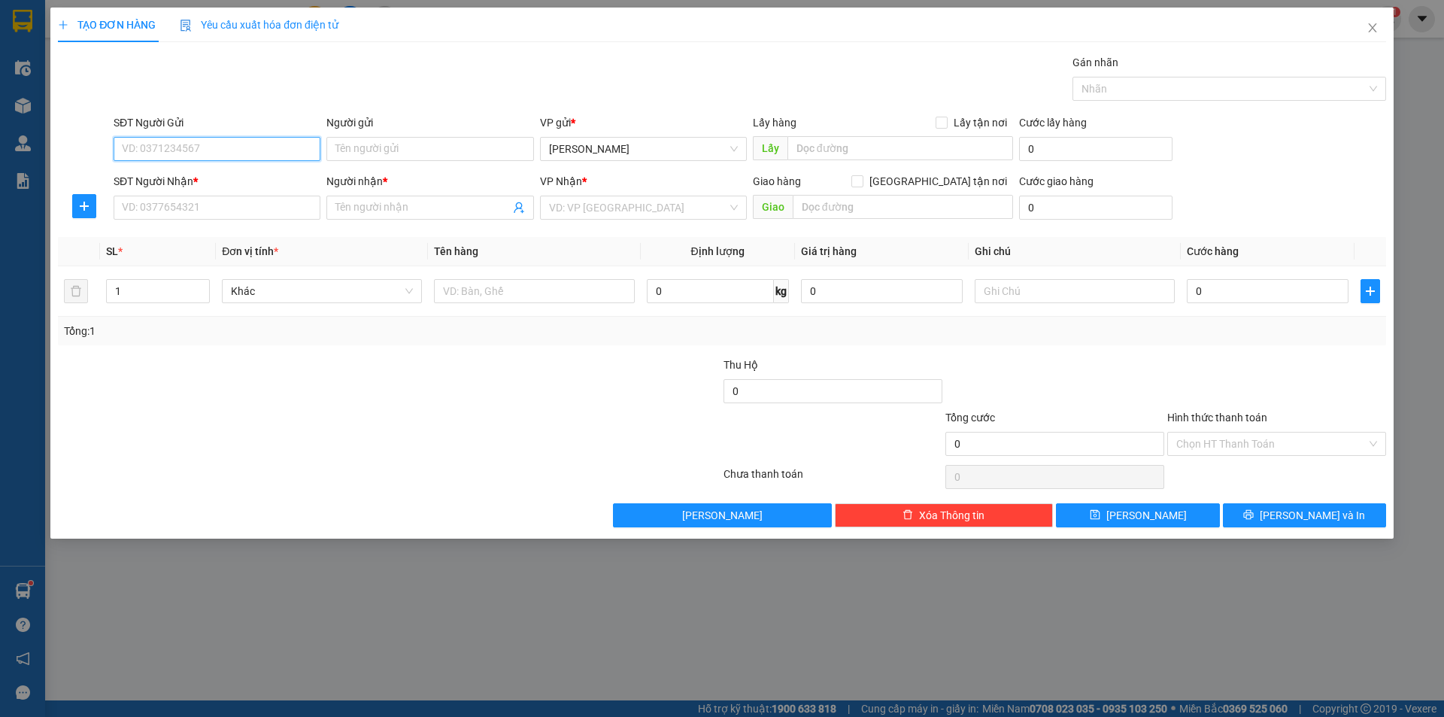
click at [247, 148] on input "SĐT Người Gửi" at bounding box center [217, 149] width 207 height 24
click at [220, 202] on input "SĐT Người Nhận *" at bounding box center [217, 208] width 207 height 24
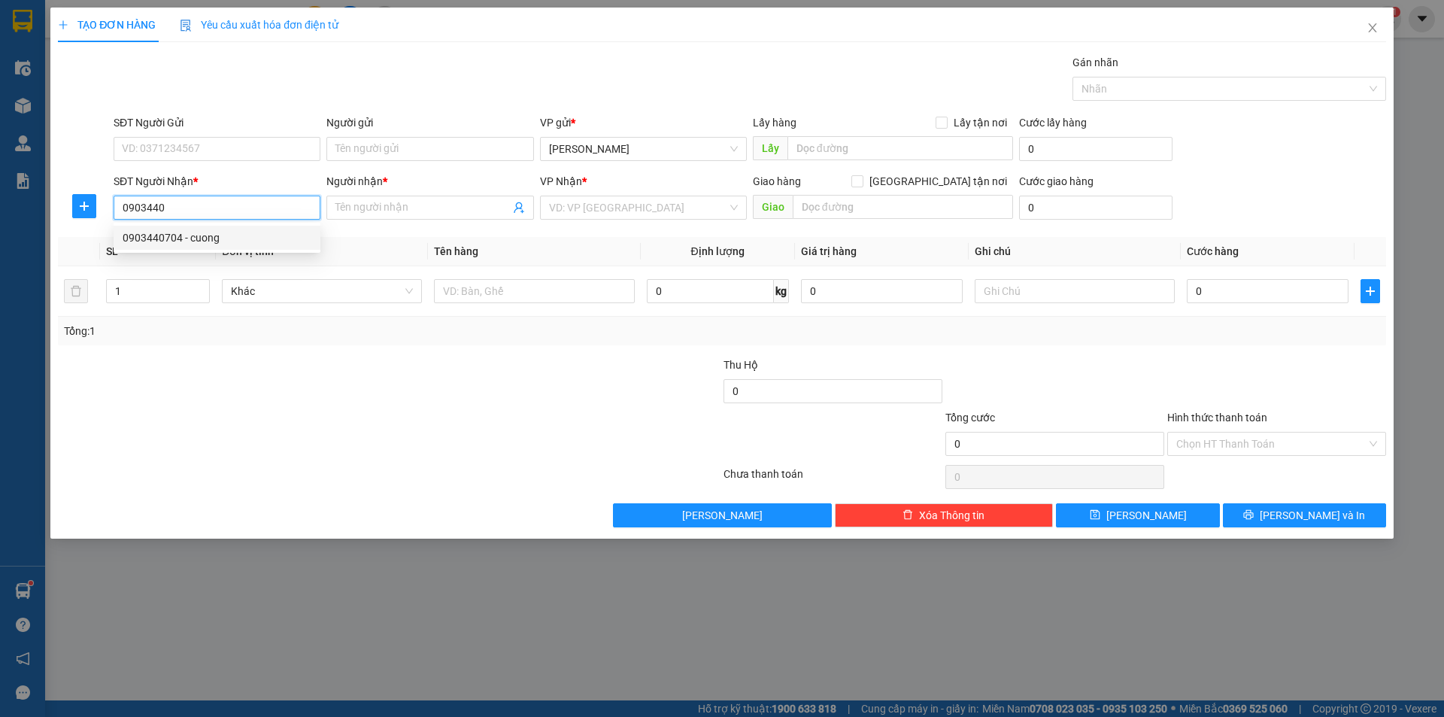
click at [202, 234] on div "0903440704 - cuong" at bounding box center [217, 237] width 189 height 17
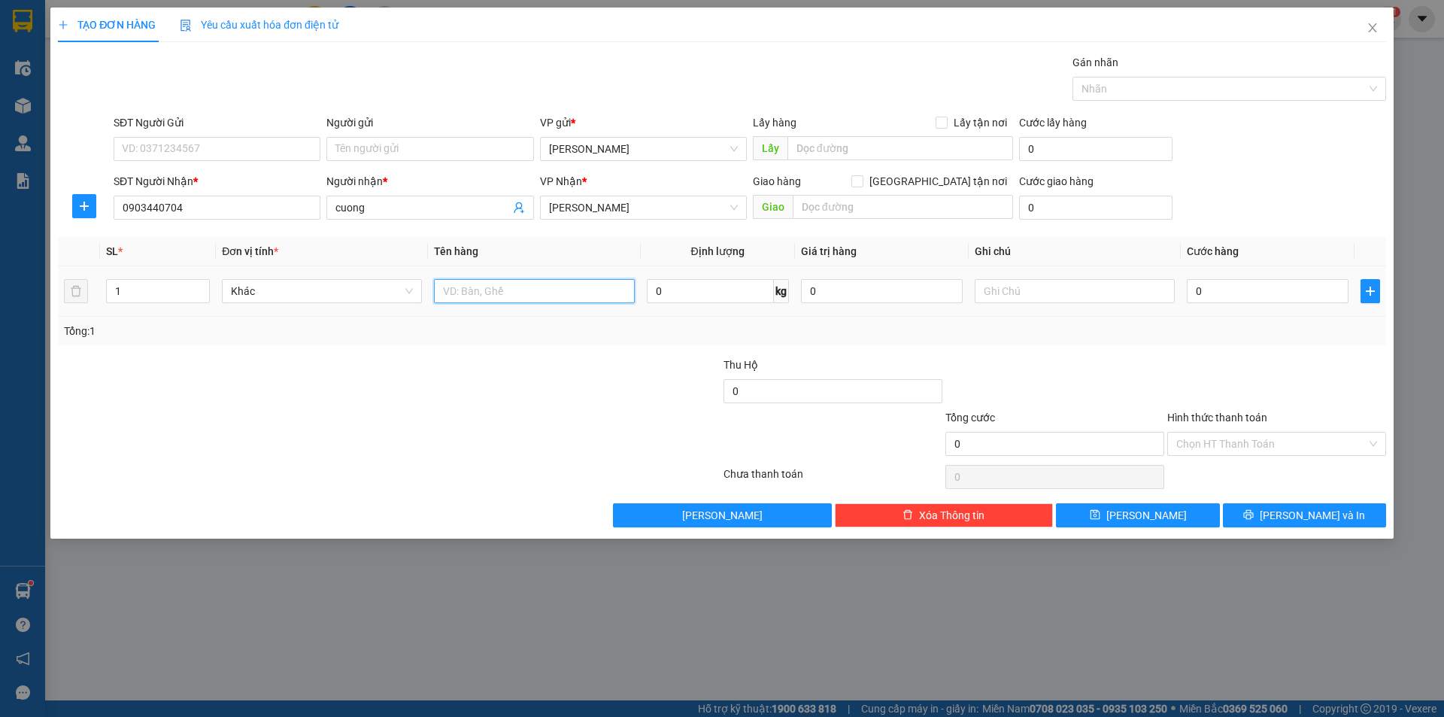
click at [505, 293] on input "text" at bounding box center [534, 291] width 200 height 24
click at [1198, 289] on input "0" at bounding box center [1268, 291] width 162 height 24
click at [1192, 282] on input "0" at bounding box center [1268, 291] width 162 height 24
click at [1223, 353] on div "Transit Pickup Surcharge Ids Transit Deliver Surcharge Ids Transit Deliver Surc…" at bounding box center [722, 290] width 1328 height 473
click at [1380, 439] on div "Chọn HT Thanh Toán" at bounding box center [1276, 444] width 219 height 24
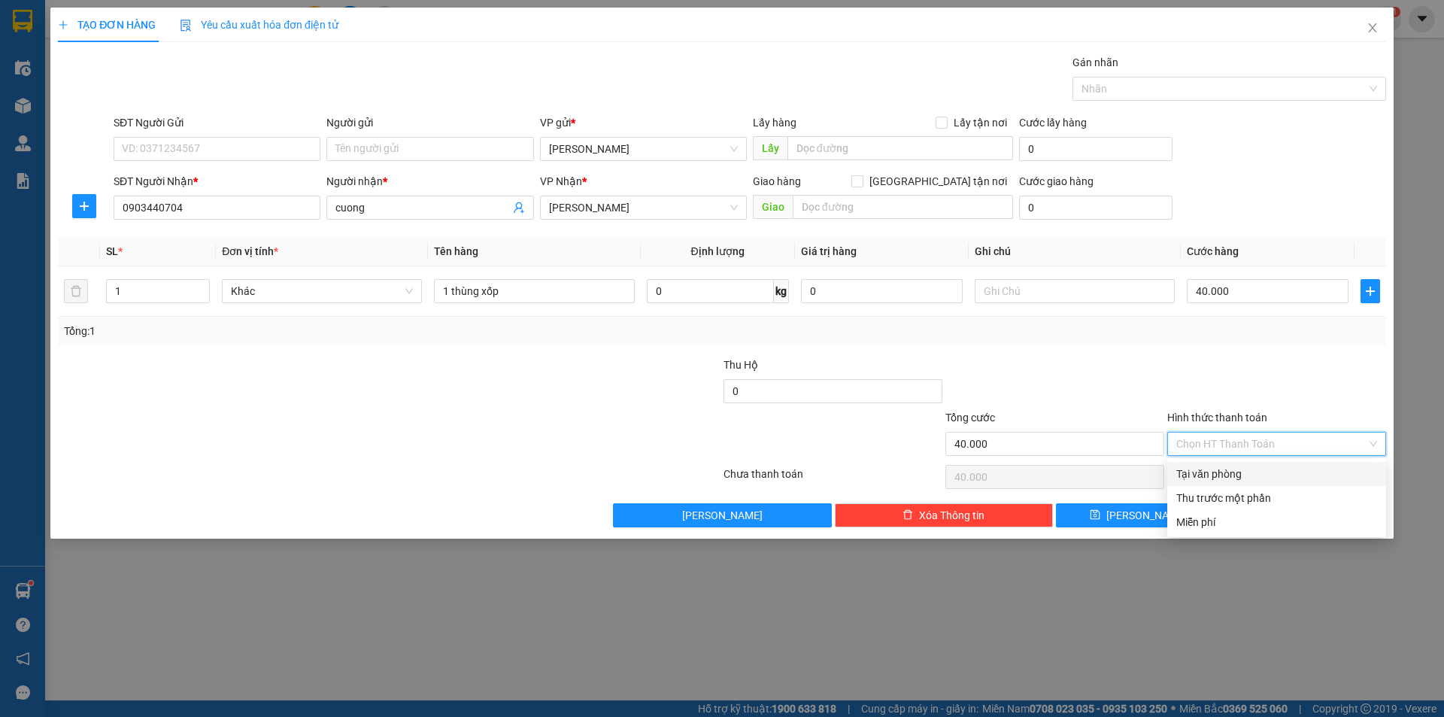
click at [1209, 480] on div "Tại văn phòng" at bounding box center [1276, 474] width 201 height 17
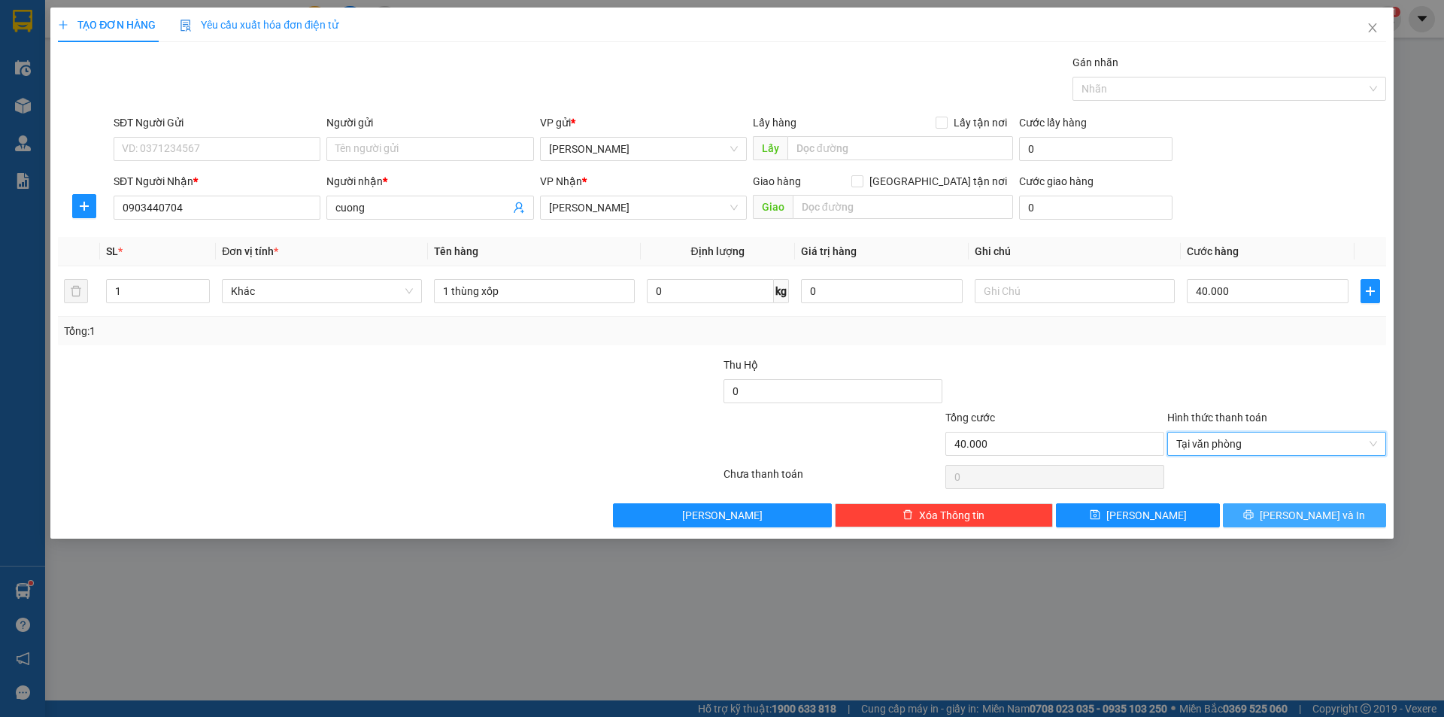
click at [1304, 515] on span "[PERSON_NAME] và In" at bounding box center [1312, 515] width 105 height 17
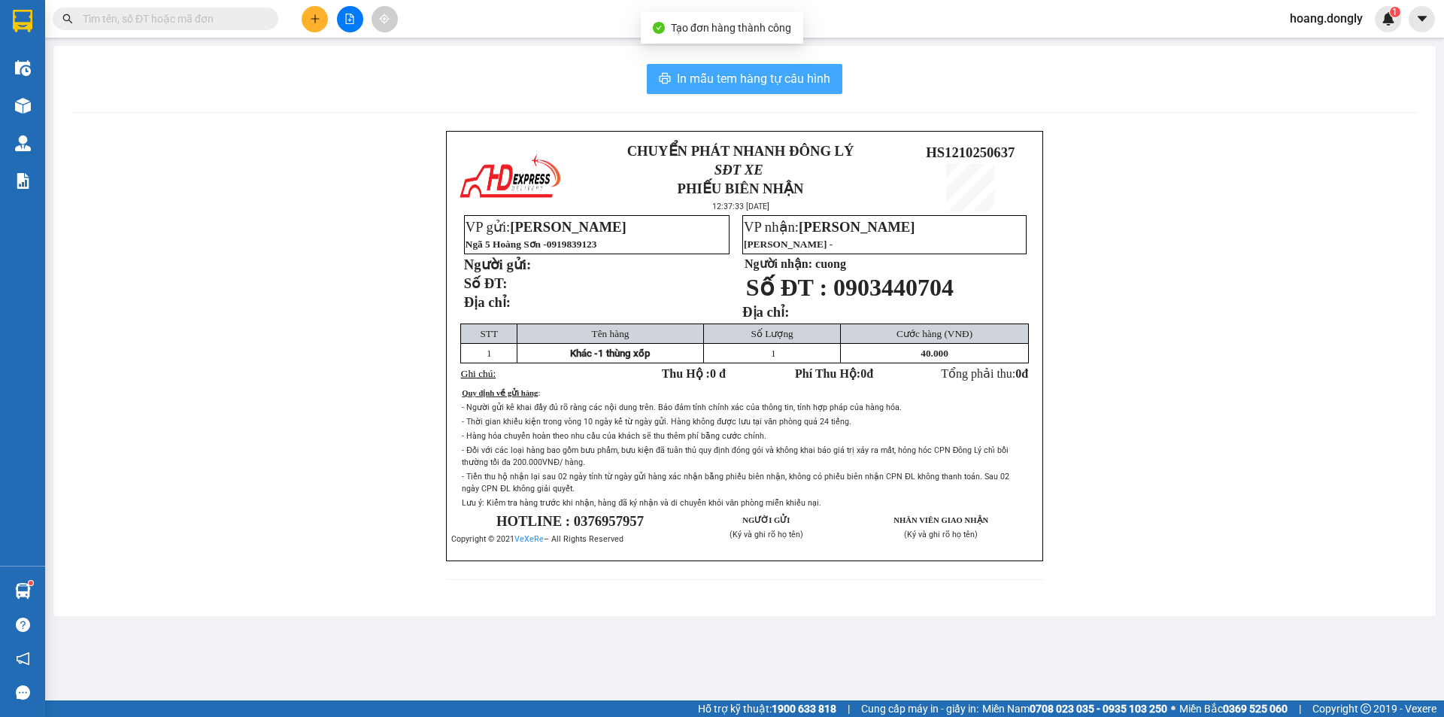
click at [745, 77] on span "In mẫu tem hàng tự cấu hình" at bounding box center [753, 78] width 153 height 19
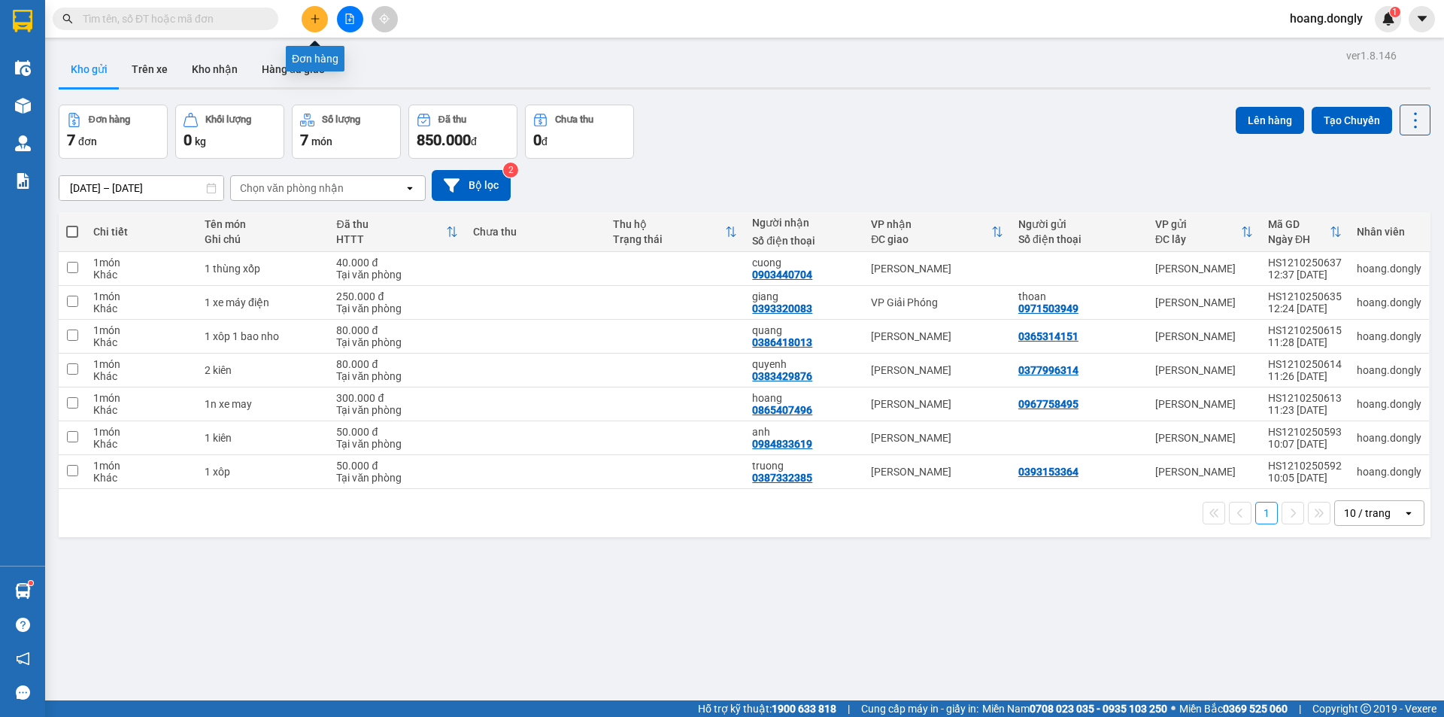
click at [316, 18] on icon "plus" at bounding box center [315, 19] width 11 height 11
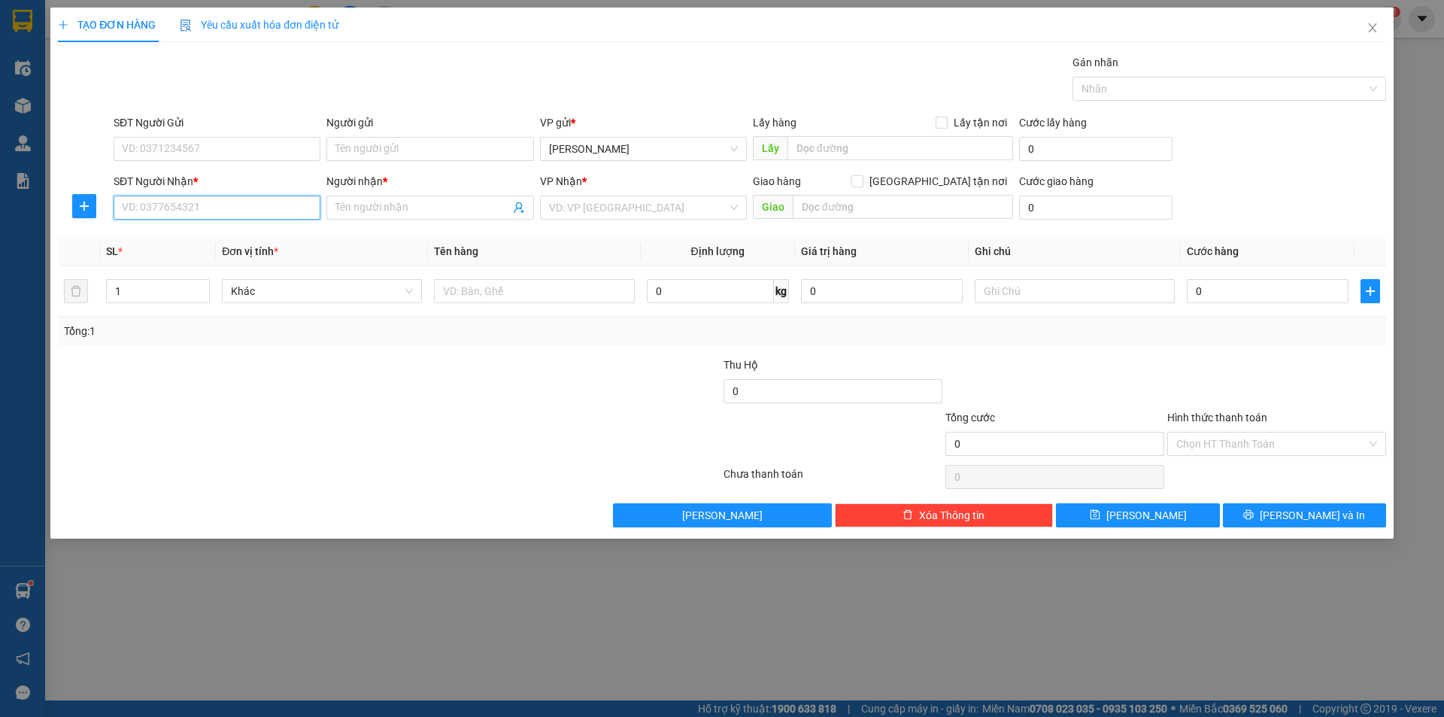
click at [209, 209] on input "SĐT Người Nhận *" at bounding box center [217, 208] width 207 height 24
click at [211, 209] on input "SĐT Người Nhận *" at bounding box center [217, 208] width 207 height 24
click at [384, 205] on input "Người nhận *" at bounding box center [422, 207] width 174 height 17
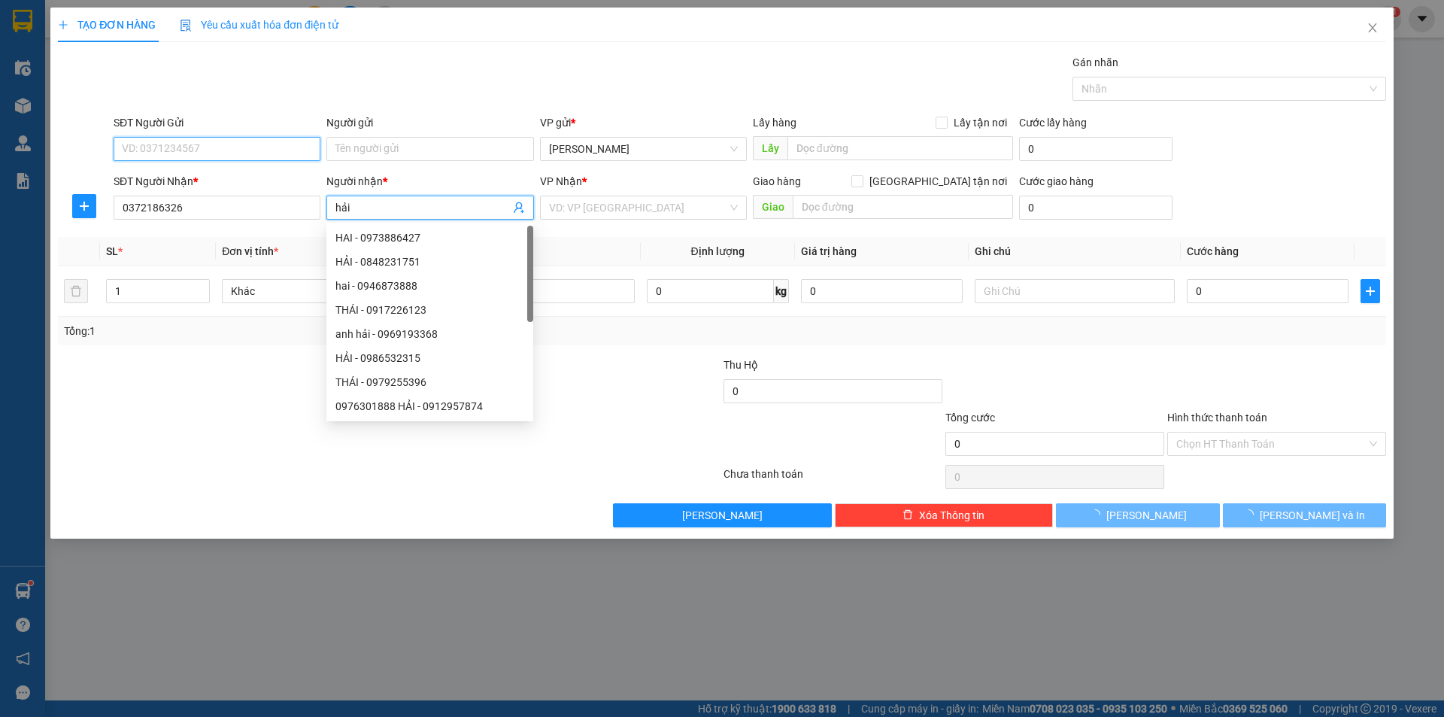
click at [247, 142] on input "SĐT Người Gửi" at bounding box center [217, 149] width 207 height 24
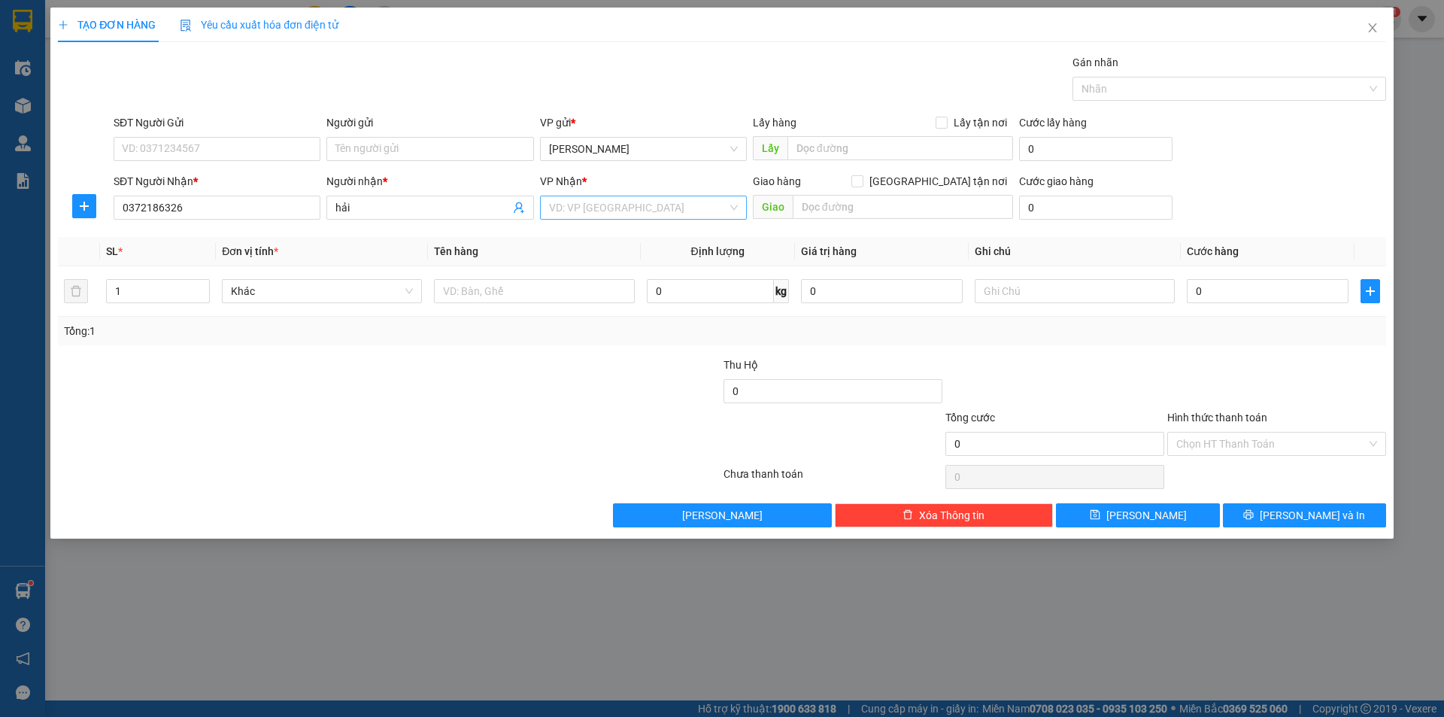
click at [615, 207] on input "search" at bounding box center [638, 207] width 178 height 23
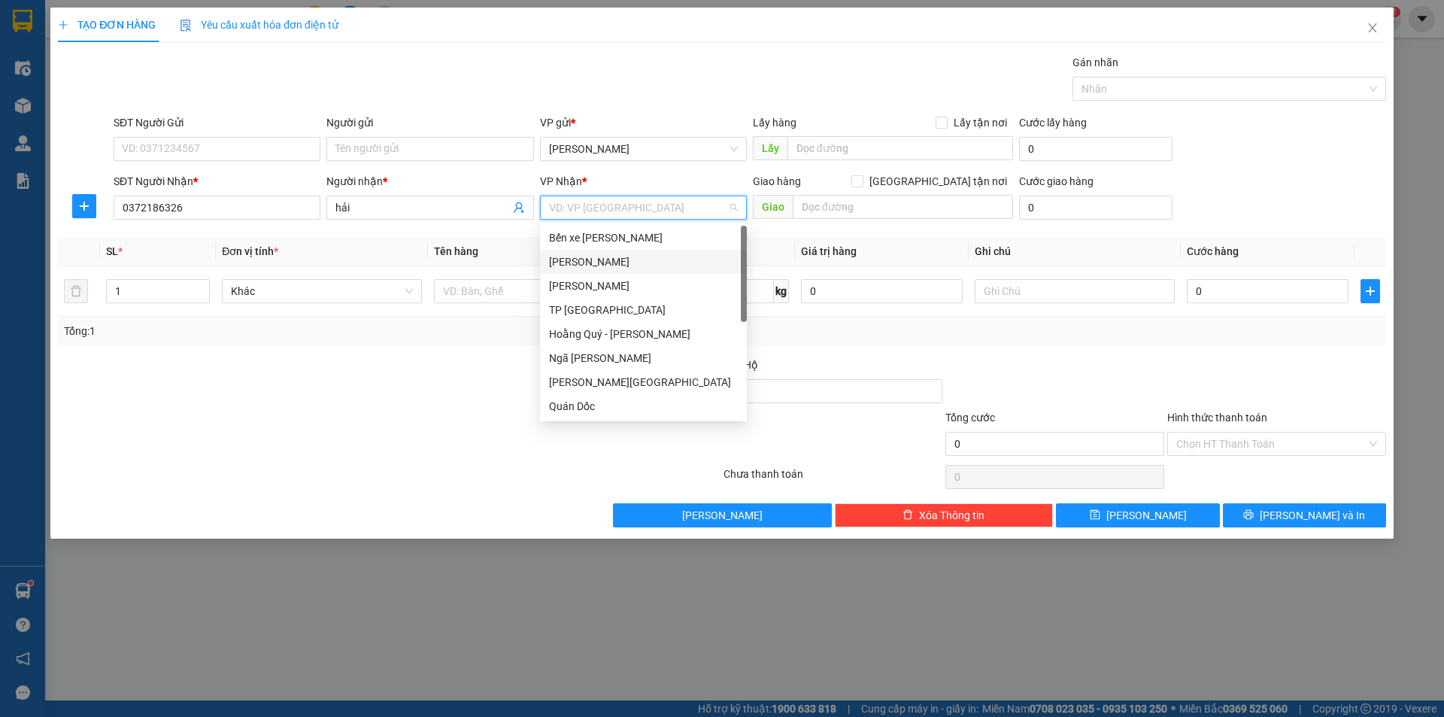
click at [583, 260] on div "[PERSON_NAME]" at bounding box center [643, 261] width 189 height 17
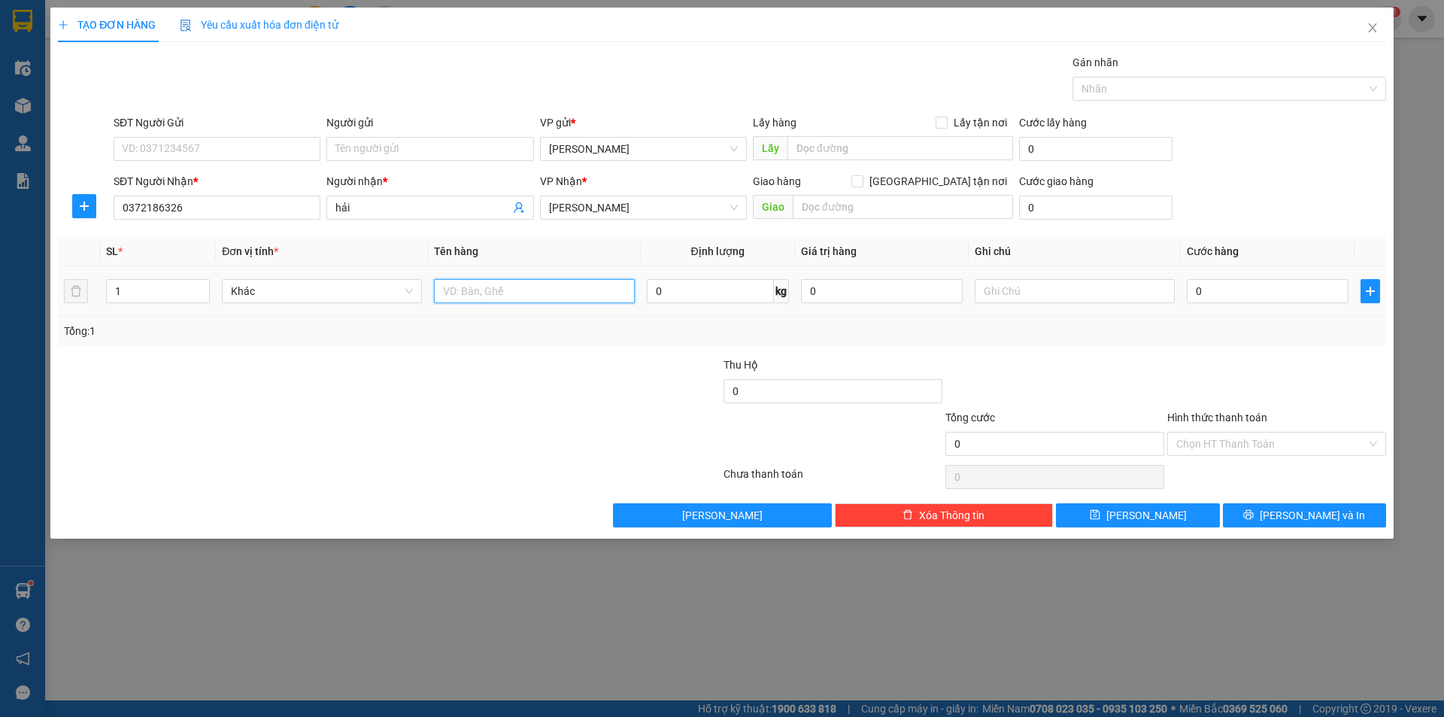
click at [478, 291] on input "text" at bounding box center [534, 291] width 200 height 24
click at [1195, 290] on input "0" at bounding box center [1268, 291] width 162 height 24
click at [1192, 293] on input "0" at bounding box center [1268, 291] width 162 height 24
click at [1193, 302] on input "40" at bounding box center [1268, 291] width 162 height 24
drag, startPoint x: 1208, startPoint y: 333, endPoint x: 1217, endPoint y: 333, distance: 9.0
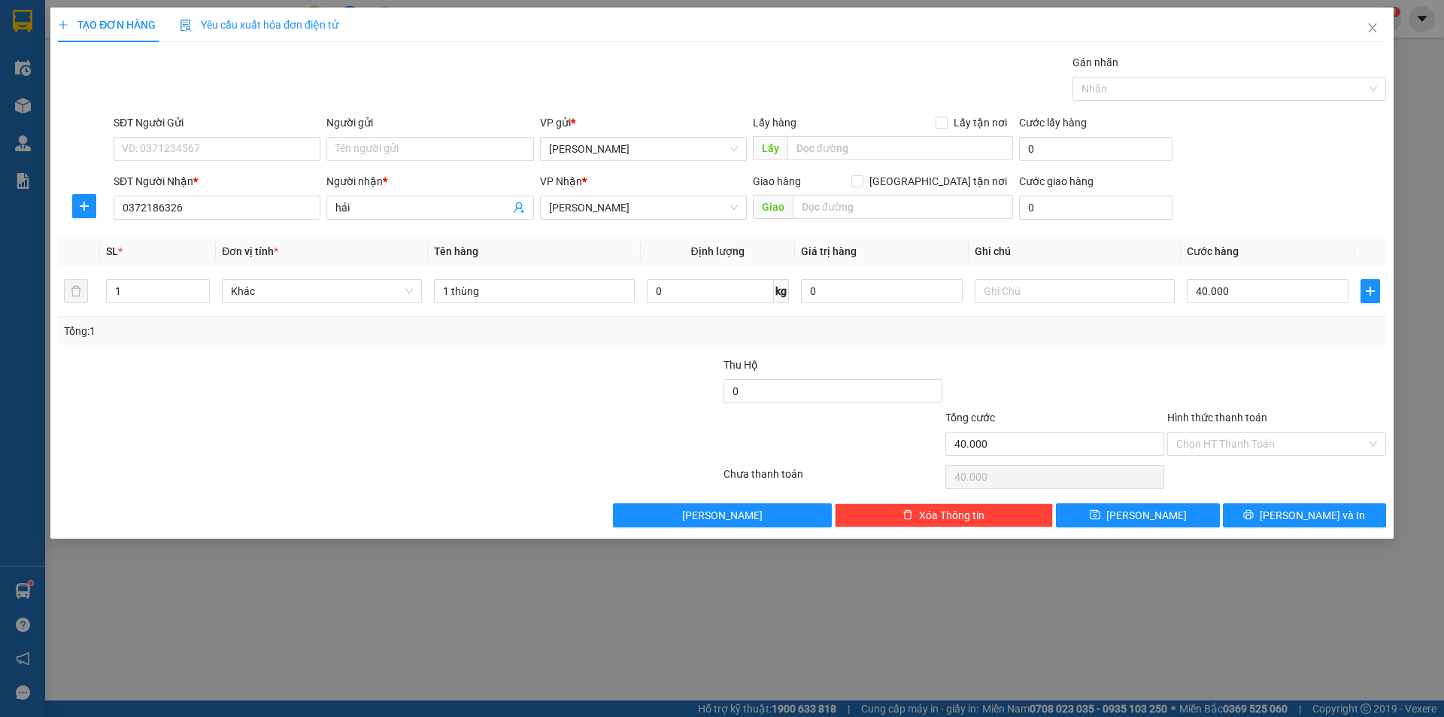
click at [1210, 333] on div "Tổng: 1" at bounding box center [722, 331] width 1316 height 17
click at [1378, 440] on div "Chọn HT Thanh Toán" at bounding box center [1276, 444] width 219 height 24
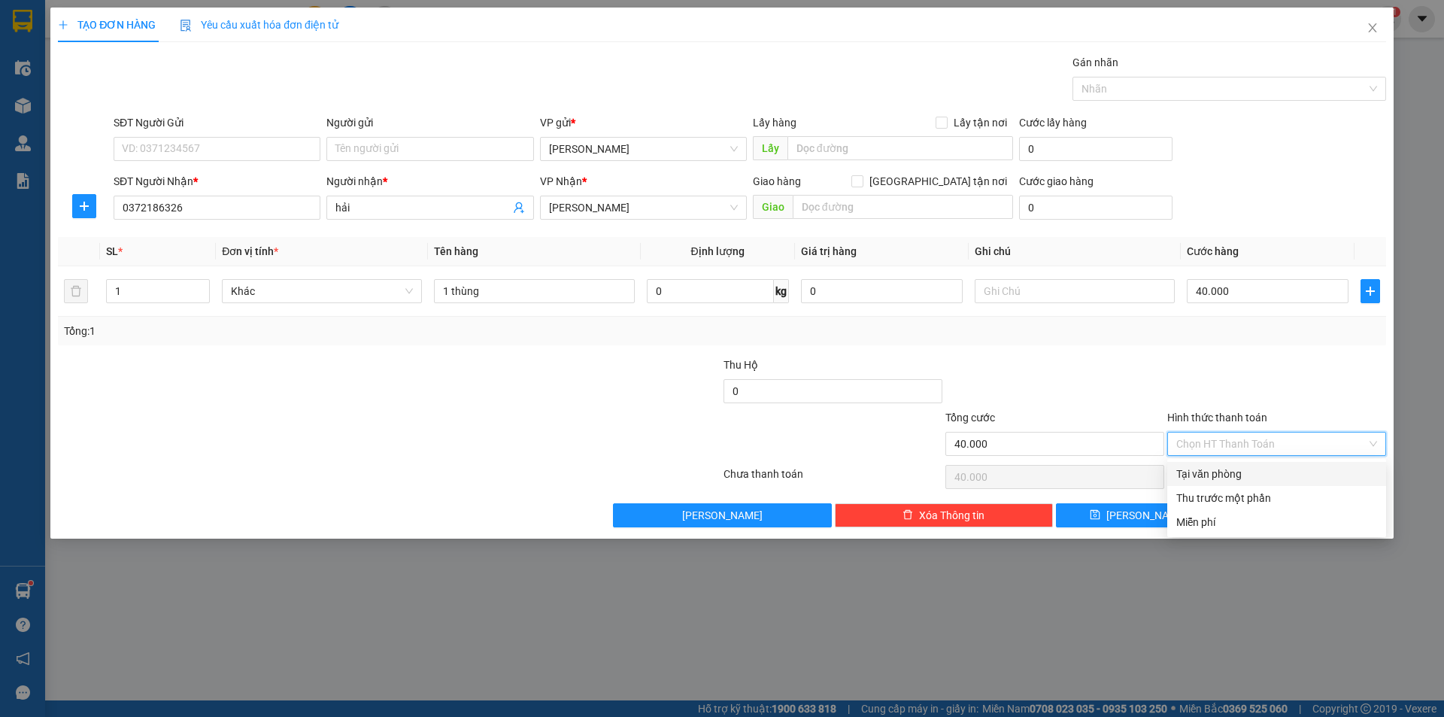
drag, startPoint x: 1204, startPoint y: 473, endPoint x: 1217, endPoint y: 472, distance: 13.6
click at [1205, 474] on div "Tại văn phòng" at bounding box center [1276, 474] width 201 height 17
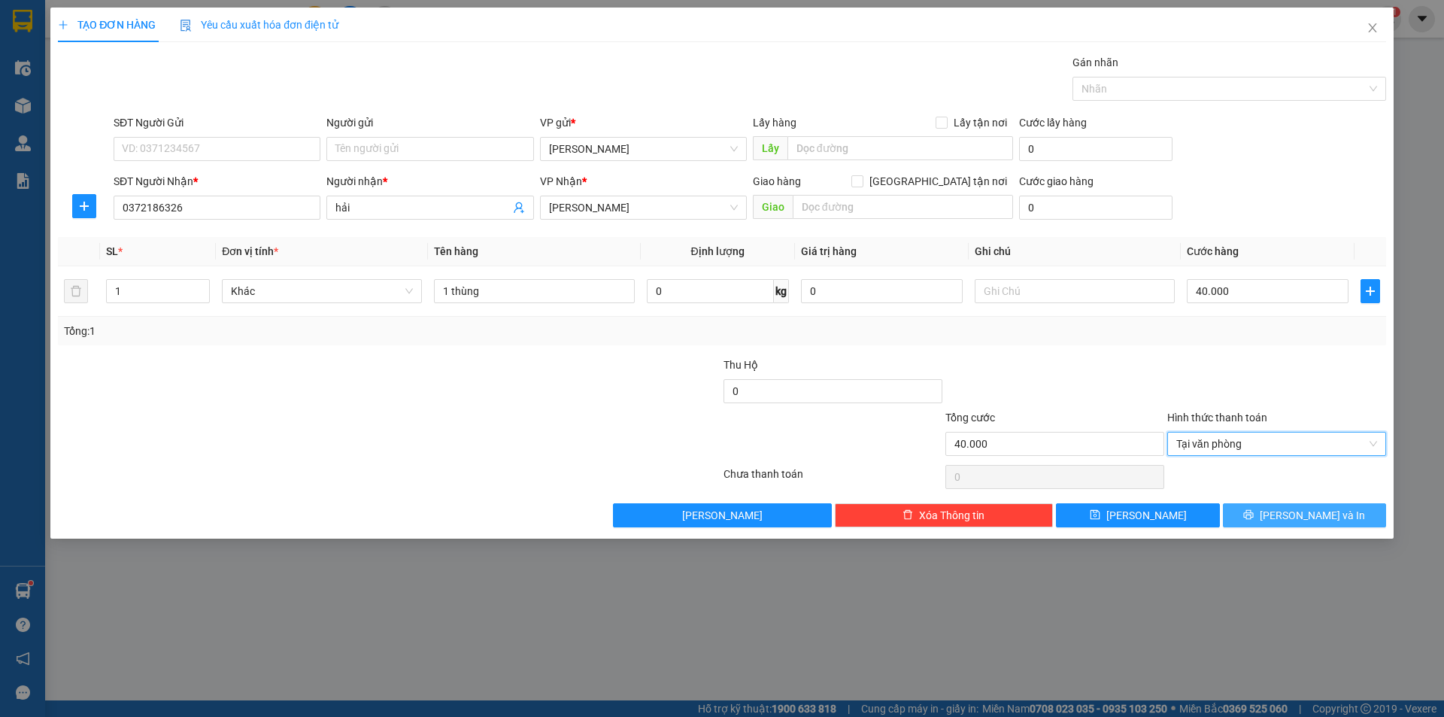
click at [1311, 515] on span "[PERSON_NAME] và In" at bounding box center [1312, 515] width 105 height 17
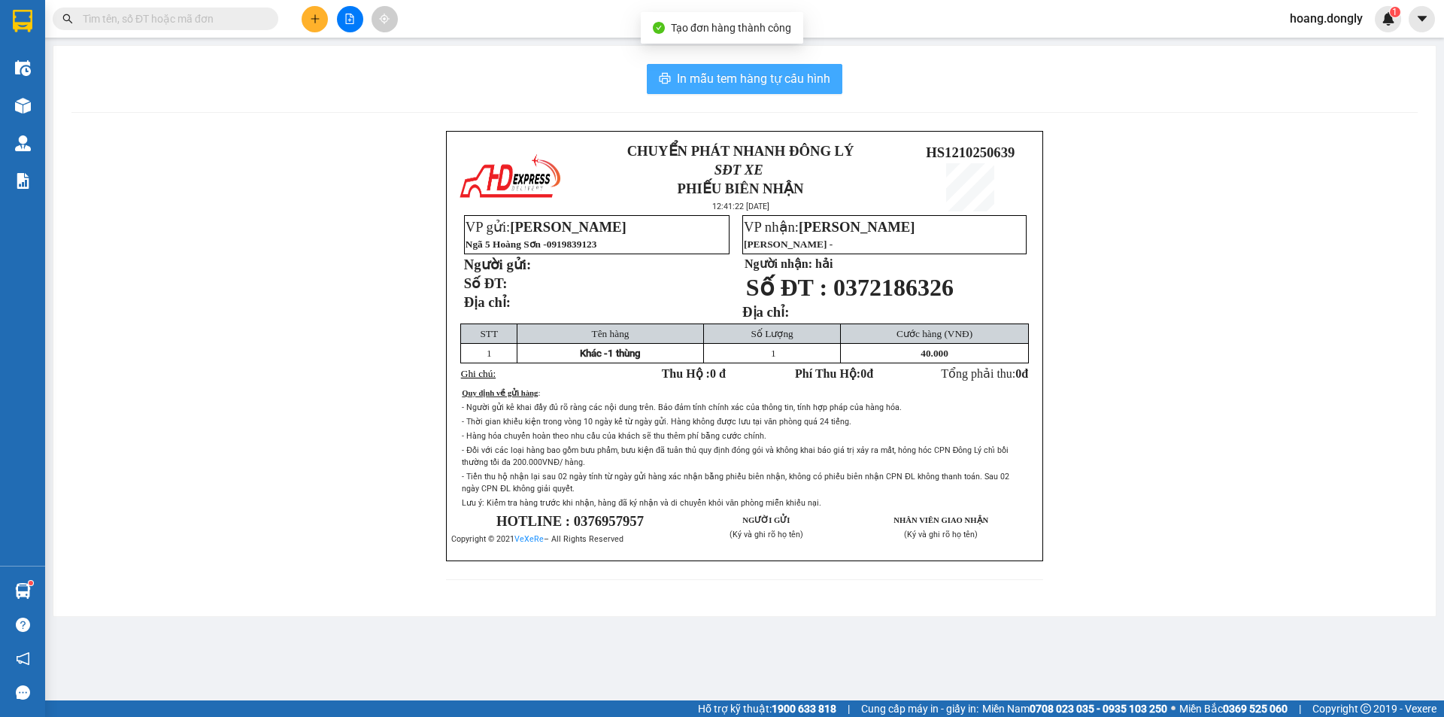
click at [767, 80] on span "In mẫu tem hàng tự cấu hình" at bounding box center [753, 78] width 153 height 19
